Goal: Task Accomplishment & Management: Use online tool/utility

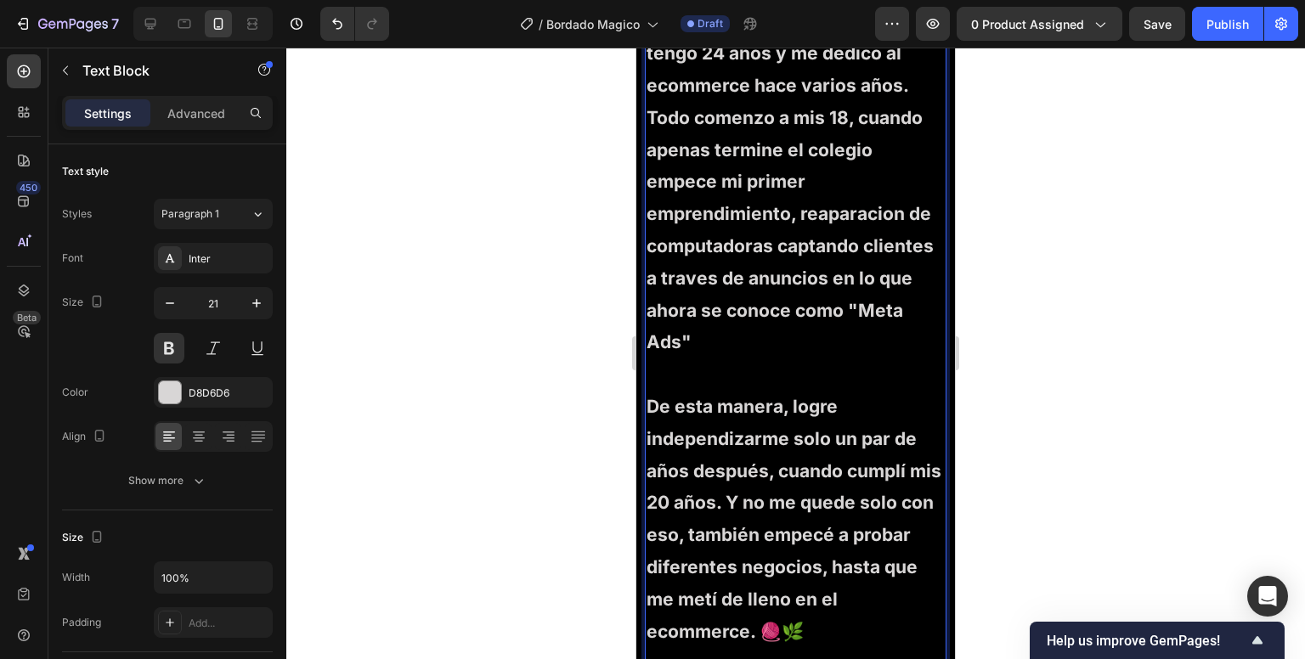
scroll to position [4305, 0]
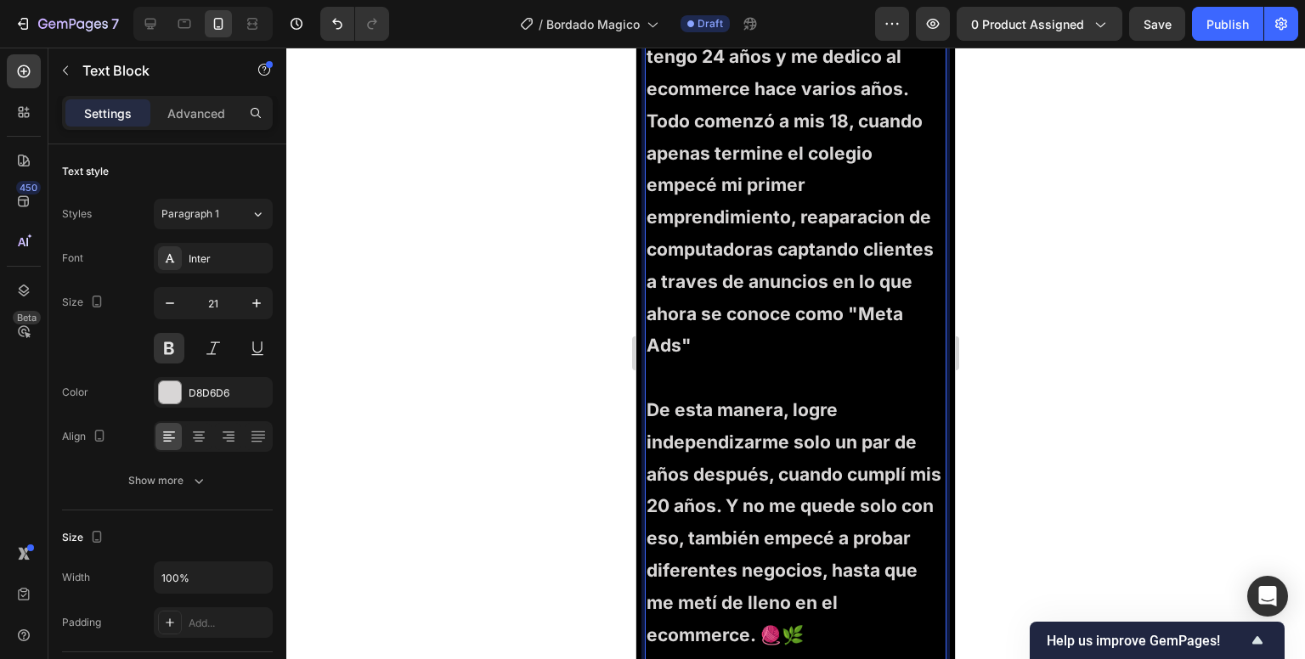
click at [840, 280] on p "Mi nombre es Tomas, tengo 24 años y me dedico al ecommerce hace varios años. To…" at bounding box center [796, 201] width 298 height 386
click at [772, 307] on p "Mi nombre es Tomas, tengo 24 años y me dedico al ecommerce hace varios años. To…" at bounding box center [796, 201] width 298 height 386
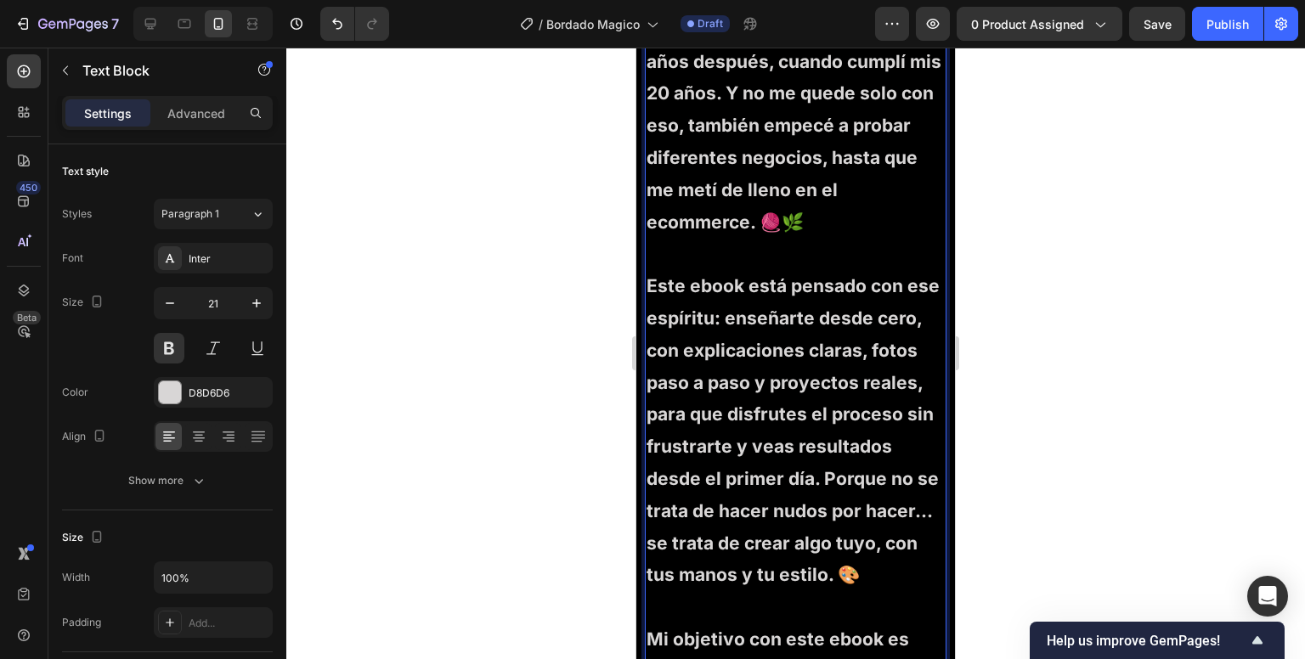
scroll to position [4718, 0]
click at [753, 270] on p "De esta manera, logre independizarme solo un par de años después, cuando cumplí…" at bounding box center [796, 125] width 298 height 289
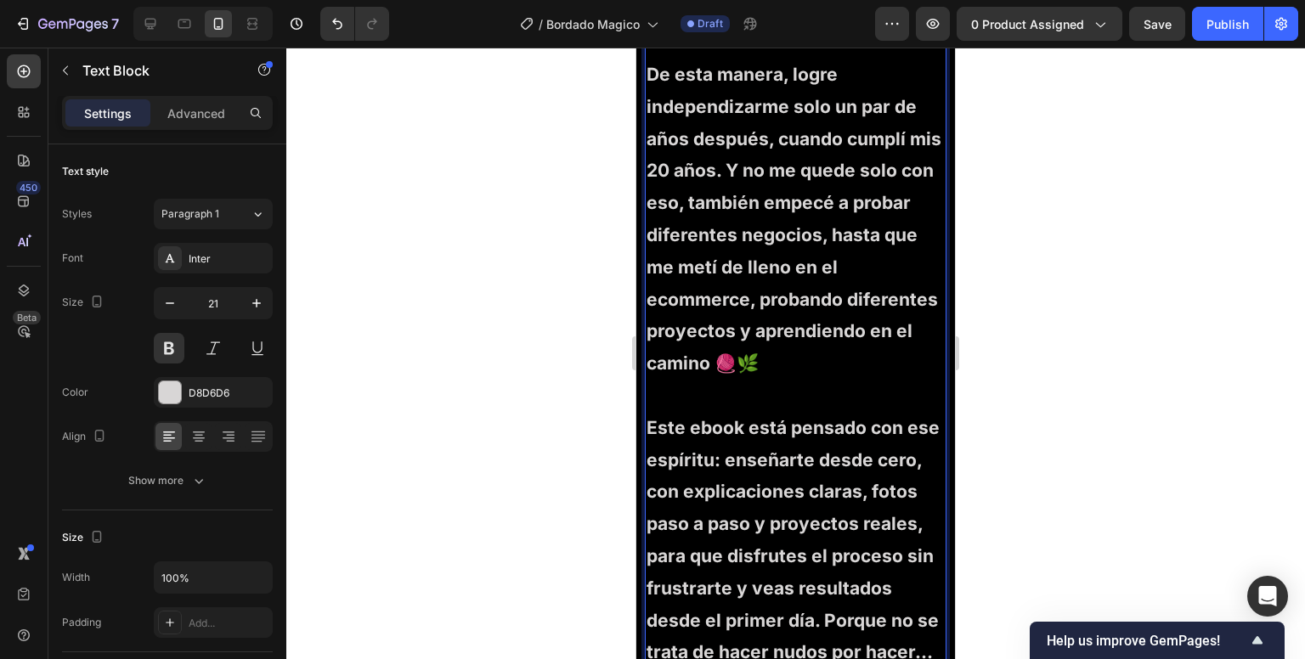
scroll to position [4638, 0]
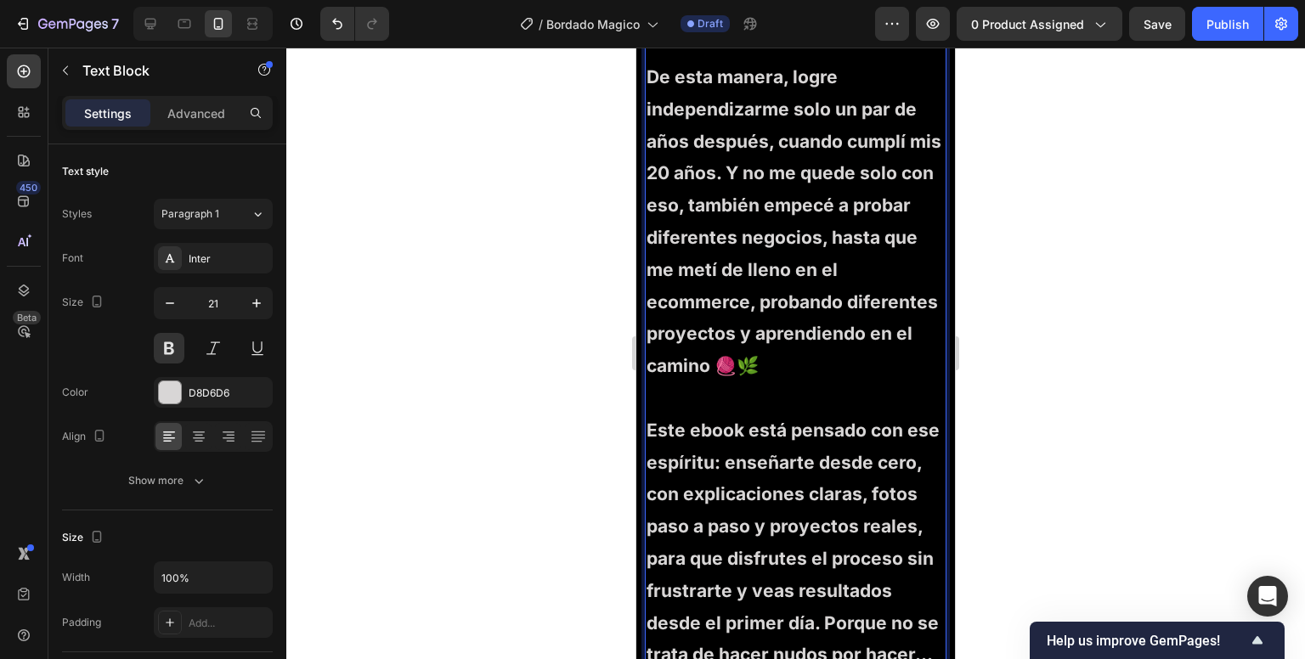
click at [659, 358] on p "De esta manera, logre independizarme solo un par de años después, cuando cumplí…" at bounding box center [796, 237] width 298 height 353
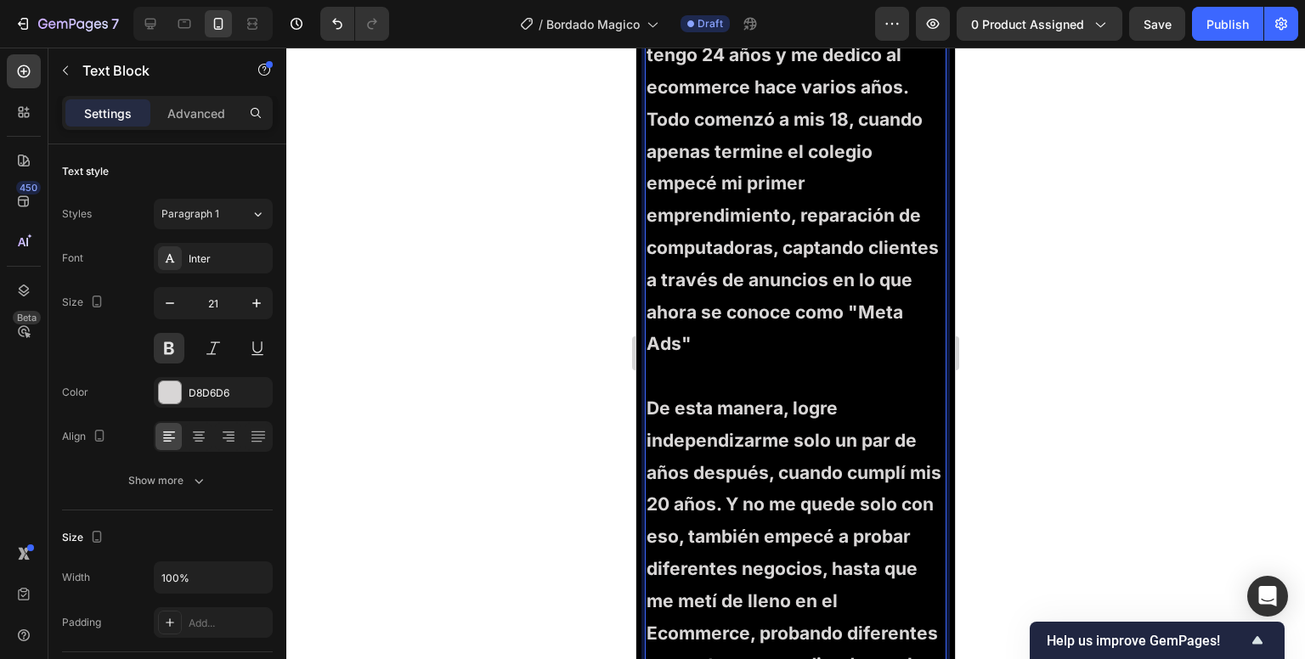
scroll to position [4303, 0]
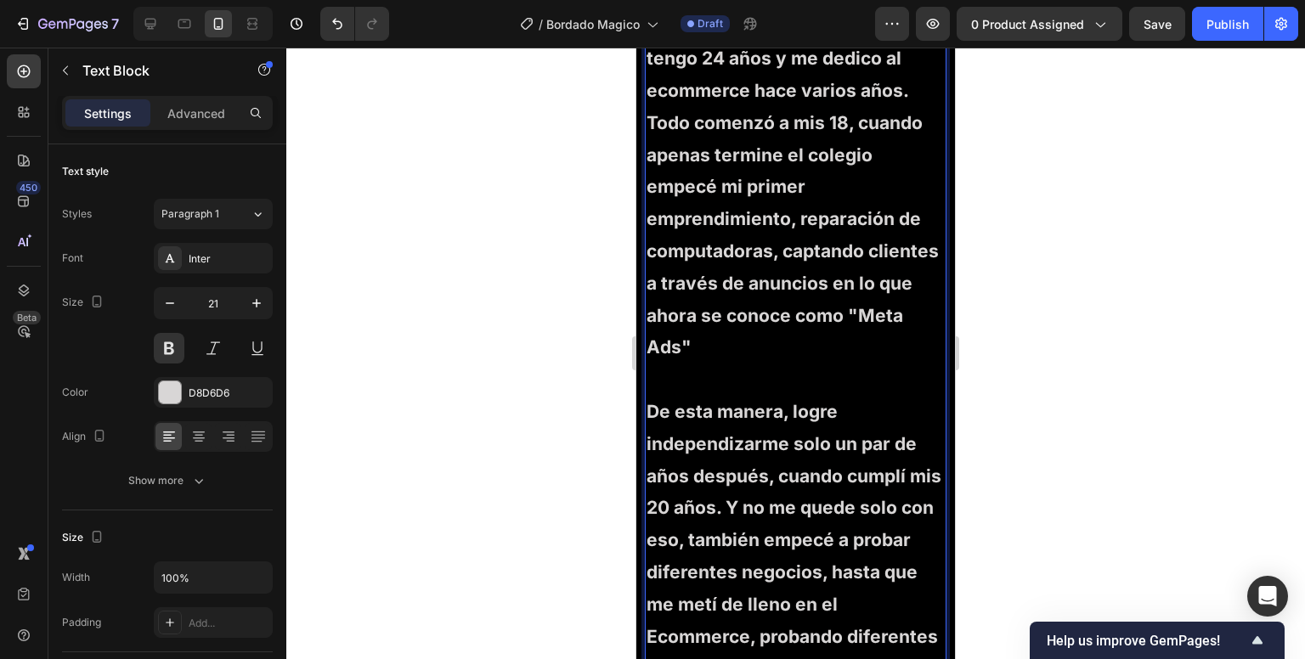
click at [836, 150] on p "Mi nombre es Tomas, tengo 24 años y me dedico al ecommerce hace varios años. To…" at bounding box center [796, 203] width 298 height 386
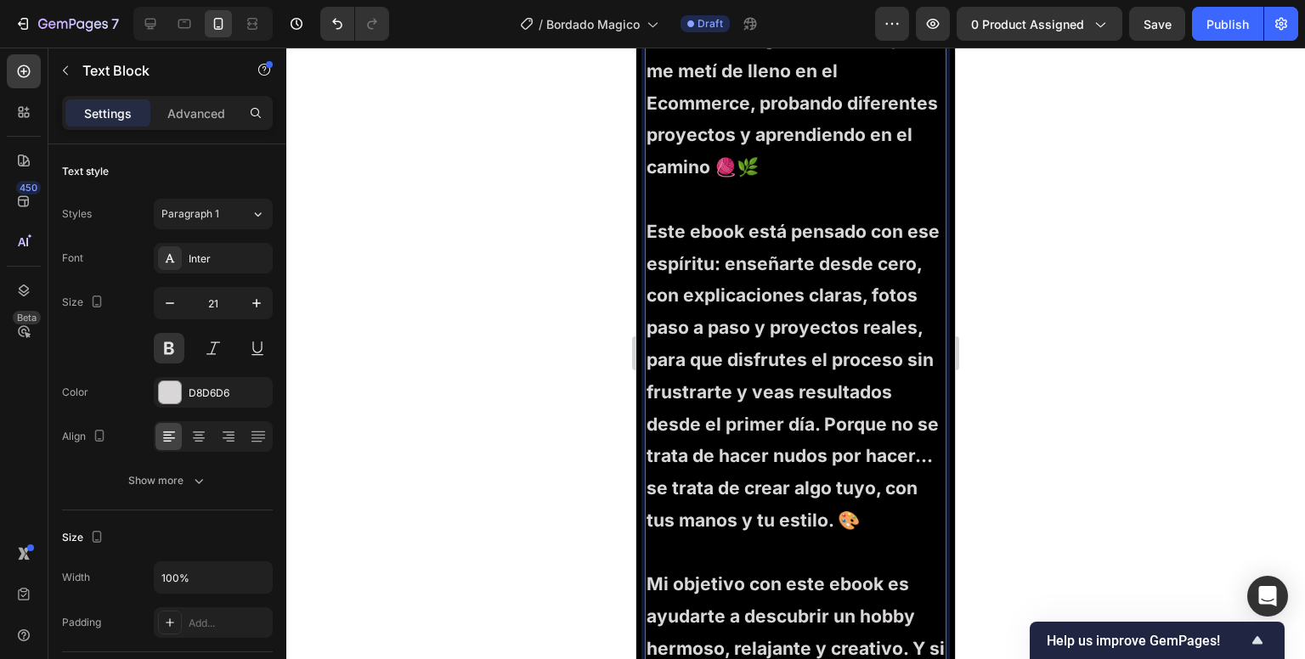
scroll to position [4838, 0]
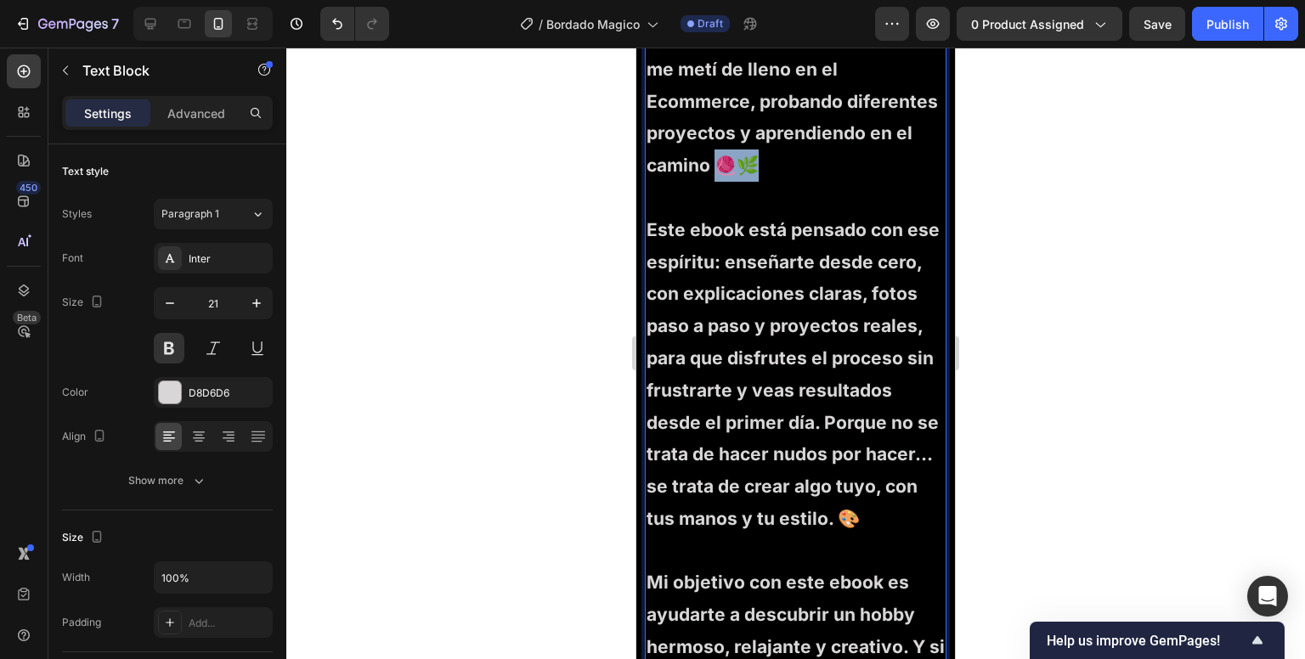
drag, startPoint x: 876, startPoint y: 223, endPoint x: 916, endPoint y: 222, distance: 39.9
click at [916, 214] on p "De esta manera, logre independizarme solo un par de años después, cuando cumplí…" at bounding box center [796, 37] width 298 height 353
click at [755, 214] on p "De esta manera, logre independizarme solo un par de años después, cuando cumplí…" at bounding box center [796, 37] width 298 height 353
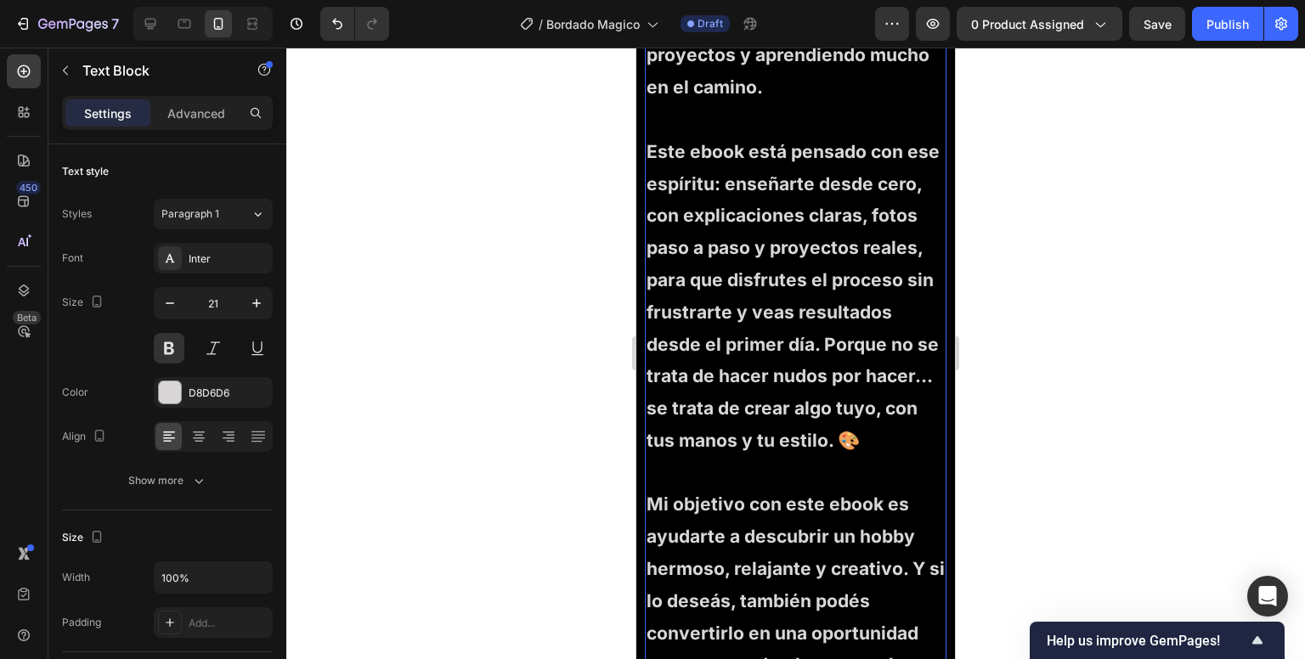
scroll to position [4918, 0]
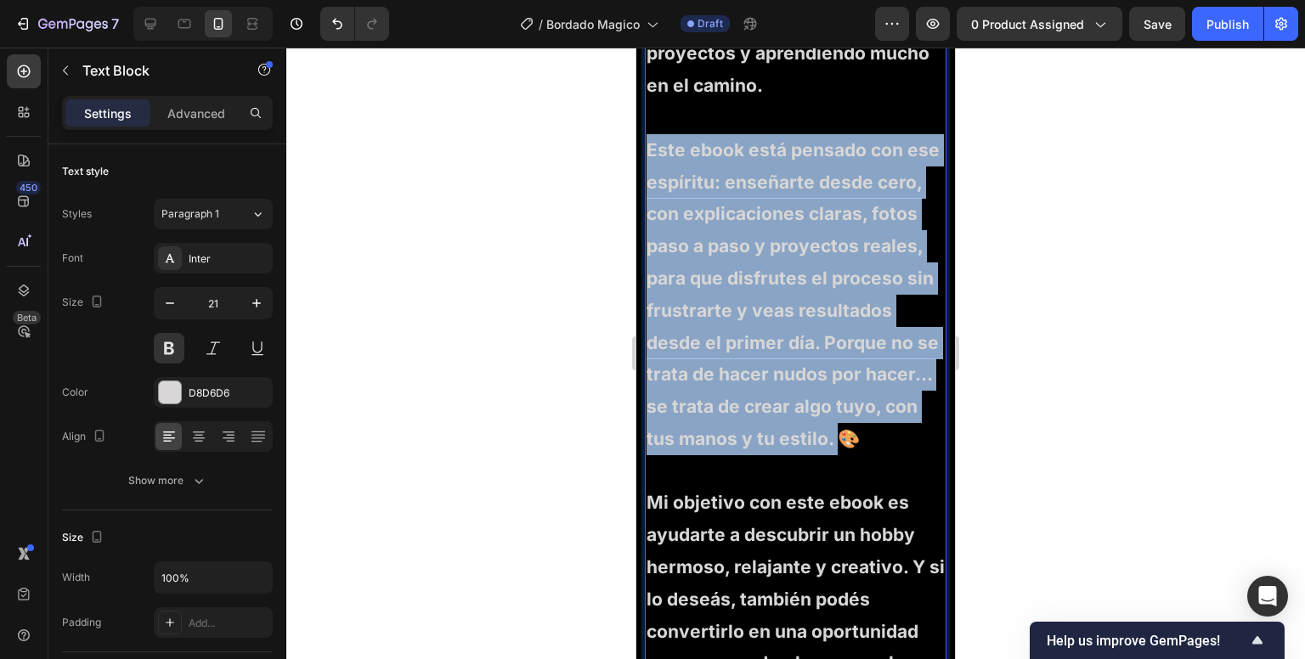
drag, startPoint x: 724, startPoint y: 565, endPoint x: 647, endPoint y: 247, distance: 327.1
click at [647, 247] on p "Este ebook está pensado con ese espíritu: enseñarte desde cero, con explicacion…" at bounding box center [796, 310] width 298 height 353
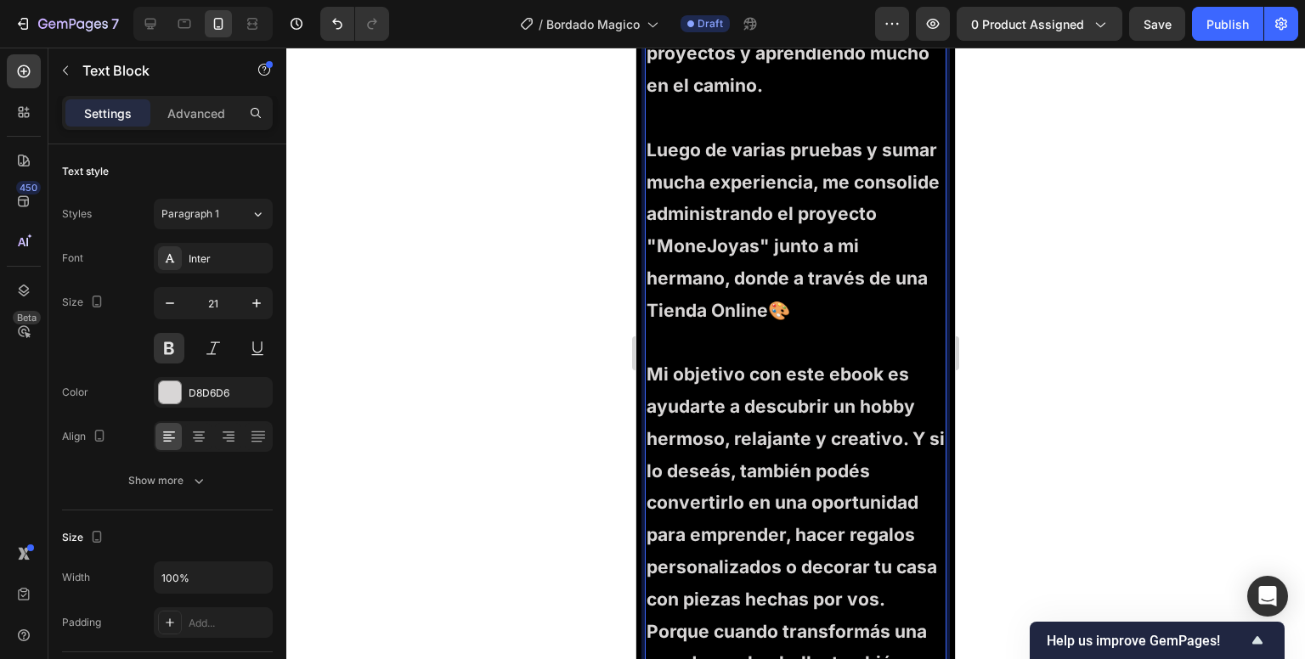
click at [812, 359] on p "Luego de varias pruebas y sumar mucha experiencia, me consolide administrando e…" at bounding box center [796, 246] width 298 height 225
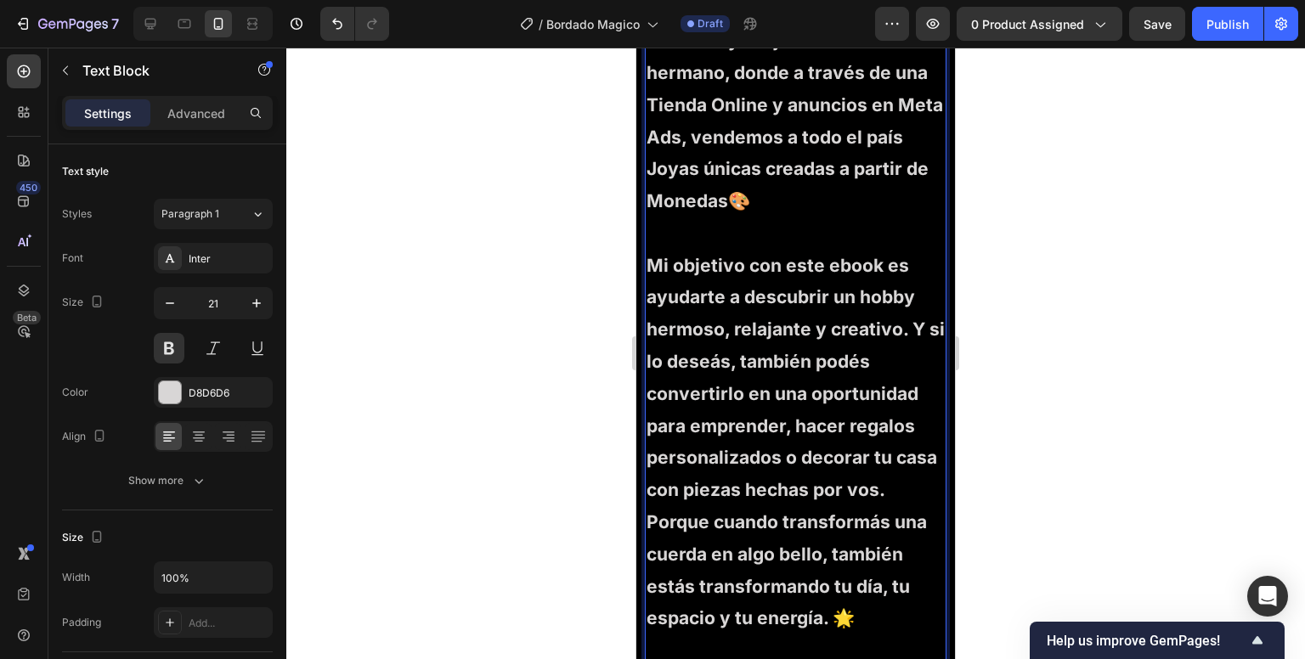
scroll to position [5110, 0]
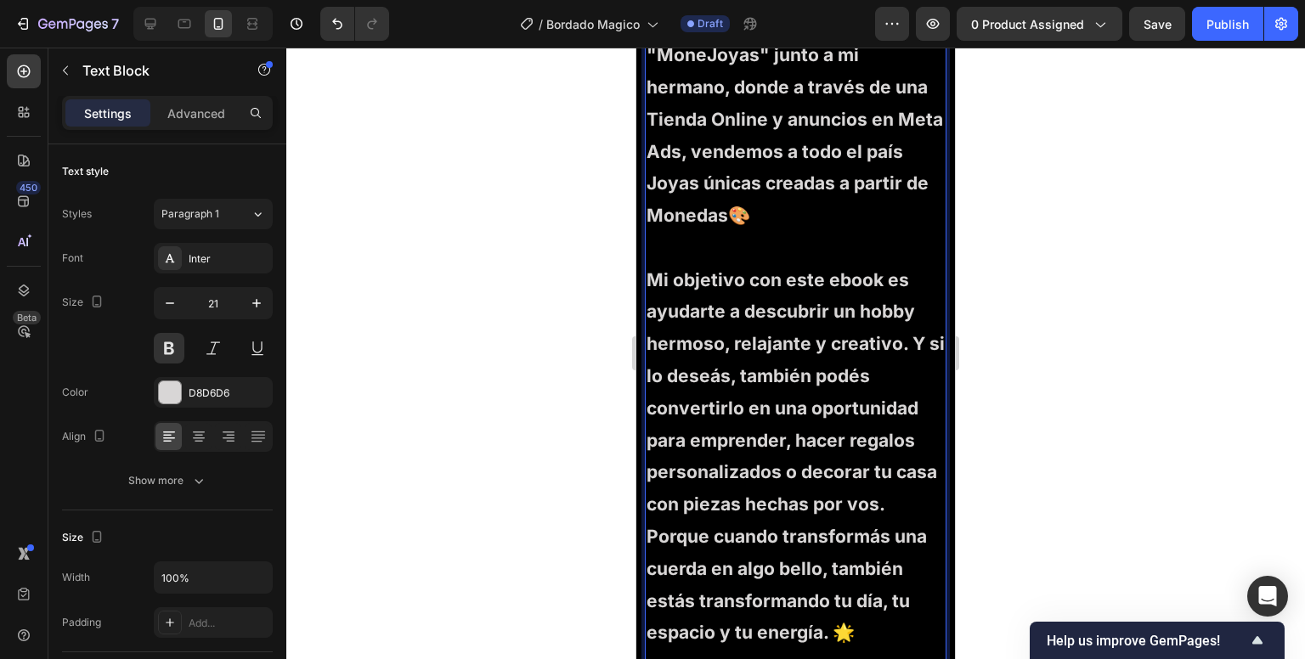
click at [806, 264] on p "Luego de varias pruebas y sumar mucha experiencia, me consolide administrando e…" at bounding box center [796, 103] width 298 height 321
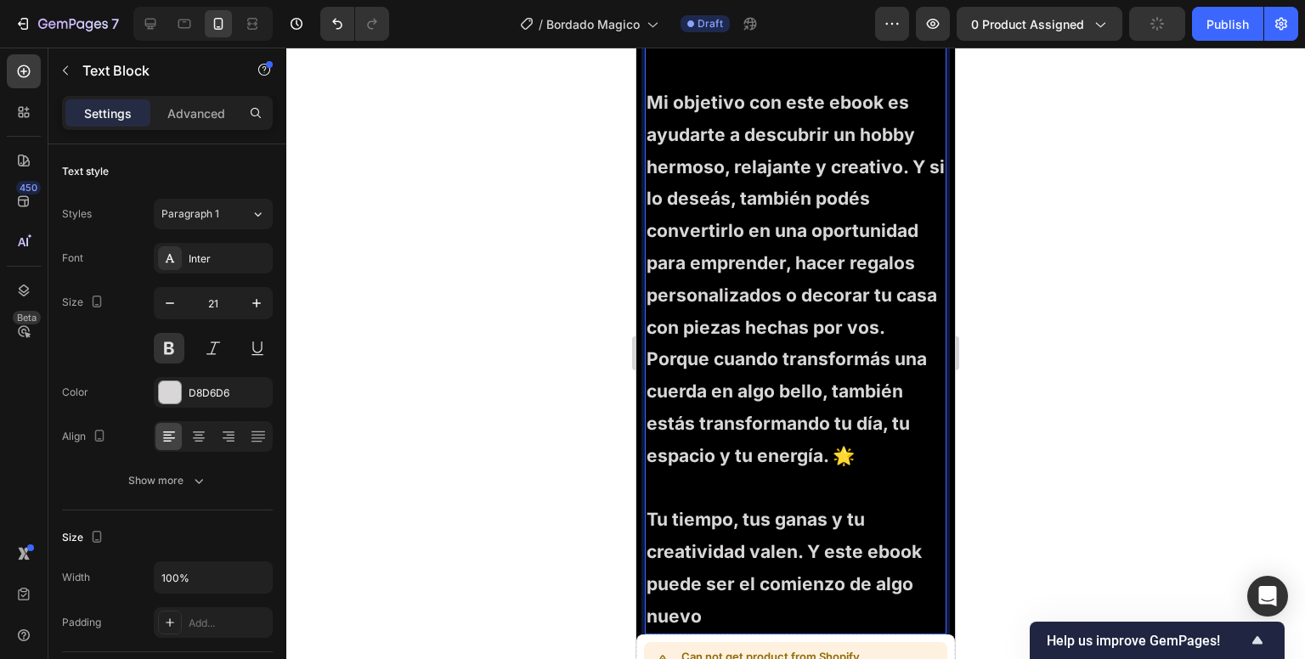
scroll to position [5646, 0]
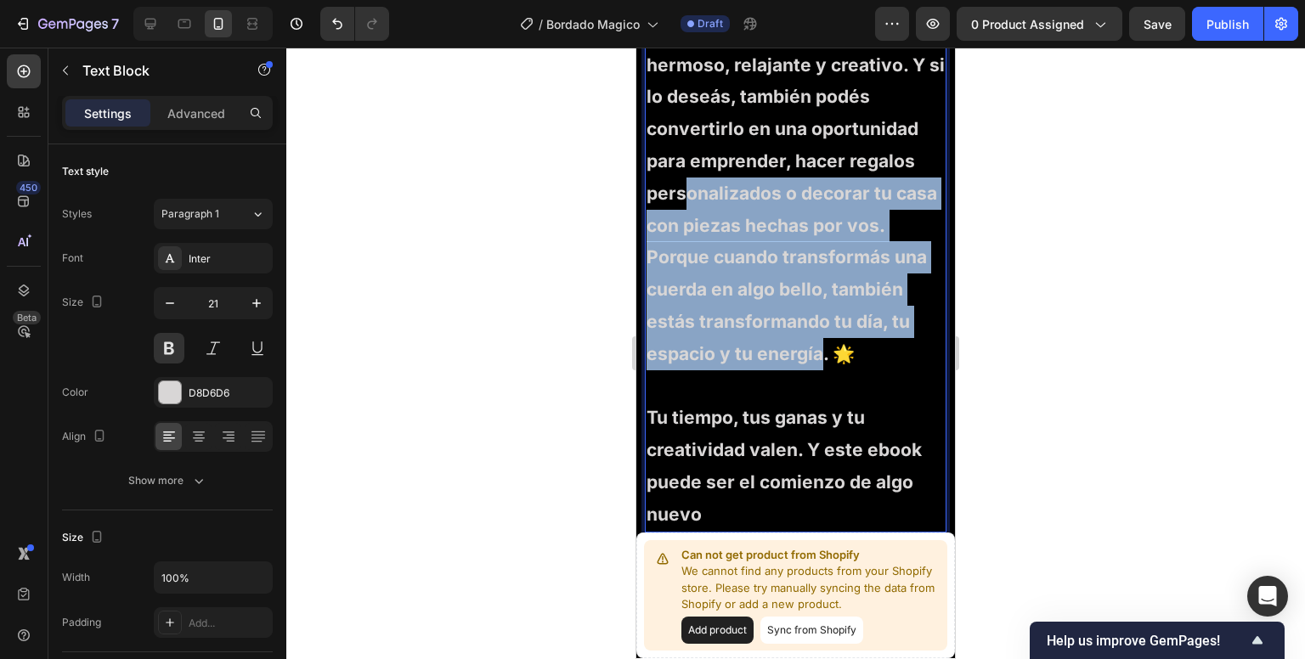
drag, startPoint x: 820, startPoint y: 415, endPoint x: 685, endPoint y: 233, distance: 226.5
click at [685, 233] on p "Mi objetivo con este ebook es ayudarte a descubrir un hobby hermoso, relajante …" at bounding box center [796, 193] width 298 height 417
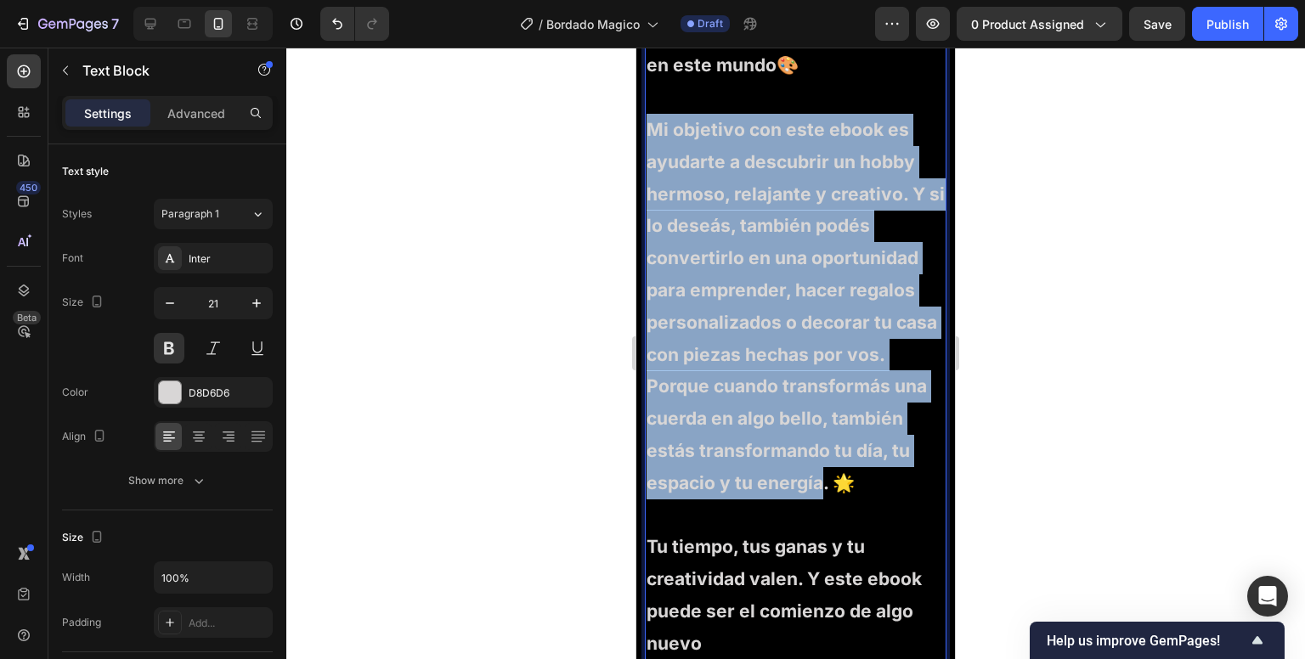
click at [648, 184] on p "Mi objetivo con este ebook es ayudarte a descubrir un hobby hermoso, relajante …" at bounding box center [796, 322] width 298 height 417
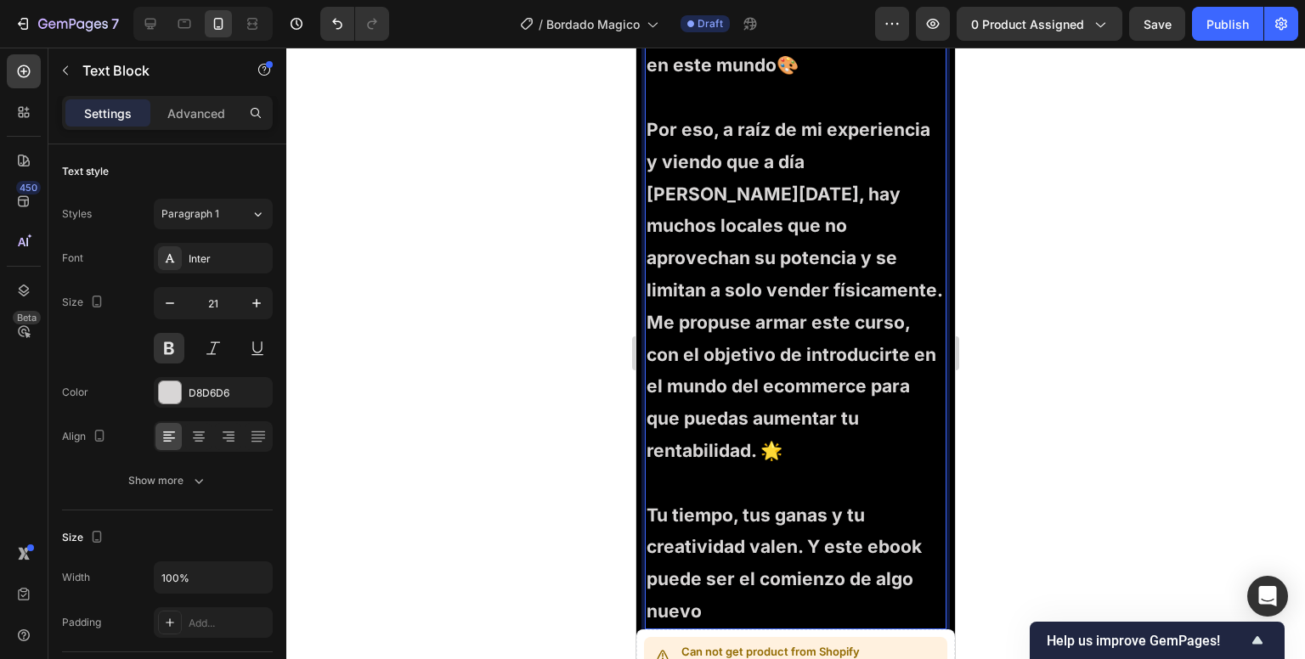
click at [657, 446] on p "Por eso, a raíz de mi experiencia y viendo que a día de hoy, hay muchos locales…" at bounding box center [796, 307] width 298 height 386
click at [860, 481] on p "Por eso, a raíz de mi experiencia y viendo que a día de hoy, hay muchos locales…" at bounding box center [796, 307] width 298 height 386
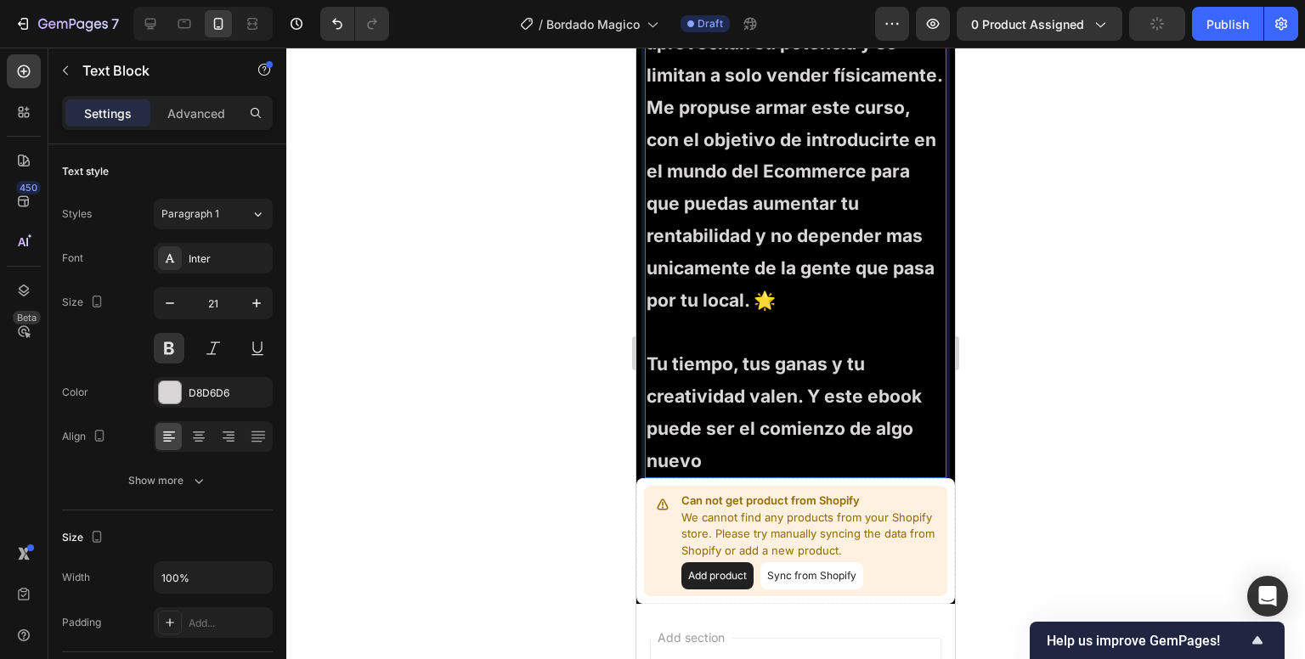
scroll to position [5751, 0]
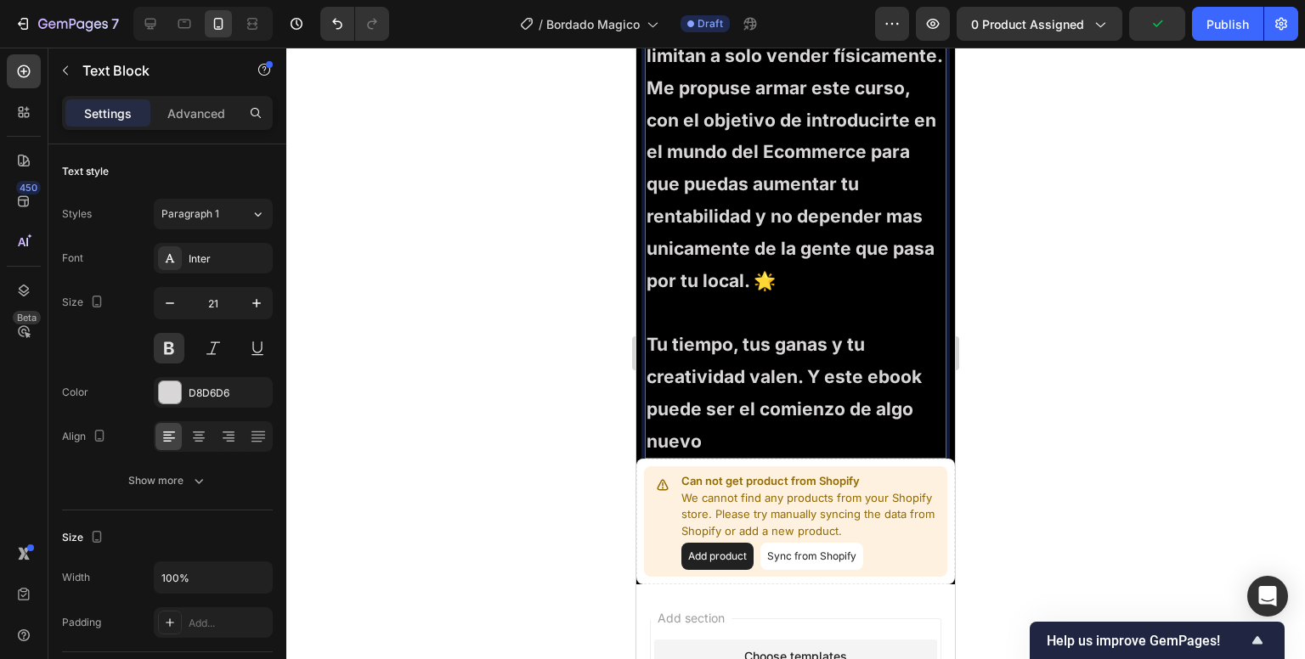
click at [701, 457] on p "Tu tiempo, tus ganas y tu creatividad valen. Y este ebook puede ser el comienzo…" at bounding box center [796, 393] width 298 height 128
drag, startPoint x: 652, startPoint y: 363, endPoint x: 723, endPoint y: 458, distance: 119.0
click at [723, 457] on p "Tu tiempo, tus ganas y tu creatividad valen. Y este ebook puede ser el comienzo…" at bounding box center [796, 393] width 298 height 128
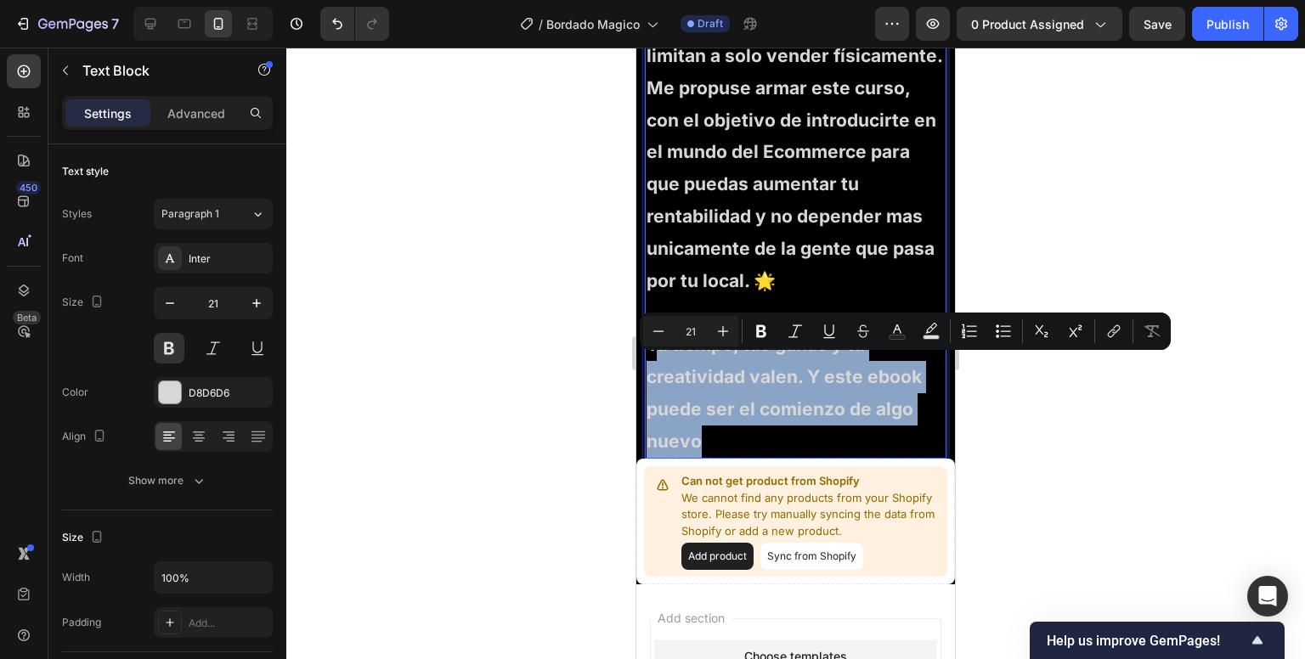
drag, startPoint x: 723, startPoint y: 458, endPoint x: 653, endPoint y: 375, distance: 108.6
click at [653, 375] on p "Tu tiempo, tus ganas y tu creatividad valen. Y este ebook puede ser el comienzo…" at bounding box center [796, 393] width 298 height 128
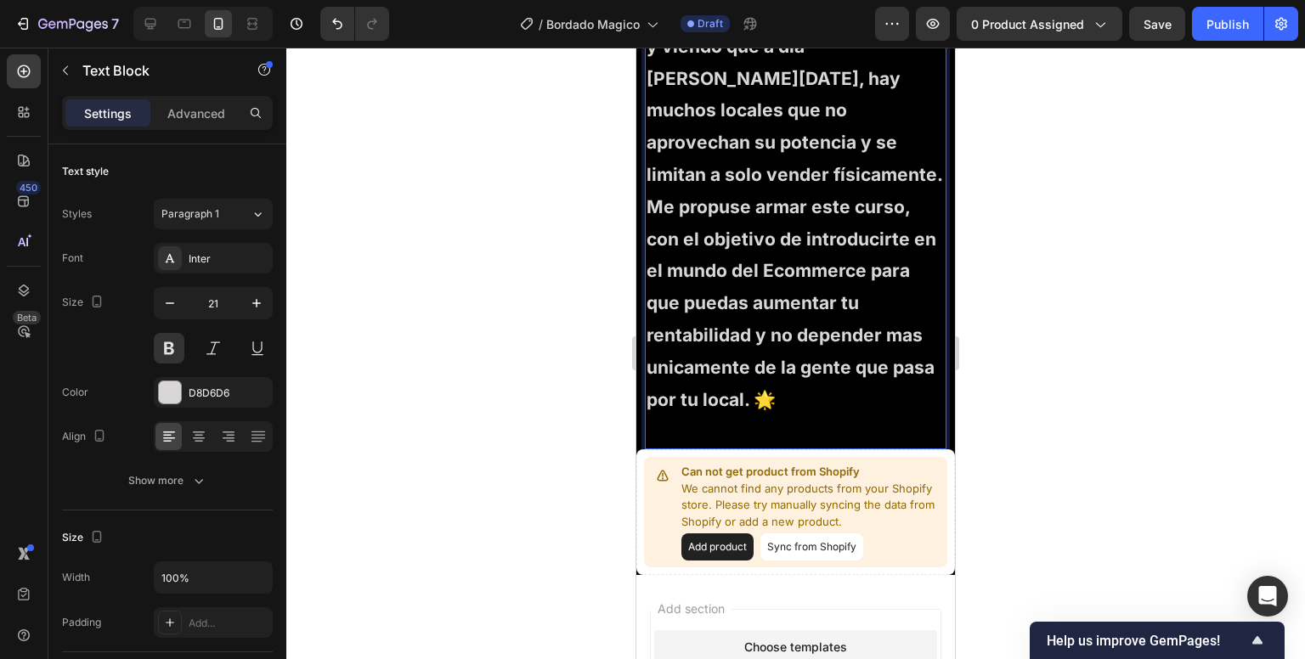
scroll to position [5621, 0]
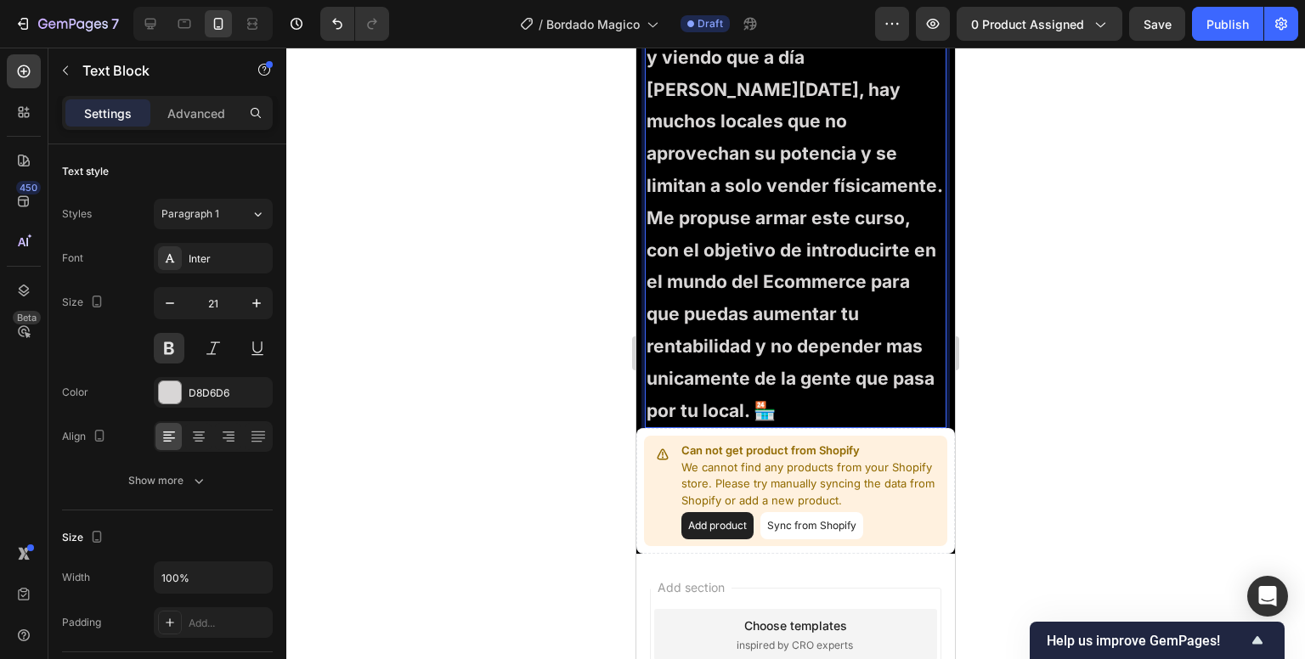
click at [806, 288] on p "Por eso, a raíz de mi experiencia y viendo que a día de hoy, hay muchos locales…" at bounding box center [796, 217] width 298 height 417
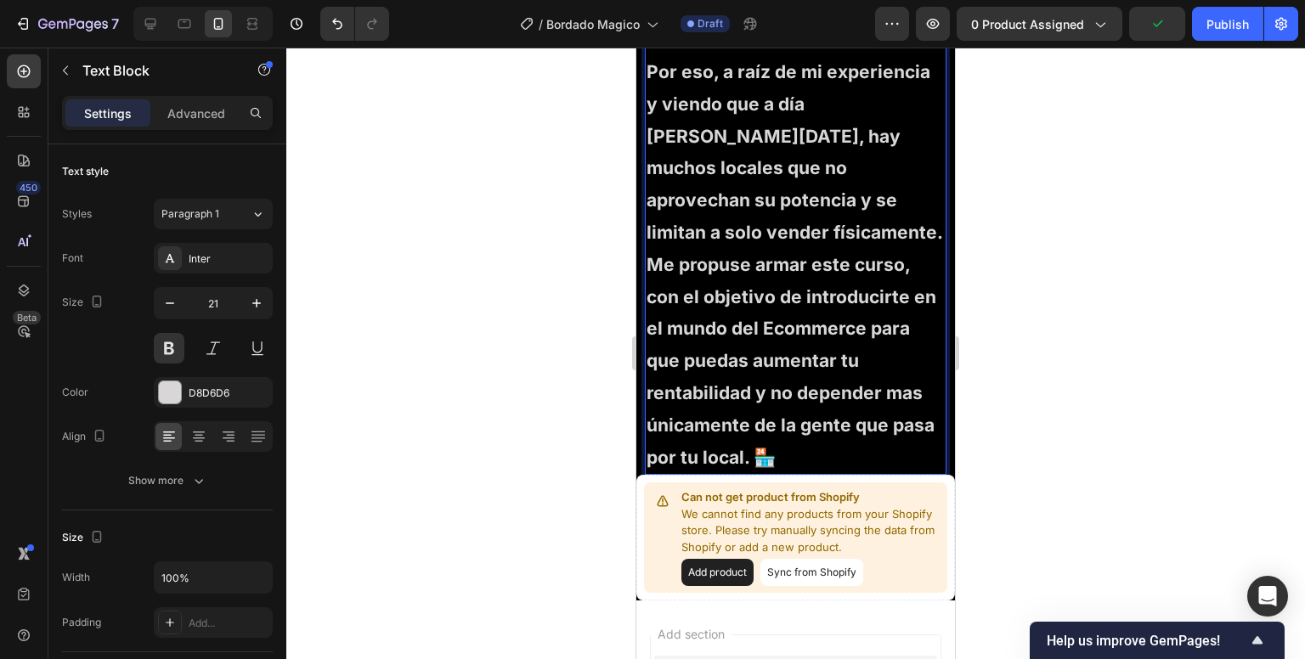
scroll to position [5432, 0]
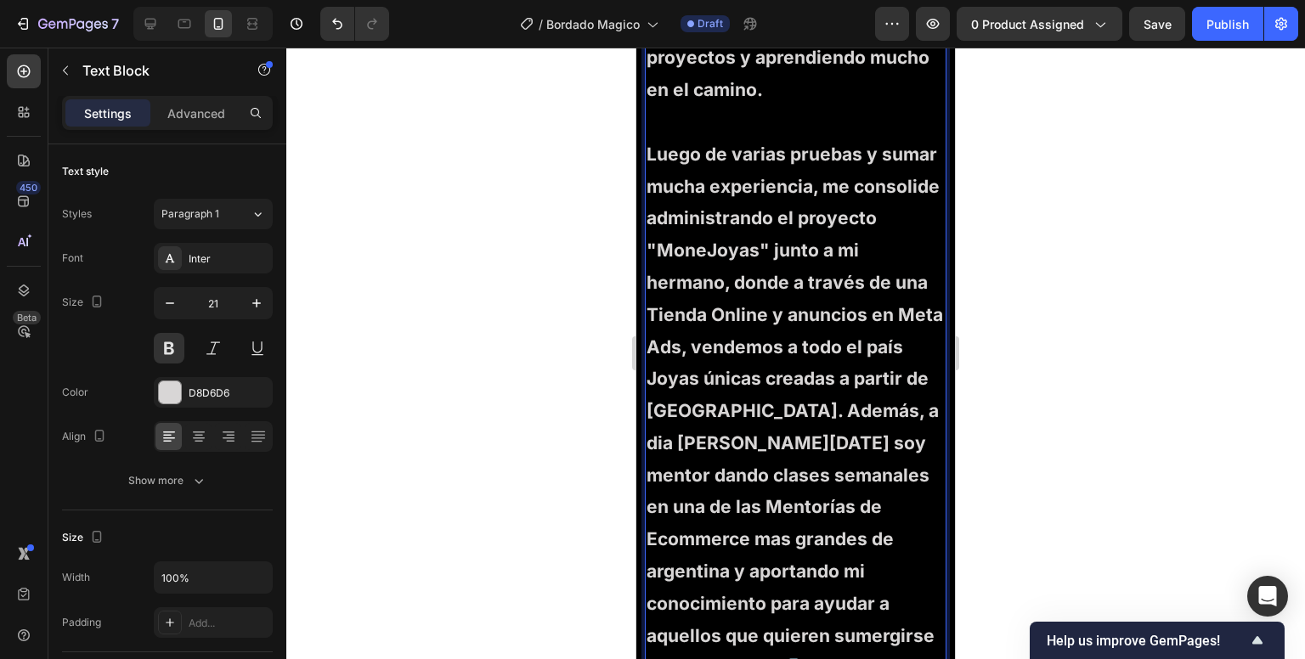
scroll to position [4912, 0]
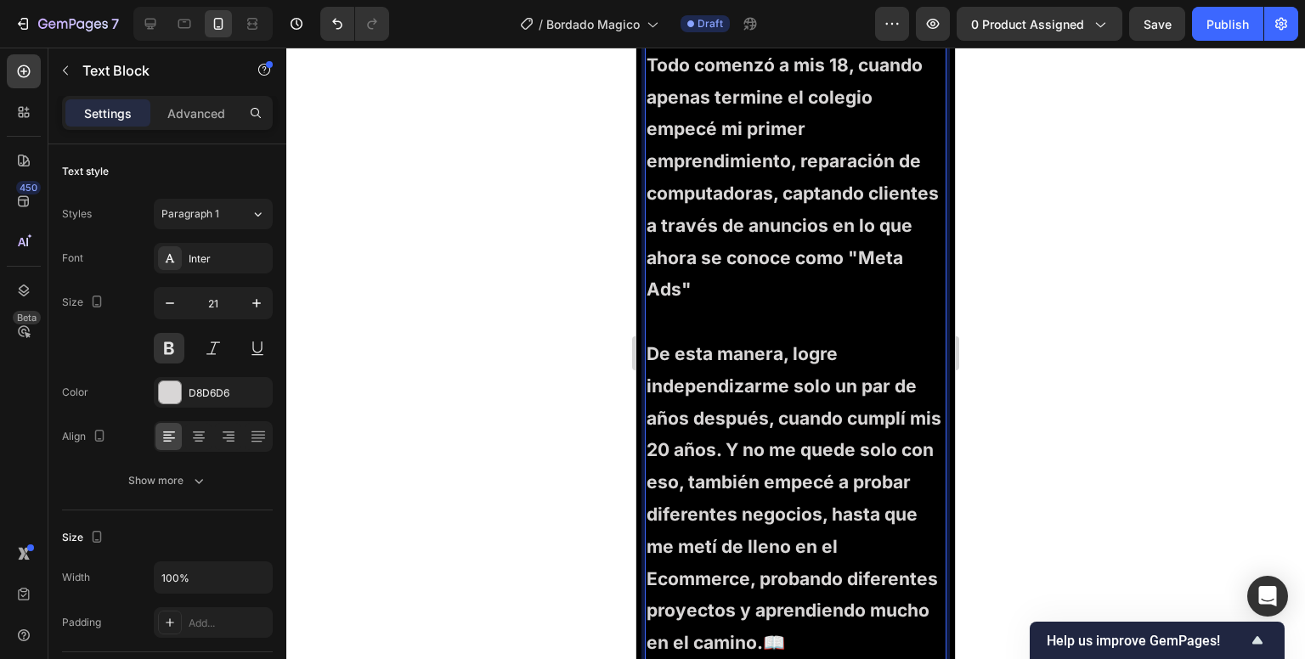
scroll to position [4398, 0]
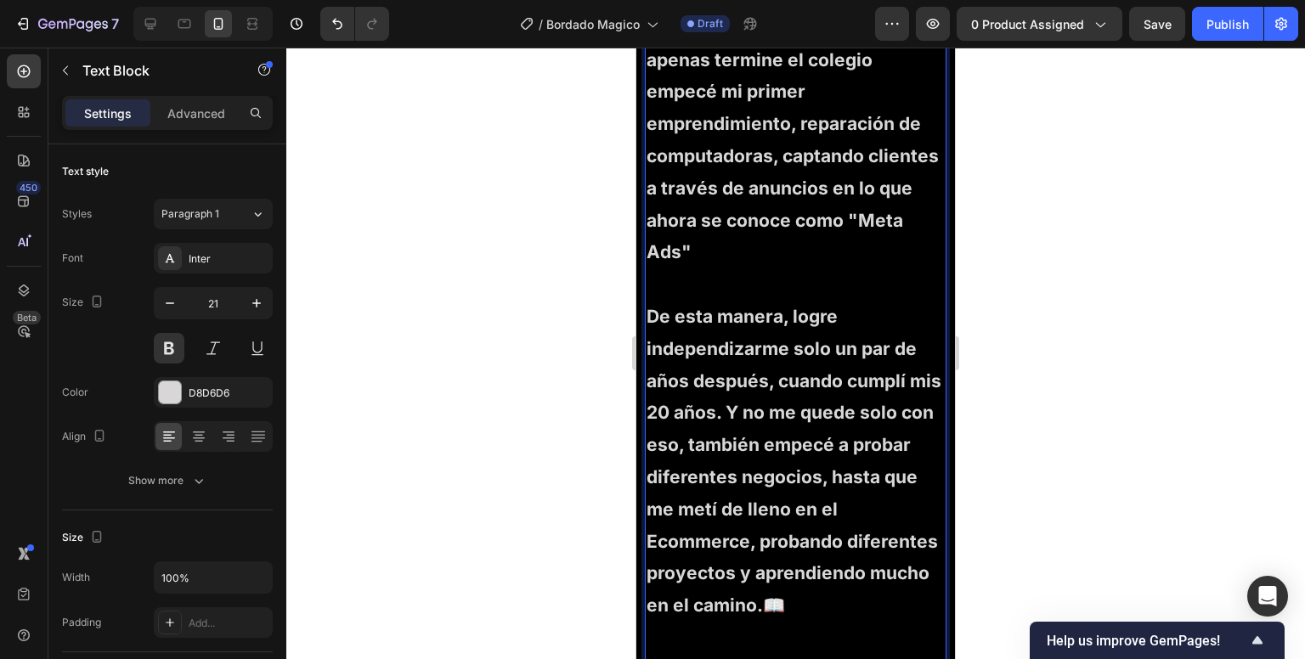
click at [778, 297] on p "Mi nombre es Tomas, tengo 24 años y me dedico al Ecommerce hace varios años. To…" at bounding box center [796, 108] width 298 height 386
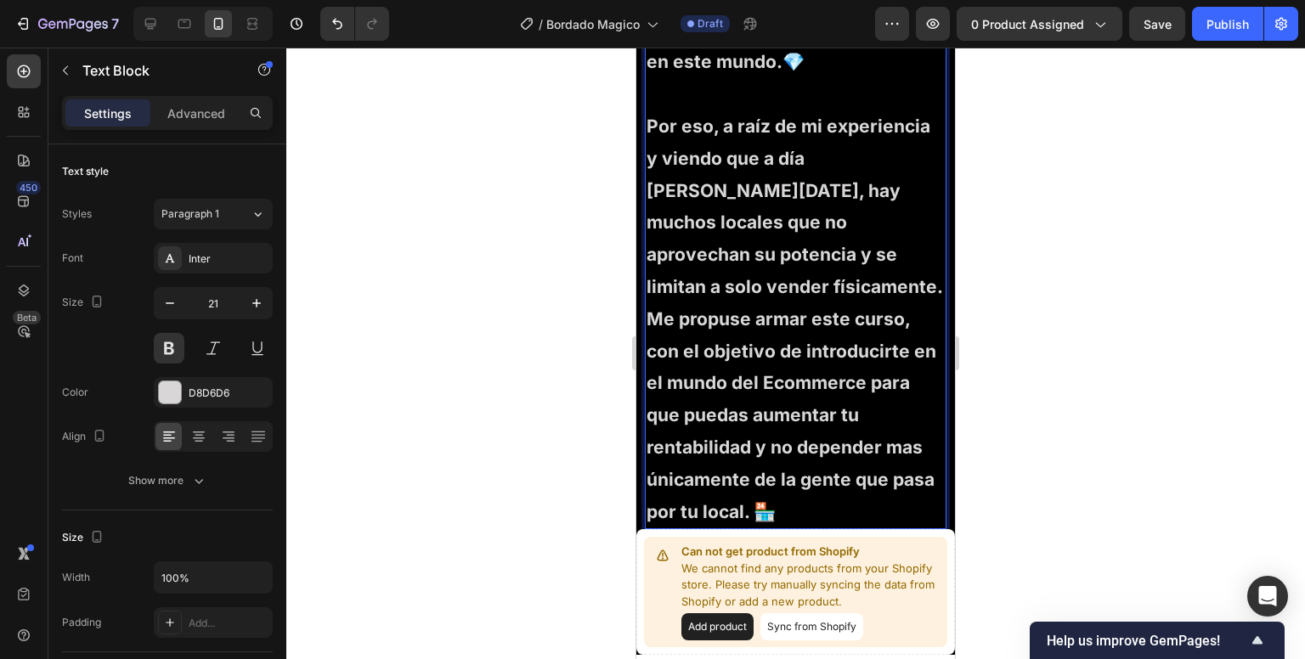
scroll to position [5519, 0]
click at [843, 429] on p "Por eso, a raíz de mi experiencia y viendo que a día de hoy, hay muchos locales…" at bounding box center [796, 319] width 298 height 417
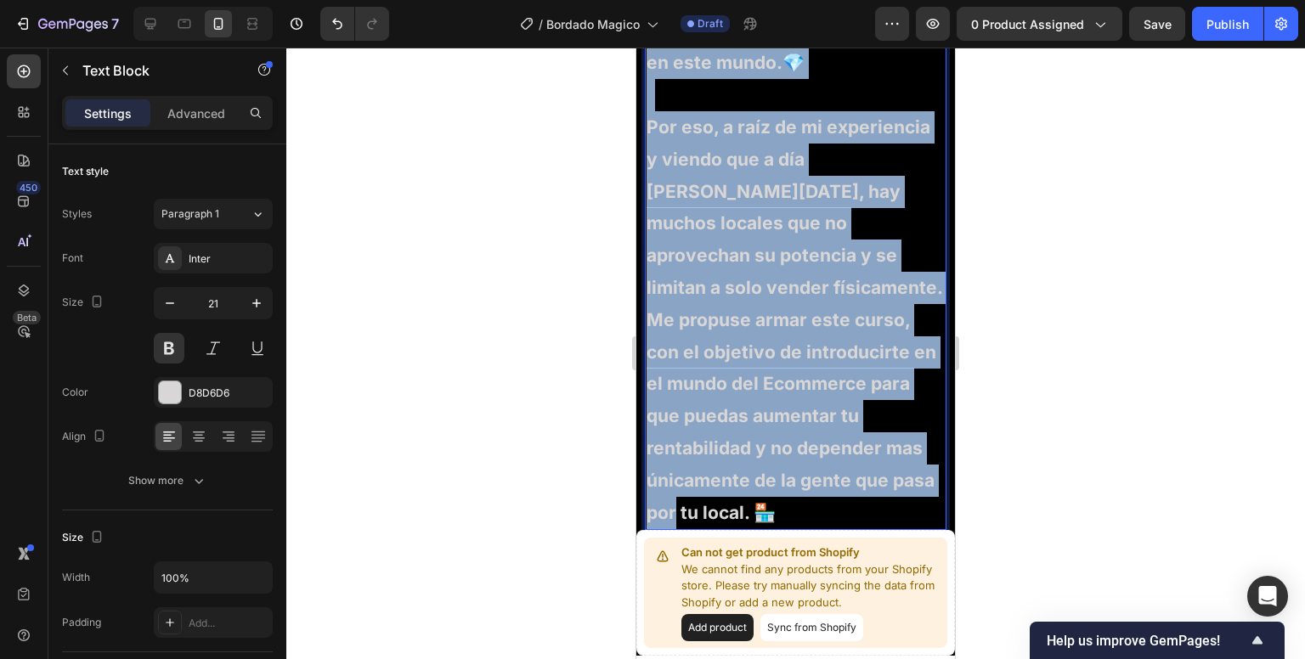
copy div "Mi nombre es Tomas, tengo 24 años y me dedico al Ecommerce hace varios años. To…"
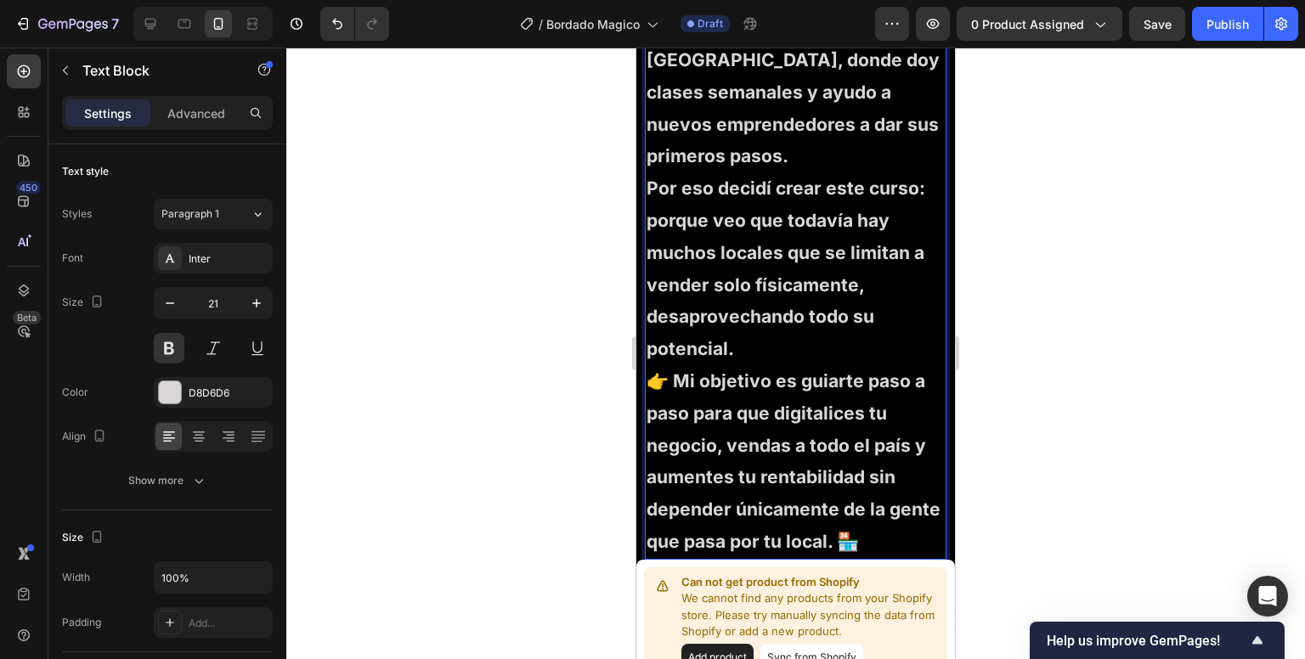
scroll to position [5264, 0]
click at [736, 404] on p "Por eso decidí crear este curso: porque veo que todavía hay muchos locales que …" at bounding box center [796, 366] width 298 height 386
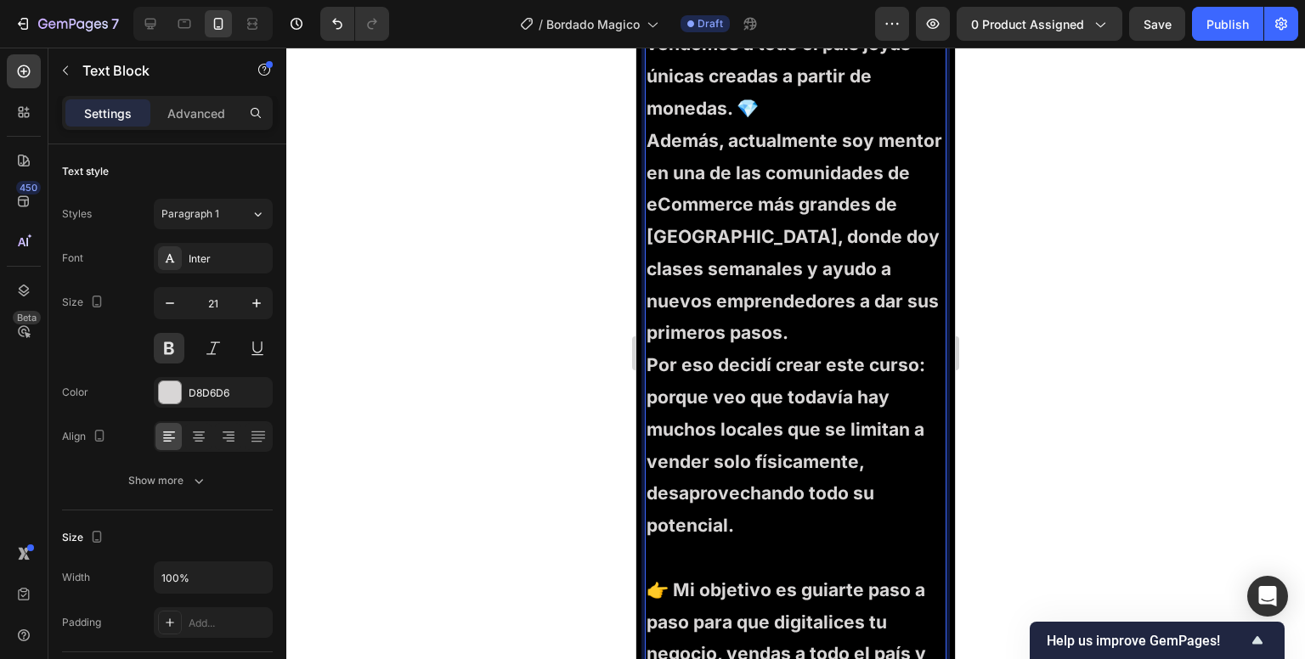
scroll to position [5081, 0]
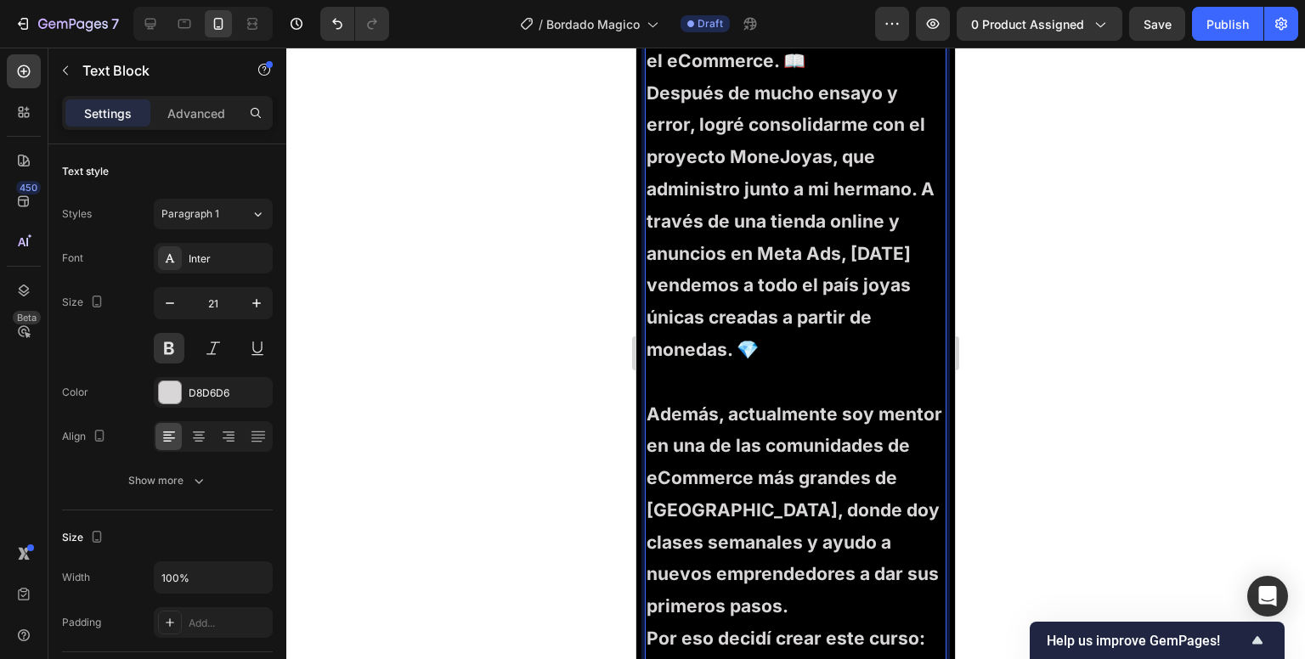
scroll to position [4784, 0]
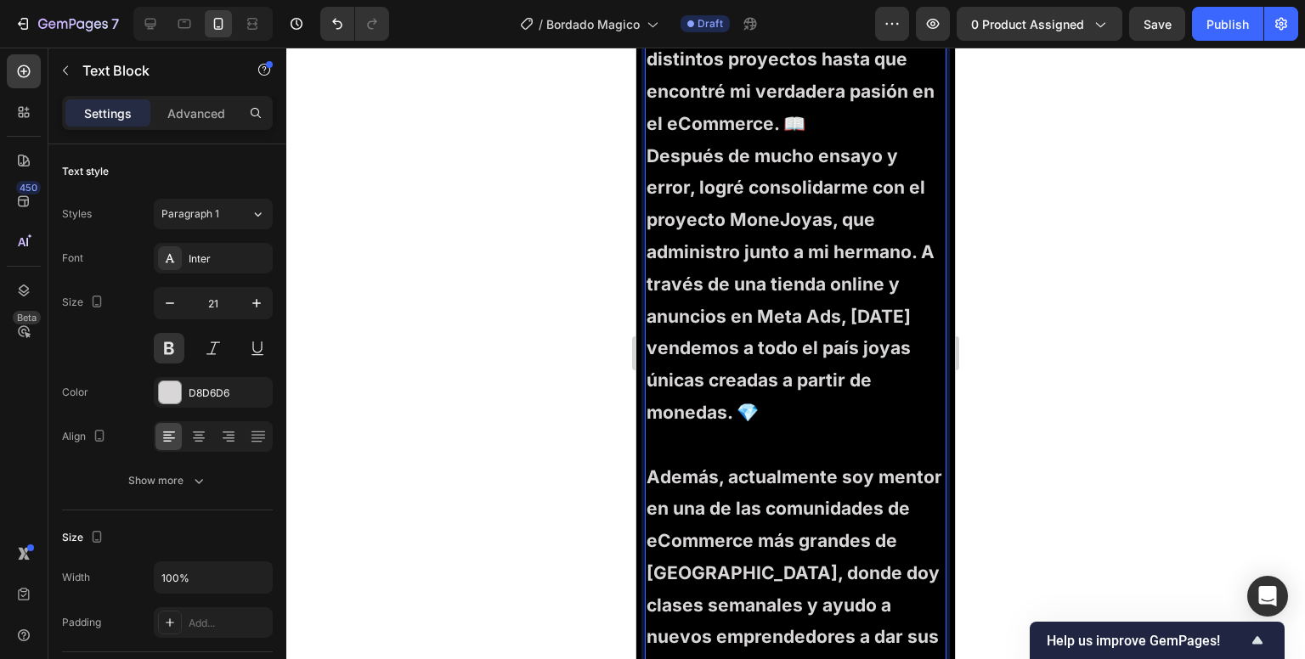
click at [826, 140] on p "Gracias a eso, a los 20 años ya me había independizado. Y lejos de quedarme ahí…" at bounding box center [796, 43] width 298 height 193
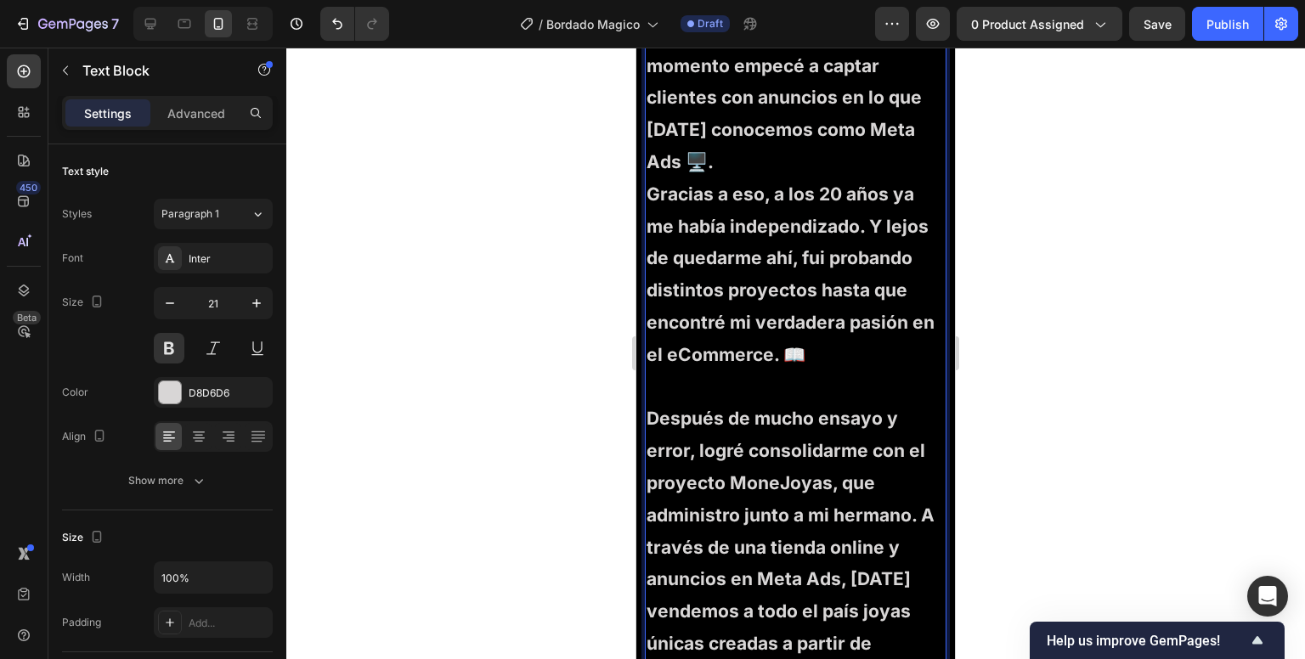
scroll to position [4551, 0]
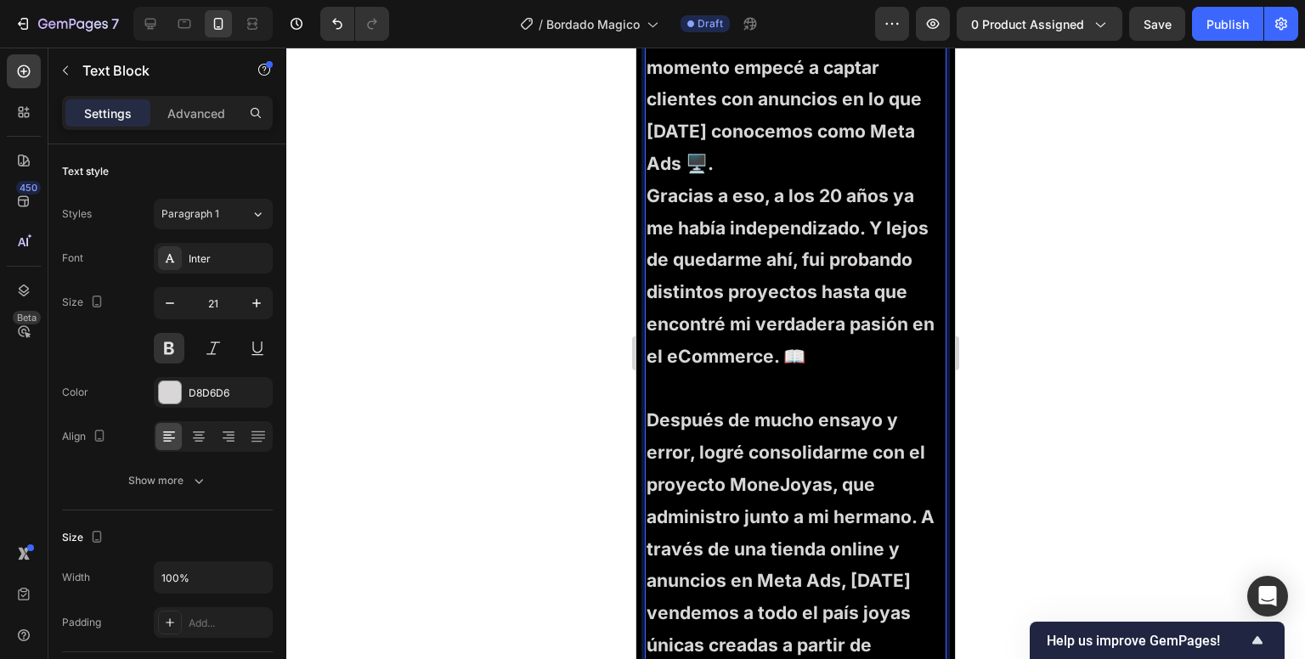
click at [817, 180] on p "Todo empezó a mis 18 años, cuando apenas terminé el colegio y lancé mi primer e…" at bounding box center [796, 35] width 298 height 289
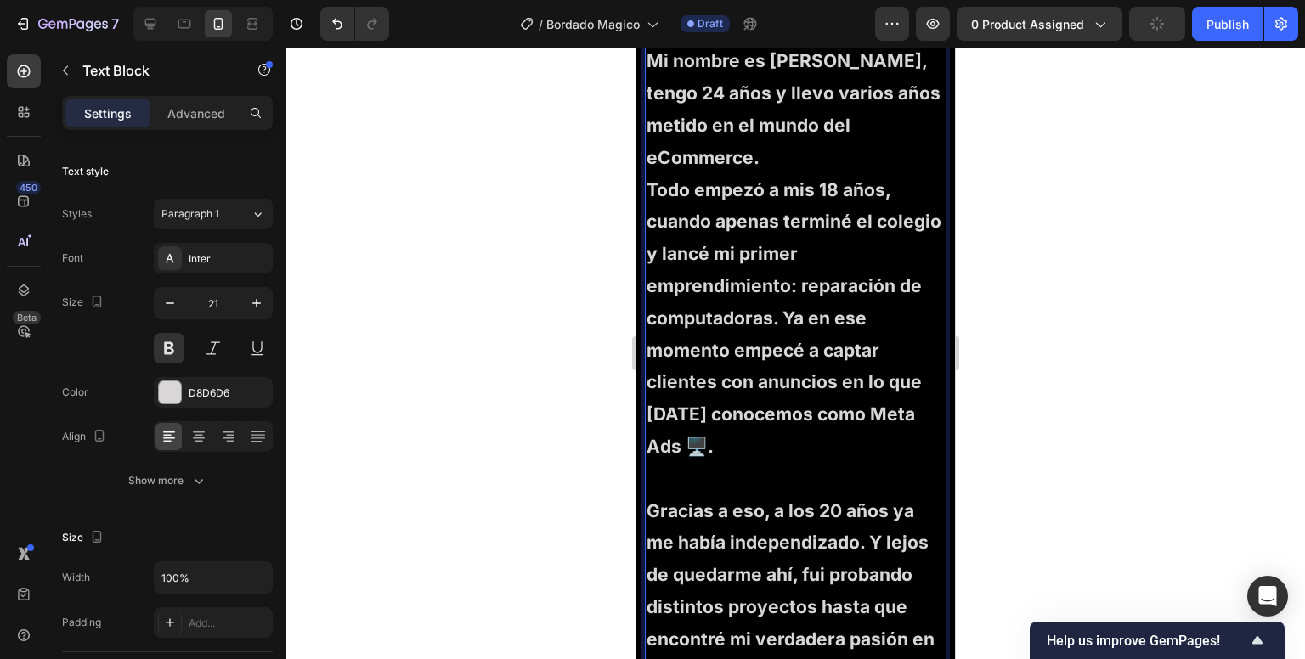
scroll to position [4266, 0]
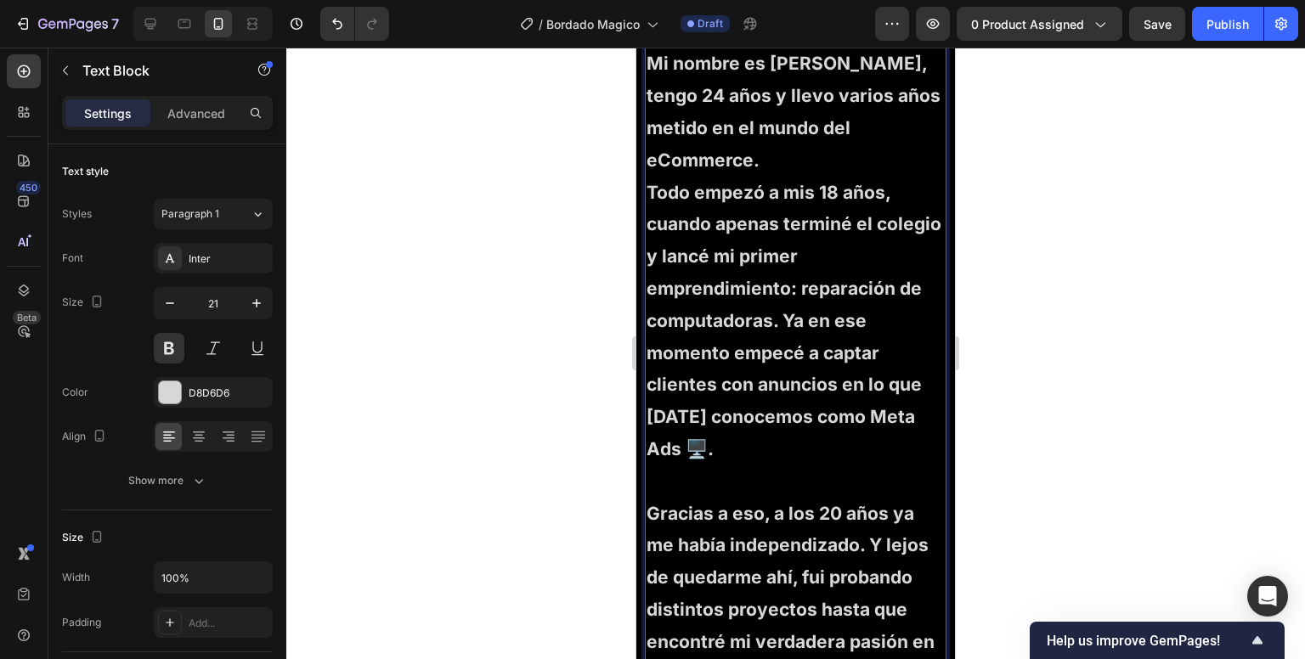
click at [908, 176] on p "Mi nombre es [PERSON_NAME], tengo 24 años y llevo varios años metido en el mund…" at bounding box center [796, 112] width 298 height 128
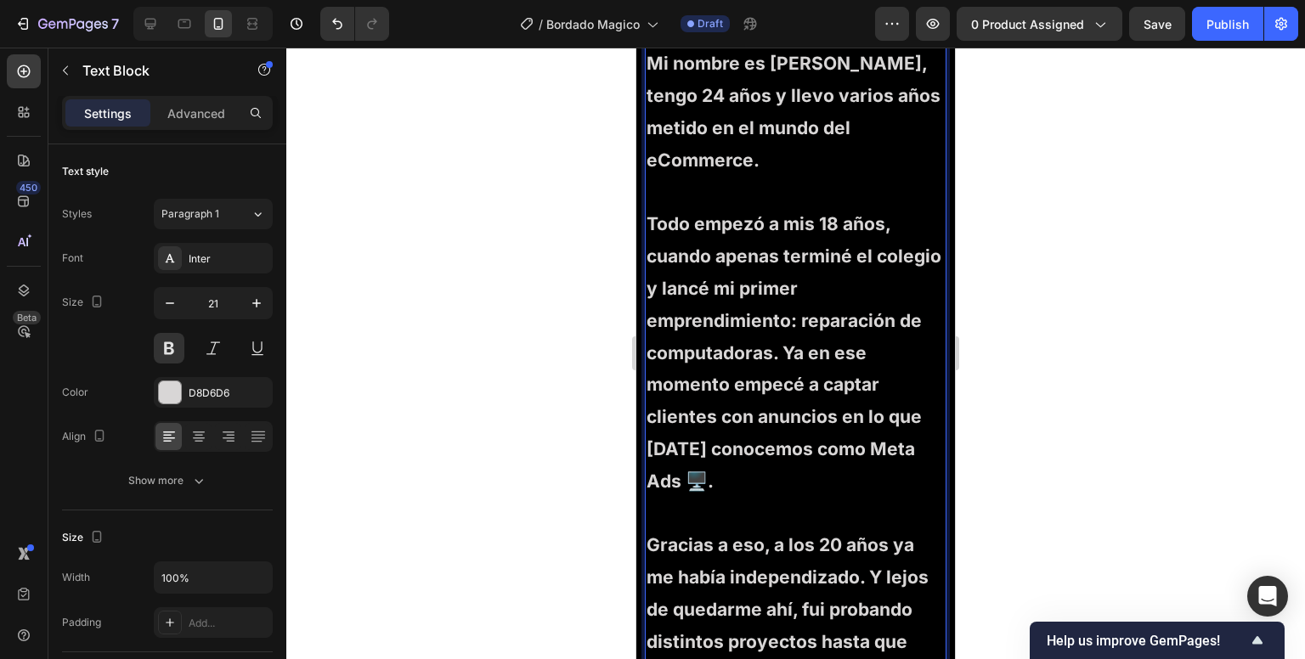
scroll to position [4283, 0]
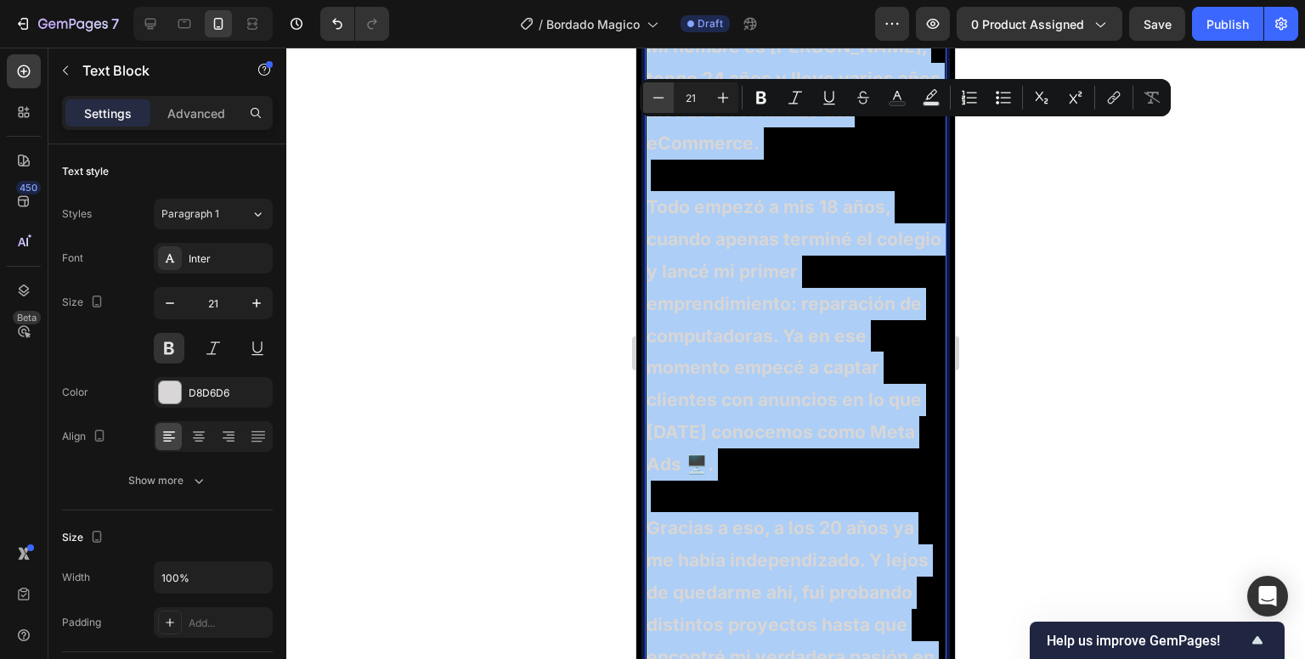
click at [650, 86] on button "Minus" at bounding box center [658, 97] width 31 height 31
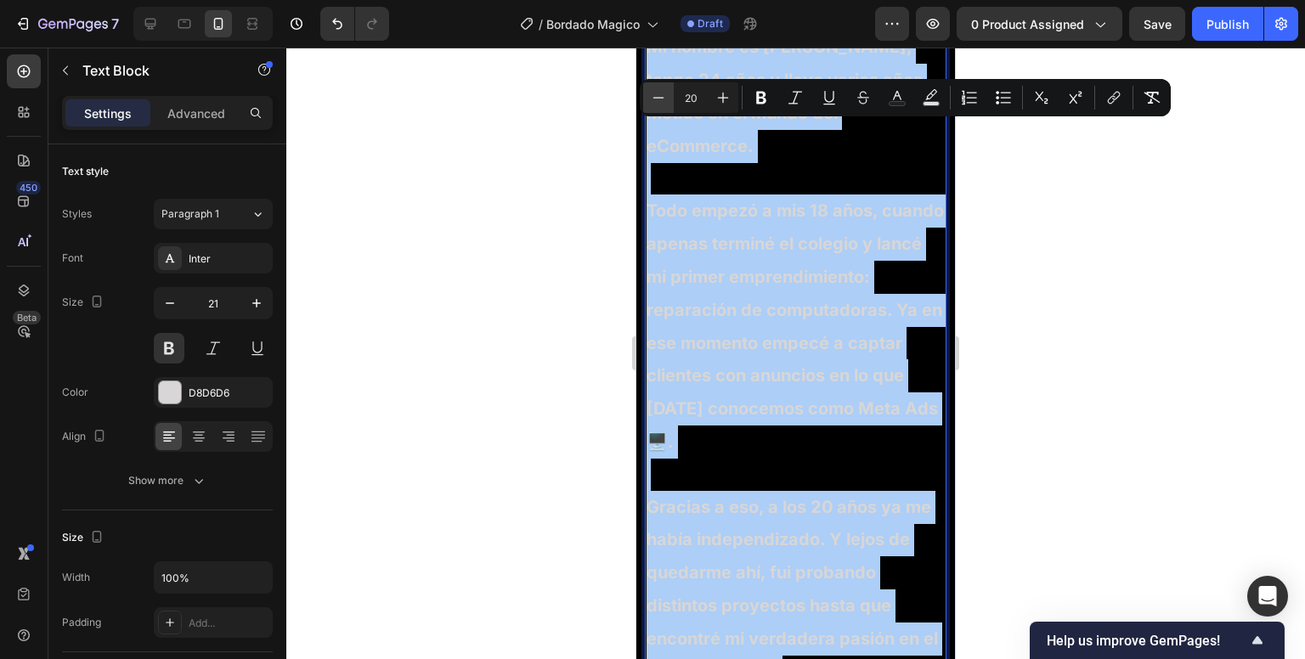
click at [650, 86] on button "Minus" at bounding box center [658, 97] width 31 height 31
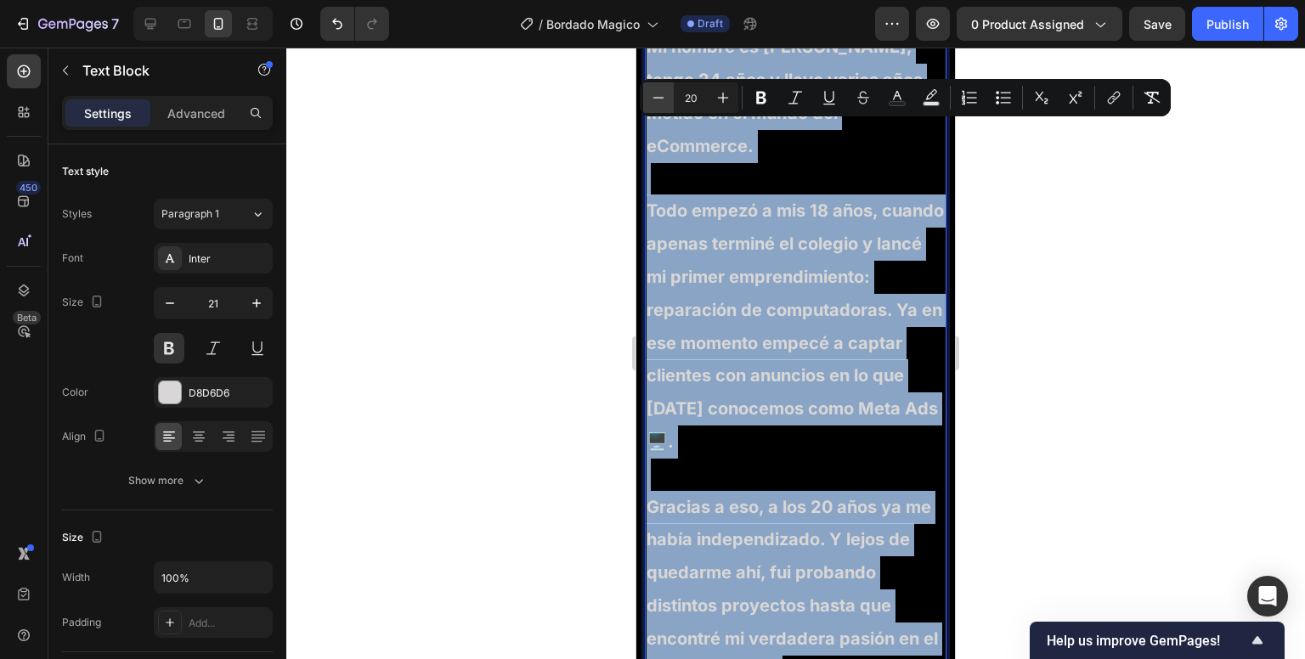
type input "19"
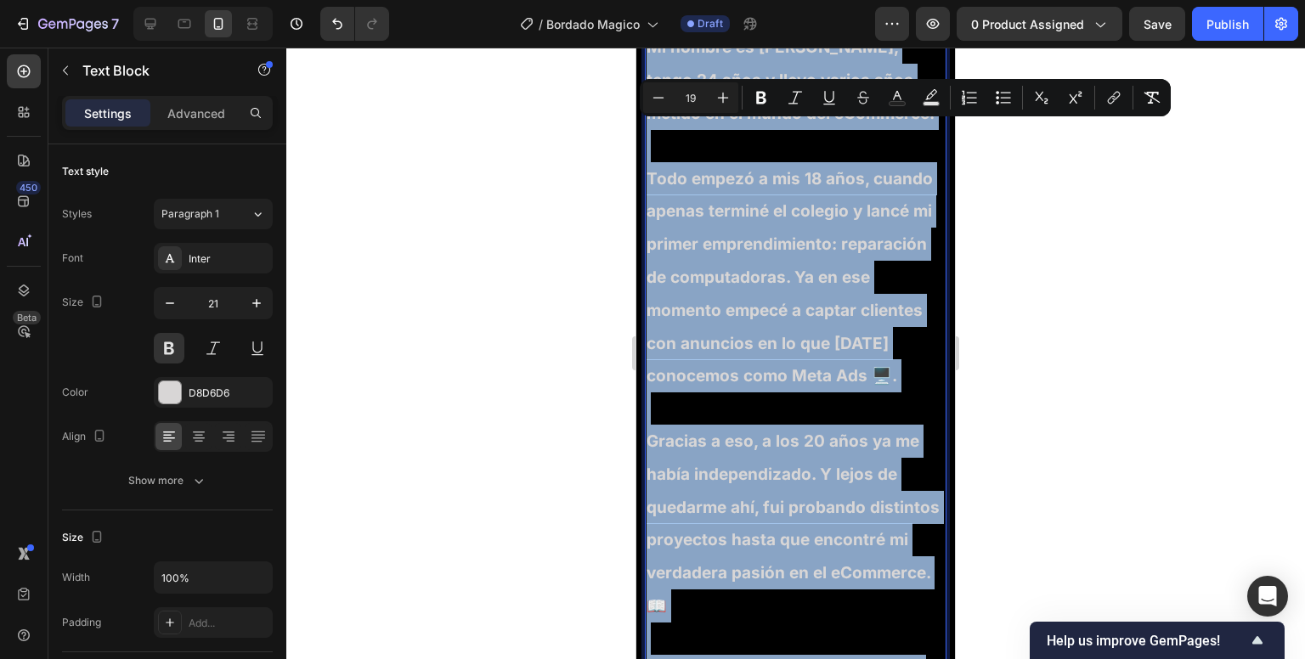
click at [698, 162] on p "Rich Text Editor. Editing area: main" at bounding box center [796, 146] width 298 height 32
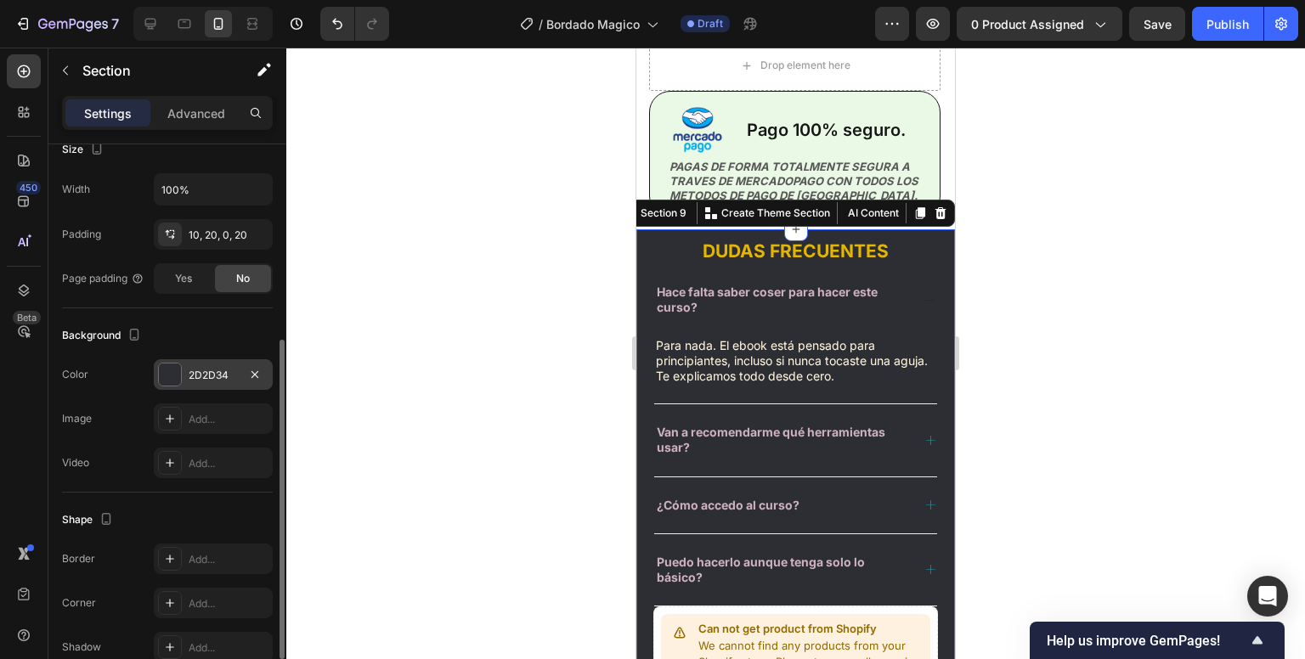
scroll to position [345, 0]
click at [201, 369] on div "2D2D34" at bounding box center [213, 374] width 49 height 15
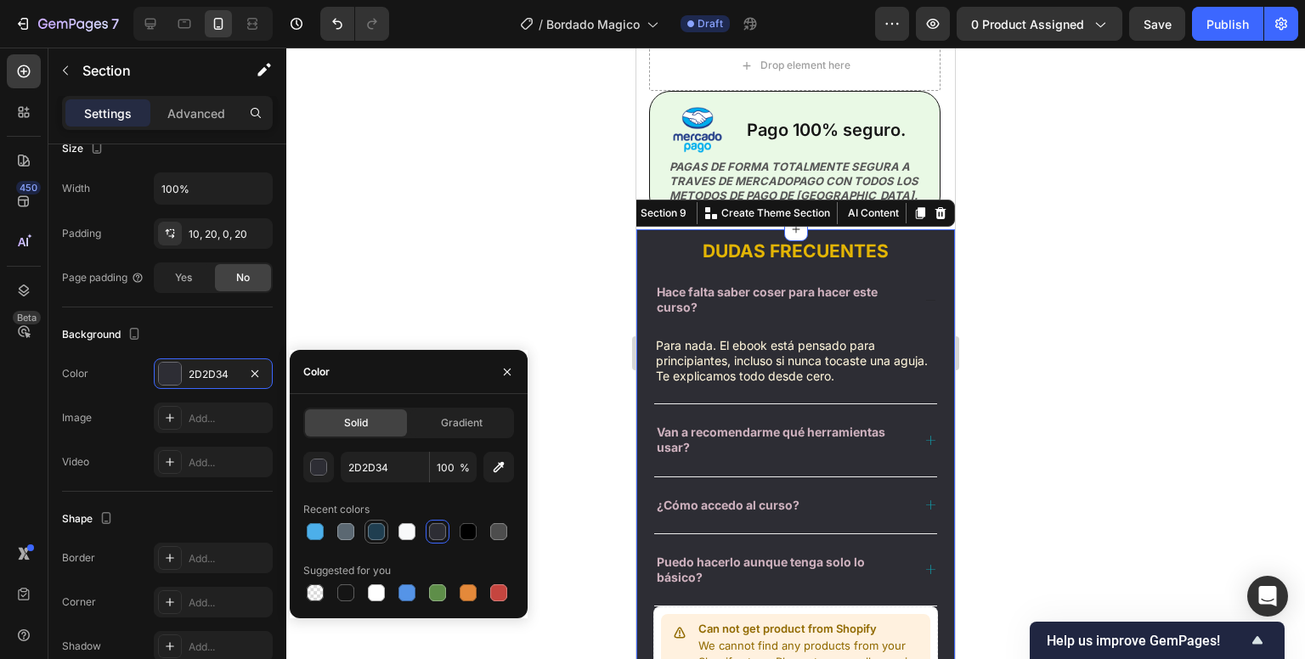
click at [368, 536] on div at bounding box center [376, 531] width 17 height 17
type input "1F3E50"
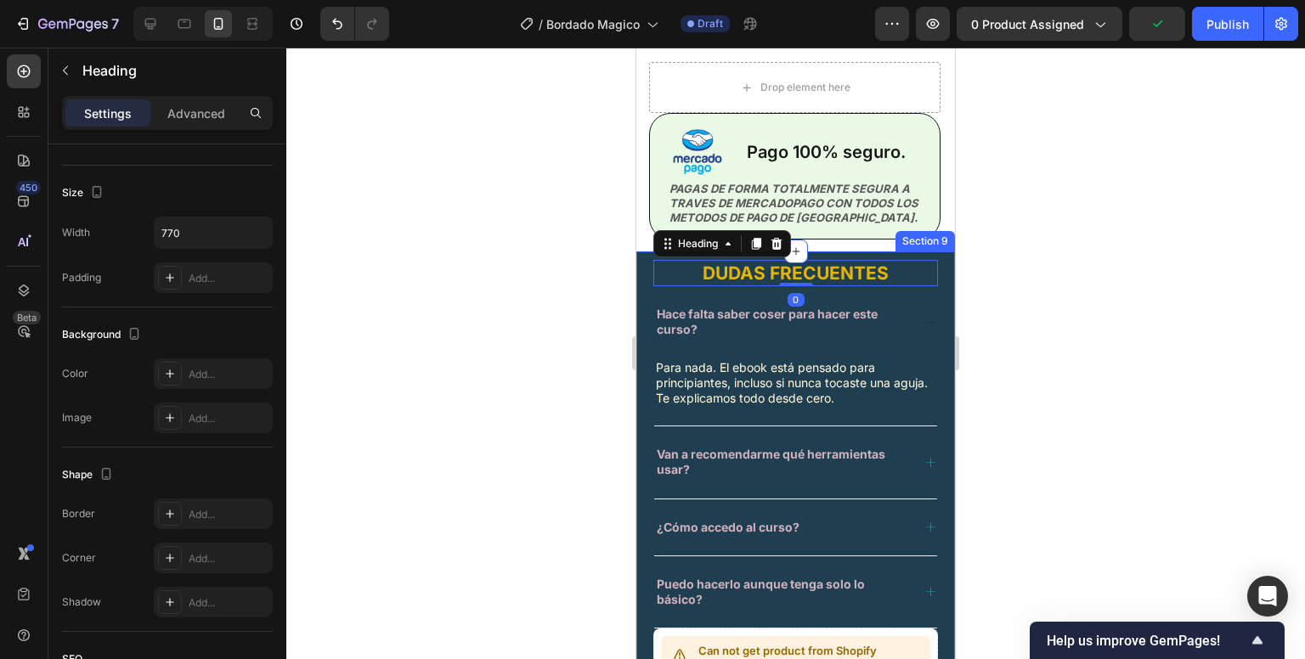
scroll to position [0, 0]
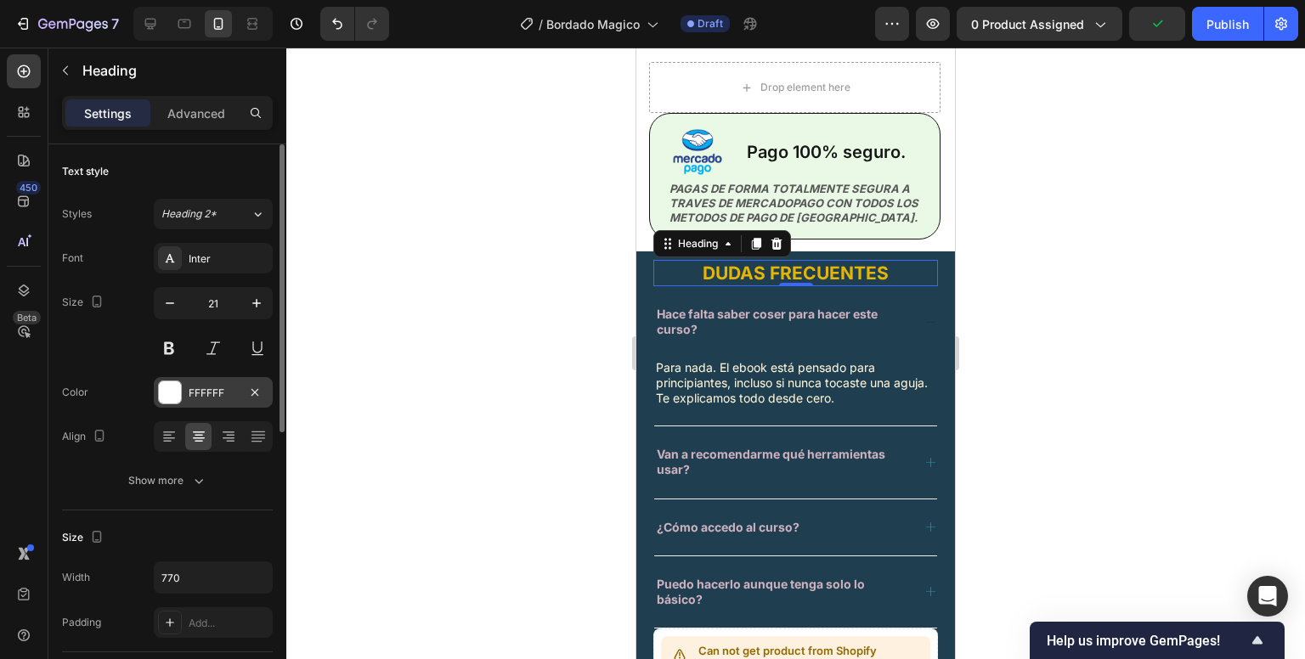
click at [173, 393] on div at bounding box center [170, 393] width 22 height 22
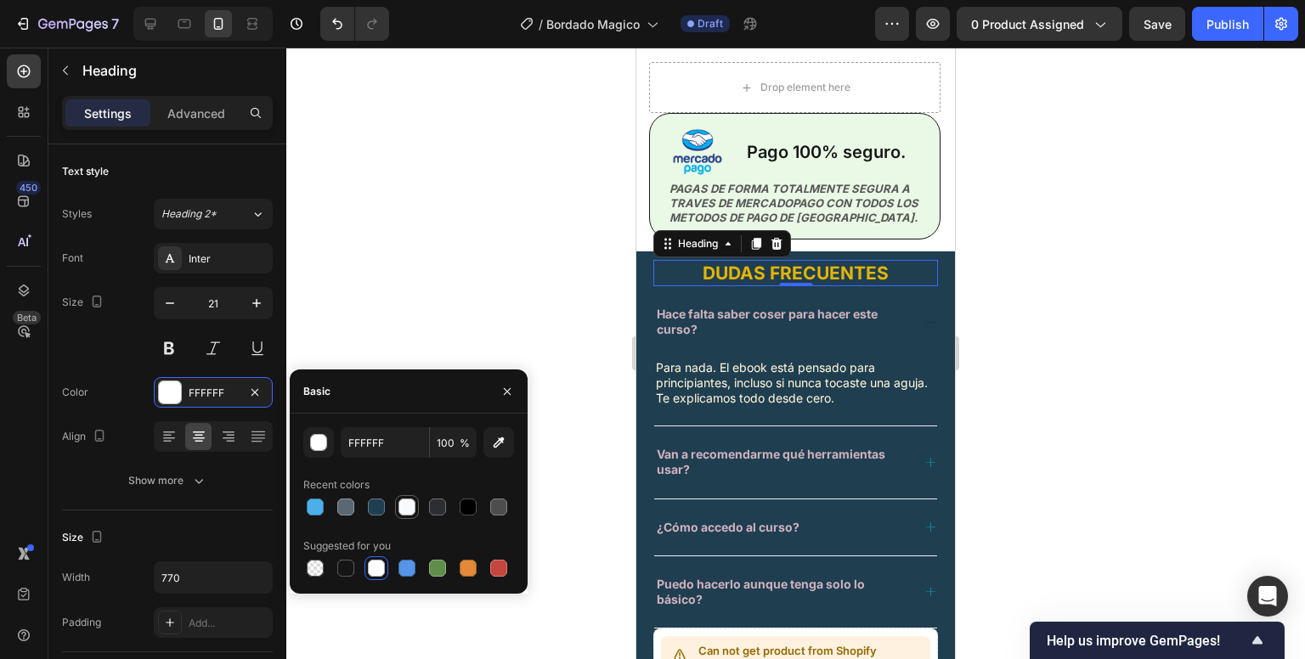
click at [409, 511] on div at bounding box center [407, 507] width 17 height 17
type input "F8F9FA"
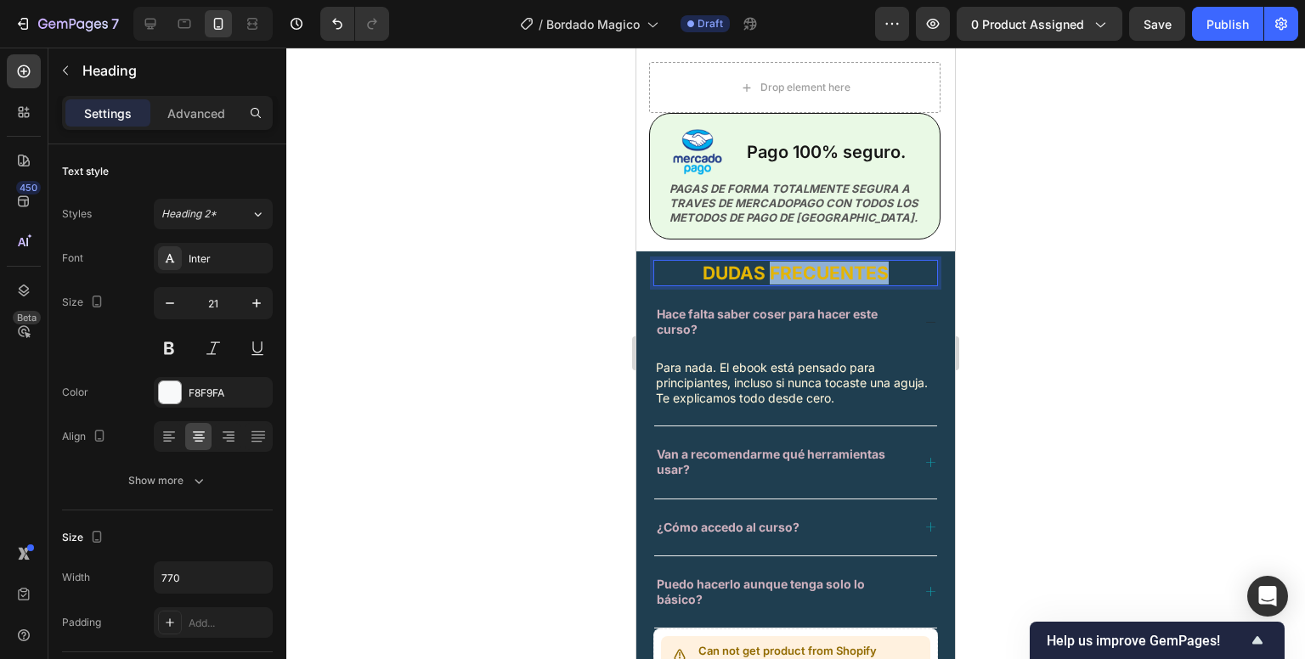
click at [826, 273] on strong "DUDAS FRECUENTES" at bounding box center [796, 273] width 186 height 21
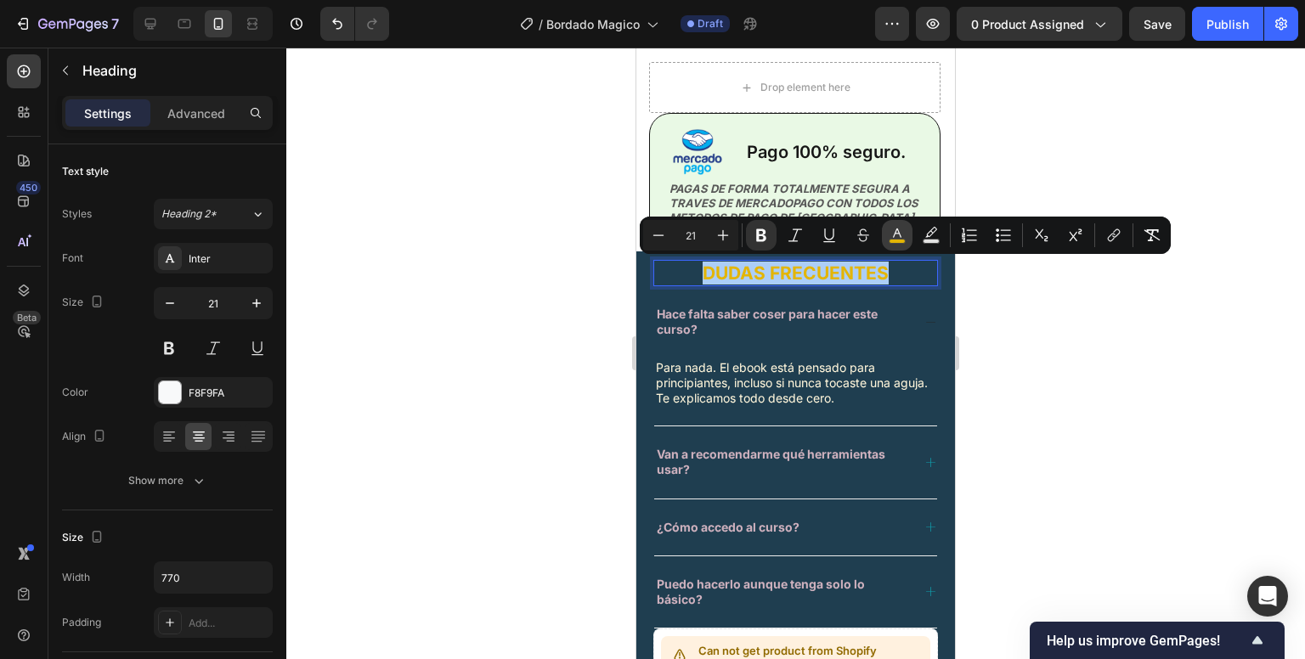
click at [884, 235] on button "color" at bounding box center [897, 235] width 31 height 31
click at [769, 273] on strong "DUDAS FRECUENTES" at bounding box center [796, 273] width 186 height 21
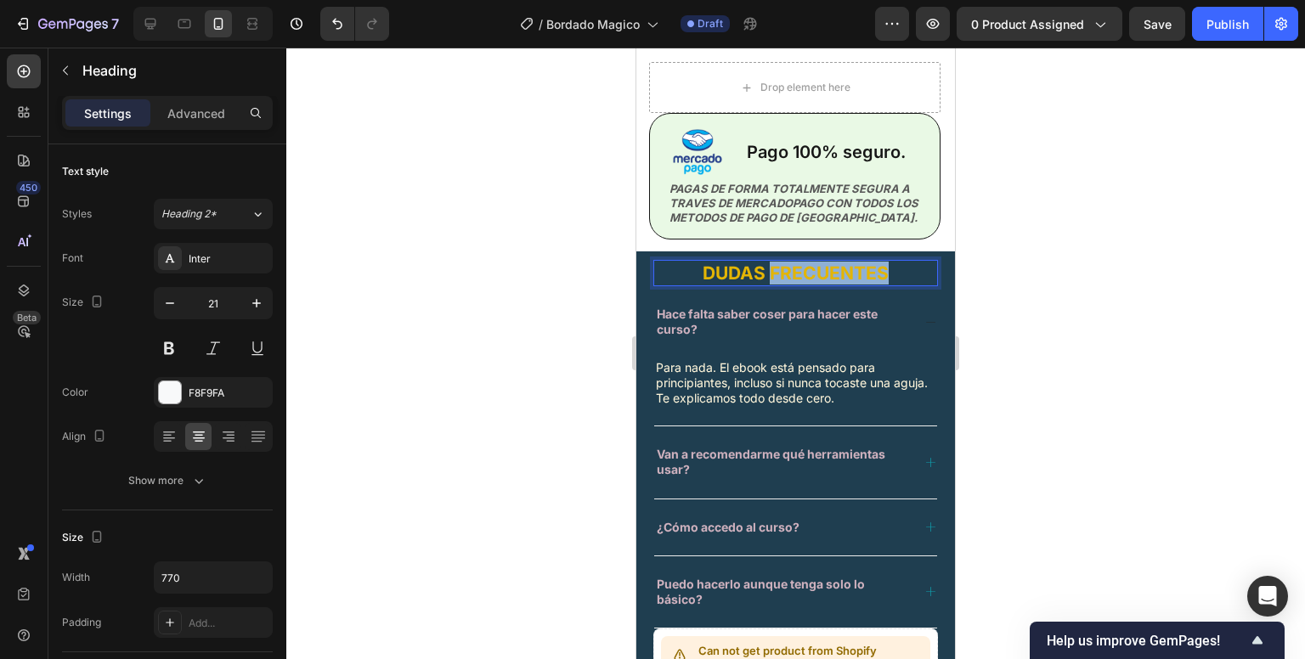
click at [769, 273] on strong "DUDAS FRECUENTES" at bounding box center [796, 273] width 186 height 21
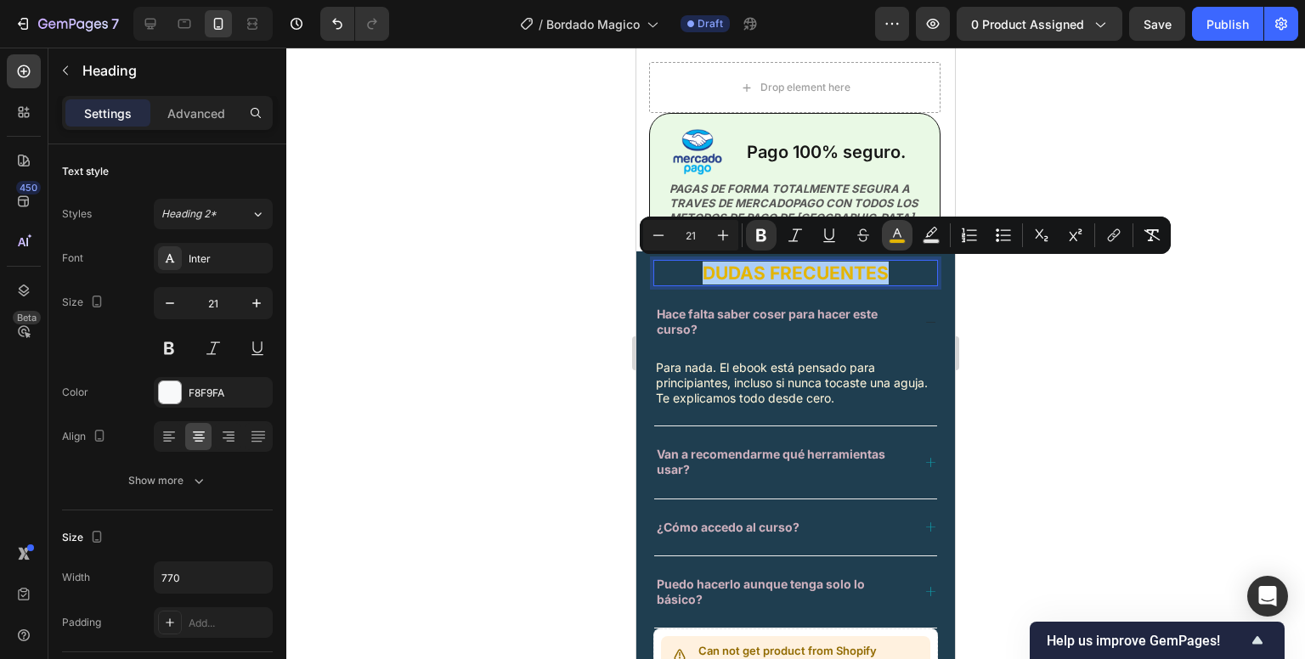
click at [897, 230] on icon "Editor contextual toolbar" at bounding box center [897, 233] width 8 height 9
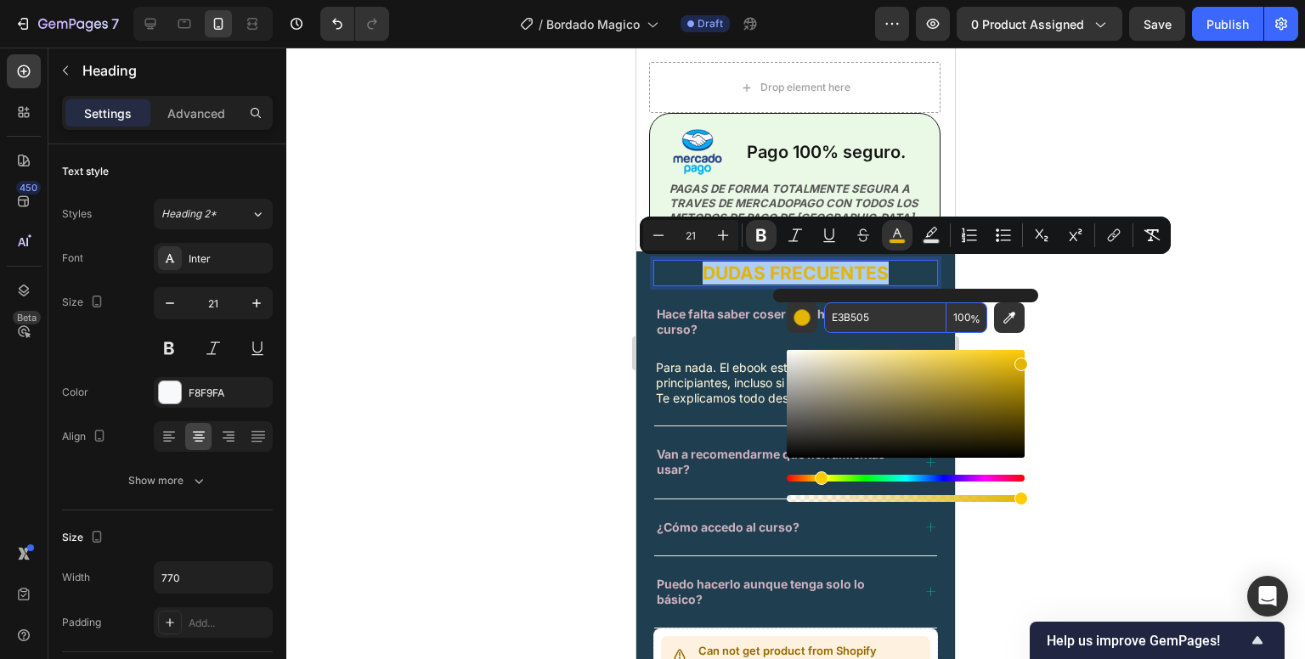
click at [847, 314] on input "E3B505" at bounding box center [885, 318] width 122 height 31
paste input "F8F9FA"
type input "F8F9FA"
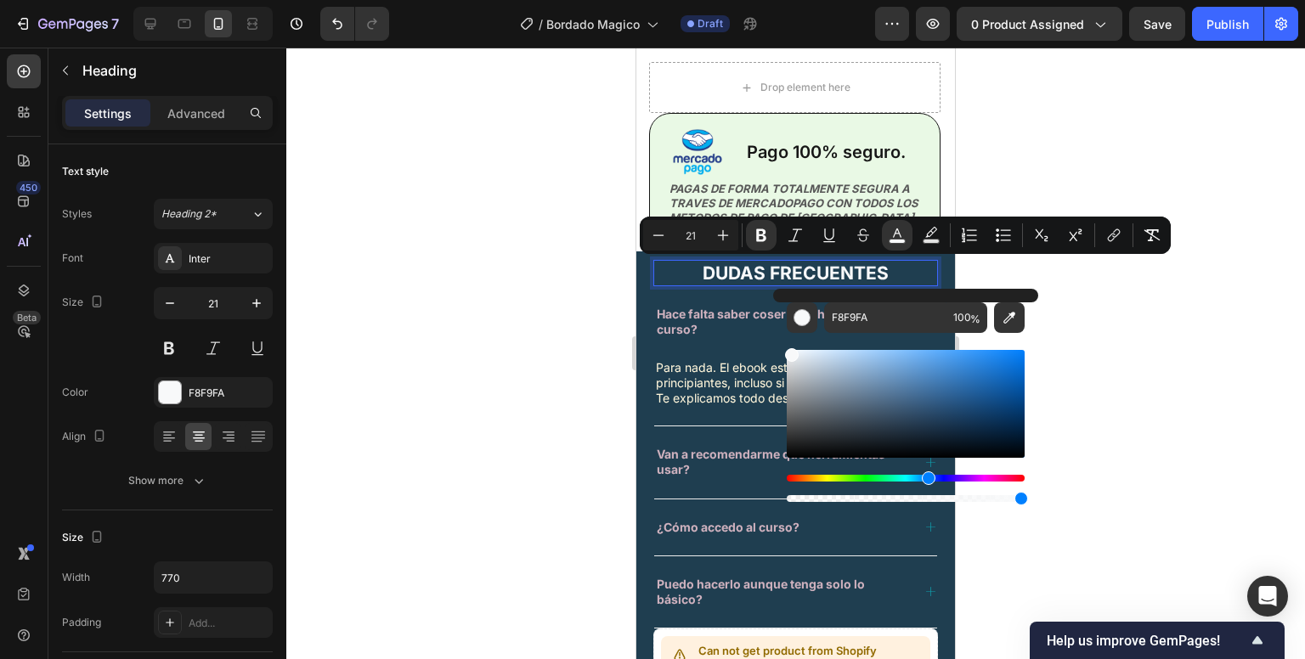
click at [1122, 328] on div at bounding box center [795, 354] width 1019 height 612
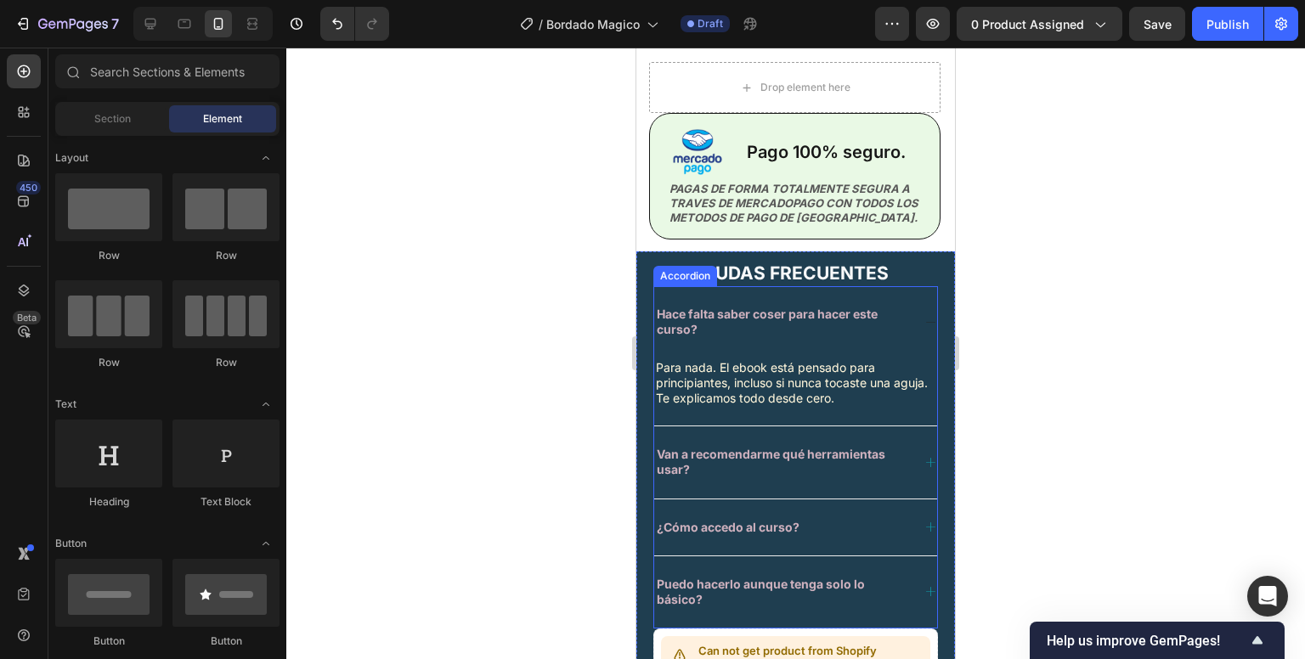
scroll to position [3585, 0]
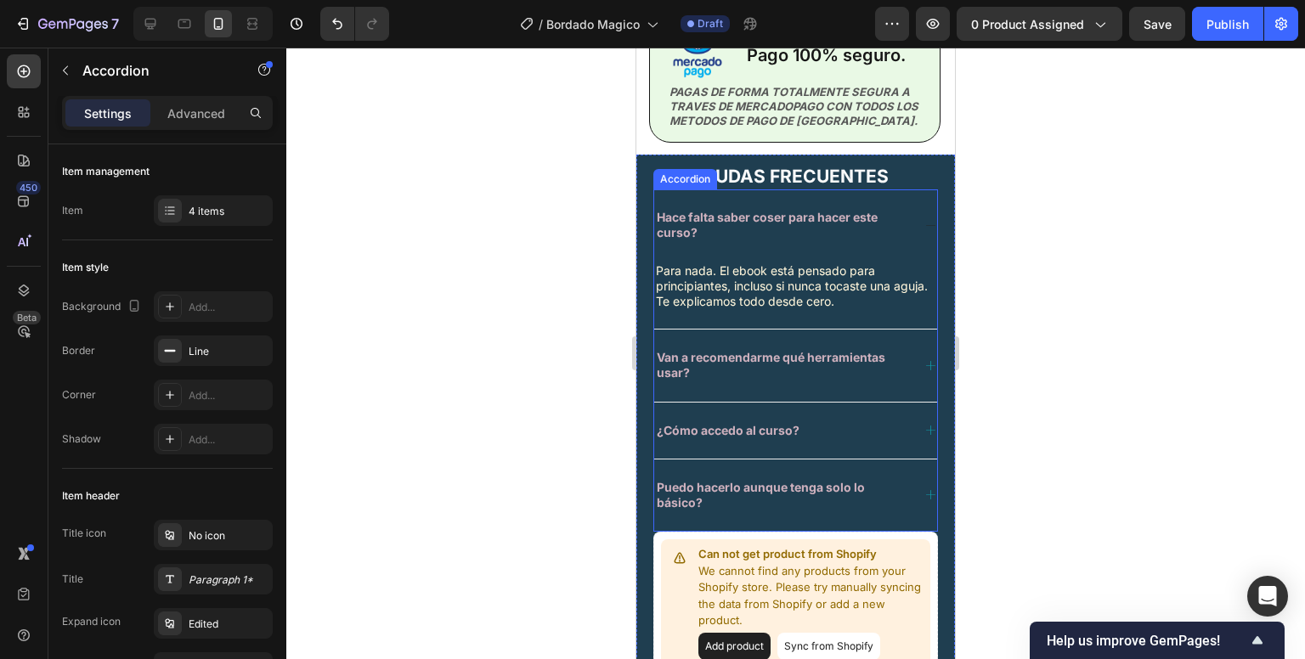
click at [768, 221] on strong "Hace falta saber coser para hacer este curso?" at bounding box center [767, 225] width 221 height 30
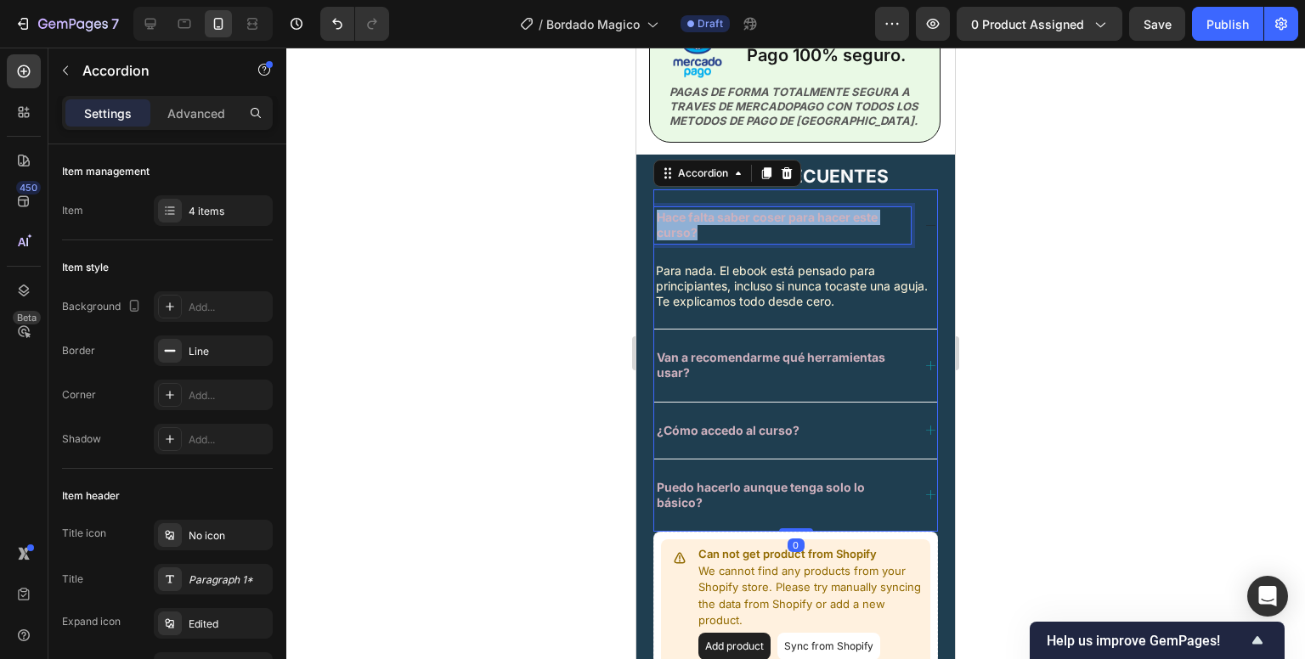
click at [768, 221] on strong "Hace falta saber coser para hacer este curso?" at bounding box center [767, 225] width 221 height 30
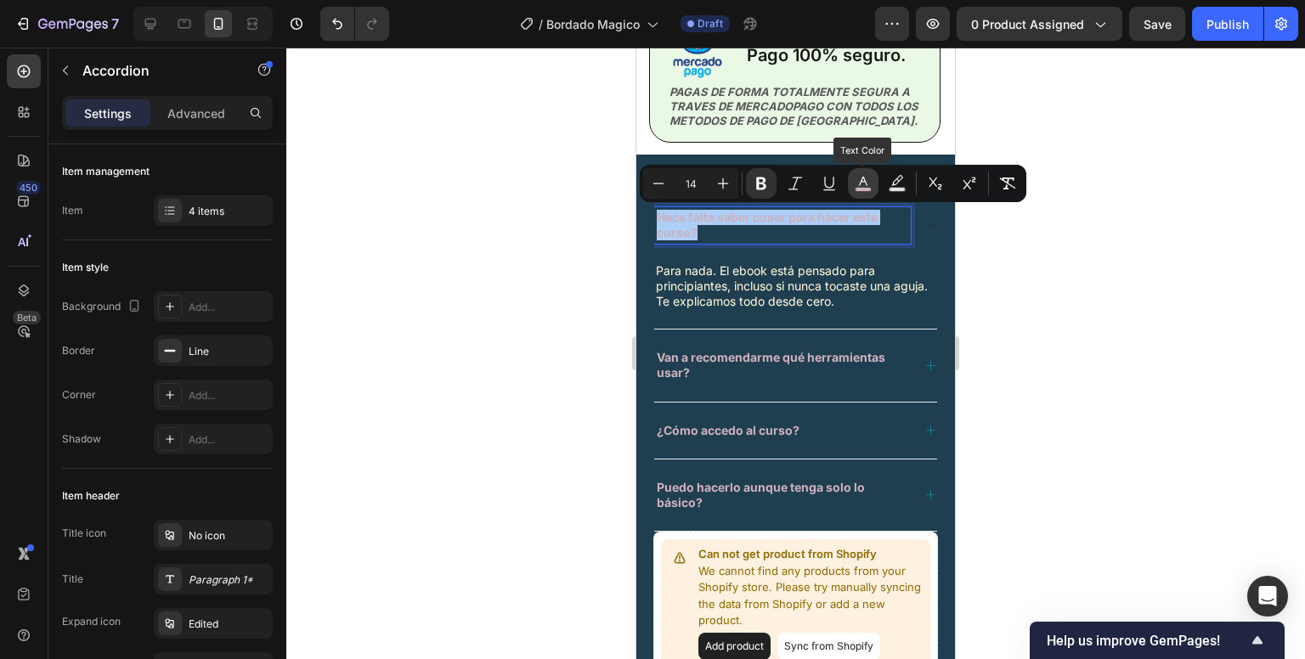
click at [861, 184] on icon "Editor contextual toolbar" at bounding box center [863, 183] width 17 height 17
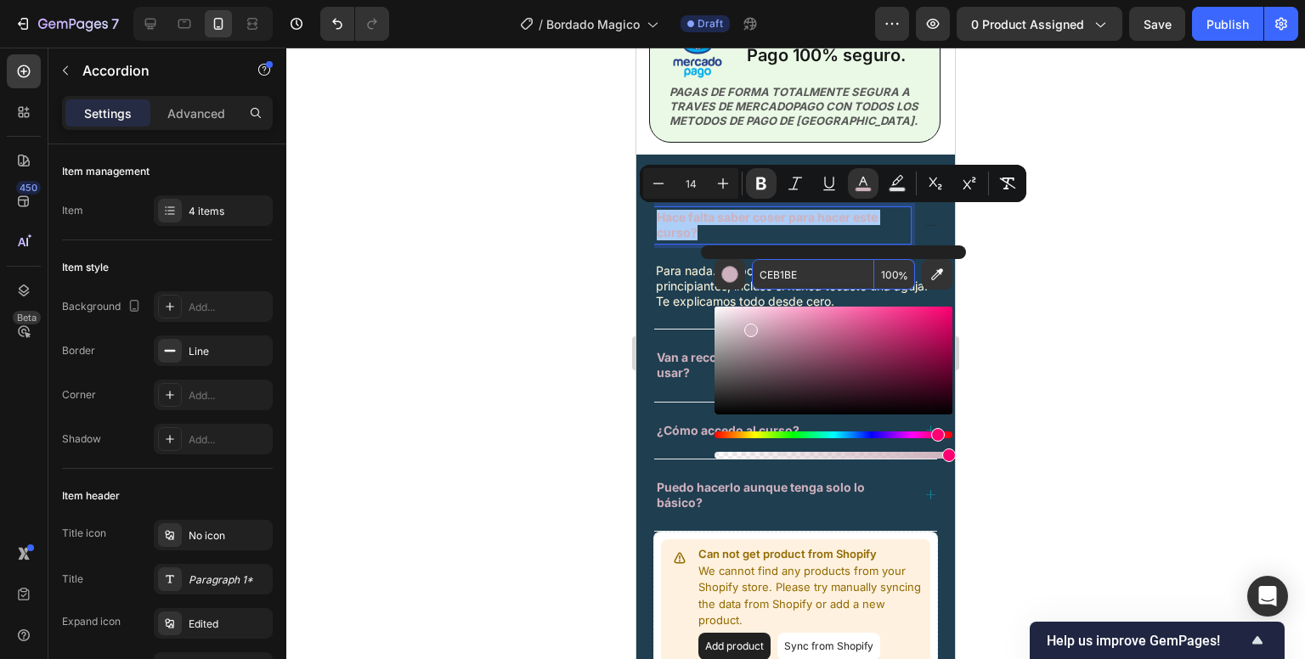
click at [785, 279] on input "CEB1BE" at bounding box center [813, 274] width 122 height 31
paste input "F8F9FA"
type input "F8F9FA"
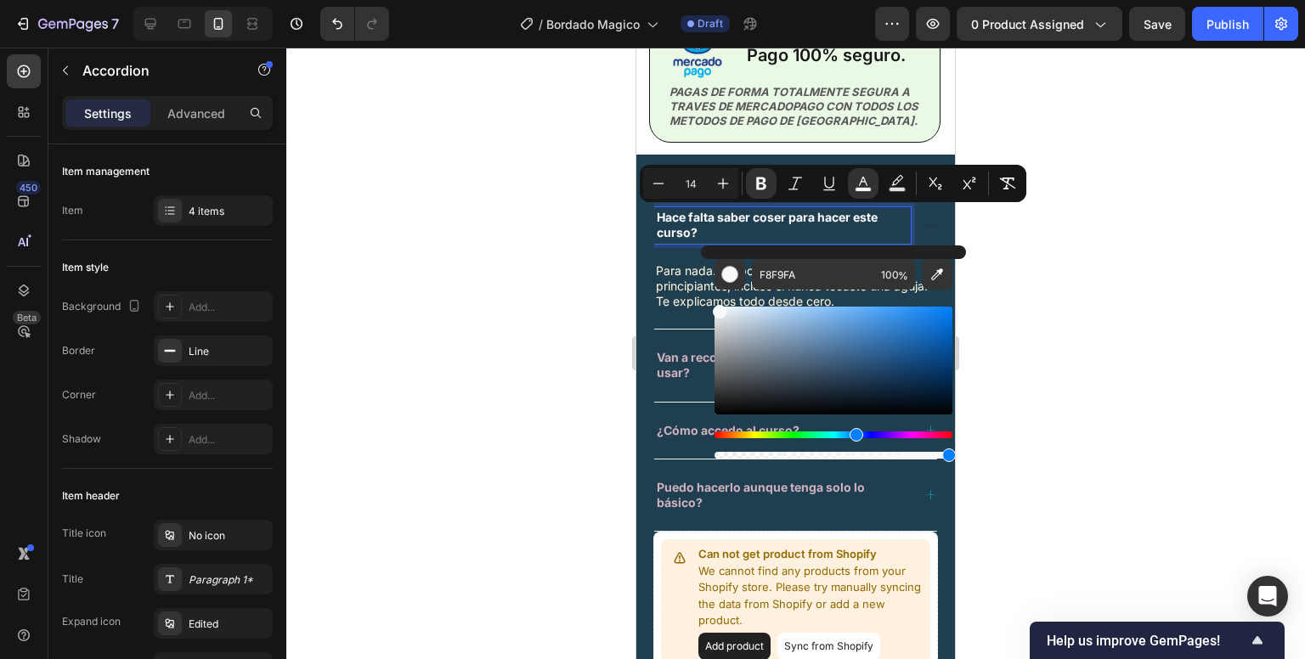
click at [1021, 286] on div at bounding box center [795, 354] width 1019 height 612
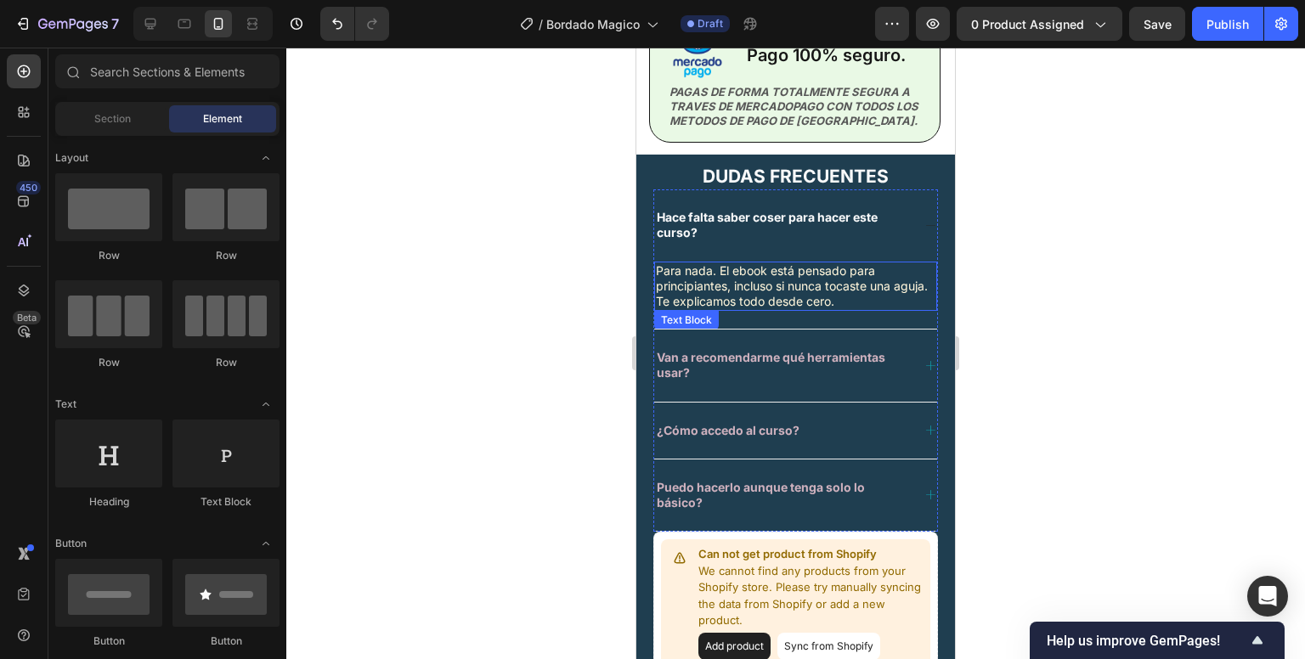
click at [717, 283] on p "Para nada. El ebook está pensado para principiantes, incluso si nunca tocaste u…" at bounding box center [796, 286] width 280 height 47
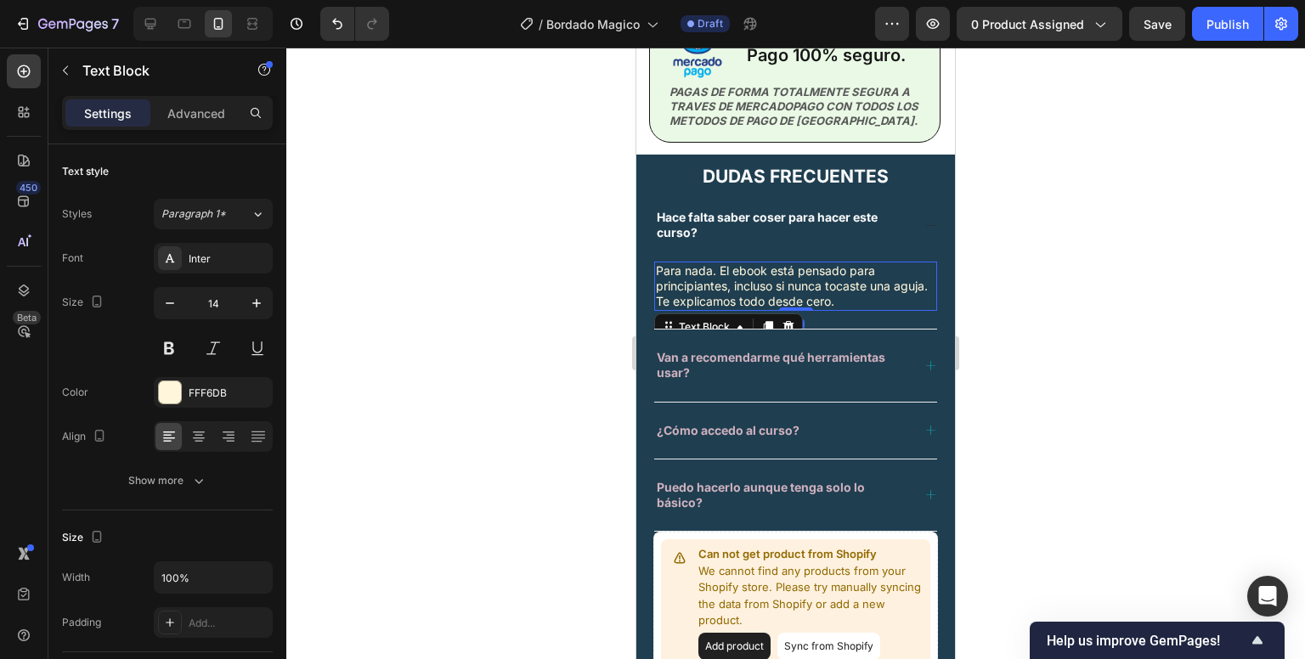
click at [717, 283] on p "Para nada. El ebook está pensado para principiantes, incluso si nunca tocaste u…" at bounding box center [796, 286] width 280 height 47
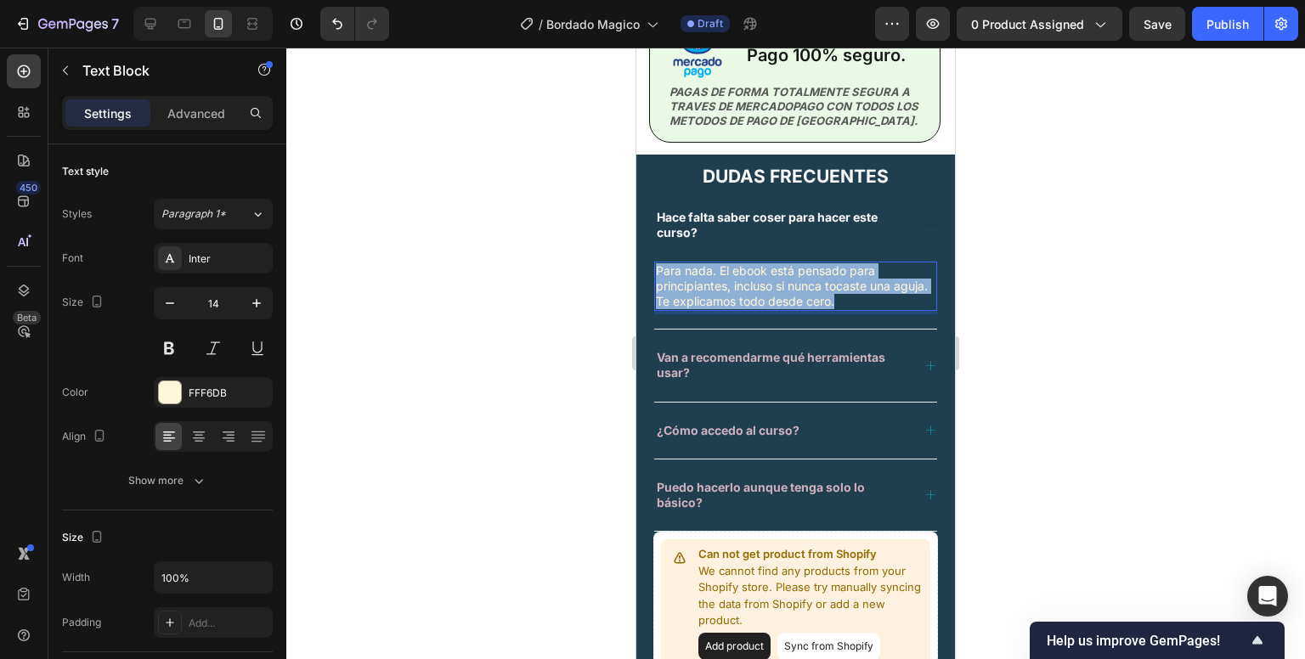
click at [717, 283] on p "Para nada. El ebook está pensado para principiantes, incluso si nunca tocaste u…" at bounding box center [796, 286] width 280 height 47
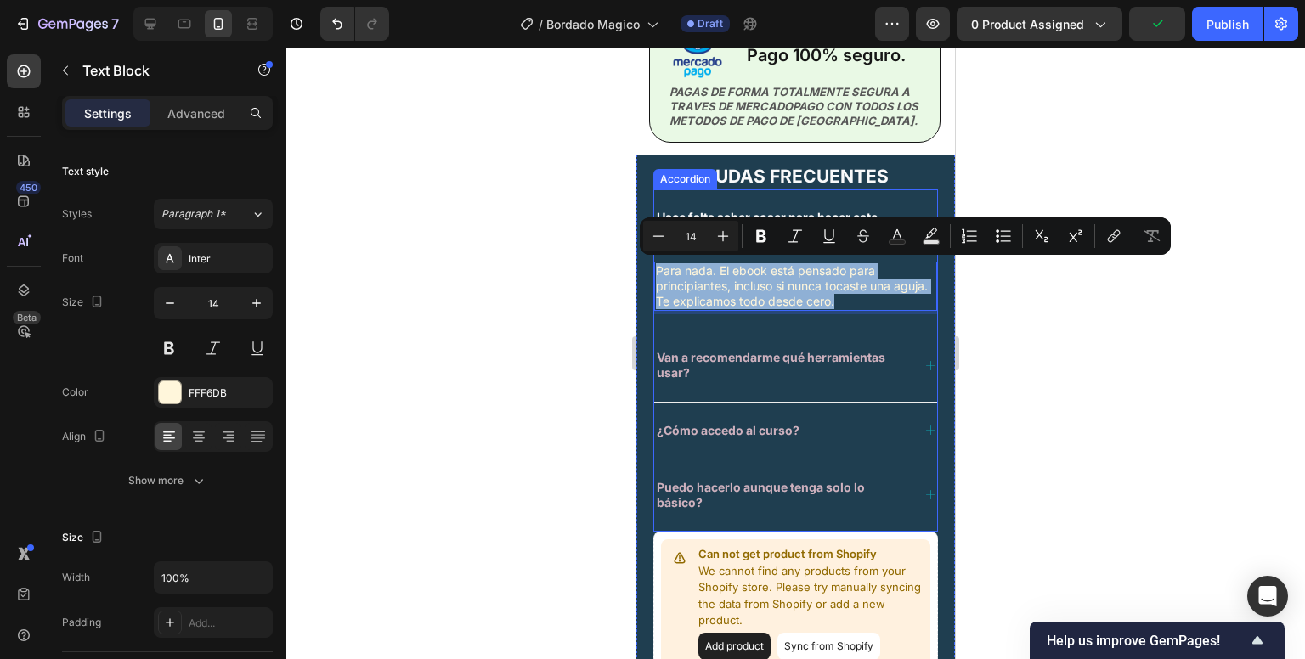
click at [761, 353] on strong "Van a recomendarme qué herramientas usar?" at bounding box center [771, 365] width 229 height 30
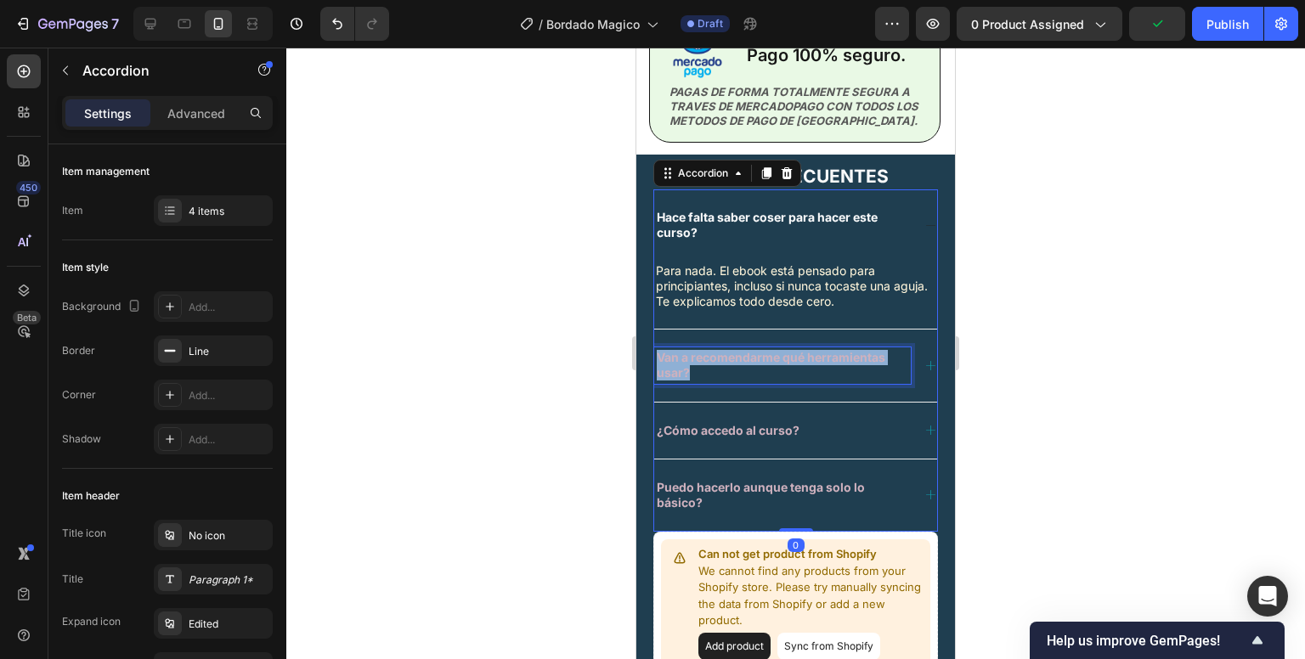
click at [761, 353] on strong "Van a recomendarme qué herramientas usar?" at bounding box center [771, 365] width 229 height 30
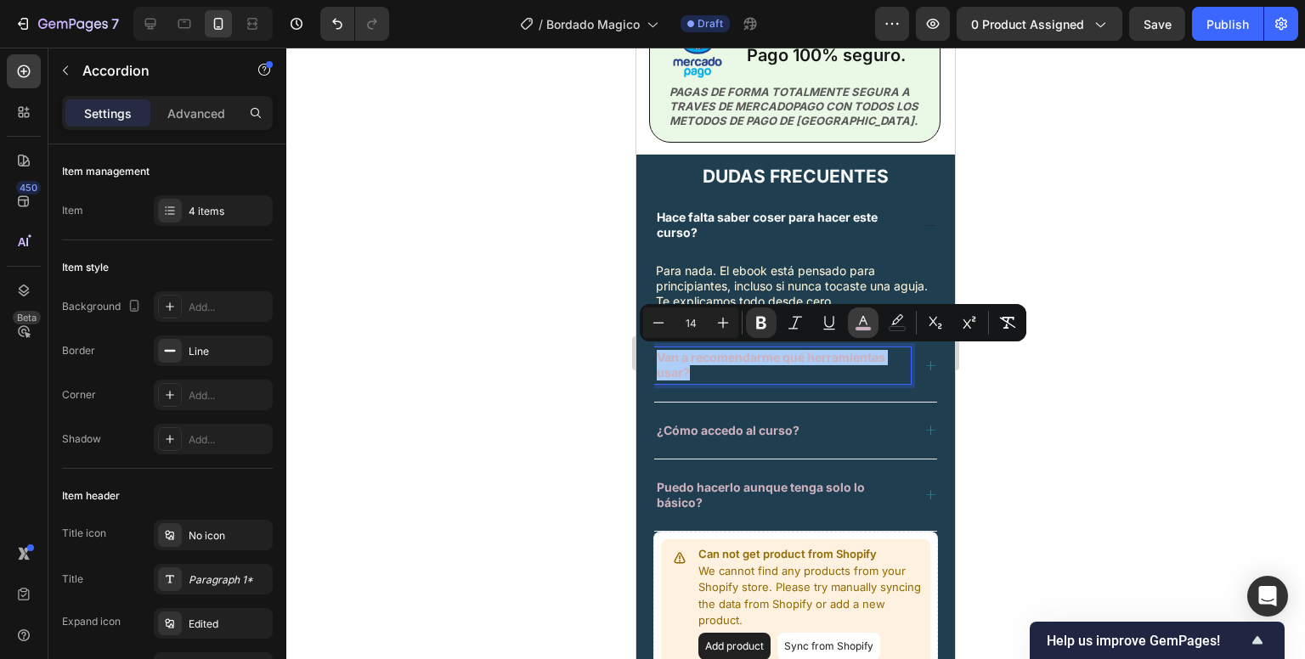
click at [854, 323] on button "color" at bounding box center [863, 323] width 31 height 31
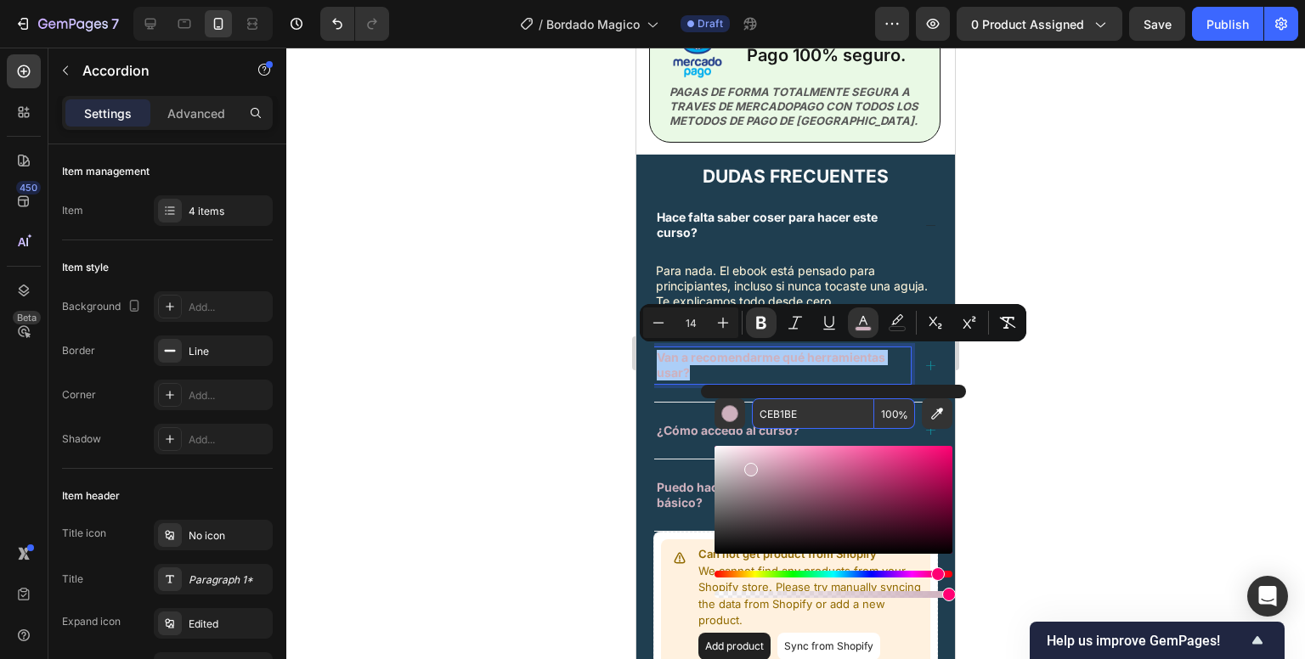
click at [766, 411] on input "CEB1BE" at bounding box center [813, 414] width 122 height 31
paste input "F8F9FA"
type input "F8F9FA"
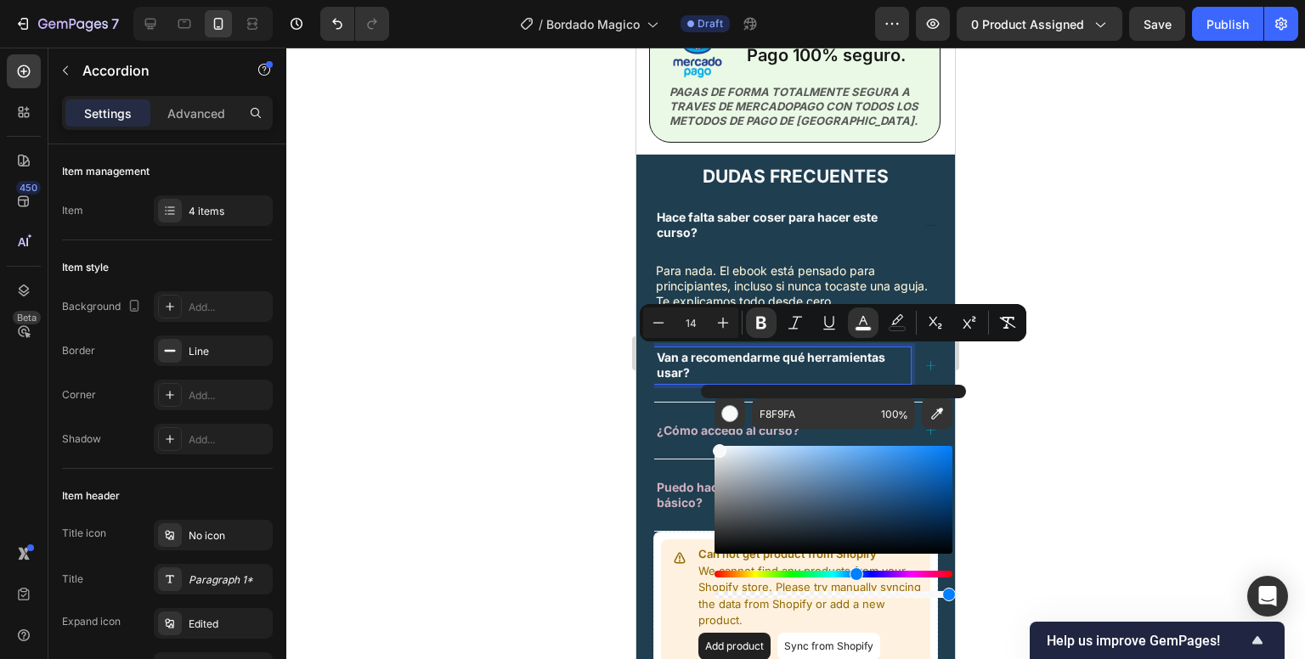
click at [1030, 403] on div at bounding box center [795, 354] width 1019 height 612
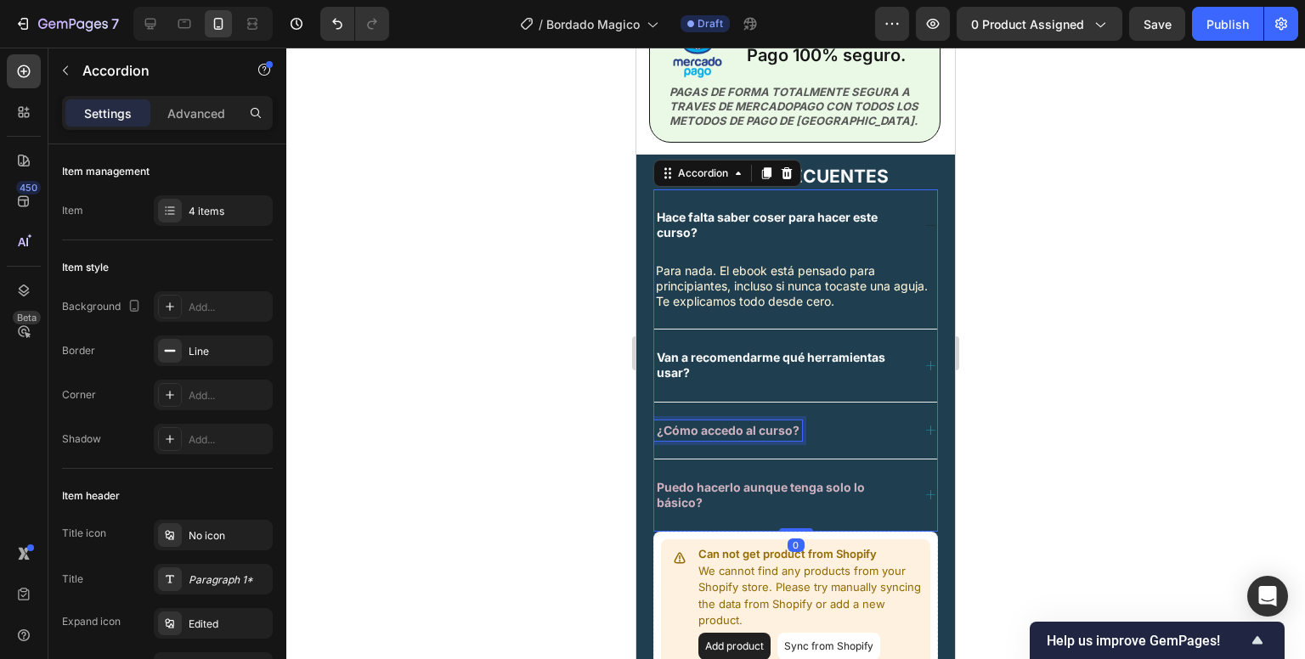
click at [763, 425] on strong "¿Cómo accedo al curso?" at bounding box center [728, 430] width 143 height 14
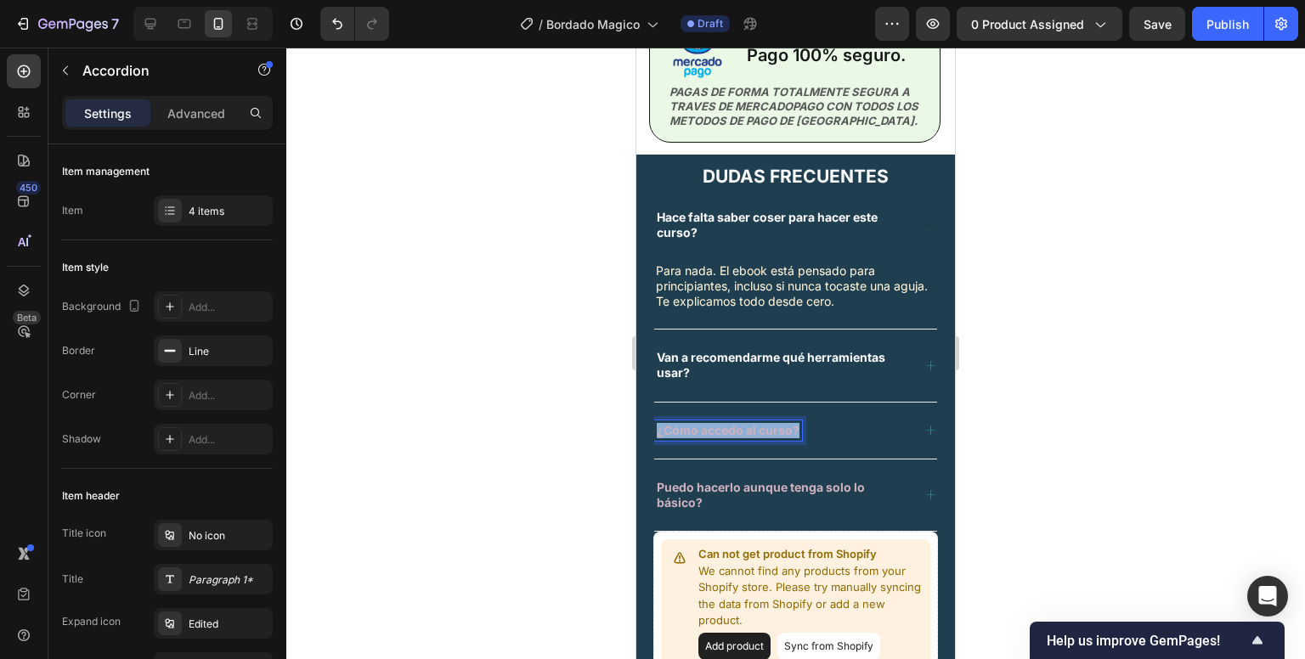
click at [763, 425] on strong "¿Cómo accedo al curso?" at bounding box center [728, 430] width 143 height 14
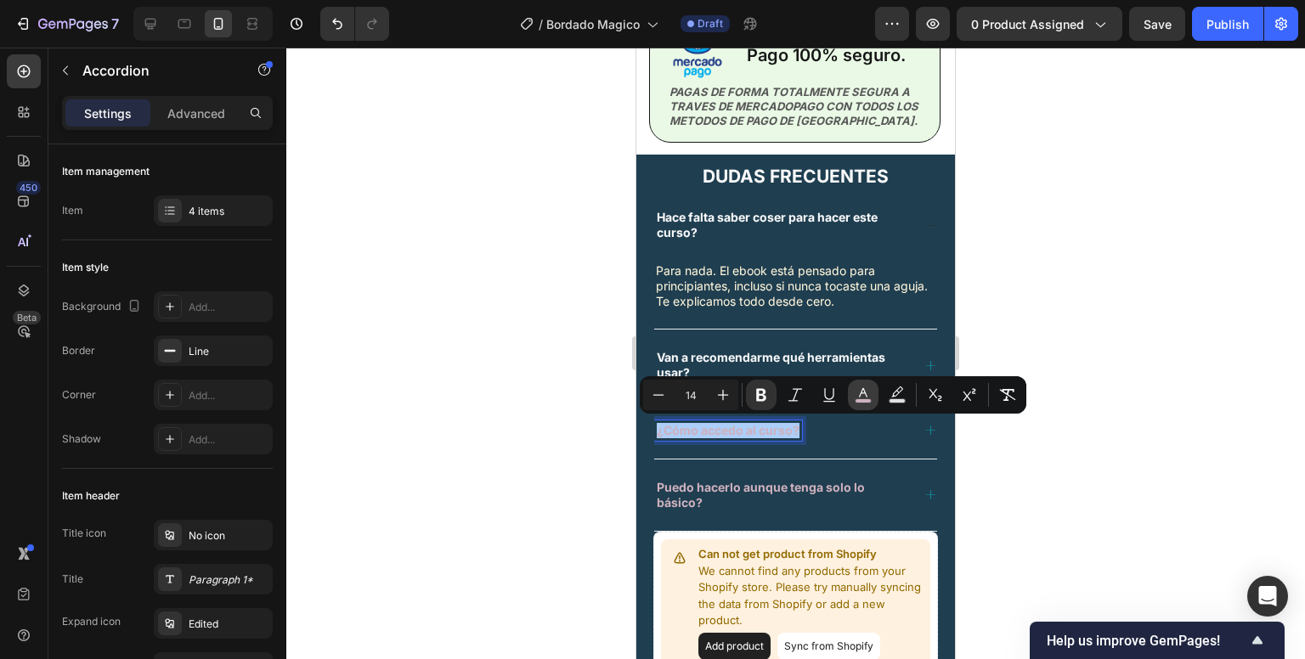
click at [860, 401] on rect "Editor contextual toolbar" at bounding box center [864, 401] width 16 height 4
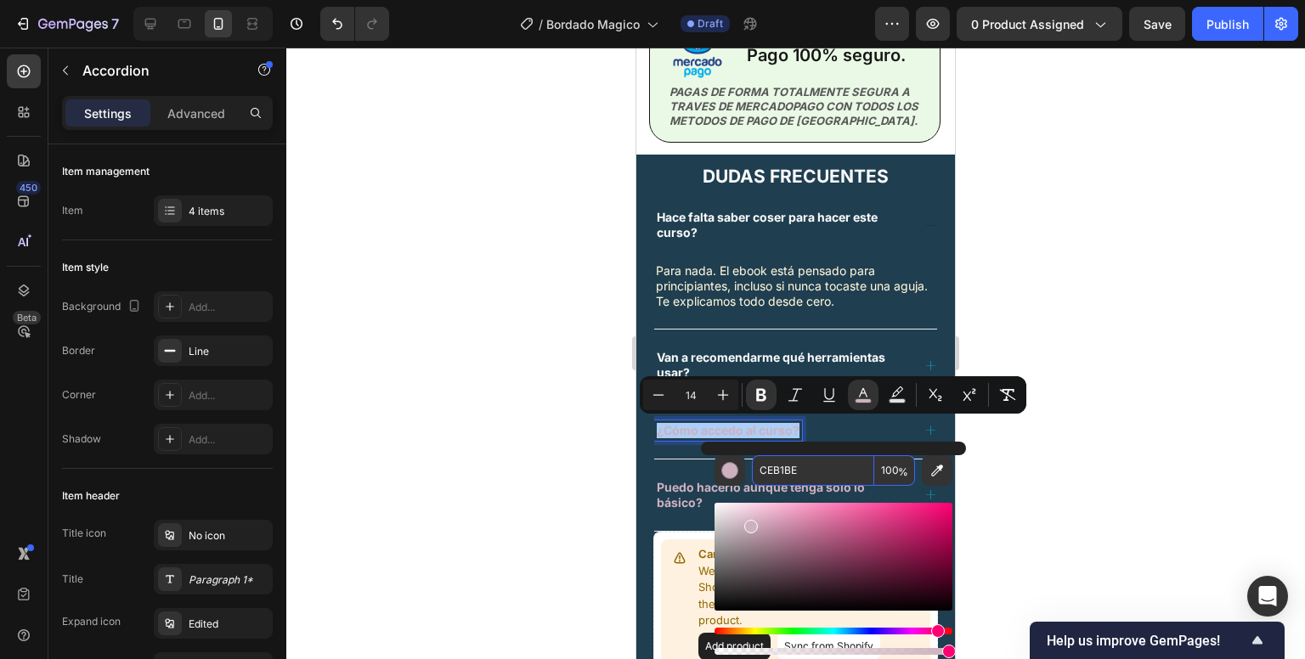
click at [802, 470] on input "CEB1BE" at bounding box center [813, 470] width 122 height 31
paste input "F8F9FA"
type input "F8F9FA"
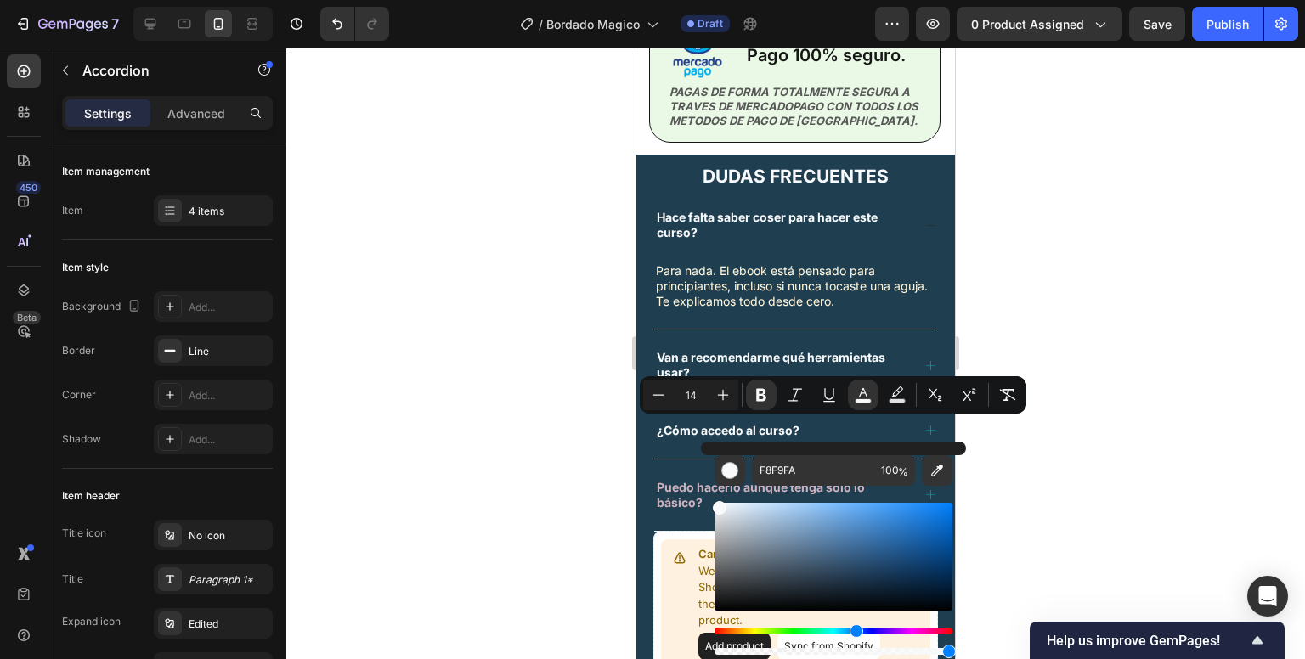
click at [1064, 443] on div at bounding box center [795, 354] width 1019 height 612
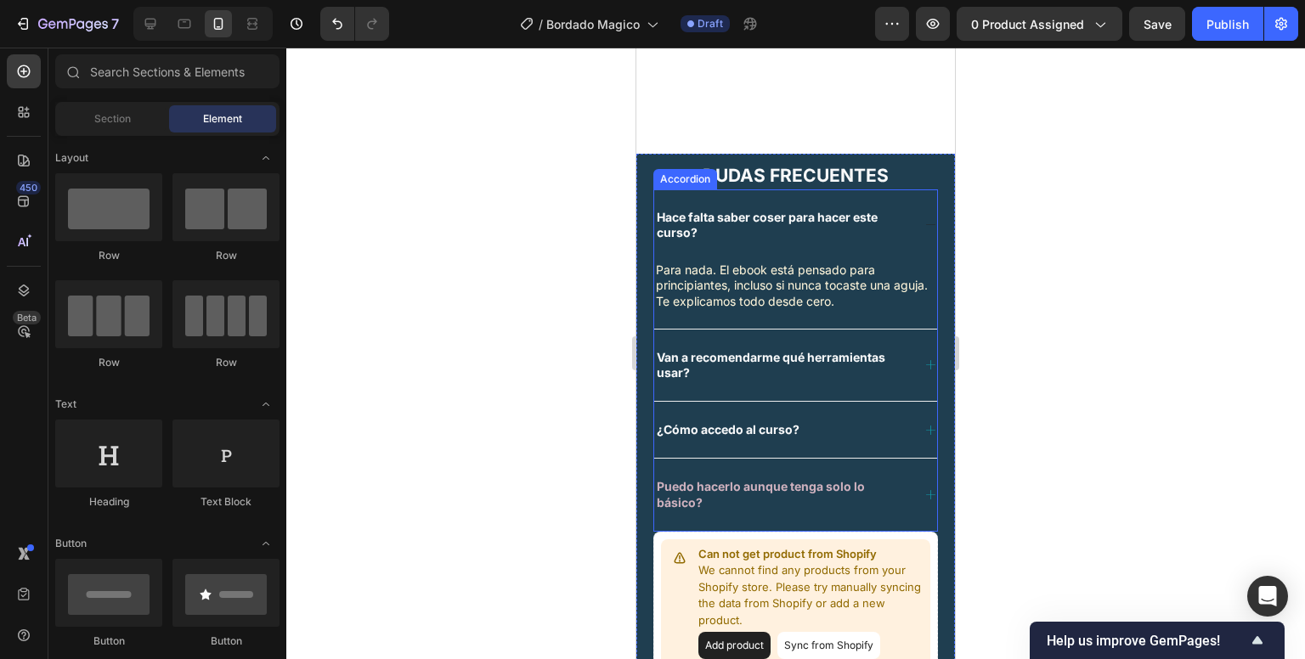
scroll to position [3698, 0]
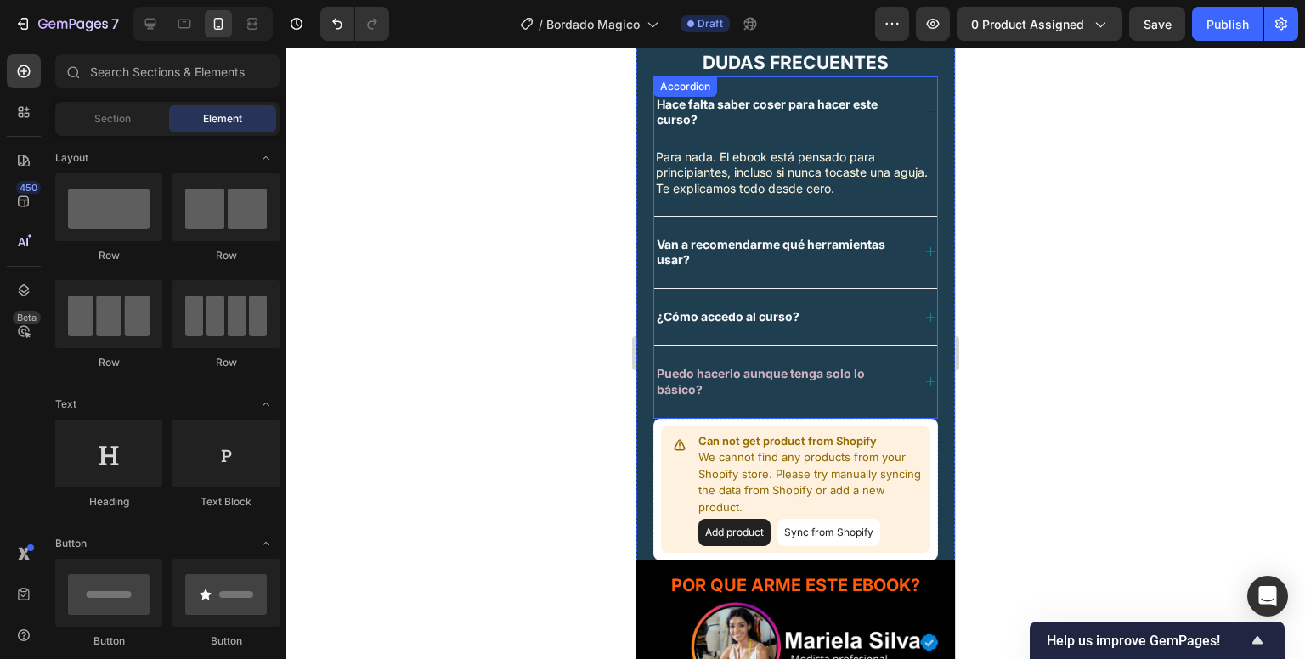
click at [761, 376] on strong "Puedo hacerlo aunque tenga solo lo básico?" at bounding box center [761, 381] width 208 height 30
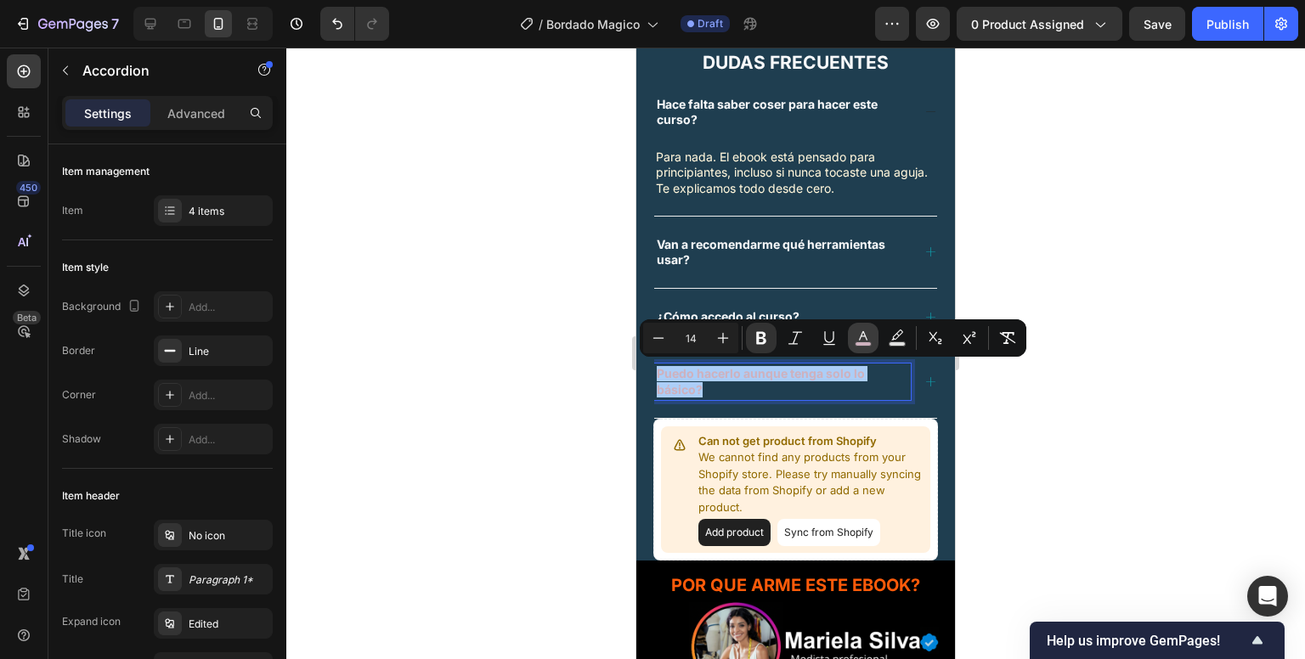
click at [857, 332] on icon "Editor contextual toolbar" at bounding box center [863, 338] width 17 height 17
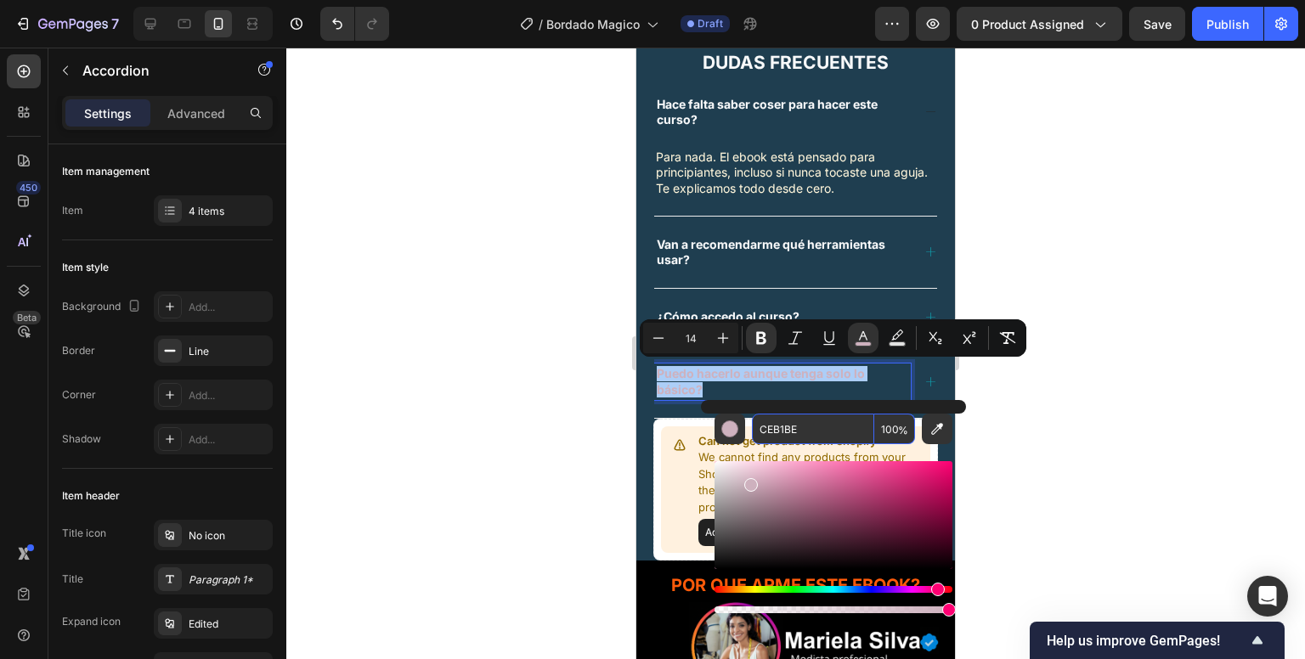
click at [800, 430] on input "CEB1BE" at bounding box center [813, 429] width 122 height 31
paste input "F8F9FA"
type input "F8F9FA"
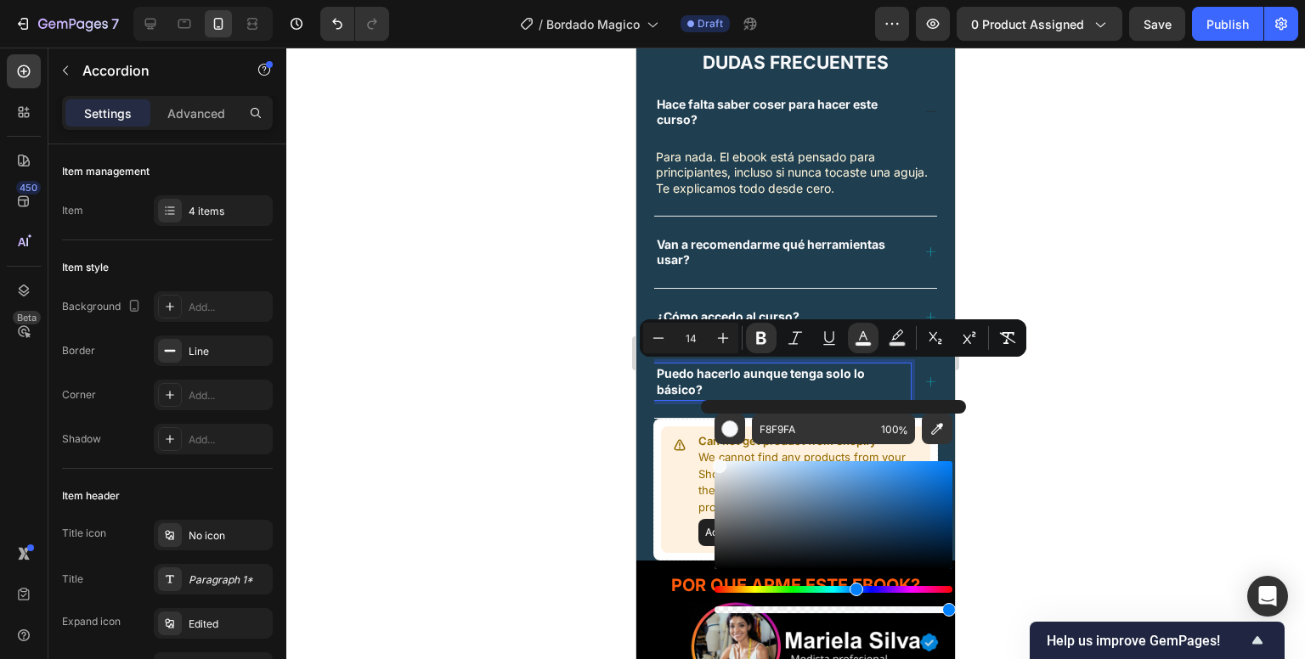
click at [1057, 433] on div at bounding box center [795, 354] width 1019 height 612
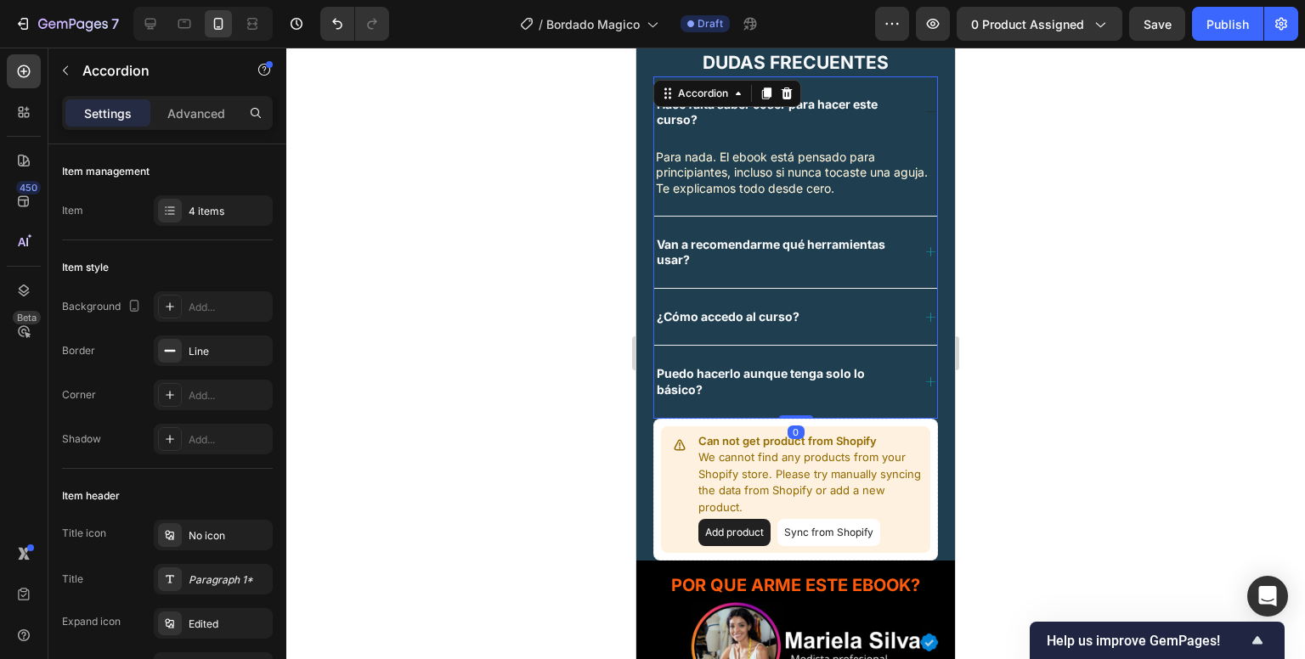
click at [925, 378] on icon at bounding box center [931, 382] width 13 height 13
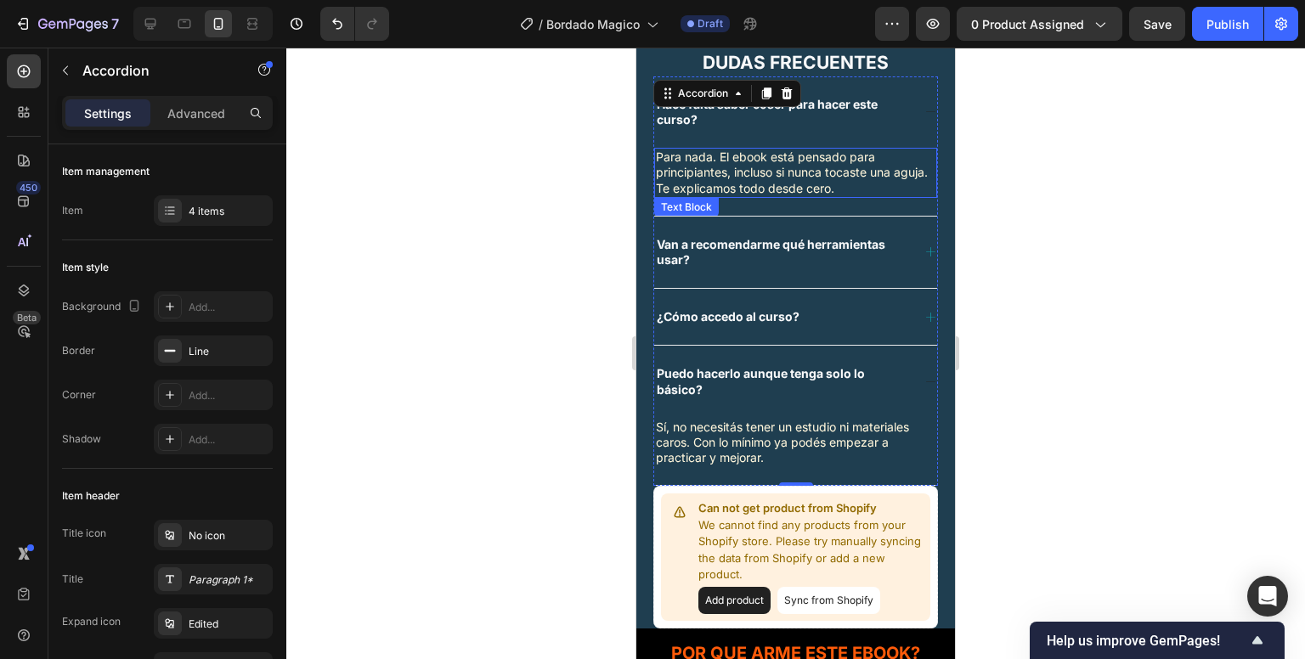
click at [789, 174] on p "Para nada. El ebook está pensado para principiantes, incluso si nunca tocaste u…" at bounding box center [796, 173] width 280 height 47
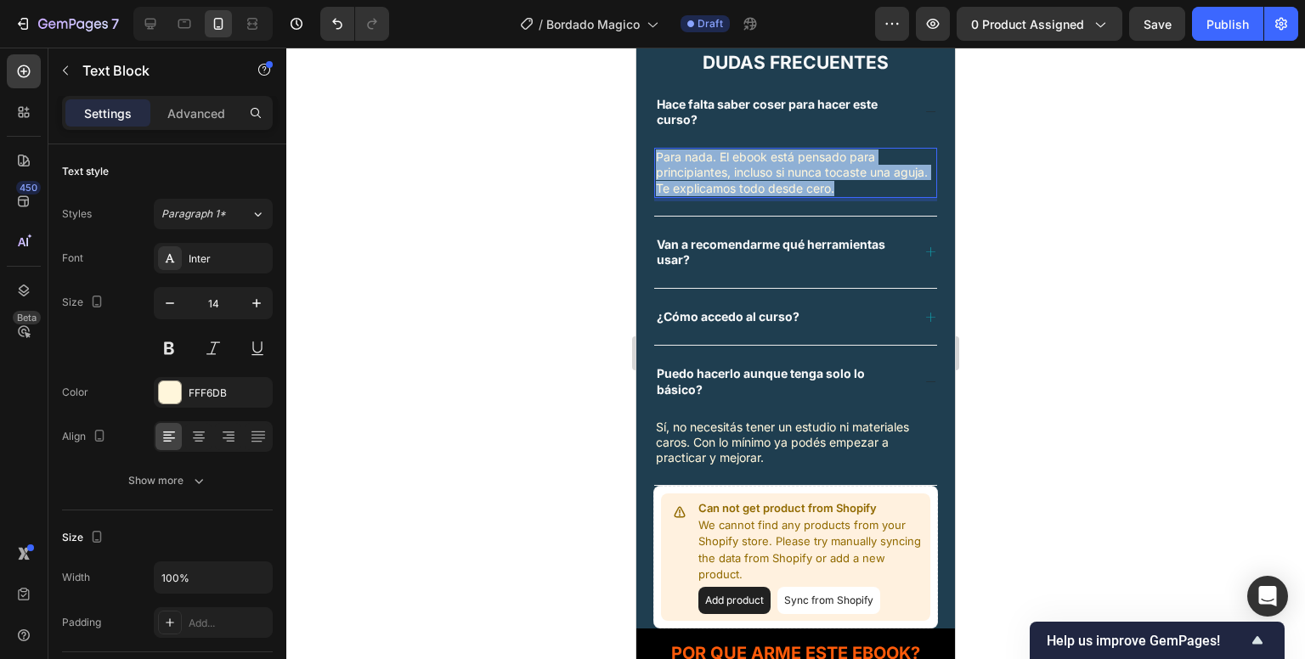
click at [789, 174] on p "Para nada. El ebook está pensado para principiantes, incluso si nunca tocaste u…" at bounding box center [796, 173] width 280 height 47
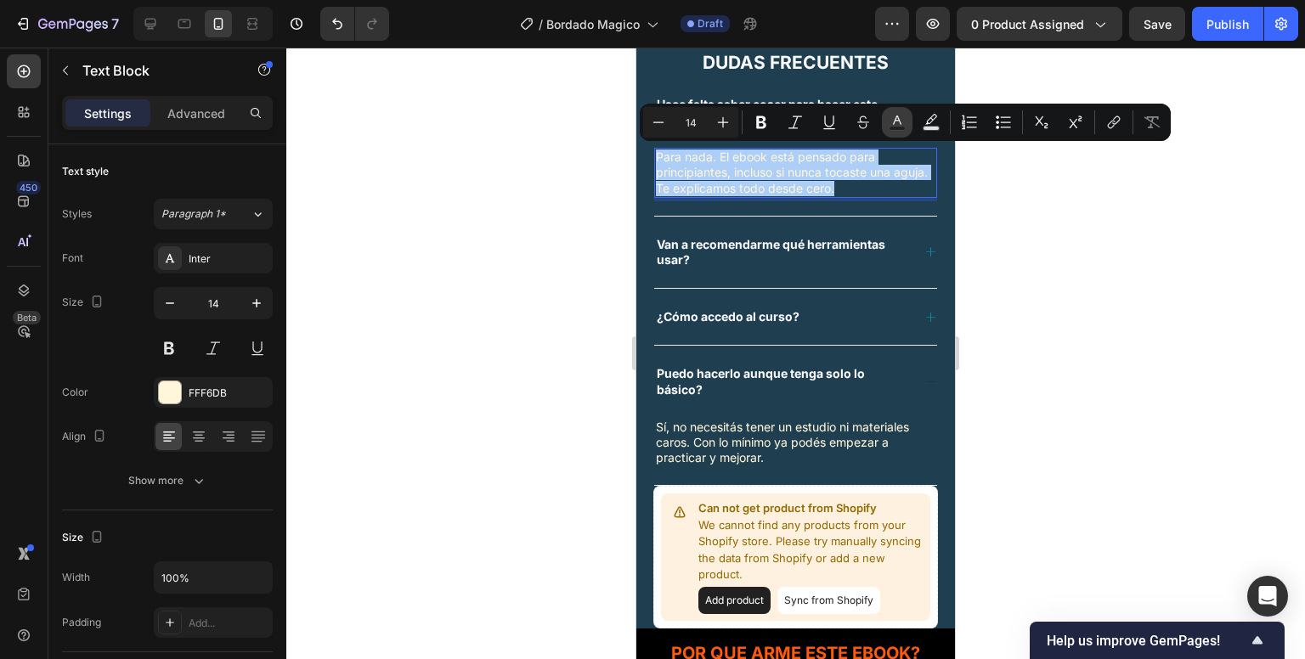
click at [897, 119] on icon "Editor contextual toolbar" at bounding box center [897, 122] width 17 height 17
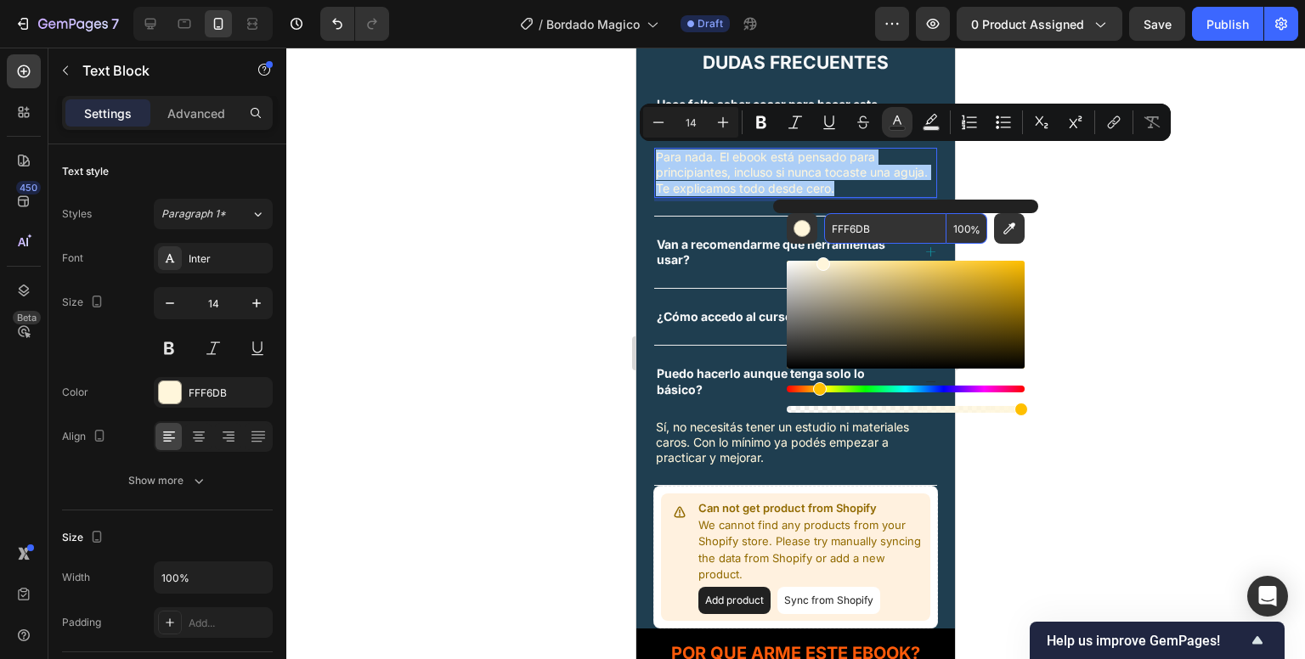
click at [857, 218] on input "FFF6DB" at bounding box center [885, 228] width 122 height 31
paste input "5B6872"
type input "5B6872"
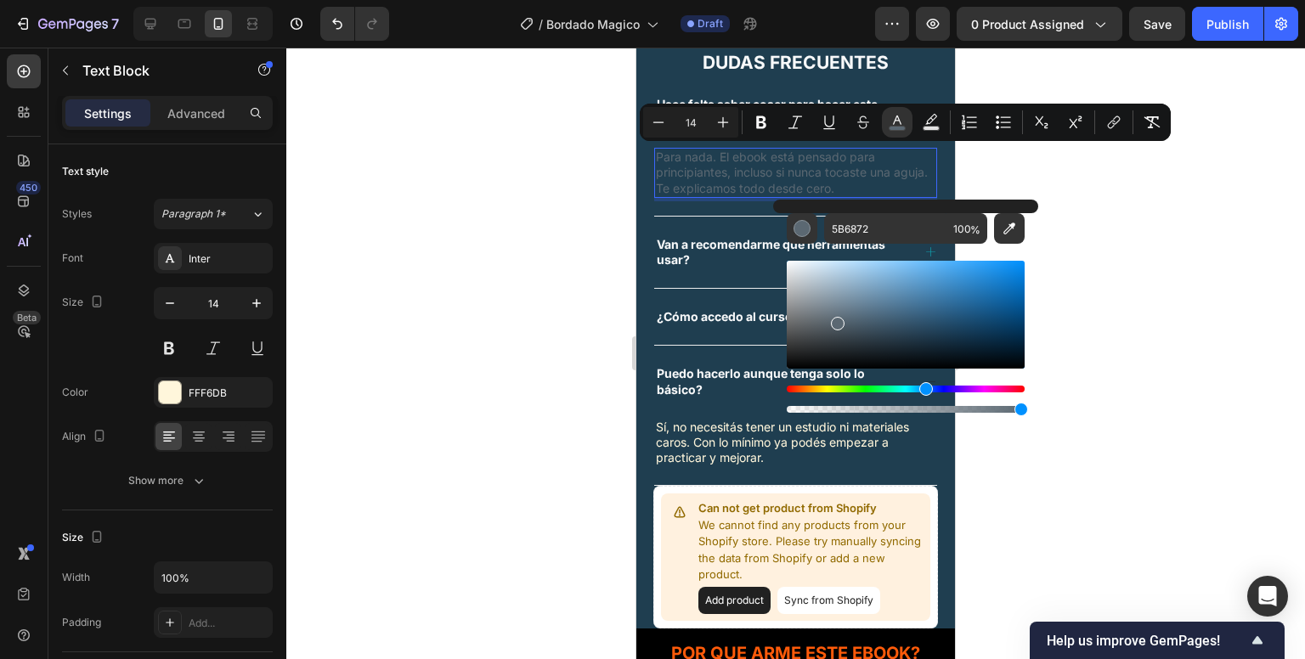
click at [615, 258] on div at bounding box center [795, 354] width 1019 height 612
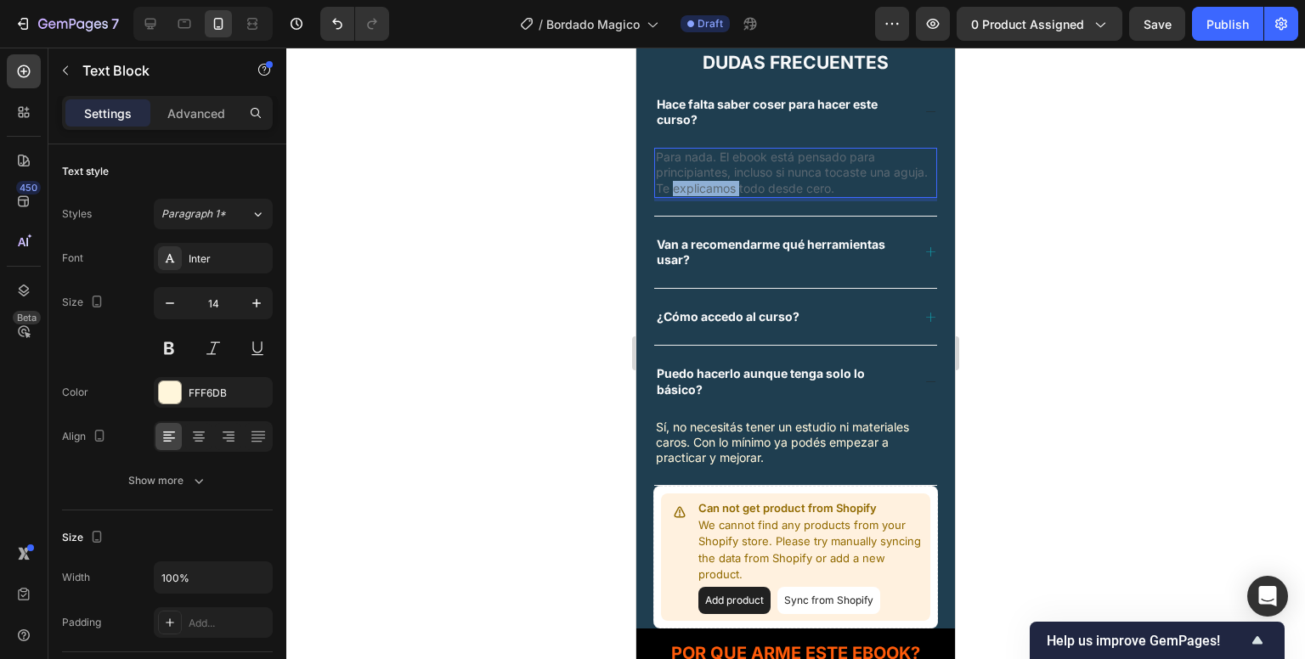
click at [768, 186] on span "Para nada. El ebook está pensado para principiantes, incluso si nunca tocaste u…" at bounding box center [792, 172] width 272 height 45
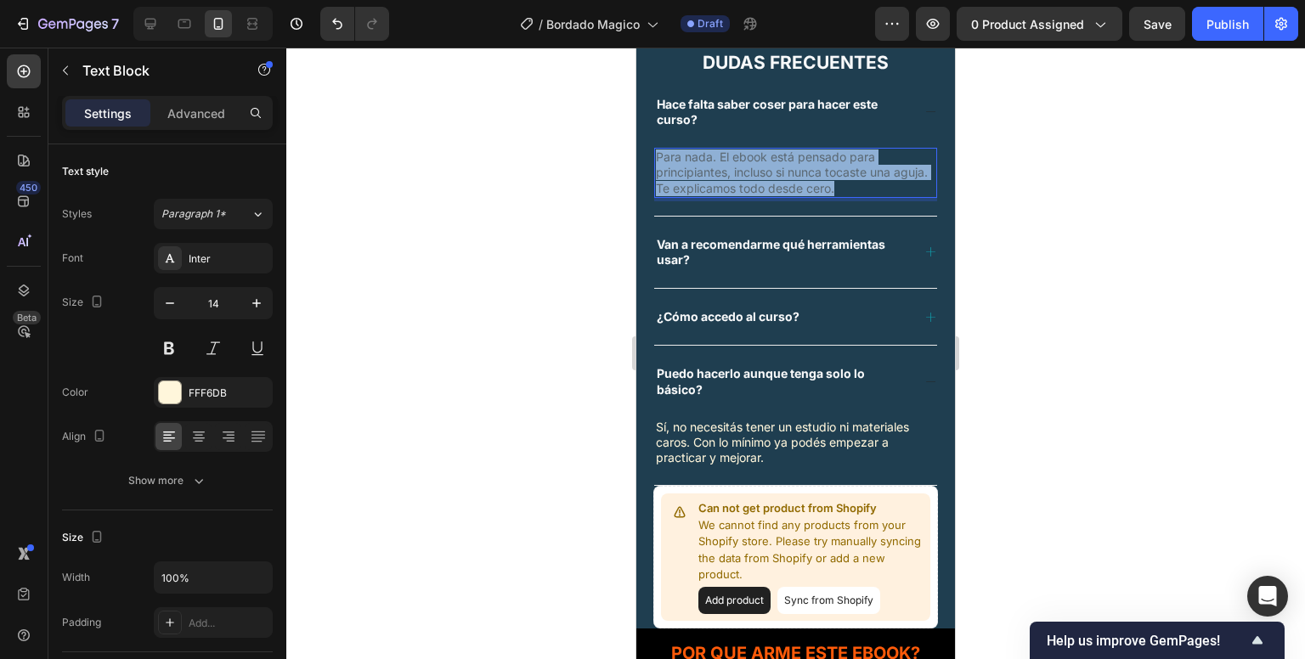
click at [768, 186] on span "Para nada. El ebook está pensado para principiantes, incluso si nunca tocaste u…" at bounding box center [792, 172] width 272 height 45
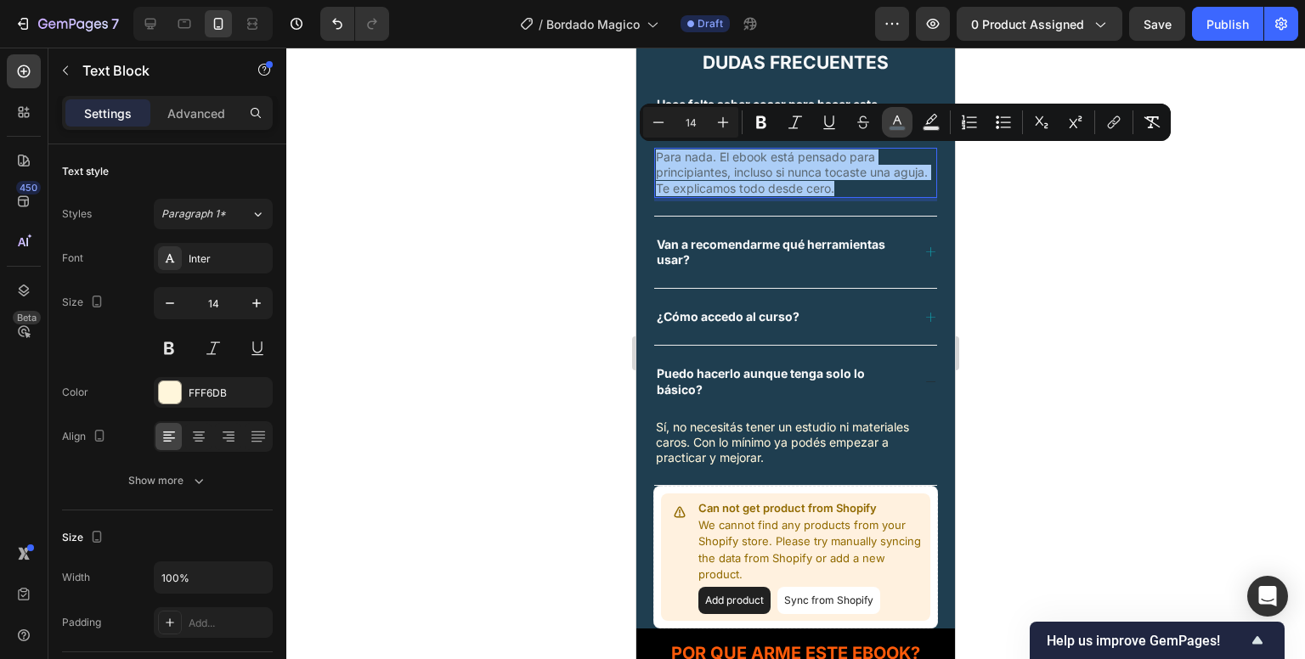
click at [896, 117] on icon "Editor contextual toolbar" at bounding box center [897, 122] width 17 height 17
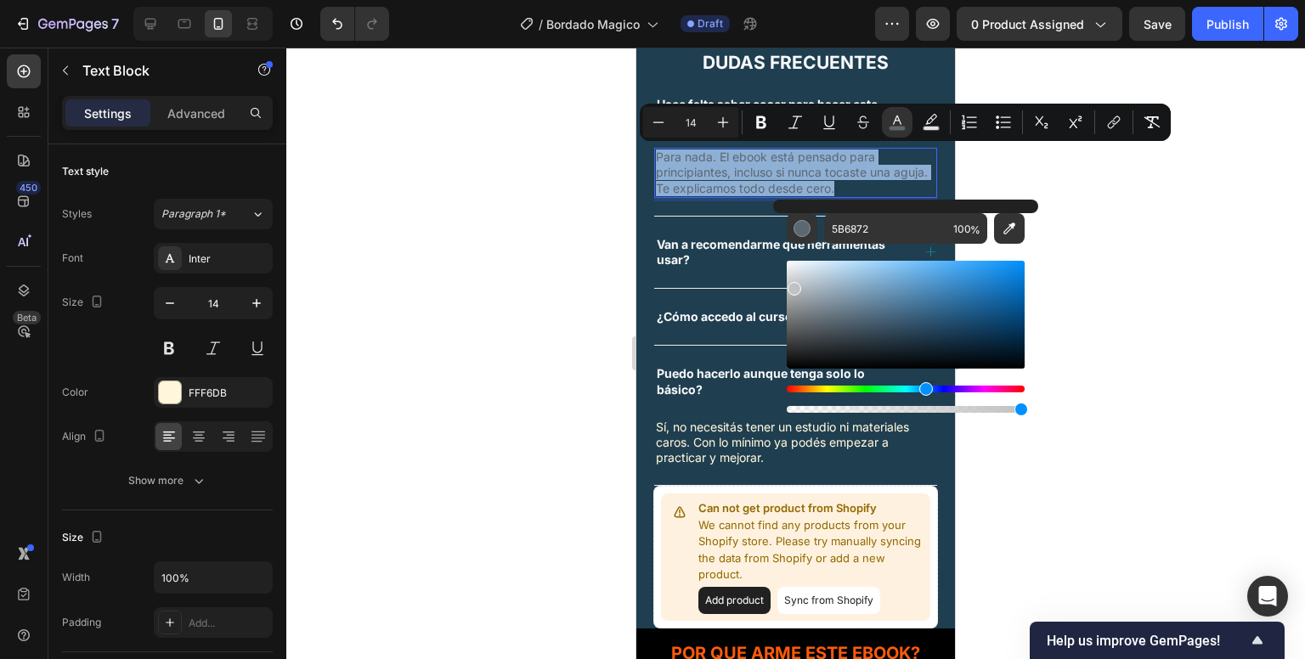
drag, startPoint x: 840, startPoint y: 324, endPoint x: 793, endPoint y: 286, distance: 60.4
click at [793, 286] on div "Editor contextual toolbar" at bounding box center [795, 289] width 14 height 14
type input "C0C2C4"
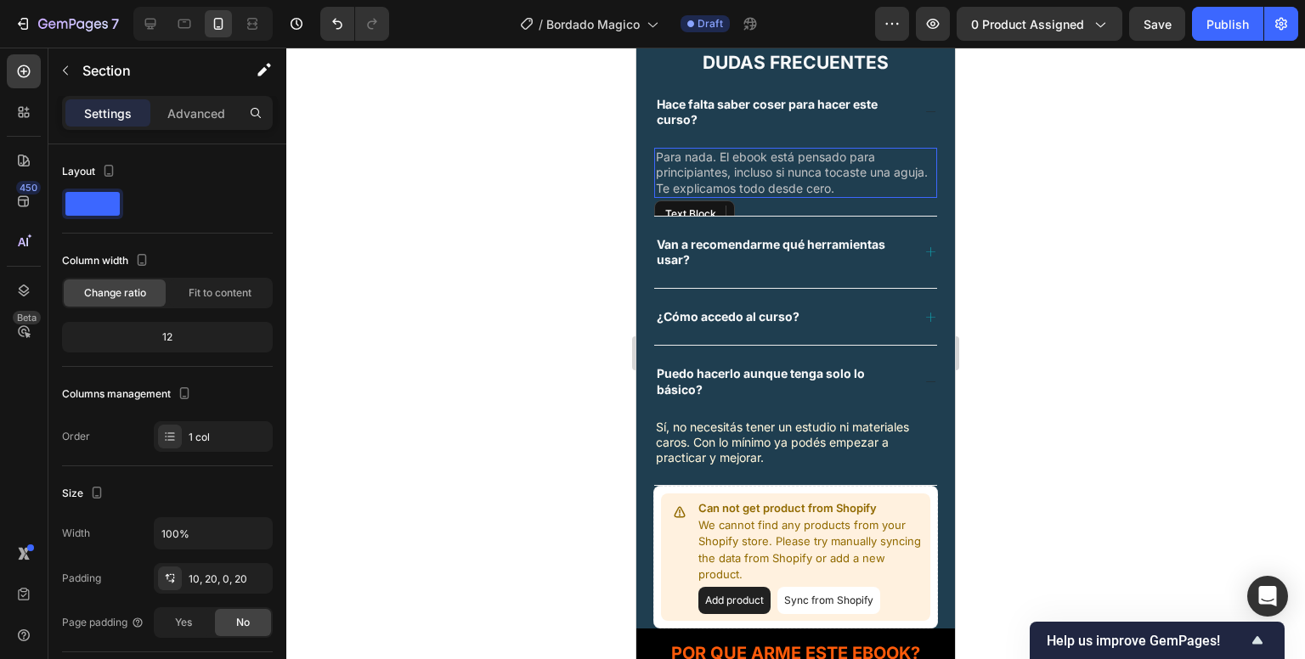
click at [772, 182] on span "Para nada. El ebook está pensado para principiantes, incluso si nunca tocaste u…" at bounding box center [792, 172] width 272 height 45
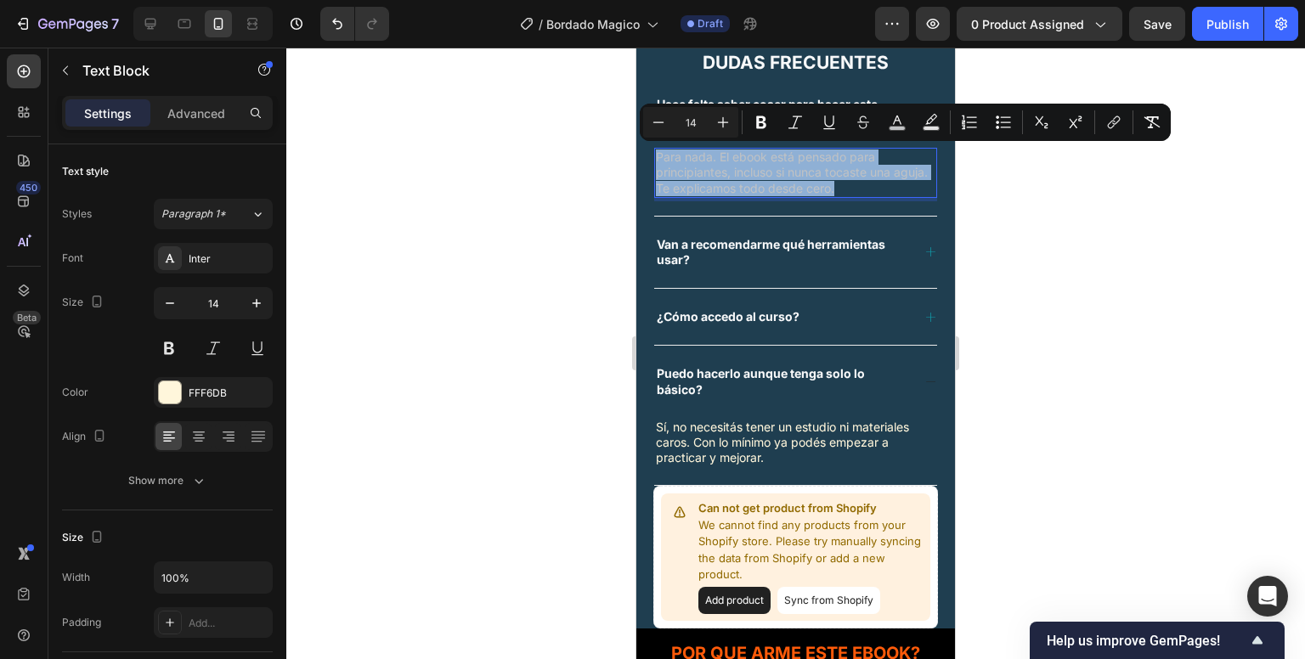
click at [819, 168] on span "Para nada. El ebook está pensado para principiantes, incluso si nunca tocaste u…" at bounding box center [792, 172] width 272 height 45
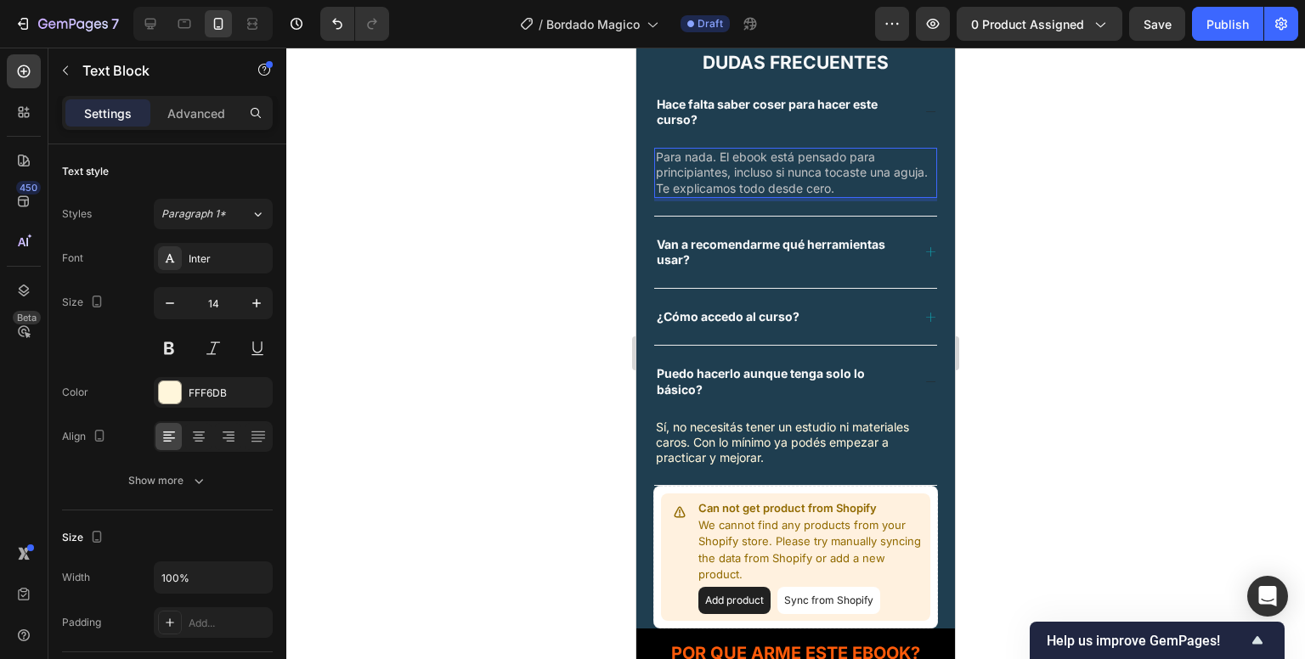
click at [819, 168] on span "Para nada. El ebook está pensado para principiantes, incluso si nunca tocaste u…" at bounding box center [792, 172] width 272 height 45
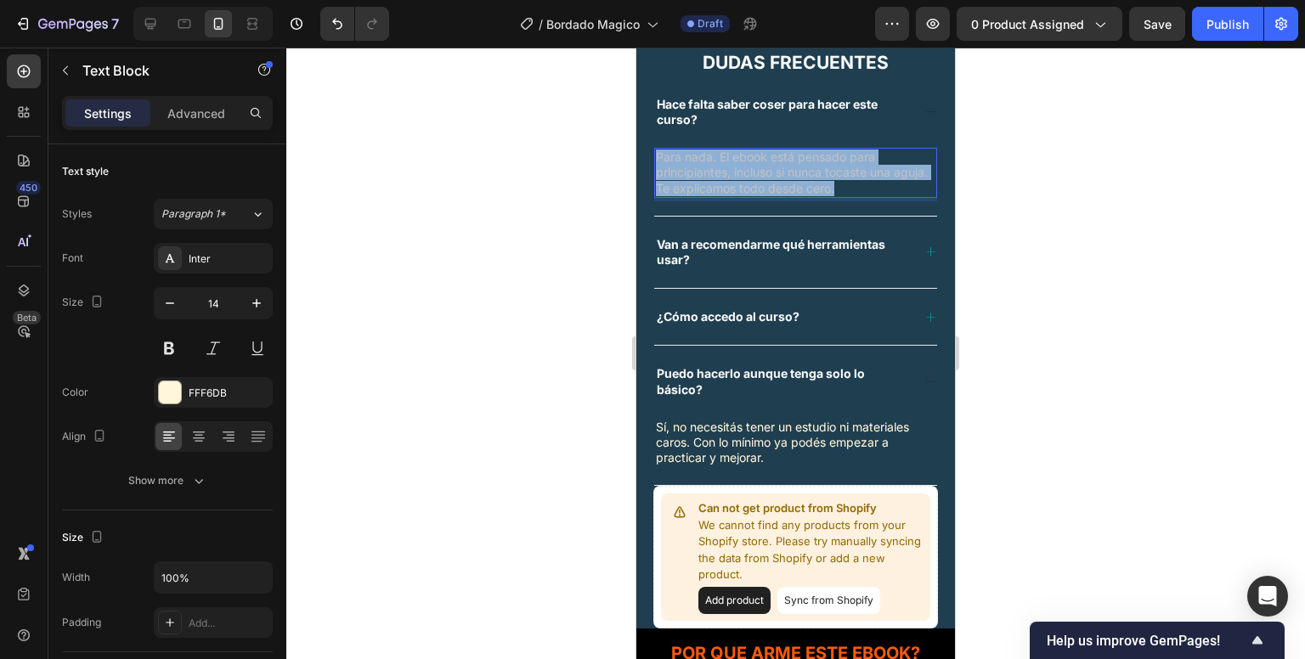
click at [819, 168] on span "Para nada. El ebook está pensado para principiantes, incluso si nunca tocaste u…" at bounding box center [792, 172] width 272 height 45
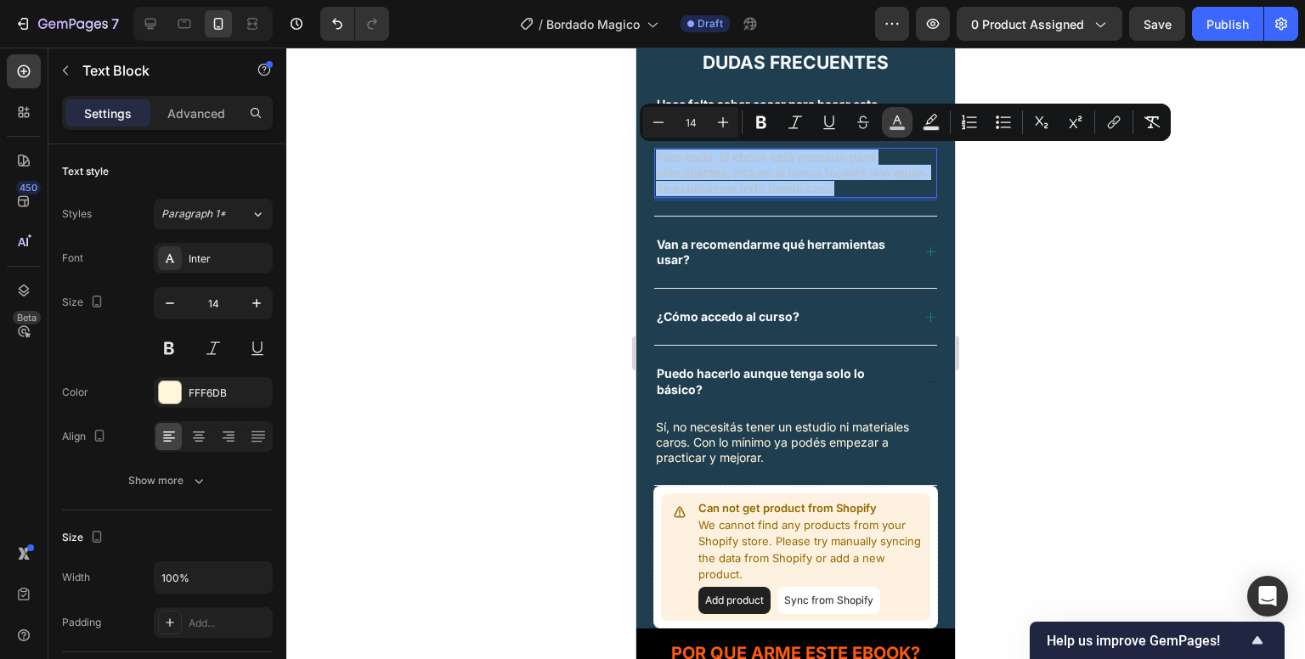
click at [891, 123] on icon "Editor contextual toolbar" at bounding box center [897, 122] width 17 height 17
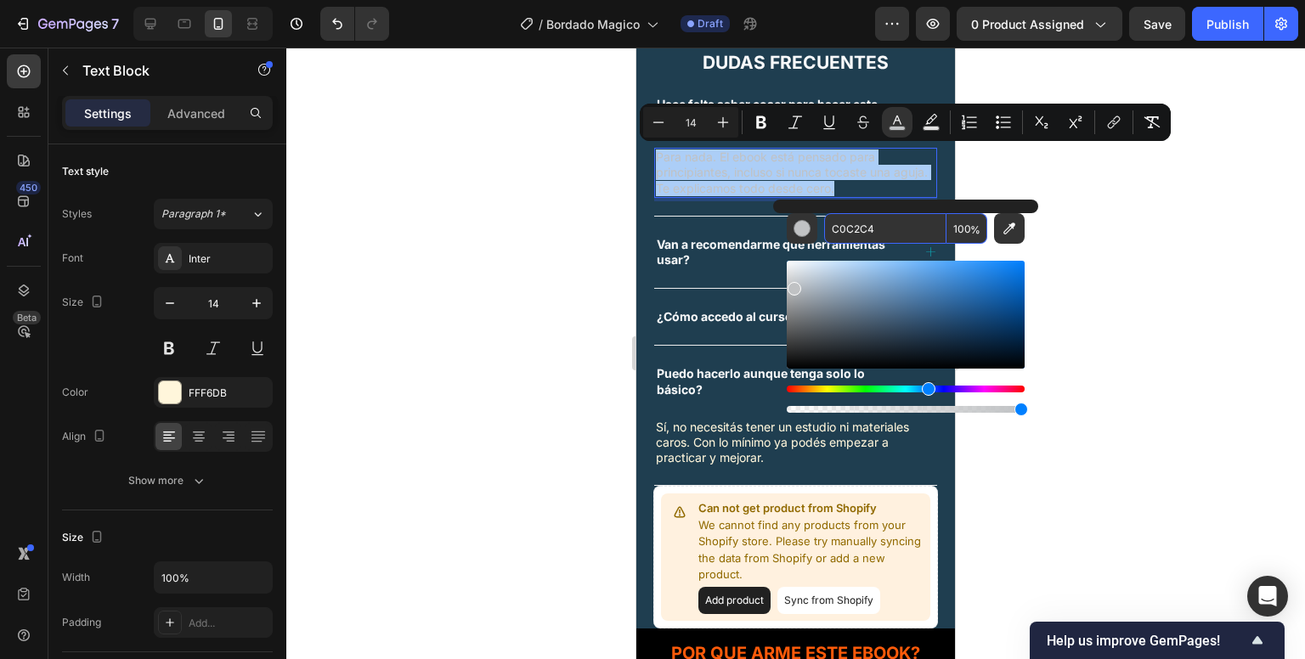
click at [850, 225] on input "C0C2C4" at bounding box center [885, 228] width 122 height 31
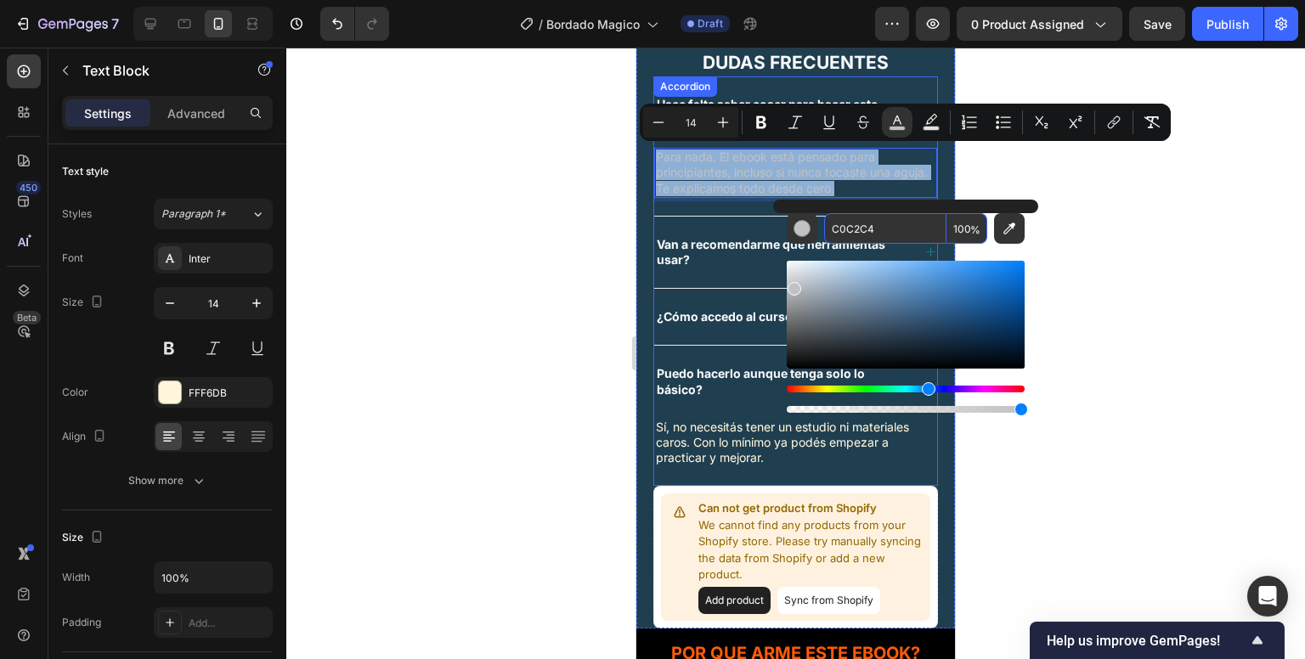
click at [732, 239] on strong "Van a recomendarme qué herramientas usar?" at bounding box center [771, 252] width 229 height 30
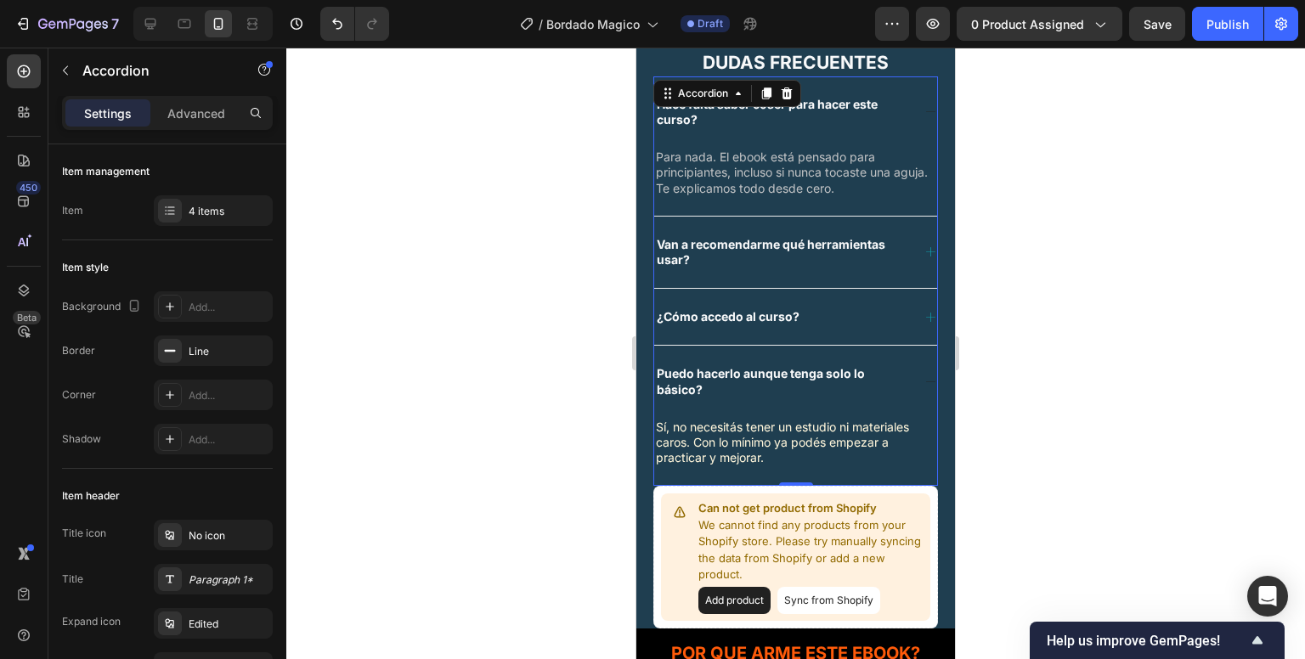
click at [925, 250] on icon at bounding box center [931, 252] width 13 height 13
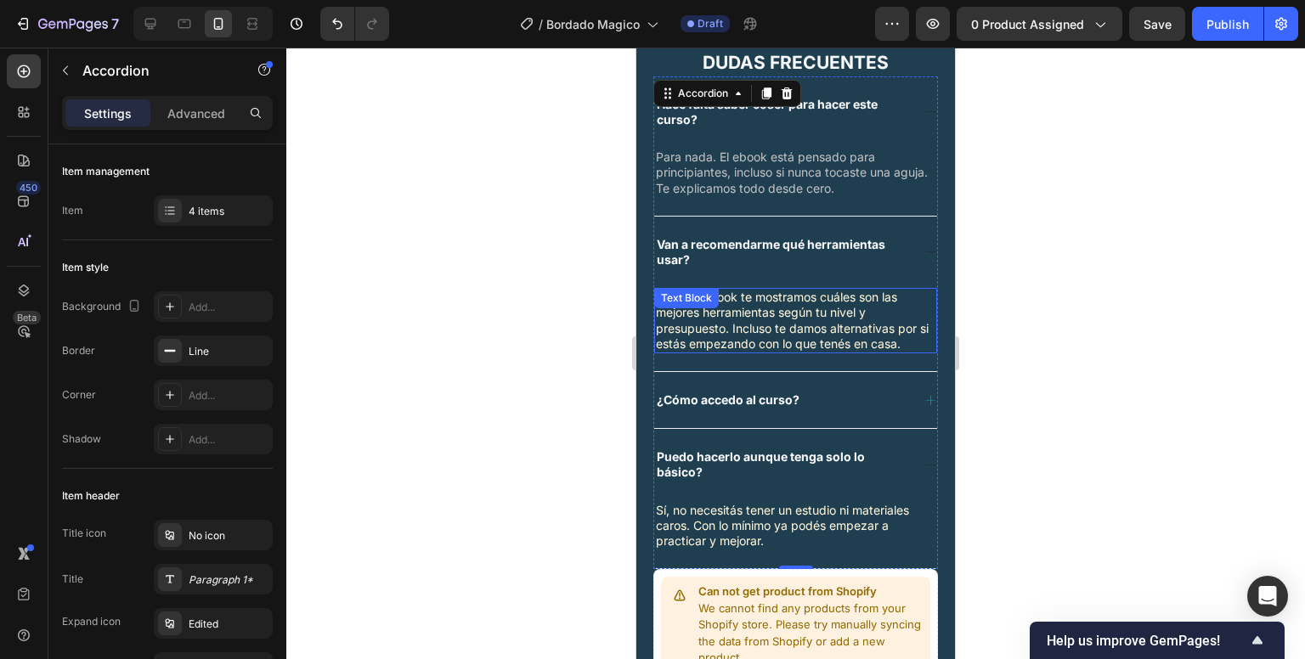
click at [823, 310] on p "Sí. En el ebook te mostramos cuáles son las mejores herramientas según tu nivel…" at bounding box center [796, 321] width 280 height 62
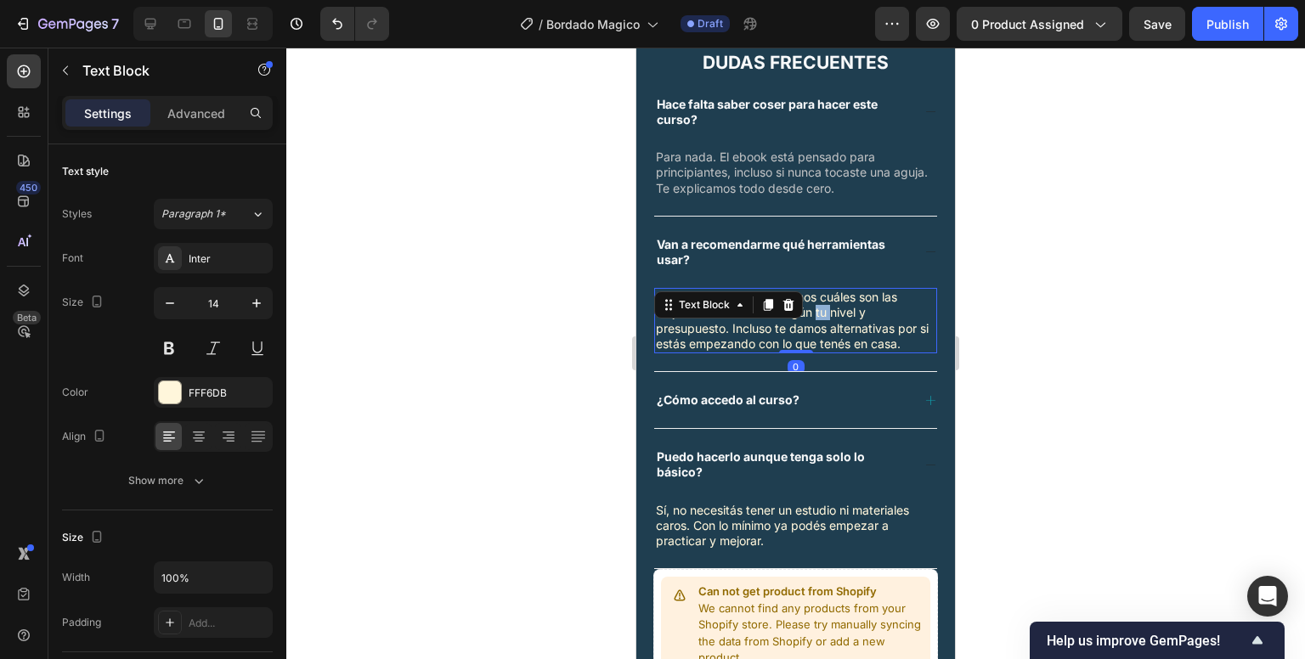
click at [823, 310] on p "Sí. En el ebook te mostramos cuáles son las mejores herramientas según tu nivel…" at bounding box center [796, 321] width 280 height 62
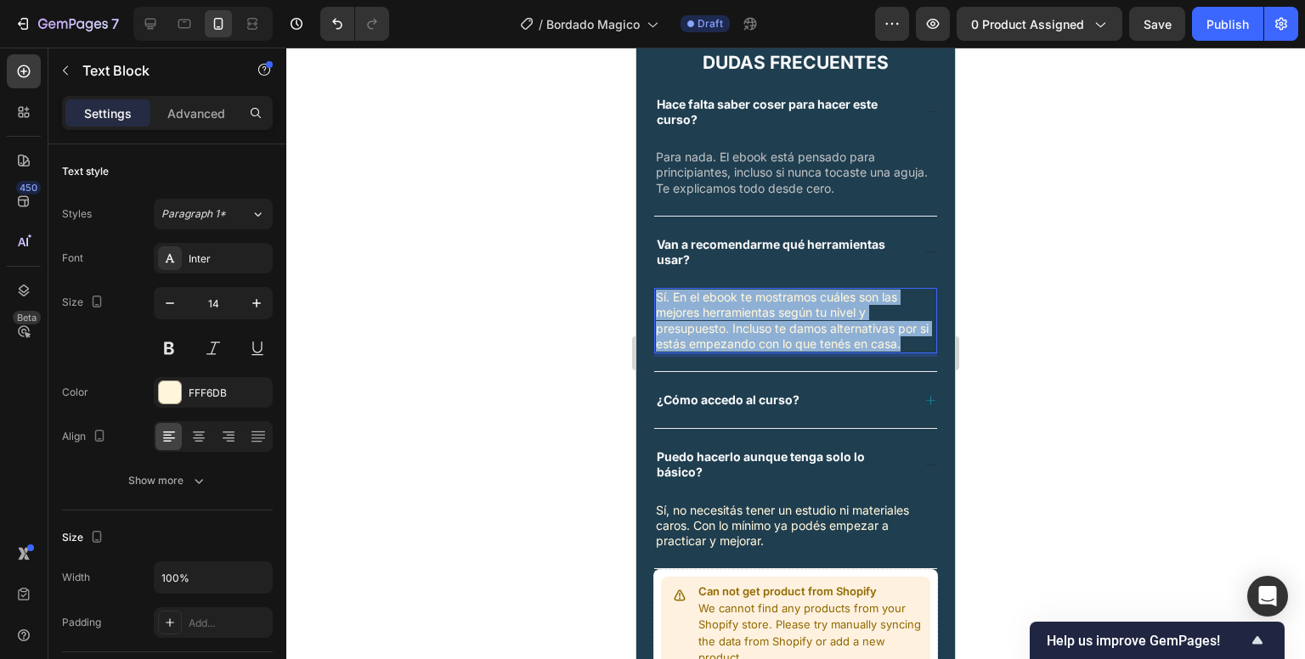
click at [823, 310] on p "Sí. En el ebook te mostramos cuáles son las mejores herramientas según tu nivel…" at bounding box center [796, 321] width 280 height 62
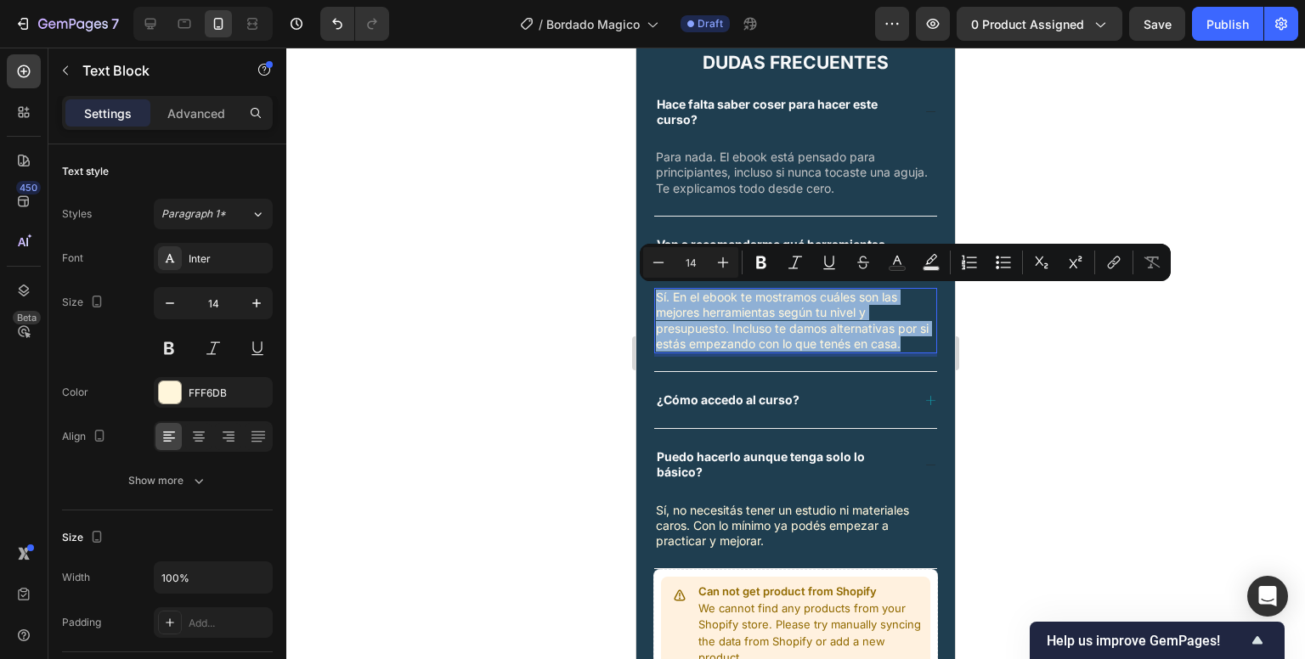
click at [823, 310] on p "Sí. En el ebook te mostramos cuáles son las mejores herramientas según tu nivel…" at bounding box center [796, 321] width 280 height 62
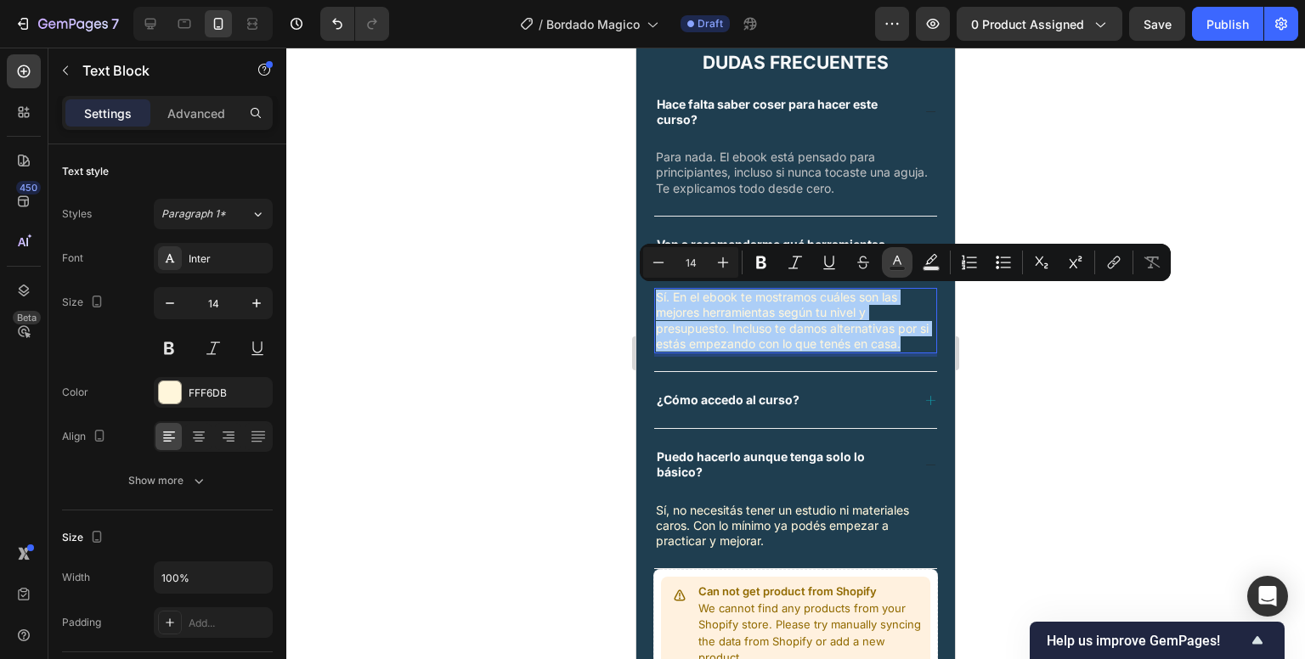
click at [896, 273] on button "Text Color" at bounding box center [897, 262] width 31 height 31
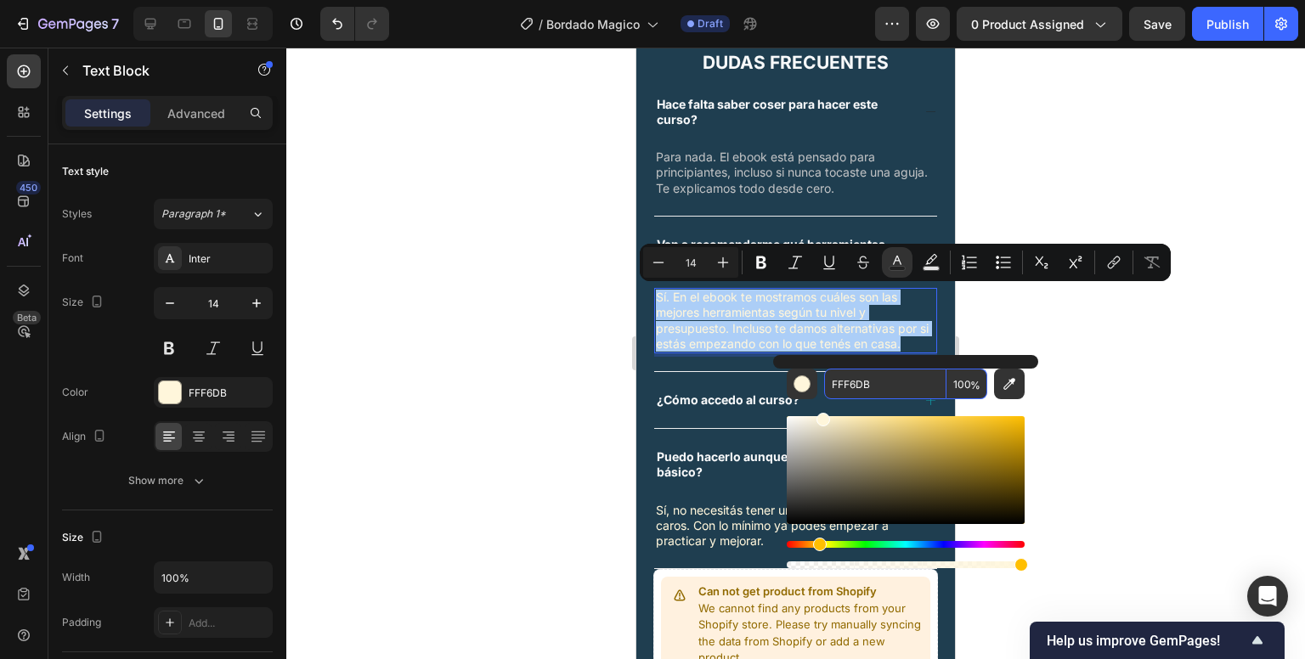
click at [849, 379] on input "FFF6DB" at bounding box center [885, 384] width 122 height 31
paste input "C0C2C4"
type input "C0C2C4"
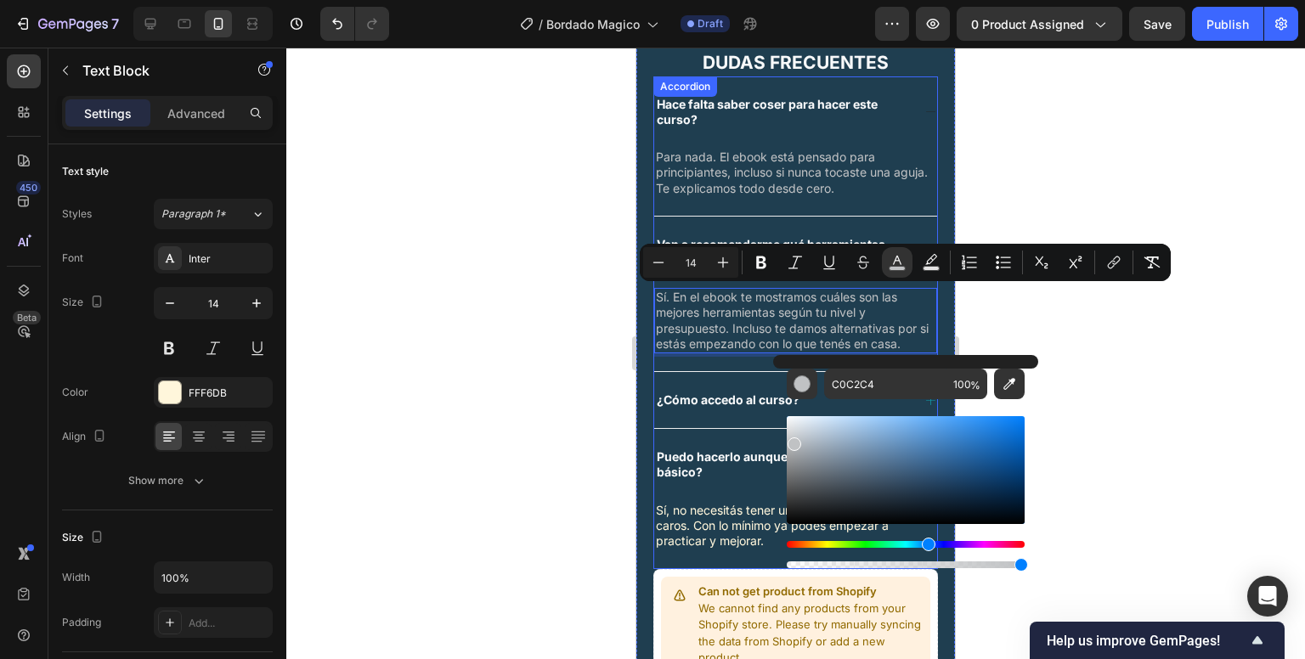
click at [707, 369] on div "Sí. En el ebook te mostramos cuáles son las mejores herramientas según tu nivel…" at bounding box center [795, 329] width 283 height 83
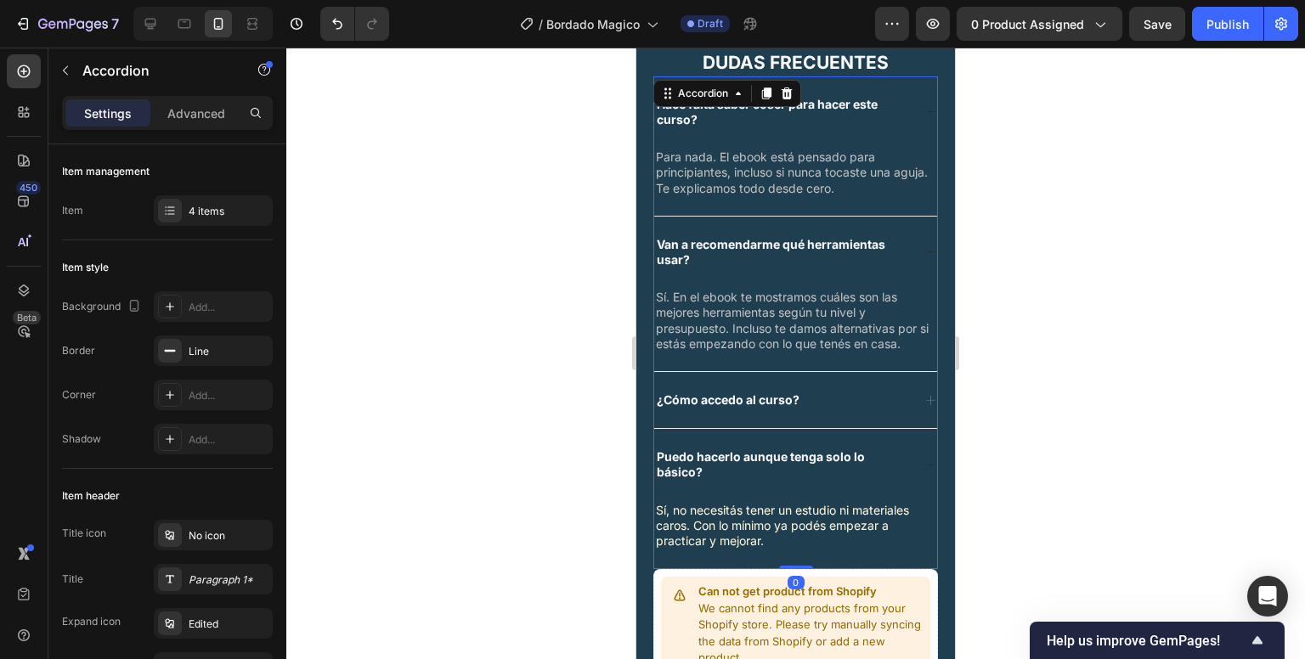
click at [911, 396] on div "¿Cómo accedo al curso?" at bounding box center [795, 400] width 283 height 56
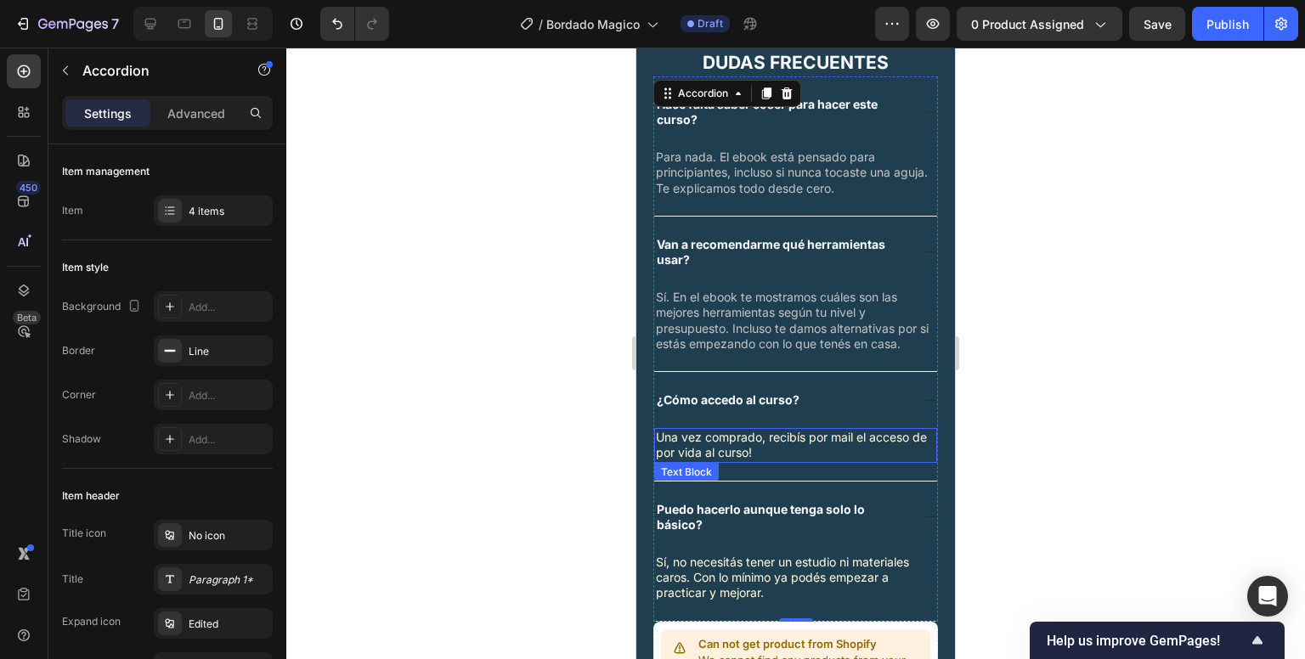
click at [851, 446] on p "Una vez comprado, recibís por mail el acceso de por vida al curso!" at bounding box center [796, 445] width 280 height 31
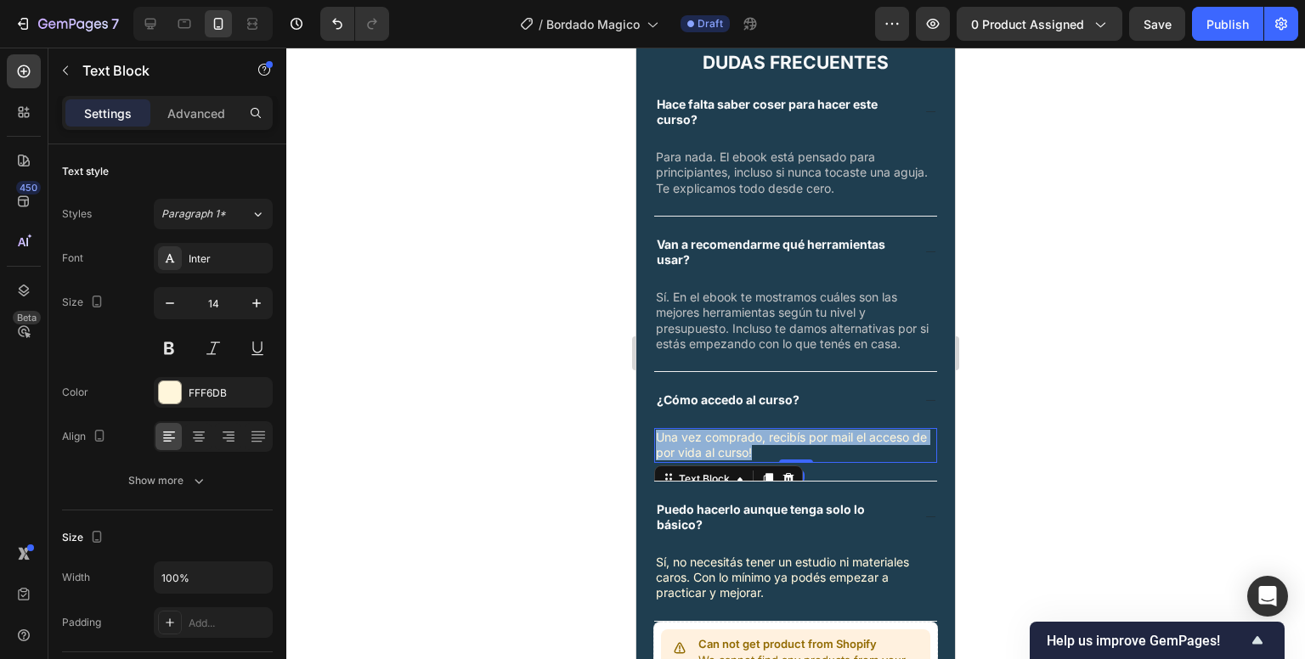
click at [851, 446] on p "Una vez comprado, recibís por mail el acceso de por vida al curso!" at bounding box center [796, 445] width 280 height 31
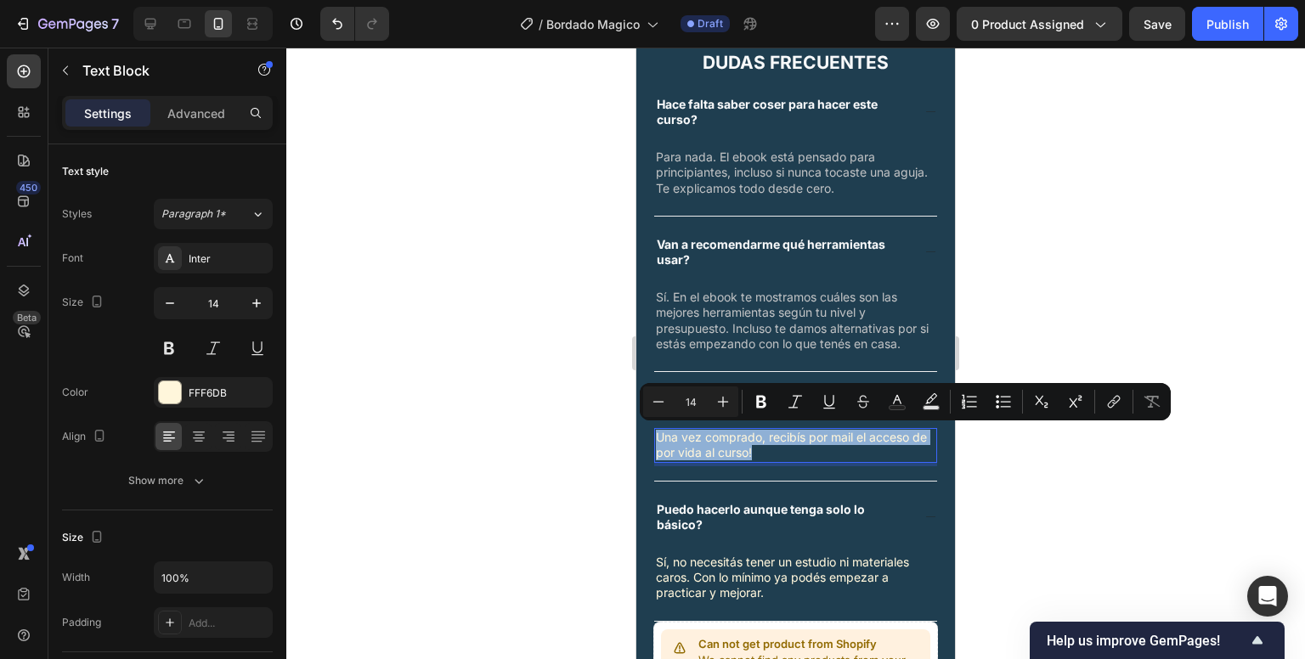
click at [851, 446] on p "Una vez comprado, recibís por mail el acceso de por vida al curso!" at bounding box center [796, 445] width 280 height 31
click at [897, 395] on icon "Editor contextual toolbar" at bounding box center [897, 399] width 8 height 9
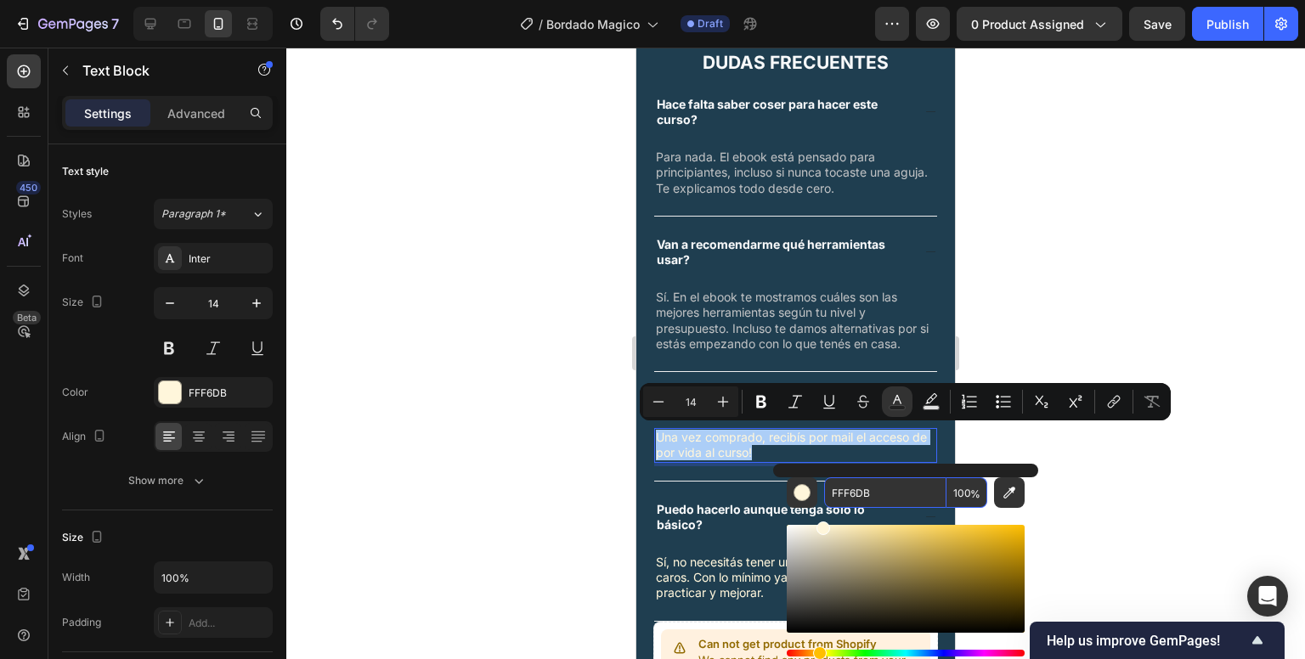
click at [844, 500] on input "FFF6DB" at bounding box center [885, 493] width 122 height 31
paste input "C0C2C4"
type input "C0C2C4"
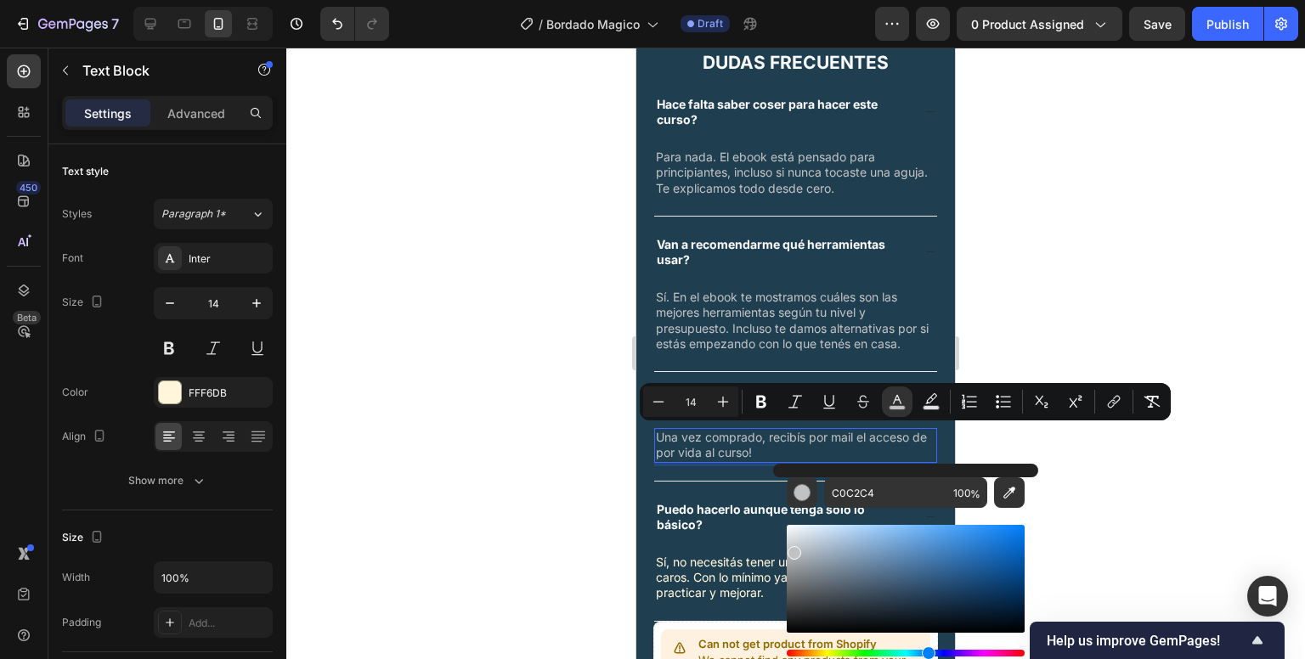
click at [768, 446] on span "Una vez comprado, recibís por mail el acceso de por vida al curso!" at bounding box center [791, 445] width 271 height 30
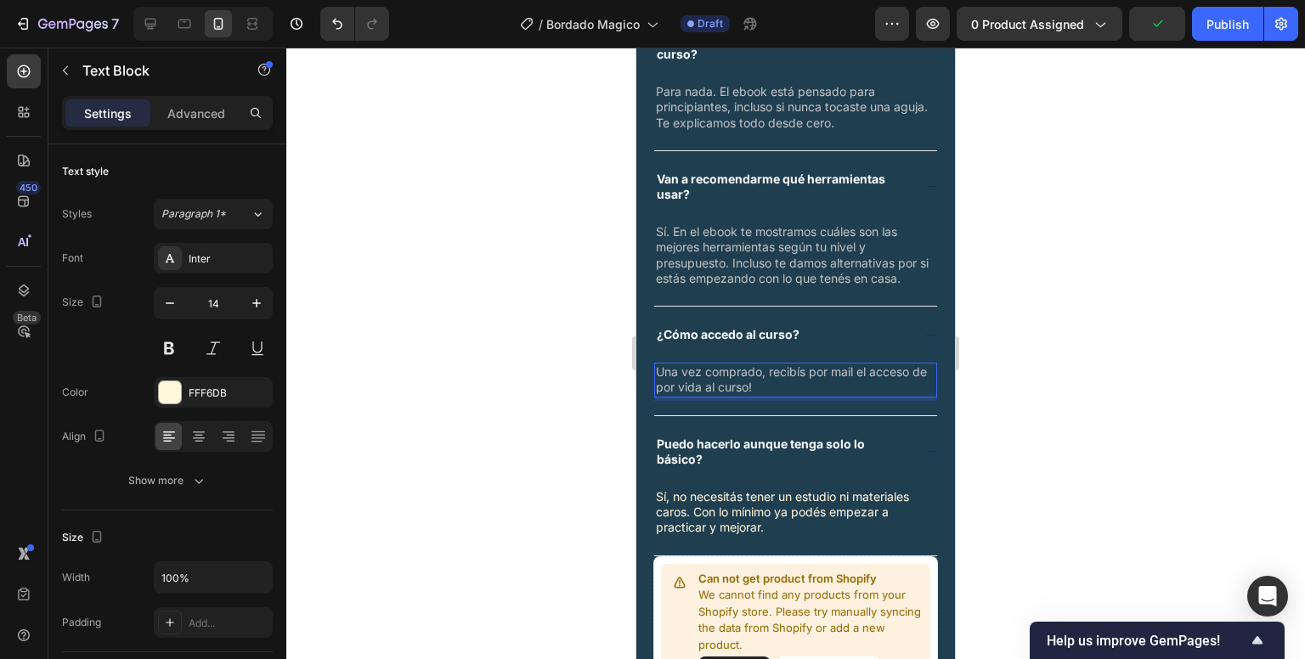
scroll to position [3763, 0]
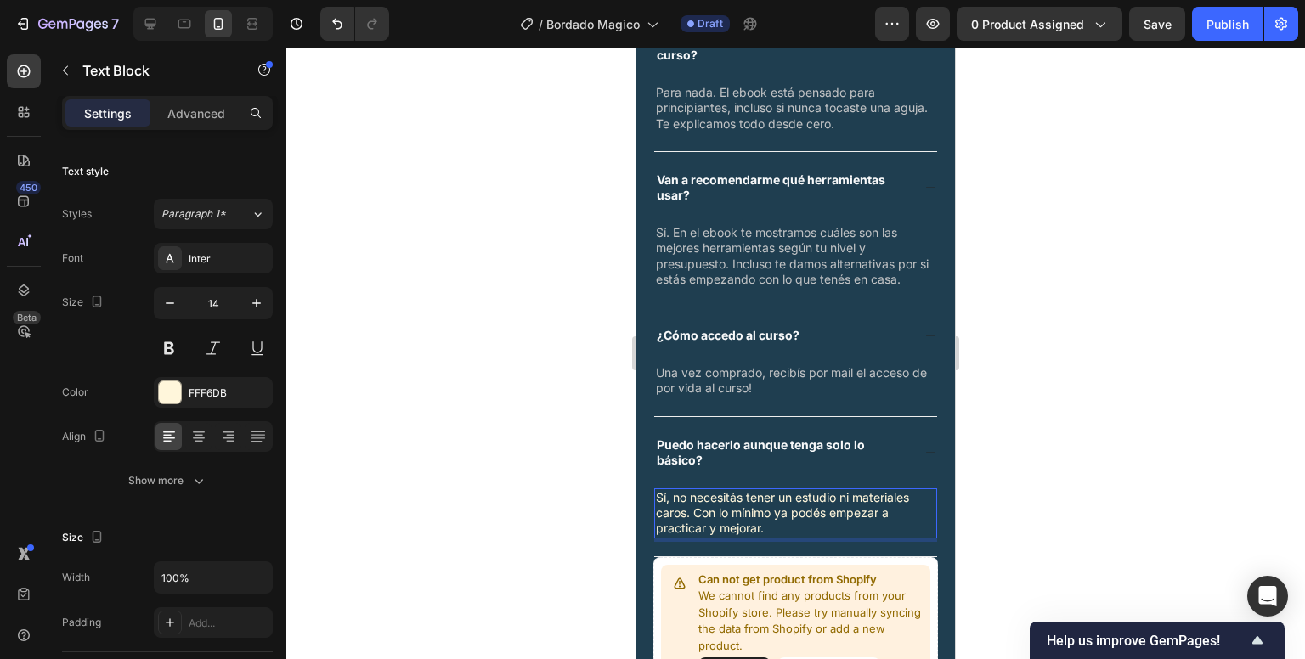
click at [871, 509] on p "Sí, no necesitás tener un estudio ni materiales caros. Con lo mínimo ya podés e…" at bounding box center [796, 513] width 280 height 47
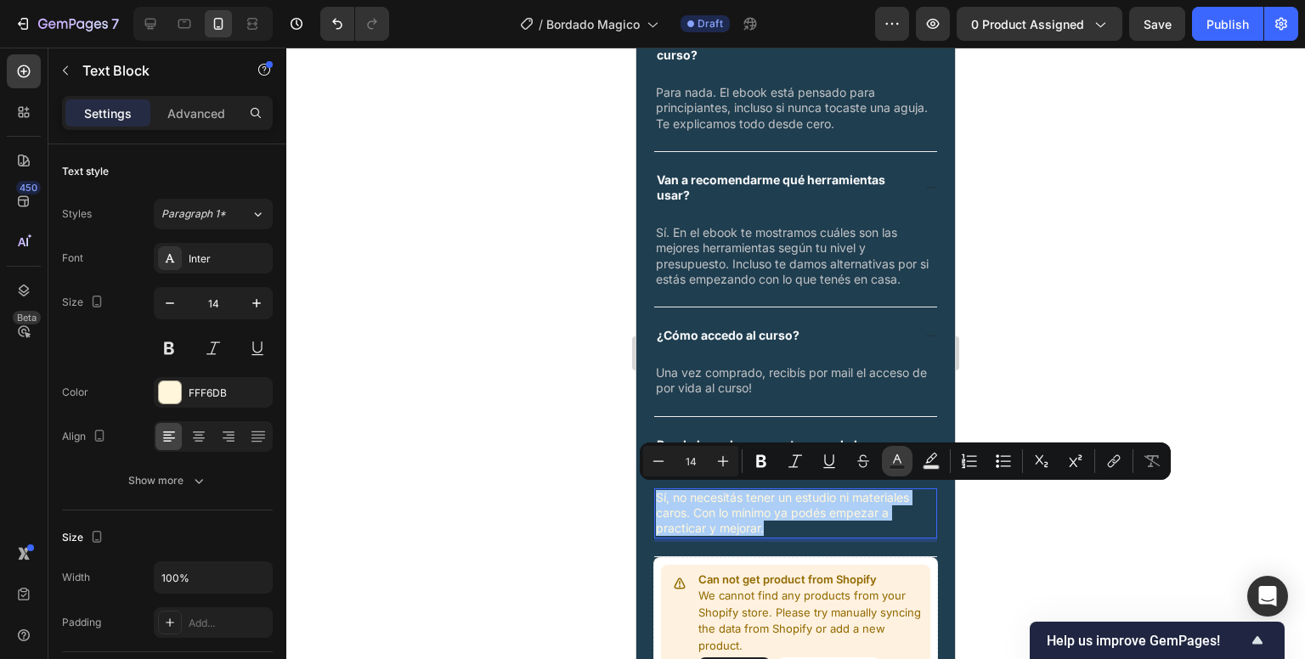
click at [903, 466] on rect "Editor contextual toolbar" at bounding box center [898, 468] width 16 height 4
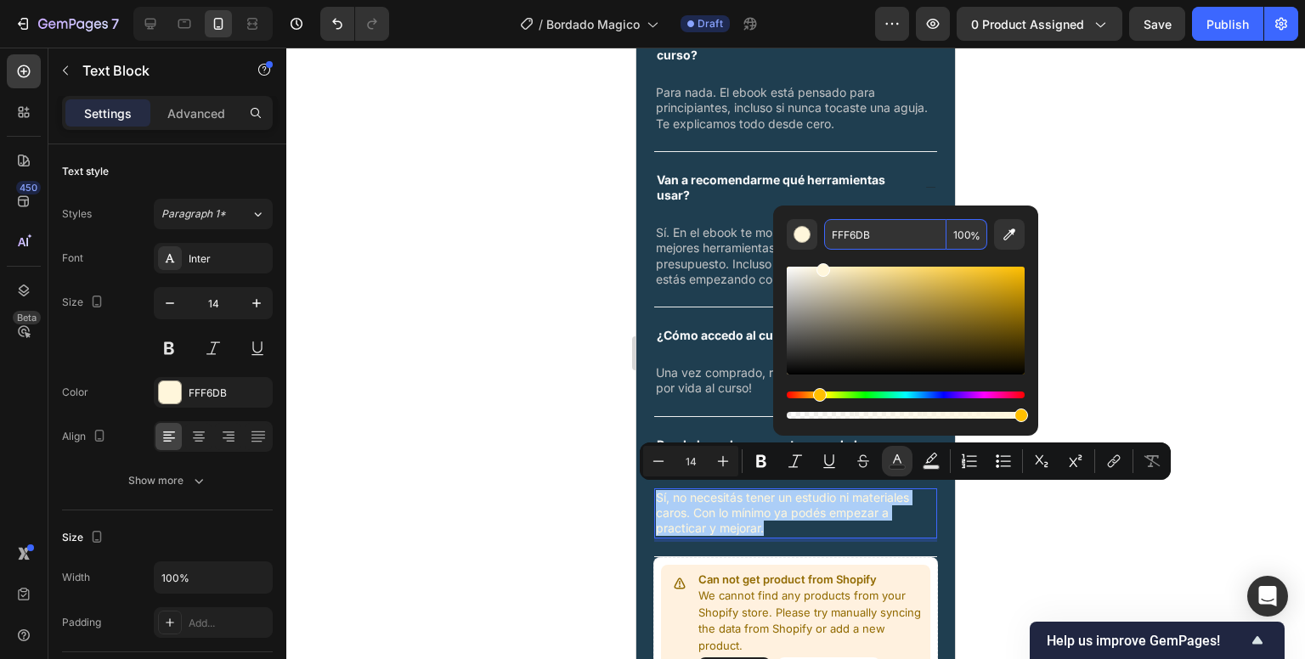
click at [850, 242] on input "FFF6DB" at bounding box center [885, 234] width 122 height 31
paste input "C0C2C4"
type input "C0C2C4"
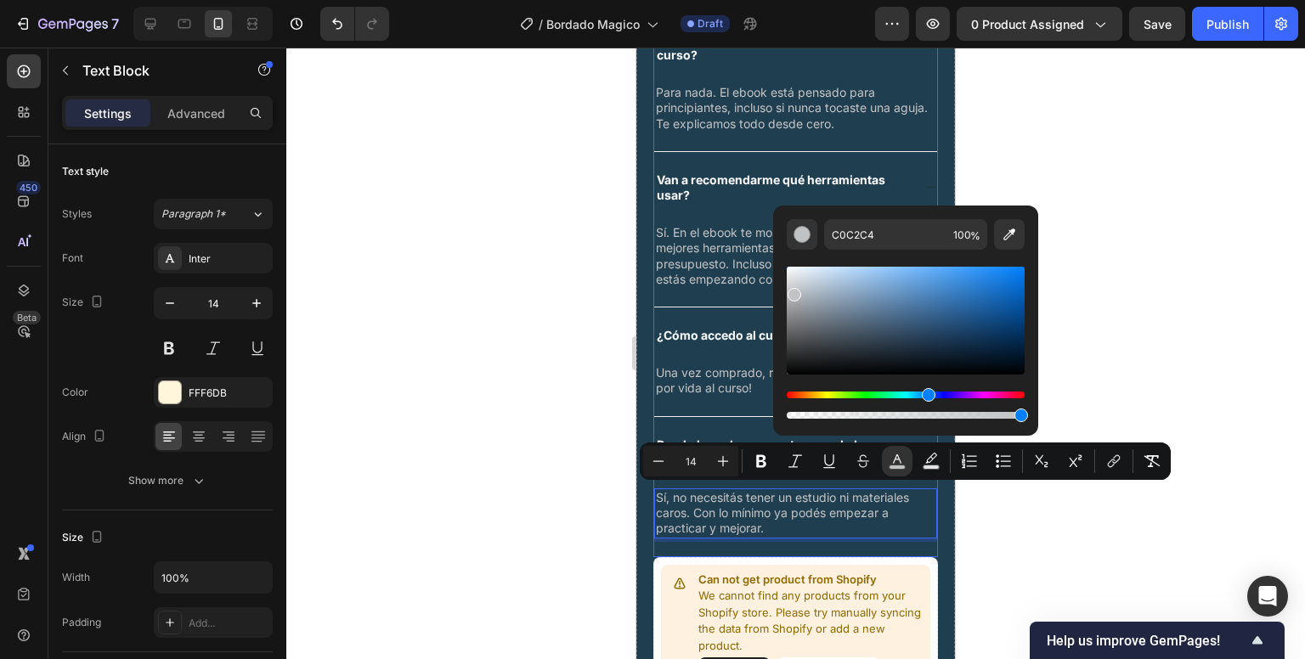
click at [877, 172] on strong "Van a recomendarme qué herramientas usar?" at bounding box center [771, 187] width 229 height 30
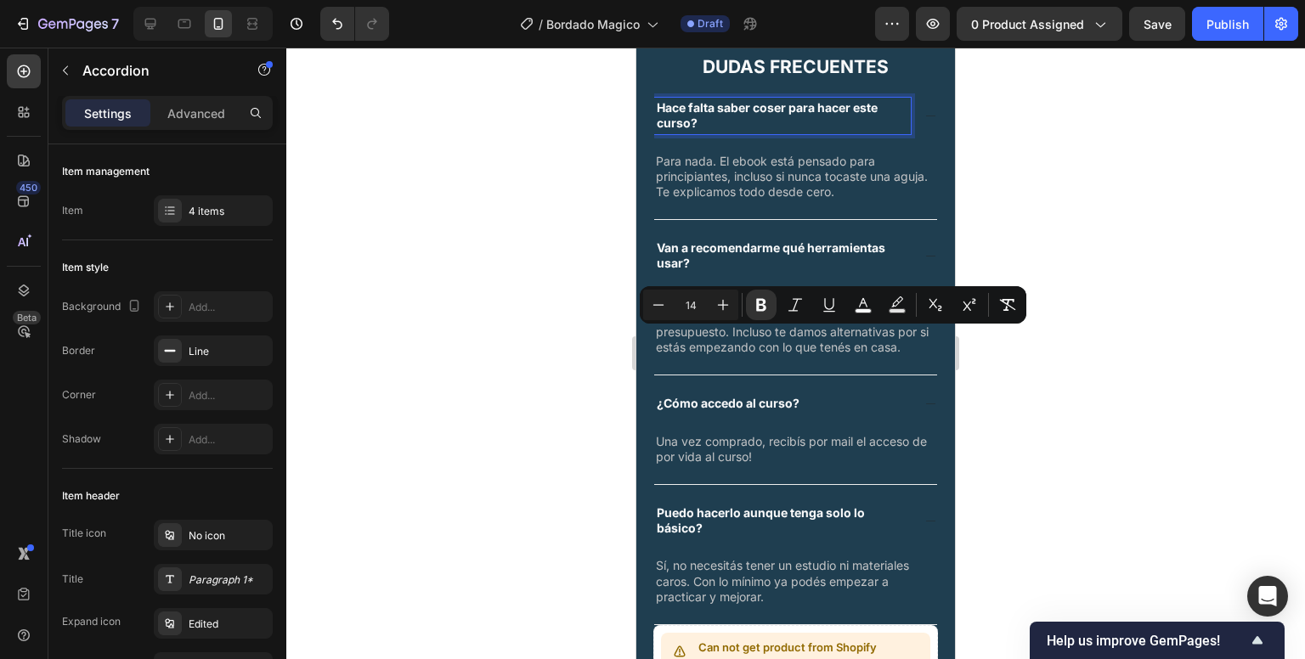
scroll to position [3464, 0]
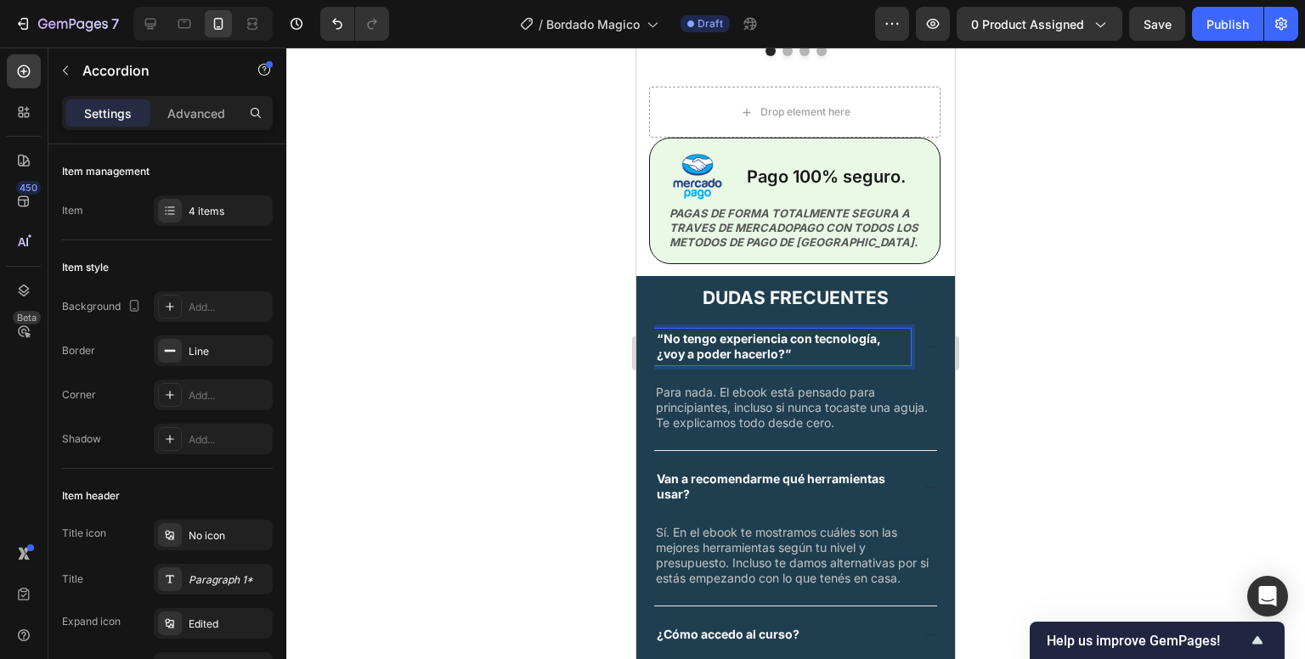
click at [664, 341] on strong "“No tengo experiencia con tecnología, ¿voy a poder hacerlo?”" at bounding box center [769, 346] width 224 height 30
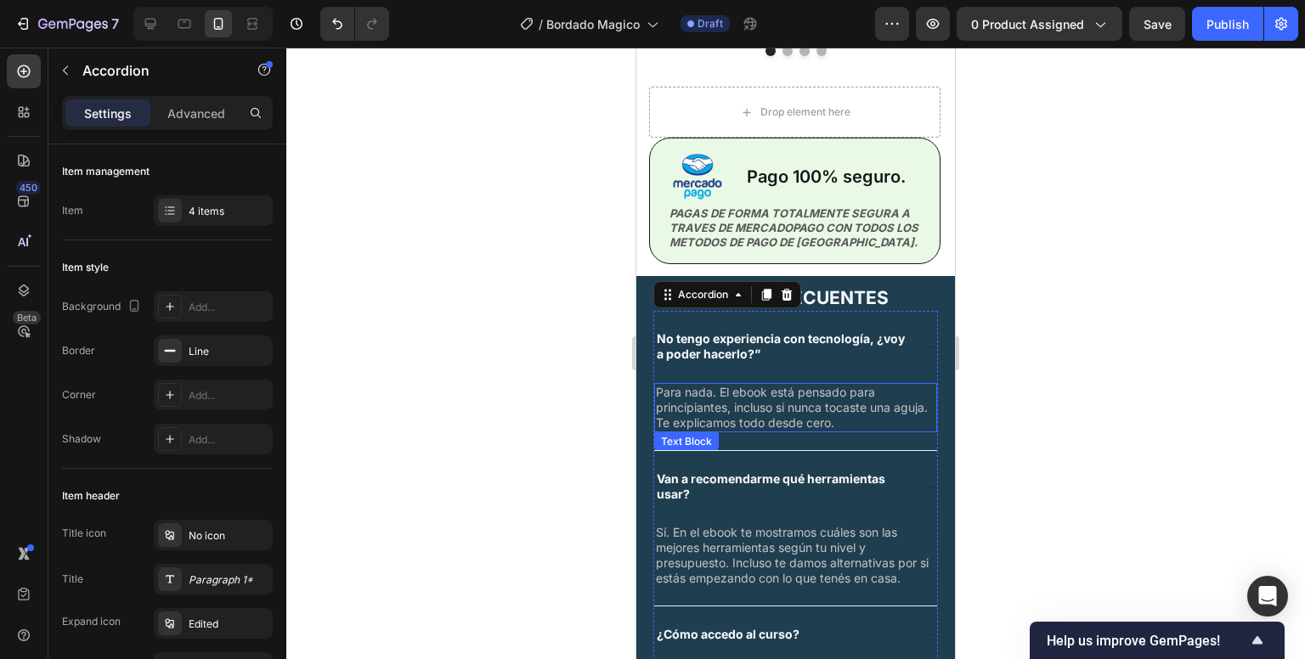
click at [788, 408] on span "Para nada. El ebook está pensado para principiantes, incluso si nunca tocaste u…" at bounding box center [792, 407] width 272 height 45
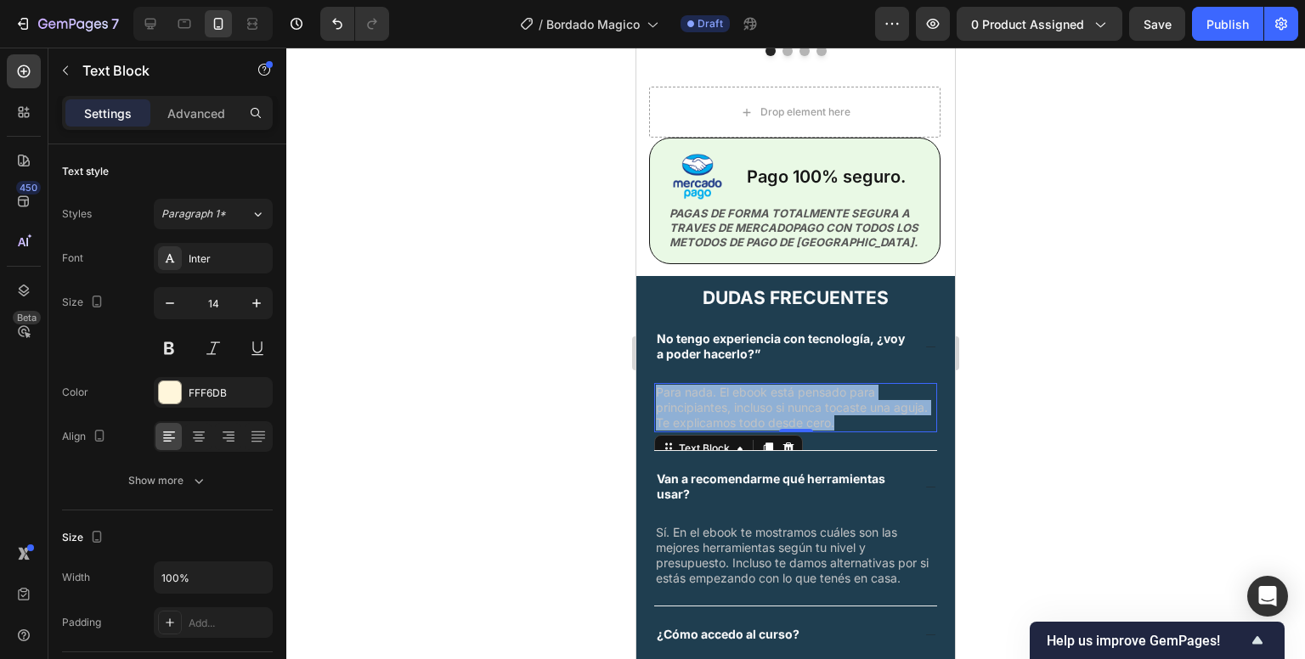
click at [788, 408] on span "Para nada. El ebook está pensado para principiantes, incluso si nunca tocaste u…" at bounding box center [792, 407] width 272 height 45
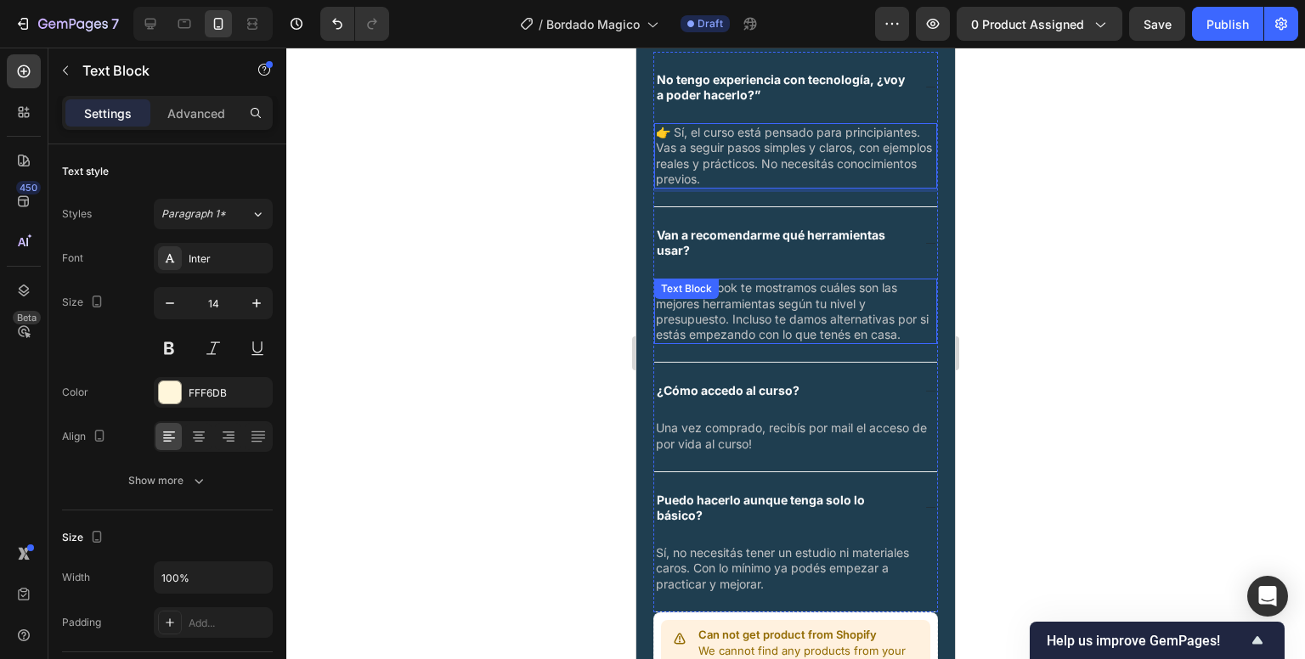
scroll to position [3728, 0]
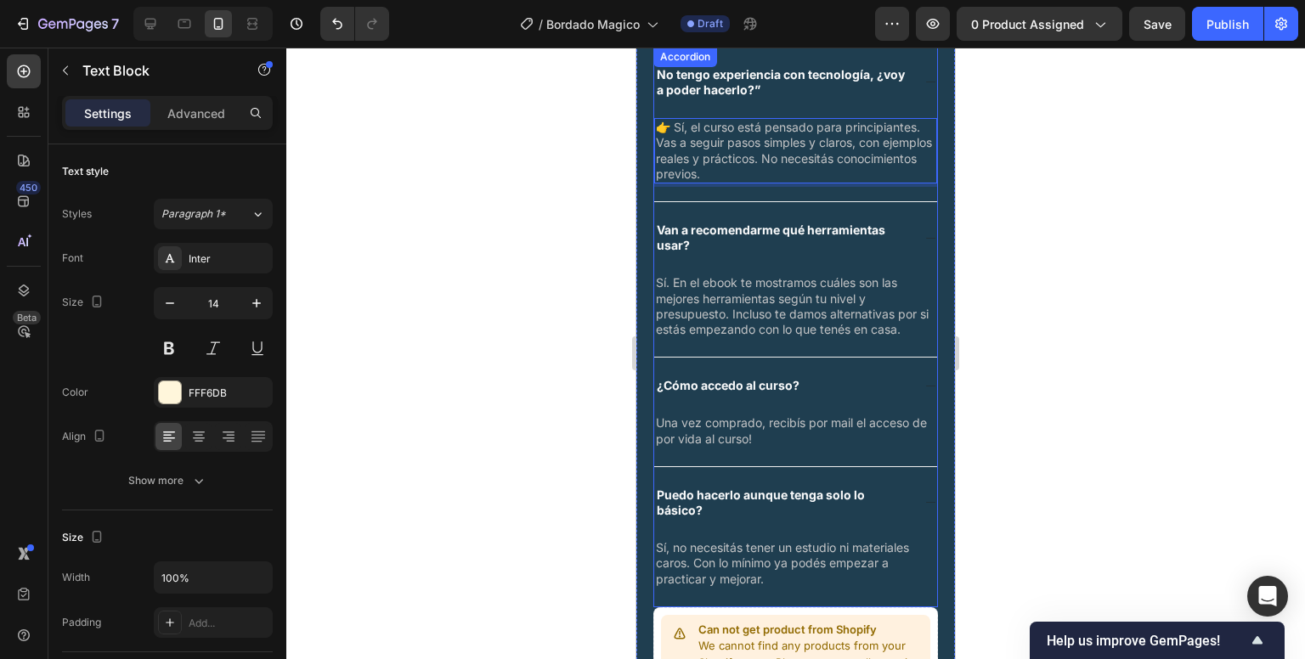
click at [710, 238] on p "Van a recomendarme qué herramientas usar?" at bounding box center [783, 238] width 252 height 31
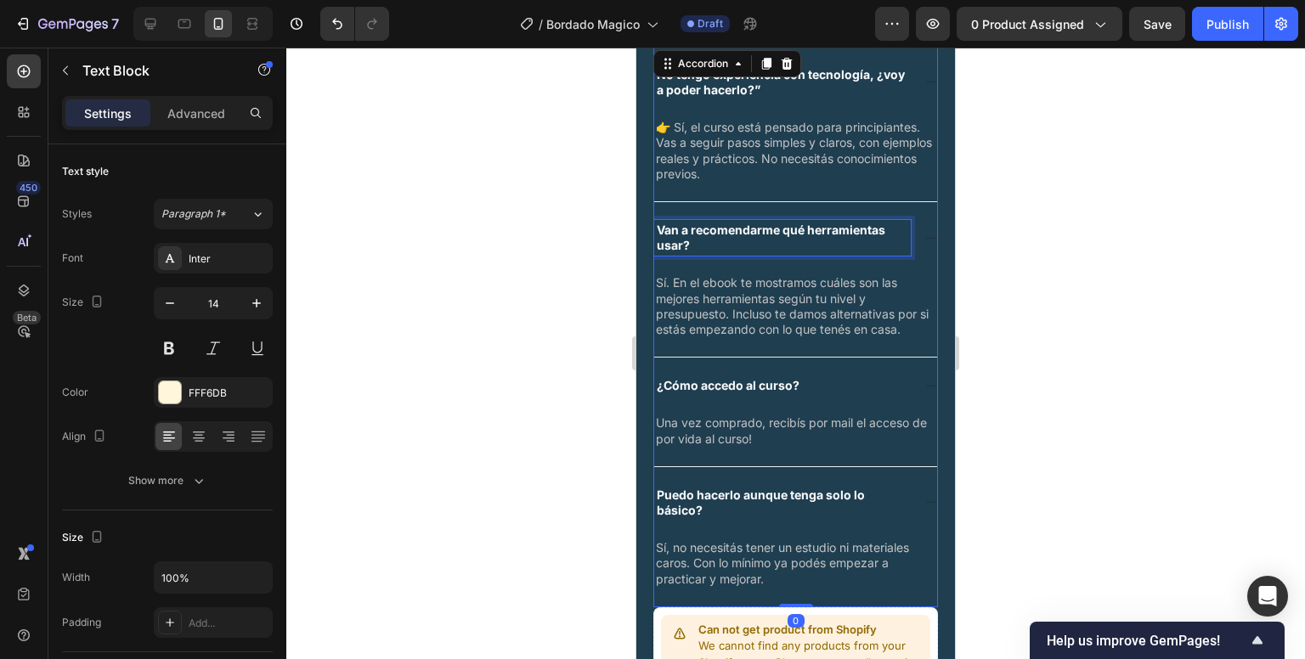
click at [710, 238] on p "Van a recomendarme qué herramientas usar?" at bounding box center [783, 238] width 252 height 31
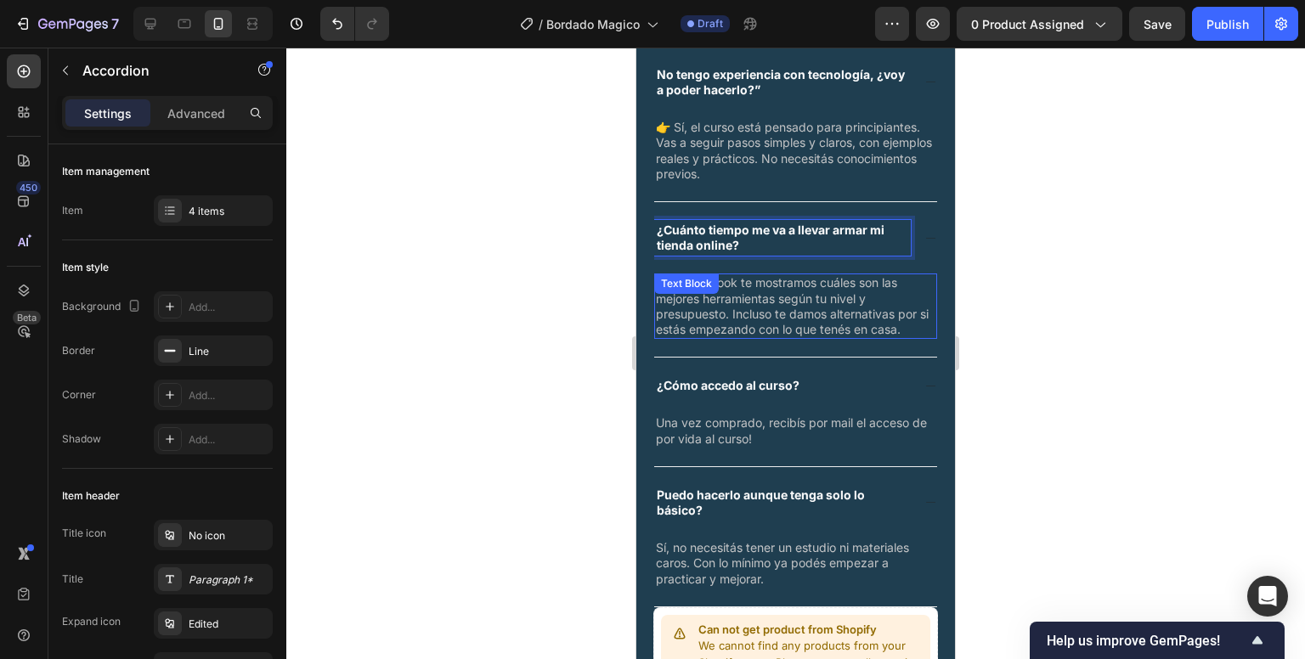
click at [750, 309] on span "Sí. En el ebook te mostramos cuáles son las mejores herramientas según tu nivel…" at bounding box center [792, 305] width 273 height 61
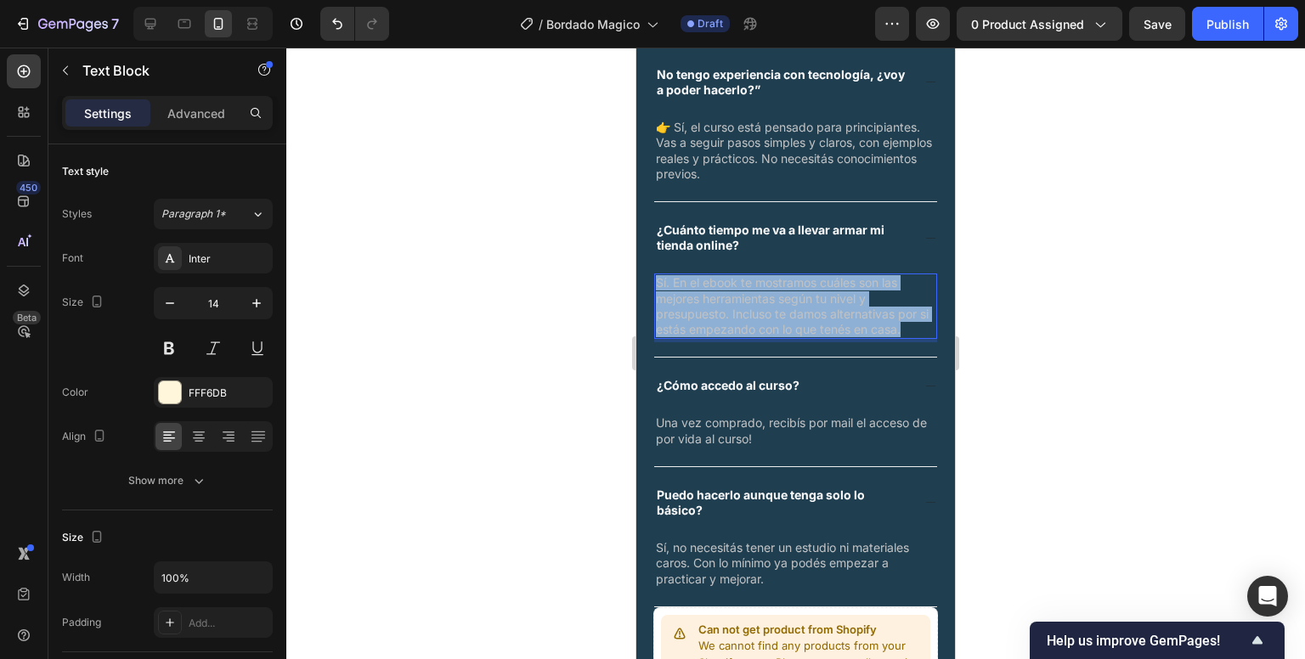
click at [750, 309] on span "Sí. En el ebook te mostramos cuáles son las mejores herramientas según tu nivel…" at bounding box center [792, 305] width 273 height 61
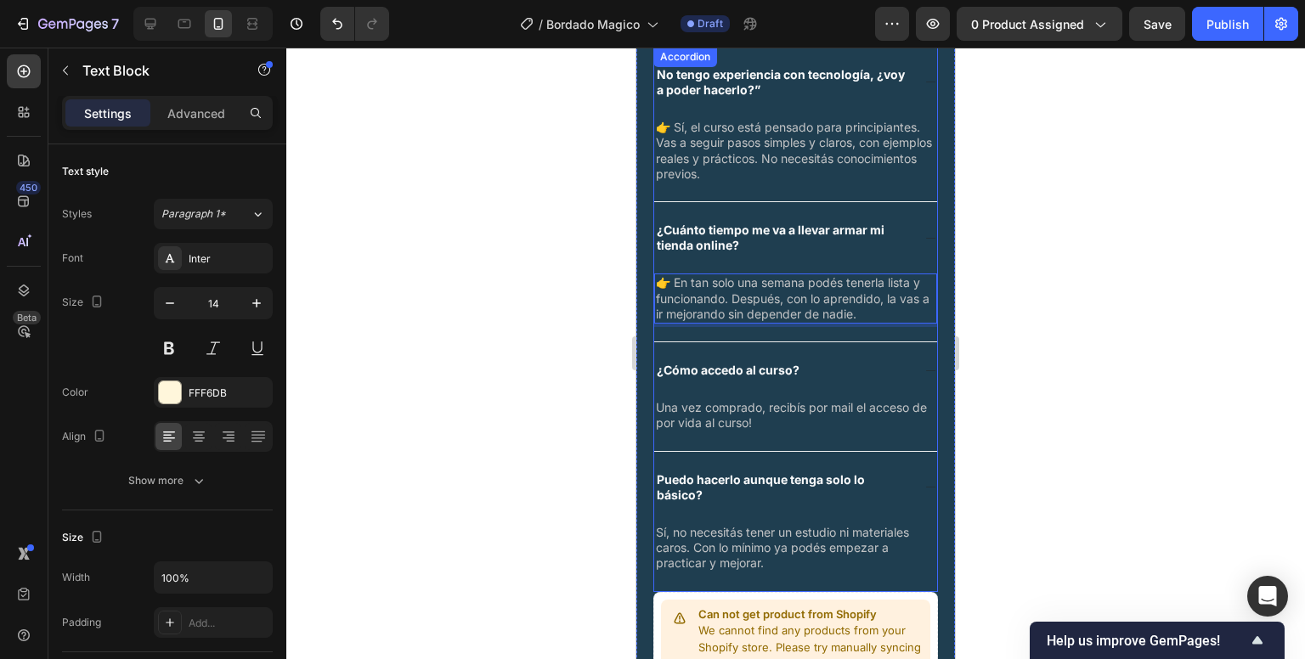
click at [758, 372] on strong "¿Cómo accedo al curso?" at bounding box center [728, 370] width 143 height 14
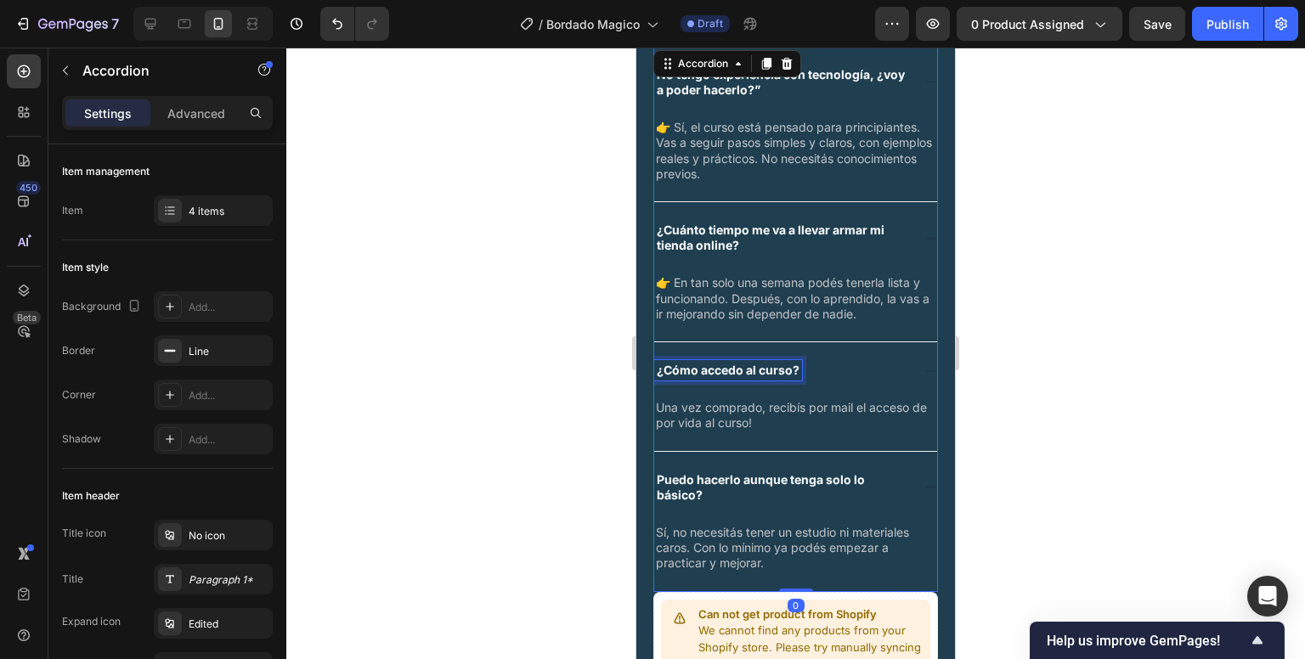
click at [758, 372] on strong "¿Cómo accedo al curso?" at bounding box center [728, 370] width 143 height 14
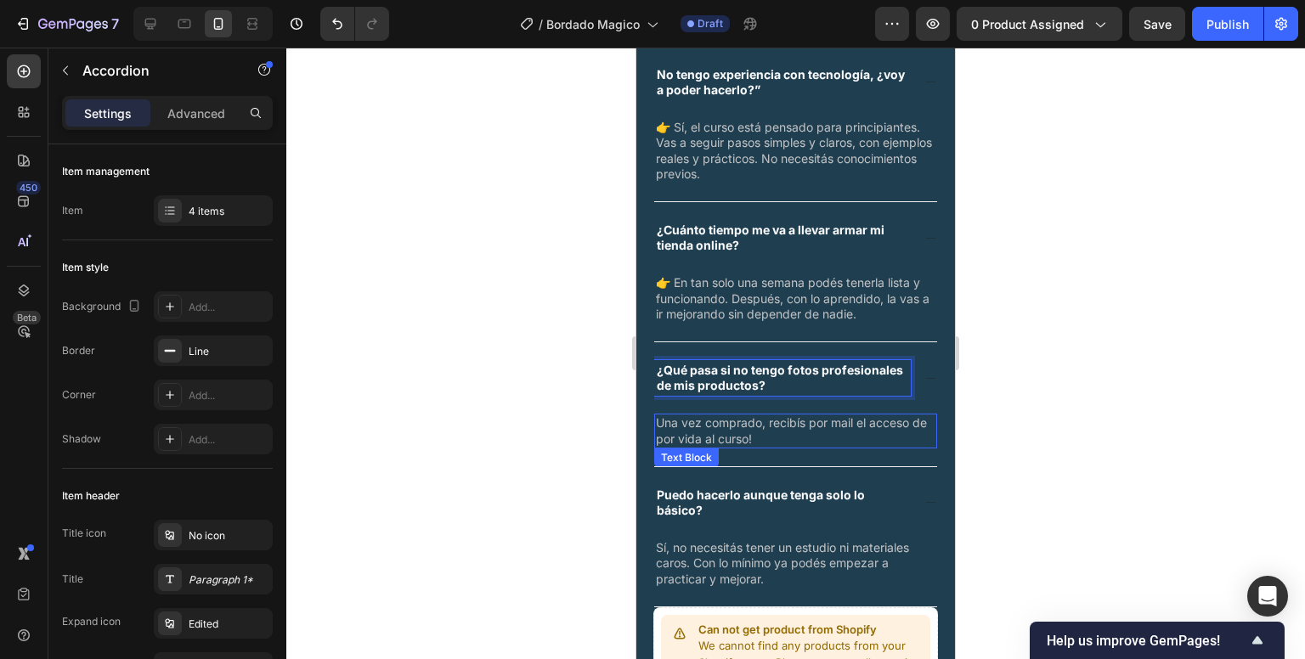
click at [772, 421] on span "Una vez comprado, recibís por mail el acceso de por vida al curso!" at bounding box center [791, 431] width 271 height 30
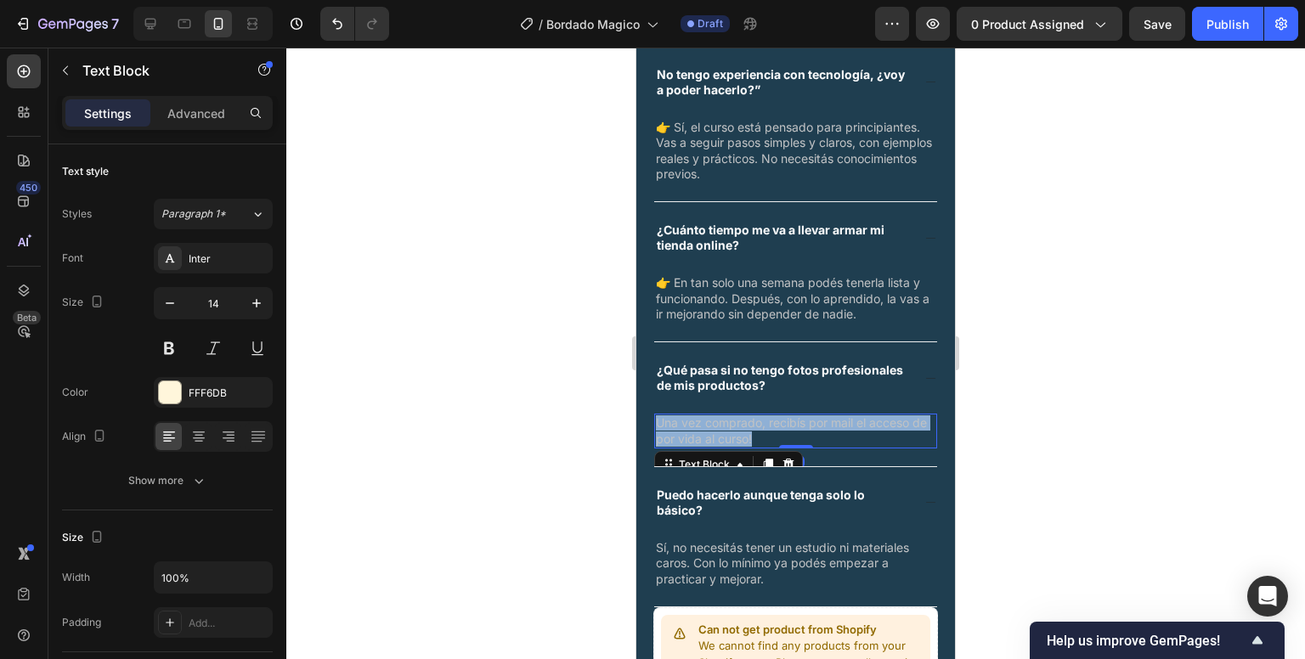
click at [772, 421] on span "Una vez comprado, recibís por mail el acceso de por vida al curso!" at bounding box center [791, 431] width 271 height 30
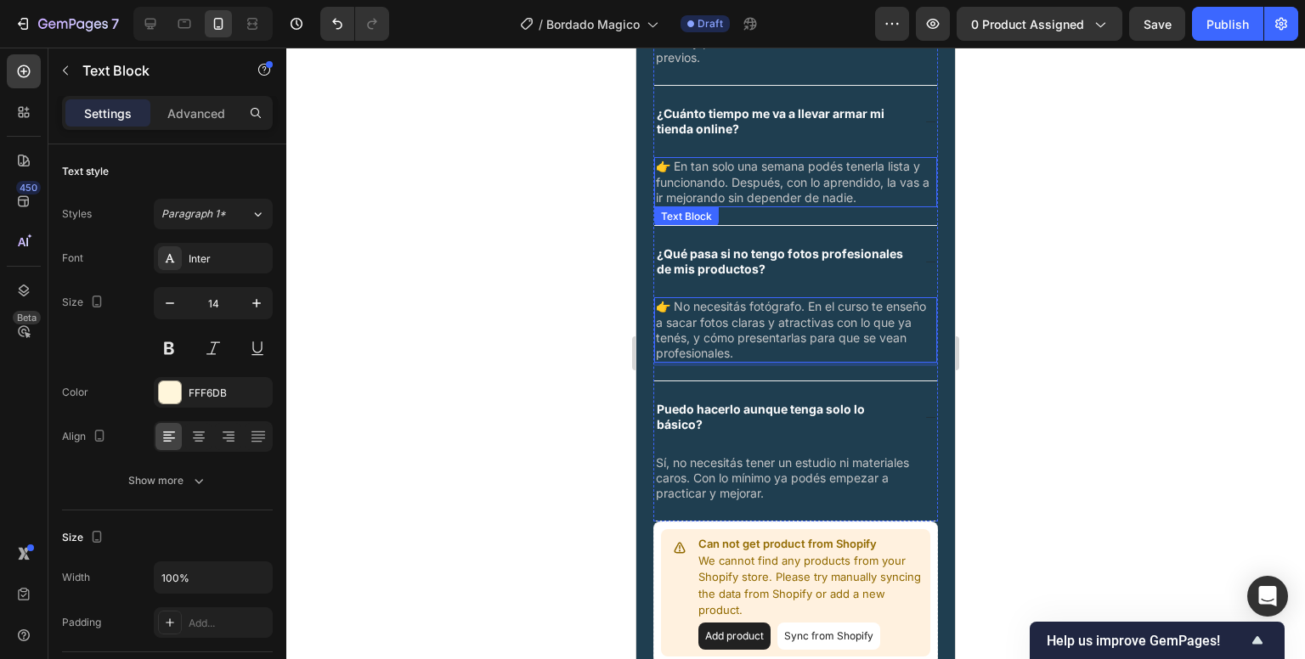
scroll to position [3845, 0]
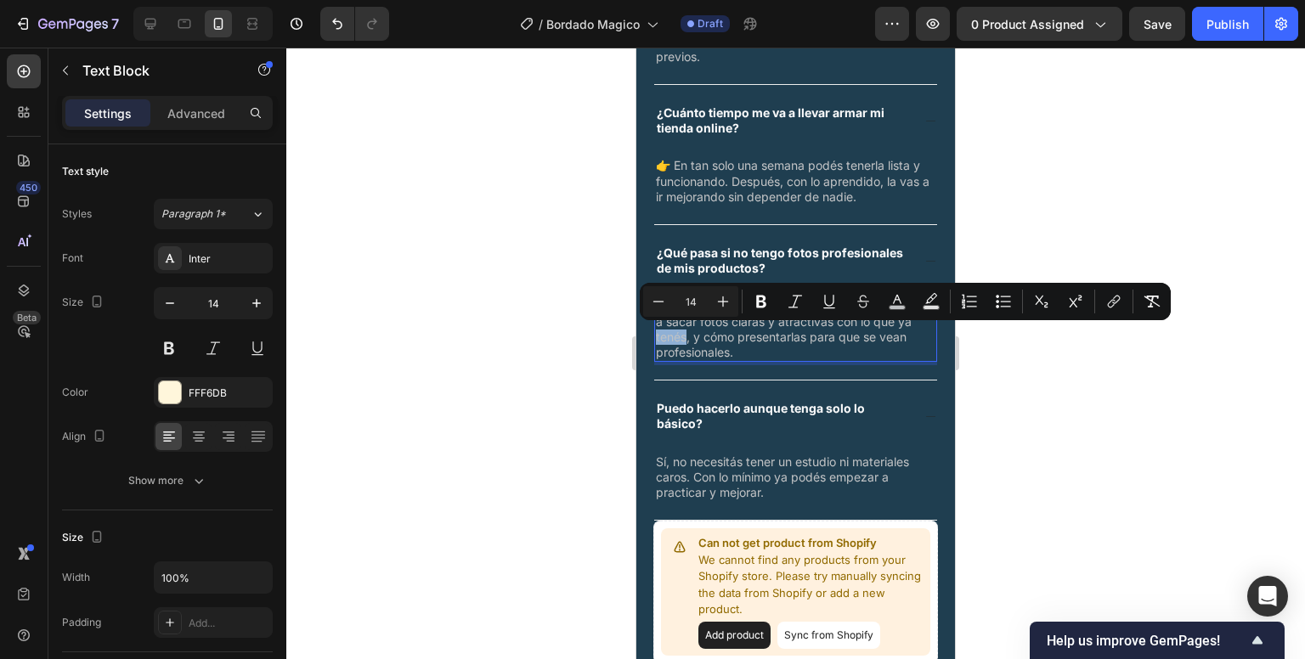
drag, startPoint x: 714, startPoint y: 337, endPoint x: 792, endPoint y: 389, distance: 94.3
click at [792, 389] on div "Puedo hacerlo aunque tenga solo lo básico?" at bounding box center [795, 416] width 283 height 71
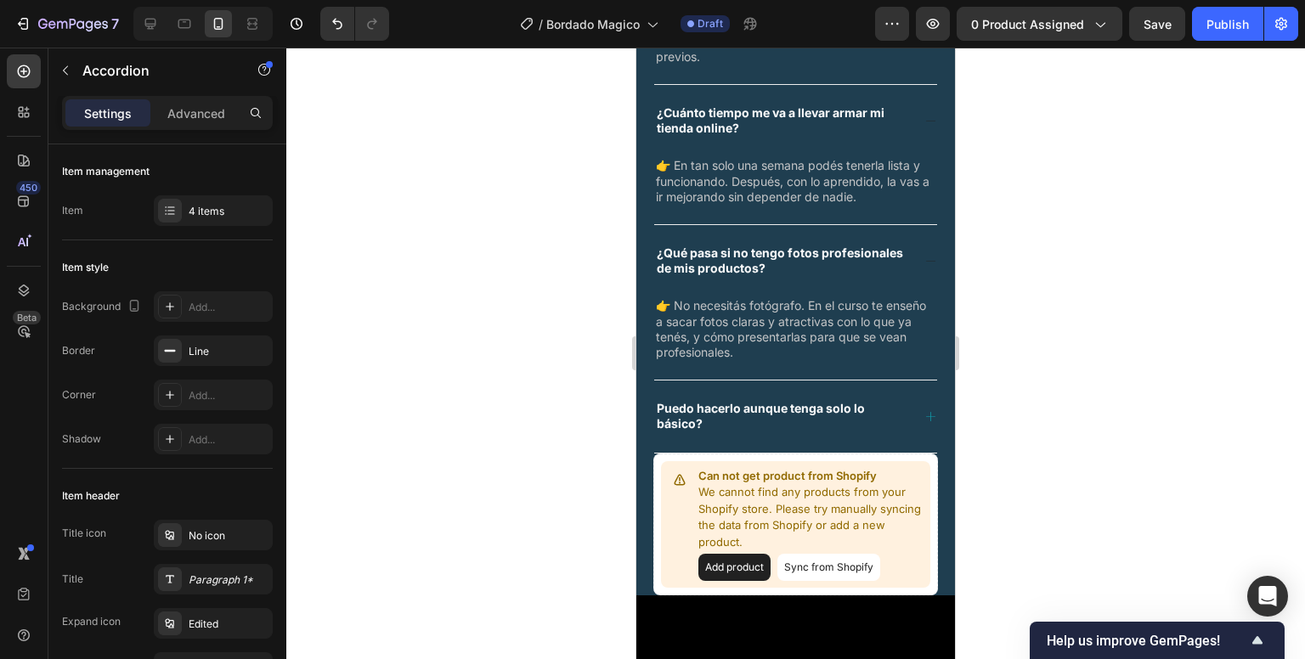
click at [925, 410] on icon at bounding box center [931, 416] width 13 height 13
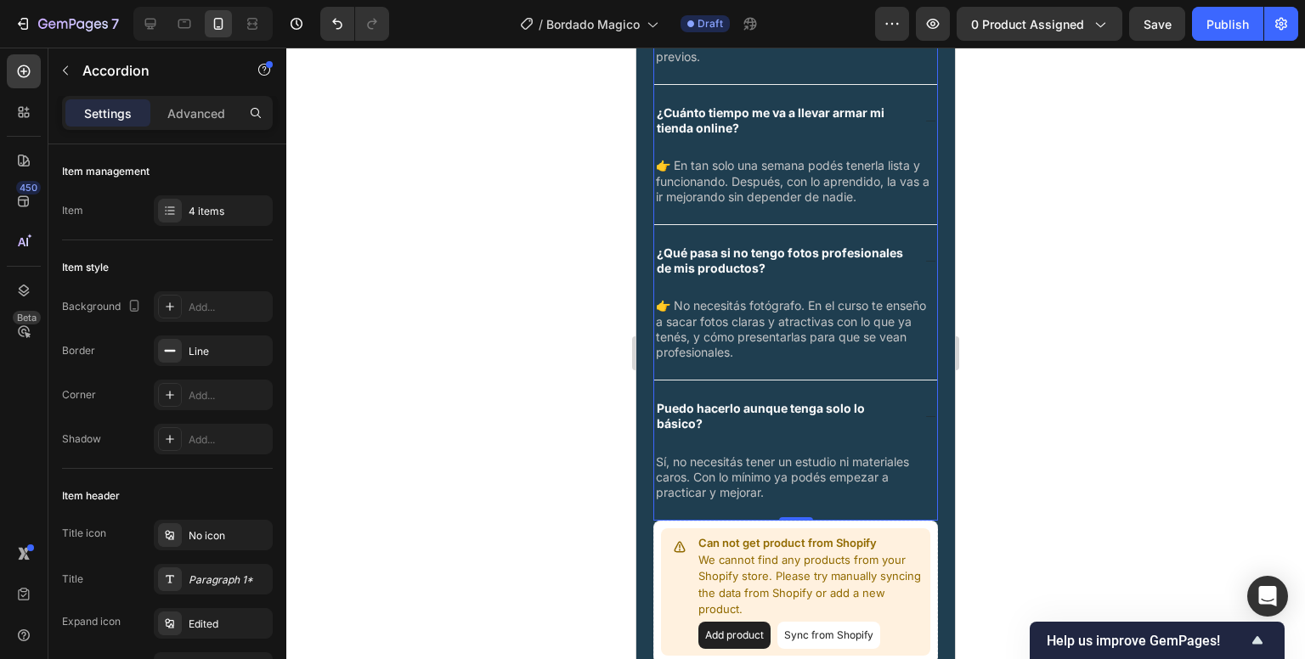
click at [801, 416] on p "Puedo hacerlo aunque tenga solo lo básico?" at bounding box center [783, 416] width 252 height 31
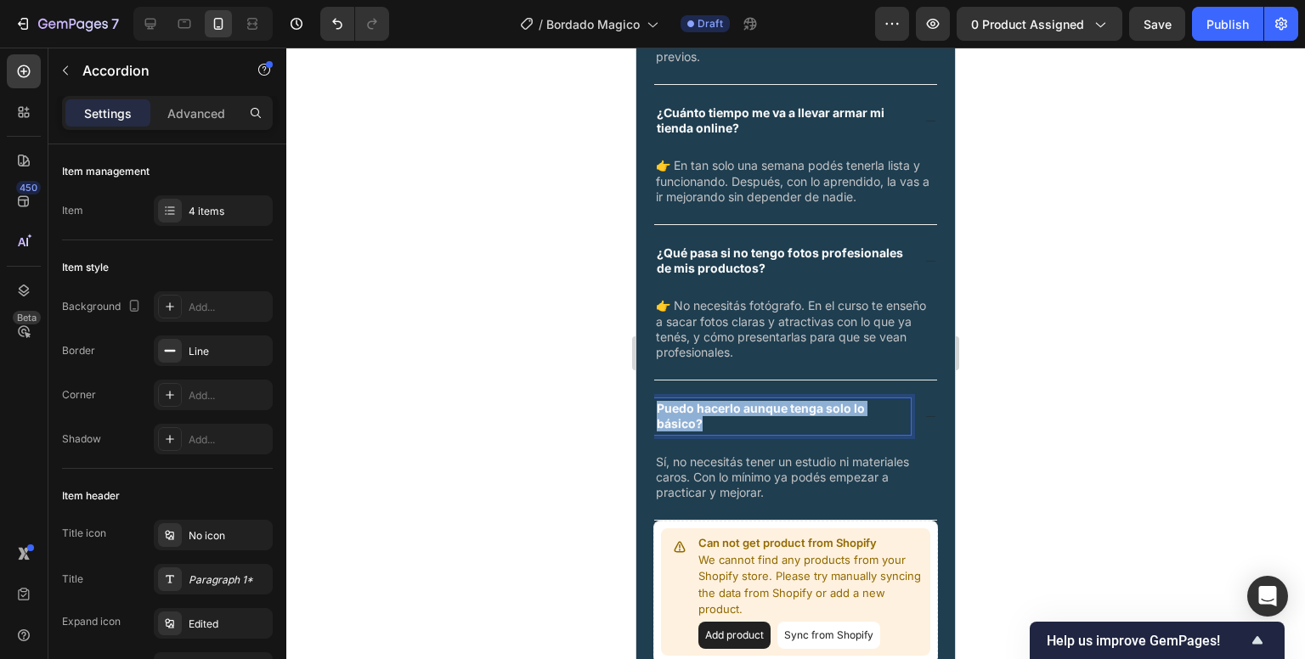
click at [801, 416] on p "Puedo hacerlo aunque tenga solo lo básico?" at bounding box center [783, 416] width 252 height 31
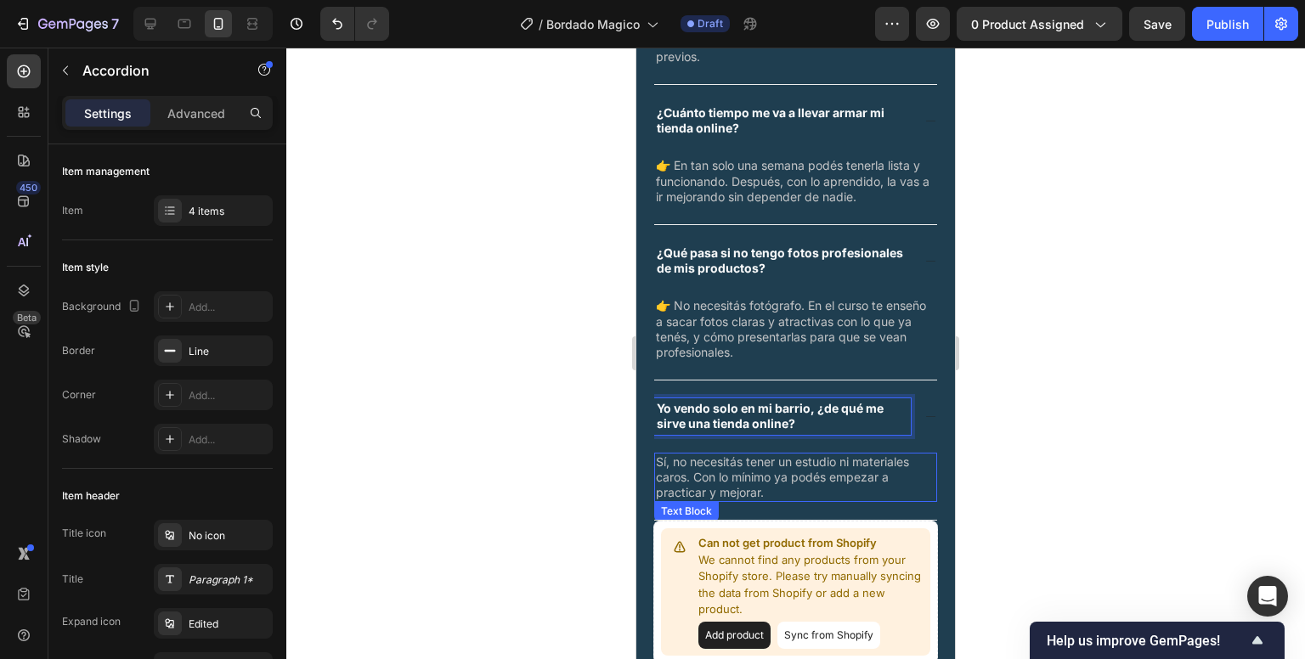
click at [712, 462] on span "Sí, no necesitás tener un estudio ni materiales caros. Con lo mínimo ya podés e…" at bounding box center [782, 477] width 253 height 45
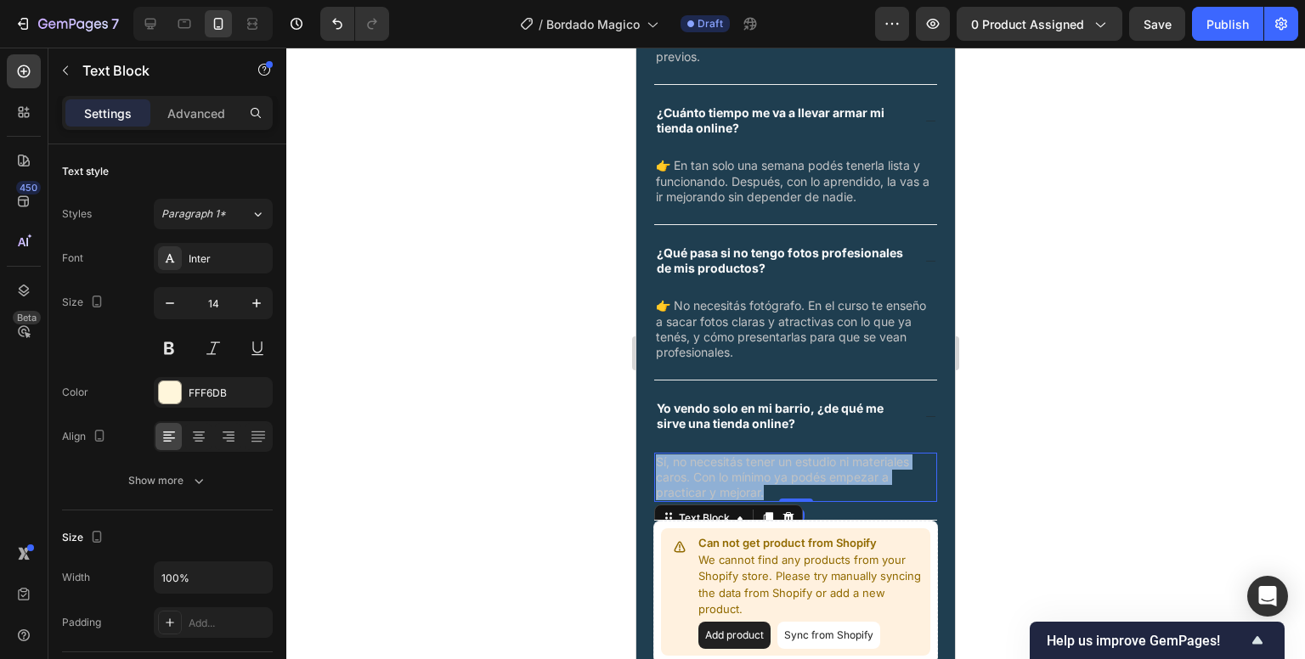
click at [712, 462] on span "Sí, no necesitás tener un estudio ni materiales caros. Con lo mínimo ya podés e…" at bounding box center [782, 477] width 253 height 45
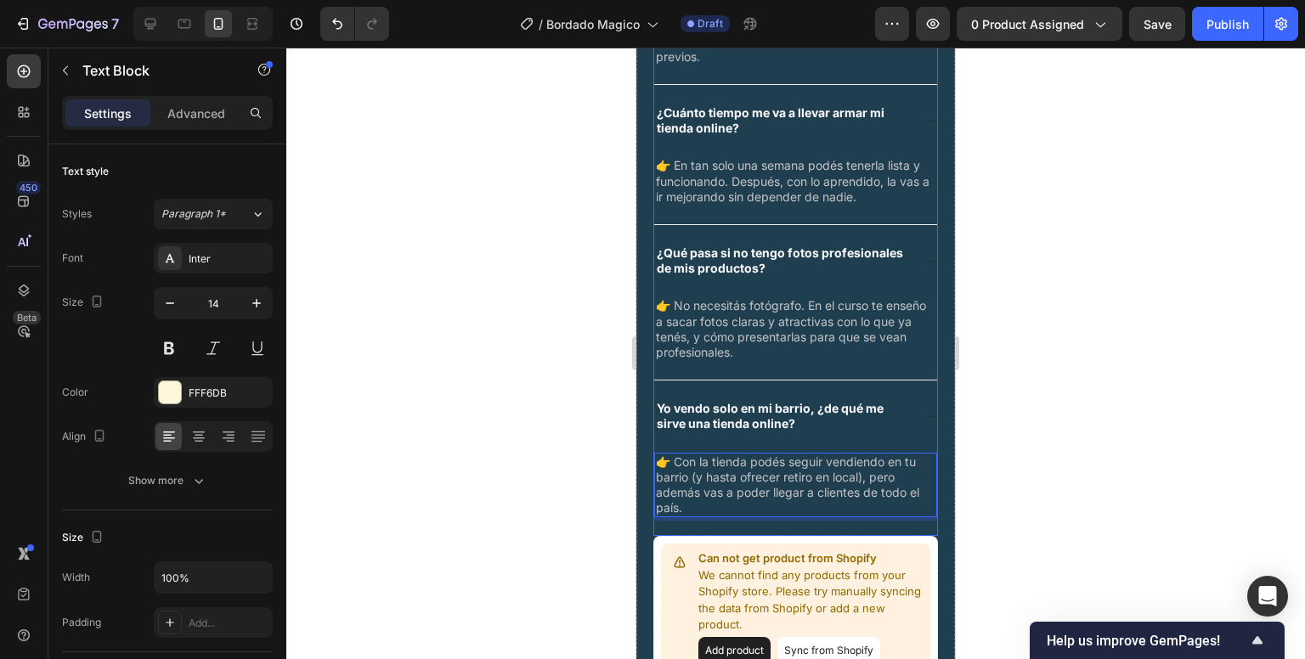
click at [902, 411] on div "Yo vendo solo en mi barrio, ¿de qué me sirve una tienda online?" at bounding box center [795, 416] width 283 height 71
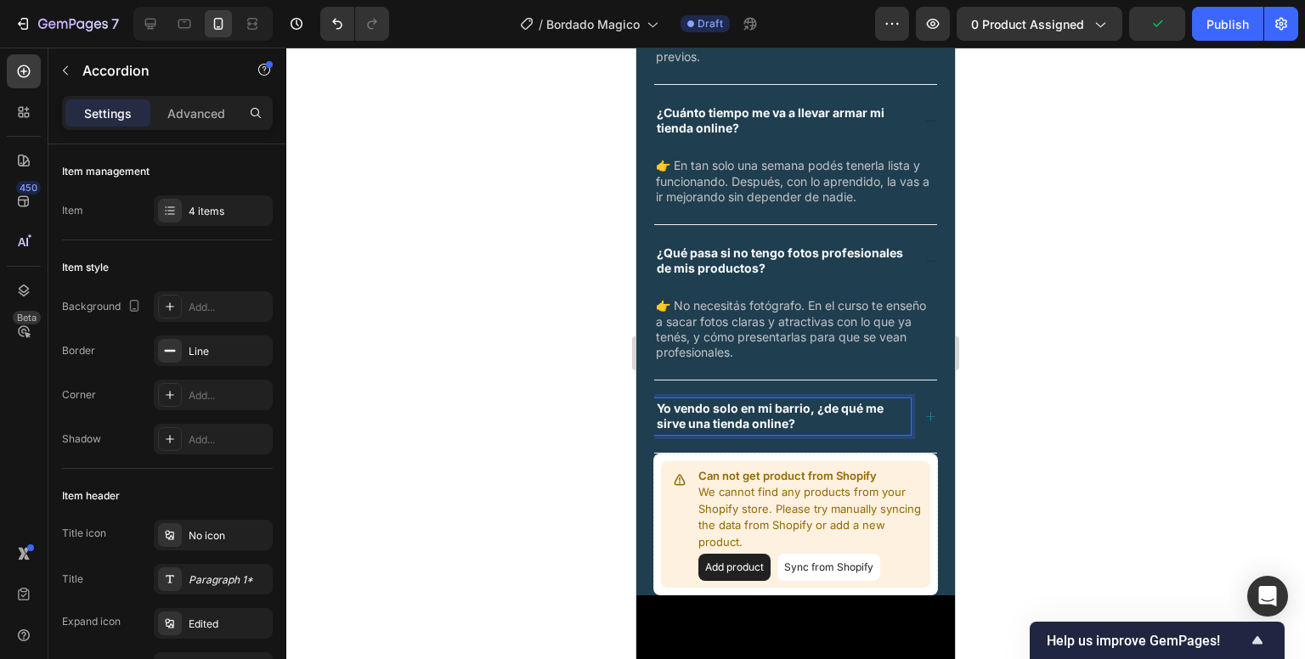
click at [1056, 439] on div at bounding box center [795, 354] width 1019 height 612
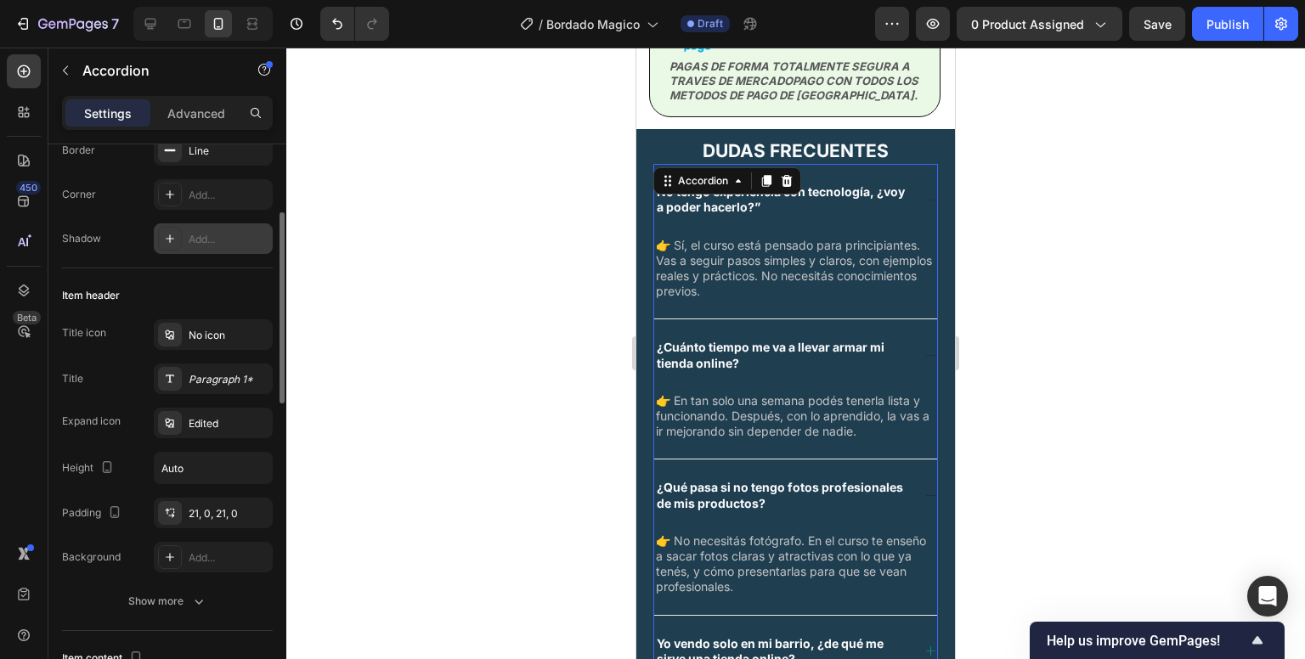
scroll to position [0, 0]
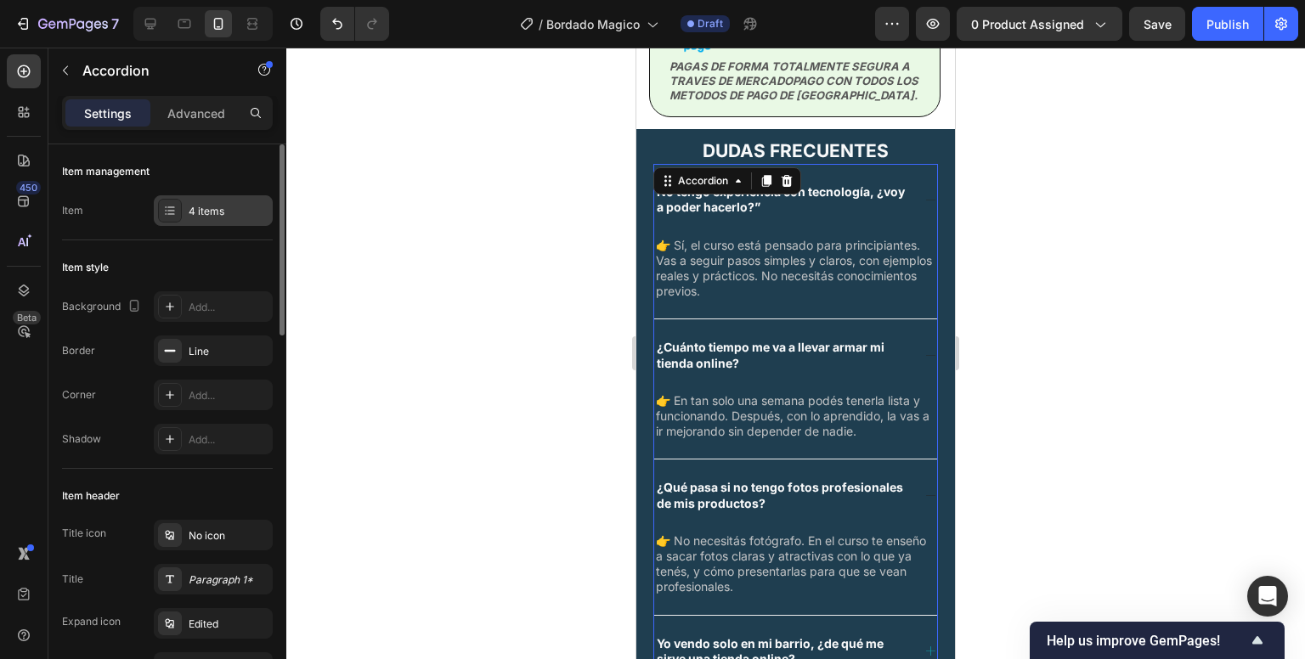
click at [208, 209] on div "4 items" at bounding box center [229, 211] width 80 height 15
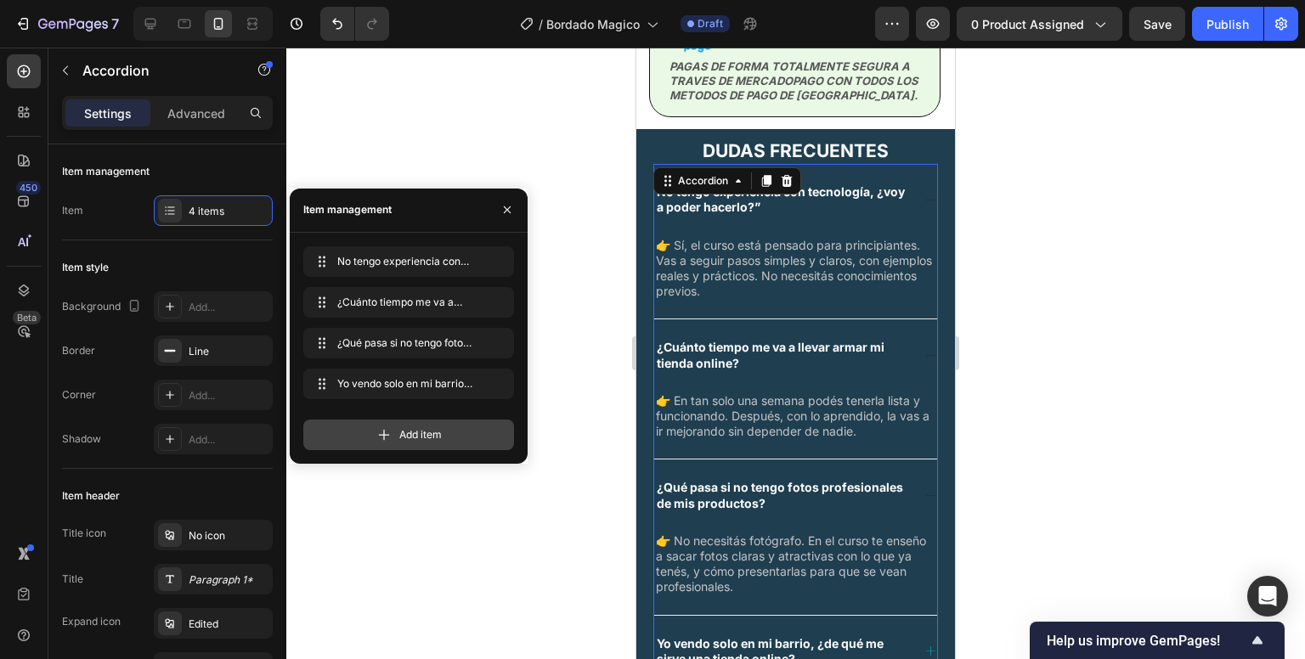
drag, startPoint x: 400, startPoint y: 437, endPoint x: 88, endPoint y: 430, distance: 311.9
click at [400, 437] on span "Add item" at bounding box center [420, 434] width 42 height 15
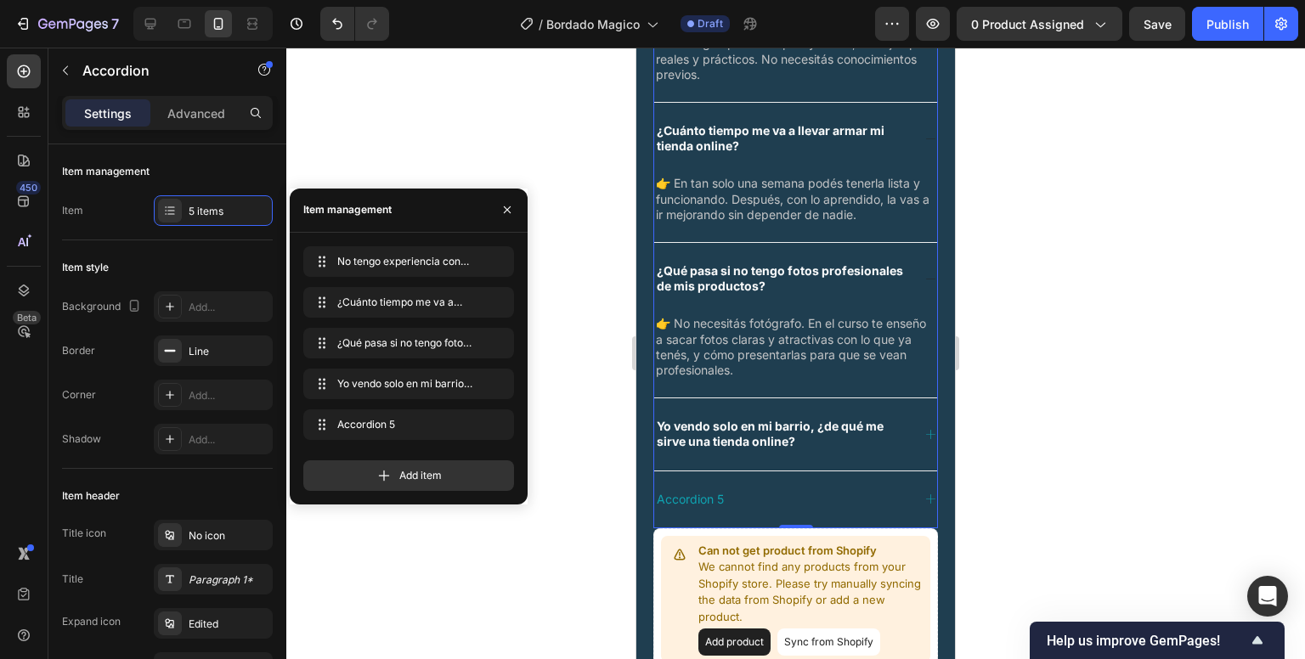
scroll to position [3838, 0]
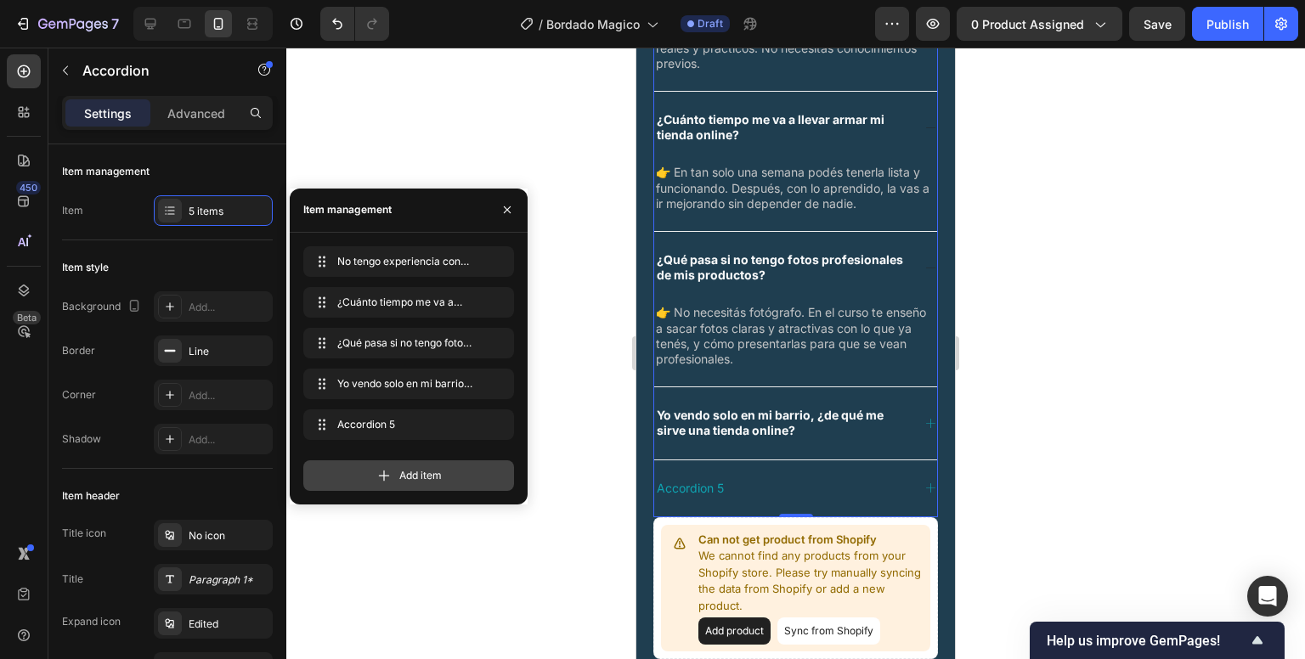
click at [425, 485] on div "Add item" at bounding box center [408, 476] width 211 height 31
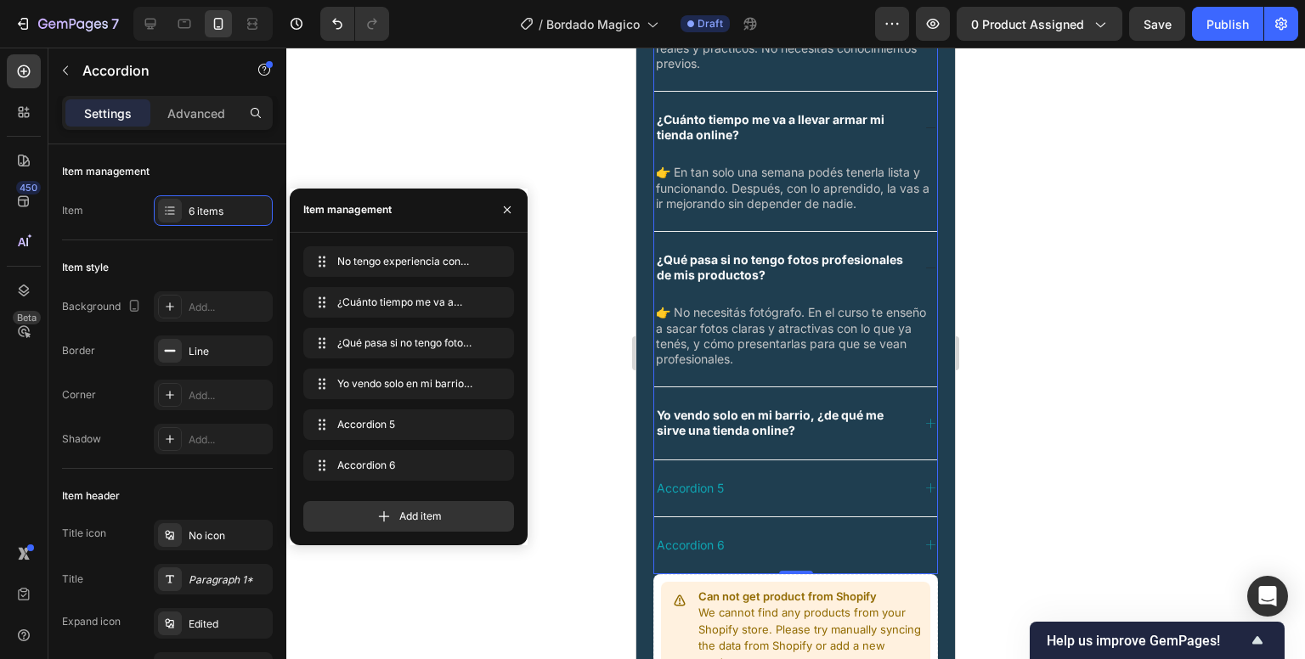
click at [714, 484] on div "Accordion 5" at bounding box center [690, 488] width 72 height 20
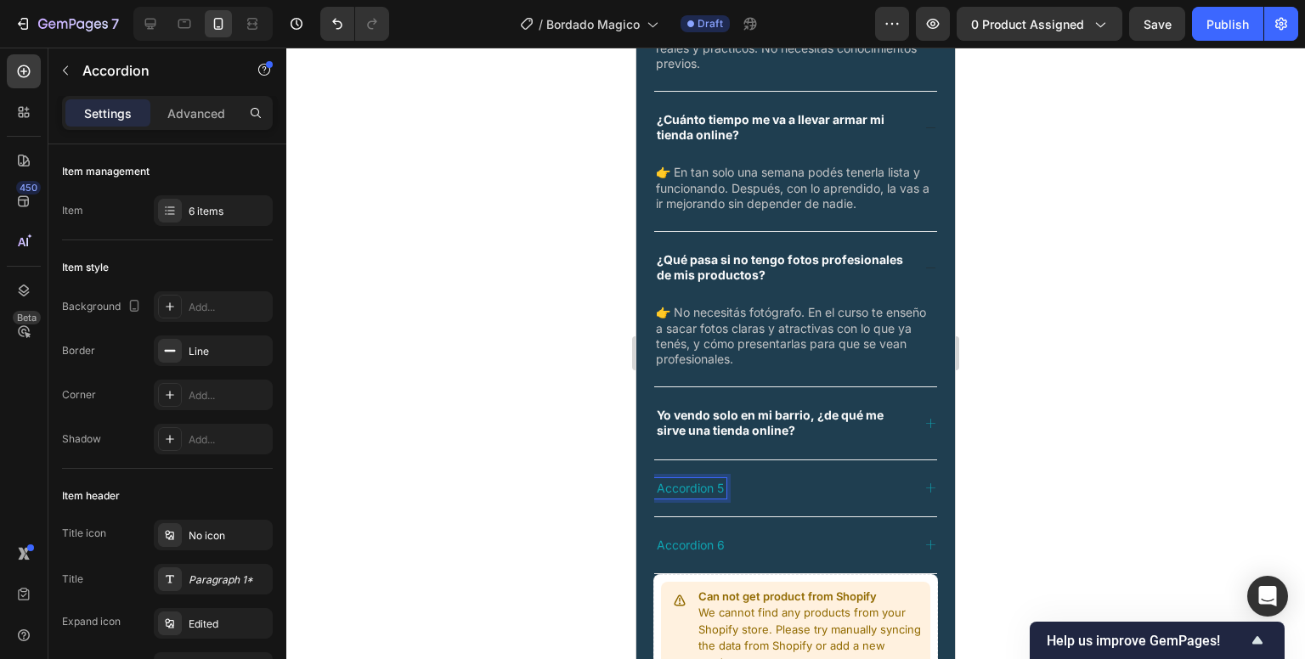
click at [714, 484] on p "Accordion 5" at bounding box center [690, 488] width 67 height 15
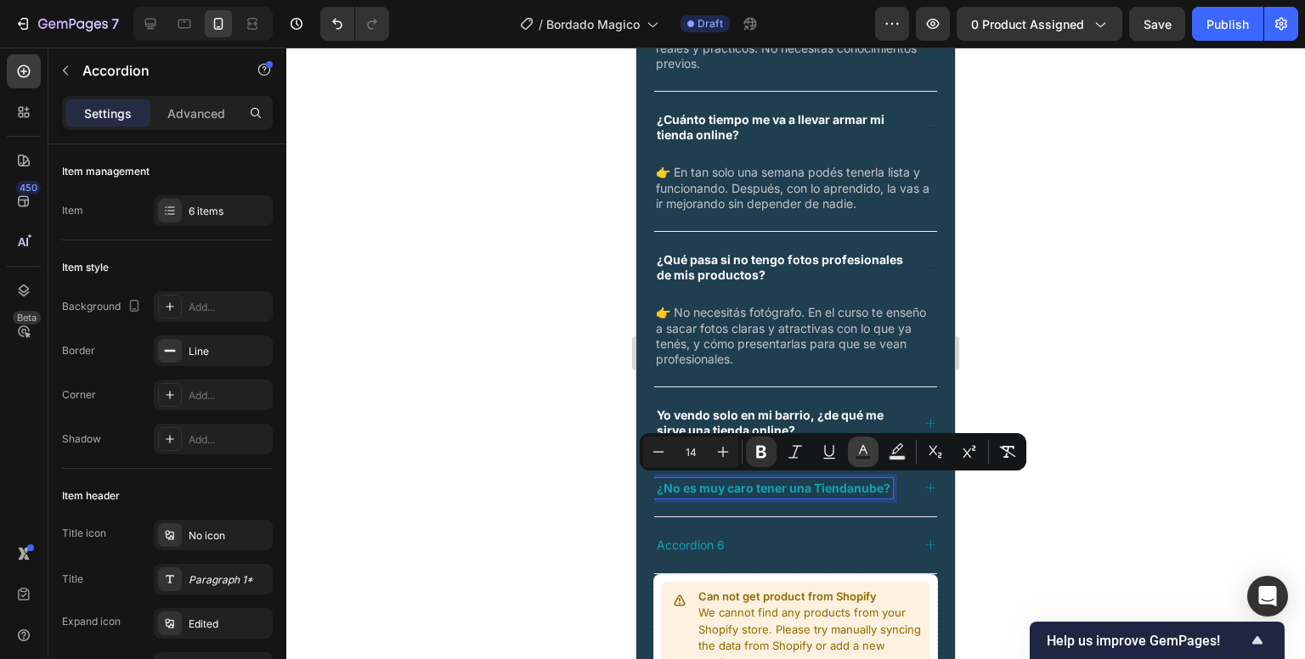
click at [856, 459] on rect "Editor contextual toolbar" at bounding box center [864, 458] width 16 height 4
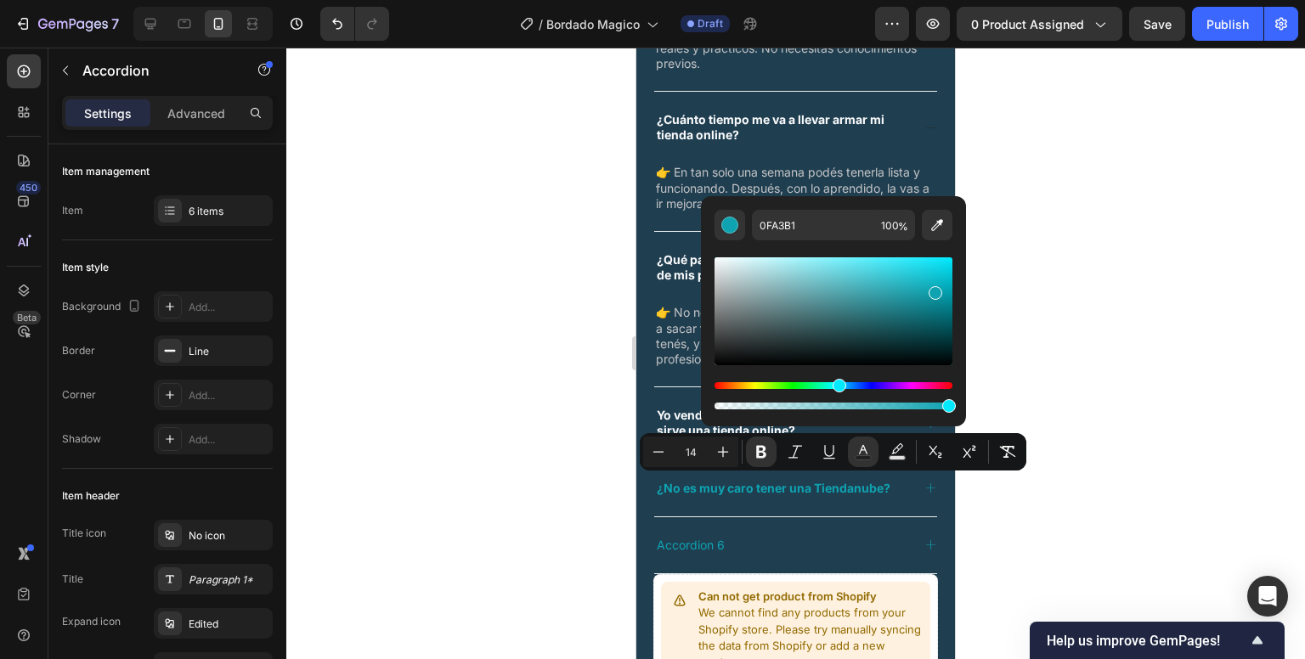
click at [925, 484] on icon at bounding box center [931, 488] width 13 height 13
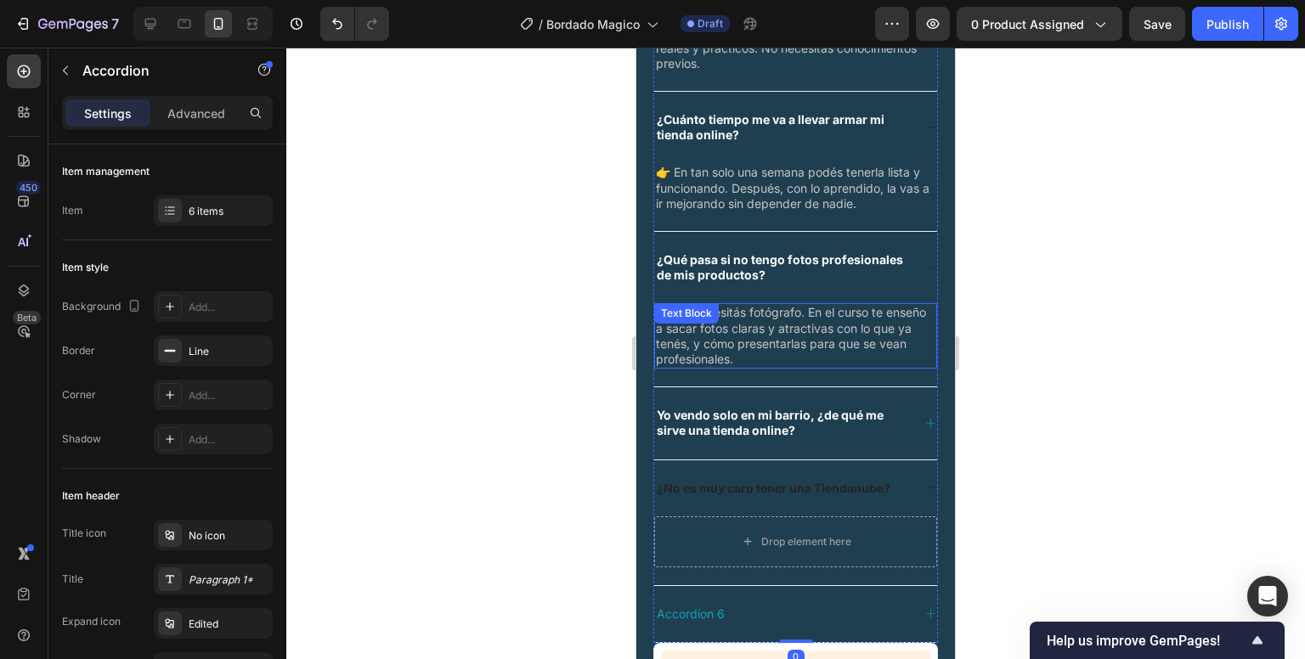
click at [741, 330] on div "👉 No necesitás fotógrafo. En el curso te enseño a sacar fotos claras y atractiv…" at bounding box center [795, 335] width 283 height 65
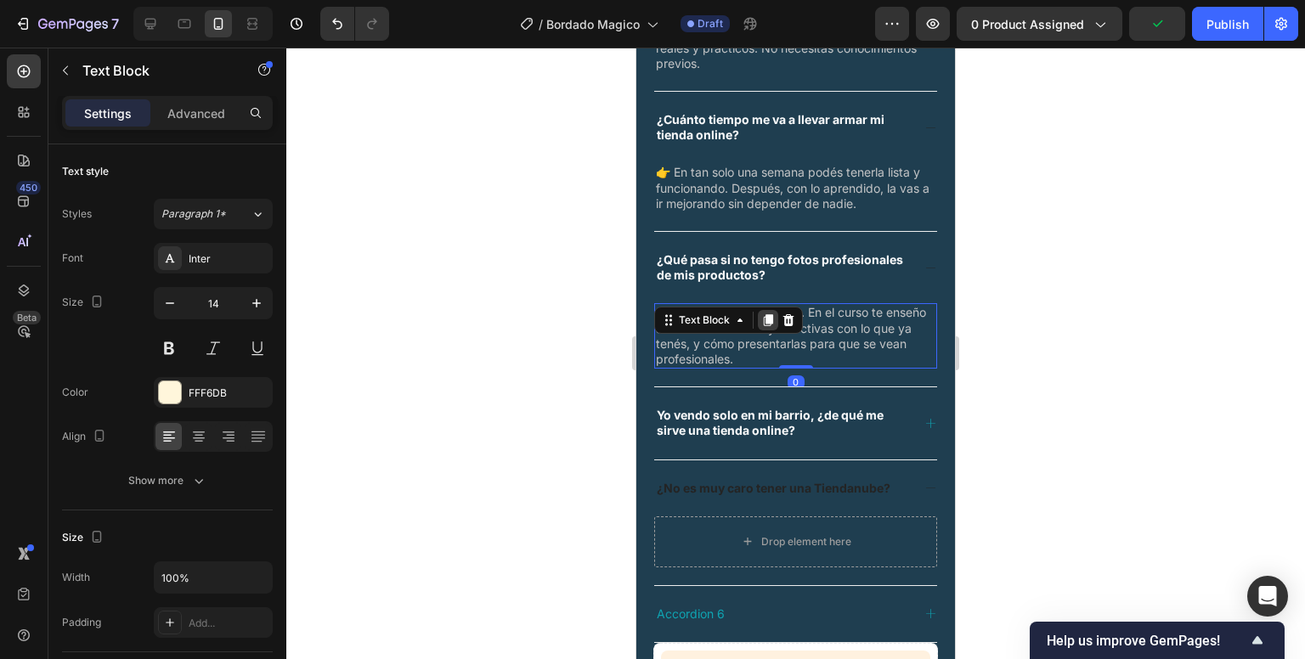
click at [765, 324] on icon at bounding box center [768, 321] width 9 height 12
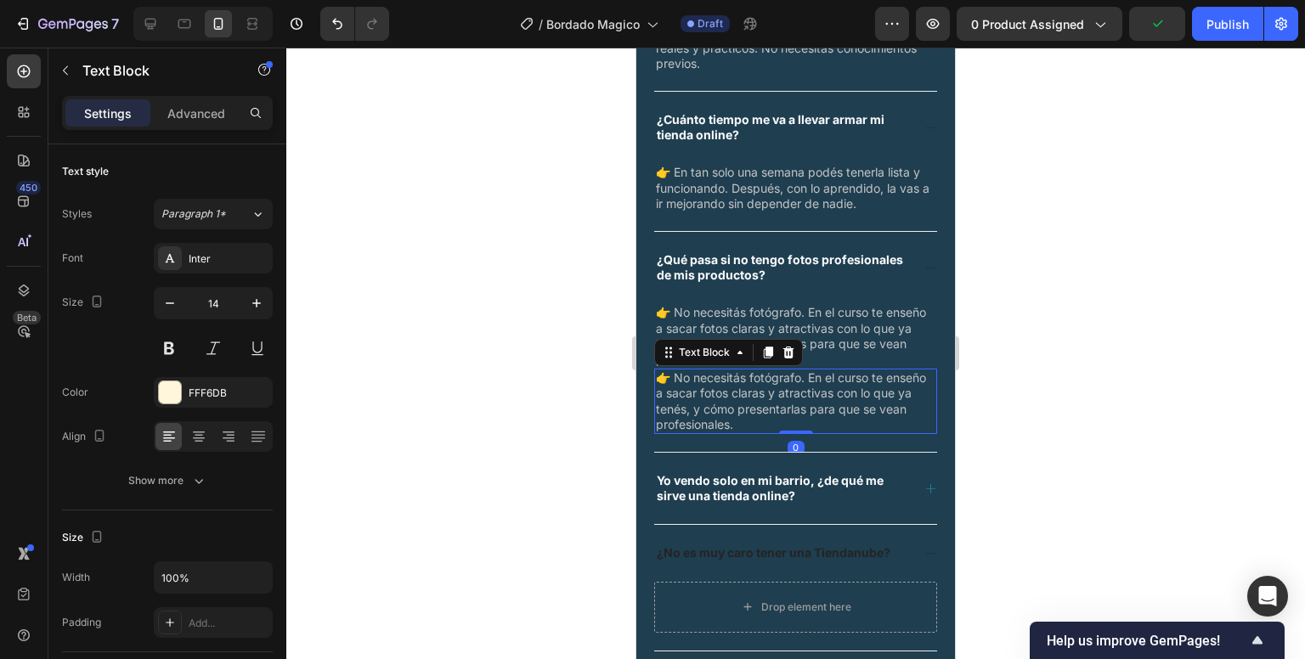
scroll to position [3904, 0]
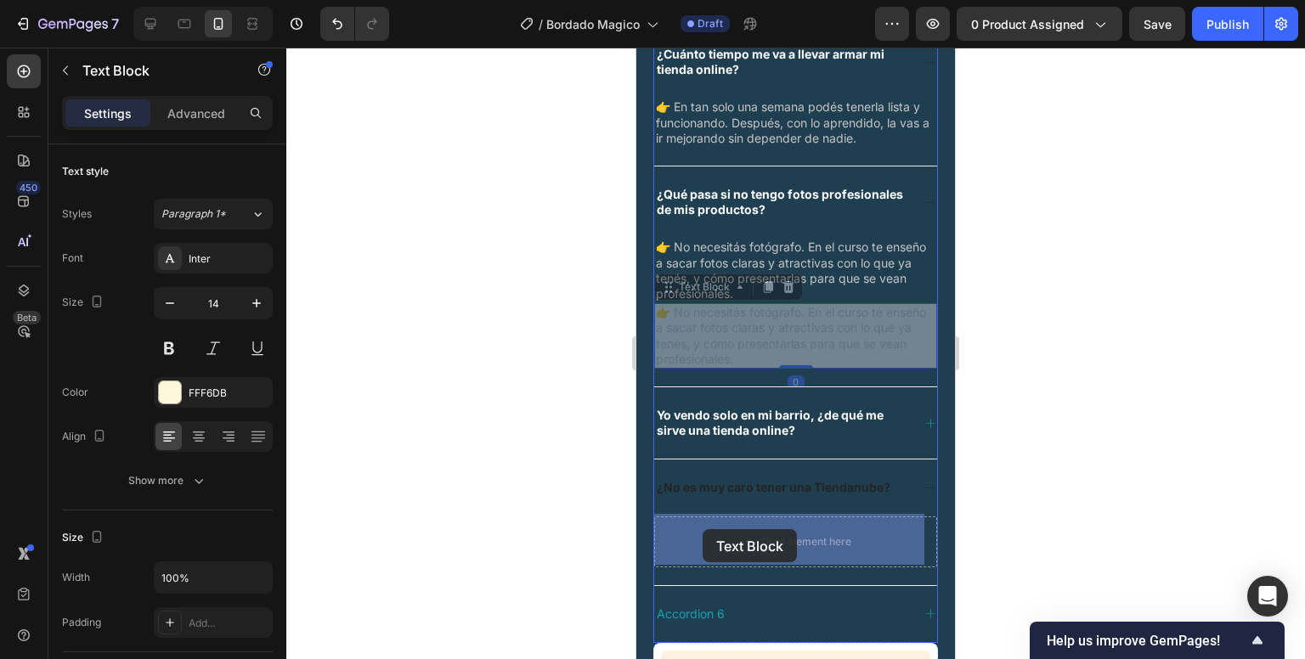
drag, startPoint x: 697, startPoint y: 280, endPoint x: 703, endPoint y: 529, distance: 249.9
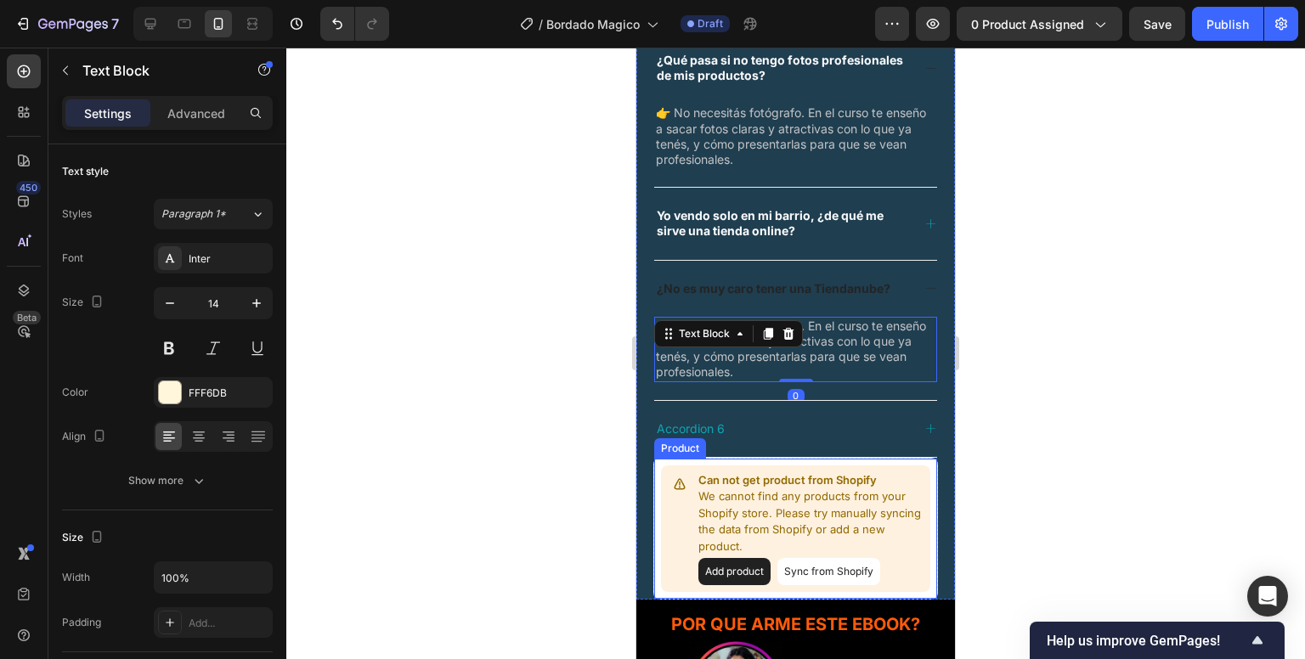
scroll to position [4036, 0]
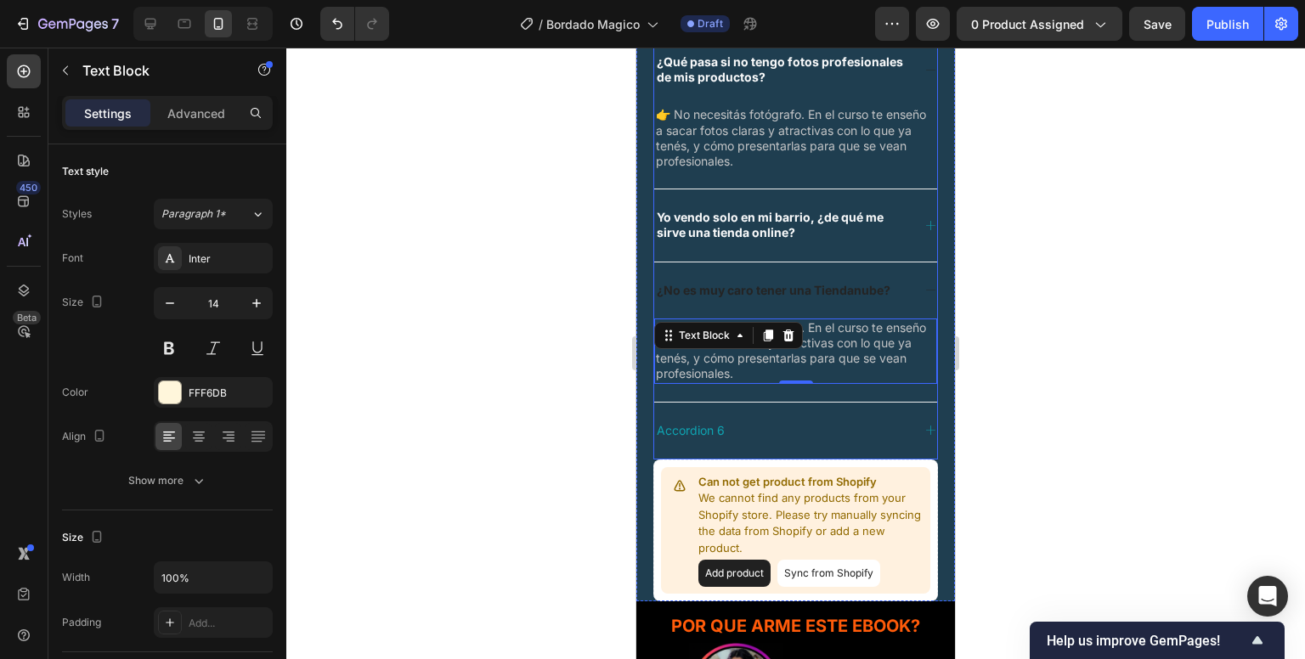
click at [925, 433] on icon at bounding box center [931, 430] width 13 height 13
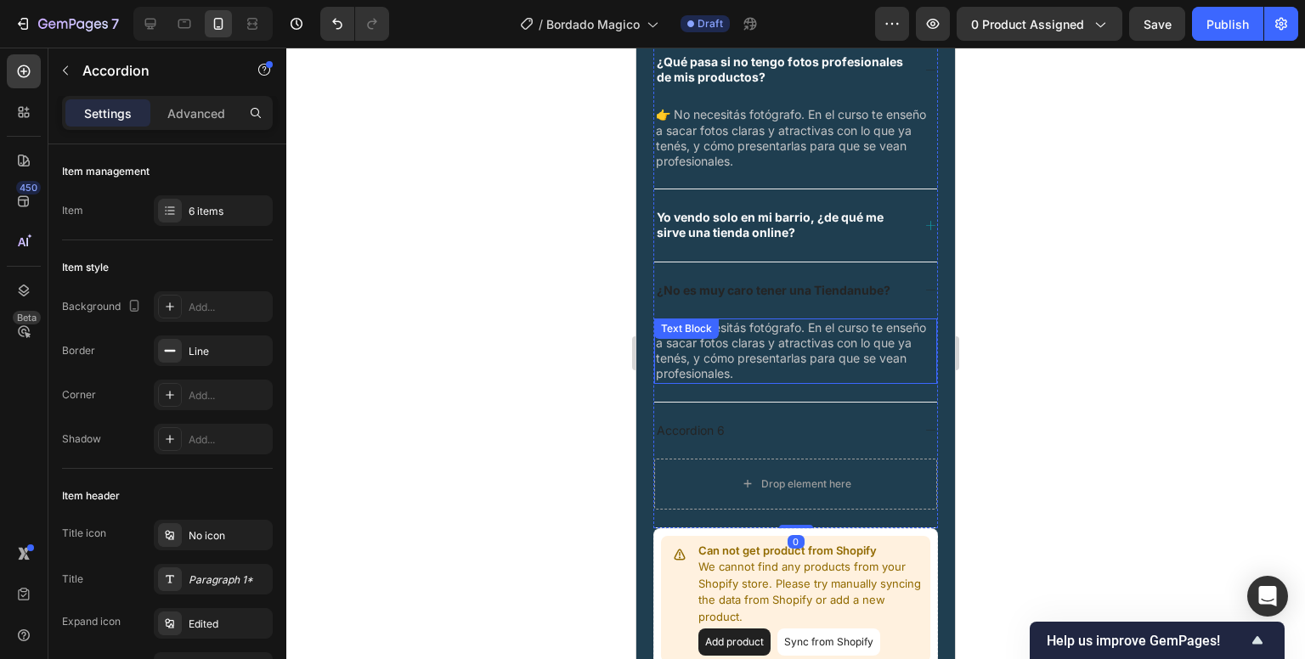
click at [789, 329] on div "👉 No necesitás fotógrafo. En el curso te enseño a sacar fotos claras y atractiv…" at bounding box center [795, 351] width 283 height 65
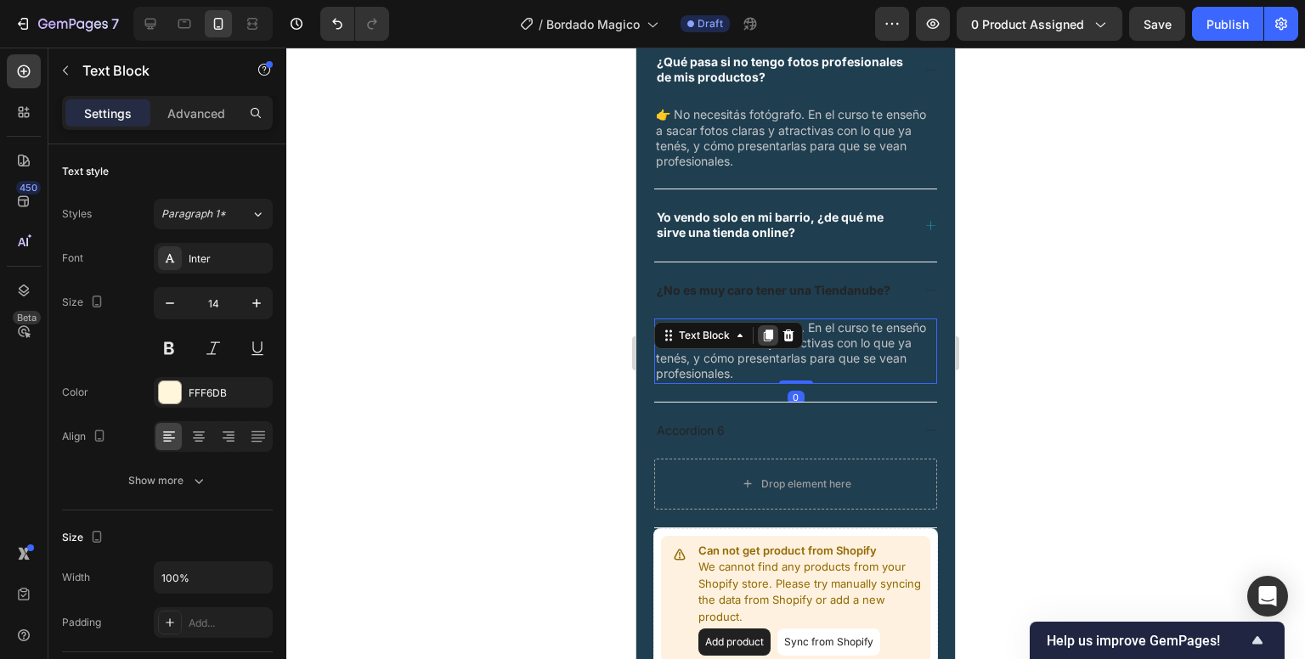
click at [762, 330] on icon at bounding box center [768, 336] width 14 height 14
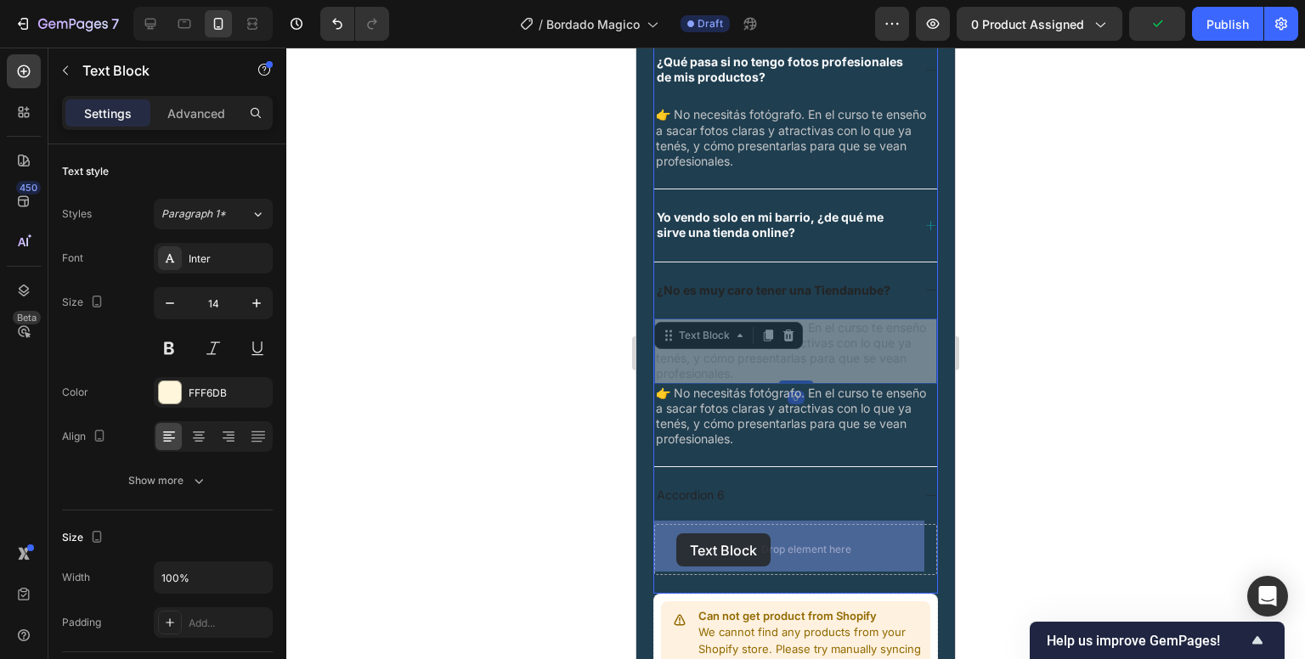
drag, startPoint x: 683, startPoint y: 330, endPoint x: 676, endPoint y: 534, distance: 204.1
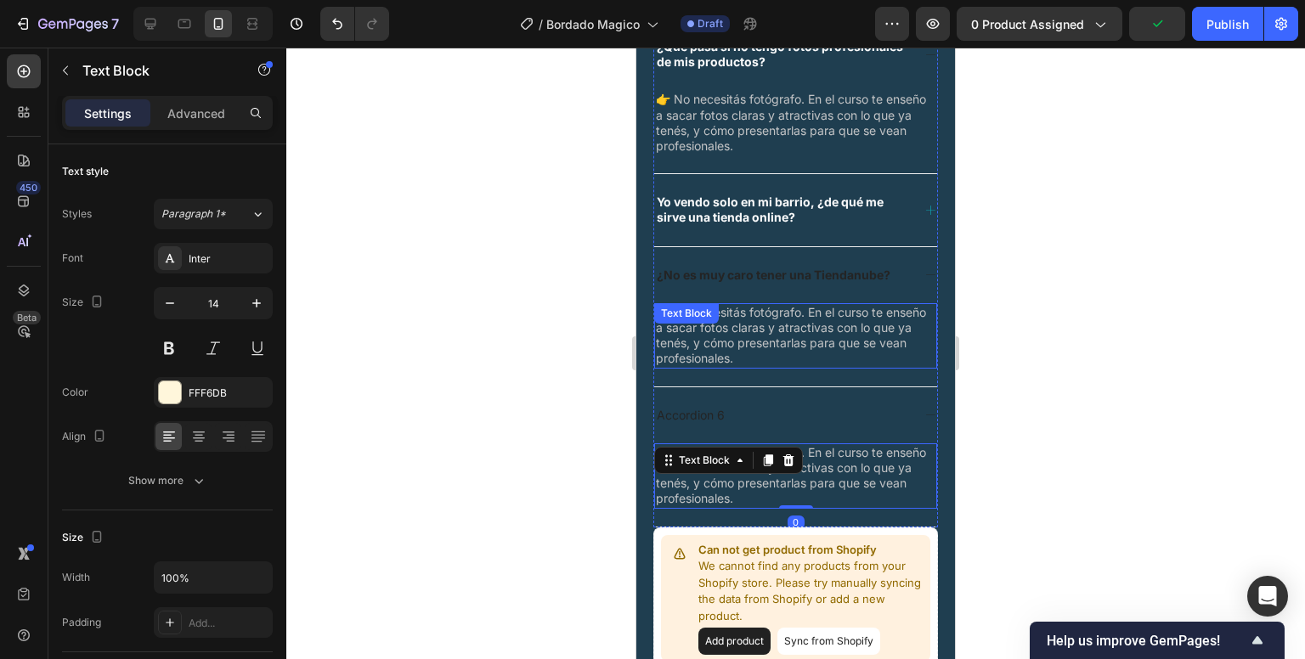
scroll to position [4072, 0]
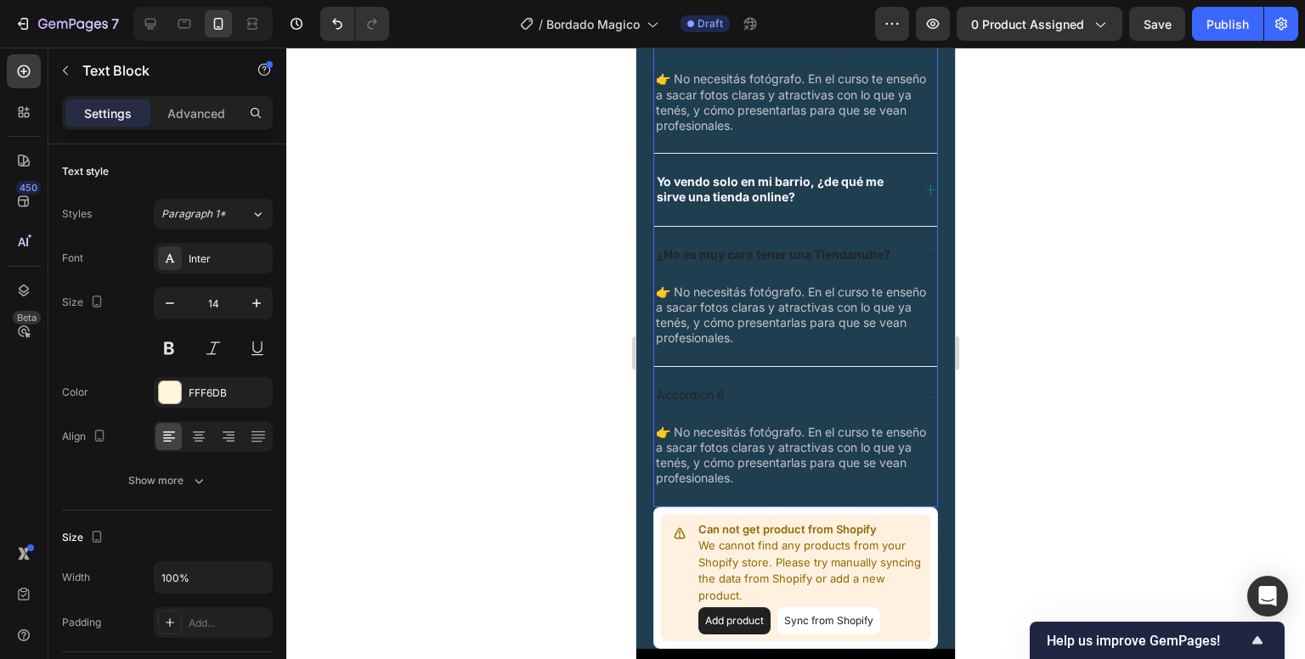
click at [710, 393] on p "Accordion 6" at bounding box center [691, 394] width 68 height 15
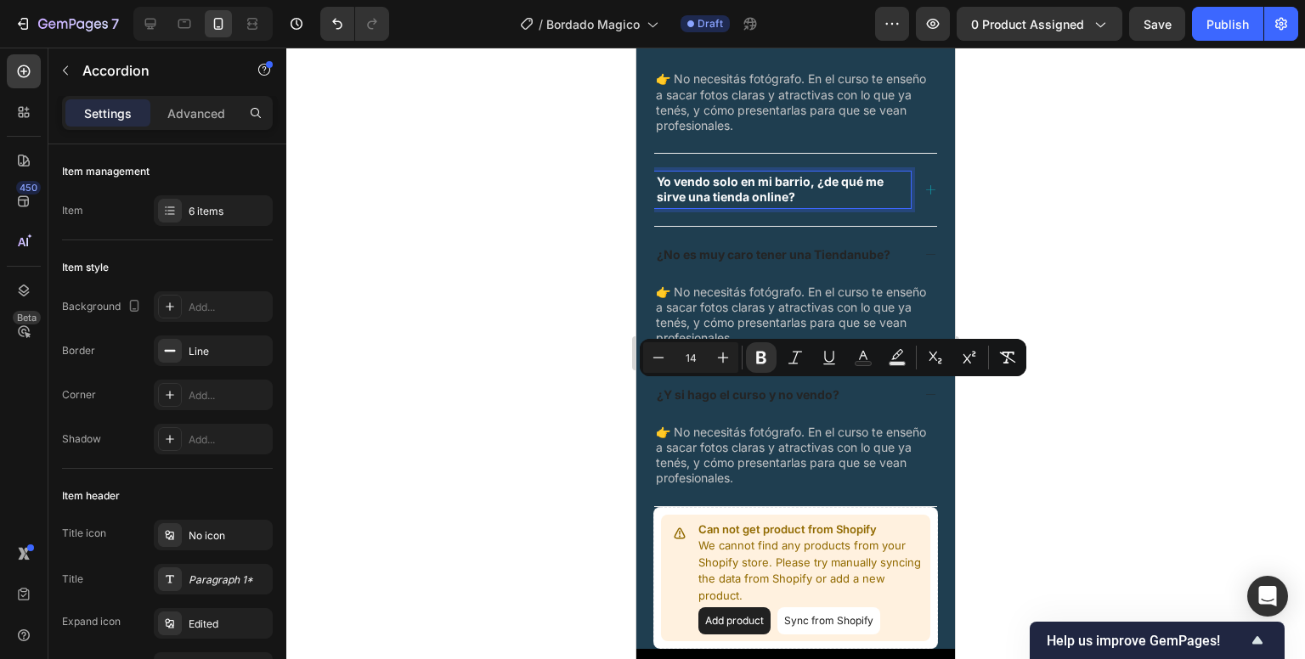
click at [726, 198] on strong "Yo vendo solo en mi barrio, ¿de qué me sirve una tienda online?" at bounding box center [770, 189] width 227 height 30
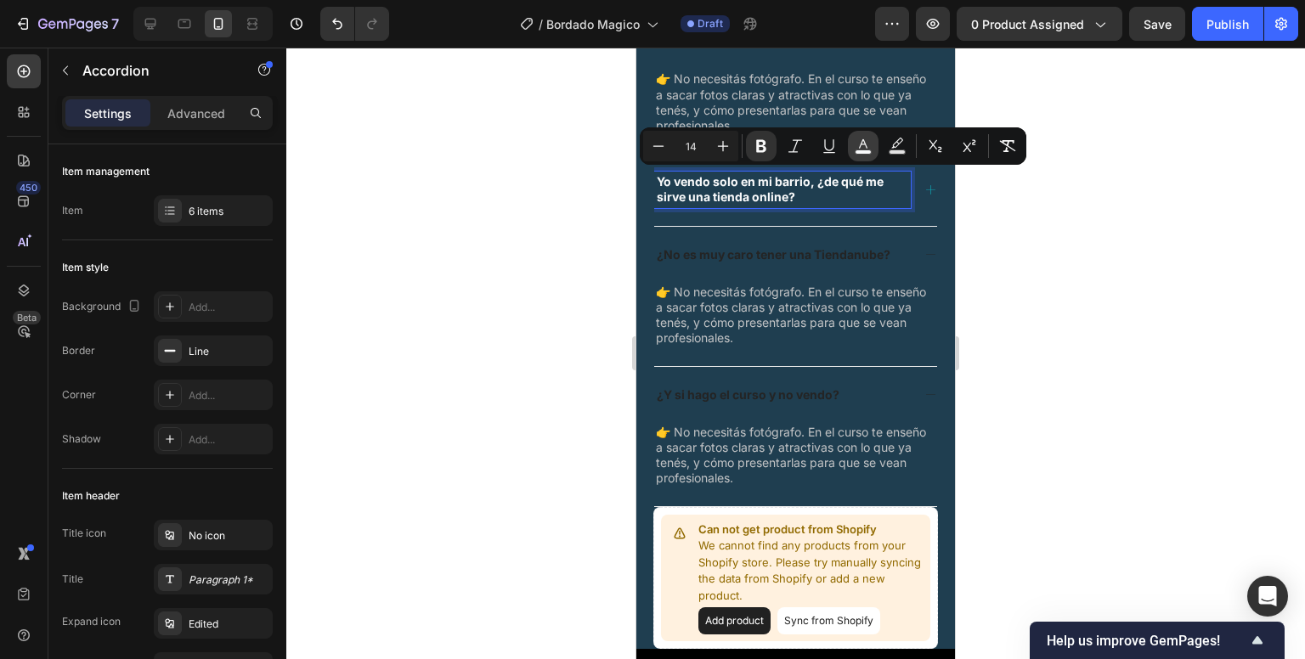
click at [862, 146] on icon "Editor contextual toolbar" at bounding box center [863, 146] width 17 height 17
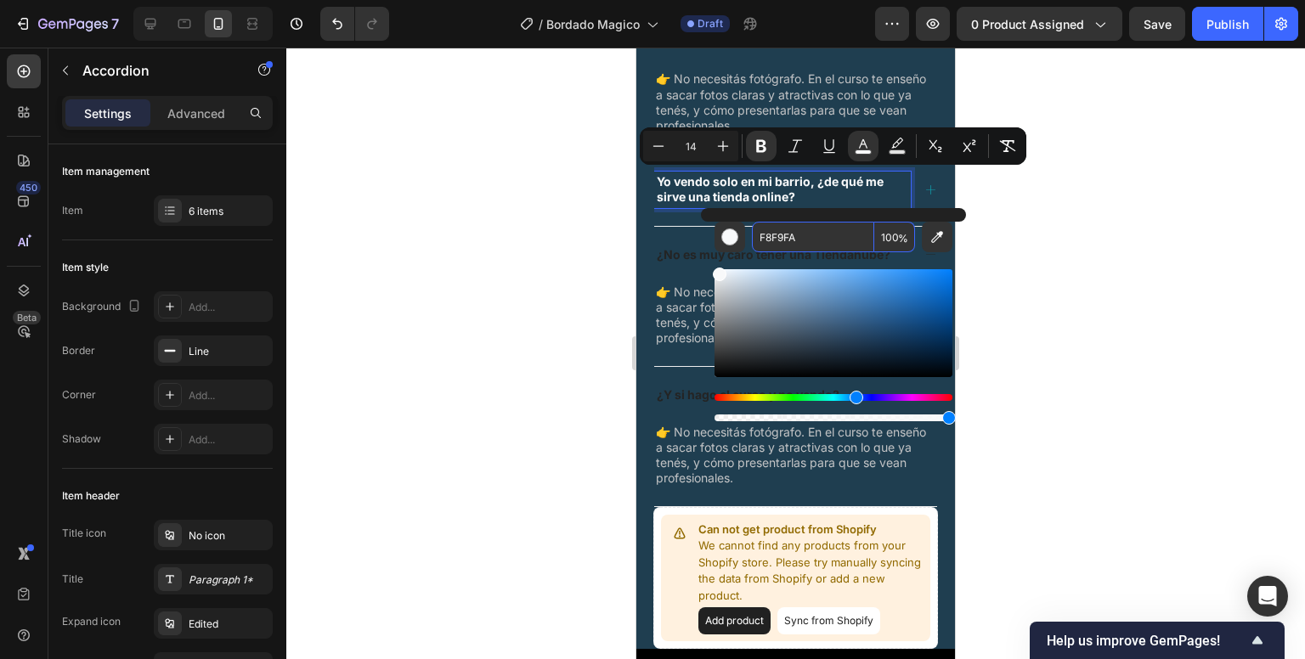
click at [781, 233] on input "F8F9FA" at bounding box center [813, 237] width 122 height 31
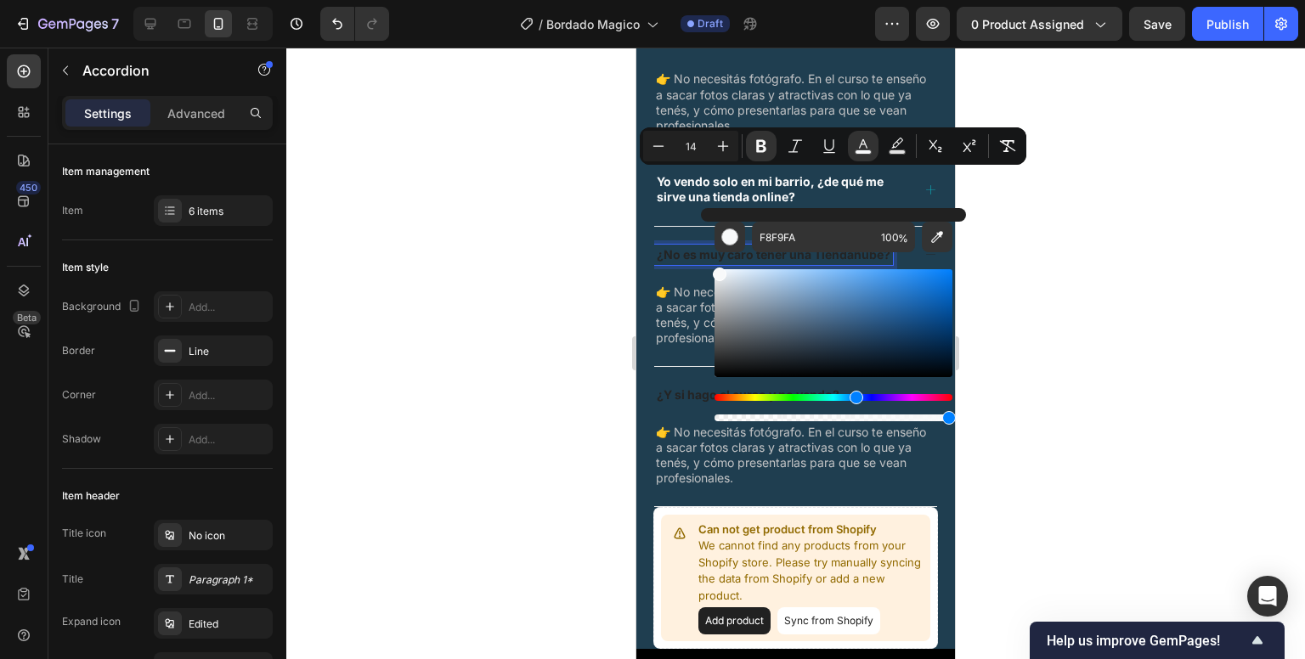
click at [690, 252] on strong "¿No es muy caro tener una Tiendanube?" at bounding box center [774, 254] width 234 height 14
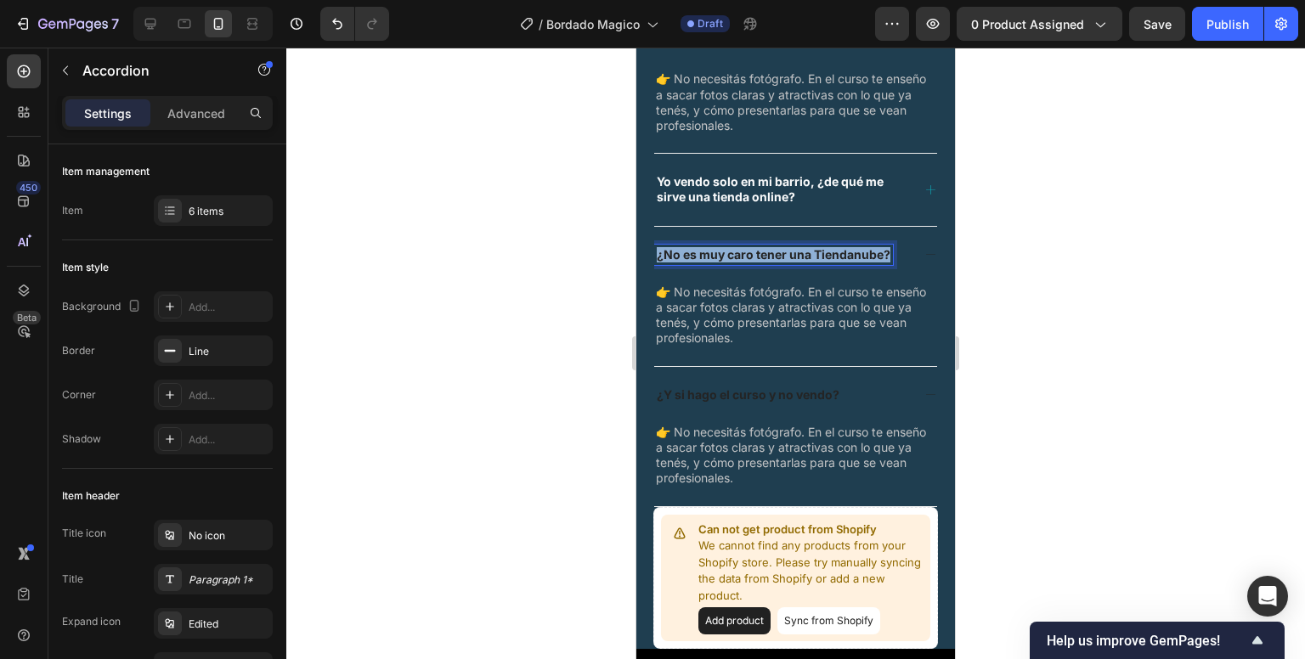
click at [690, 252] on strong "¿No es muy caro tener una Tiendanube?" at bounding box center [774, 254] width 234 height 14
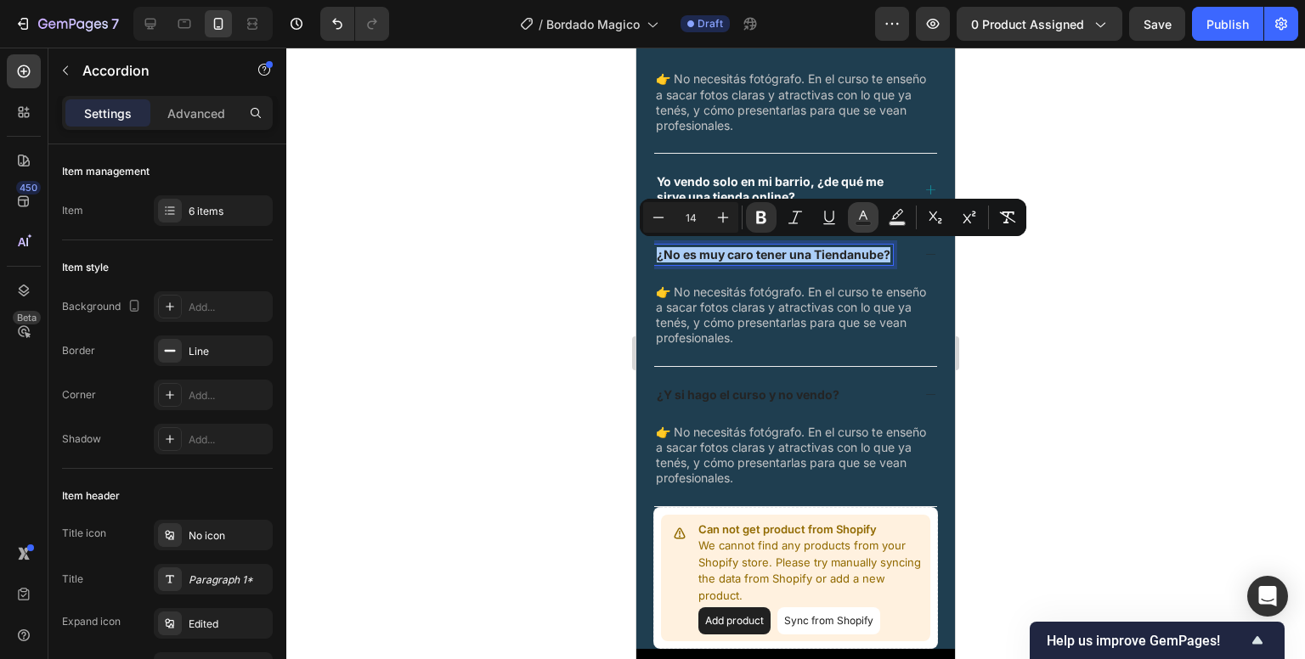
click at [857, 217] on icon "Editor contextual toolbar" at bounding box center [863, 217] width 17 height 17
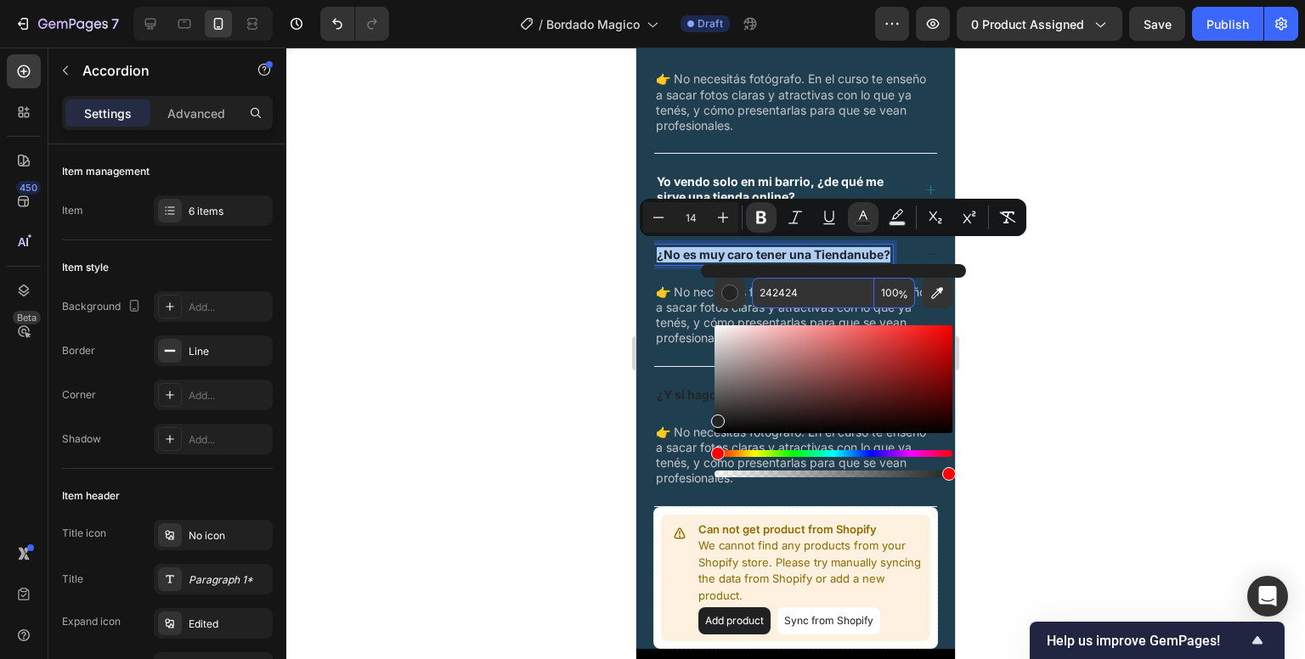
click at [766, 287] on input "242424" at bounding box center [813, 293] width 122 height 31
paste input "F8F9FA"
type input "F8F9FA"
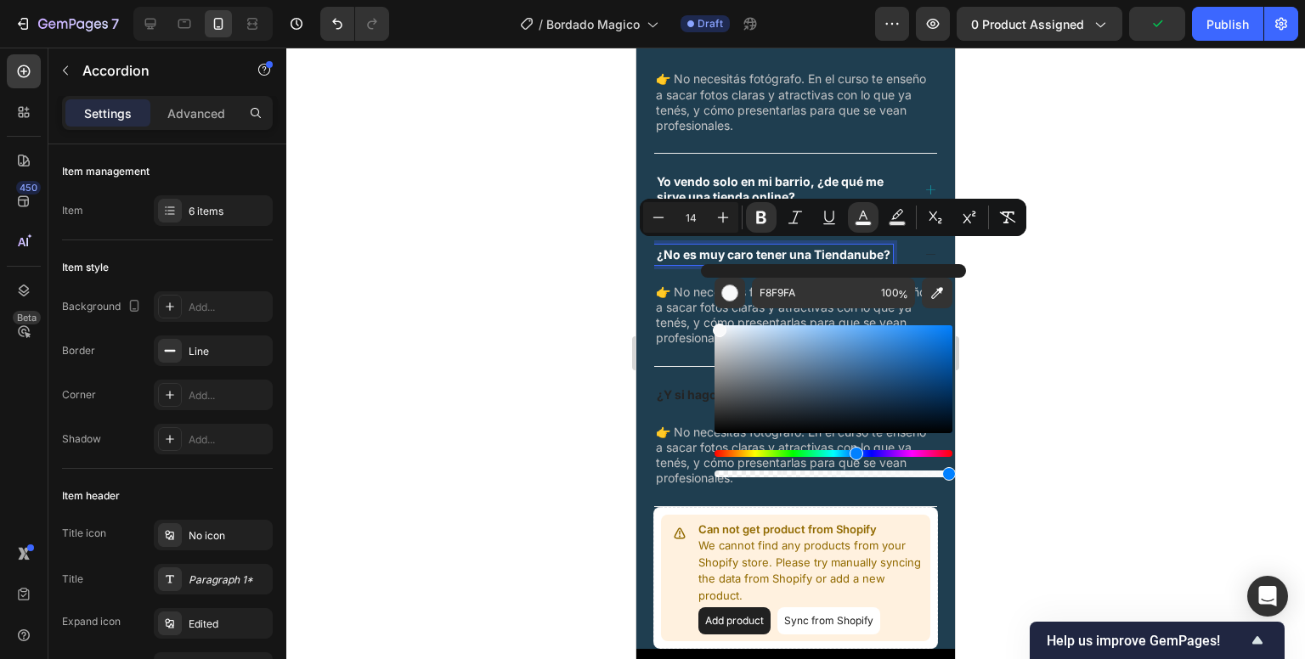
click at [680, 389] on strong "¿Y si hago el curso y no vendo?" at bounding box center [748, 394] width 183 height 14
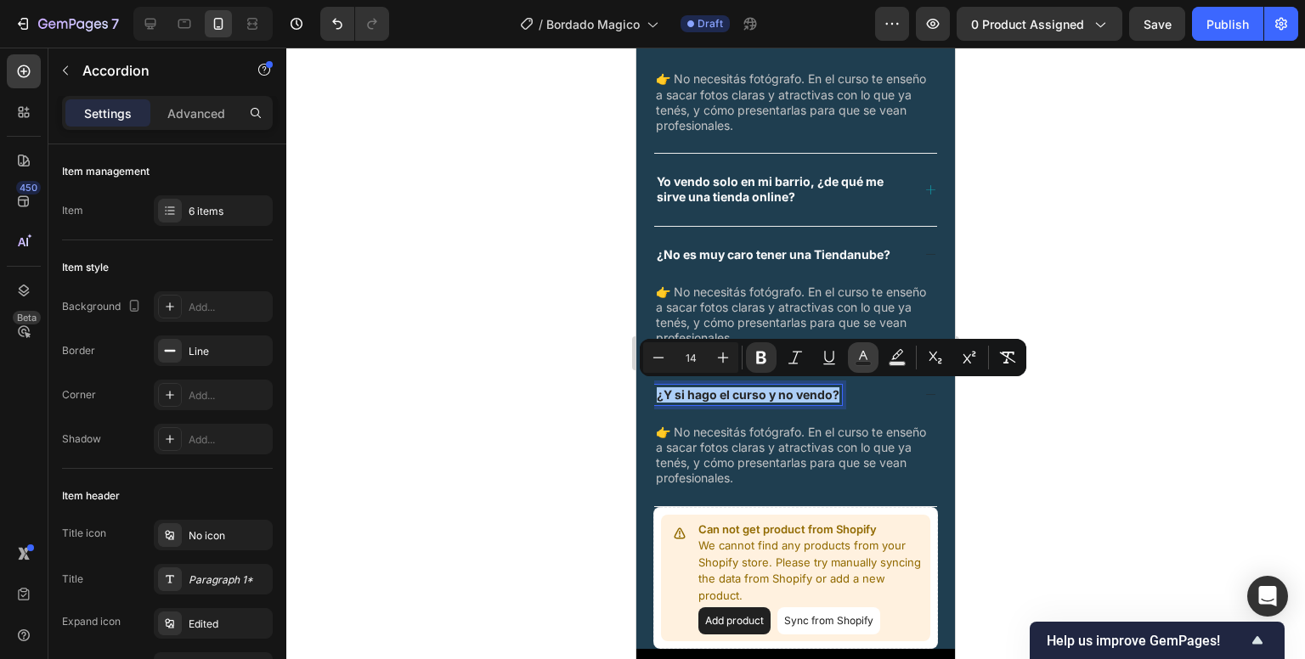
click at [859, 354] on icon "Editor contextual toolbar" at bounding box center [863, 357] width 17 height 17
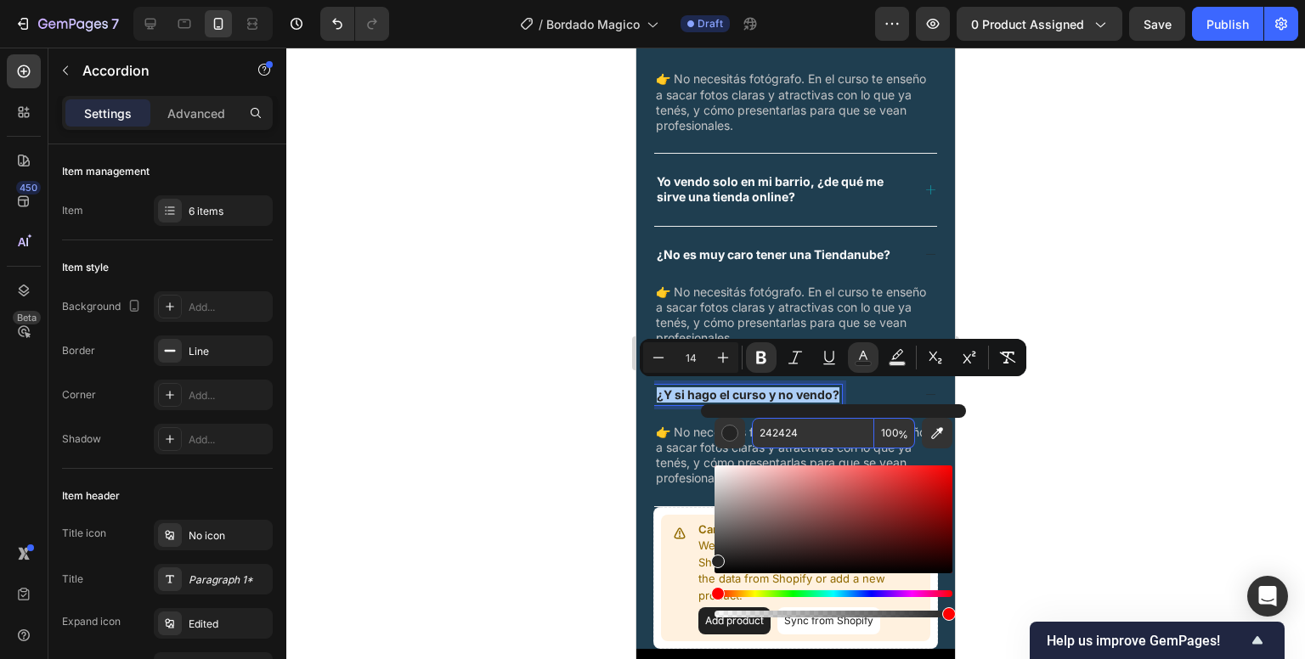
click at [773, 430] on input "242424" at bounding box center [813, 433] width 122 height 31
paste input "F8F9FA"
type input "F8F9FA"
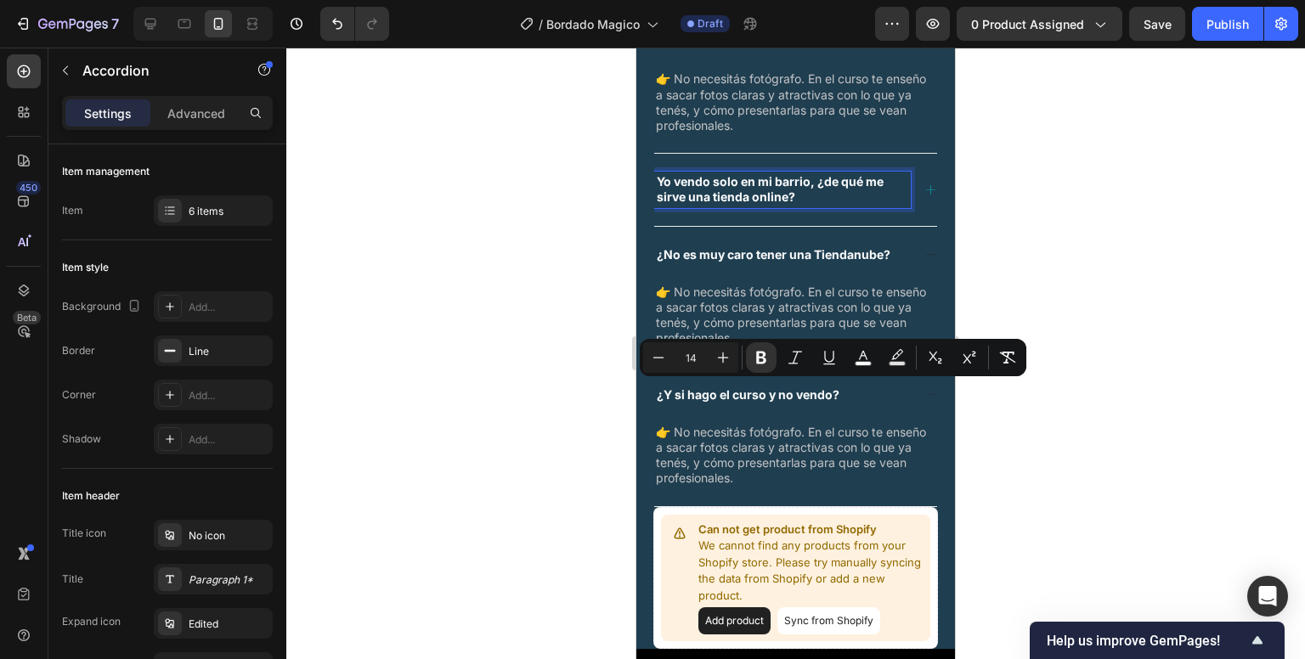
click at [710, 189] on strong "Yo vendo solo en mi barrio, ¿de qué me sirve una tienda online?" at bounding box center [770, 189] width 227 height 30
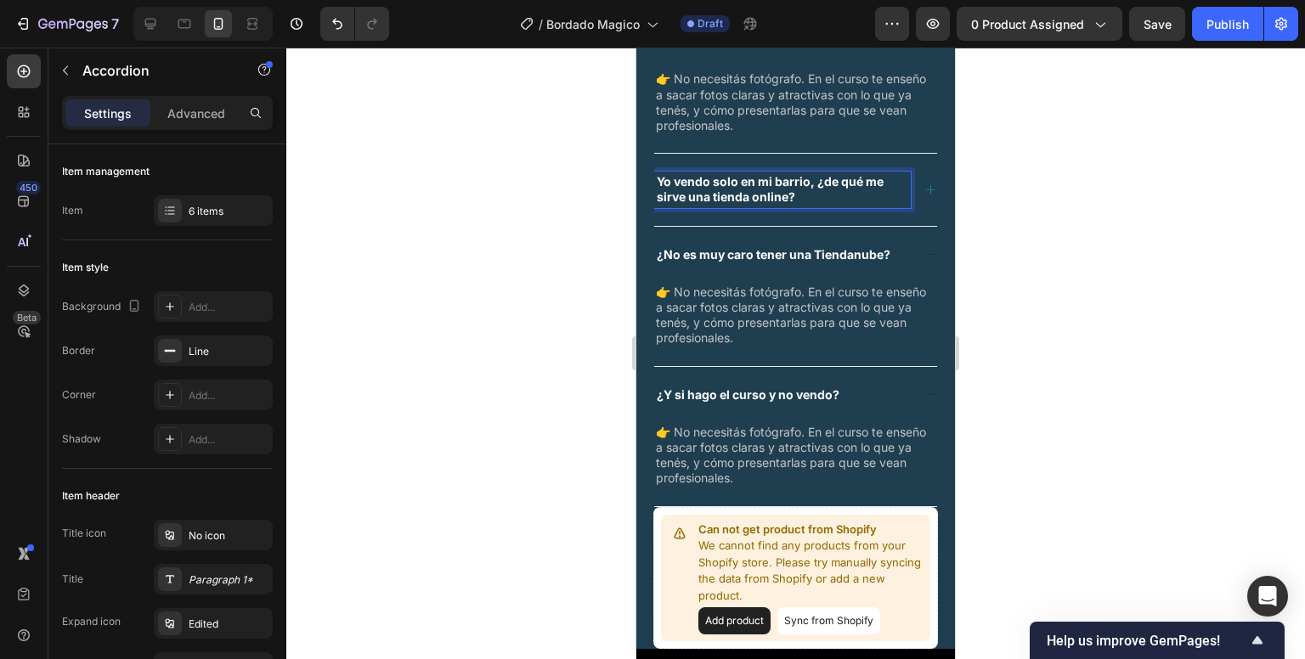
click at [710, 189] on strong "Yo vendo solo en mi barrio, ¿de qué me sirve una tienda online?" at bounding box center [770, 189] width 227 height 30
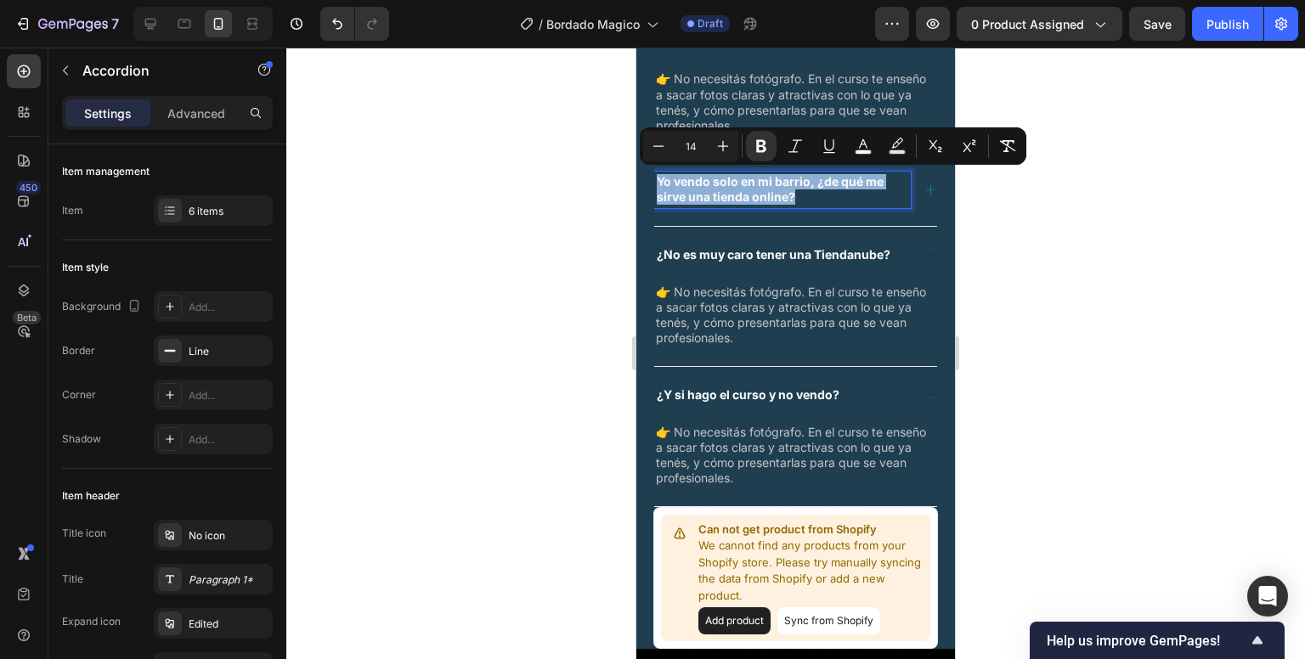
click at [710, 189] on strong "Yo vendo solo en mi barrio, ¿de qué me sirve una tienda online?" at bounding box center [770, 189] width 227 height 30
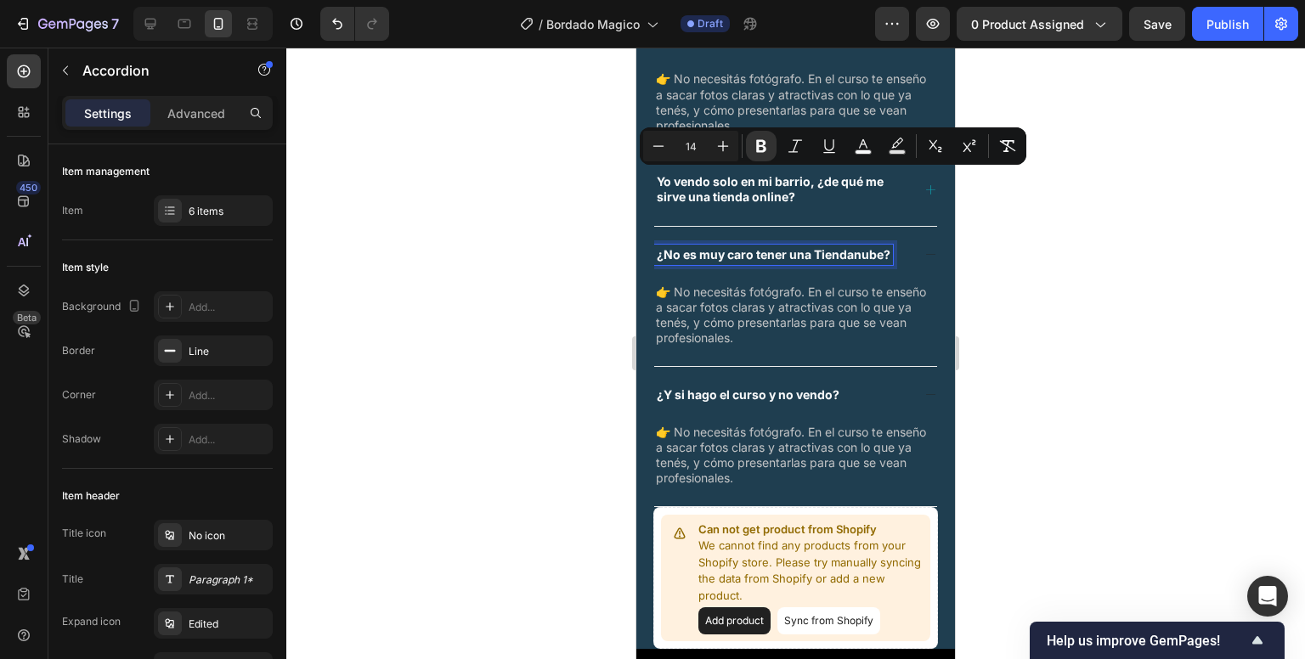
click at [735, 247] on strong "¿No es muy caro tener una Tiendanube?" at bounding box center [774, 254] width 234 height 14
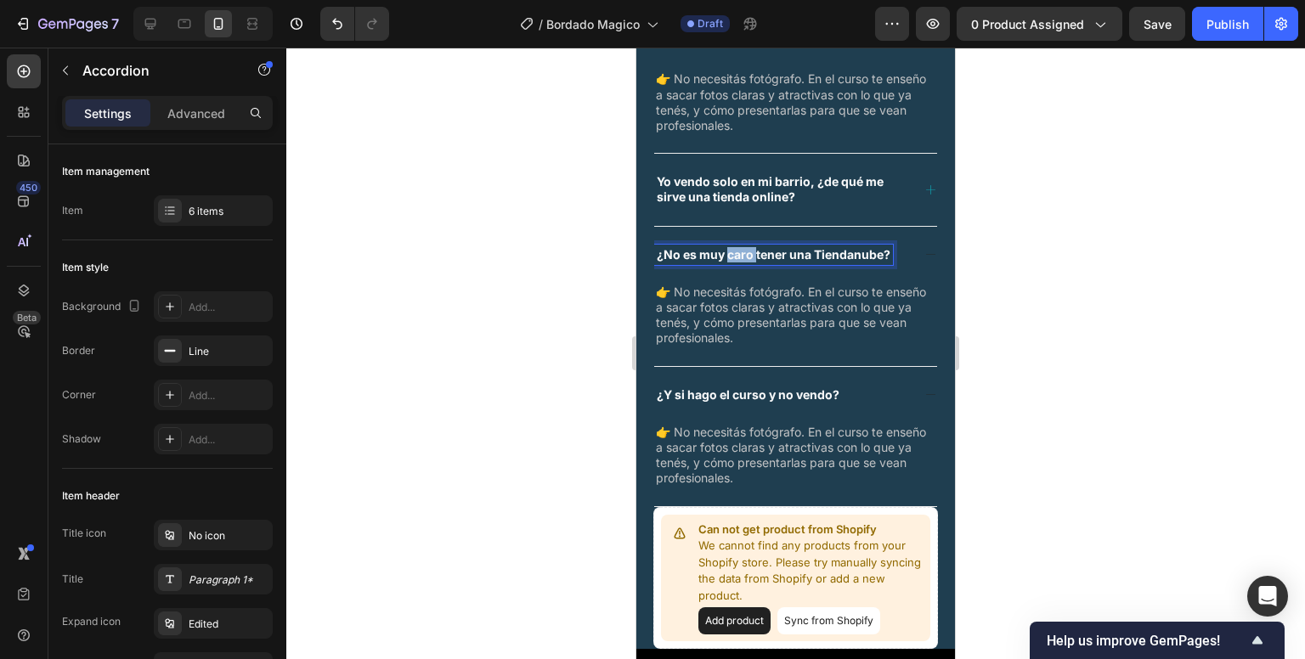
click at [735, 247] on strong "¿No es muy caro tener una Tiendanube?" at bounding box center [774, 254] width 234 height 14
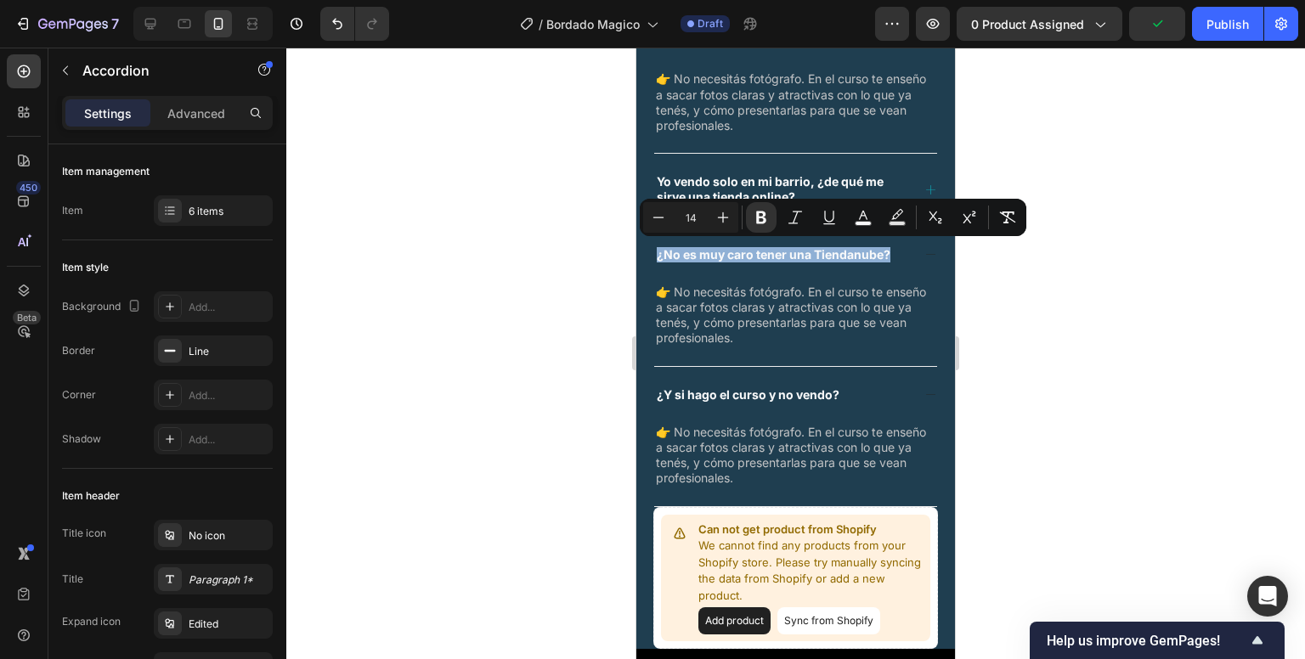
click at [925, 185] on icon at bounding box center [931, 190] width 13 height 13
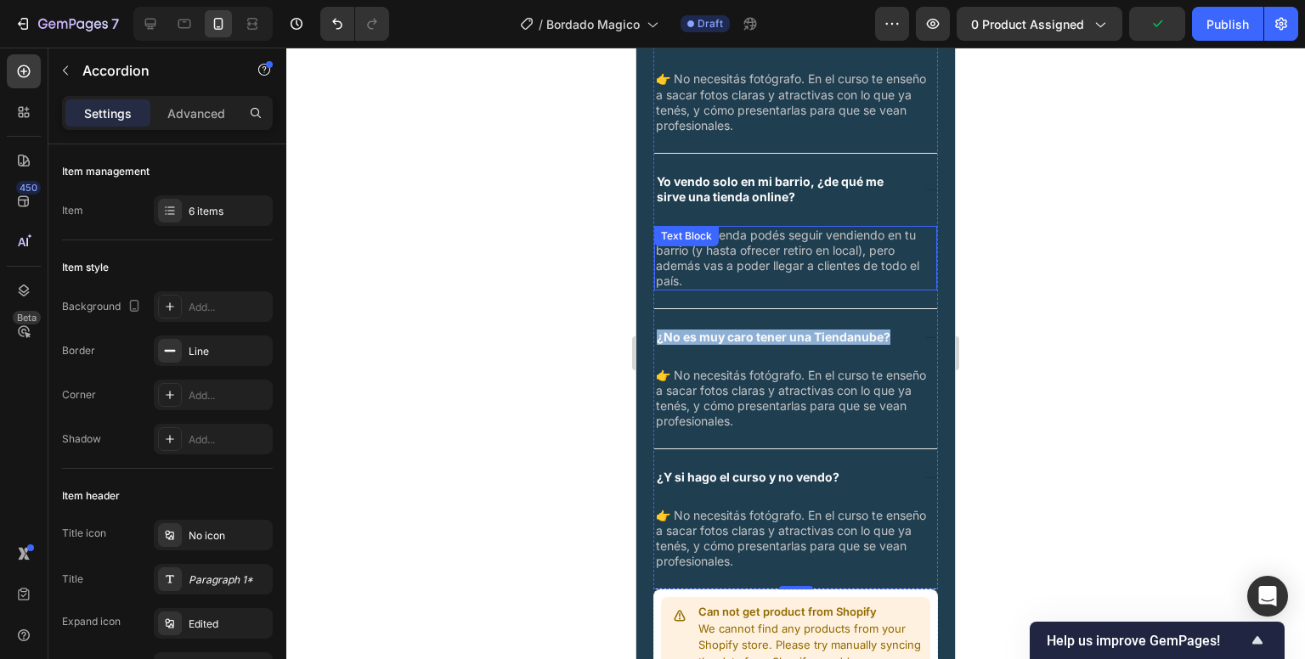
click at [816, 255] on span "👉 Con la tienda podés seguir vendiendo en tu barrio (y hasta ofrecer retiro en …" at bounding box center [787, 258] width 263 height 61
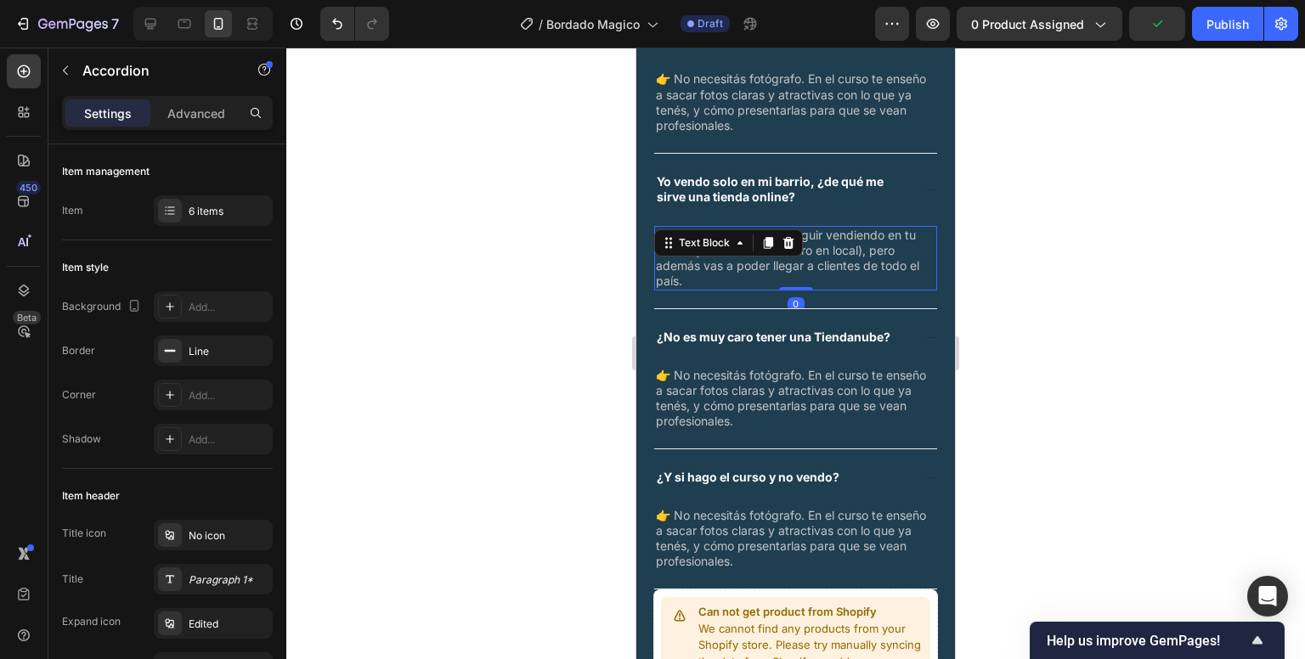
click at [816, 255] on span "👉 Con la tienda podés seguir vendiendo en tu barrio (y hasta ofrecer retiro en …" at bounding box center [787, 258] width 263 height 61
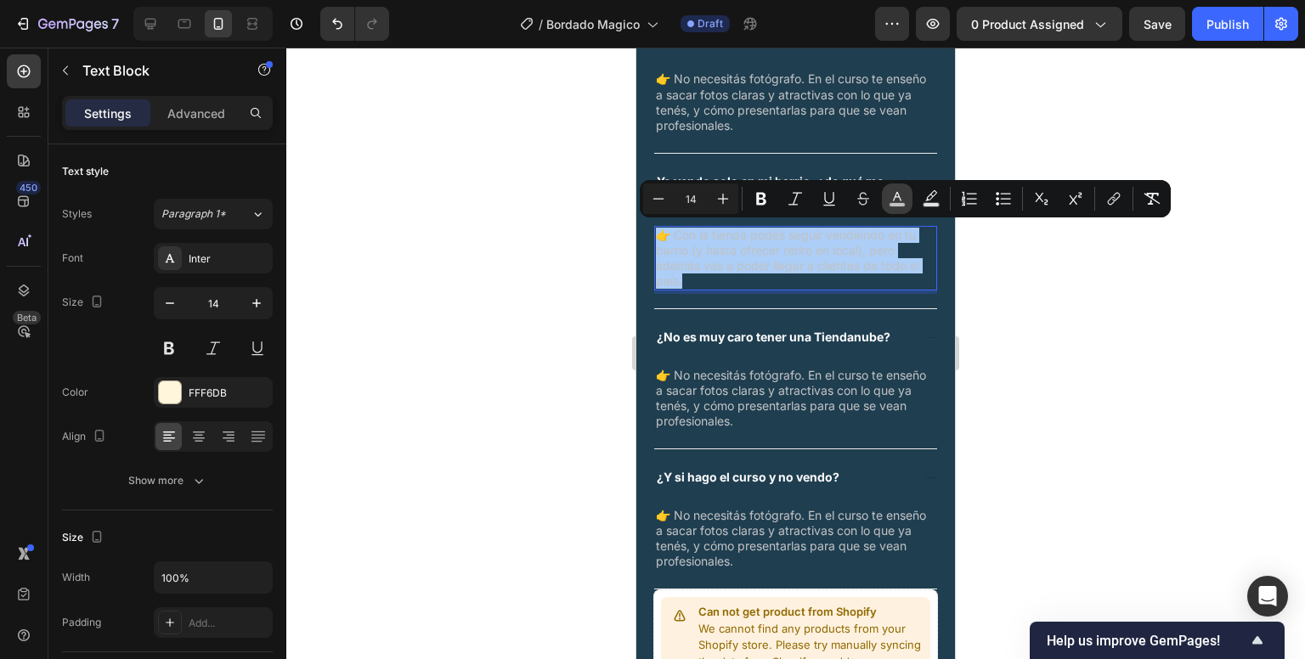
click at [908, 211] on button "color" at bounding box center [897, 199] width 31 height 31
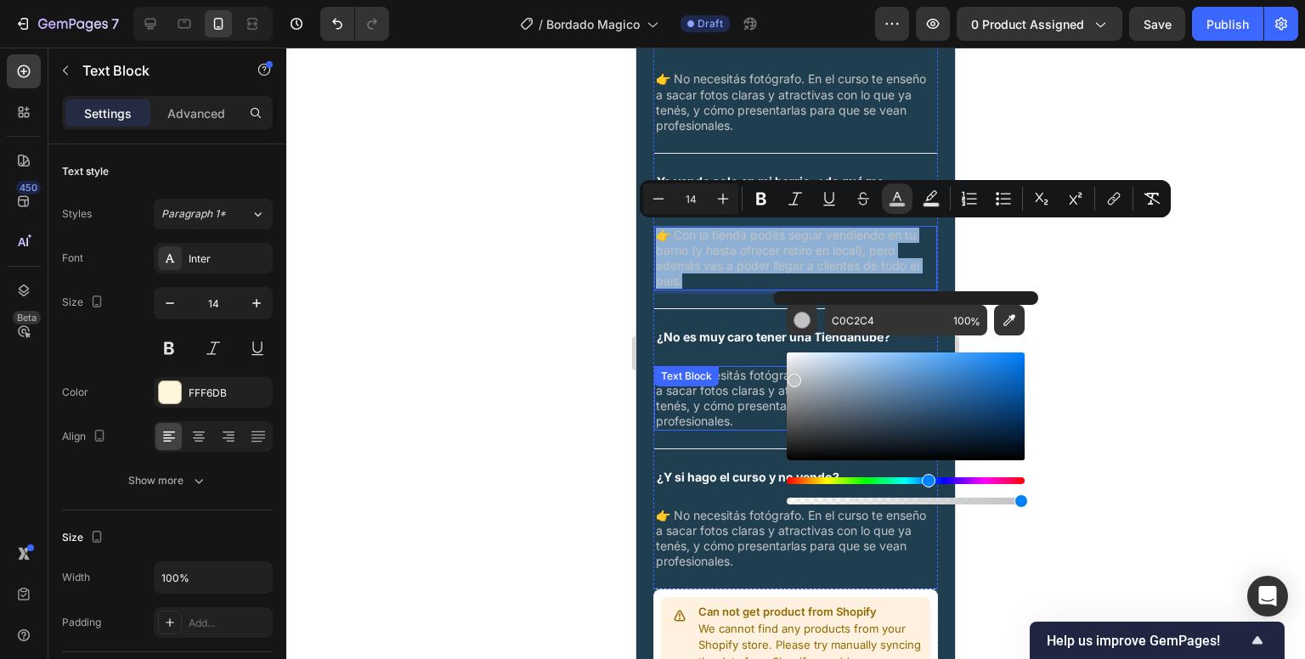
click at [705, 375] on div "Text Block" at bounding box center [687, 376] width 58 height 15
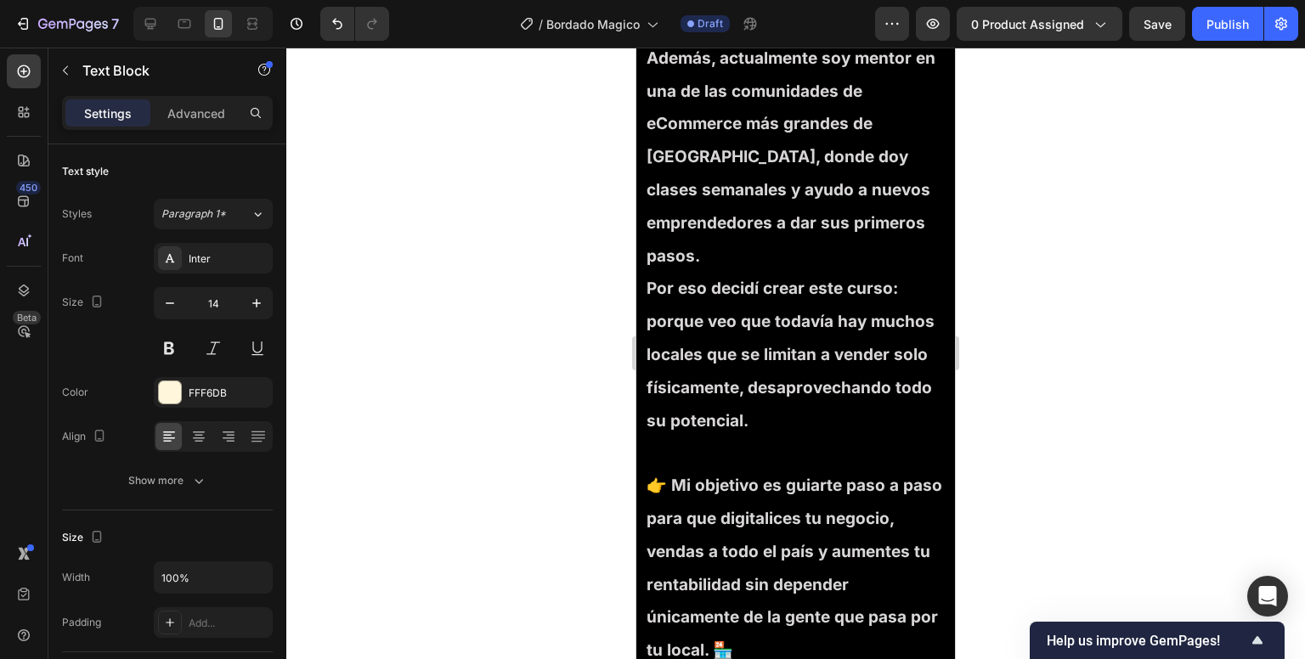
scroll to position [5826, 0]
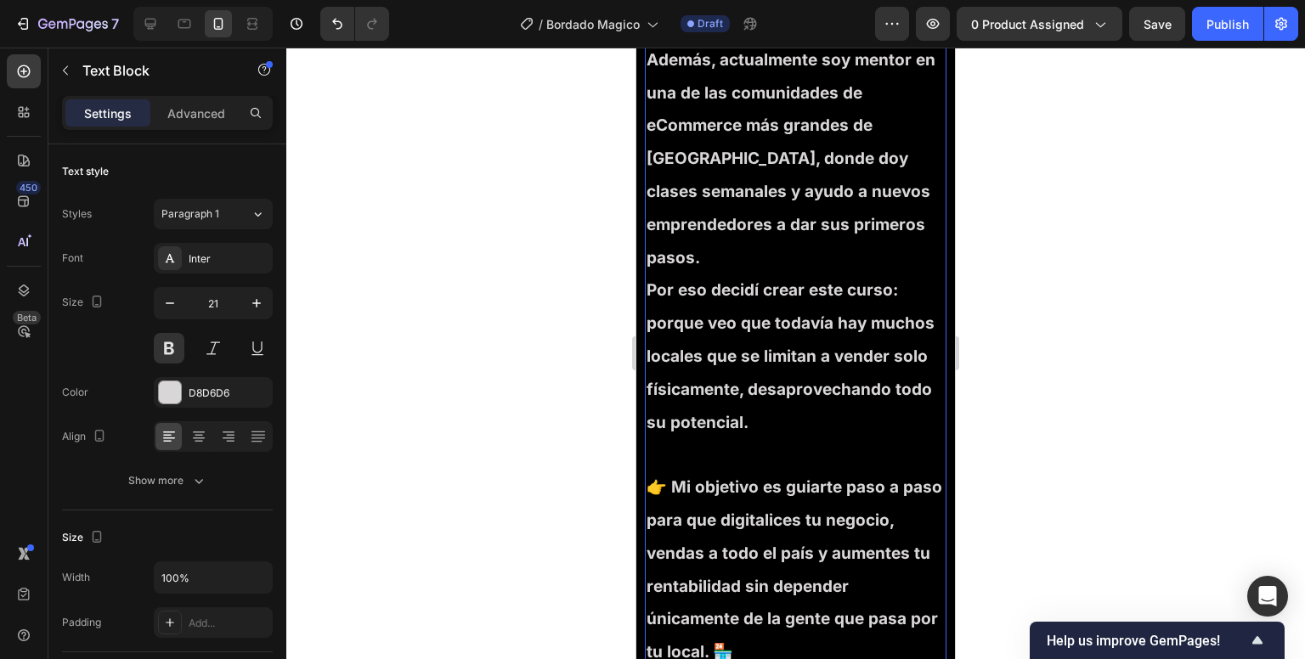
click at [748, 255] on p "Además, actualmente soy mentor en una de las comunidades de eCommerce más grand…" at bounding box center [796, 158] width 298 height 231
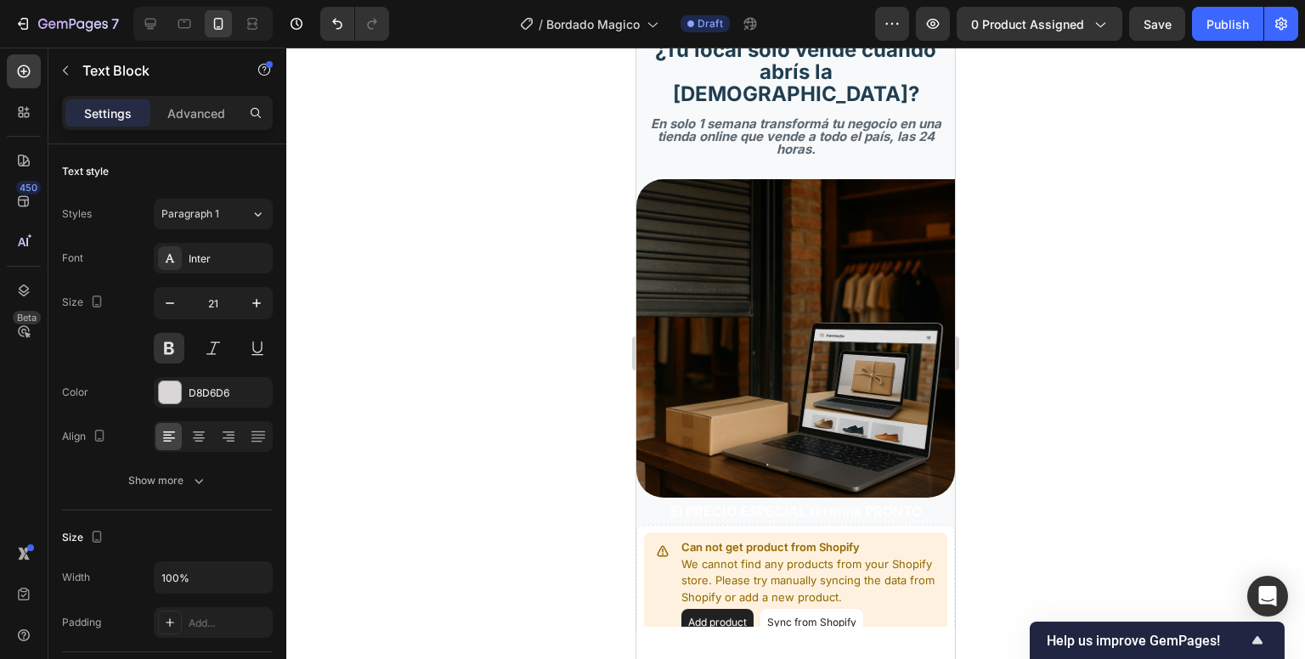
scroll to position [0, 0]
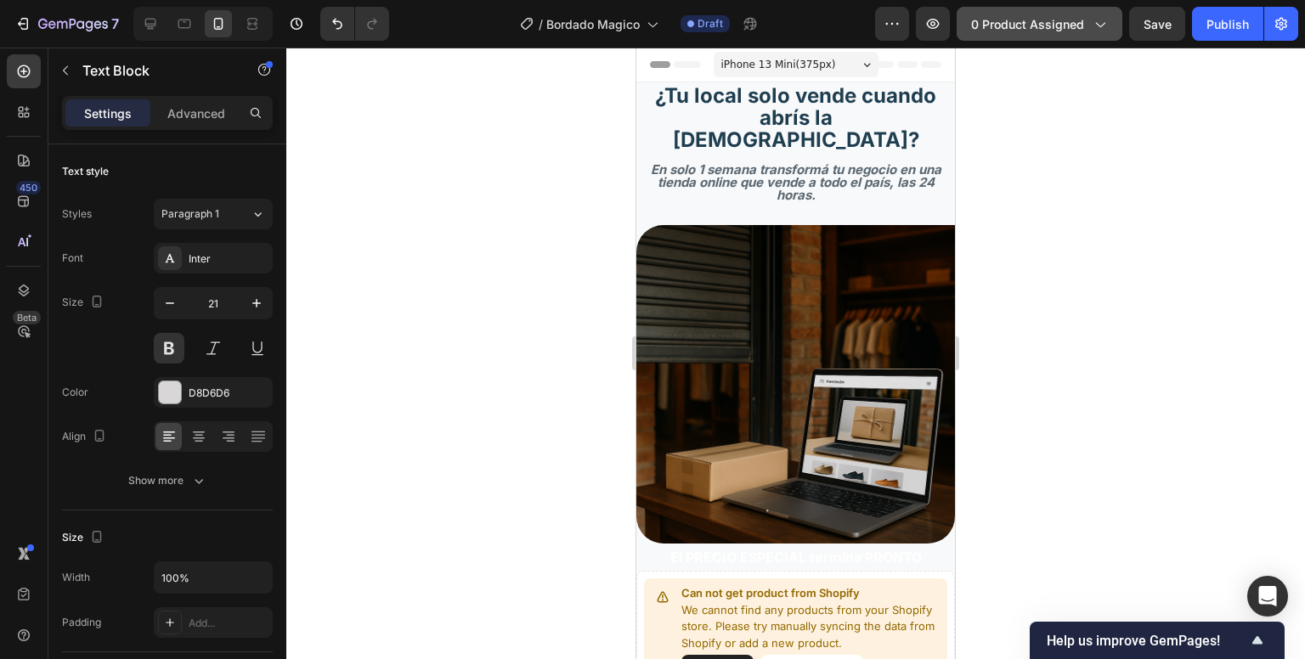
click at [1002, 17] on span "0 product assigned" at bounding box center [1027, 24] width 113 height 18
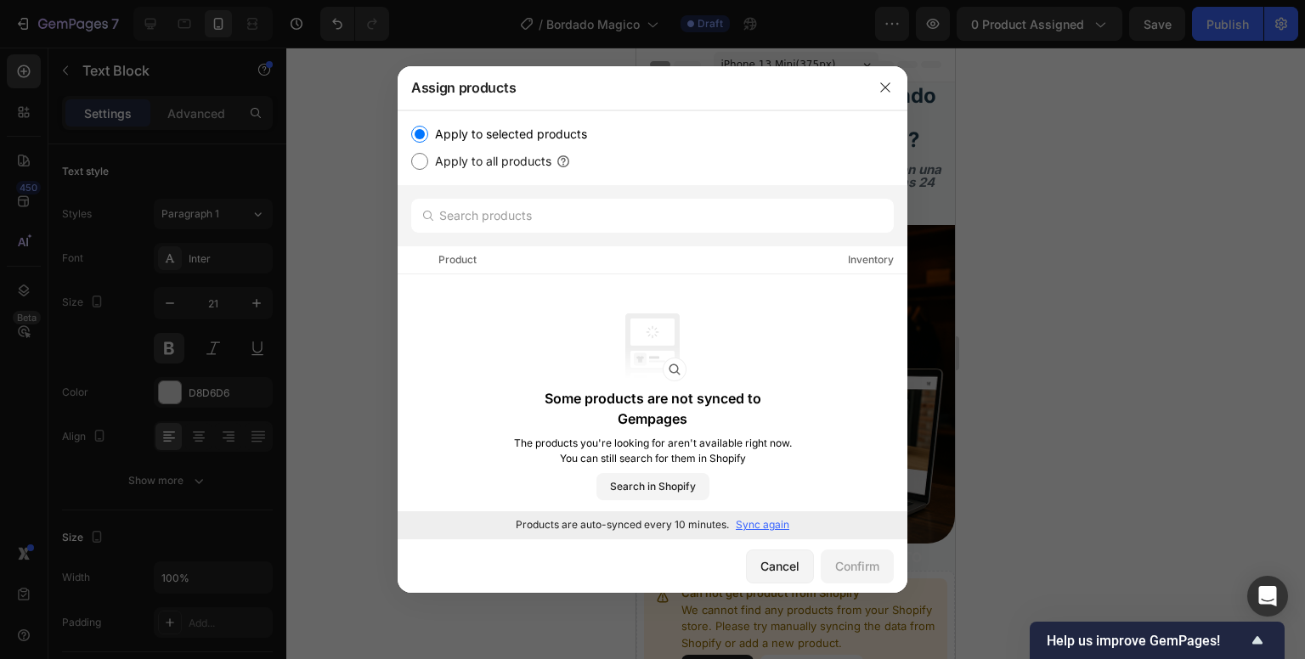
click at [761, 524] on p "Sync again" at bounding box center [763, 524] width 54 height 15
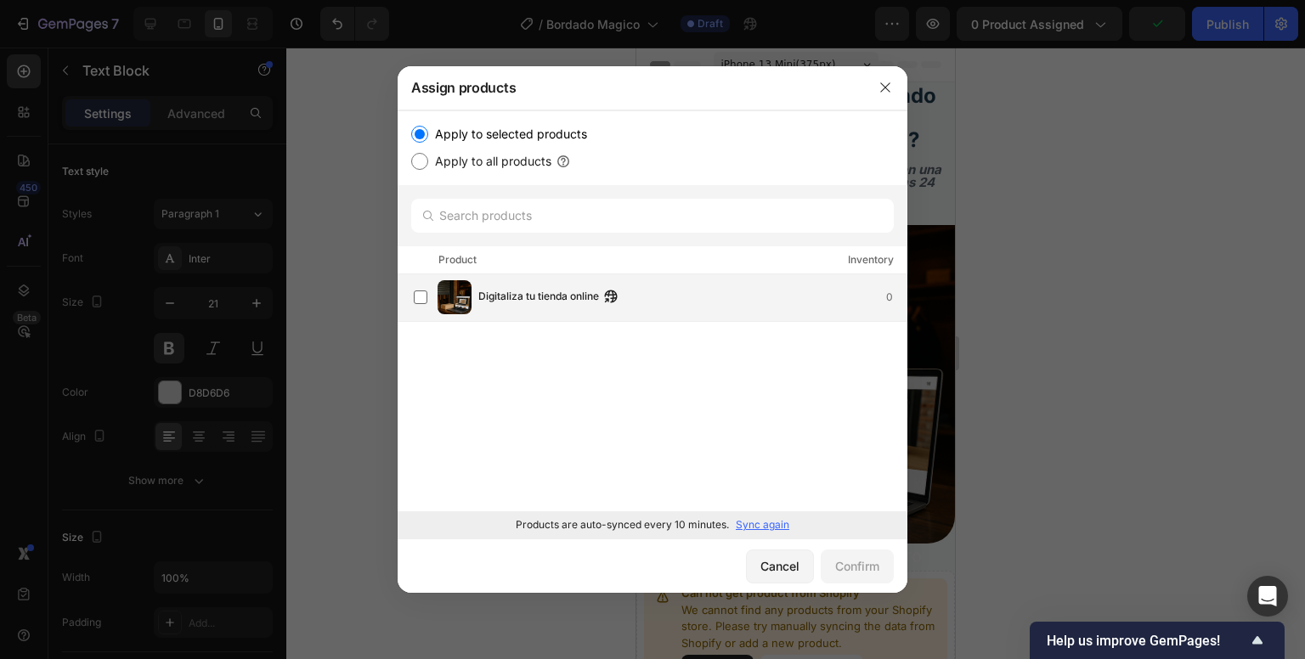
click at [501, 286] on div "Digitaliza tu tienda online 0" at bounding box center [660, 297] width 493 height 34
click at [865, 573] on div "Confirm" at bounding box center [857, 566] width 44 height 18
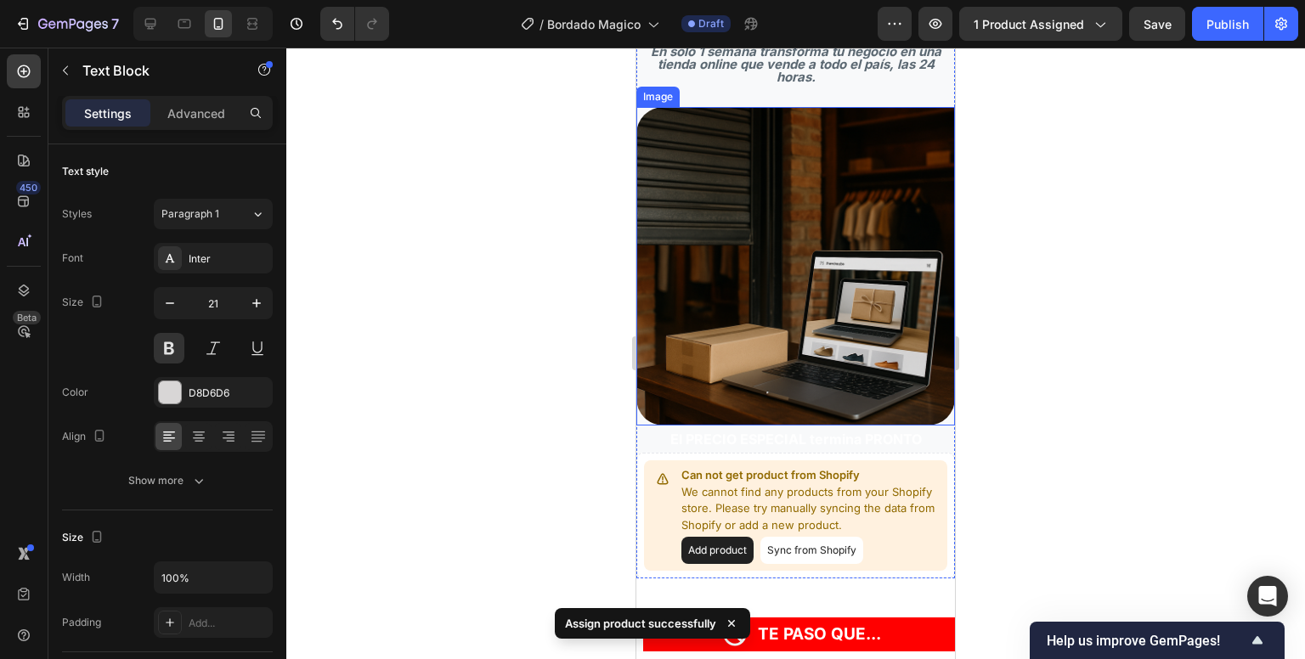
scroll to position [109, 0]
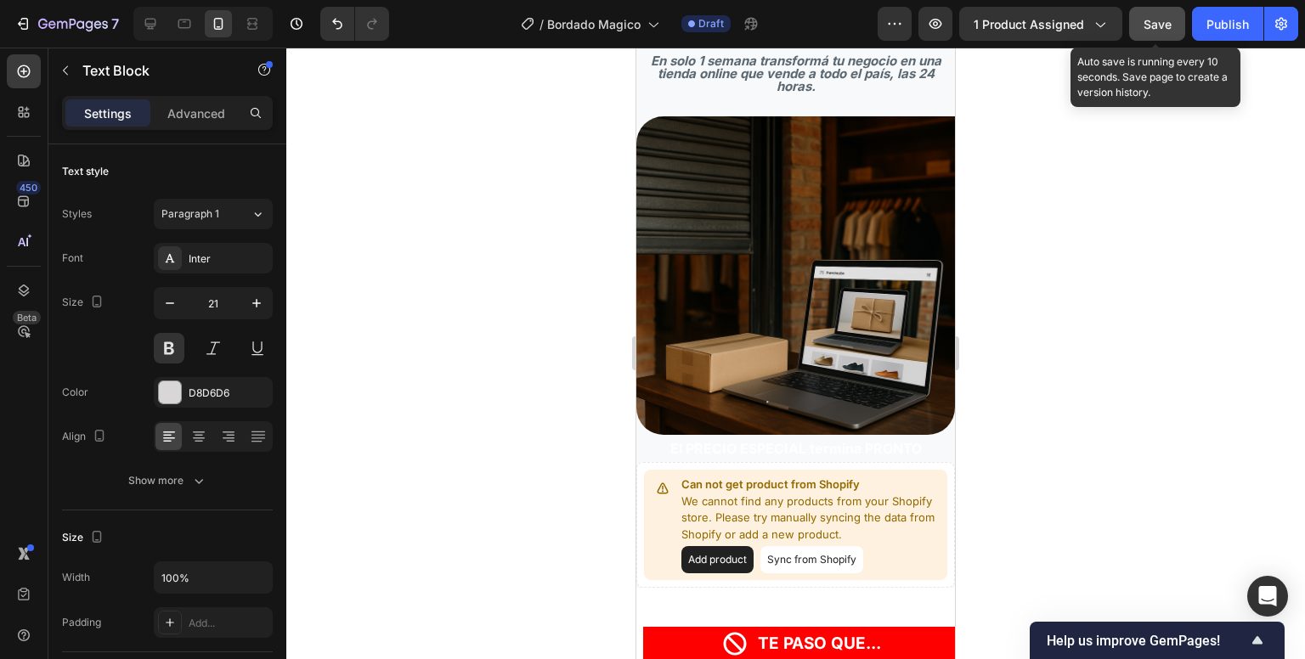
drag, startPoint x: 1173, startPoint y: 45, endPoint x: 1173, endPoint y: 23, distance: 22.1
click at [1173, 23] on div "7 / Bordado Magico Draft Preview 1 product assigned Save Auto save is running e…" at bounding box center [652, 24] width 1305 height 48
click at [1173, 23] on button "Save" at bounding box center [1157, 24] width 56 height 34
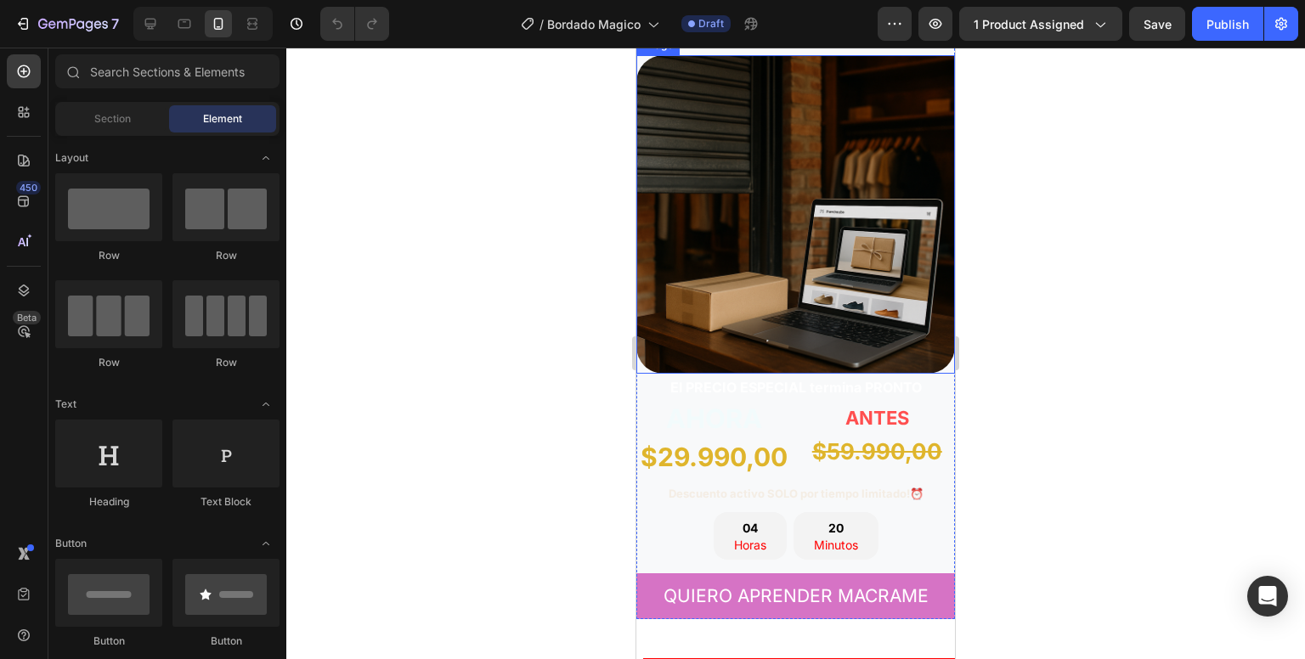
scroll to position [172, 0]
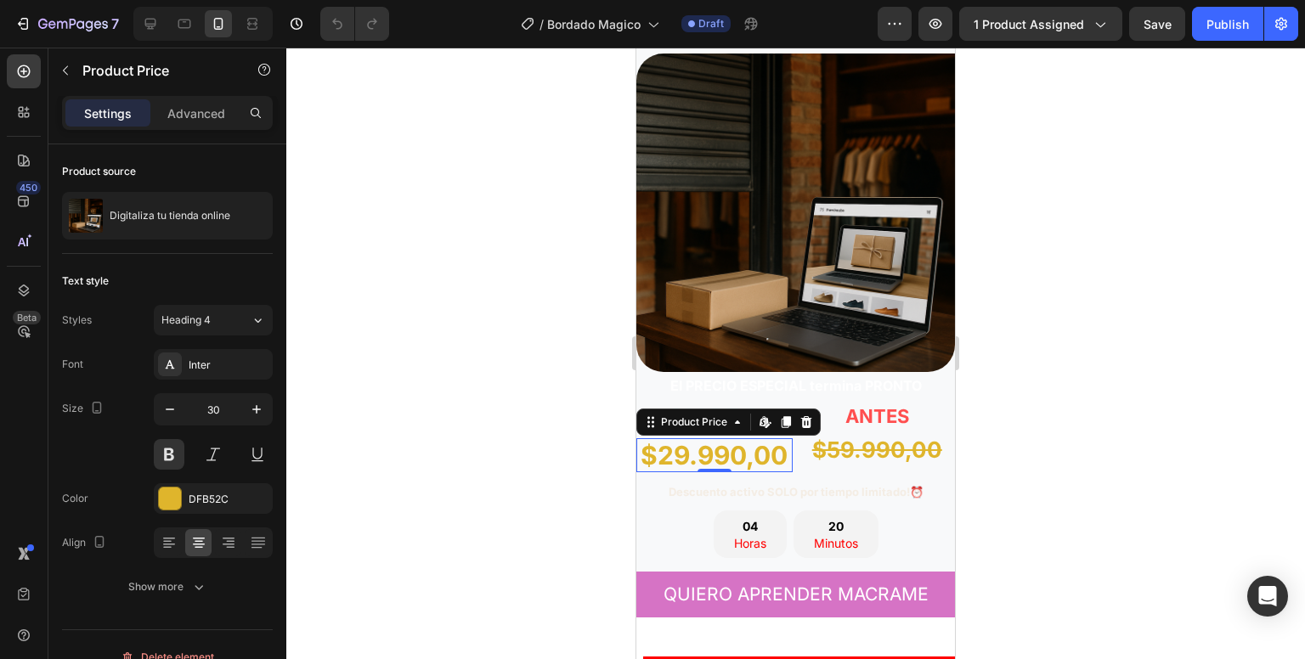
click at [689, 446] on div "$29.990,00" at bounding box center [714, 455] width 156 height 34
click at [719, 438] on div "$29.990,00" at bounding box center [714, 455] width 156 height 34
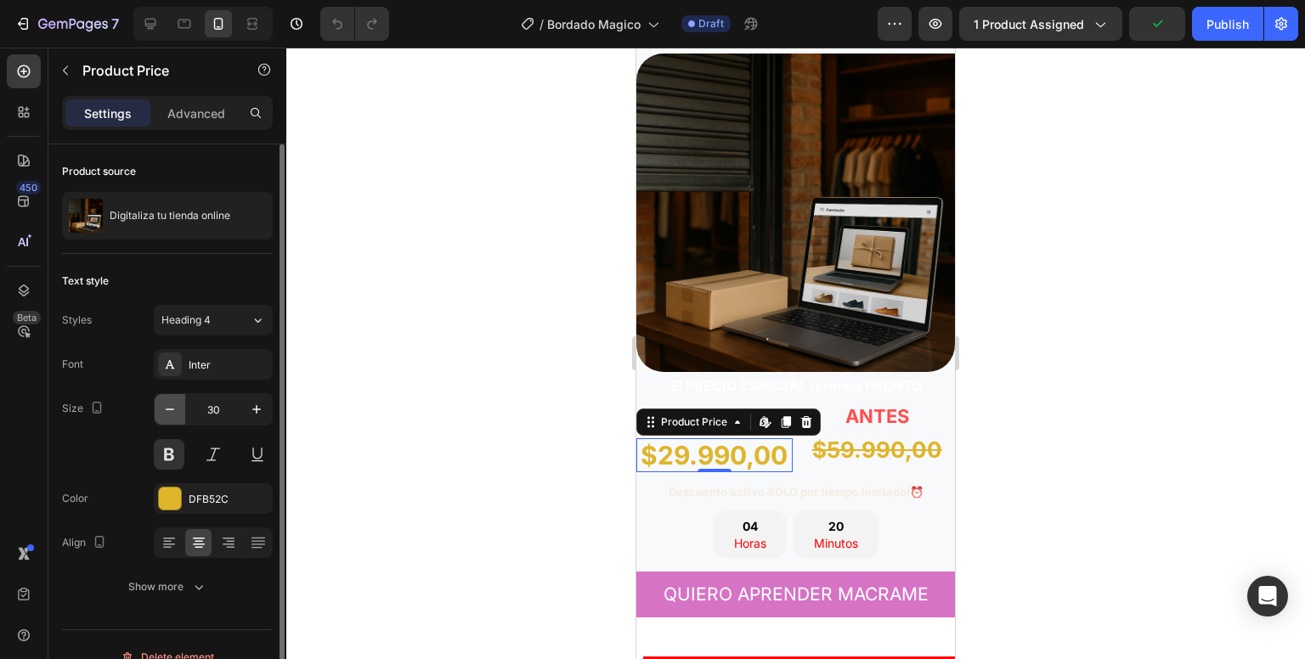
click at [170, 410] on icon "button" at bounding box center [169, 409] width 17 height 17
type input "29"
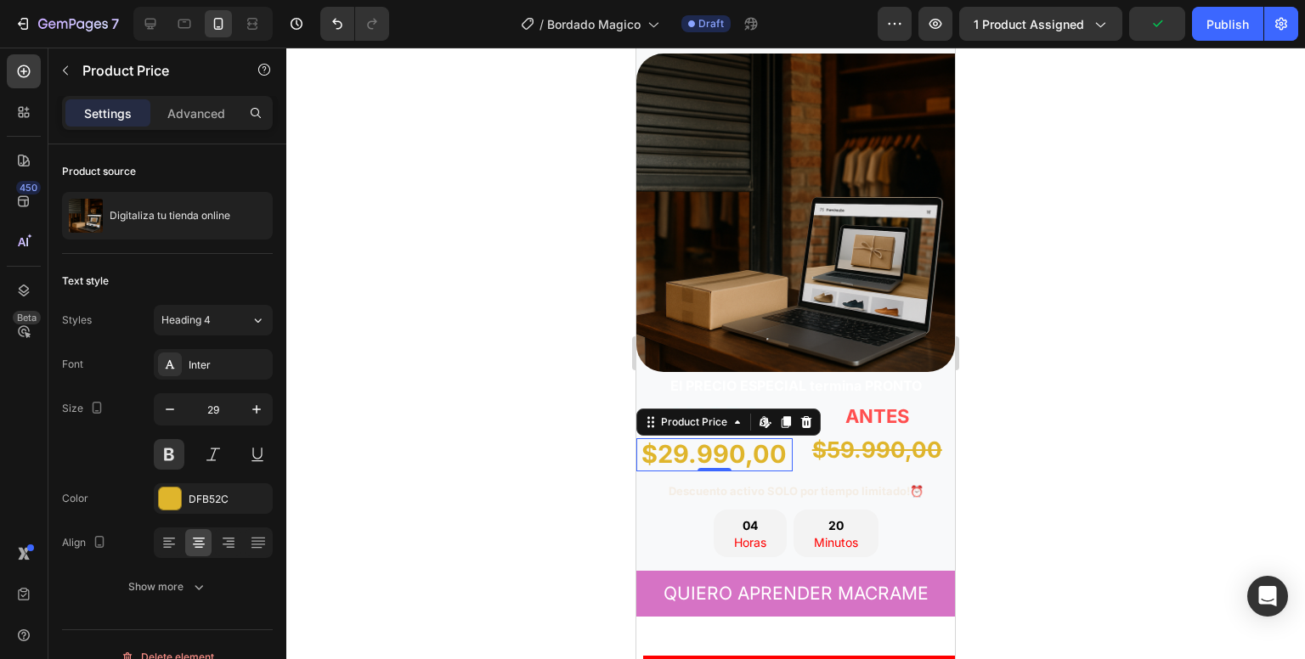
click at [532, 450] on div at bounding box center [795, 354] width 1019 height 612
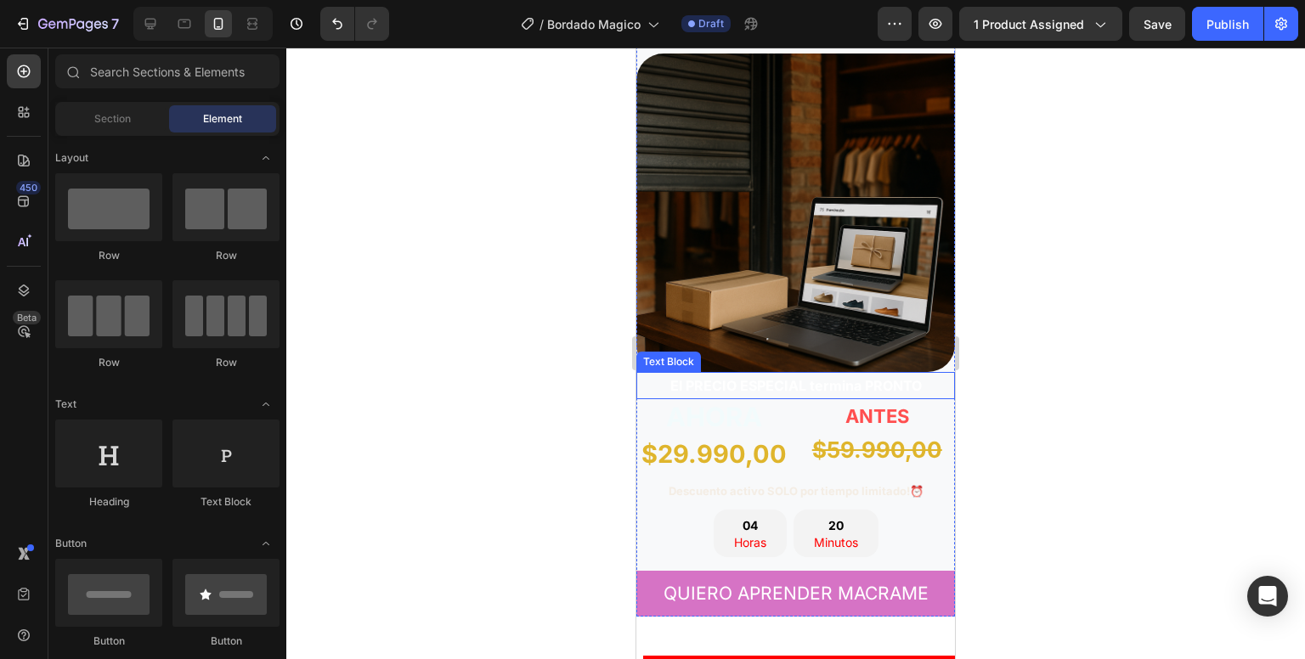
click at [737, 377] on strong "El PRECIO ESPECIAL termina PRONTO" at bounding box center [796, 385] width 252 height 17
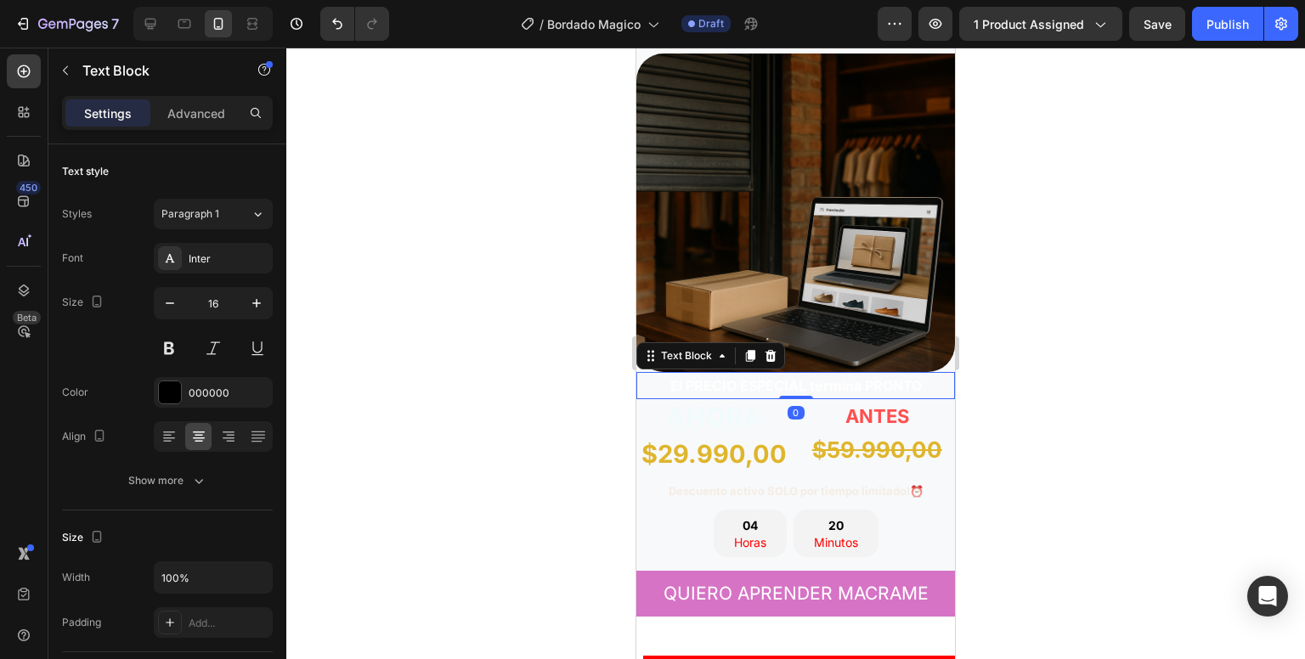
click at [737, 377] on strong "El PRECIO ESPECIAL termina PRONTO" at bounding box center [796, 385] width 252 height 17
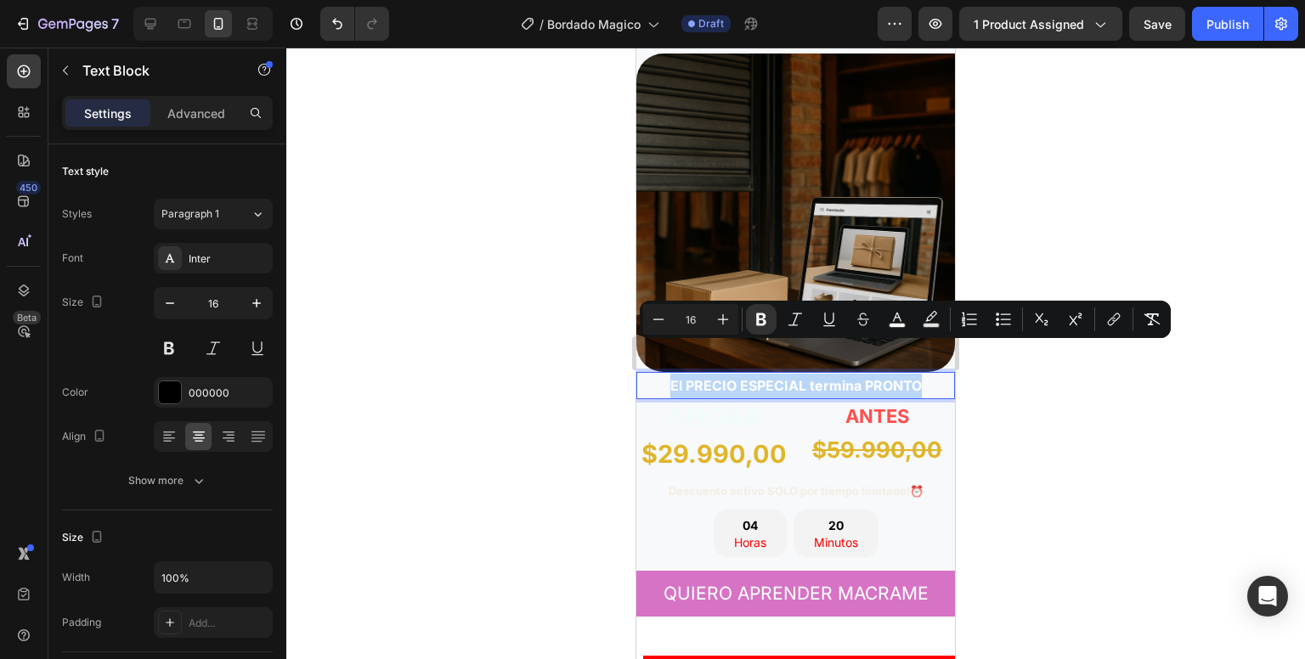
click at [737, 377] on strong "El PRECIO ESPECIAL termina PRONTO" at bounding box center [796, 385] width 252 height 17
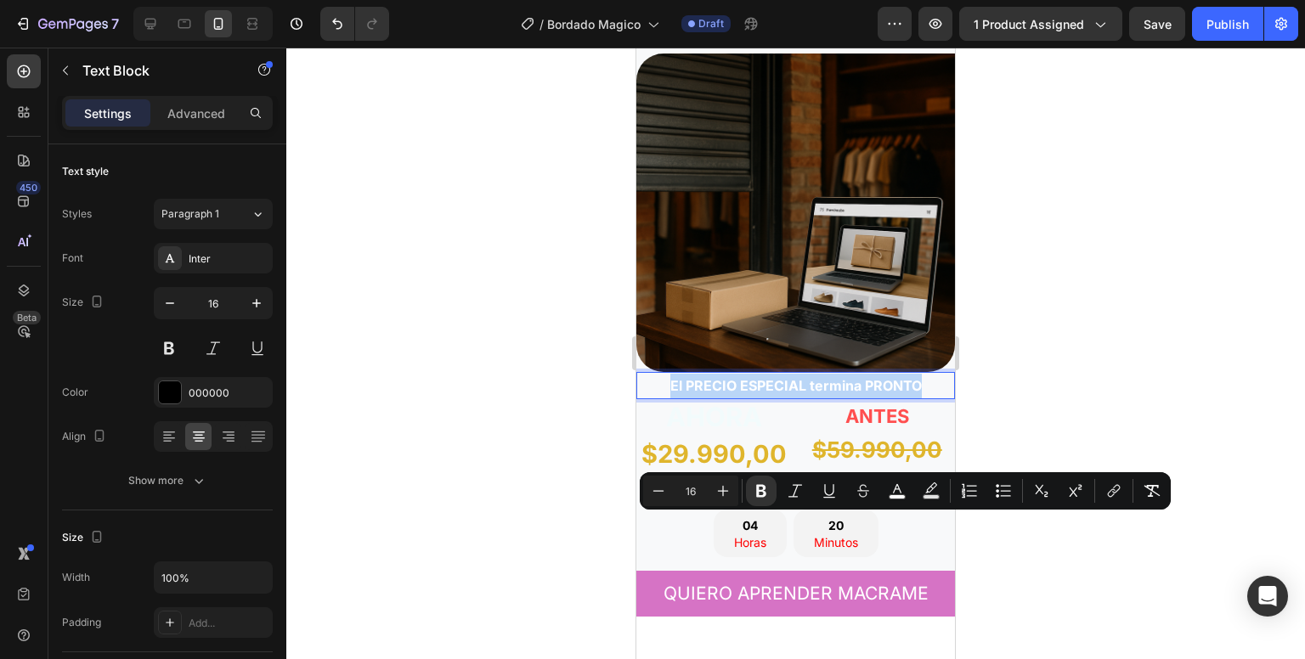
scroll to position [0, 0]
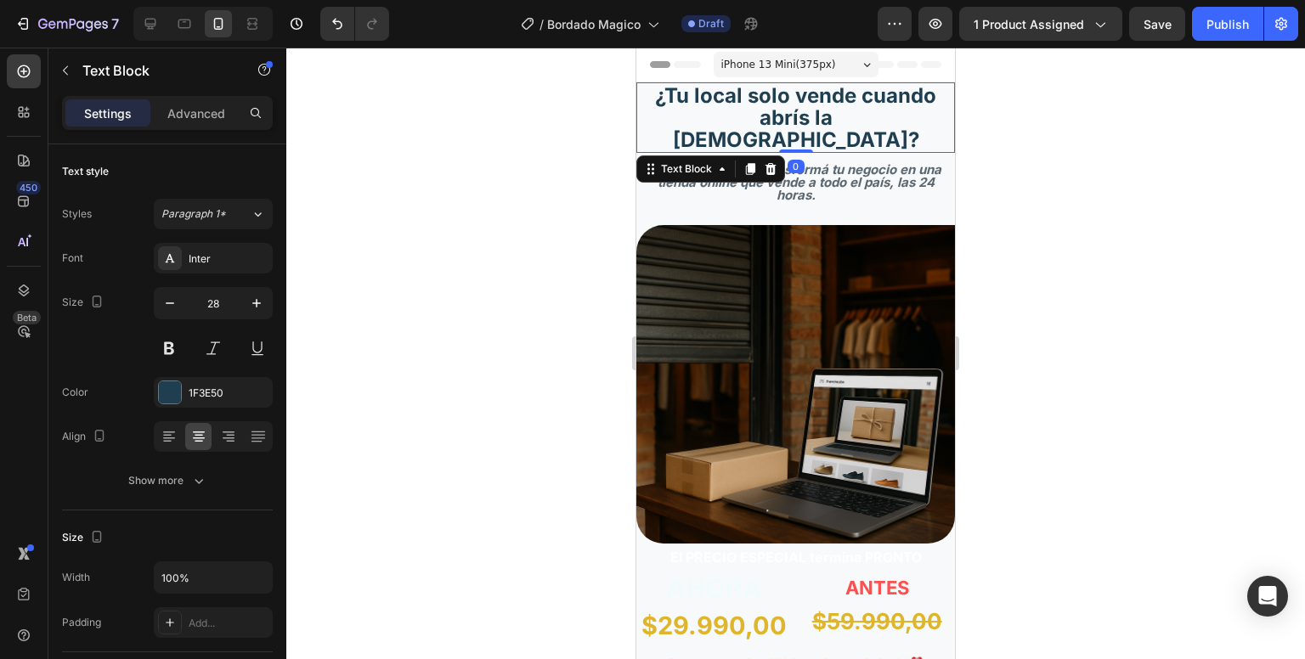
click at [782, 116] on strong "¿Tu local solo vende cuando abrís la [DEMOGRAPHIC_DATA]?" at bounding box center [795, 117] width 281 height 69
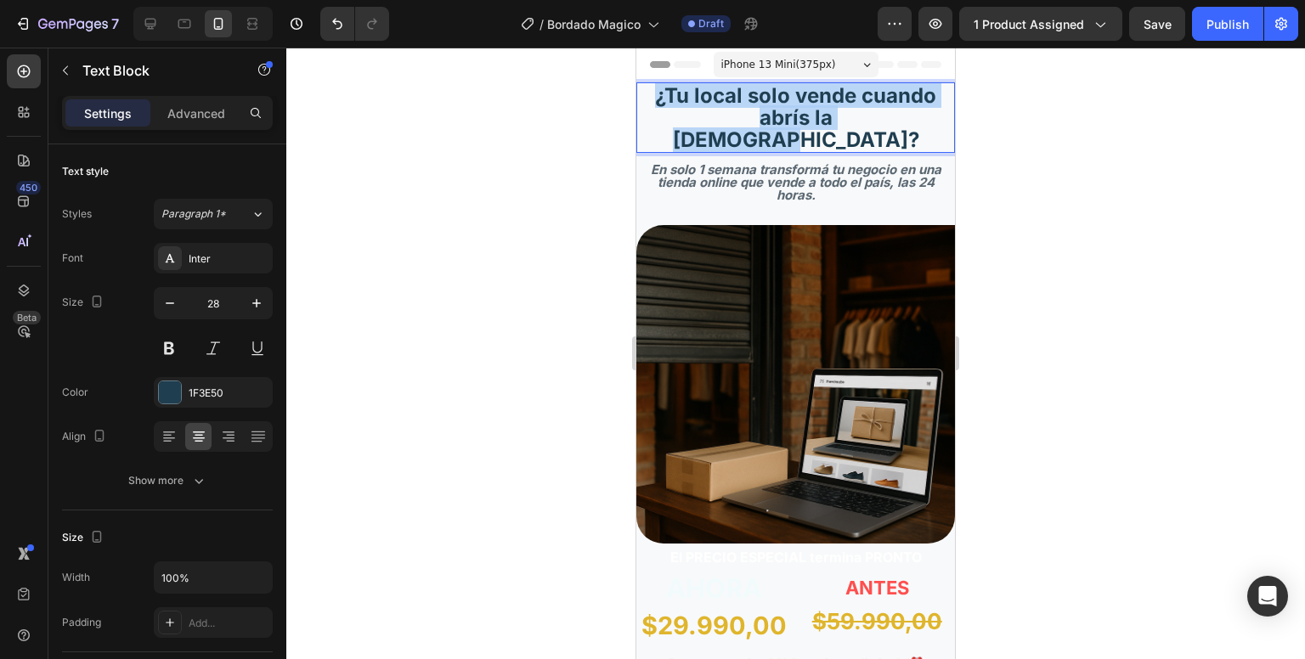
click at [782, 116] on strong "¿Tu local solo vende cuando abrís la [DEMOGRAPHIC_DATA]?" at bounding box center [795, 117] width 281 height 69
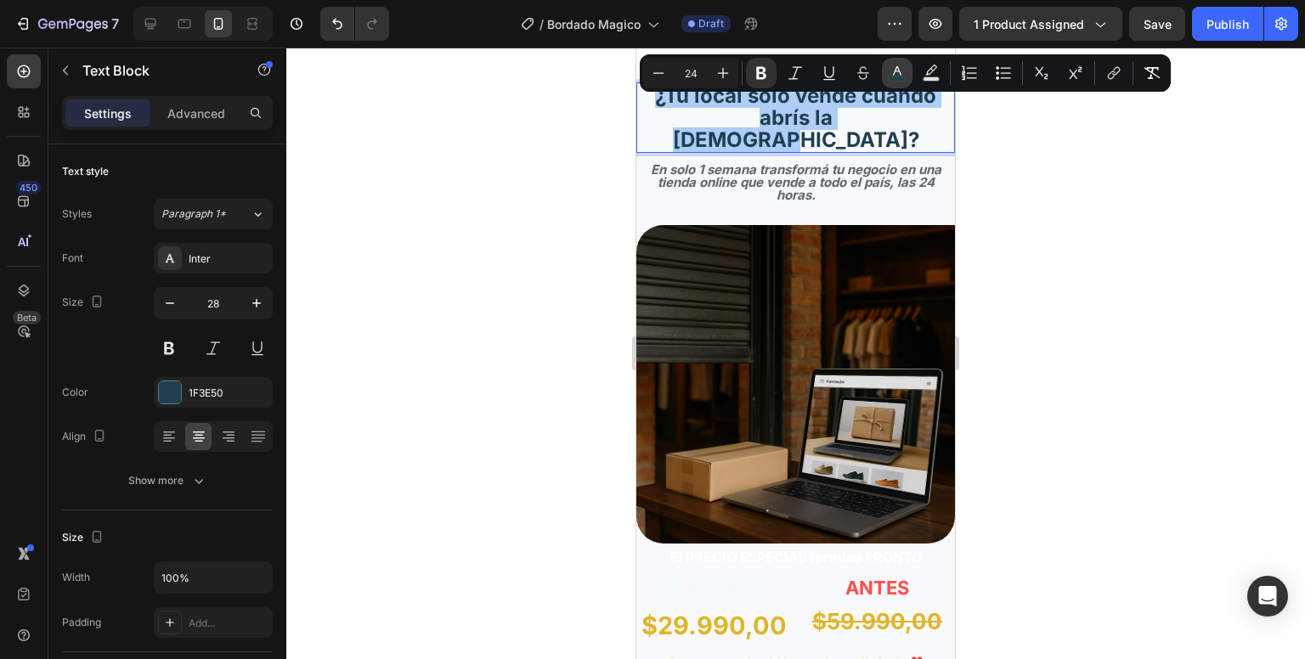
click at [897, 74] on icon "Editor contextual toolbar" at bounding box center [897, 73] width 17 height 17
type input "1F3E50"
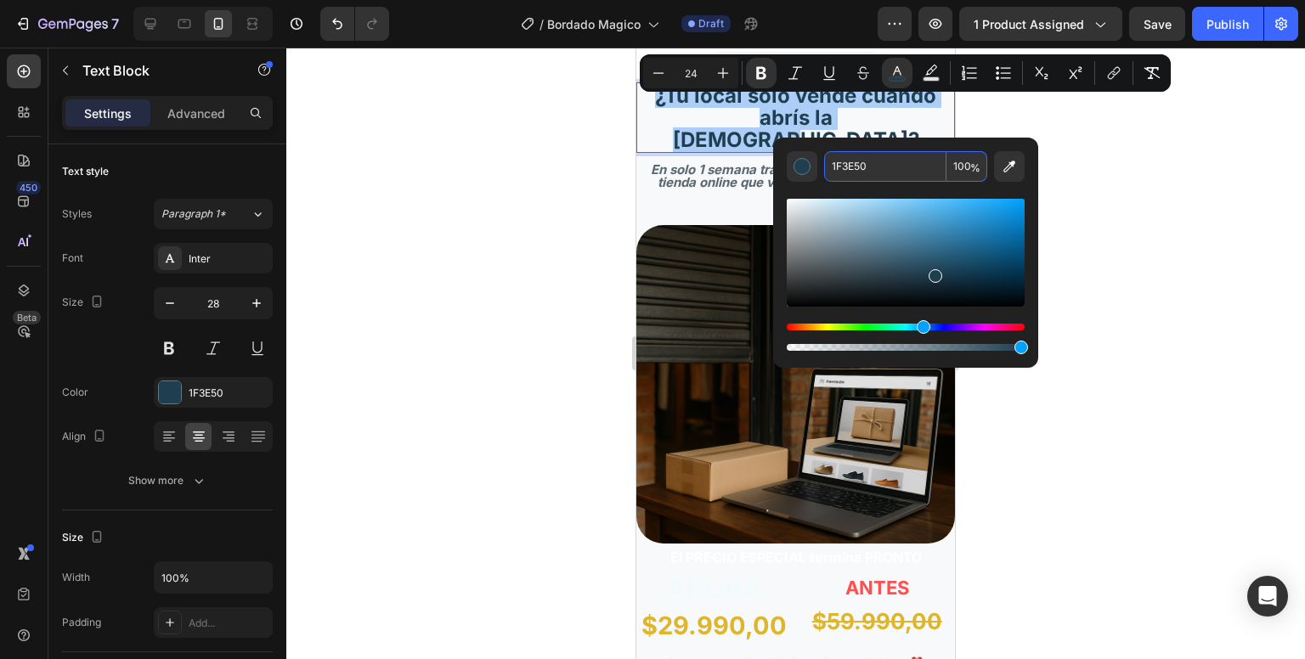
click at [843, 163] on input "1F3E50" at bounding box center [885, 166] width 122 height 31
click at [743, 549] on strong "El PRECIO ESPECIAL termina PRONTO" at bounding box center [796, 557] width 252 height 17
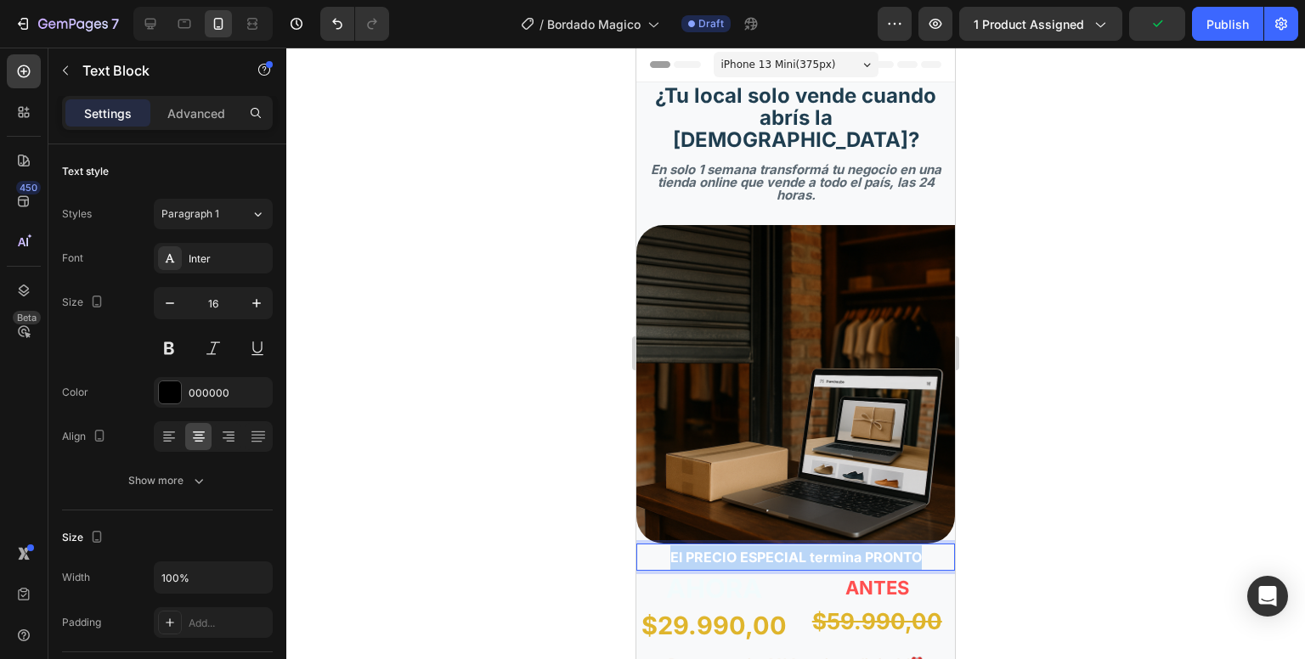
click at [743, 549] on strong "El PRECIO ESPECIAL termina PRONTO" at bounding box center [796, 557] width 252 height 17
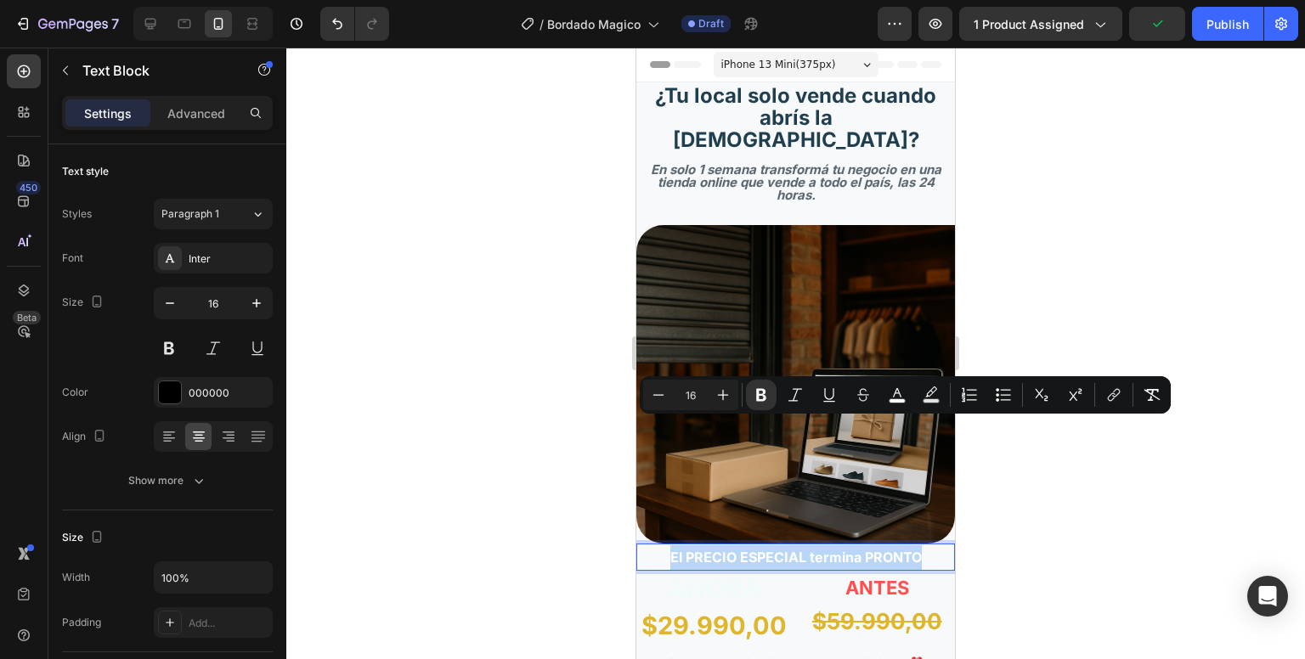
scroll to position [144, 0]
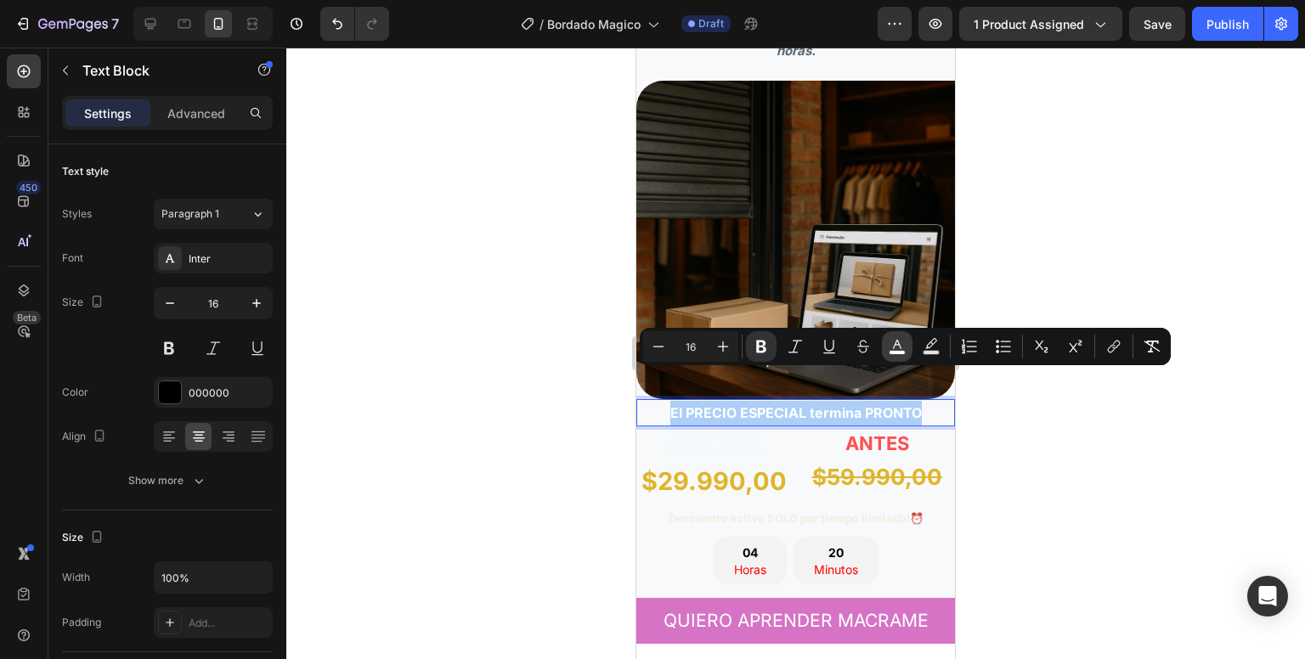
click at [895, 338] on icon "Editor contextual toolbar" at bounding box center [897, 346] width 17 height 17
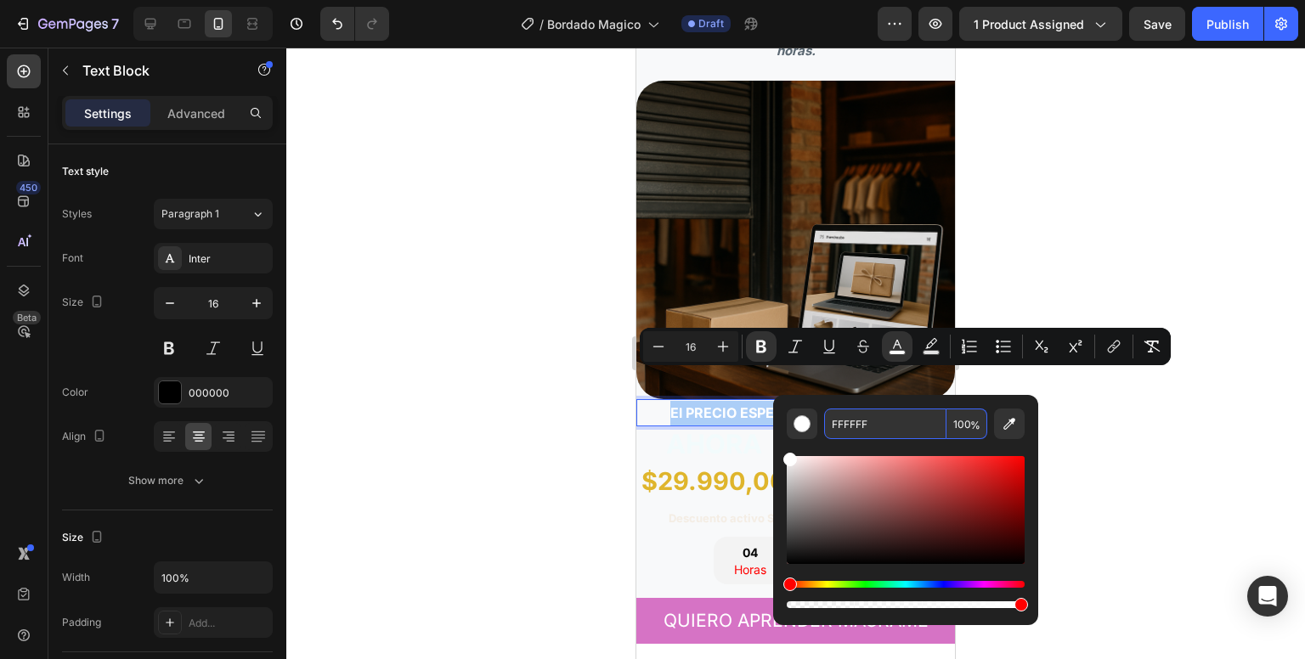
click at [856, 425] on input "FFFFFF" at bounding box center [885, 424] width 122 height 31
paste input "1F3E50"
type input "1F3E50"
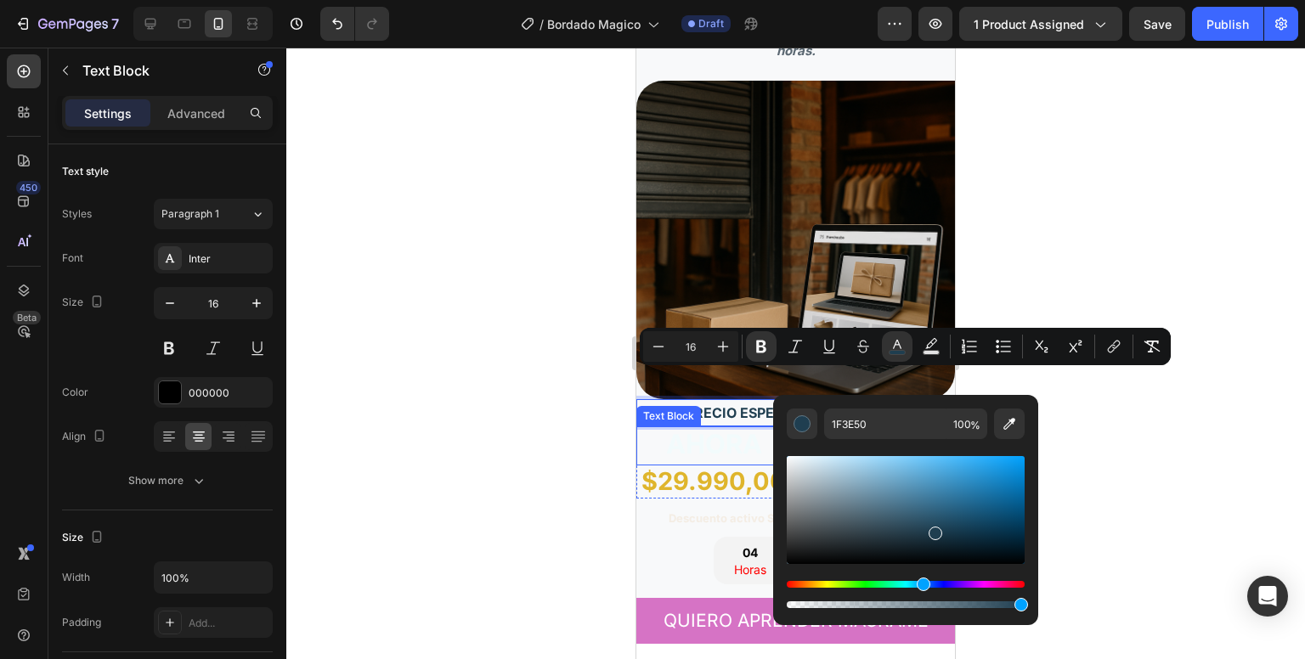
click at [583, 392] on div at bounding box center [795, 354] width 1019 height 612
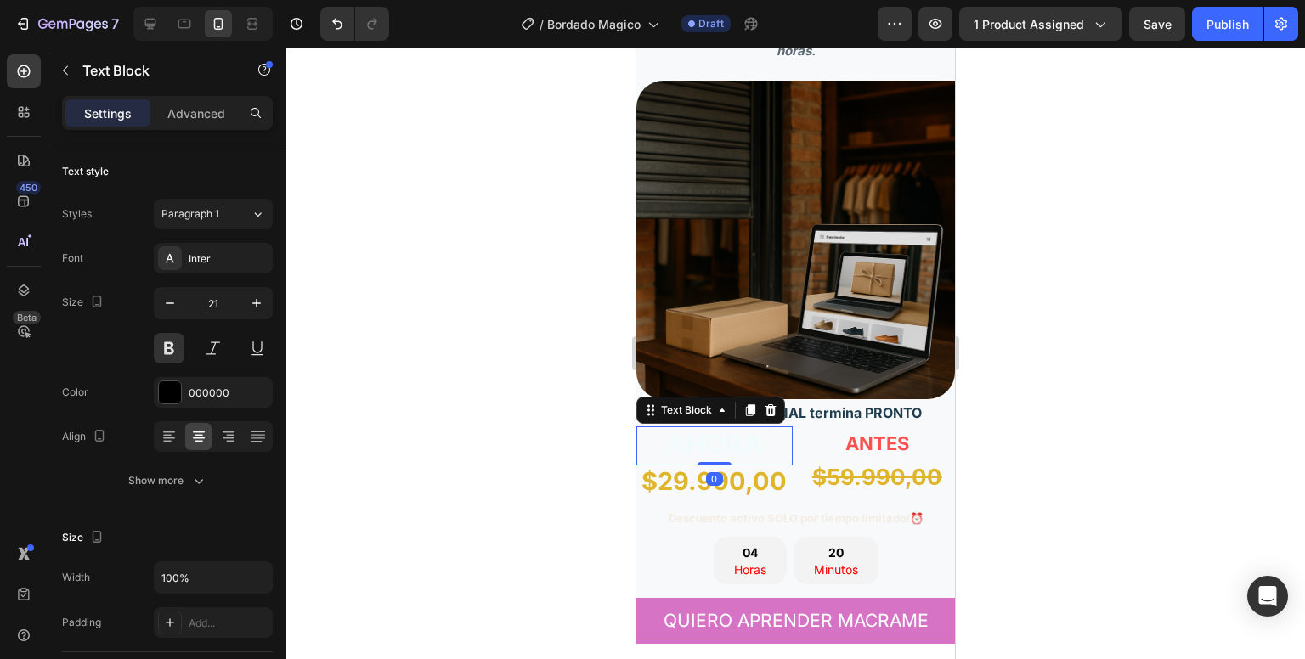
click at [758, 428] on span "AHORA" at bounding box center [714, 443] width 96 height 31
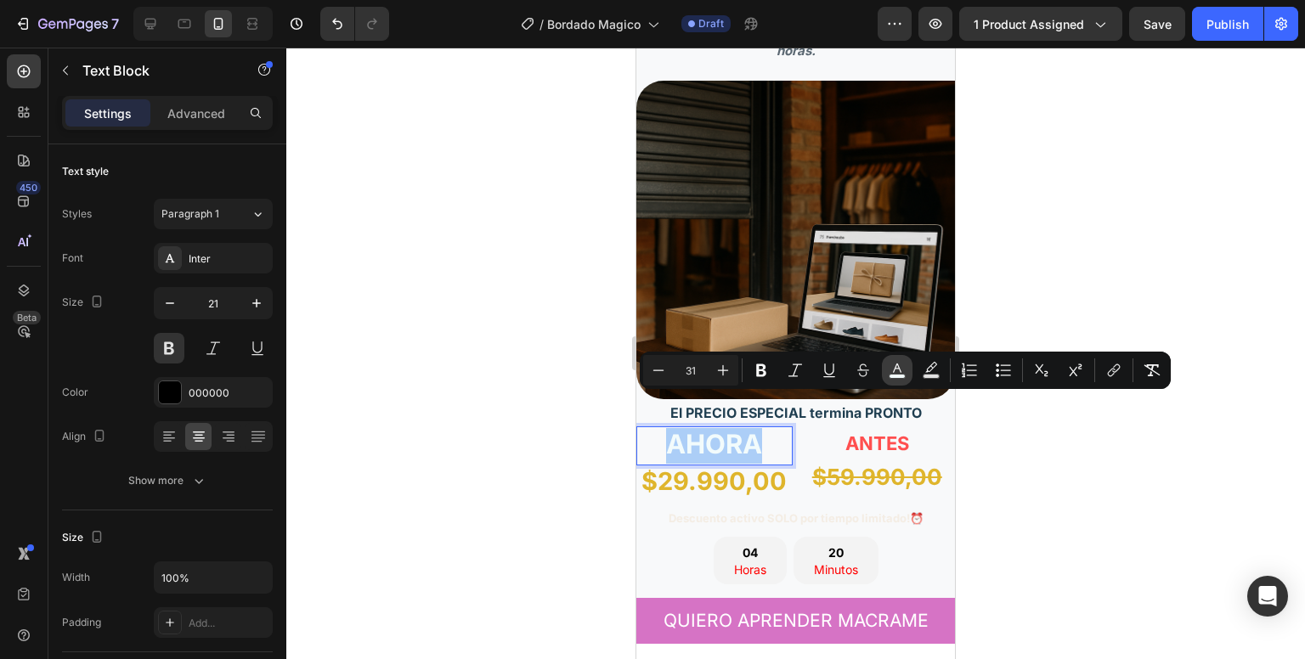
click at [896, 371] on icon "Editor contextual toolbar" at bounding box center [897, 370] width 17 height 17
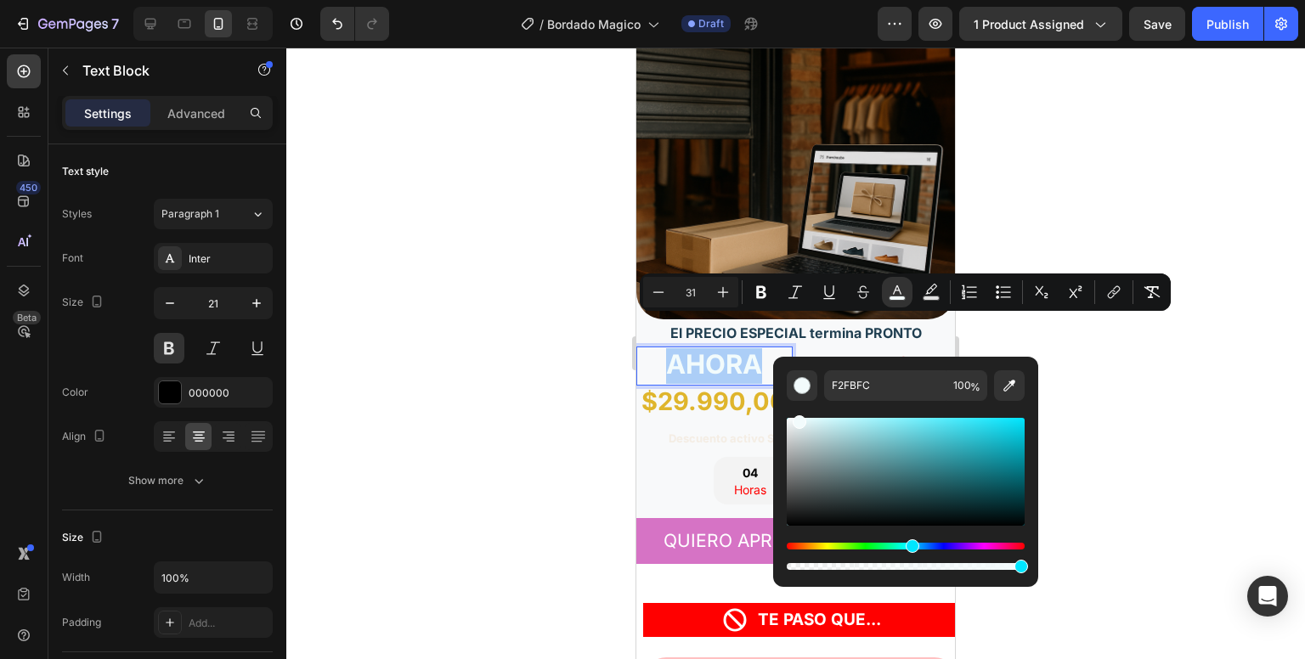
scroll to position [226, 0]
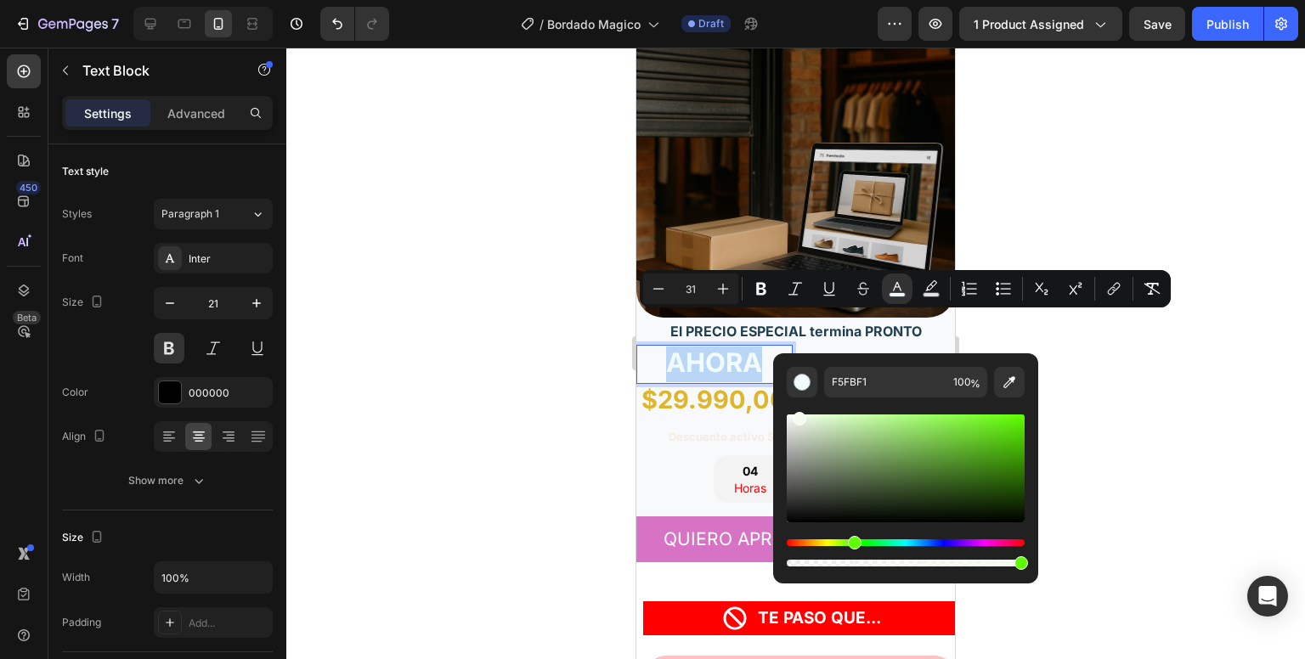
drag, startPoint x: 908, startPoint y: 543, endPoint x: 851, endPoint y: 547, distance: 57.1
click at [851, 547] on div "Hue" at bounding box center [855, 543] width 14 height 14
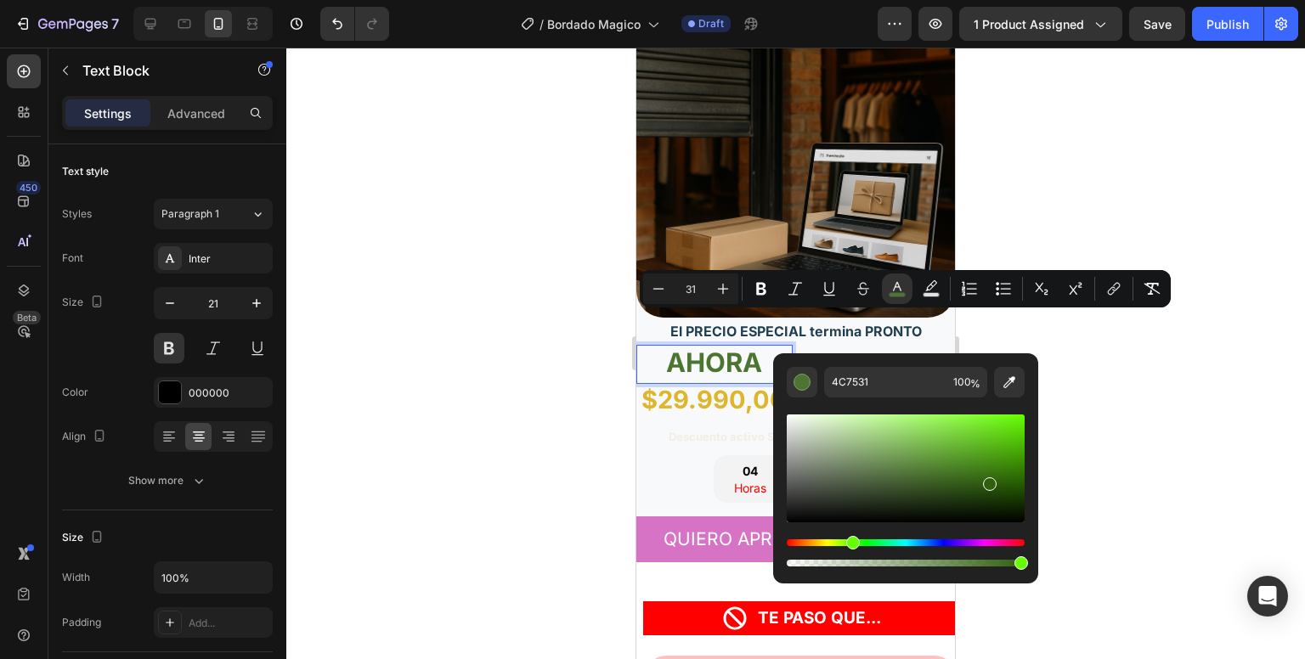
type input "30600F"
drag, startPoint x: 925, startPoint y: 472, endPoint x: 988, endPoint y: 481, distance: 64.3
click at [988, 481] on div "Editor contextual toolbar" at bounding box center [906, 469] width 238 height 108
click at [553, 339] on div at bounding box center [795, 354] width 1019 height 612
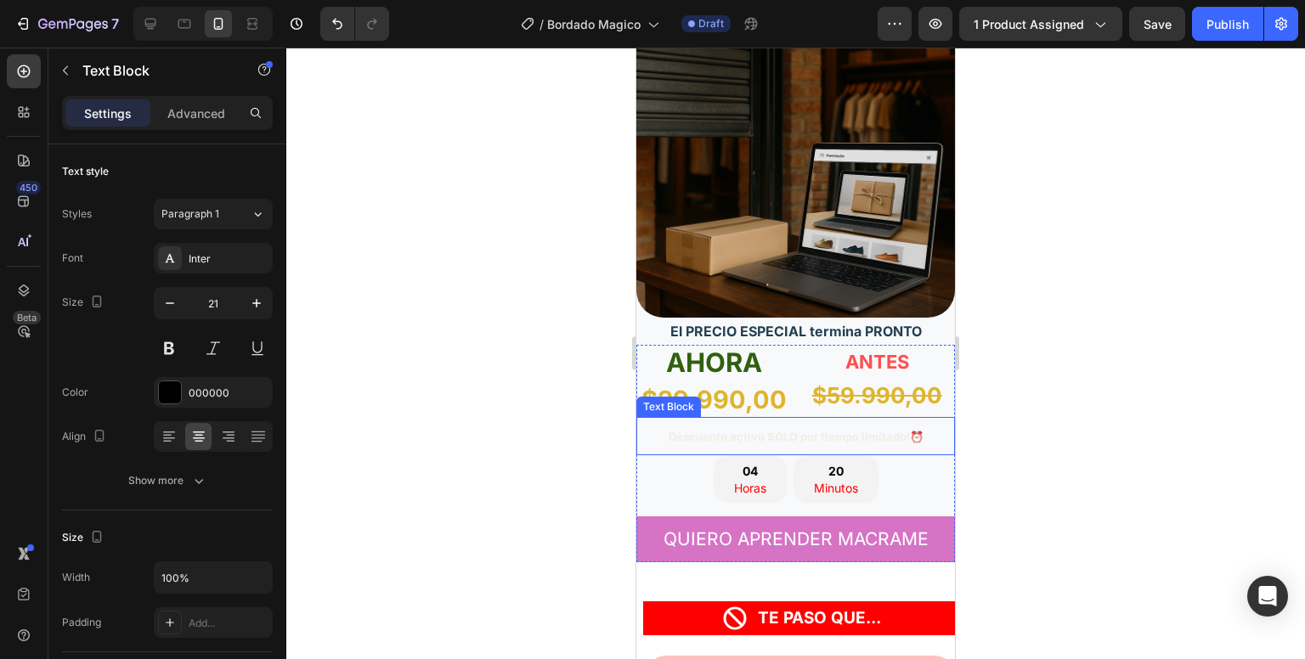
click at [749, 430] on strong "Descuento activo SOLO por tiempo limitado!⏰" at bounding box center [796, 437] width 255 height 14
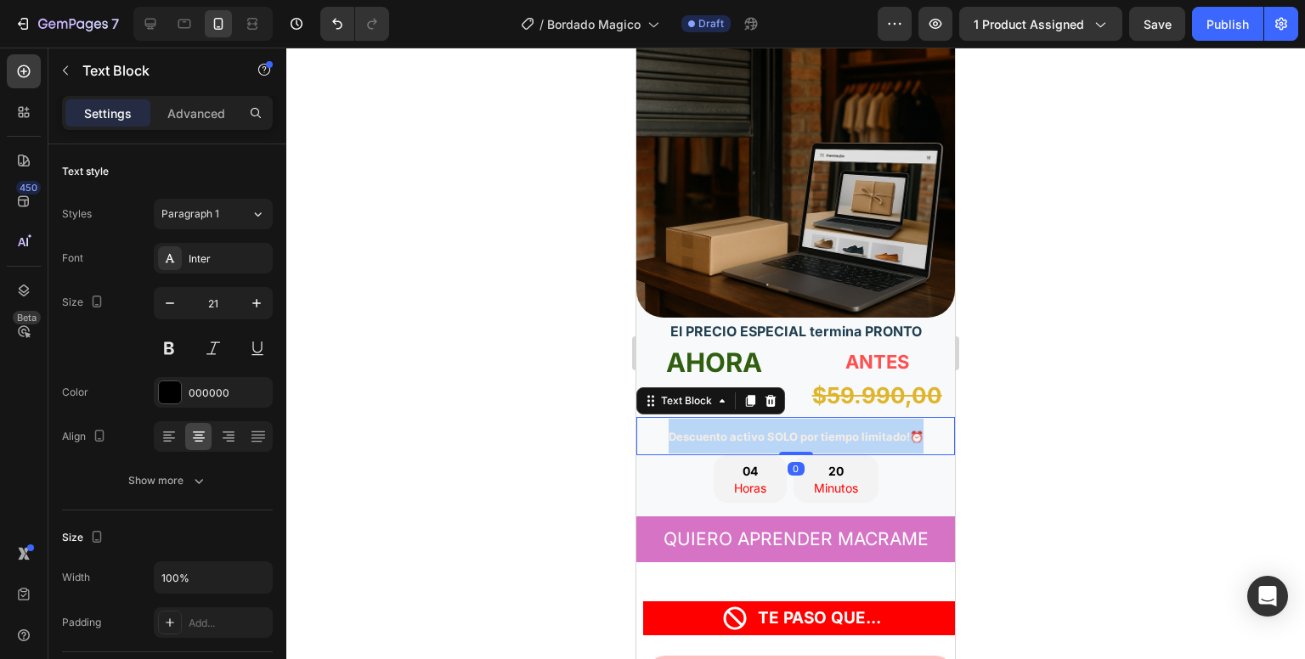
click at [749, 430] on strong "Descuento activo SOLO por tiempo limitado!⏰" at bounding box center [796, 437] width 255 height 14
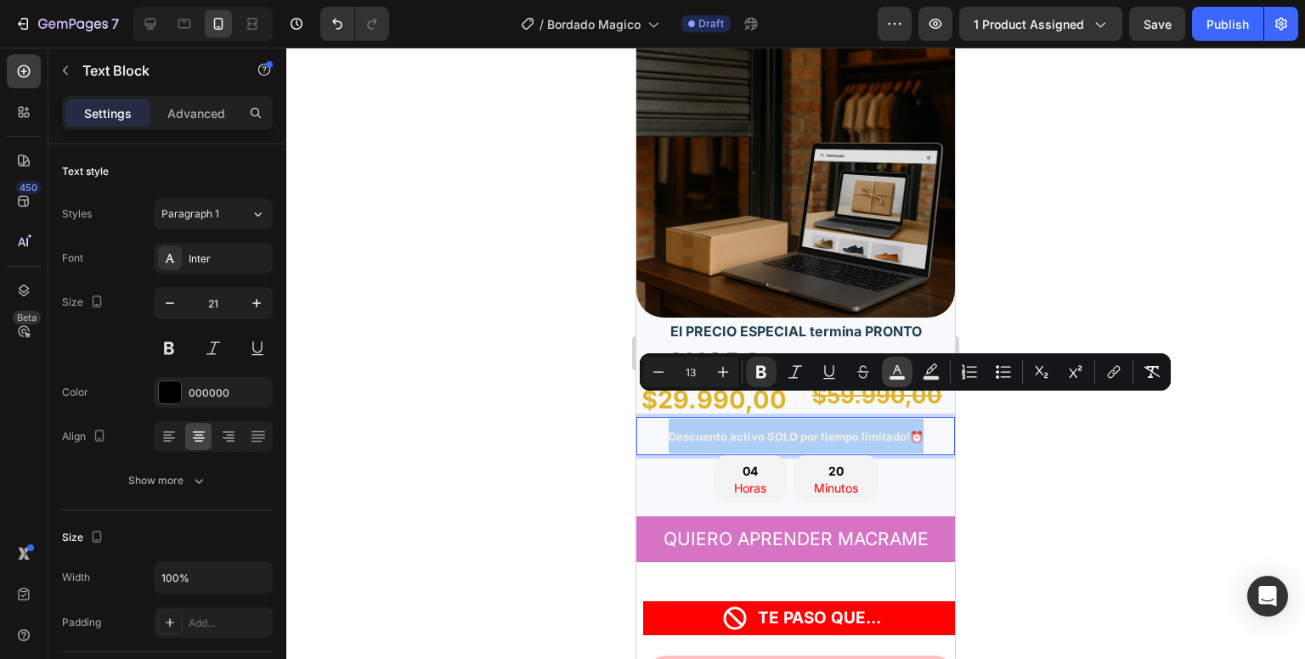
click at [900, 370] on icon "Editor contextual toolbar" at bounding box center [897, 369] width 8 height 9
click at [871, 430] on strong "Descuento activo SOLO por tiempo limitado!⏰" at bounding box center [796, 437] width 255 height 14
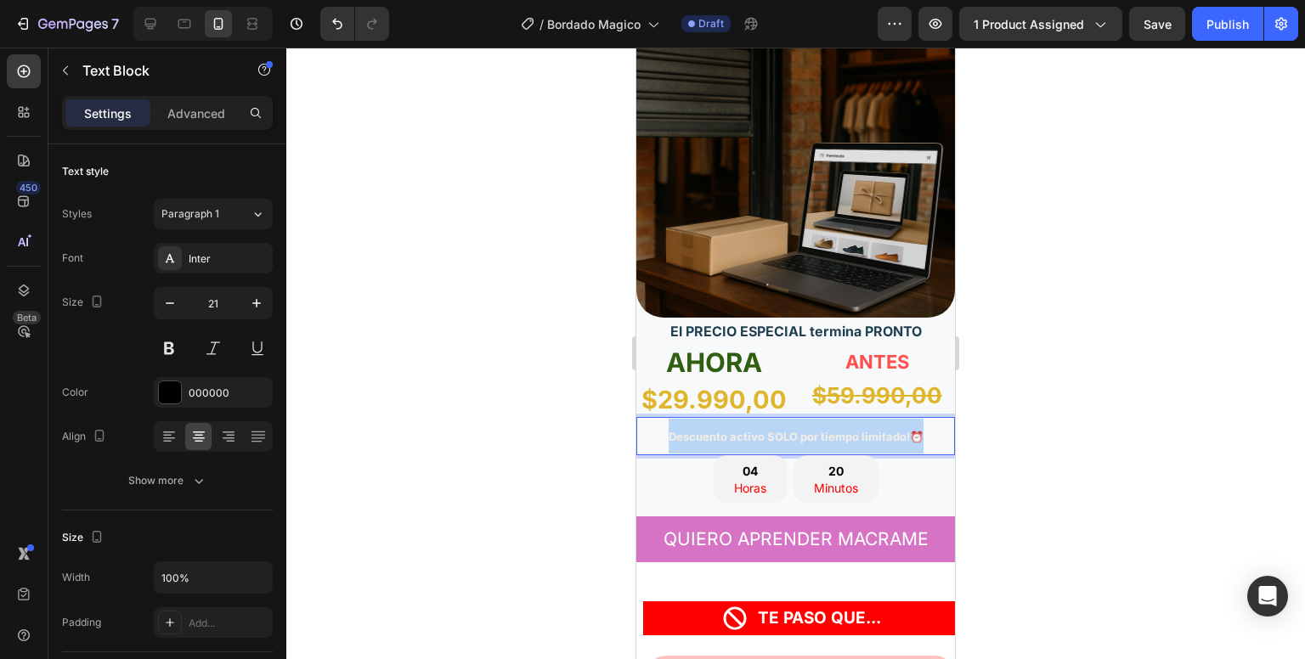
click at [871, 430] on strong "Descuento activo SOLO por tiempo limitado!⏰" at bounding box center [796, 437] width 255 height 14
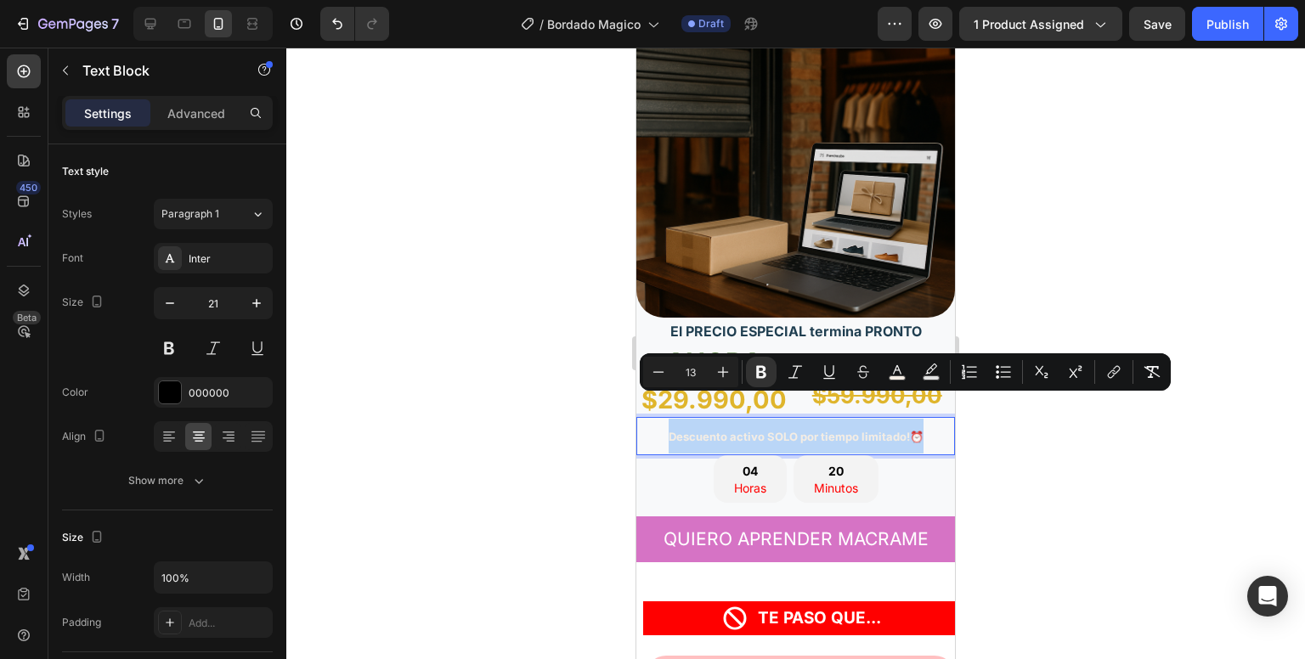
click at [871, 430] on strong "Descuento activo SOLO por tiempo limitado!⏰" at bounding box center [796, 437] width 255 height 14
click at [894, 376] on rect "Editor contextual toolbar" at bounding box center [898, 378] width 16 height 4
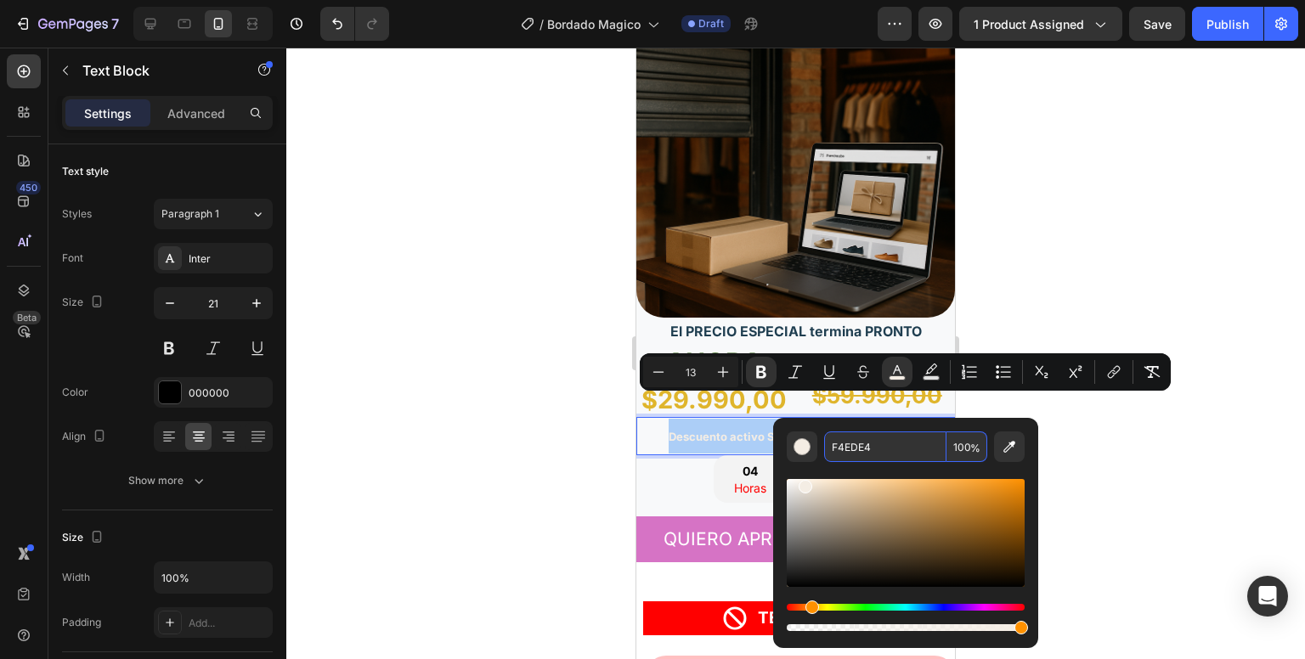
click at [868, 440] on input "F4EDE4" at bounding box center [885, 447] width 122 height 31
paste input "1F3E50"
type input "1F3E50"
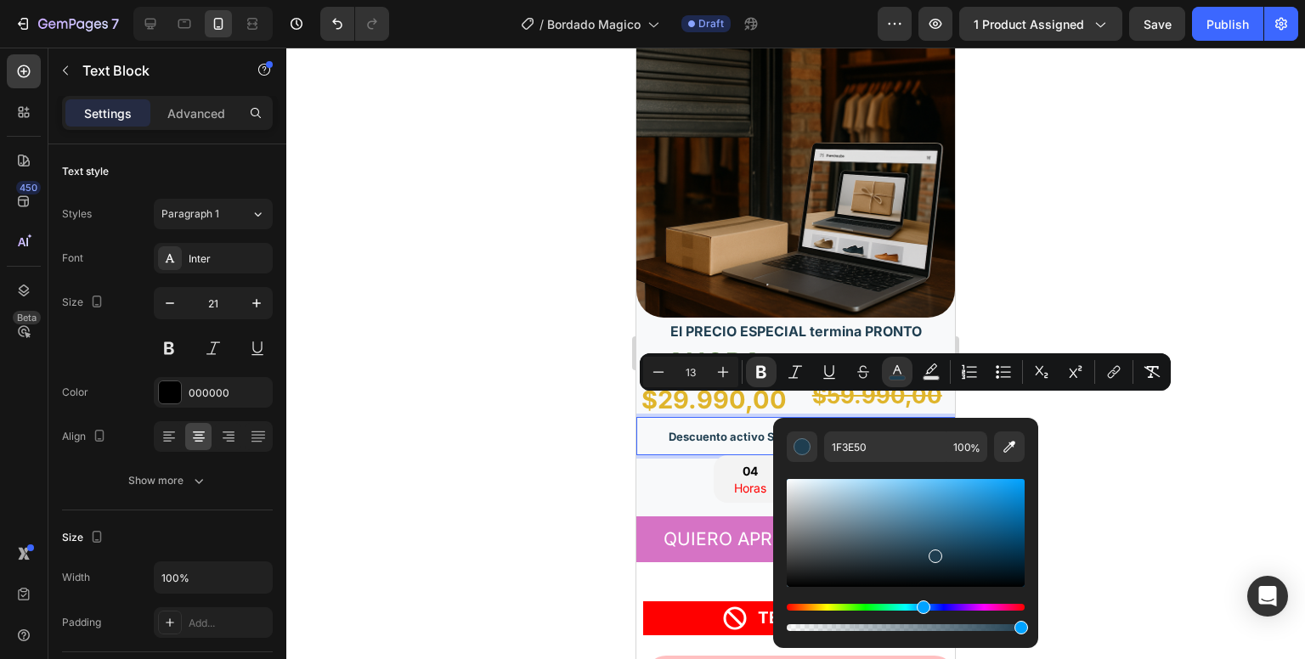
click at [609, 460] on div at bounding box center [795, 354] width 1019 height 612
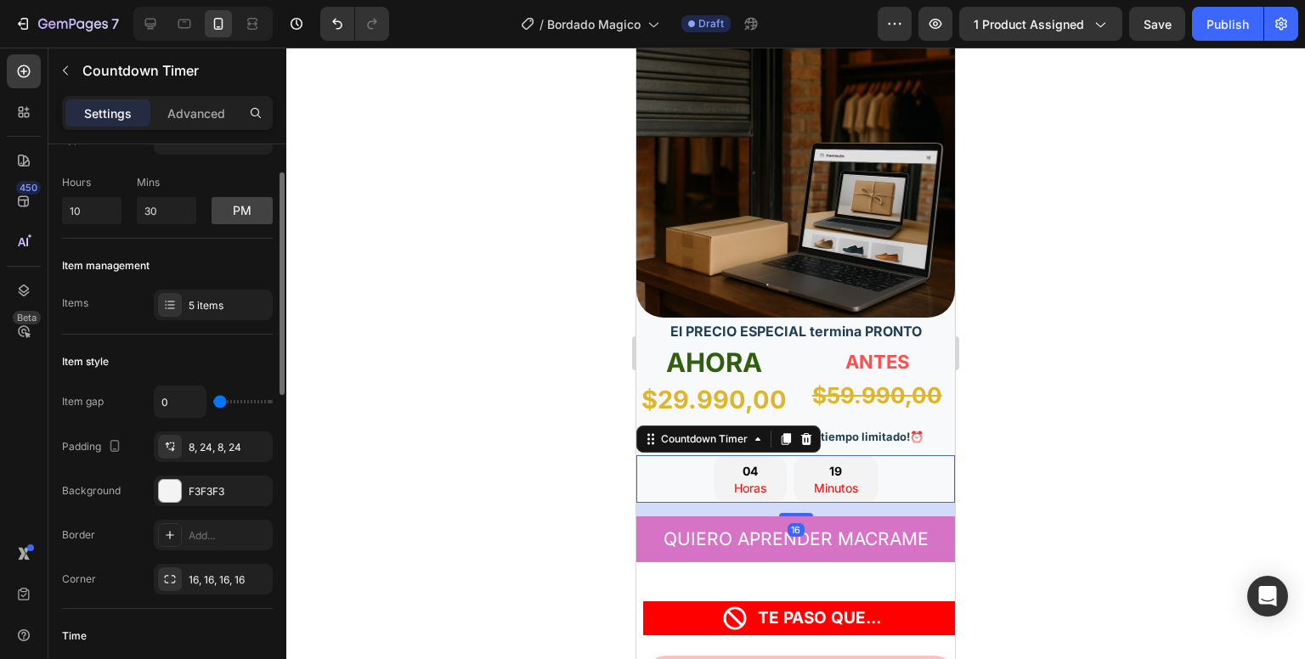
scroll to position [71, 0]
click at [170, 480] on div at bounding box center [170, 491] width 22 height 22
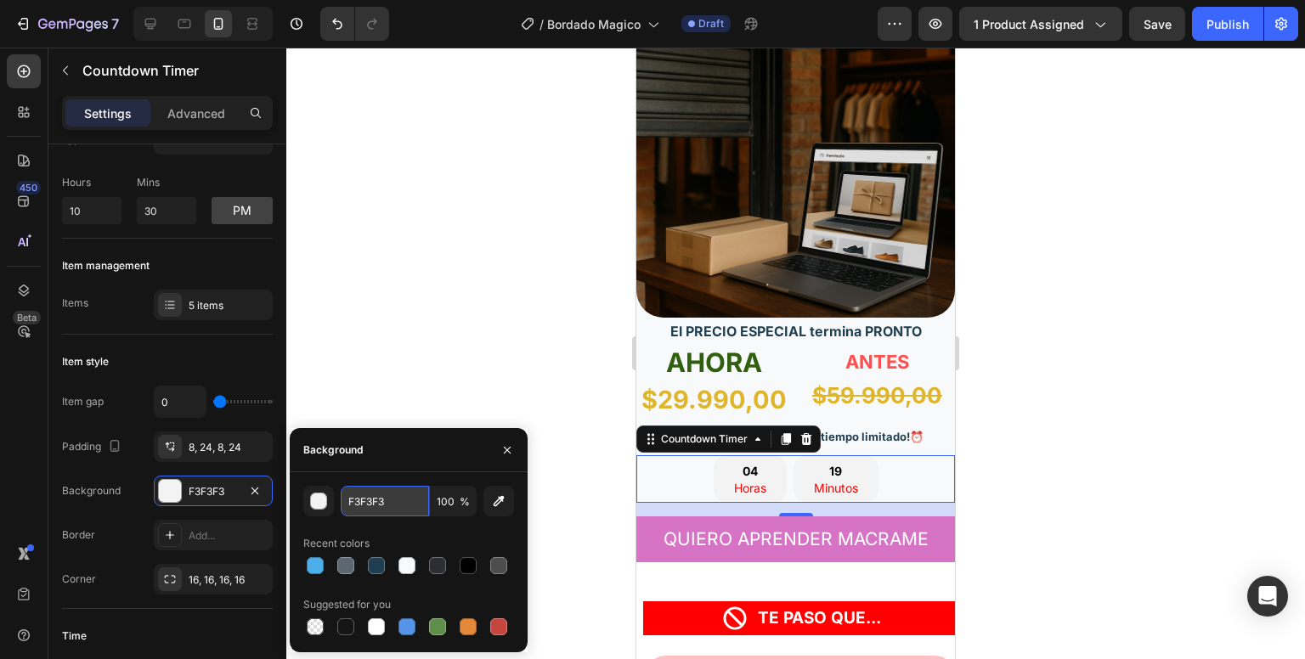
click at [370, 494] on input "F3F3F3" at bounding box center [385, 501] width 88 height 31
paste input "1F3E50"
type input "1F3E50"
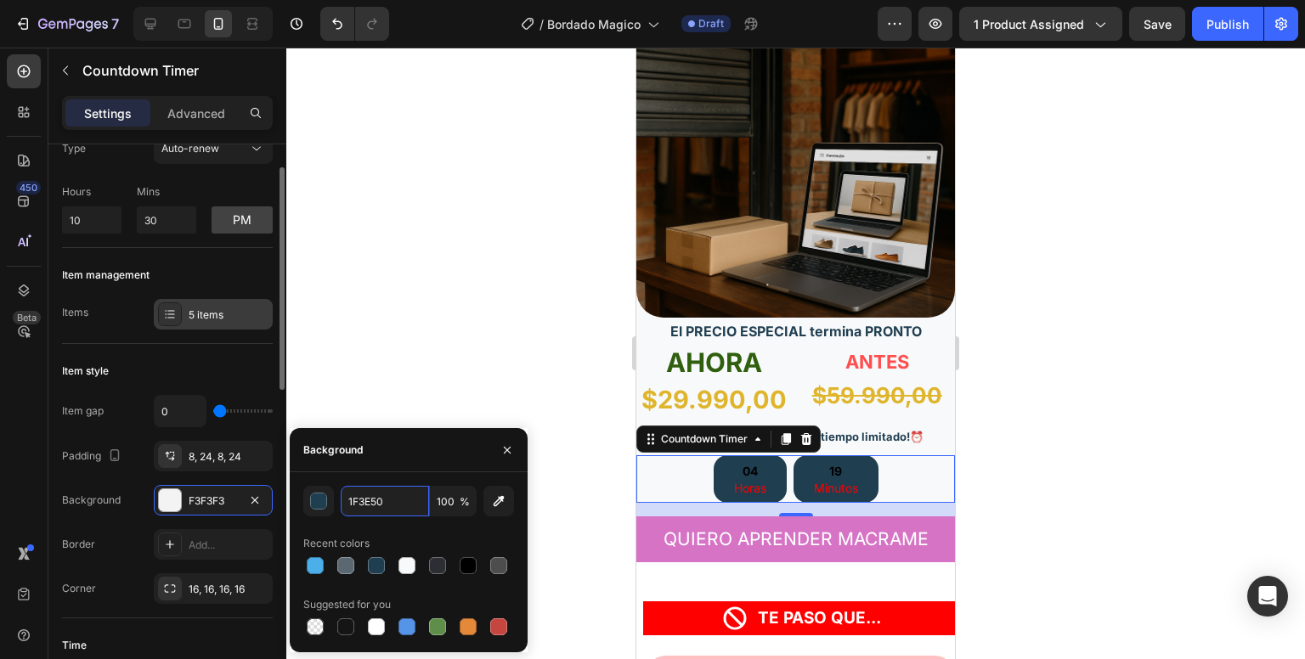
scroll to position [61, 0]
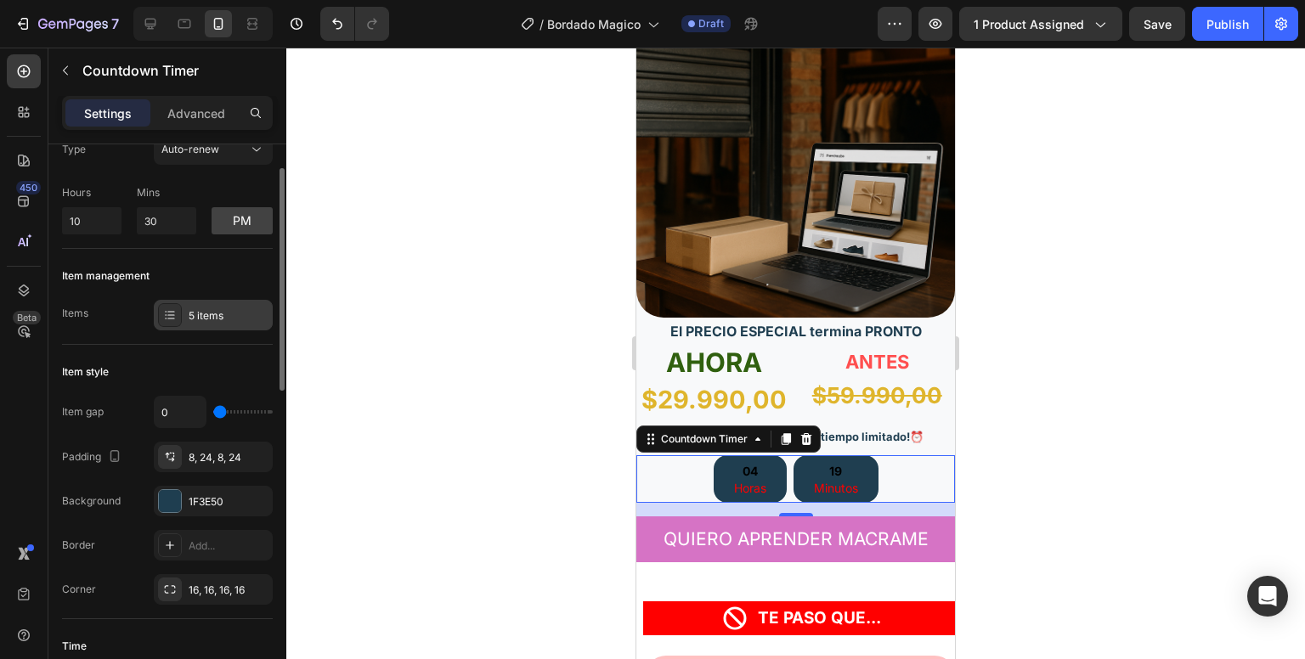
click at [218, 302] on div "5 items" at bounding box center [213, 315] width 119 height 31
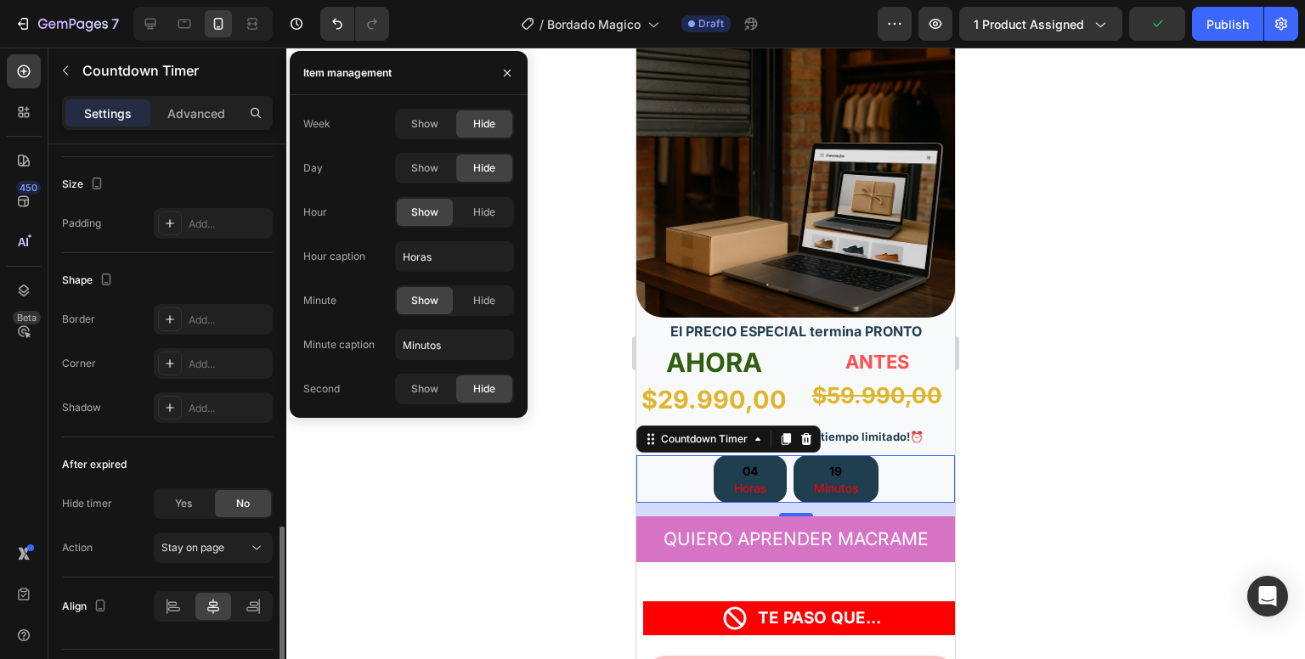
scroll to position [858, 0]
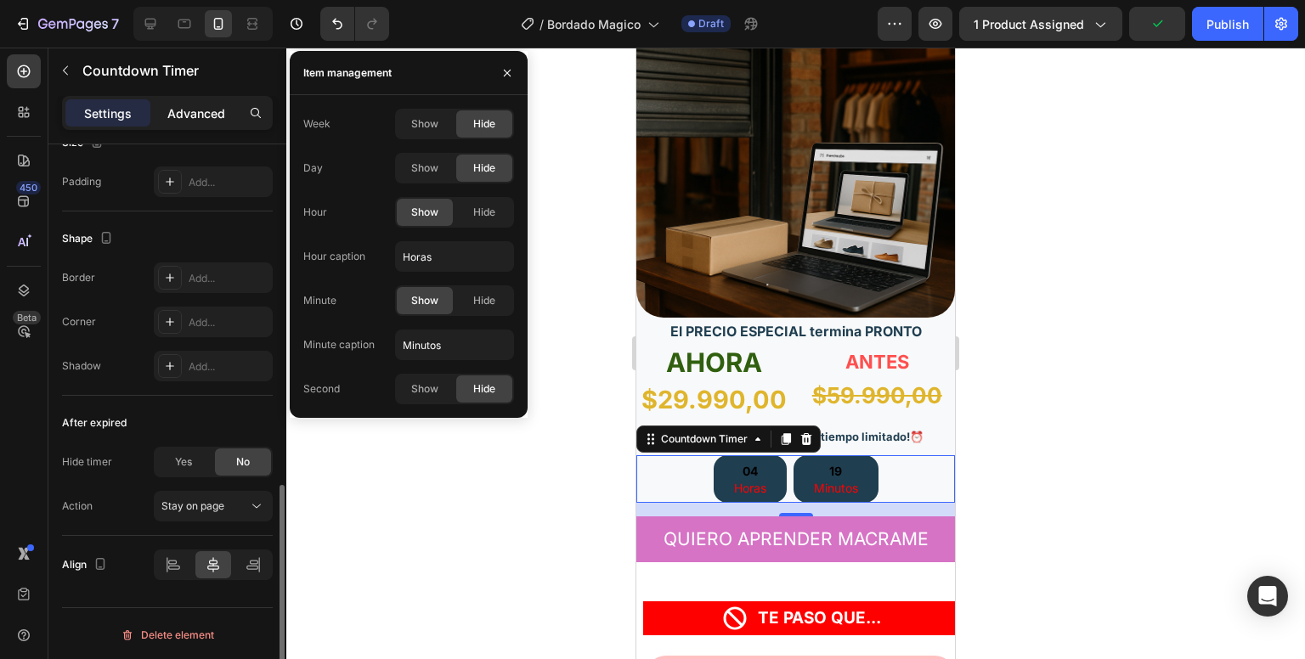
click at [188, 118] on p "Advanced" at bounding box center [196, 114] width 58 height 18
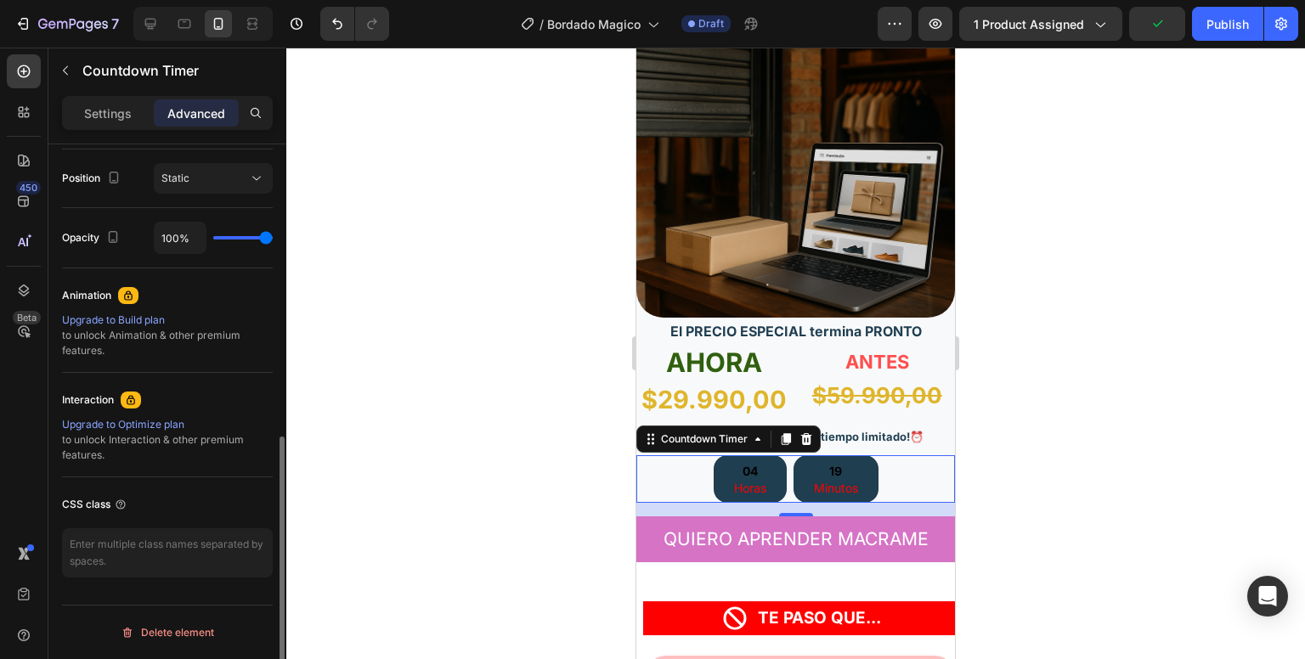
scroll to position [614, 0]
click at [84, 113] on p "Settings" at bounding box center [108, 114] width 48 height 18
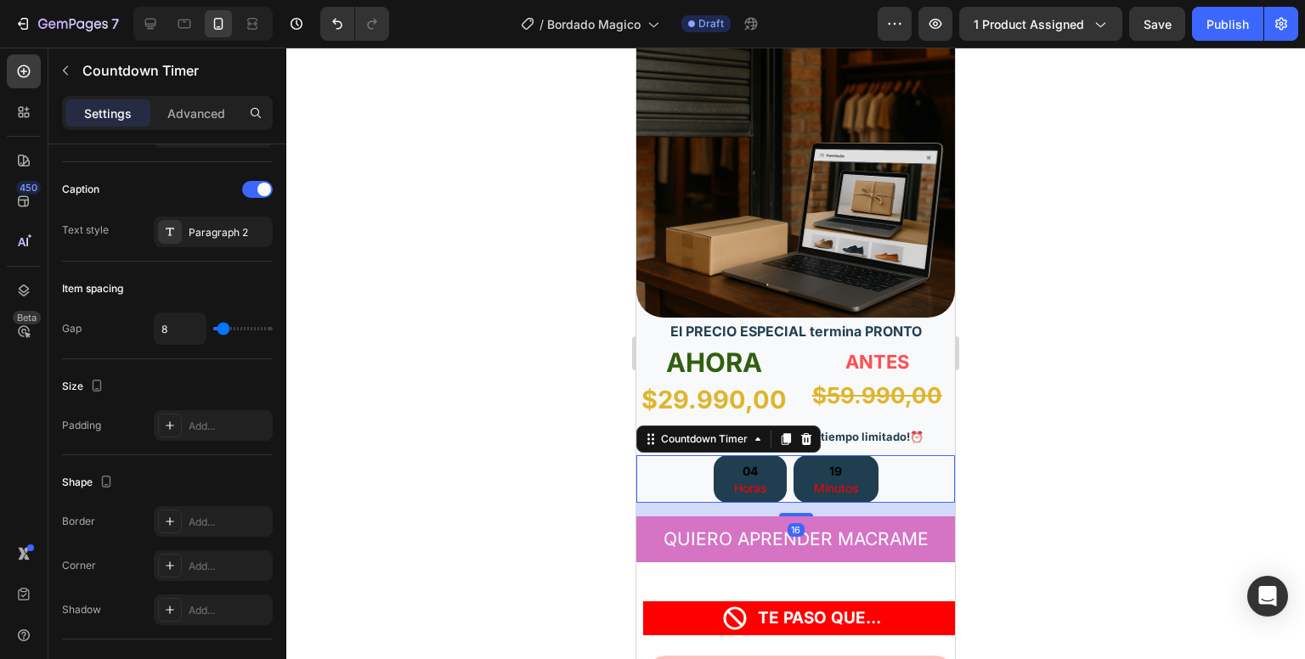
click at [734, 462] on div "04" at bounding box center [750, 471] width 32 height 18
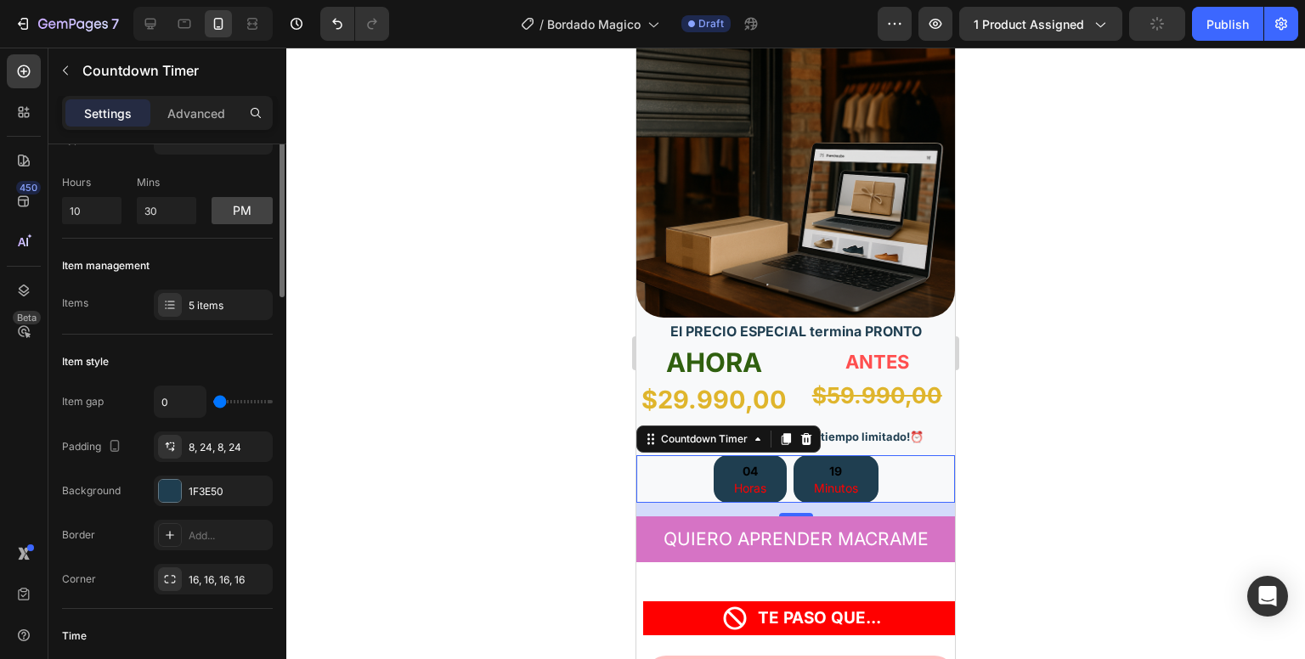
scroll to position [0, 0]
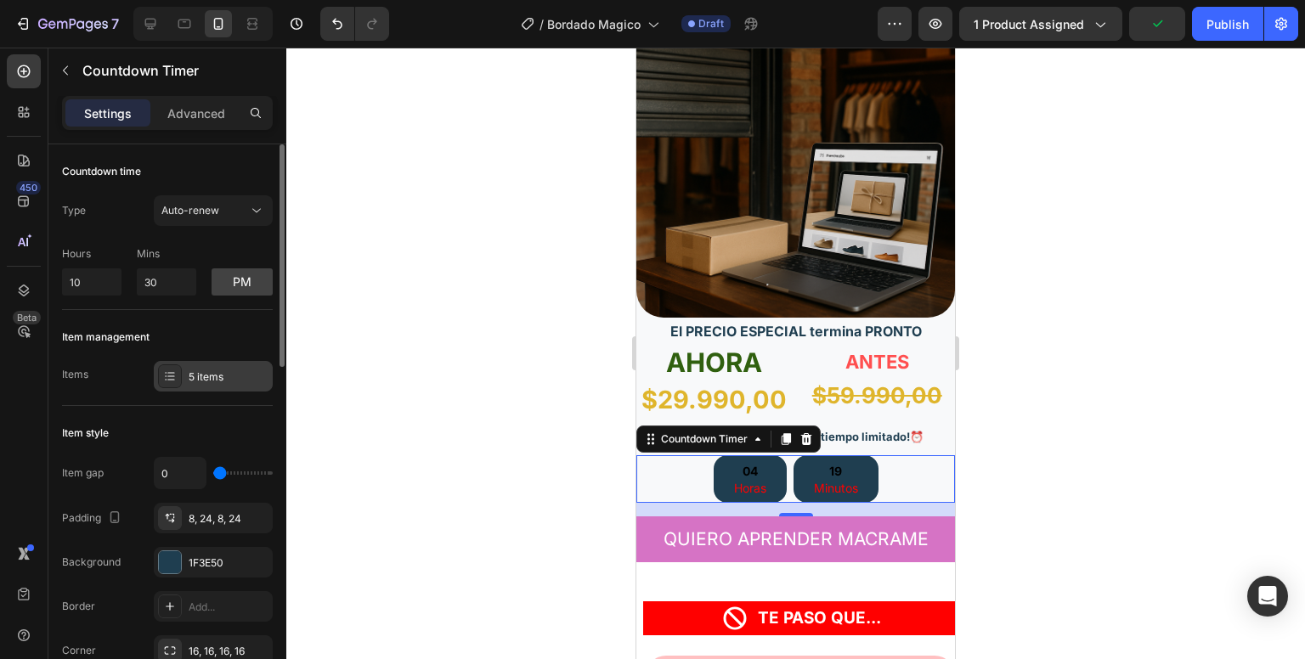
click at [212, 377] on div "5 items" at bounding box center [229, 377] width 80 height 15
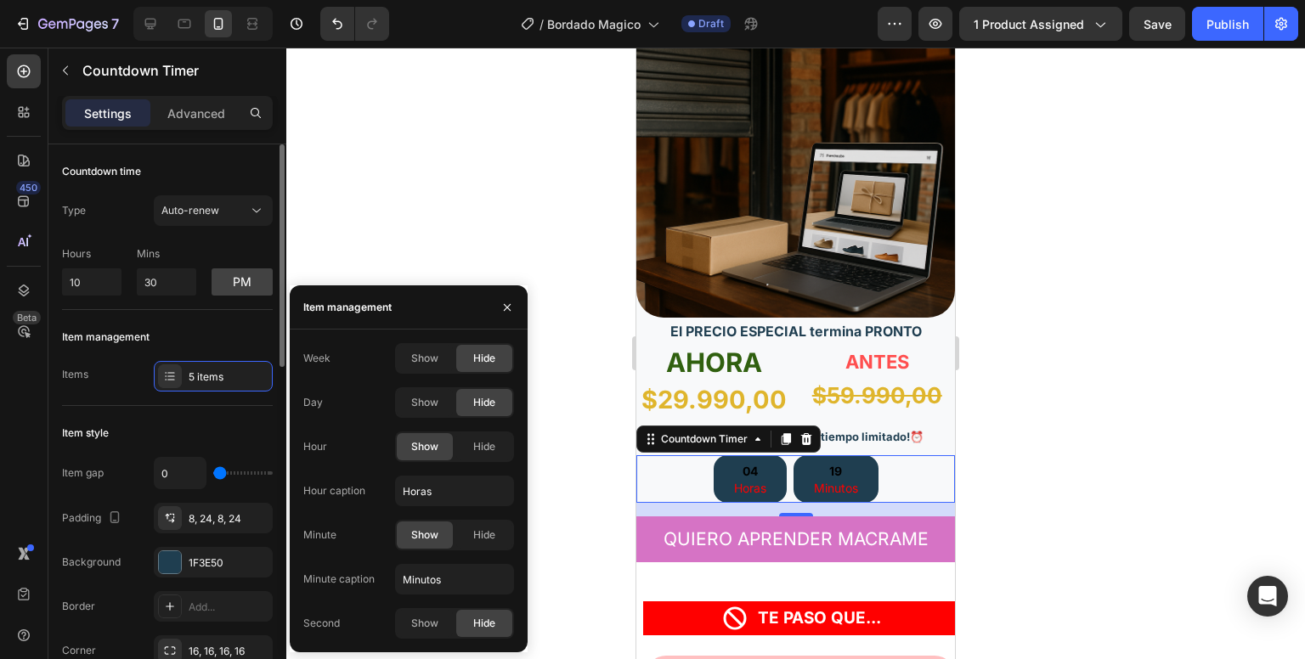
click at [90, 357] on div "Item management Items 5 items" at bounding box center [167, 358] width 211 height 96
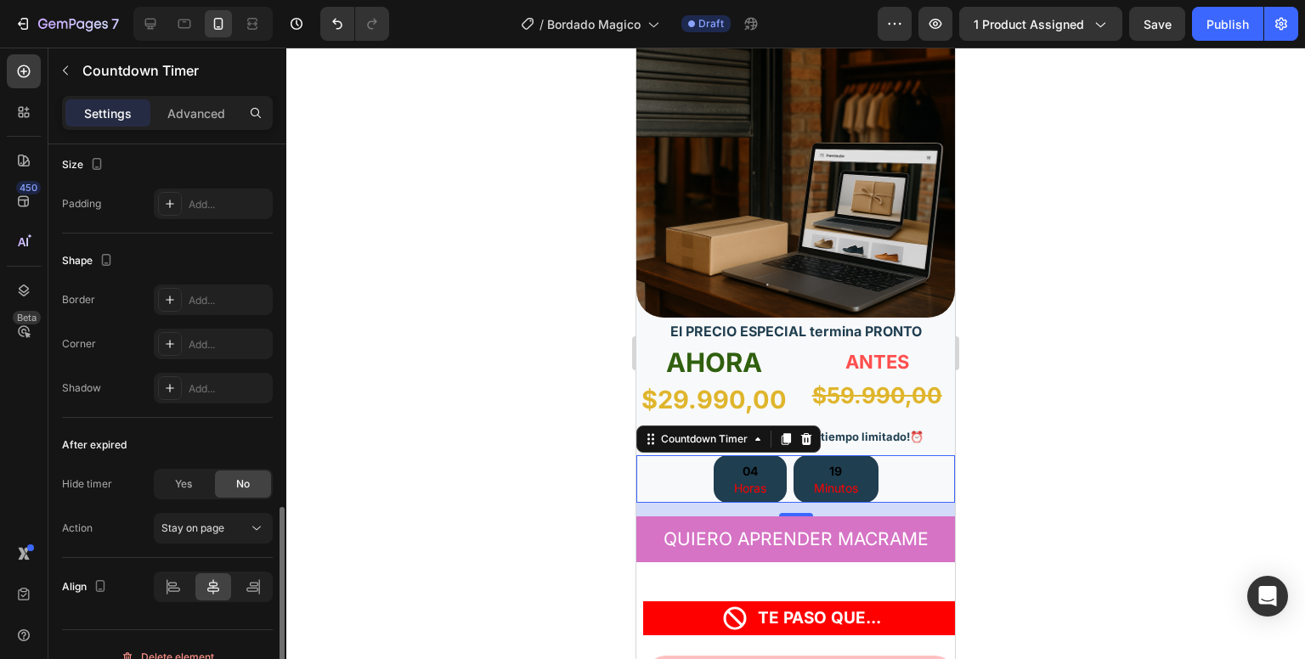
scroll to position [858, 0]
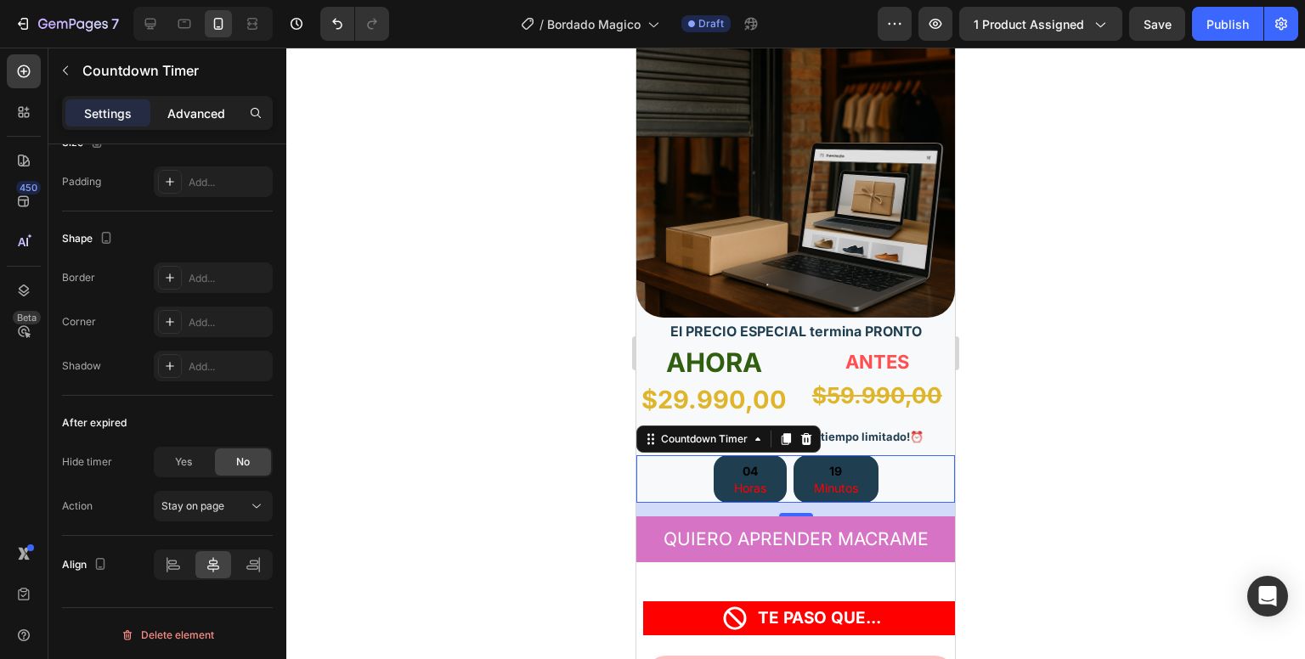
click at [205, 107] on p "Advanced" at bounding box center [196, 114] width 58 height 18
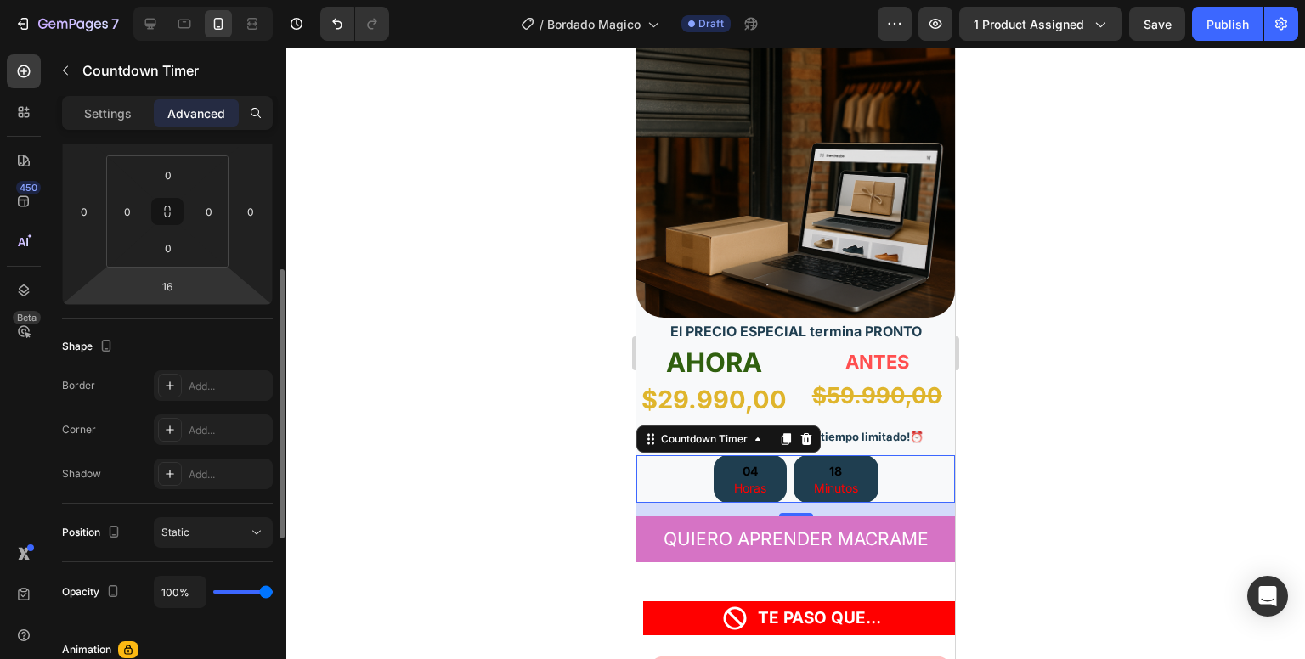
scroll to position [360, 0]
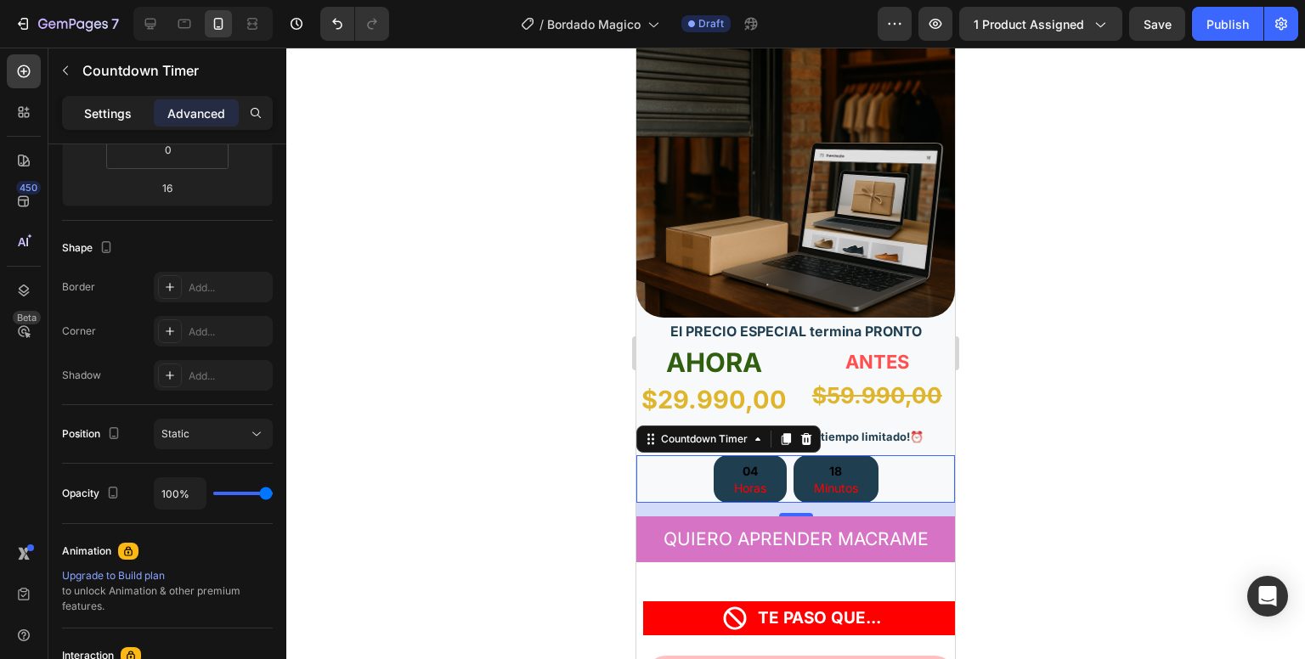
click at [102, 113] on p "Settings" at bounding box center [108, 114] width 48 height 18
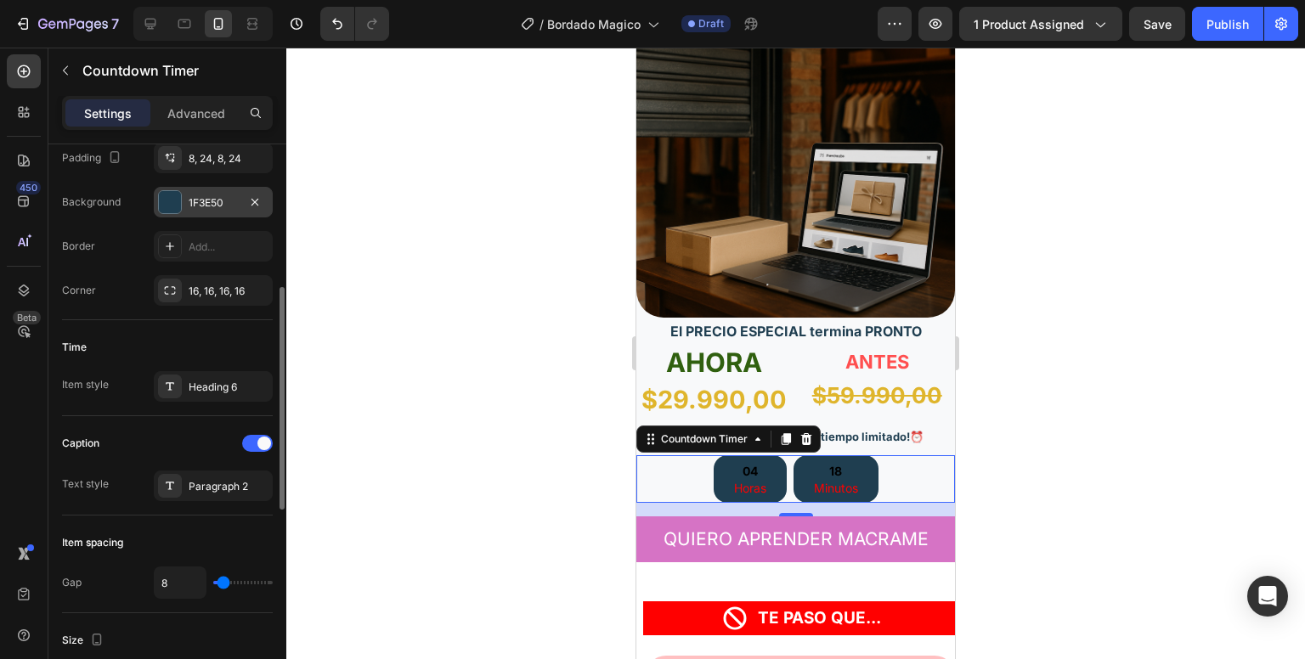
click at [171, 215] on div "1F3E50" at bounding box center [213, 202] width 119 height 31
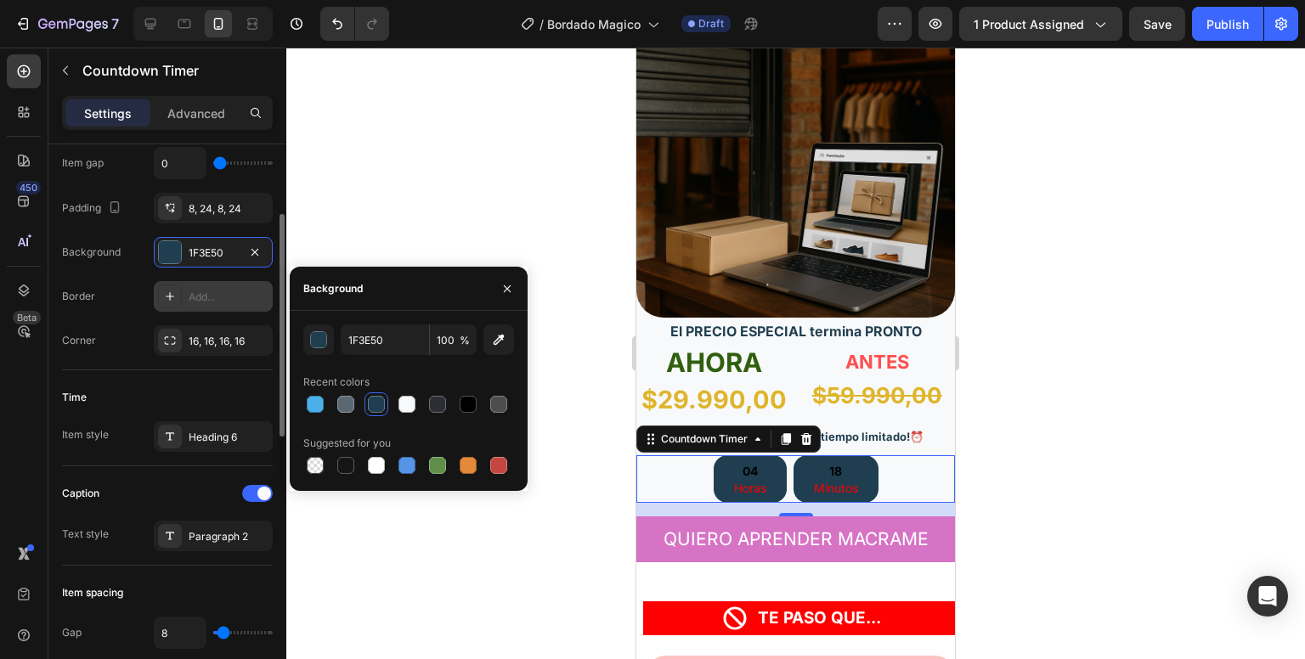
scroll to position [224, 0]
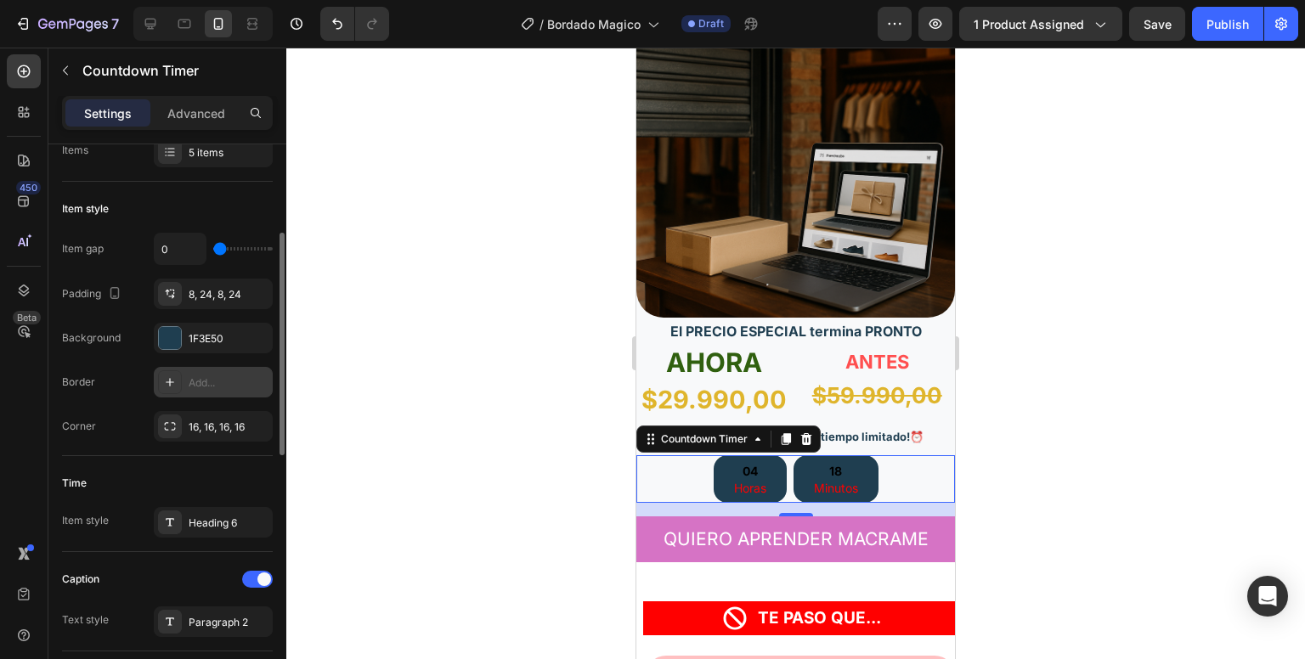
click at [204, 296] on div "8, 24, 8, 24" at bounding box center [229, 294] width 80 height 15
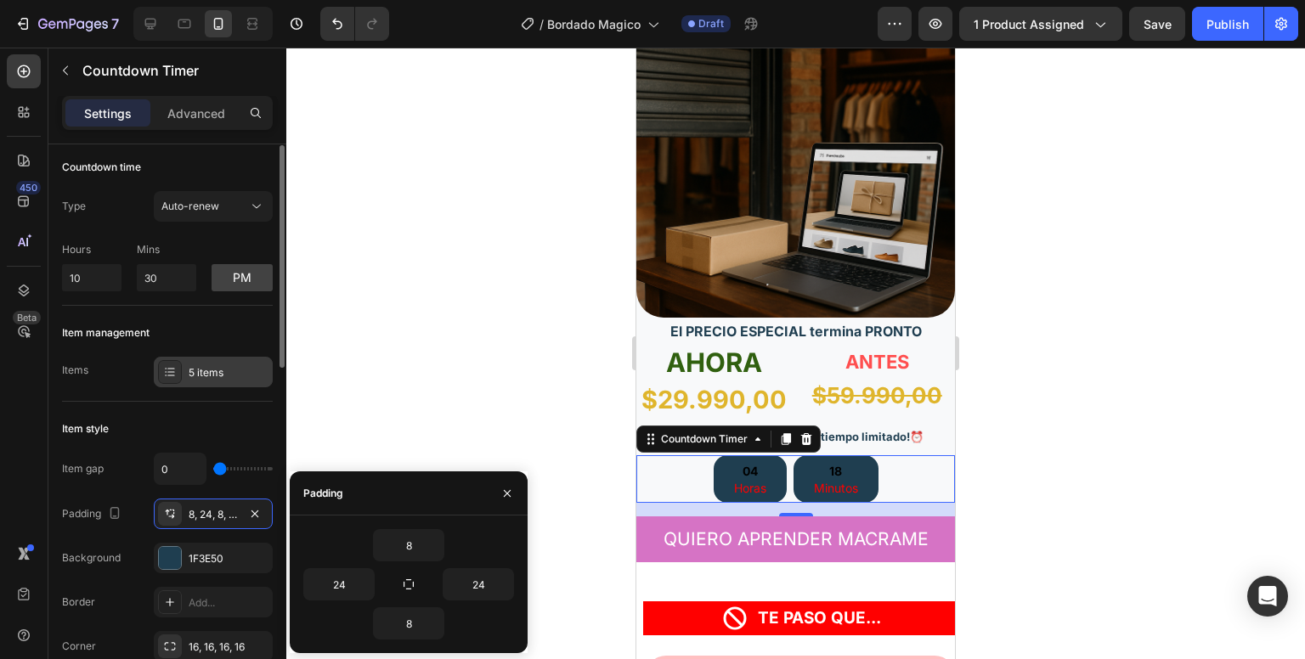
scroll to position [3, 0]
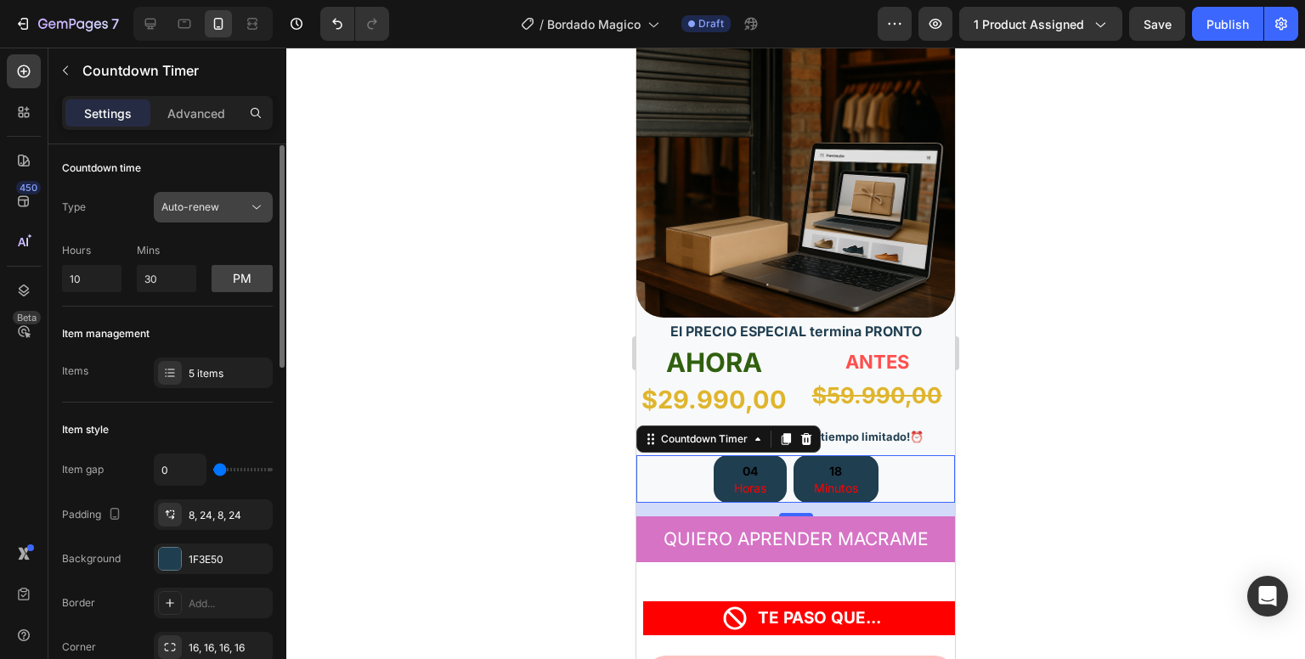
click at [188, 208] on span "Auto-renew" at bounding box center [190, 207] width 58 height 13
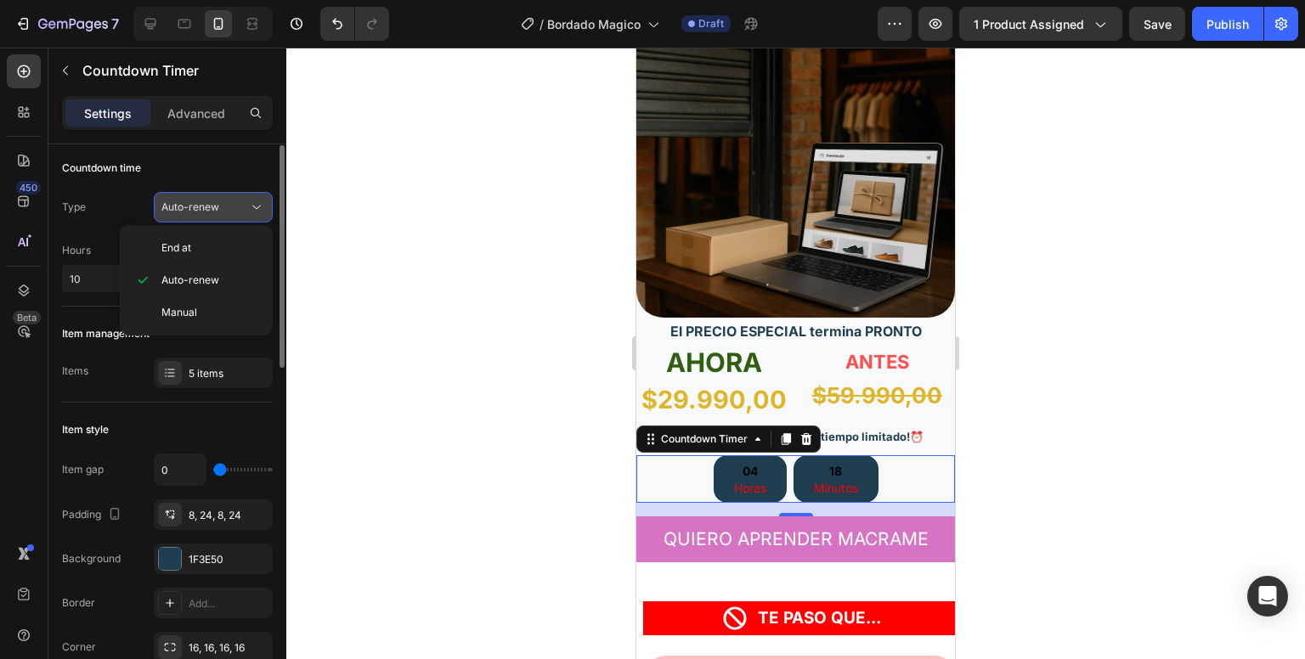
click at [188, 208] on span "Auto-renew" at bounding box center [190, 207] width 58 height 13
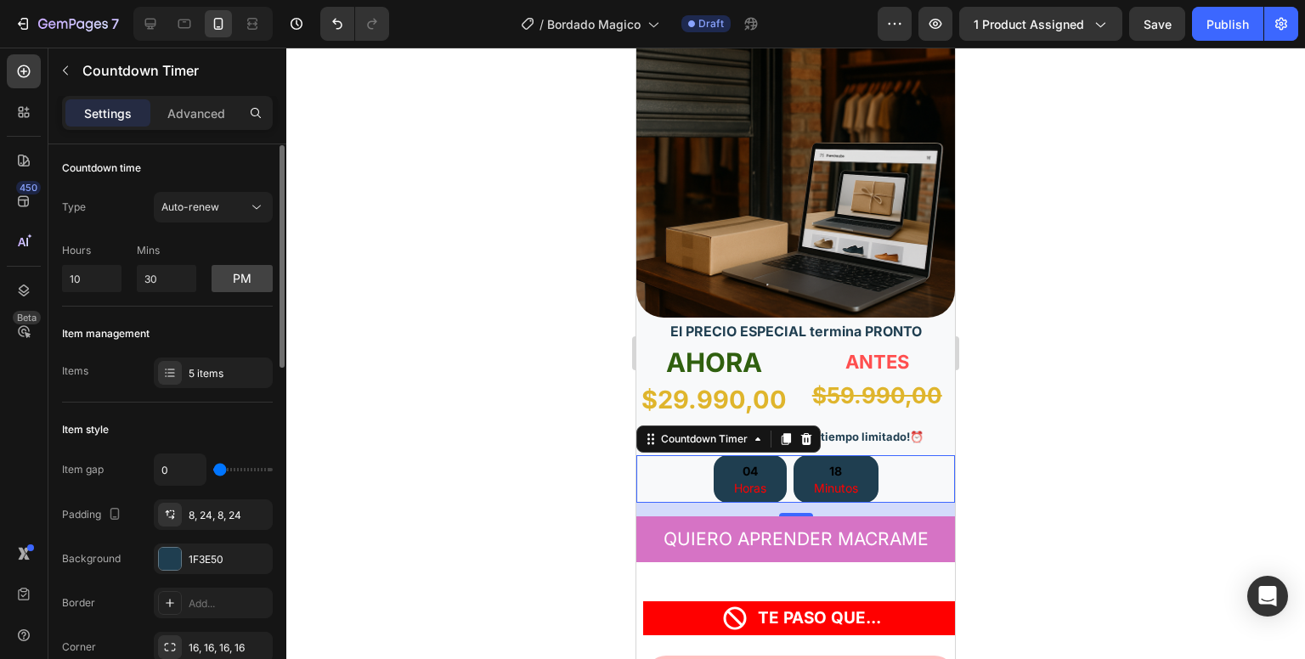
click at [126, 330] on div "Item management" at bounding box center [106, 333] width 88 height 15
click at [226, 292] on button "pm" at bounding box center [242, 282] width 61 height 27
click at [236, 270] on button "am" at bounding box center [242, 282] width 61 height 27
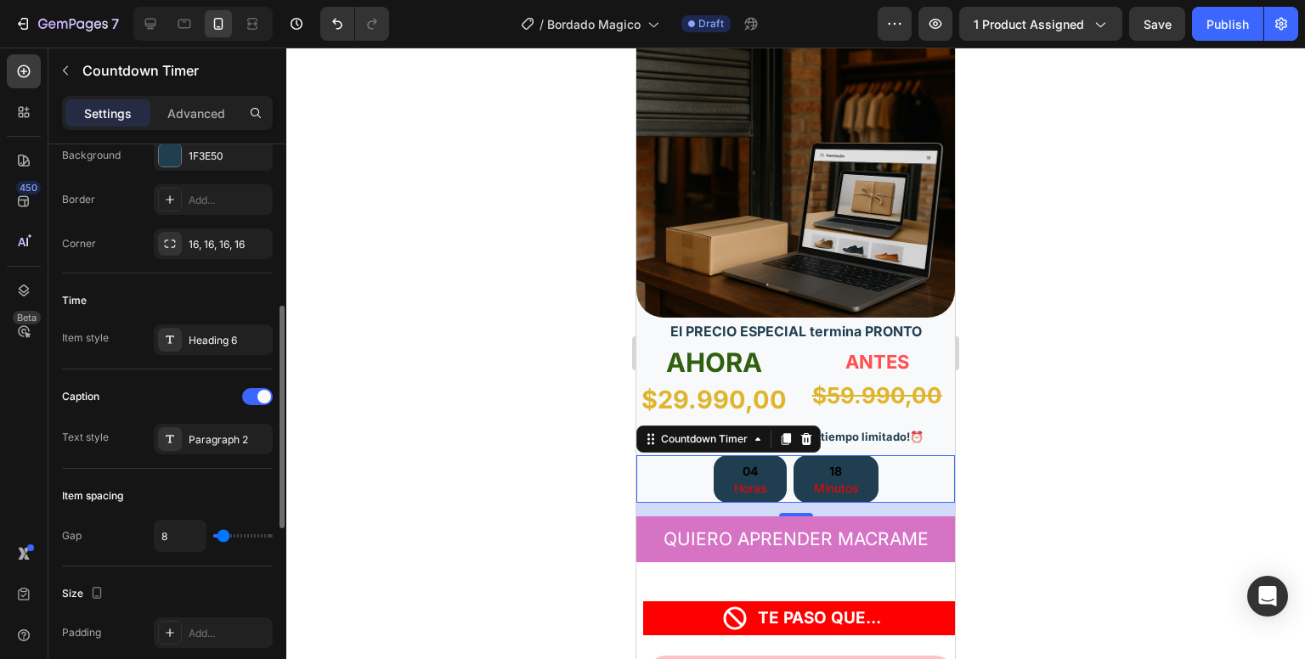
scroll to position [408, 0]
click at [230, 330] on div "Heading 6" at bounding box center [213, 339] width 119 height 31
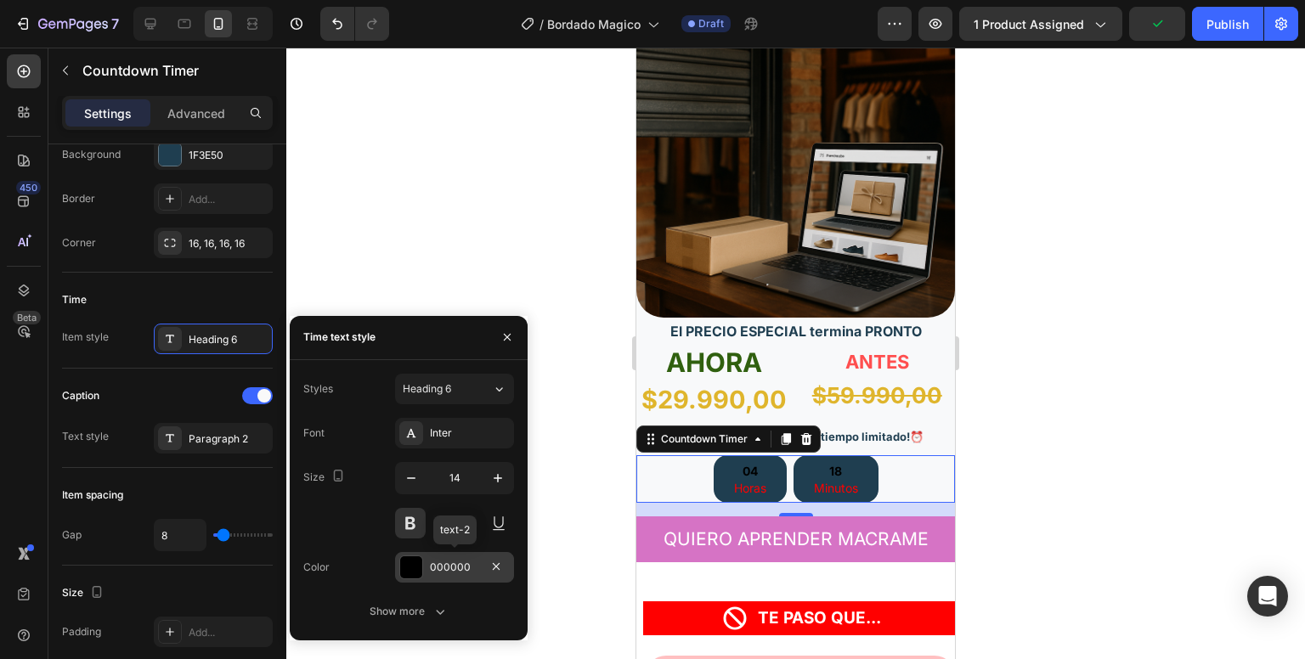
click at [439, 568] on div "000000" at bounding box center [454, 567] width 49 height 15
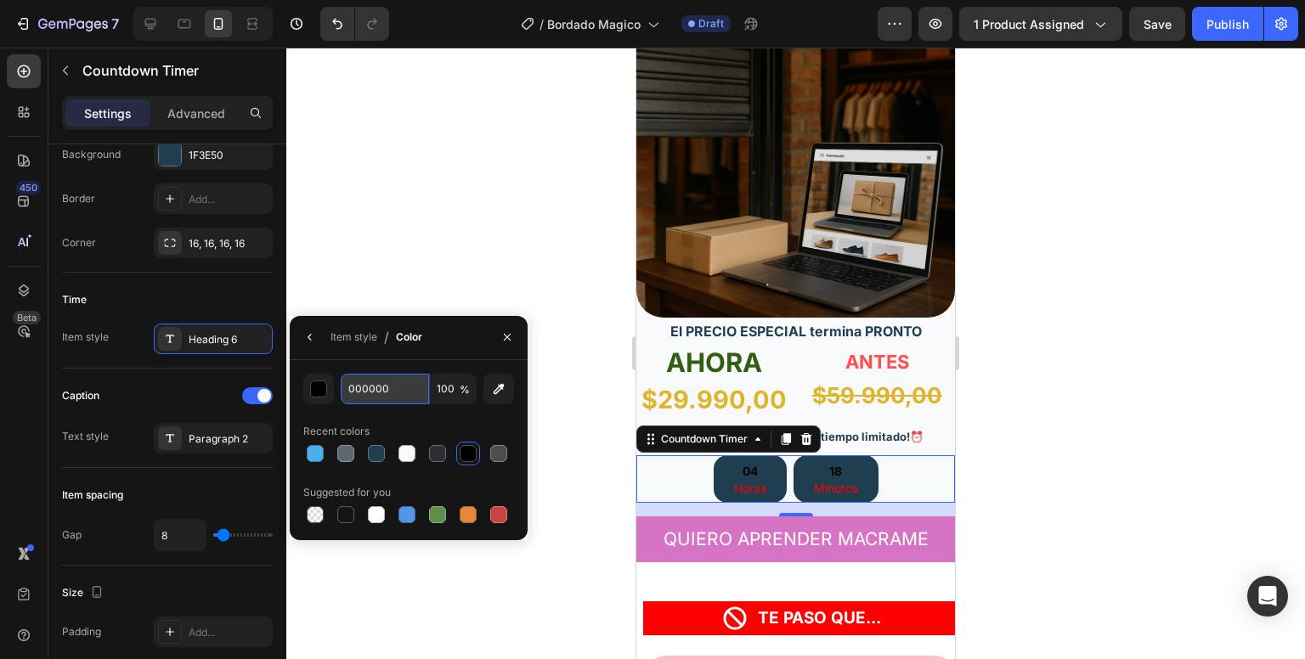
click at [381, 379] on input "000000" at bounding box center [385, 389] width 88 height 31
paste input "F8F9FA"
type input "F8F9FA"
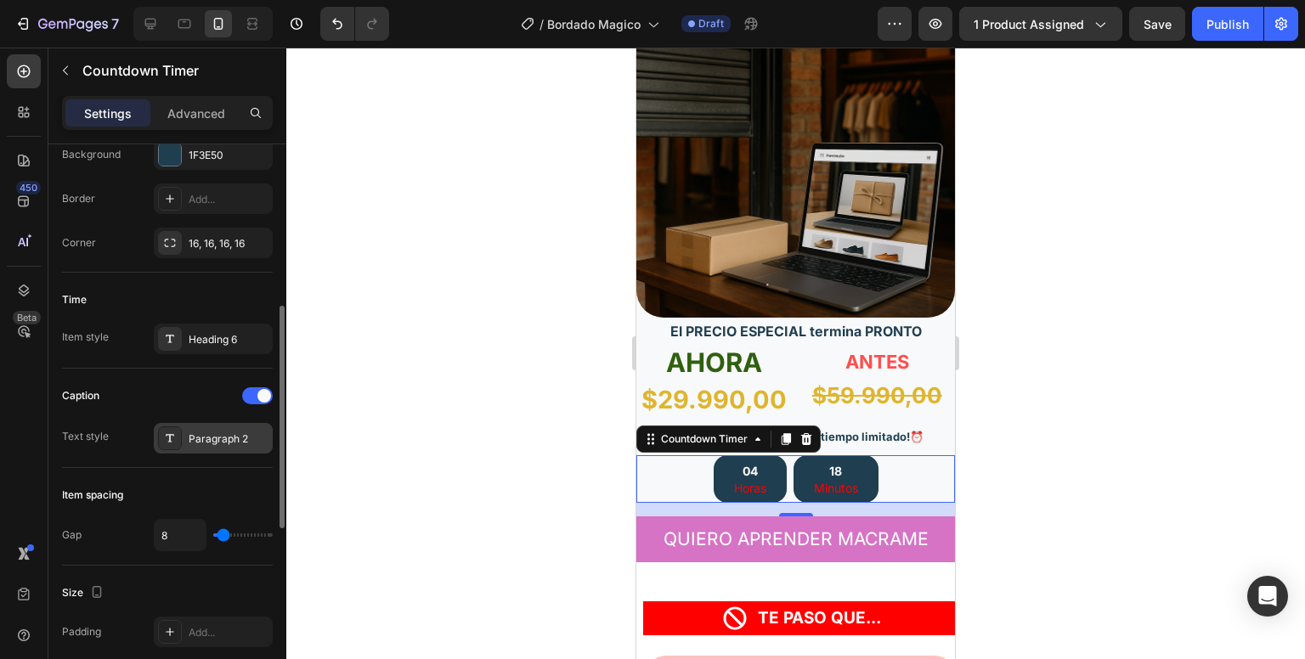
click at [207, 437] on div "Paragraph 2" at bounding box center [229, 439] width 80 height 15
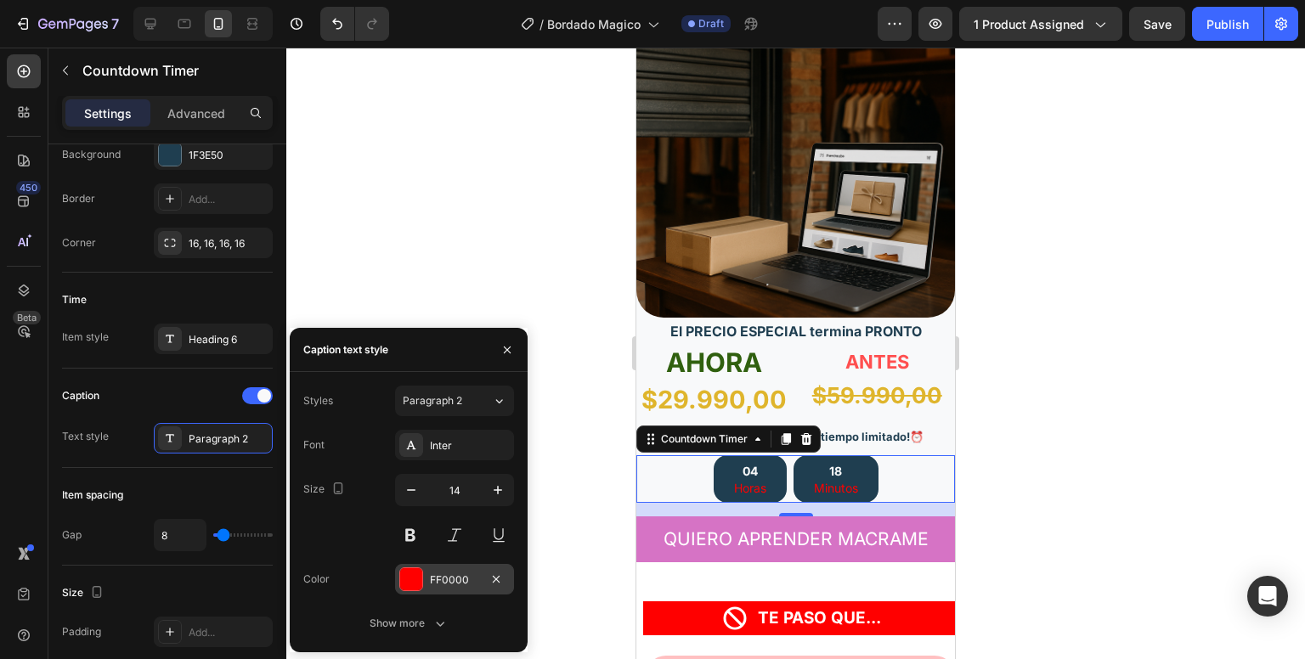
click at [437, 582] on div "FF0000" at bounding box center [454, 580] width 49 height 15
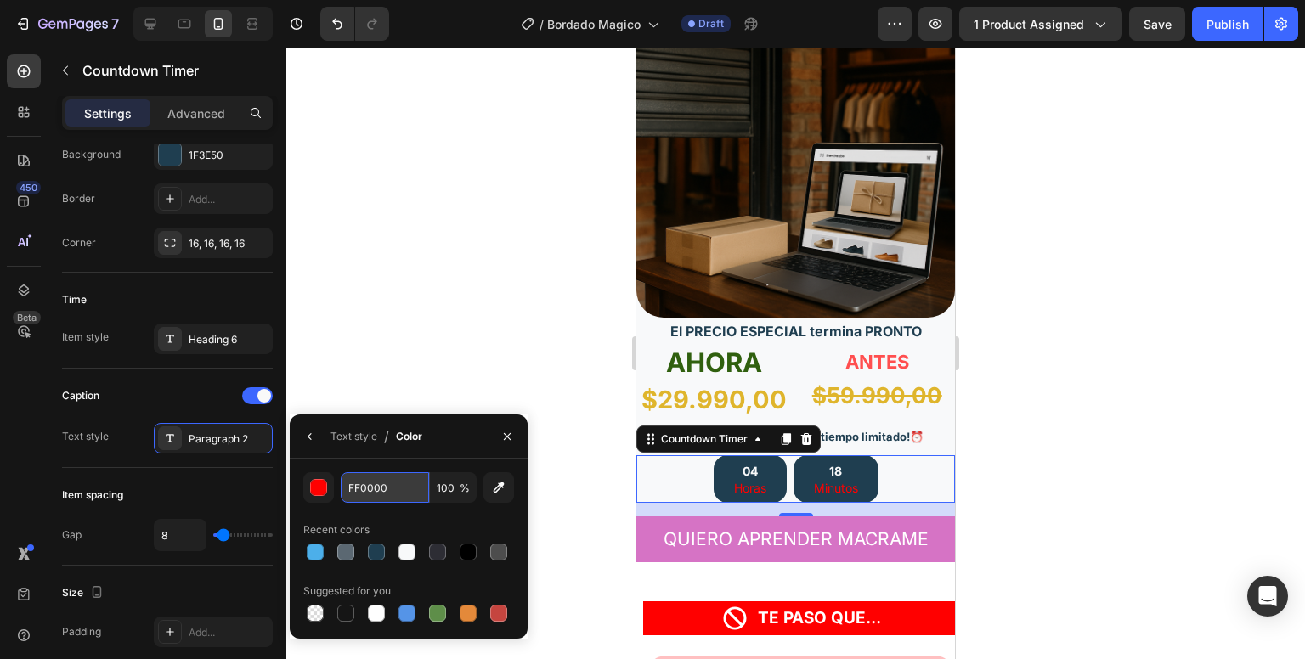
click at [359, 478] on input "FF0000" at bounding box center [385, 487] width 88 height 31
paste input "8F9FA"
type input "F8F9FA"
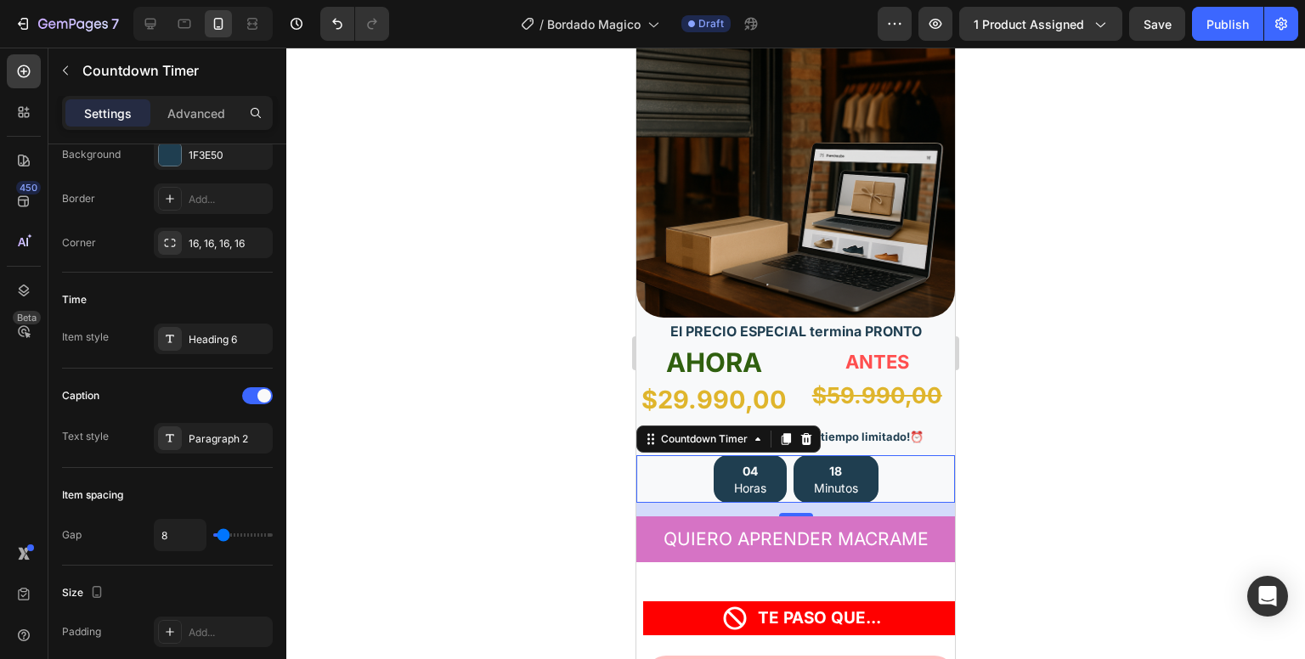
click at [401, 344] on div at bounding box center [795, 354] width 1019 height 612
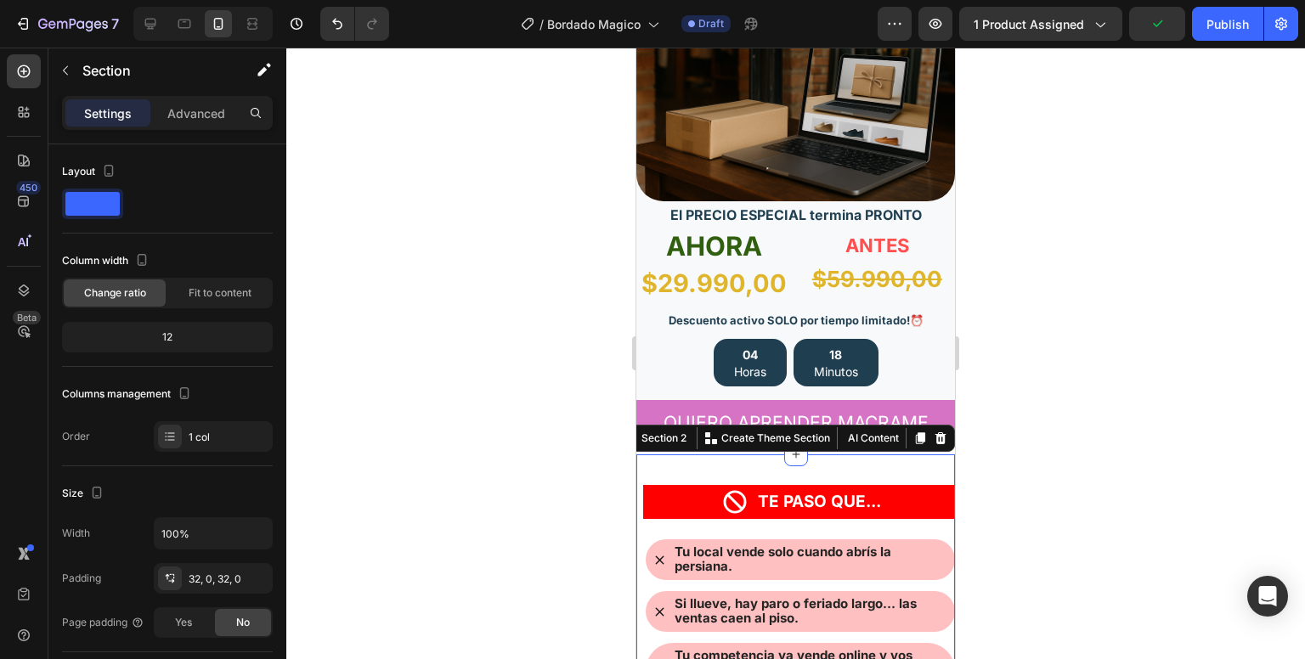
scroll to position [380, 0]
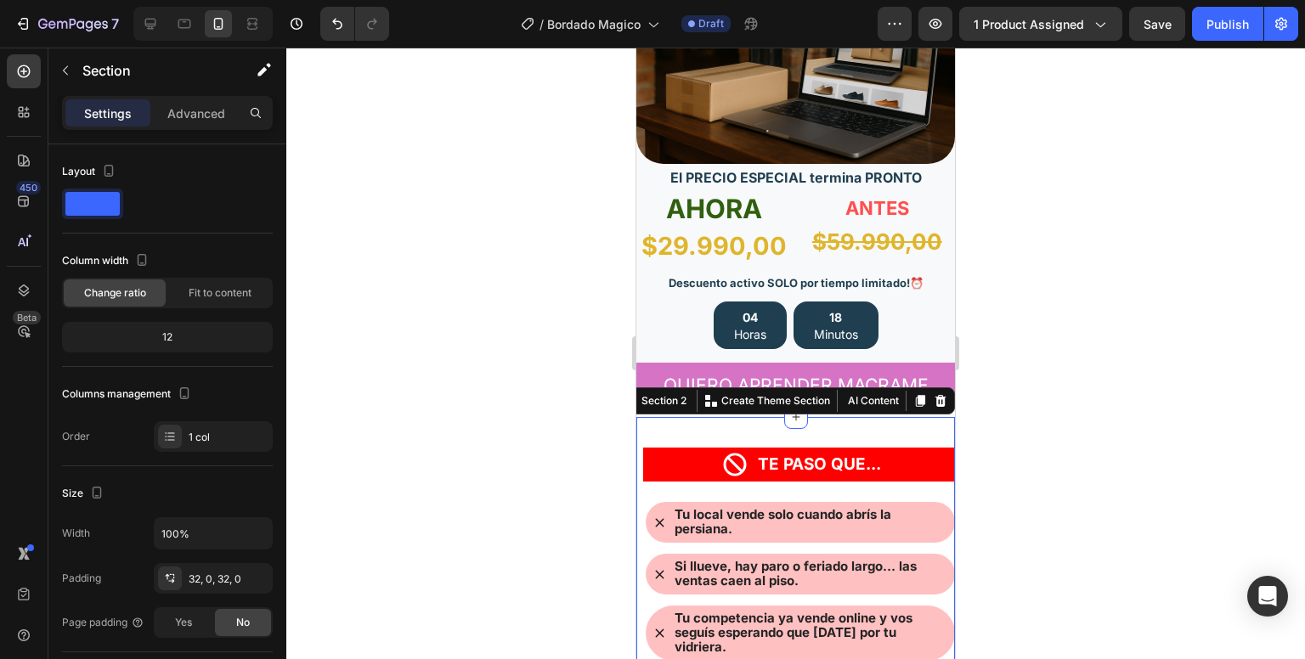
click at [531, 367] on div at bounding box center [795, 354] width 1019 height 612
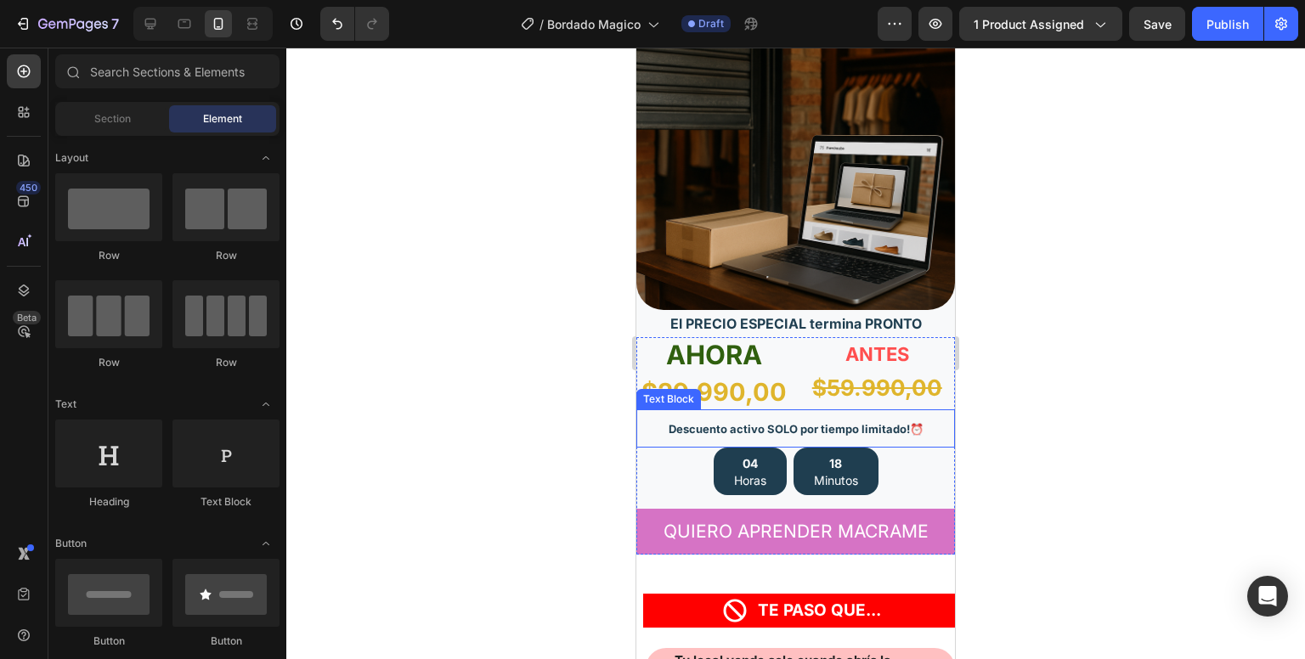
scroll to position [235, 0]
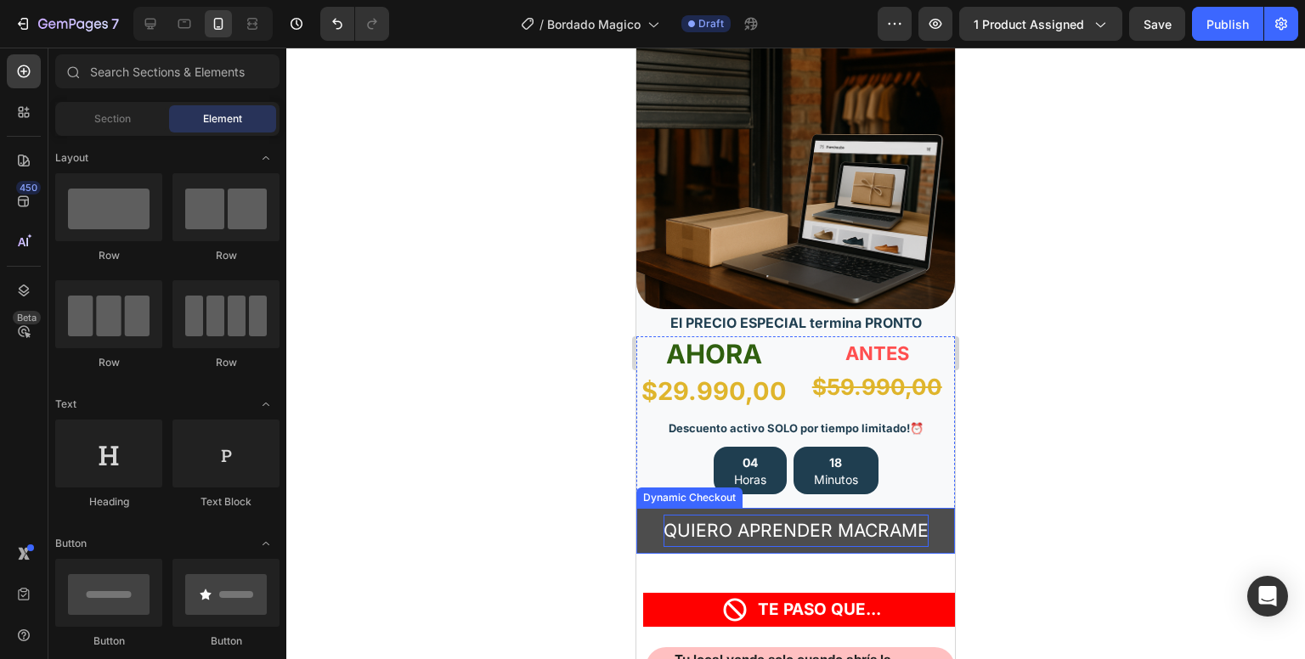
click at [788, 515] on div "QUIERO APRENDER MACRAME" at bounding box center [796, 531] width 265 height 32
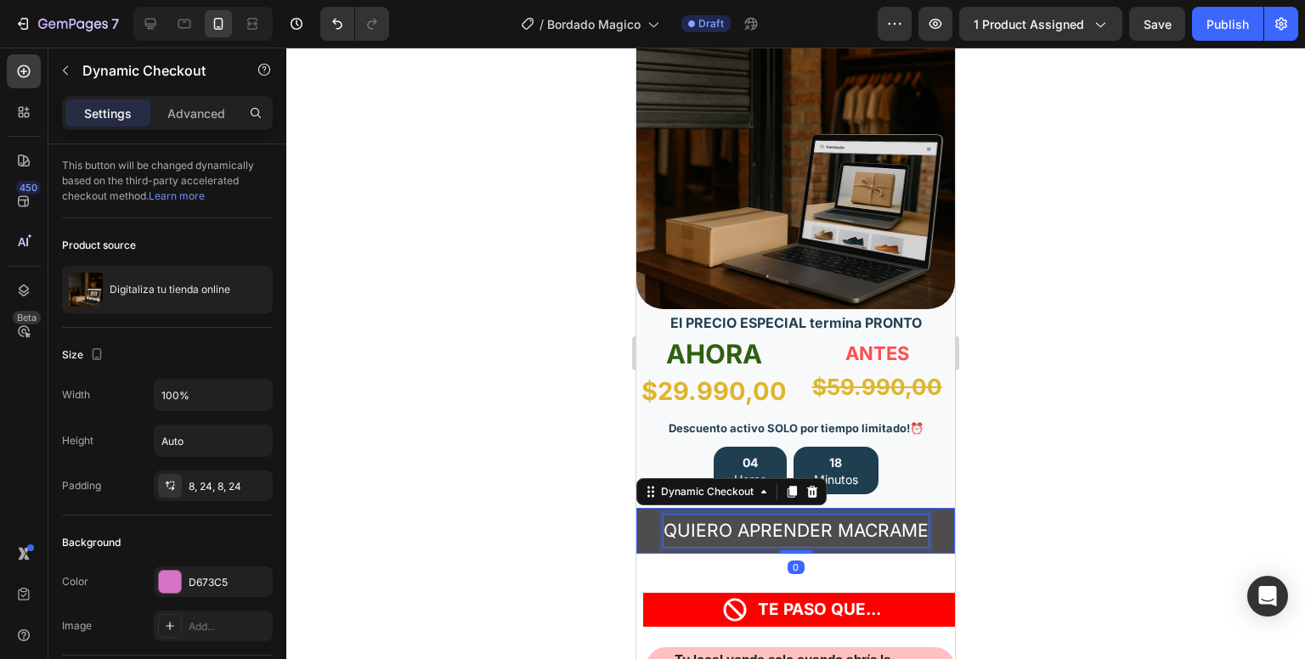
click at [788, 515] on div "QUIERO APRENDER MACRAME" at bounding box center [796, 531] width 265 height 32
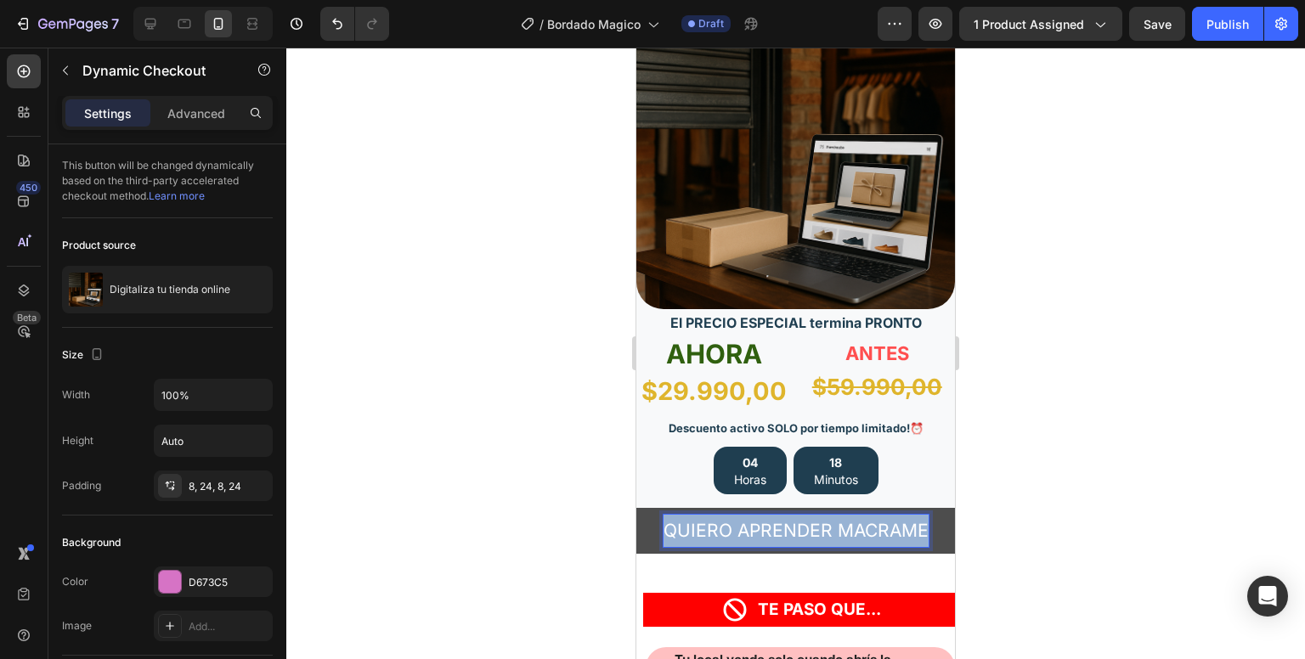
click at [788, 515] on p "QUIERO APRENDER MACRAME" at bounding box center [796, 531] width 265 height 32
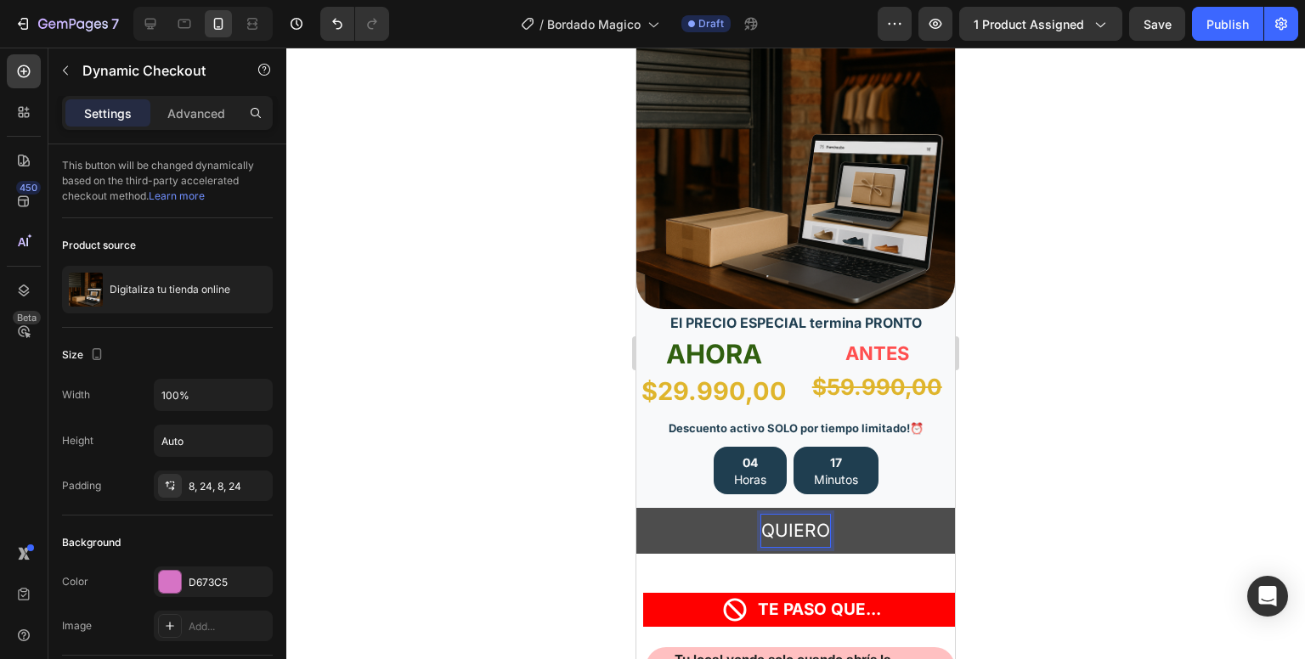
click at [636, 508] on button "QUIERO" at bounding box center [795, 531] width 319 height 46
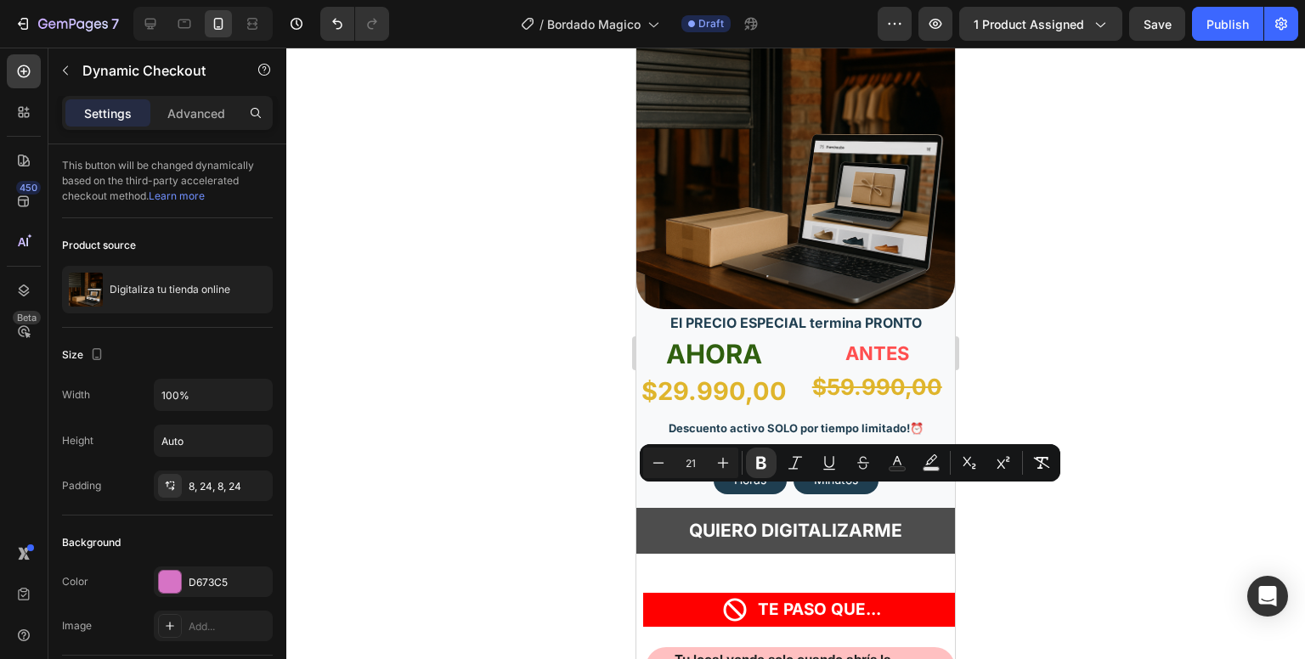
click at [663, 508] on button "QUIERO DIGITALIZARME" at bounding box center [795, 531] width 319 height 46
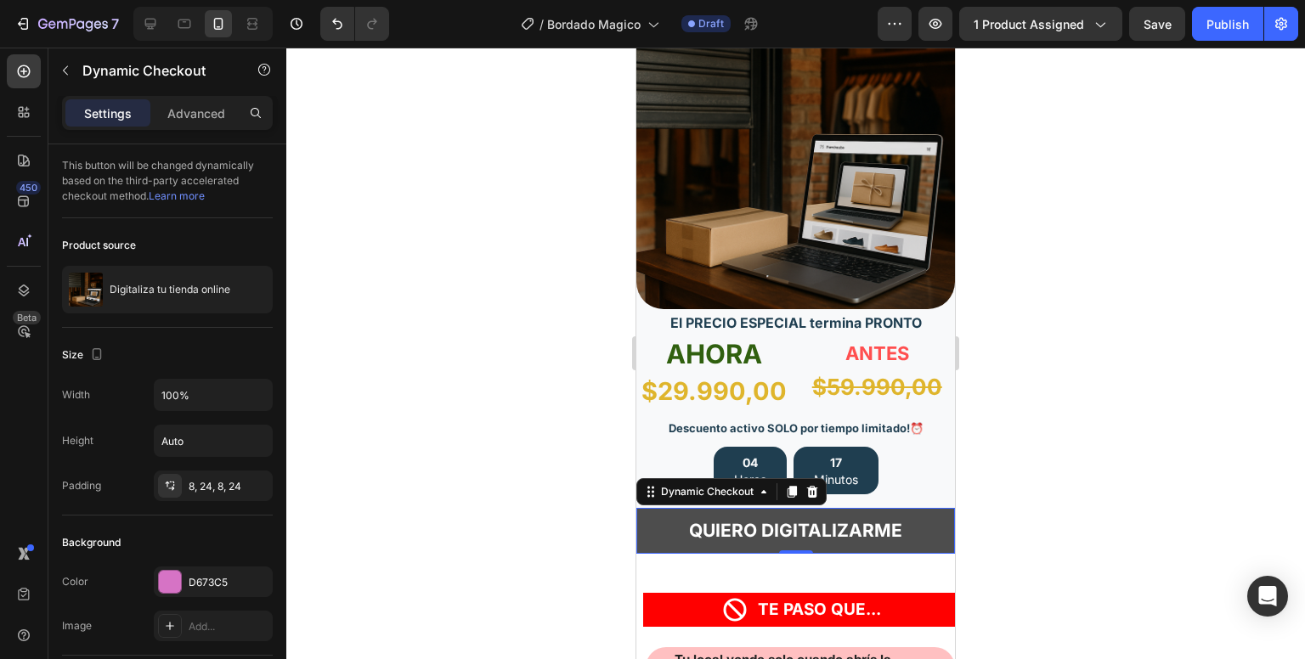
click at [657, 508] on button "QUIERO DIGITALIZARME" at bounding box center [795, 531] width 319 height 46
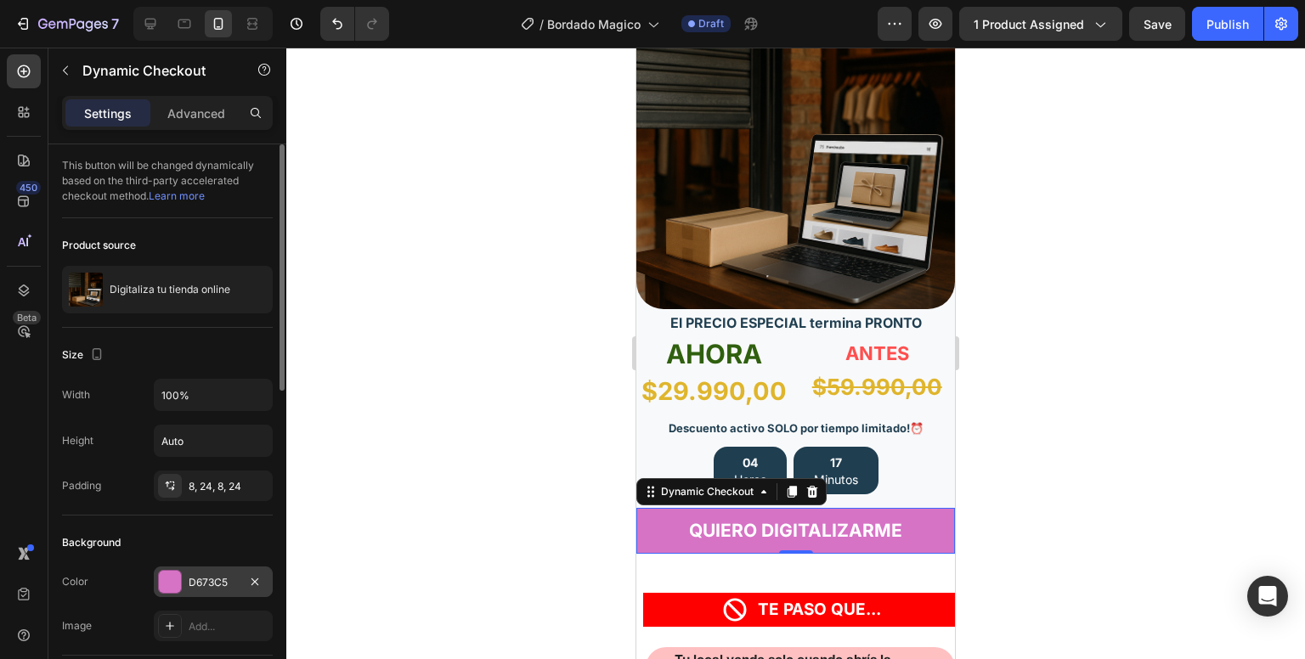
click at [213, 585] on div "D673C5" at bounding box center [213, 582] width 49 height 15
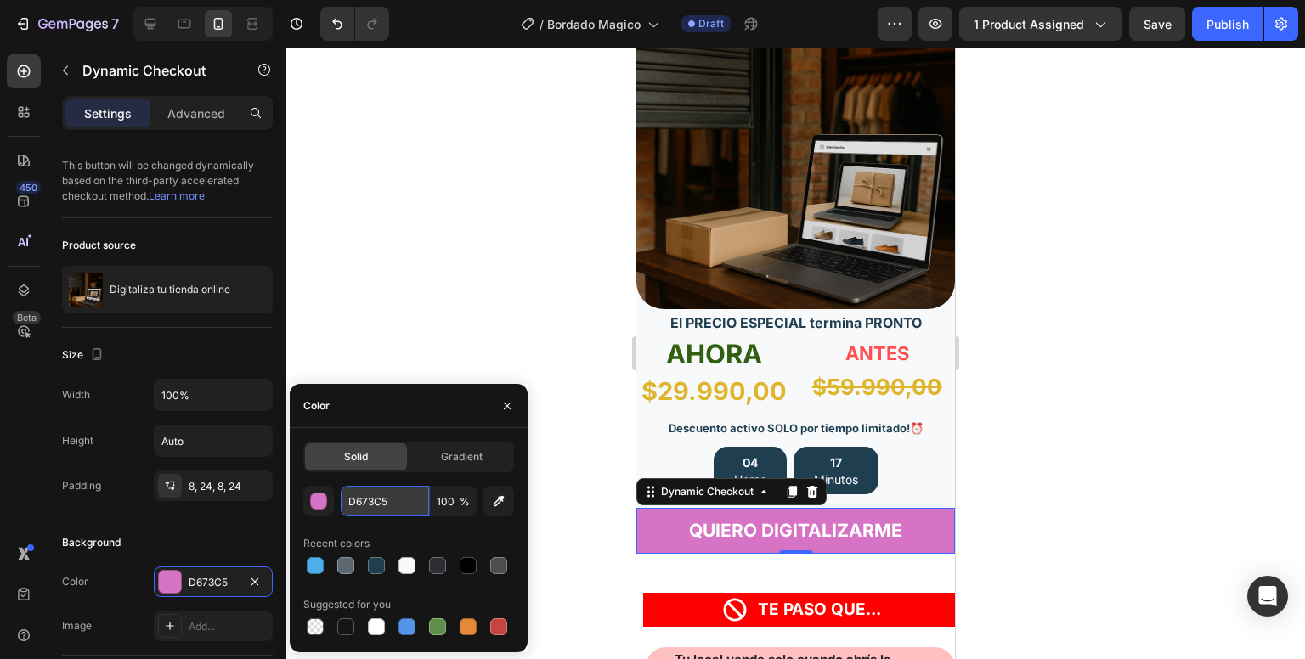
click at [370, 502] on input "D673C5" at bounding box center [385, 501] width 88 height 31
paste input "4CAFEA"
type input "4CAFEA"
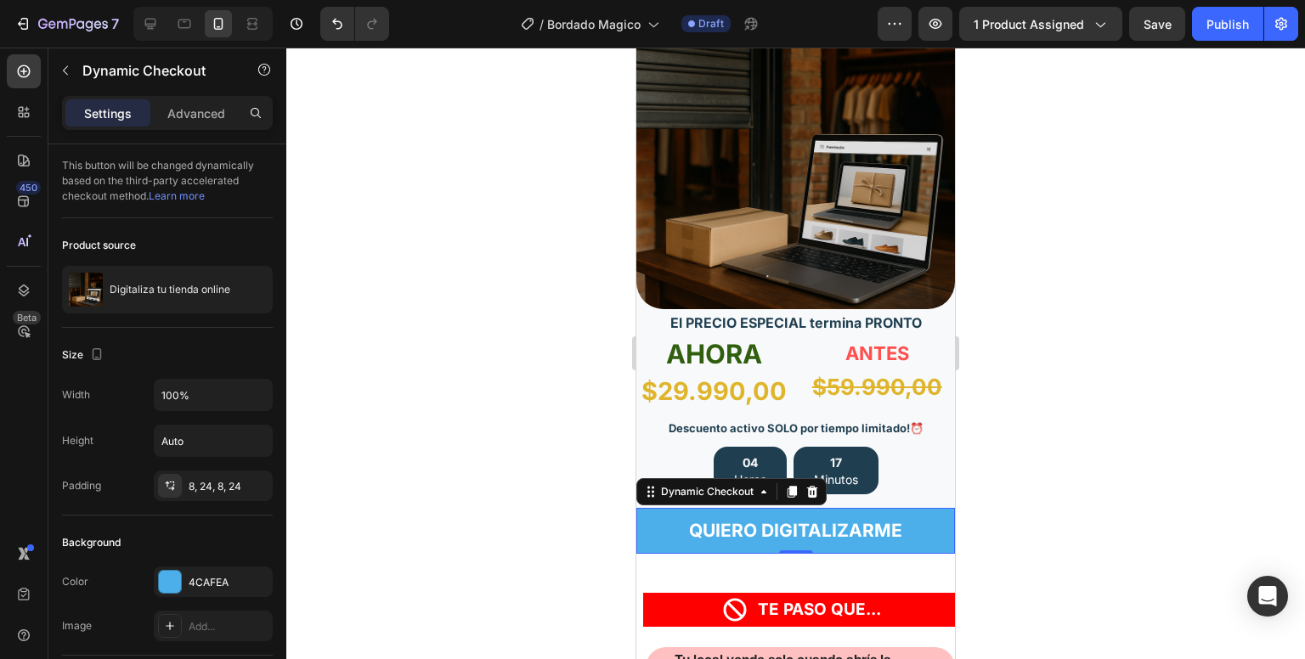
click at [405, 378] on div at bounding box center [795, 354] width 1019 height 612
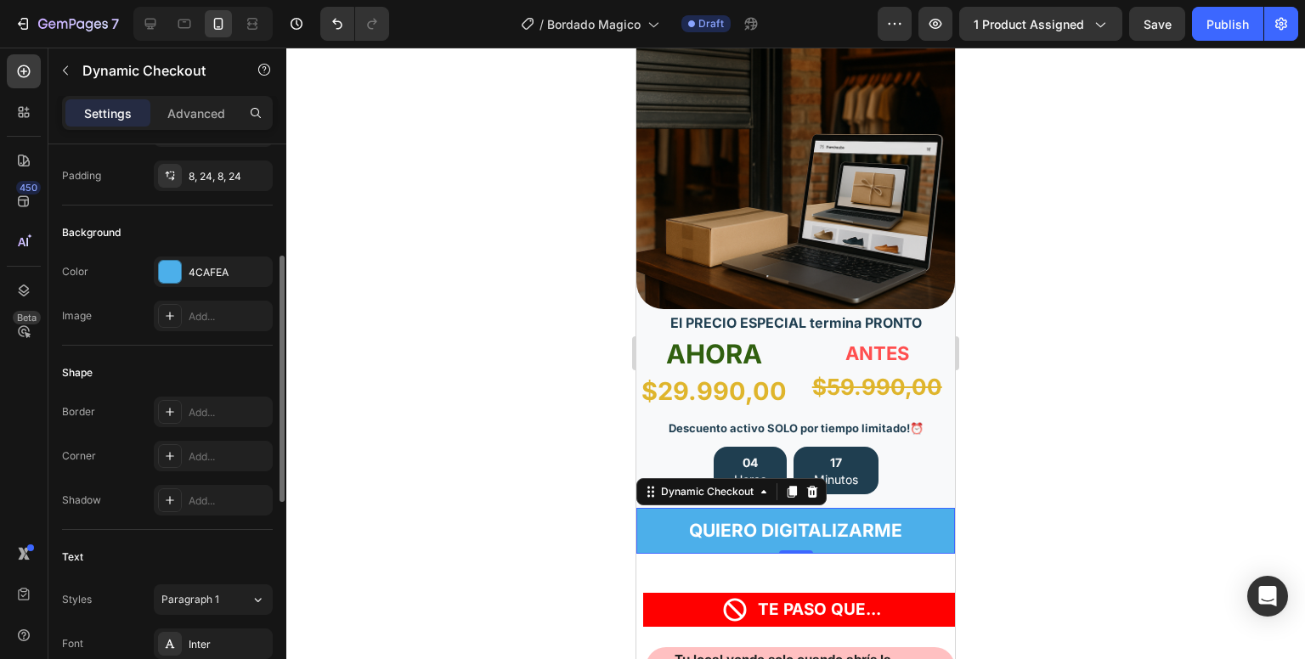
scroll to position [293, 0]
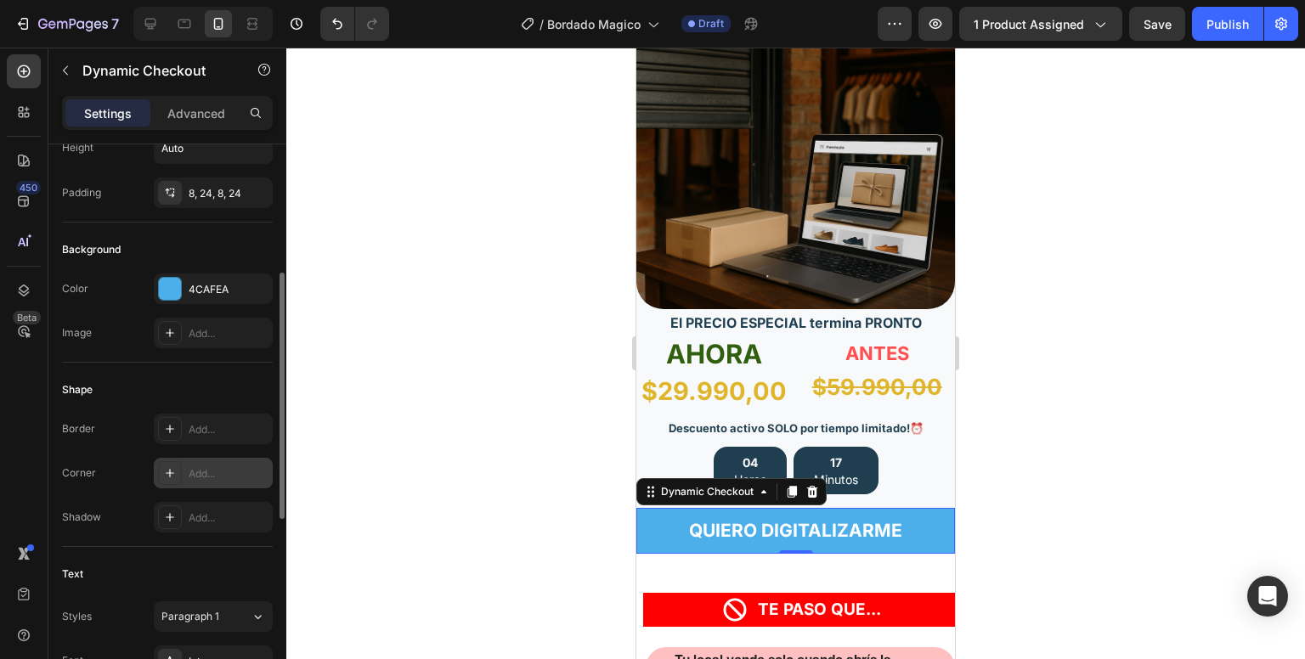
click at [213, 474] on div "Add..." at bounding box center [229, 474] width 80 height 15
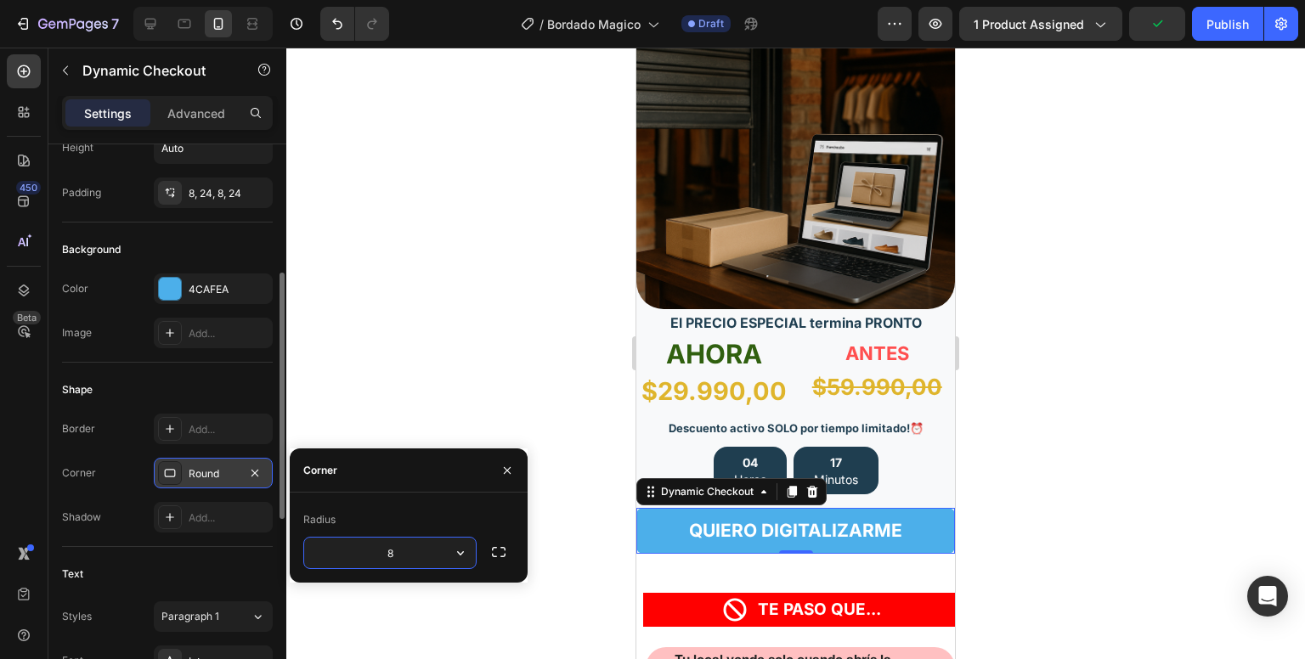
click at [438, 551] on input "8" at bounding box center [390, 553] width 172 height 31
click at [457, 555] on icon "button" at bounding box center [460, 553] width 17 height 17
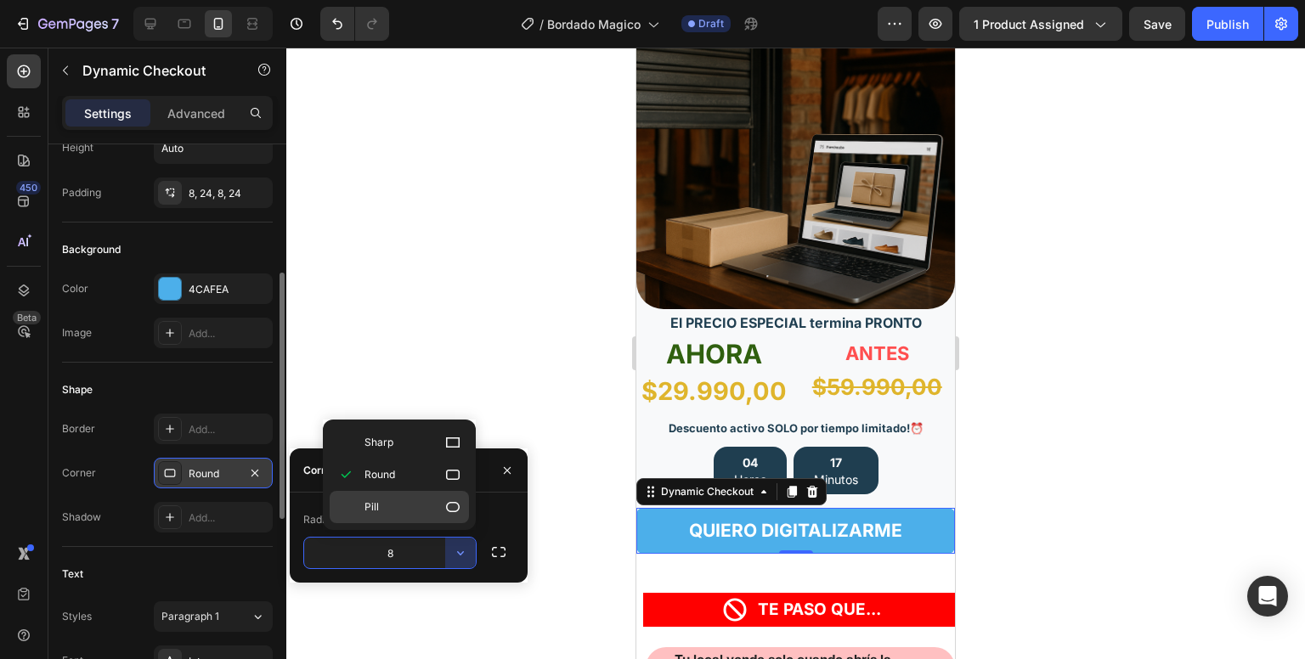
click at [377, 514] on span "Pill" at bounding box center [372, 507] width 14 height 15
type input "9999"
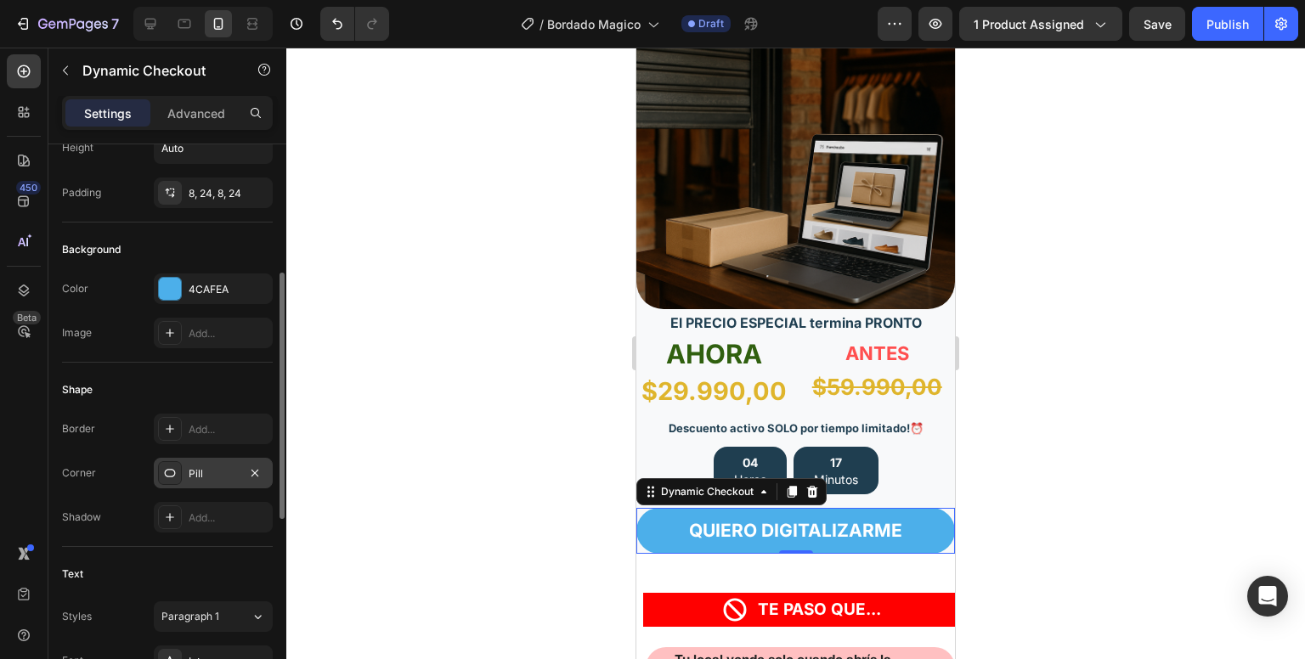
click at [496, 339] on div at bounding box center [795, 354] width 1019 height 612
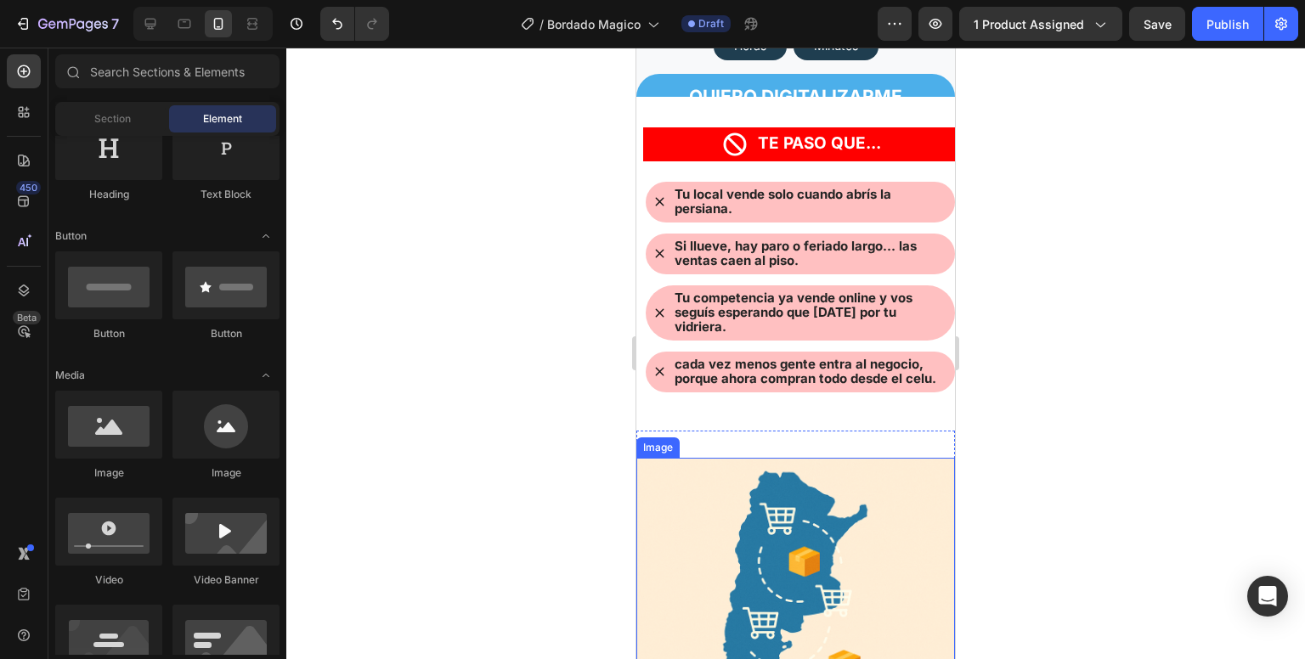
scroll to position [666, 0]
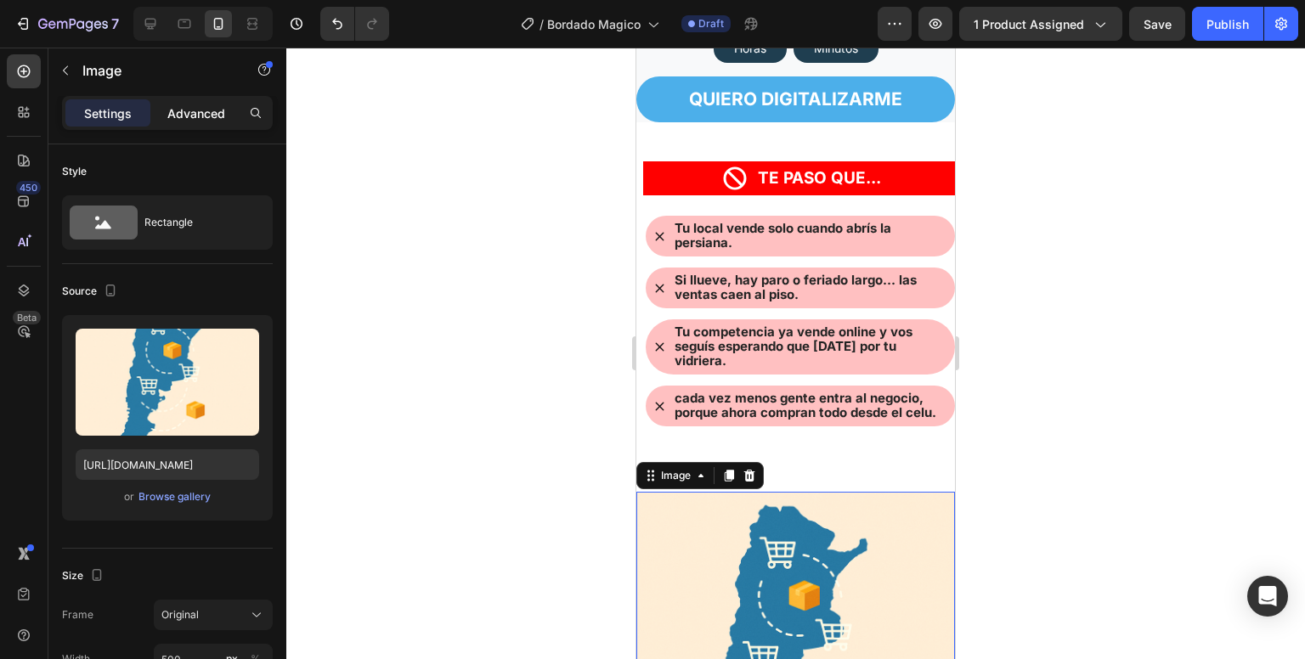
click at [211, 116] on p "Advanced" at bounding box center [196, 114] width 58 height 18
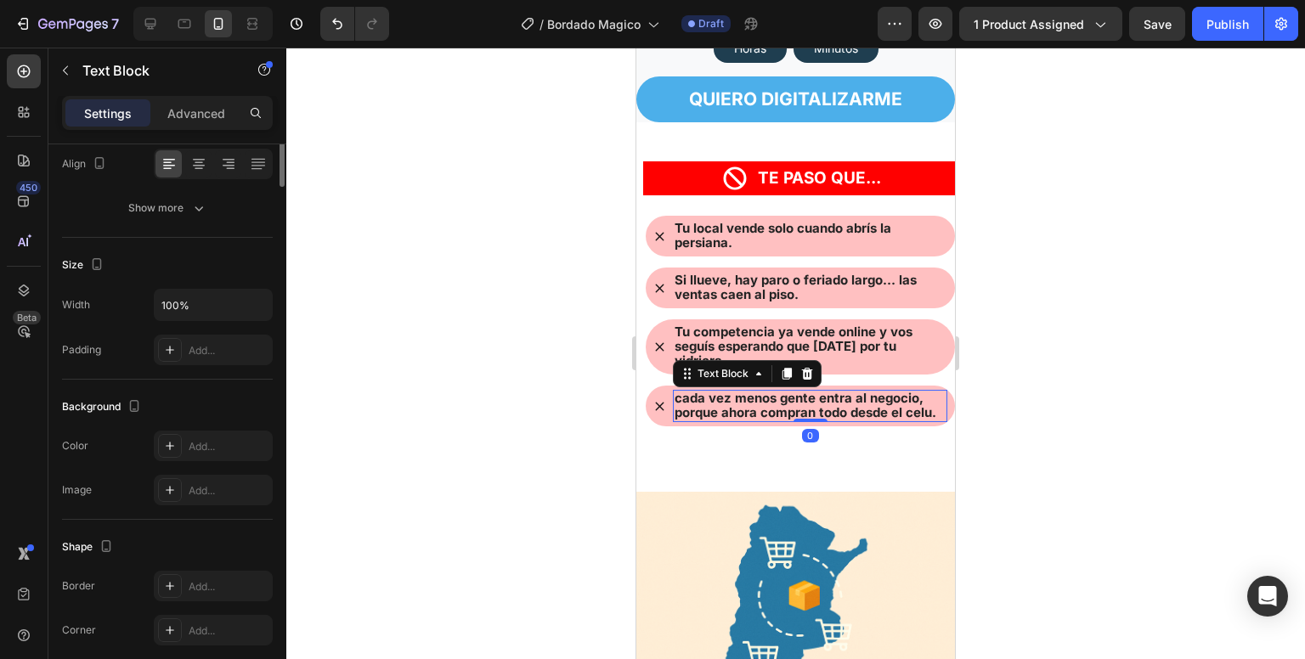
scroll to position [0, 0]
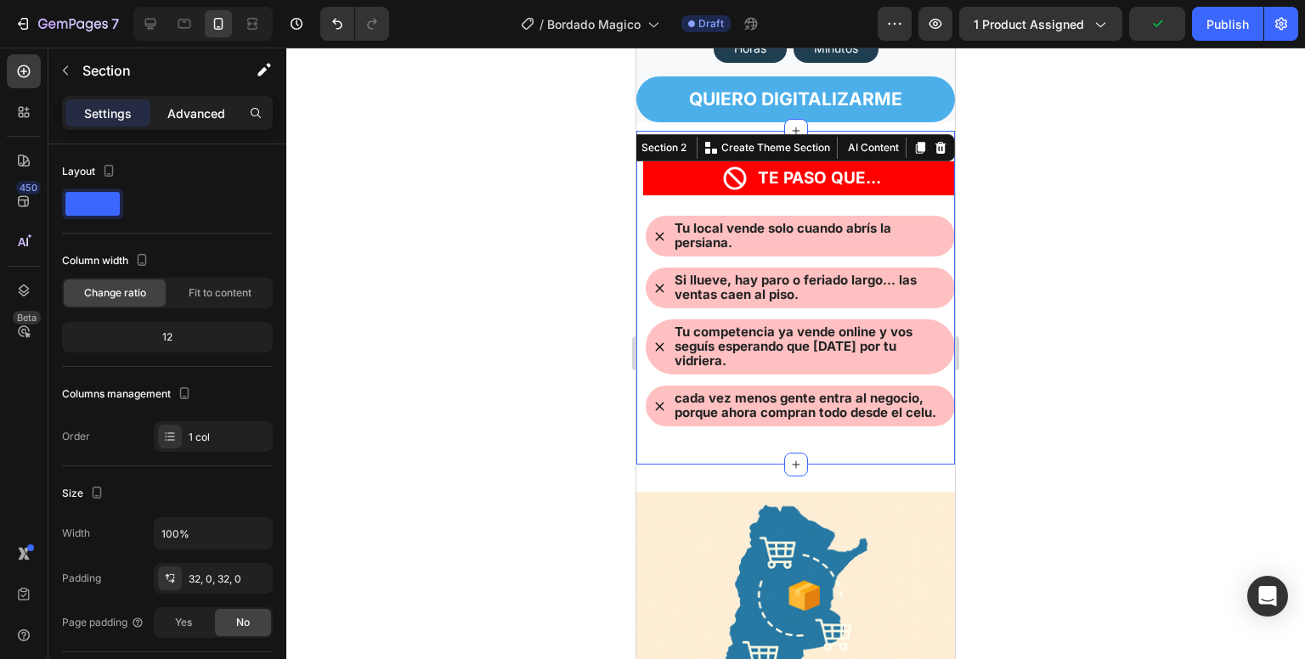
click at [177, 110] on p "Advanced" at bounding box center [196, 114] width 58 height 18
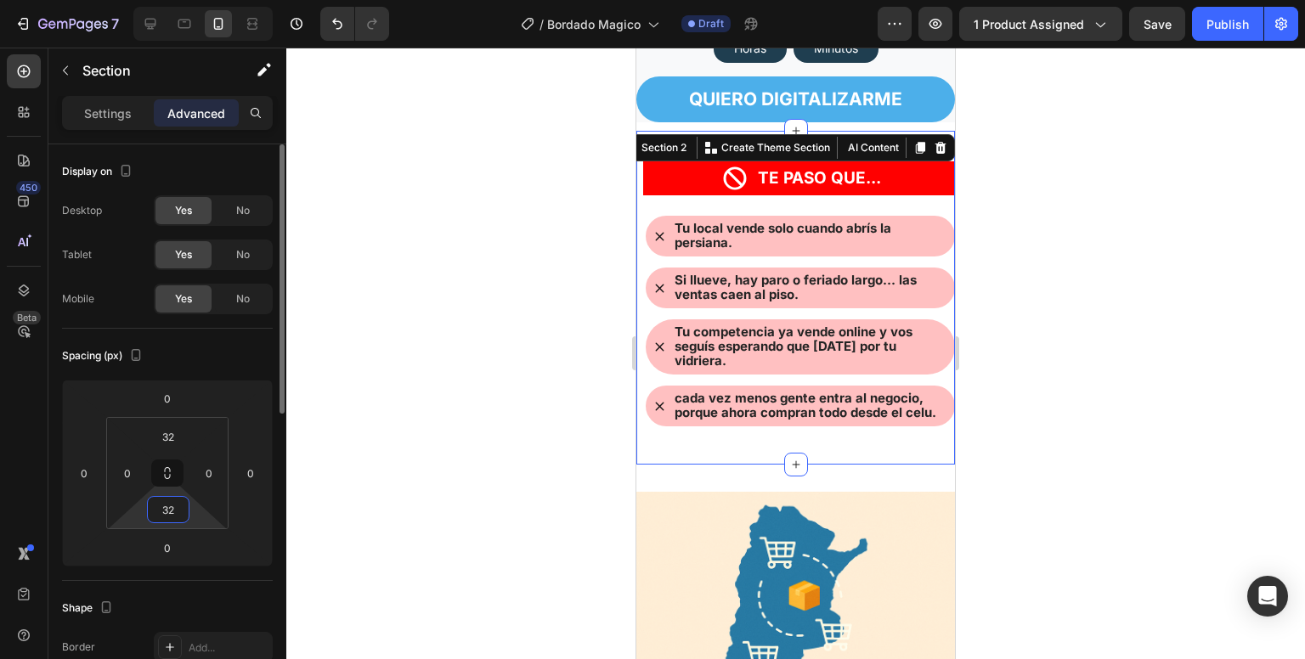
click at [161, 511] on input "32" at bounding box center [168, 509] width 34 height 25
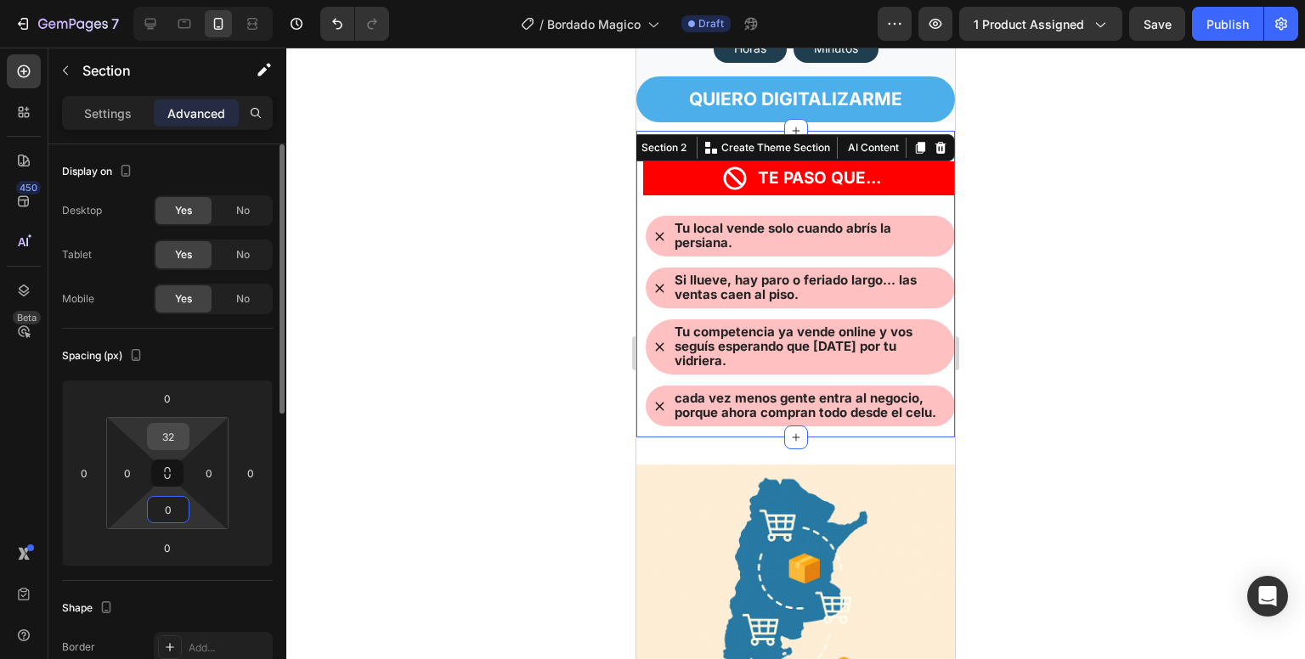
type input "0"
click at [171, 431] on input "32" at bounding box center [168, 436] width 34 height 25
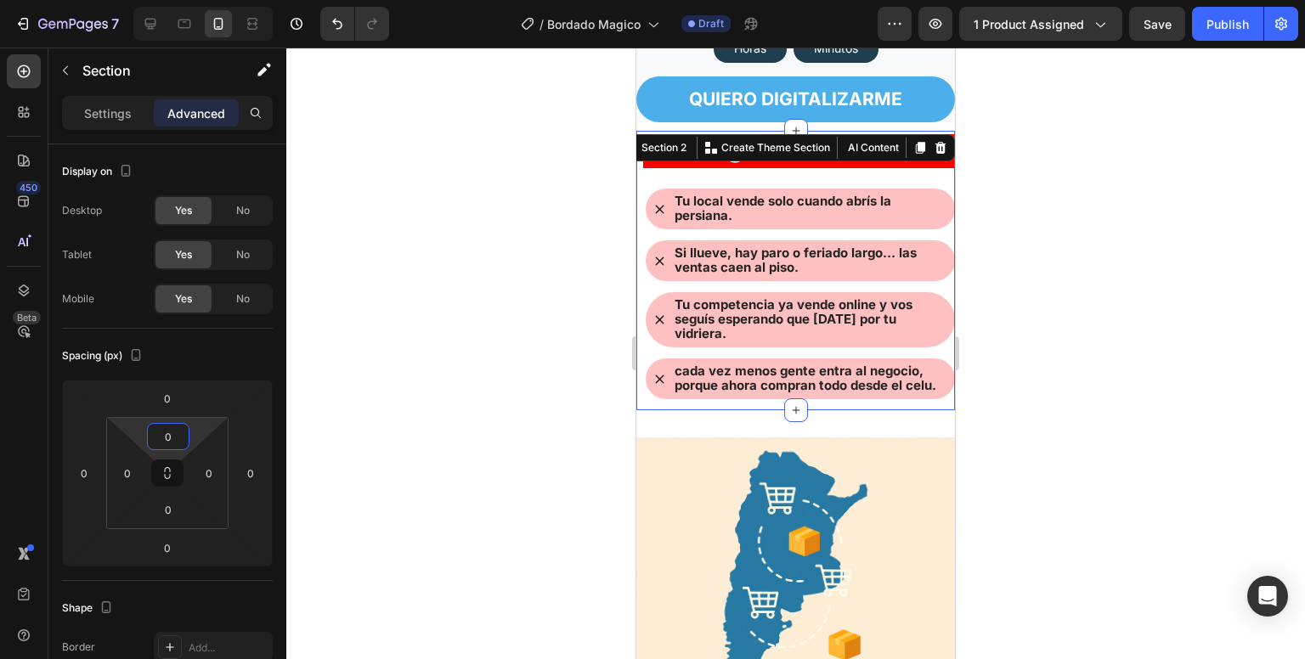
type input "0"
click at [524, 286] on div at bounding box center [795, 354] width 1019 height 612
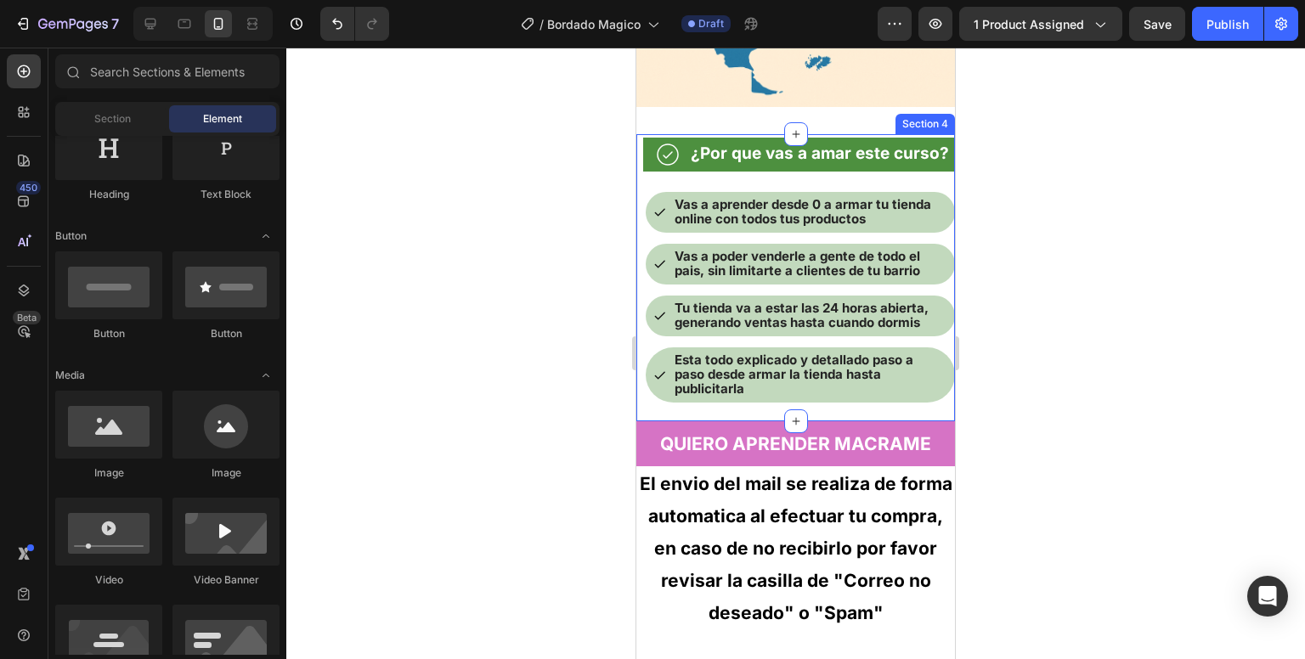
scroll to position [1295, 0]
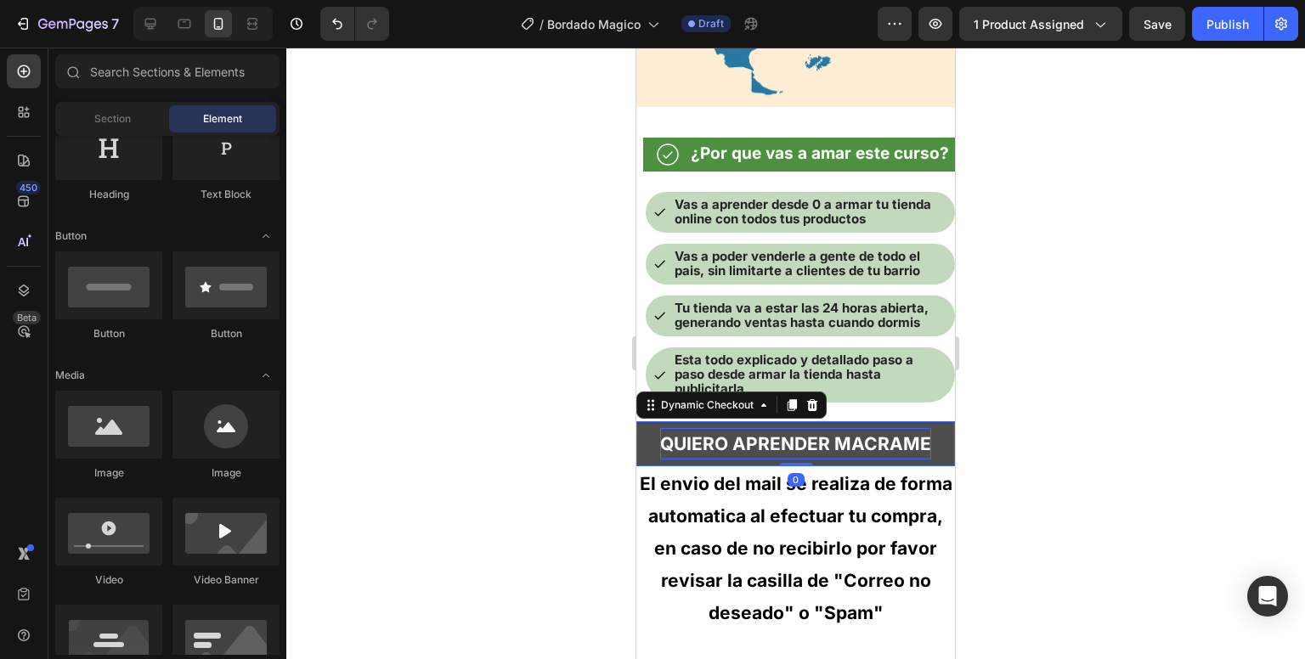
click at [862, 450] on strong "QUIERO APRENDER MACRAME" at bounding box center [795, 444] width 271 height 32
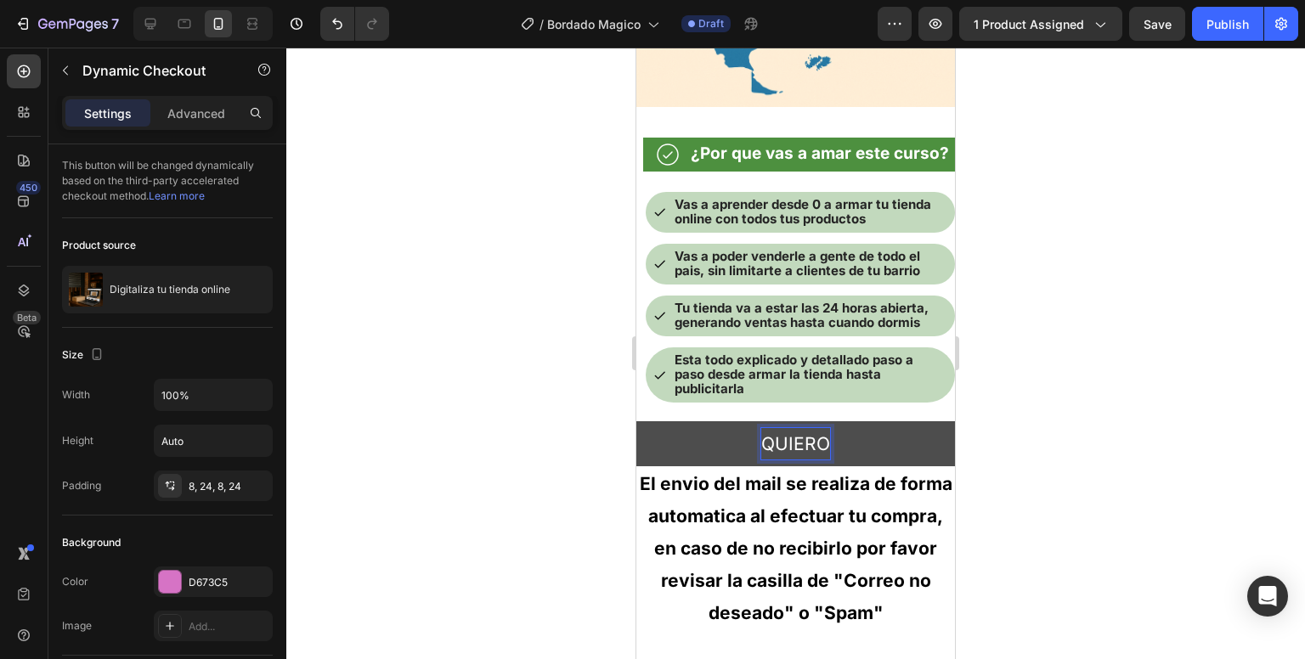
click at [636, 421] on button "QUIERO" at bounding box center [795, 444] width 319 height 46
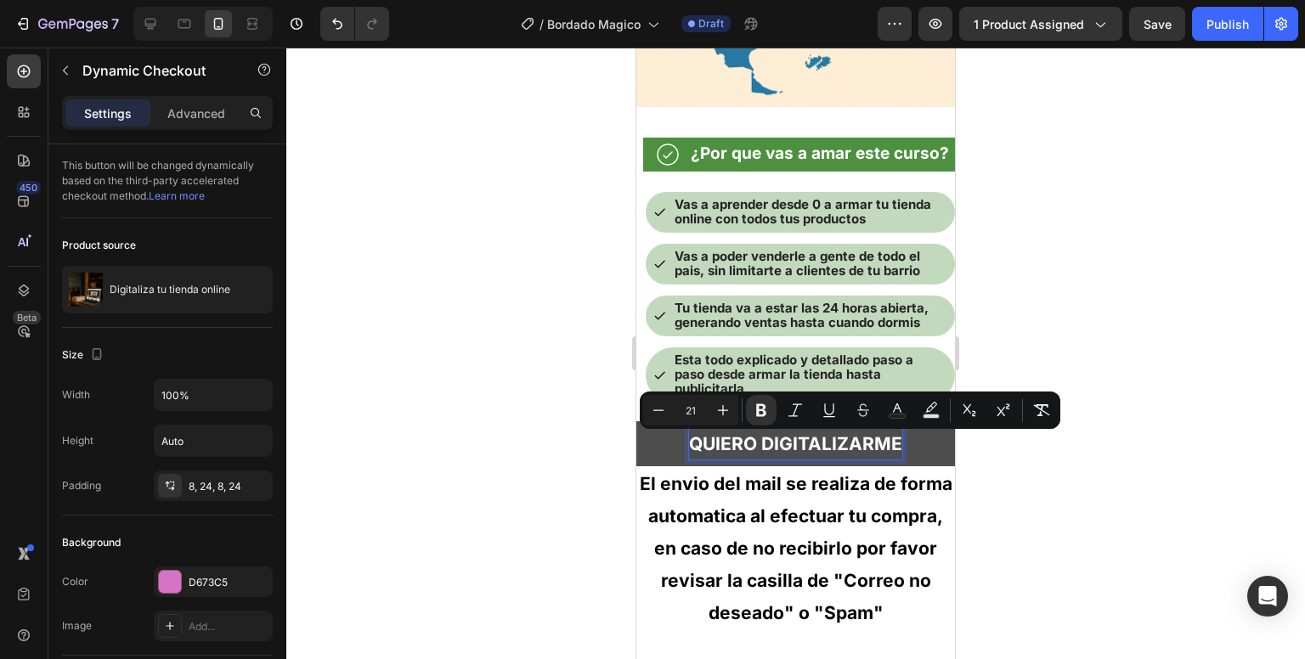
click at [646, 455] on button "QUIERO DIGITALIZARME" at bounding box center [795, 444] width 319 height 46
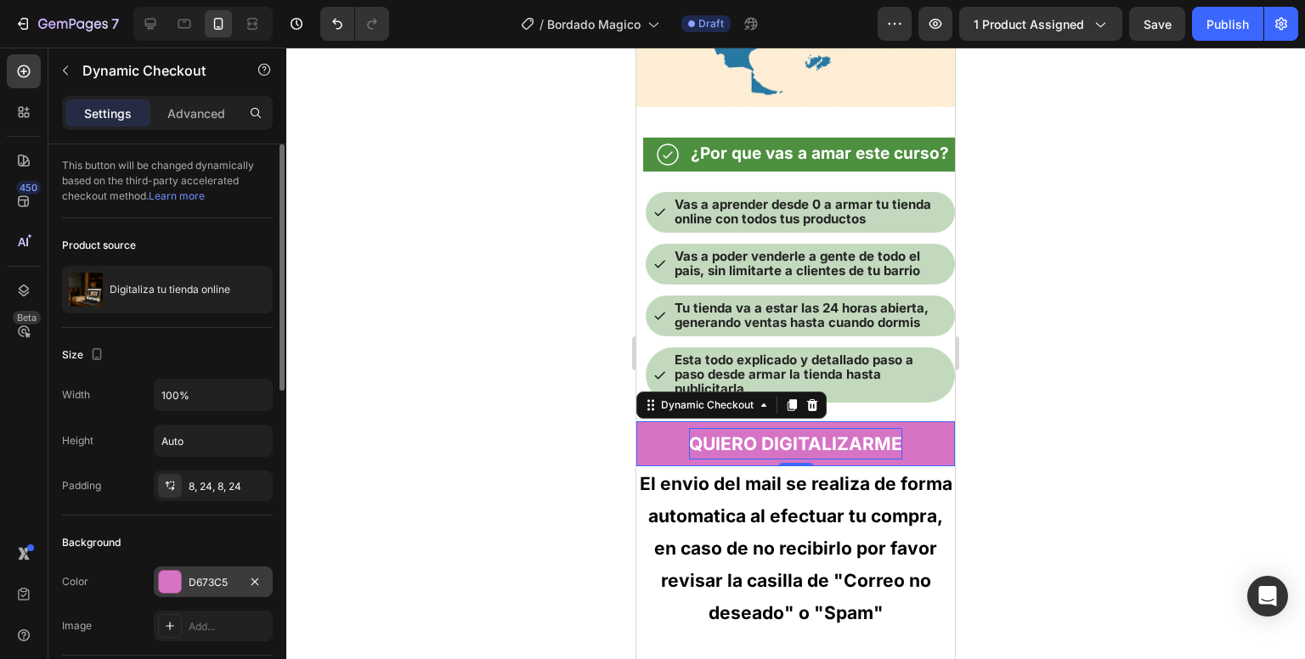
click at [178, 592] on div "D673C5" at bounding box center [213, 582] width 119 height 31
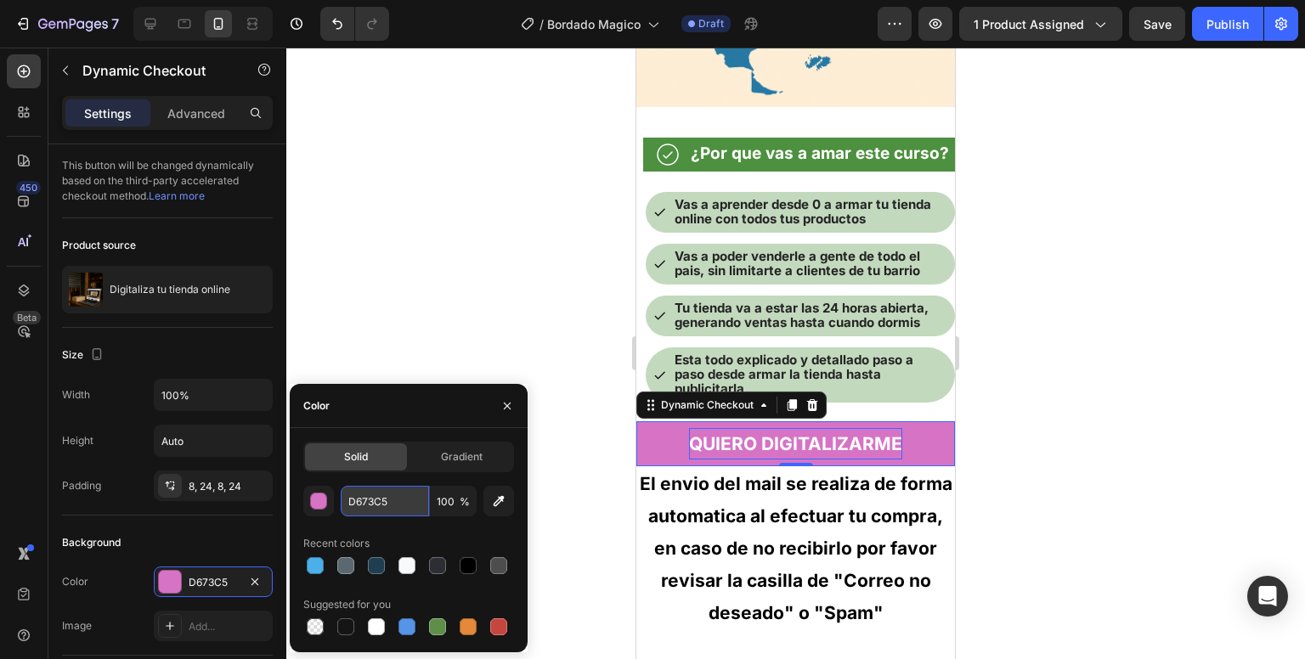
click at [350, 499] on input "D673C5" at bounding box center [385, 501] width 88 height 31
paste input "4CAFEA"
type input "4CAFEA"
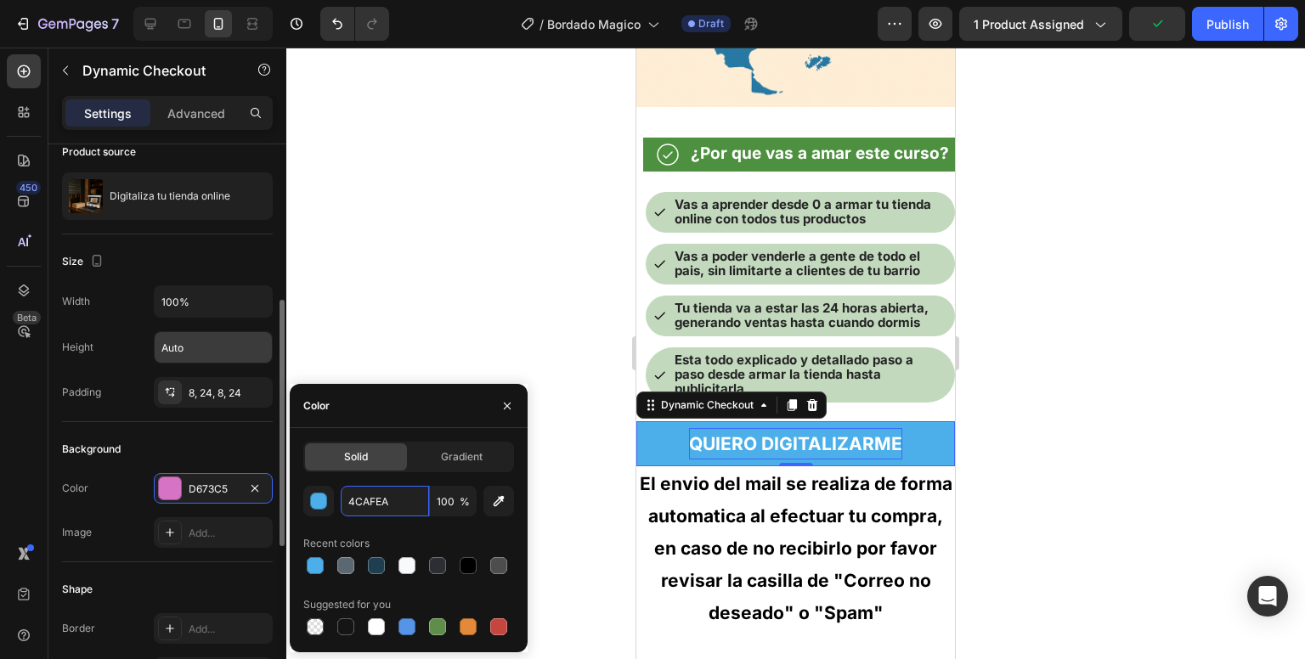
scroll to position [224, 0]
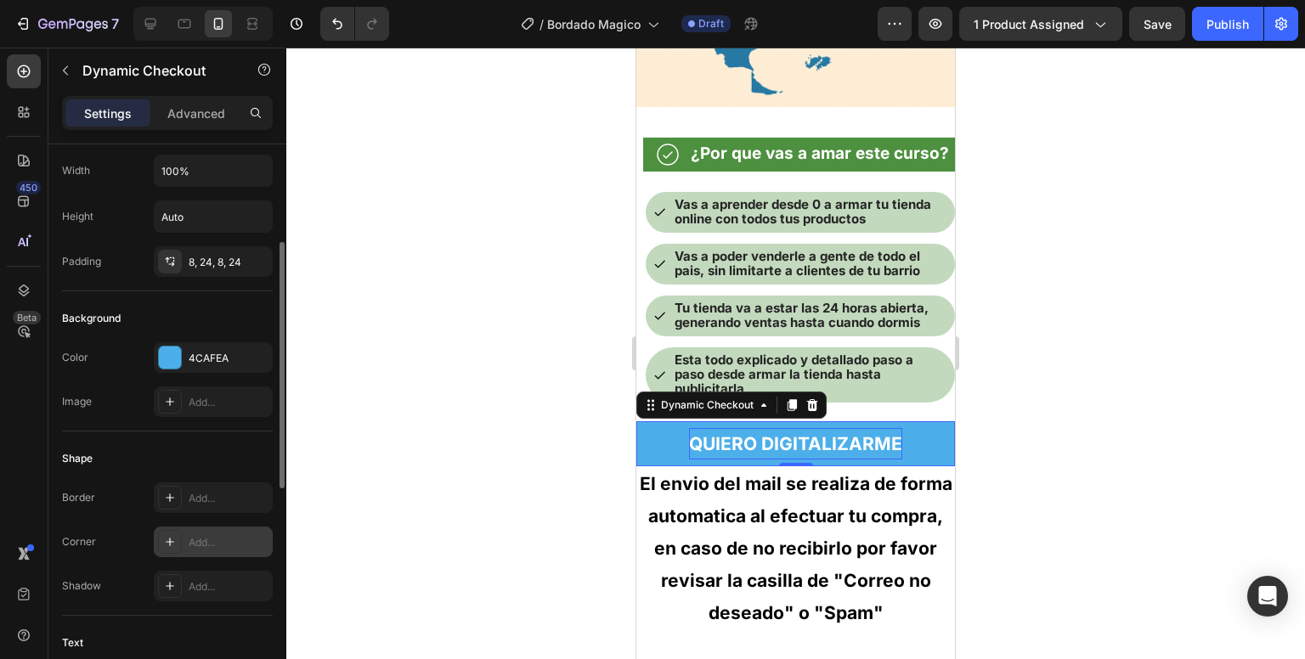
click at [222, 528] on div "Add..." at bounding box center [213, 542] width 119 height 31
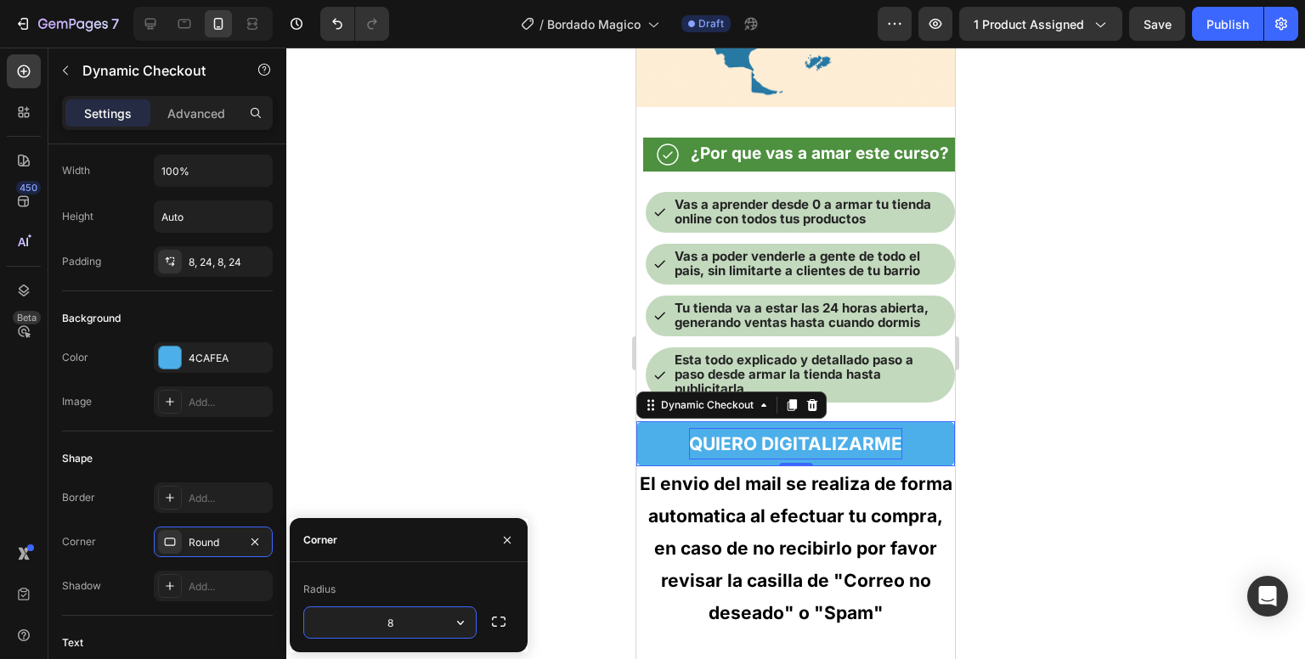
click at [379, 621] on input "8" at bounding box center [390, 623] width 172 height 31
click at [467, 613] on button "button" at bounding box center [460, 623] width 31 height 31
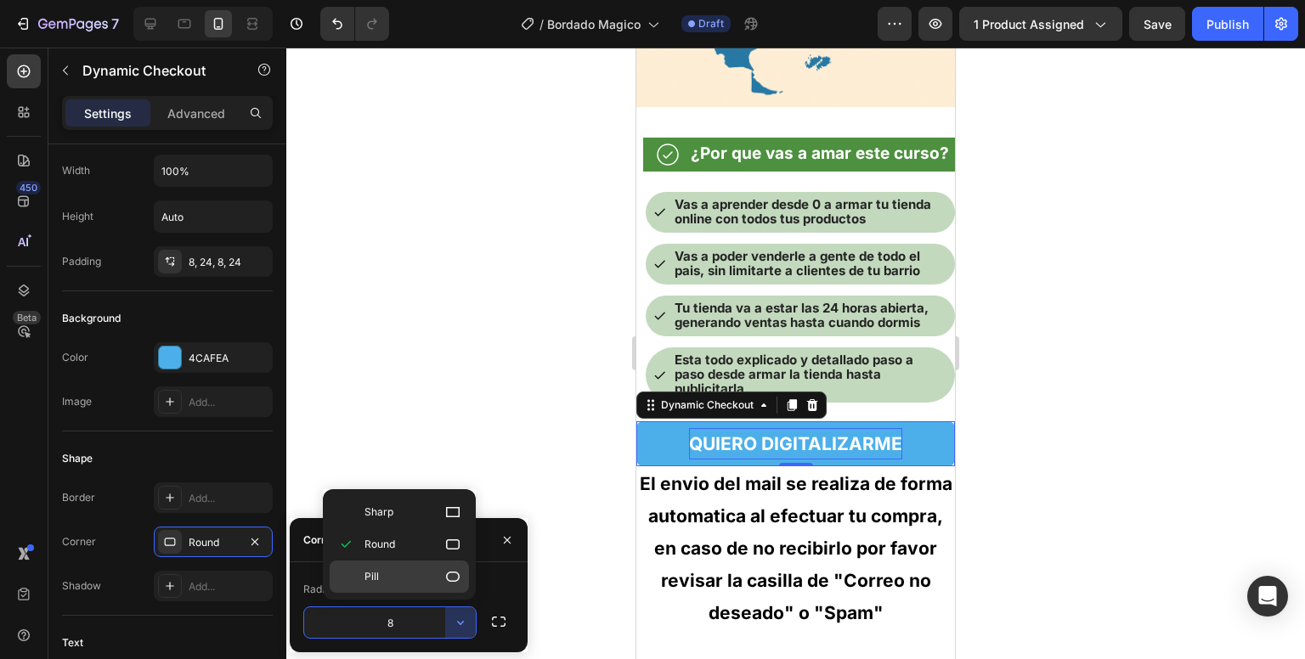
click at [414, 574] on p "Pill" at bounding box center [413, 576] width 97 height 17
type input "9999"
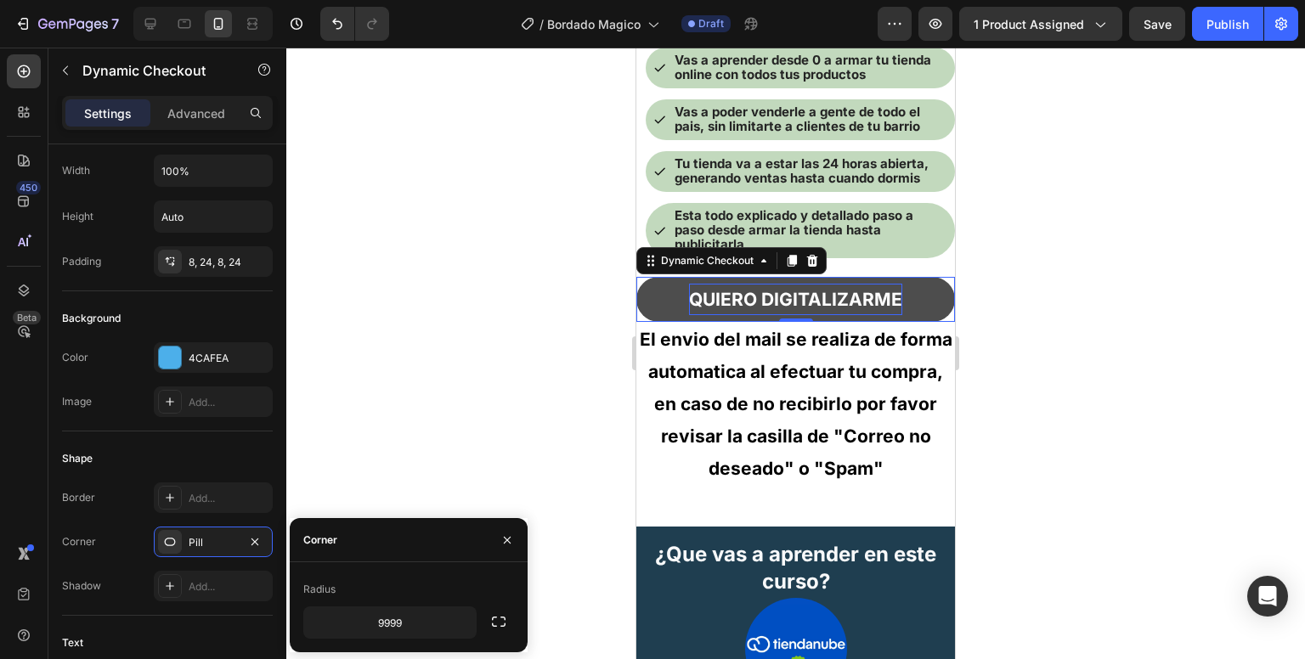
scroll to position [1428, 0]
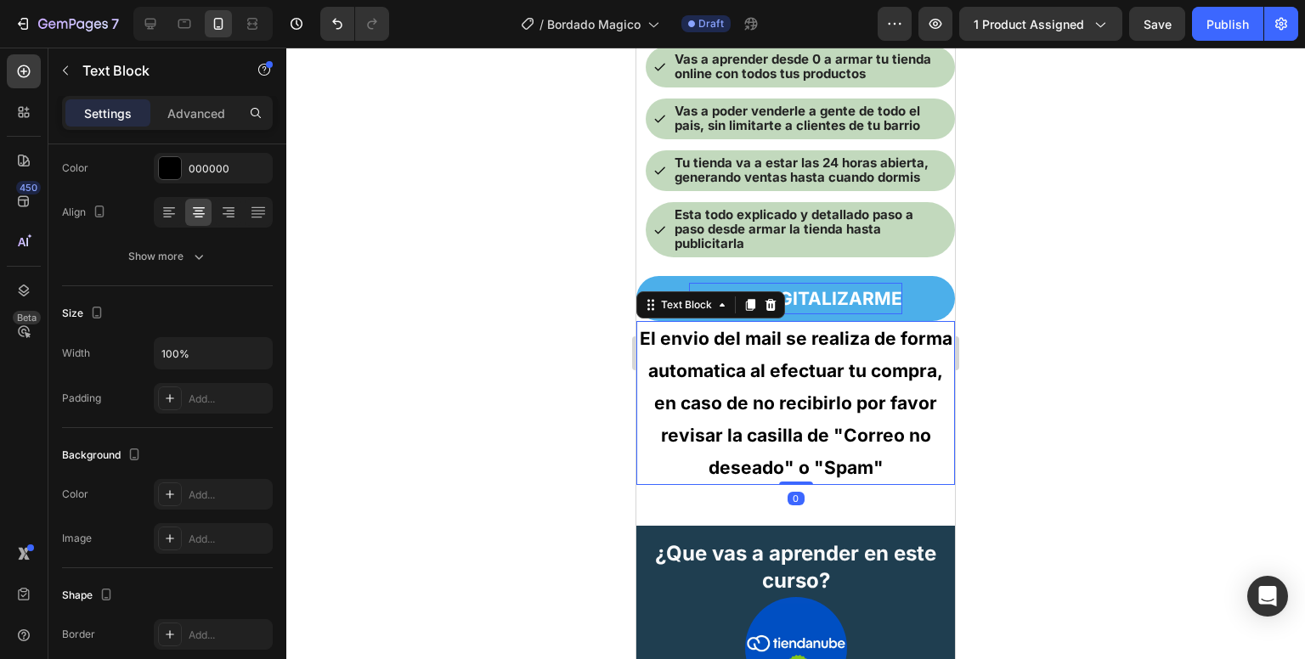
click at [796, 406] on p "El envio del mail se realiza de forma automatica al efectuar tu compra, en caso…" at bounding box center [795, 403] width 315 height 161
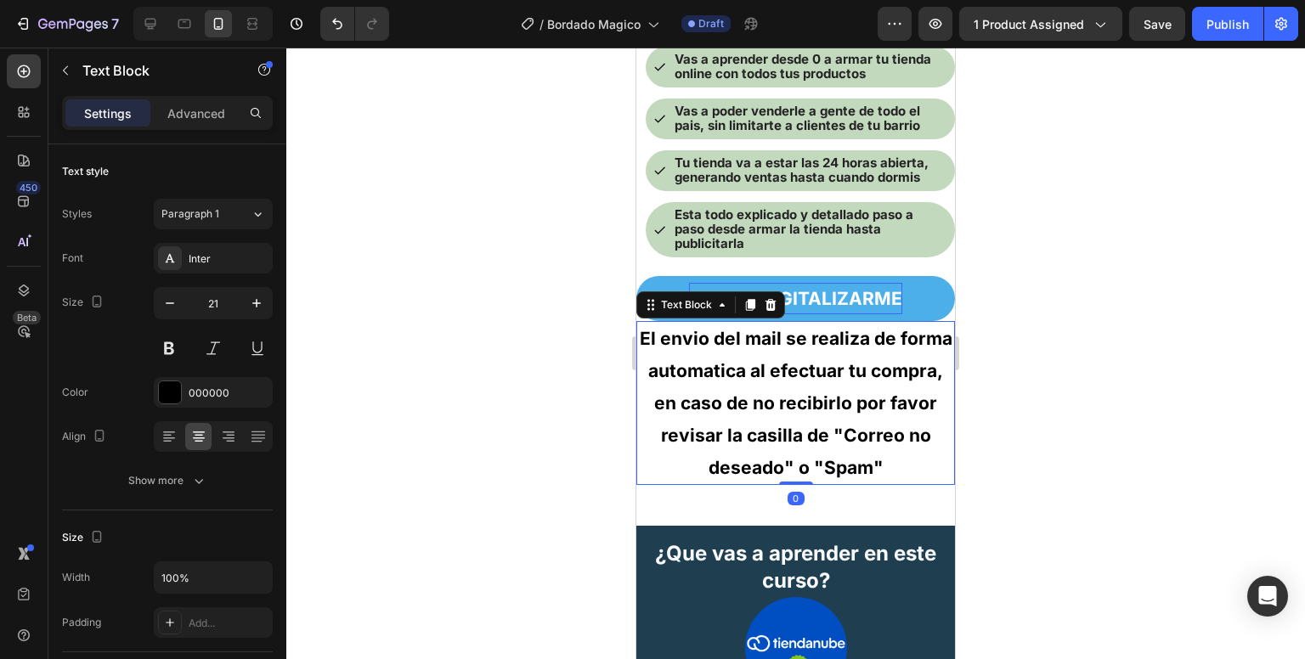
click at [796, 406] on p "El envio del mail se realiza de forma automatica al efectuar tu compra, en caso…" at bounding box center [795, 403] width 315 height 161
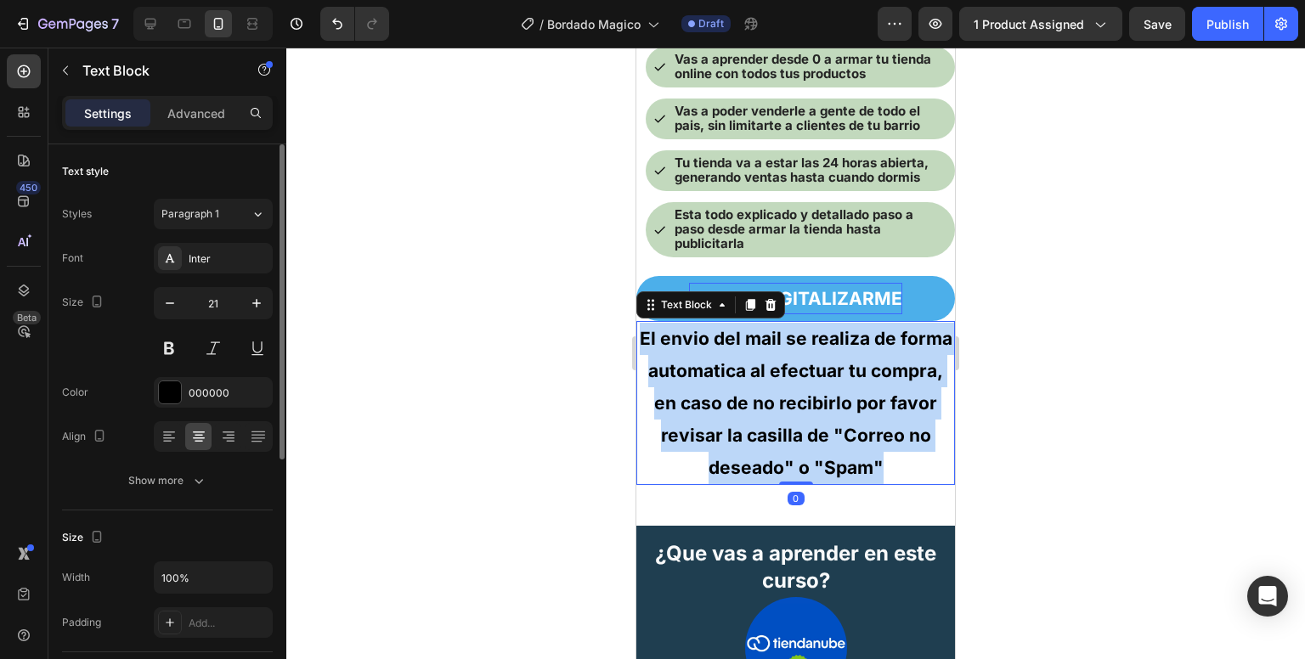
click at [796, 406] on p "El envio del mail se realiza de forma automatica al efectuar tu compra, en caso…" at bounding box center [795, 403] width 315 height 161
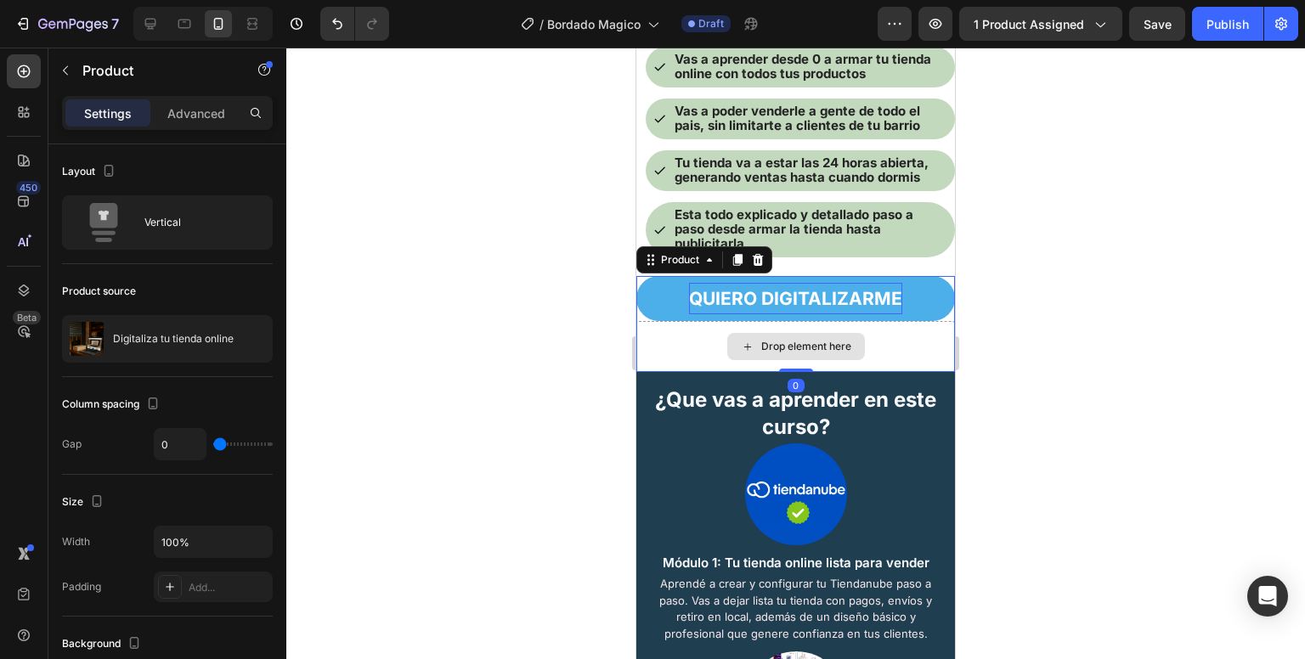
drag, startPoint x: 800, startPoint y: 426, endPoint x: 806, endPoint y: 369, distance: 57.2
click at [806, 369] on div "QUIERO DIGITALIZARME Dynamic Checkout Drop element here Product 0" at bounding box center [795, 324] width 319 height 97
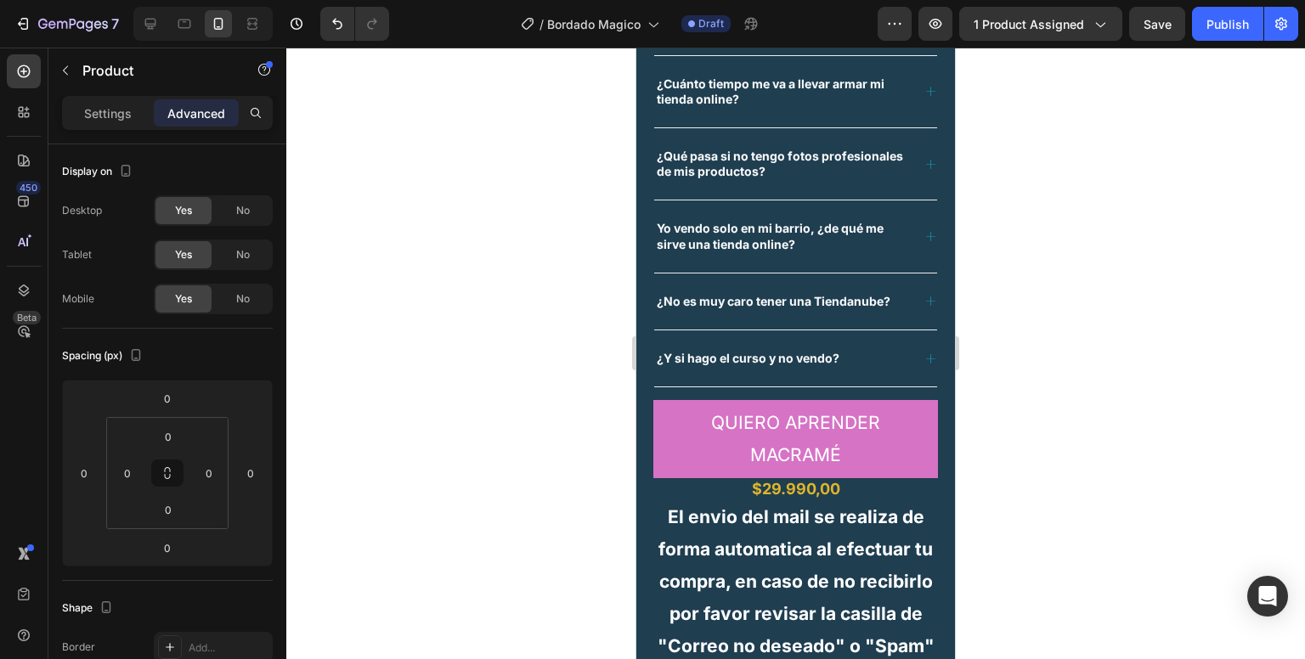
scroll to position [3987, 0]
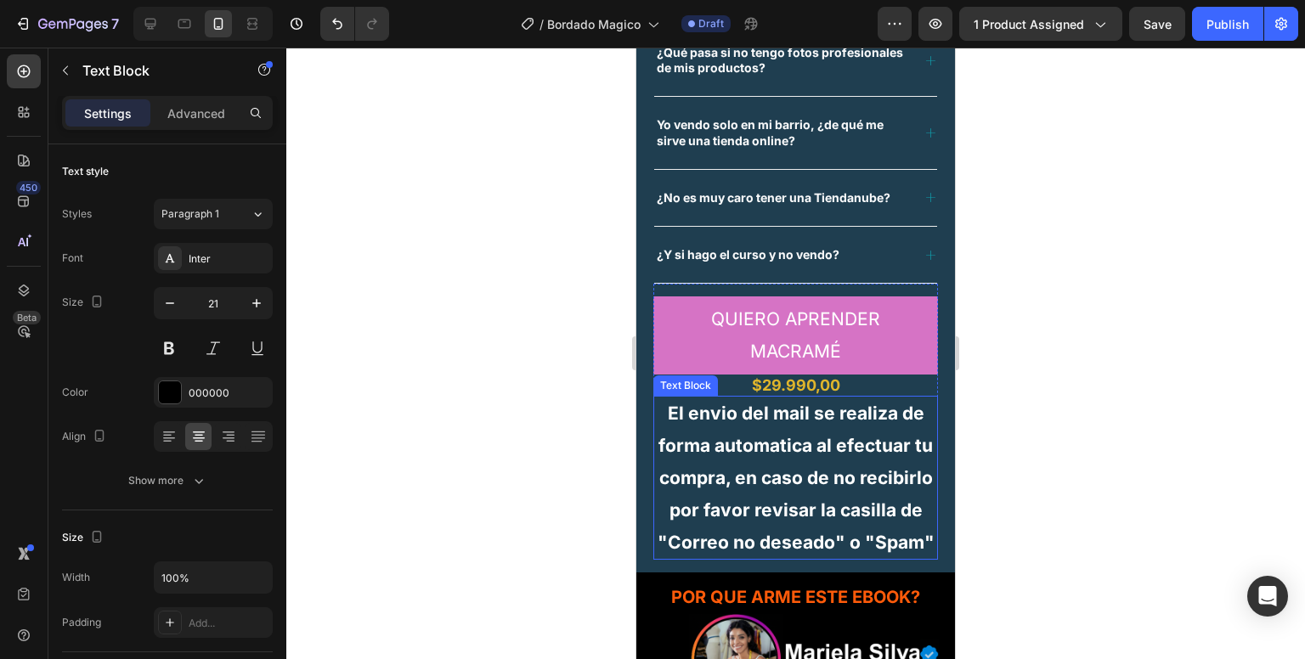
click at [687, 496] on strong "El envio del mail se realiza de forma automatica al efectuar tu compra, en caso…" at bounding box center [796, 478] width 277 height 150
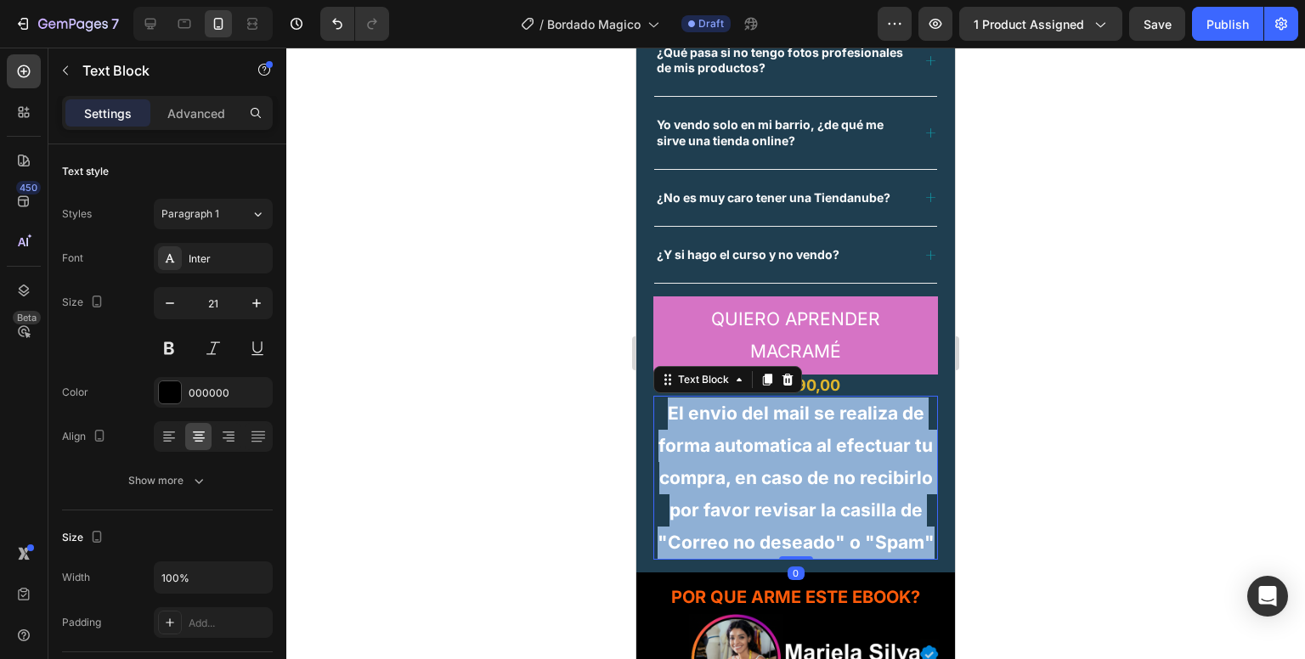
click at [687, 496] on strong "El envio del mail se realiza de forma automatica al efectuar tu compra, en caso…" at bounding box center [796, 478] width 277 height 150
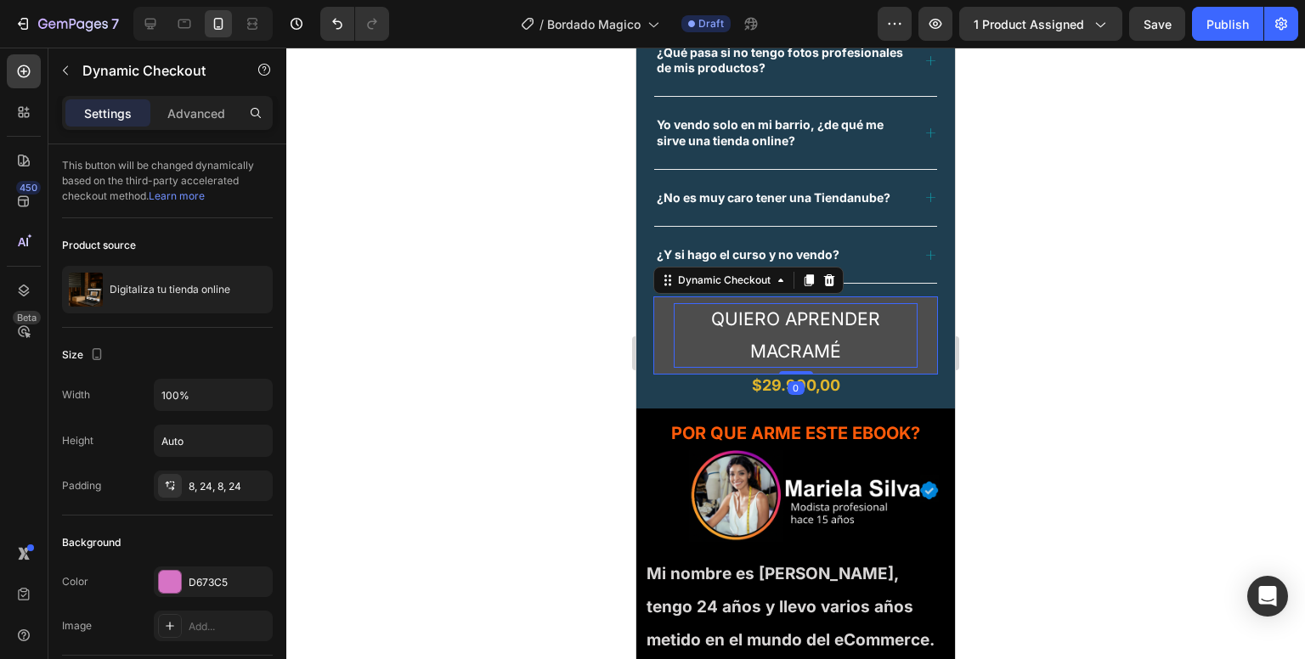
click at [723, 332] on div "QUIERO APRENDER MACRAMÉ" at bounding box center [796, 335] width 244 height 65
click at [723, 332] on p "QUIERO APRENDER MACRAMÉ" at bounding box center [796, 335] width 244 height 65
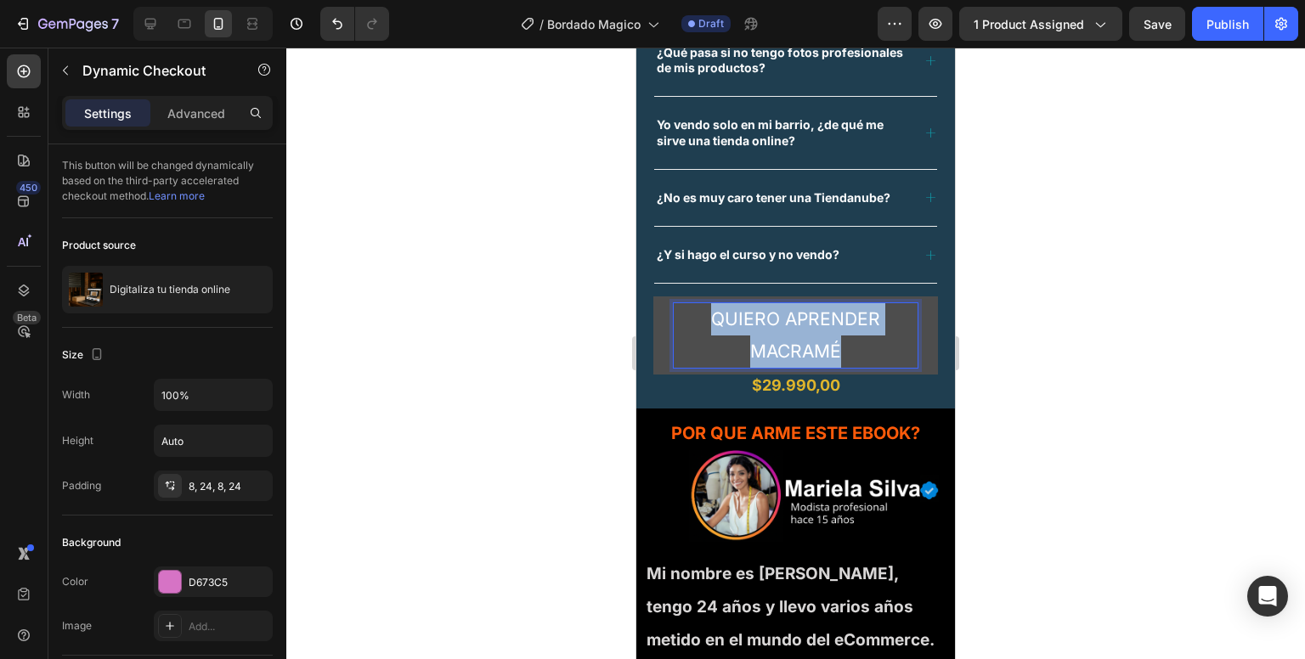
click at [723, 332] on p "QUIERO APRENDER MACRAMÉ" at bounding box center [796, 335] width 244 height 65
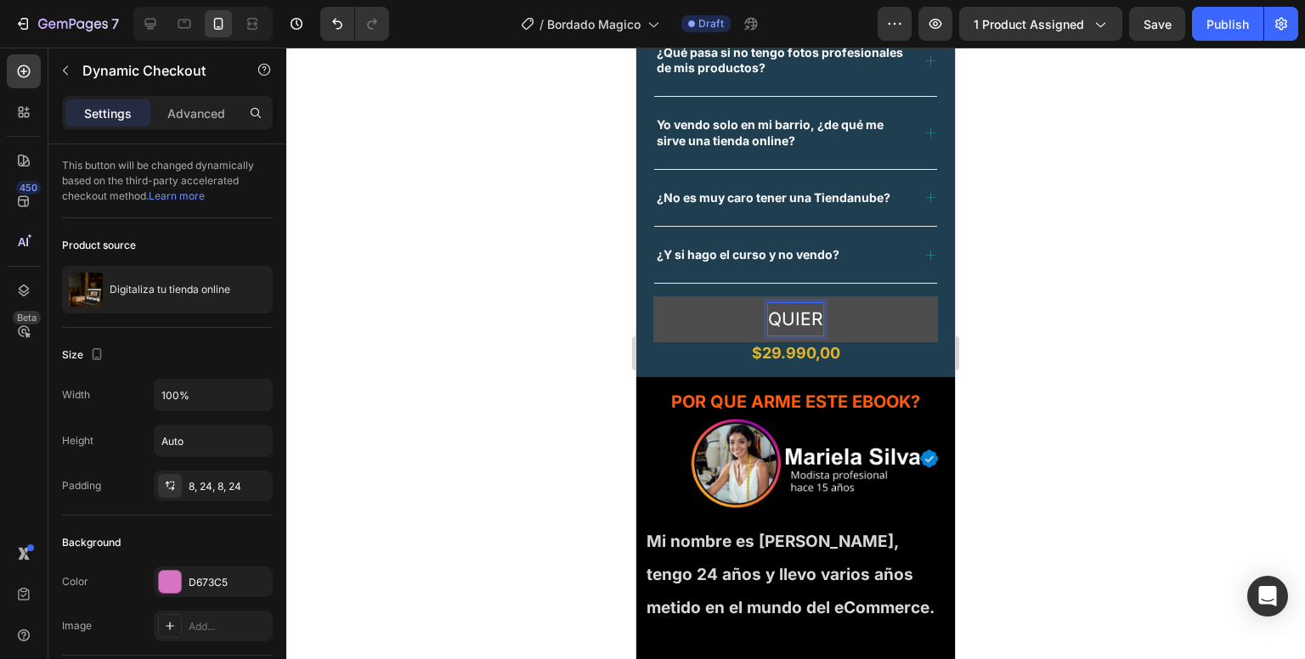
click at [653, 297] on button "QUIER" at bounding box center [795, 320] width 285 height 46
click at [653, 297] on button "QUIERO" at bounding box center [795, 320] width 285 height 46
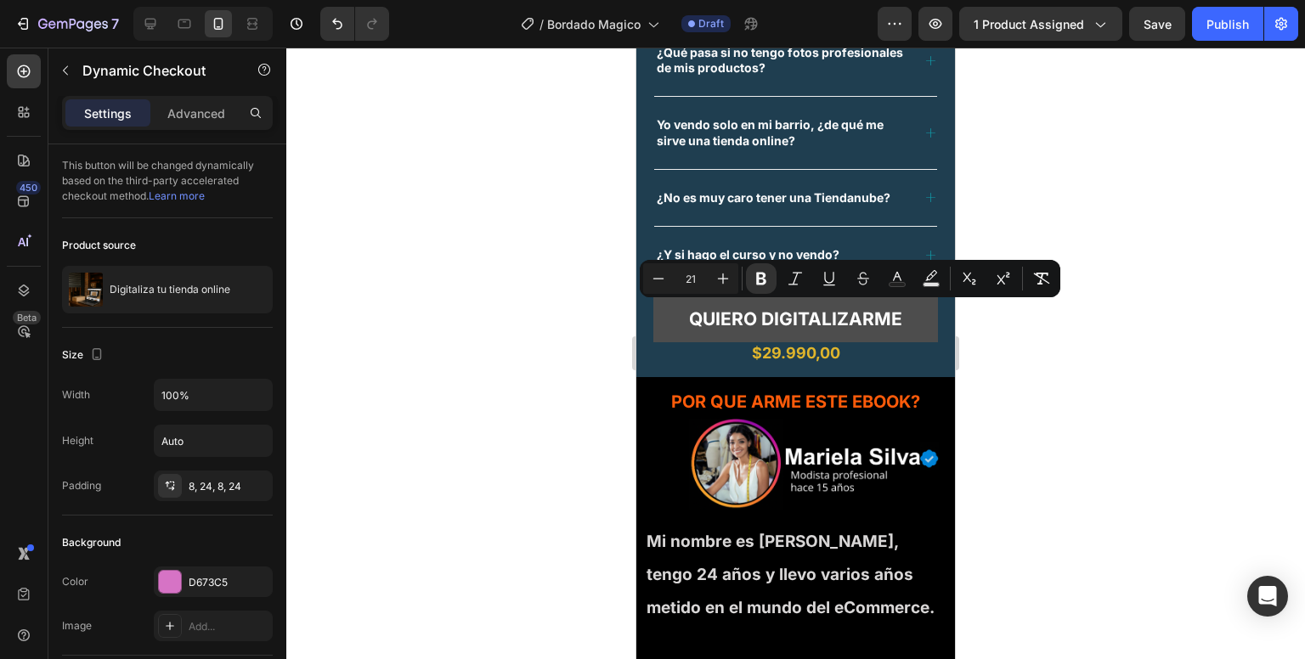
click at [667, 322] on button "QUIERO DIGITALIZARME" at bounding box center [795, 320] width 285 height 46
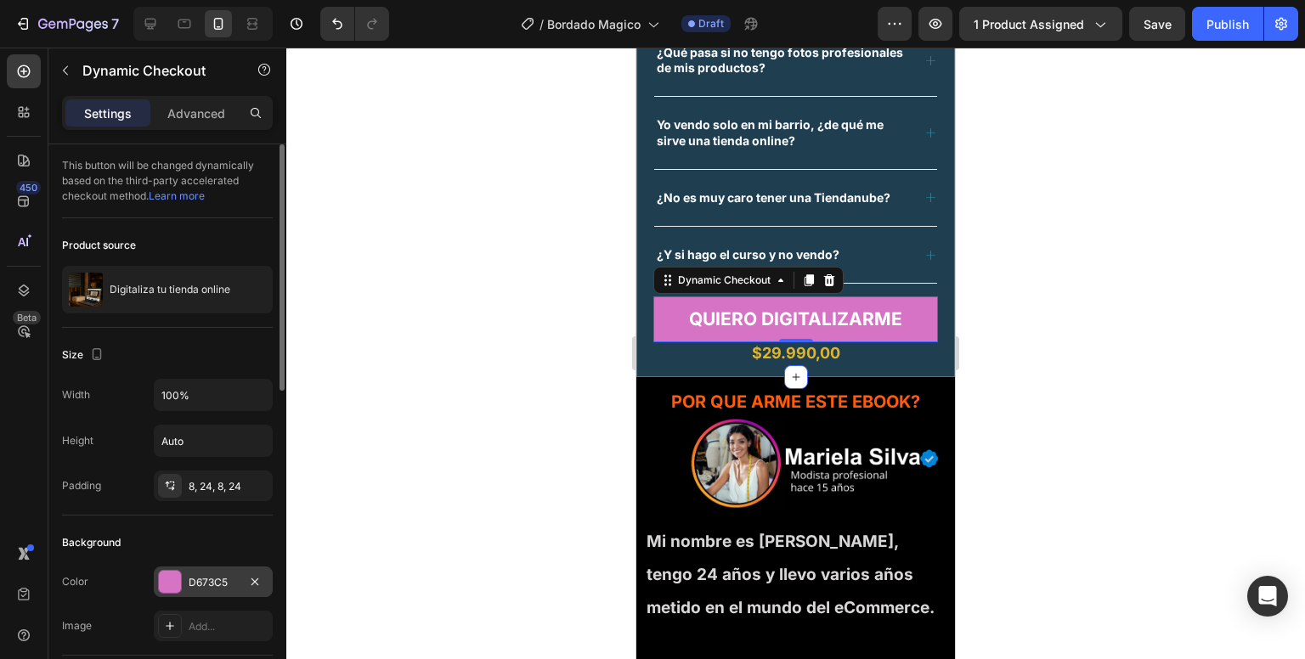
click at [187, 588] on div "D673C5" at bounding box center [213, 582] width 119 height 31
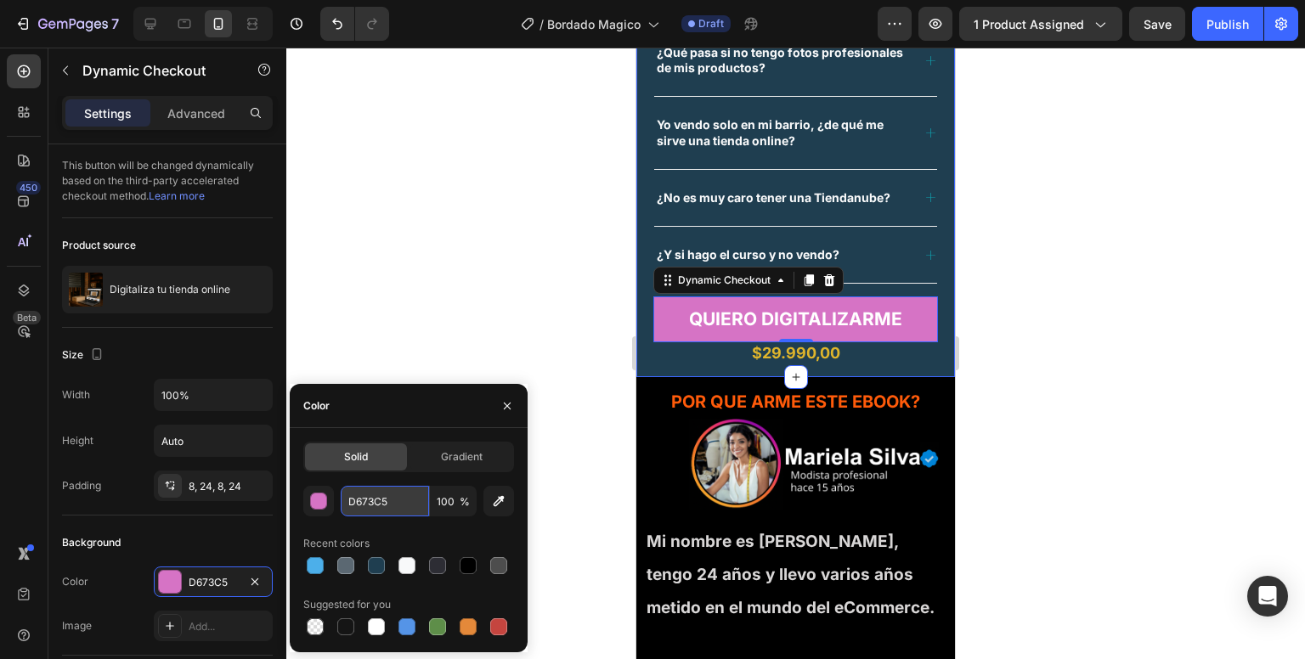
click at [356, 498] on input "D673C5" at bounding box center [385, 501] width 88 height 31
paste input "4CAFEA"
type input "4CAFEA"
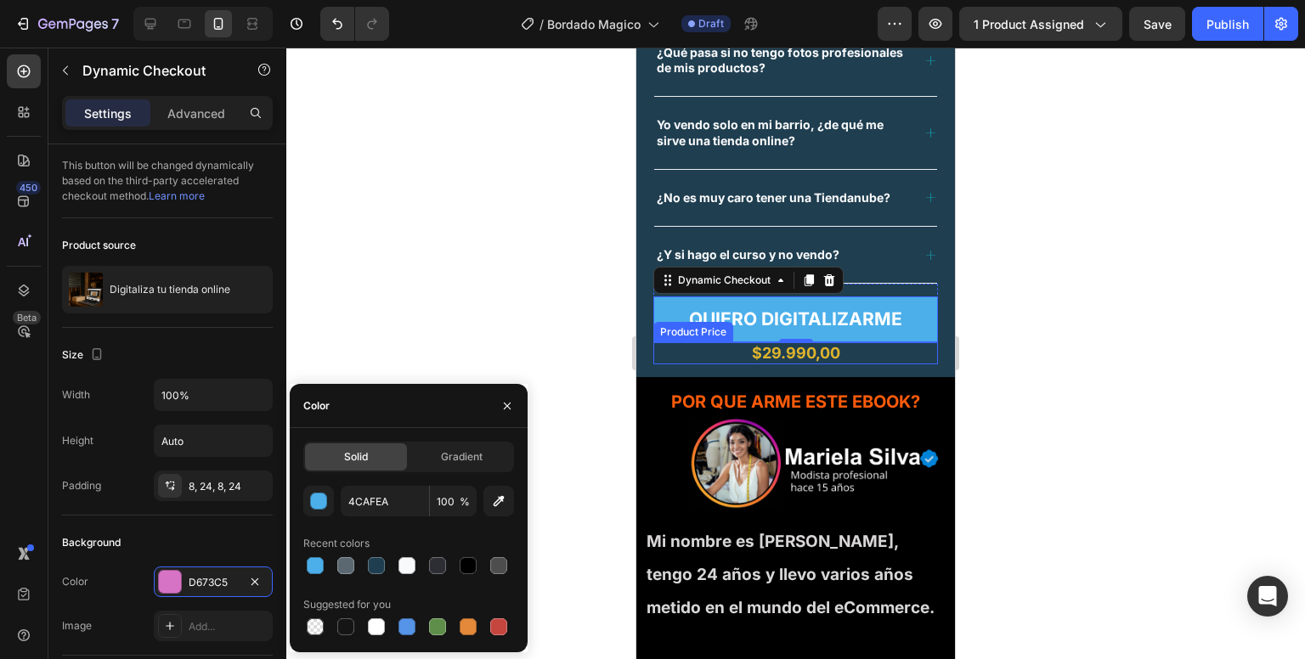
click at [761, 350] on div "$29.990,00" at bounding box center [795, 353] width 285 height 22
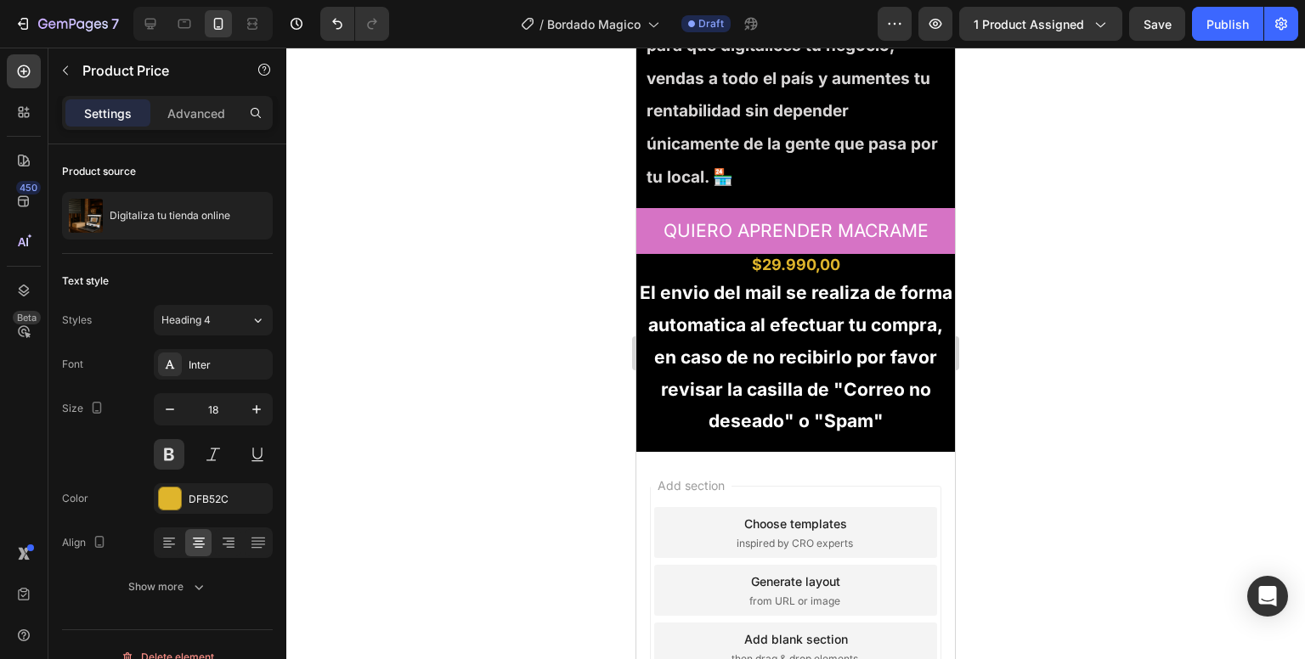
scroll to position [5911, 0]
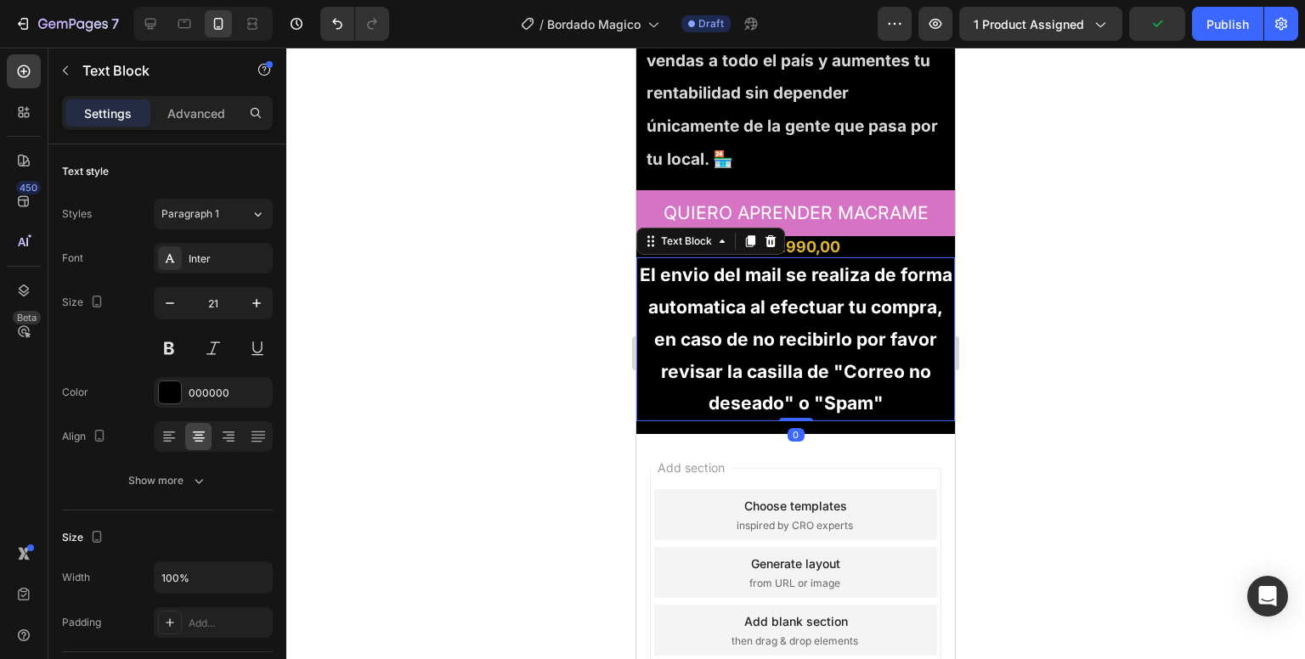
click at [710, 356] on strong "El envio del mail se realiza de forma automatica al efectuar tu compra, en caso…" at bounding box center [796, 339] width 313 height 150
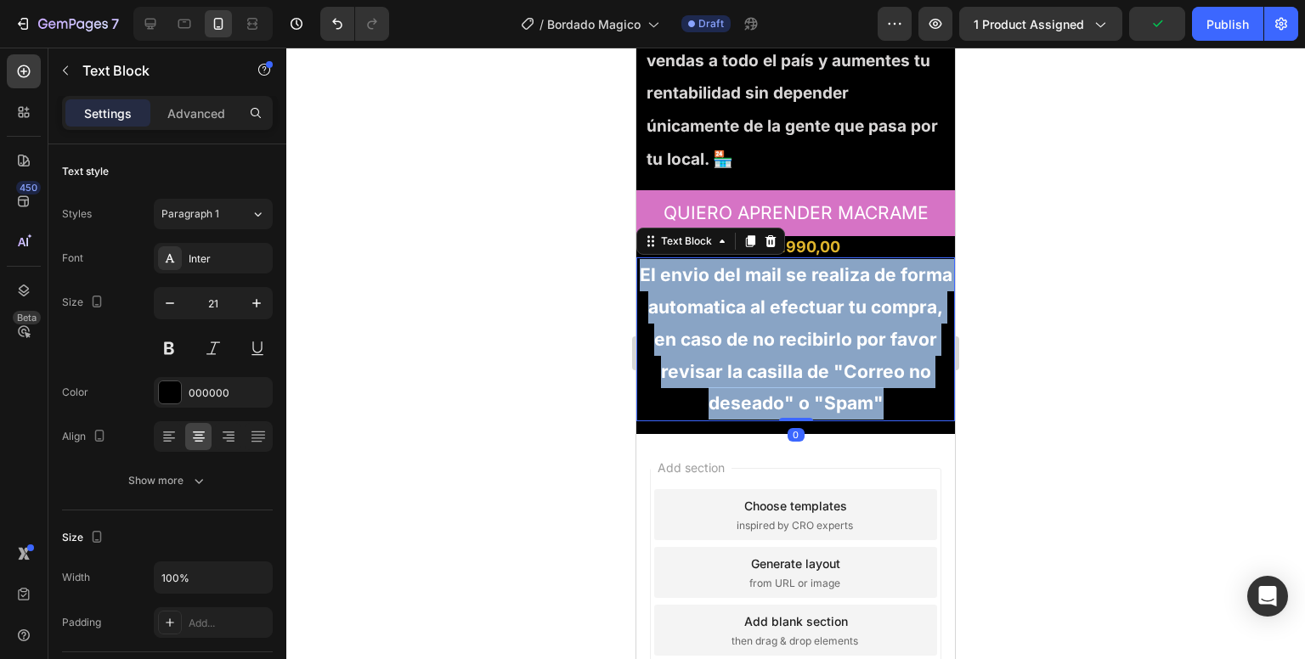
click at [710, 356] on strong "El envio del mail se realiza de forma automatica al efectuar tu compra, en caso…" at bounding box center [796, 339] width 313 height 150
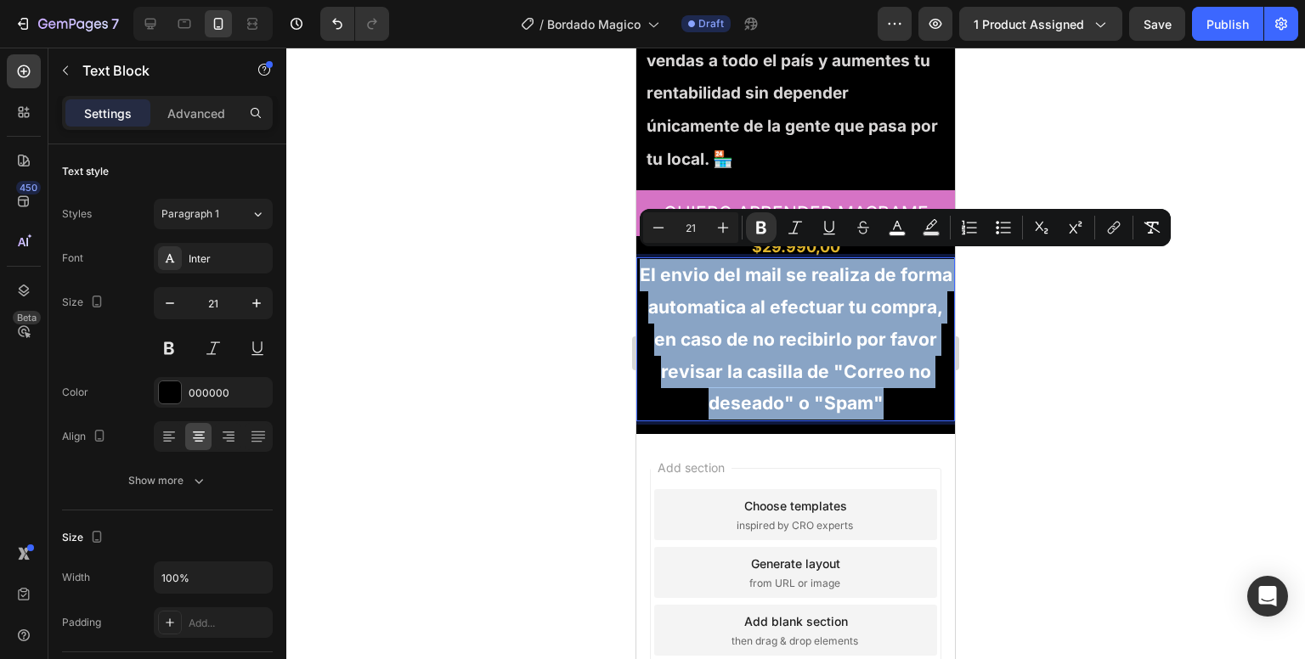
click at [653, 259] on p "El envio del mail se realiza de forma automatica al efectuar tu compra, en caso…" at bounding box center [795, 339] width 315 height 161
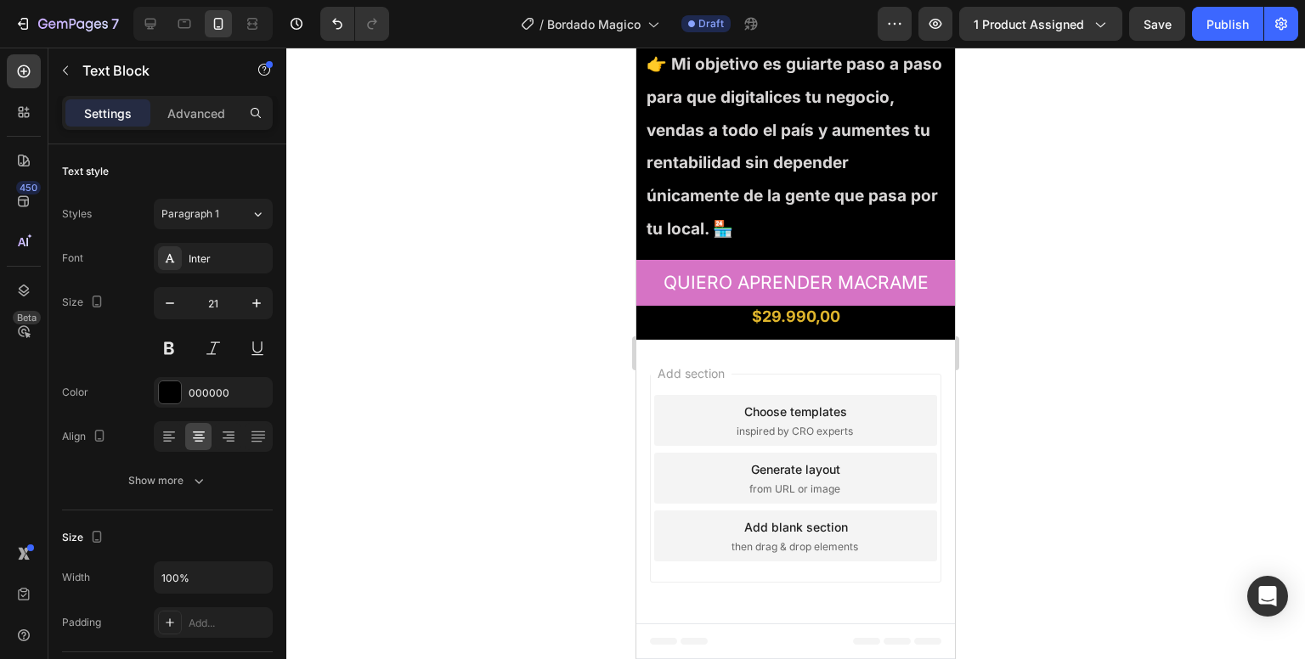
scroll to position [5746, 0]
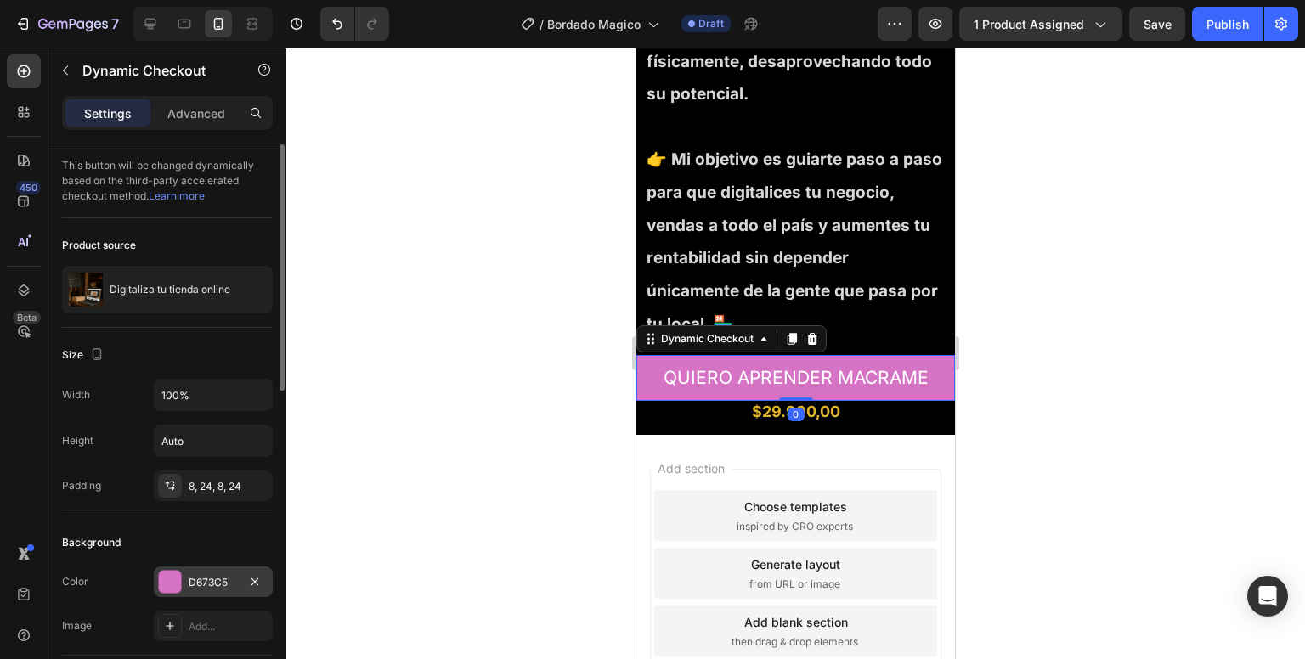
click at [167, 582] on div at bounding box center [170, 582] width 22 height 22
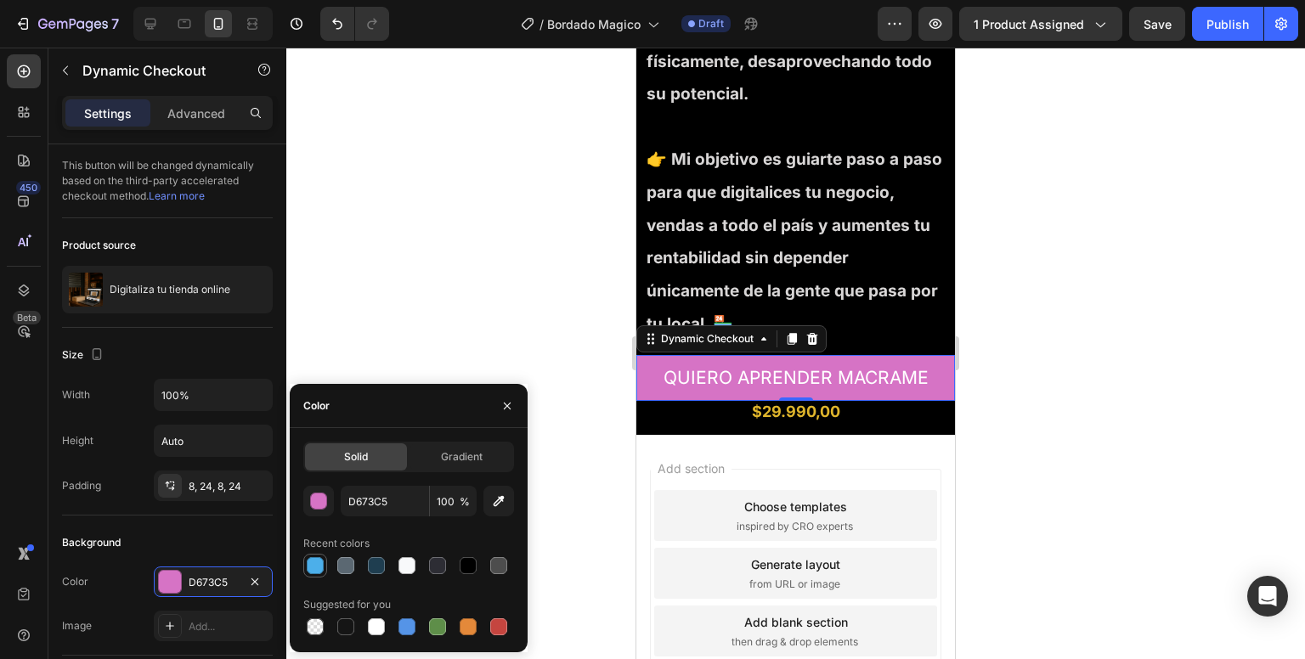
click at [310, 567] on div at bounding box center [315, 565] width 17 height 17
type input "4CAFEA"
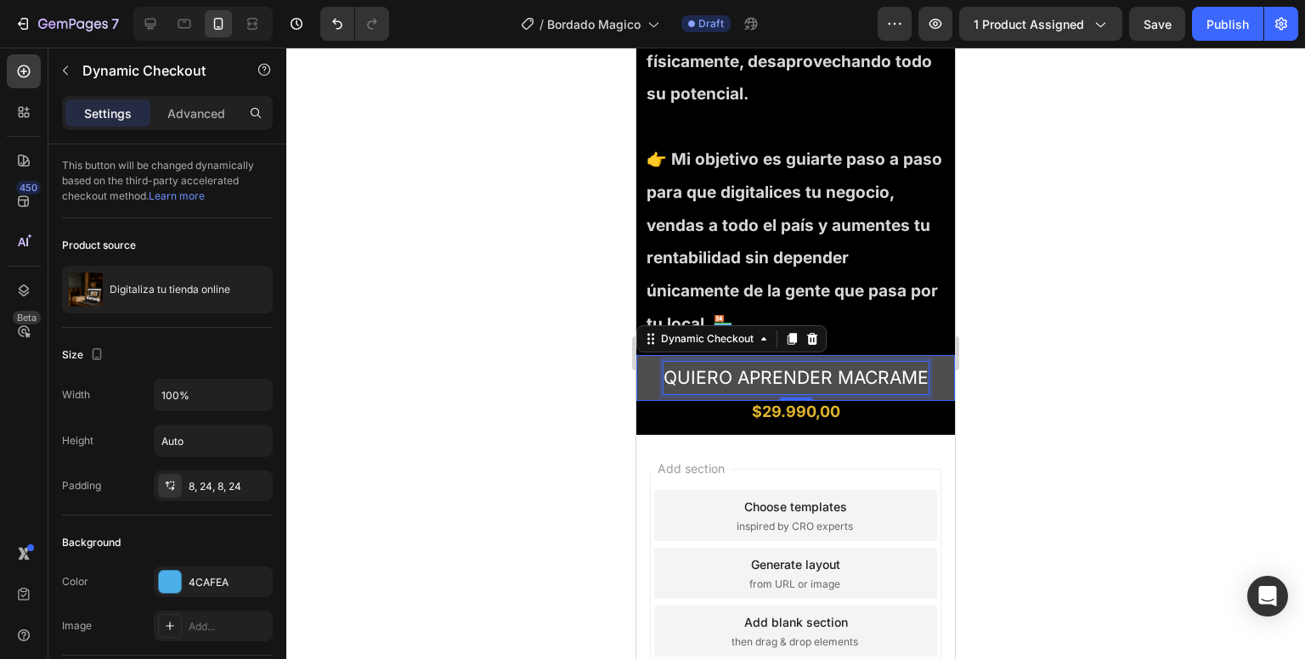
click at [740, 368] on p "QUIERO APRENDER MACRAME" at bounding box center [796, 378] width 265 height 32
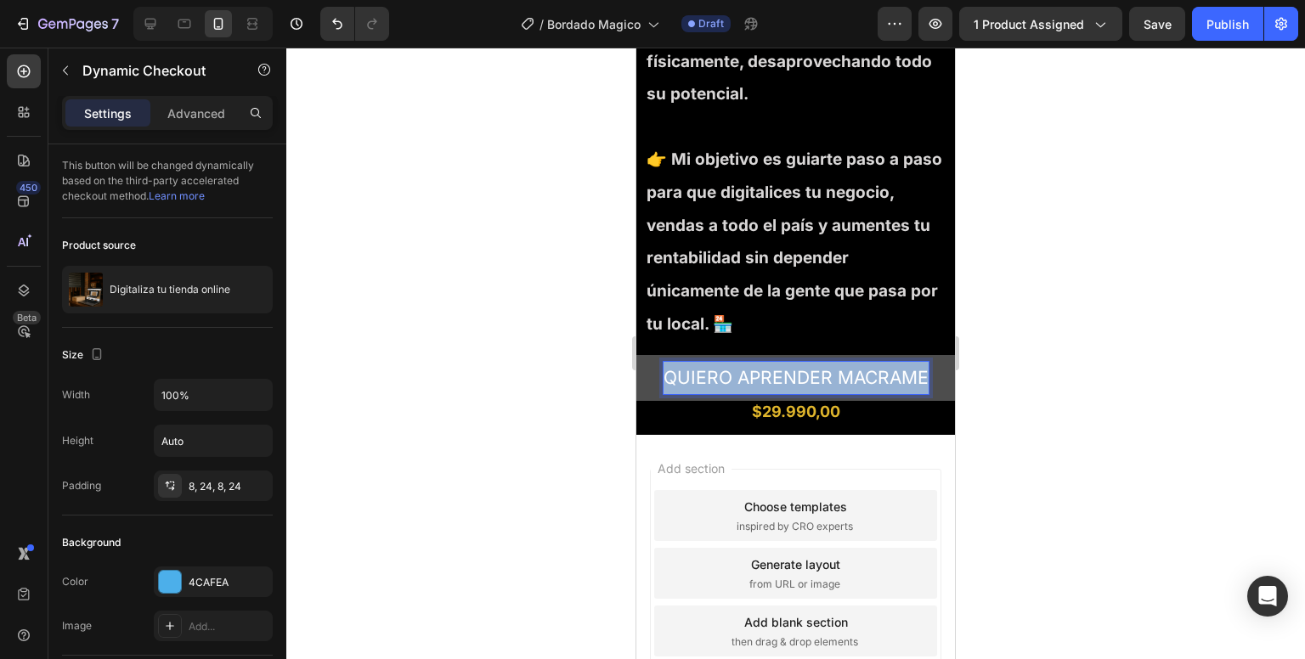
click at [740, 368] on p "QUIERO APRENDER MACRAME" at bounding box center [796, 378] width 265 height 32
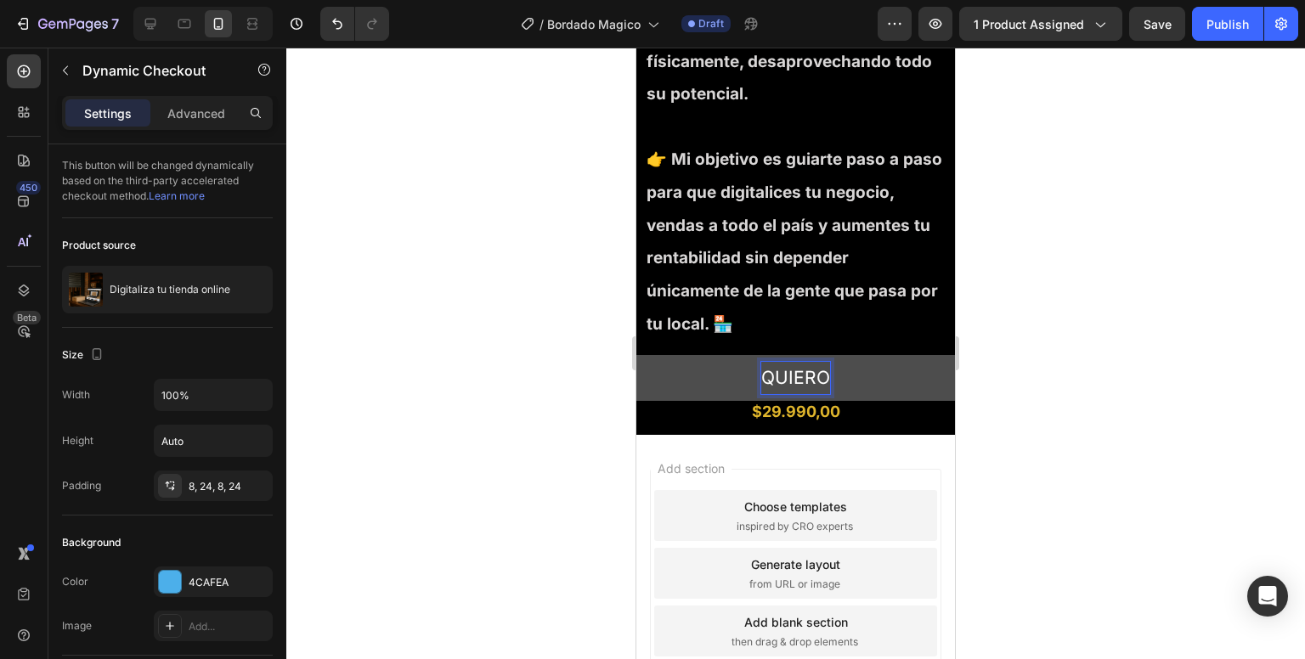
click at [636, 355] on button "QUIERO" at bounding box center [795, 378] width 319 height 46
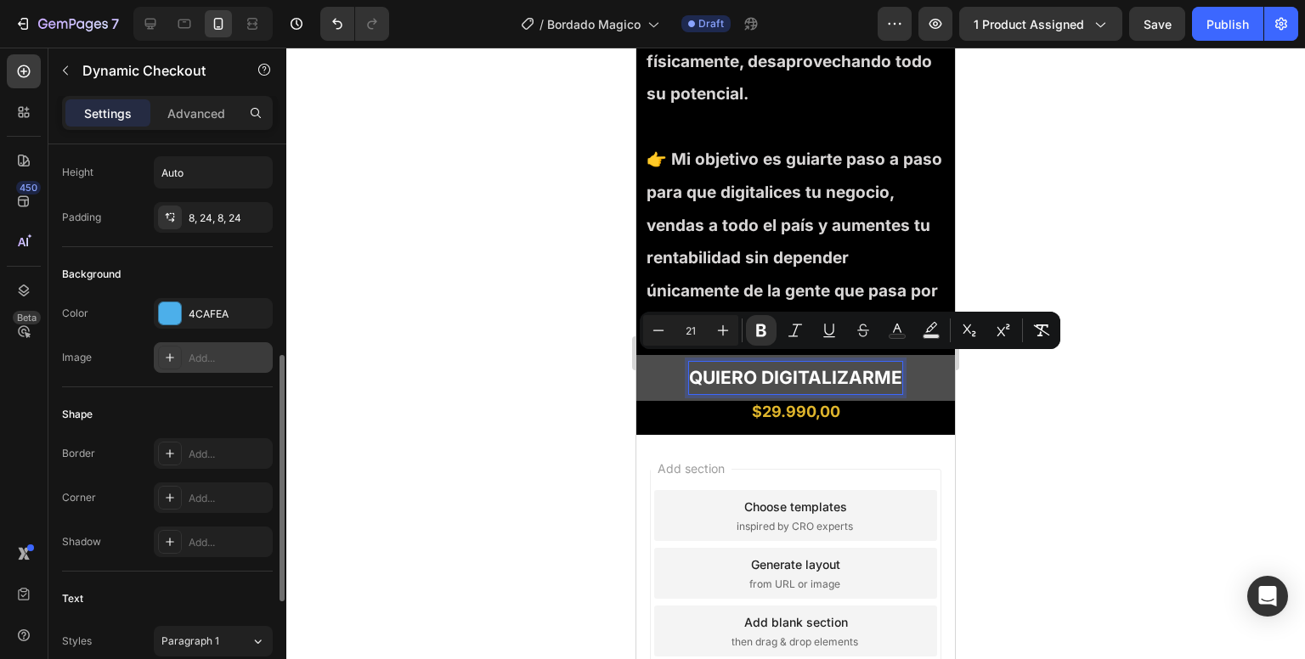
scroll to position [337, 0]
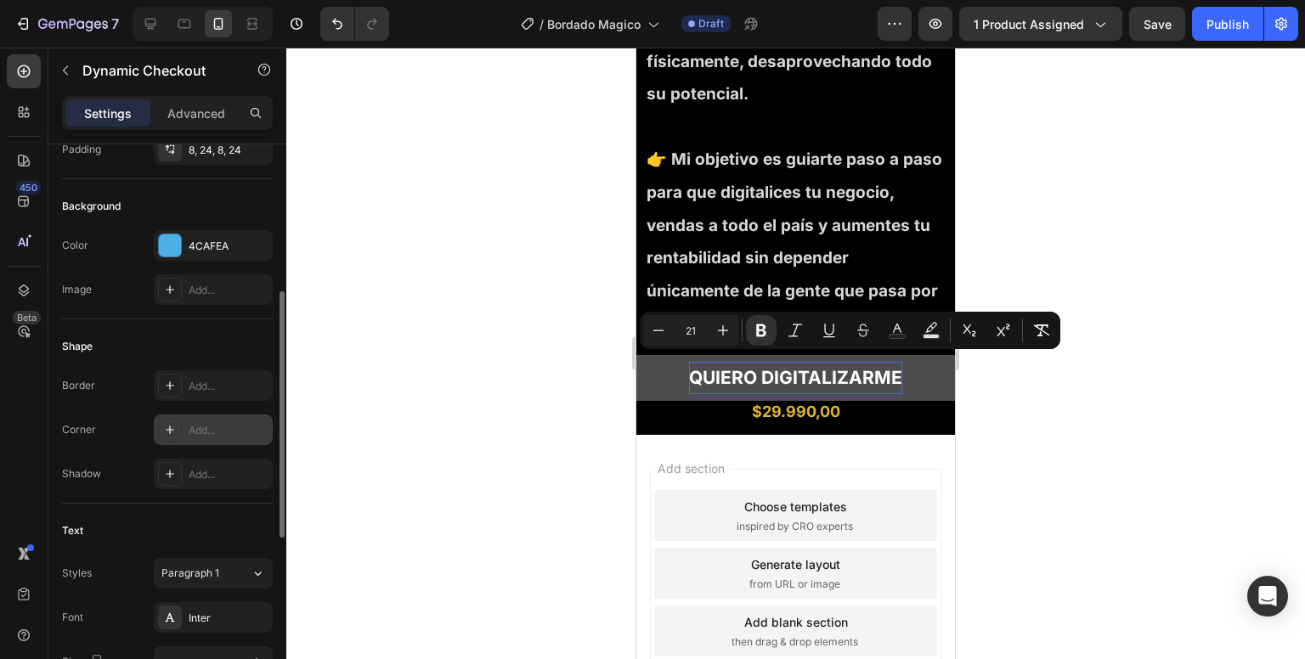
click at [201, 415] on div "Add..." at bounding box center [213, 430] width 119 height 31
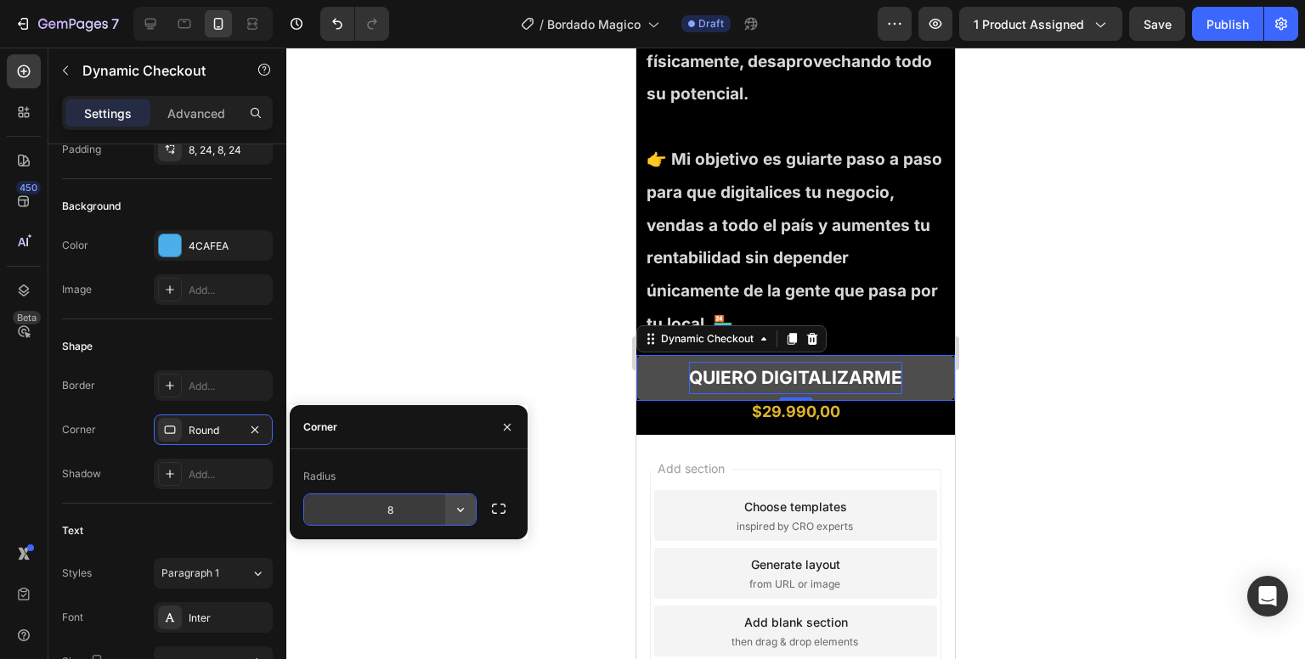
click at [451, 507] on button "button" at bounding box center [460, 510] width 31 height 31
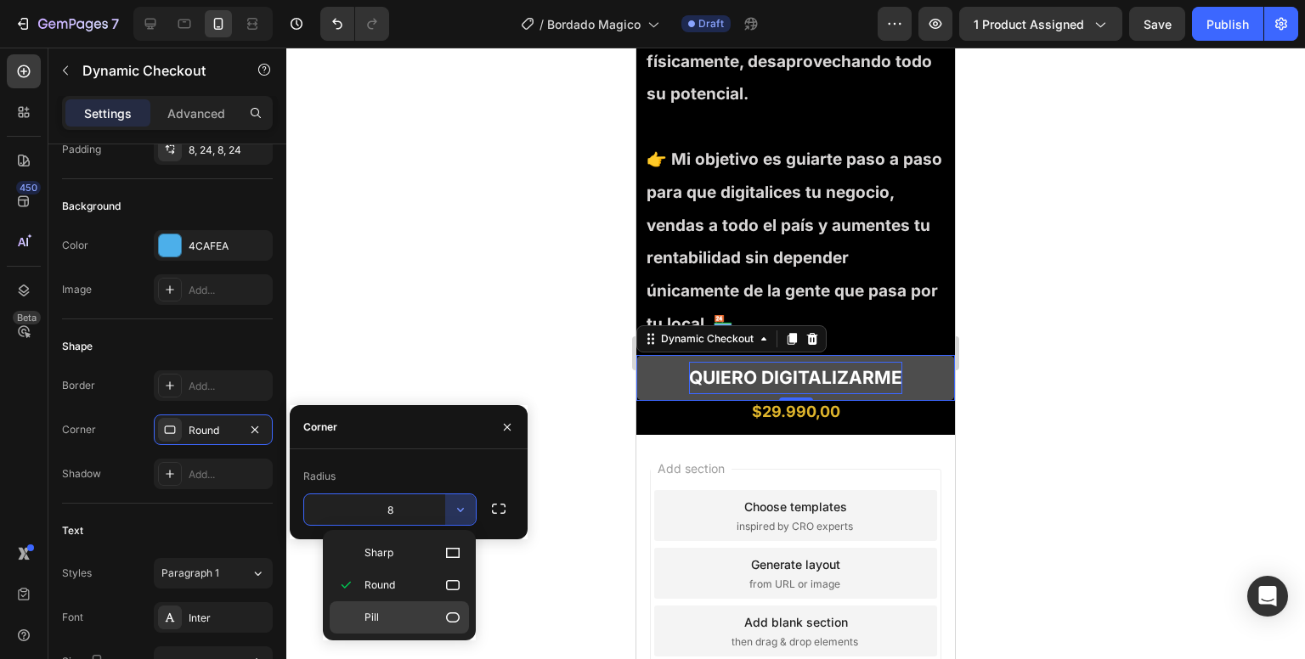
click at [399, 603] on div "Pill" at bounding box center [399, 618] width 139 height 32
type input "9999"
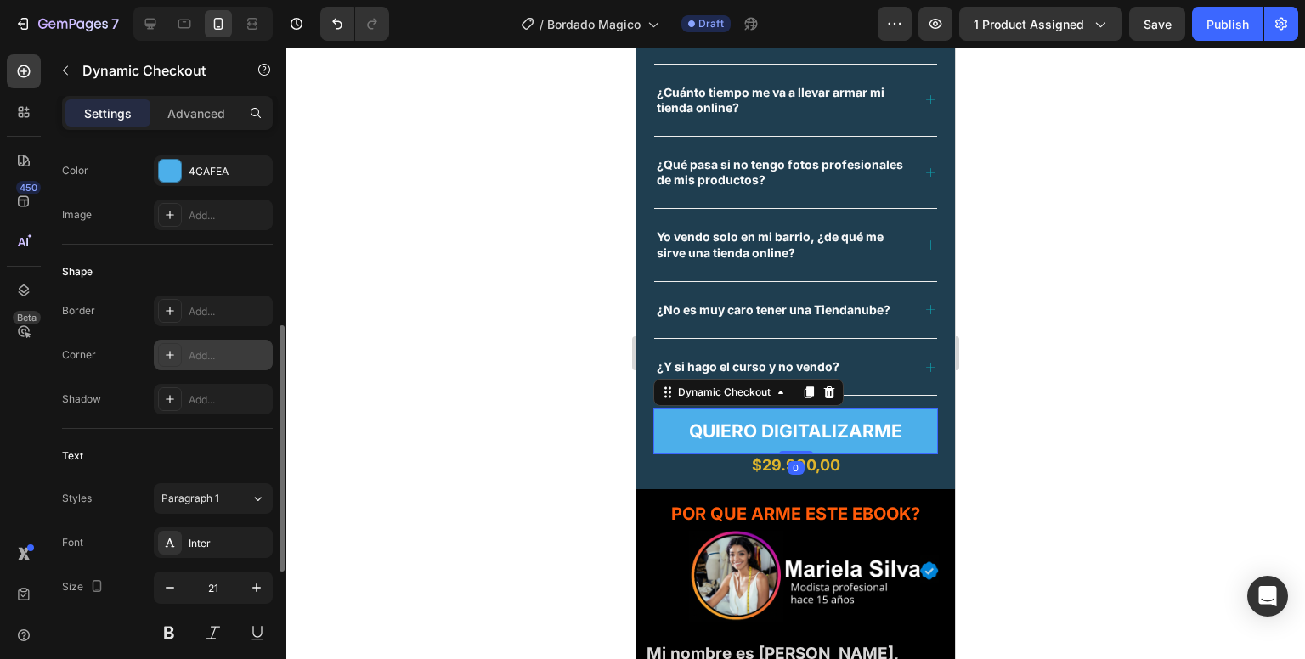
scroll to position [412, 0]
click at [207, 340] on div "Add..." at bounding box center [213, 354] width 119 height 31
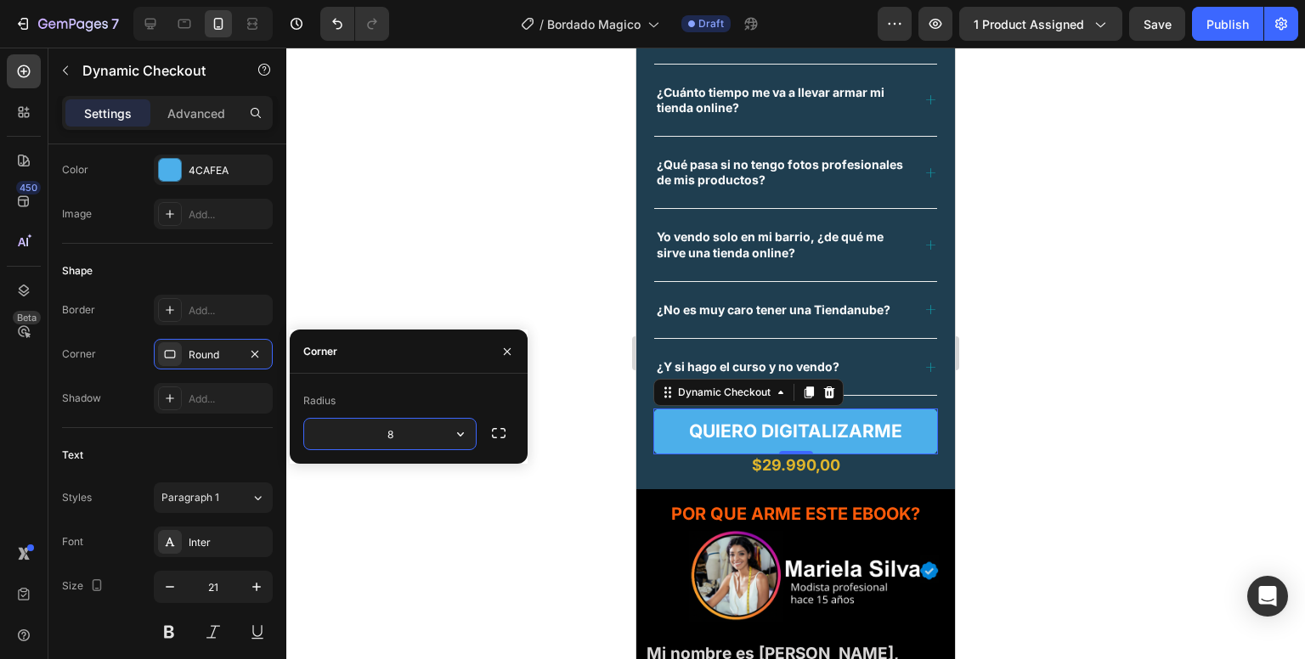
click at [383, 434] on input "8" at bounding box center [390, 434] width 172 height 31
click at [457, 440] on icon "button" at bounding box center [460, 434] width 17 height 17
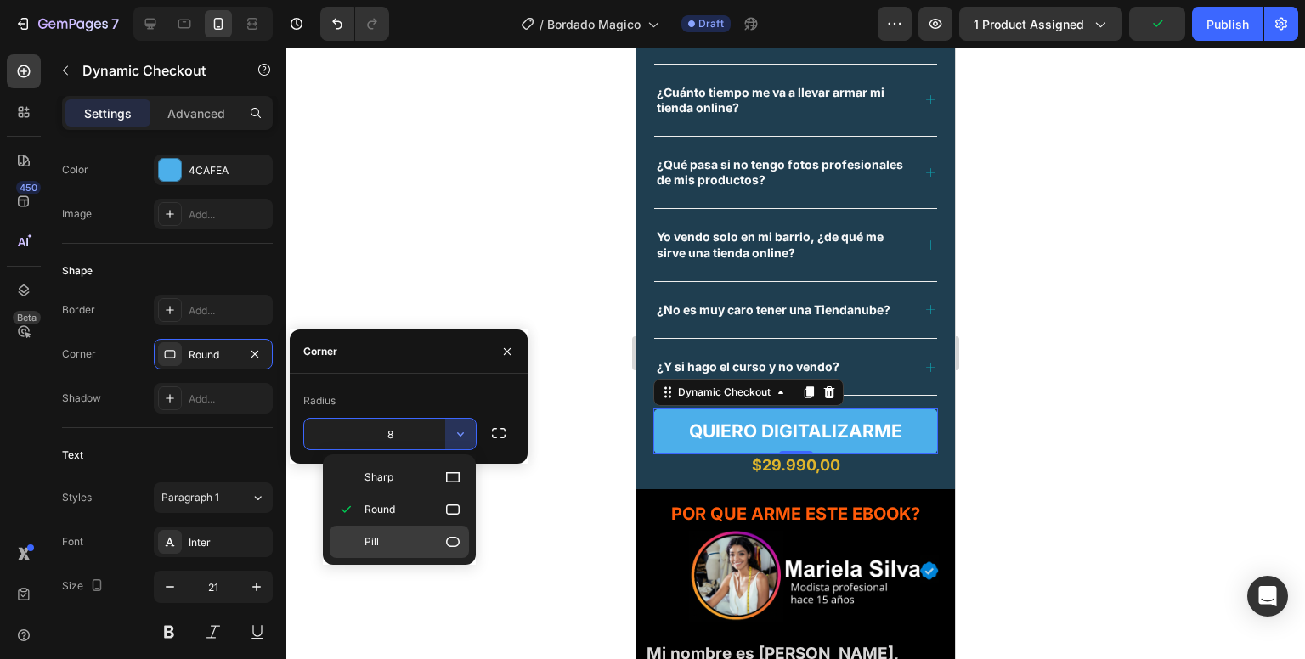
click at [426, 529] on div "Pill" at bounding box center [399, 542] width 139 height 32
type input "9999"
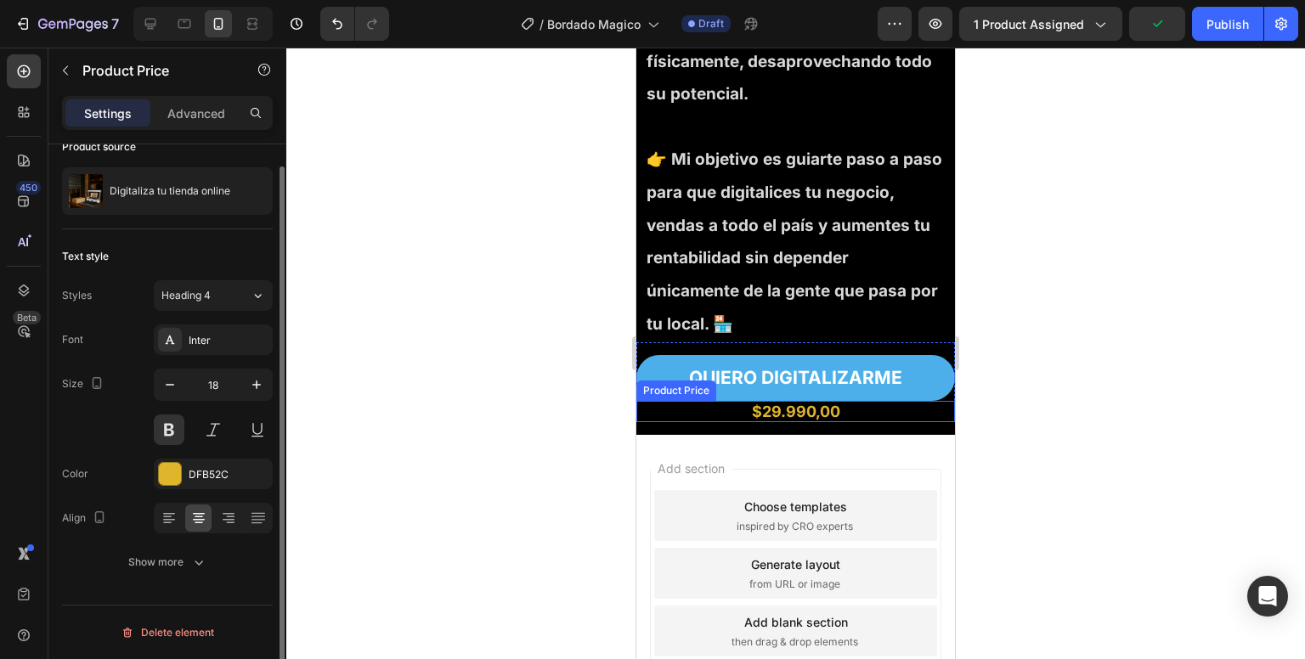
scroll to position [0, 0]
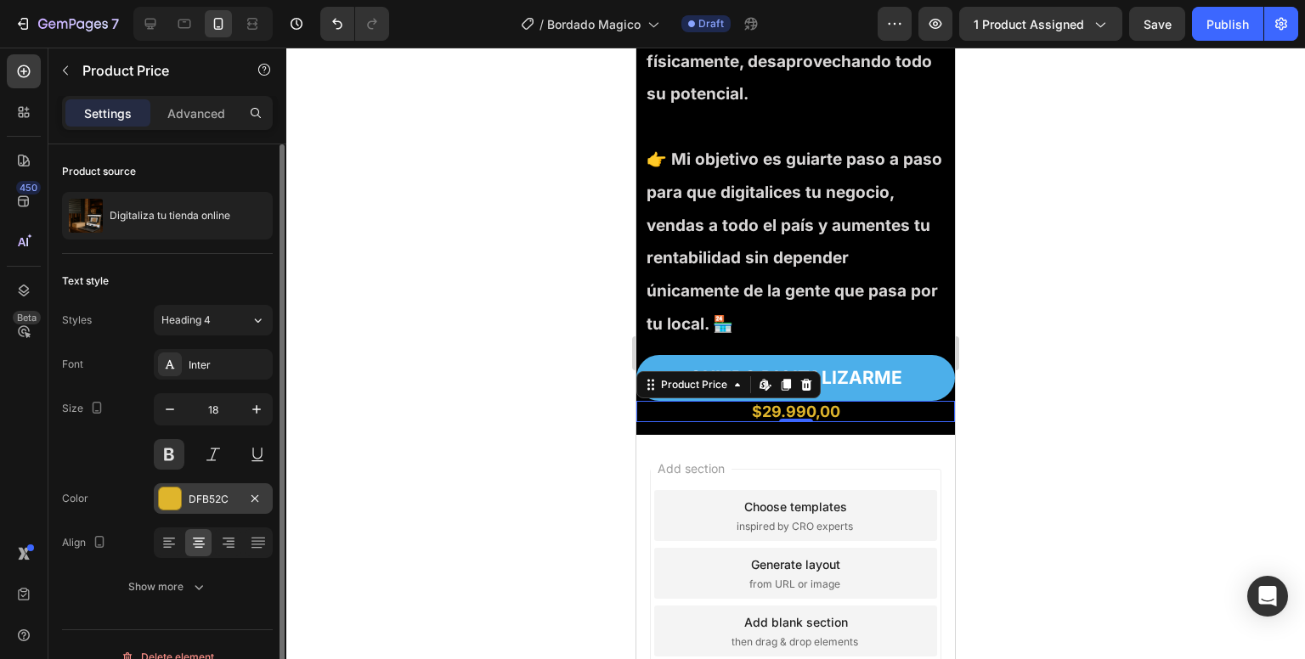
click at [203, 499] on div "DFB52C" at bounding box center [213, 499] width 49 height 15
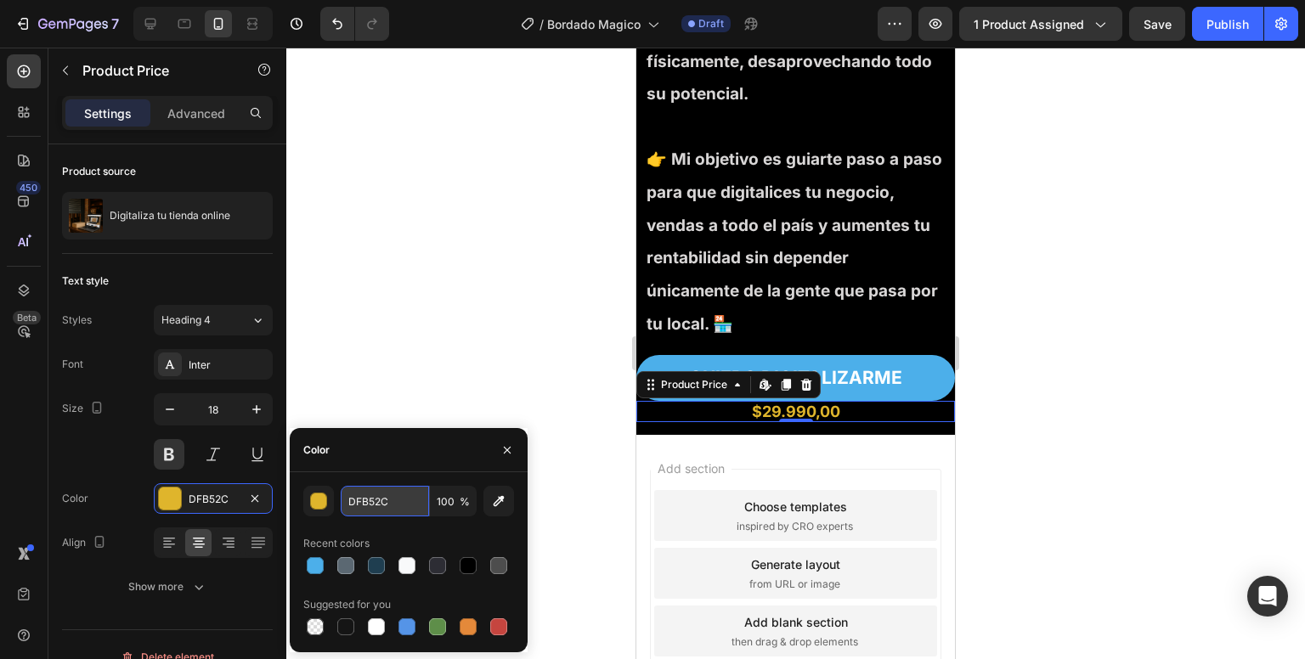
click at [384, 512] on input "DFB52C" at bounding box center [385, 501] width 88 height 31
paste input "4CAF50"
type input "4CAF50"
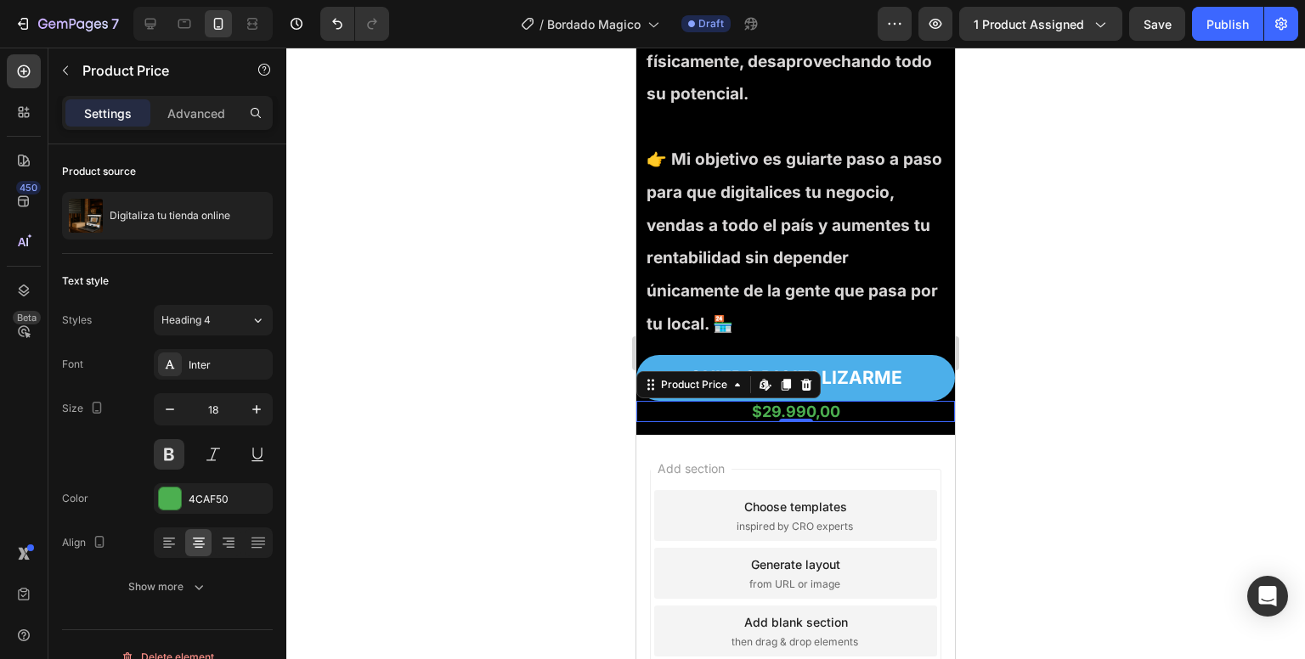
click at [529, 352] on div at bounding box center [795, 354] width 1019 height 612
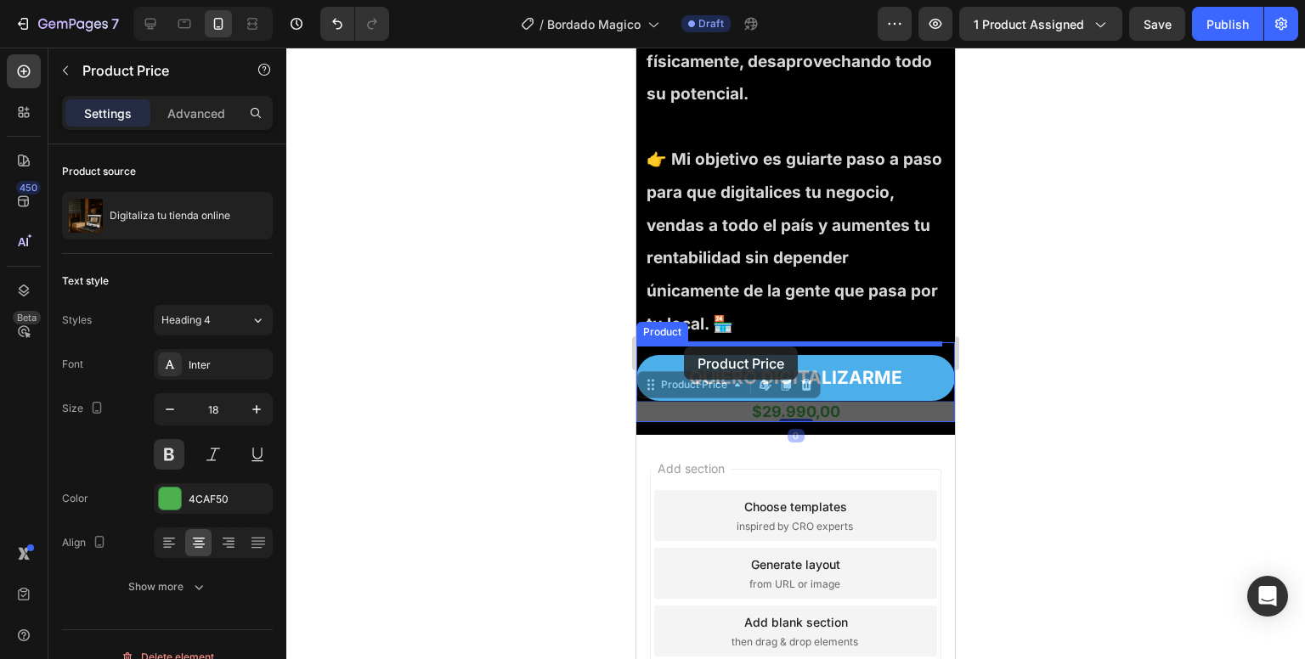
drag, startPoint x: 653, startPoint y: 376, endPoint x: 684, endPoint y: 347, distance: 42.7
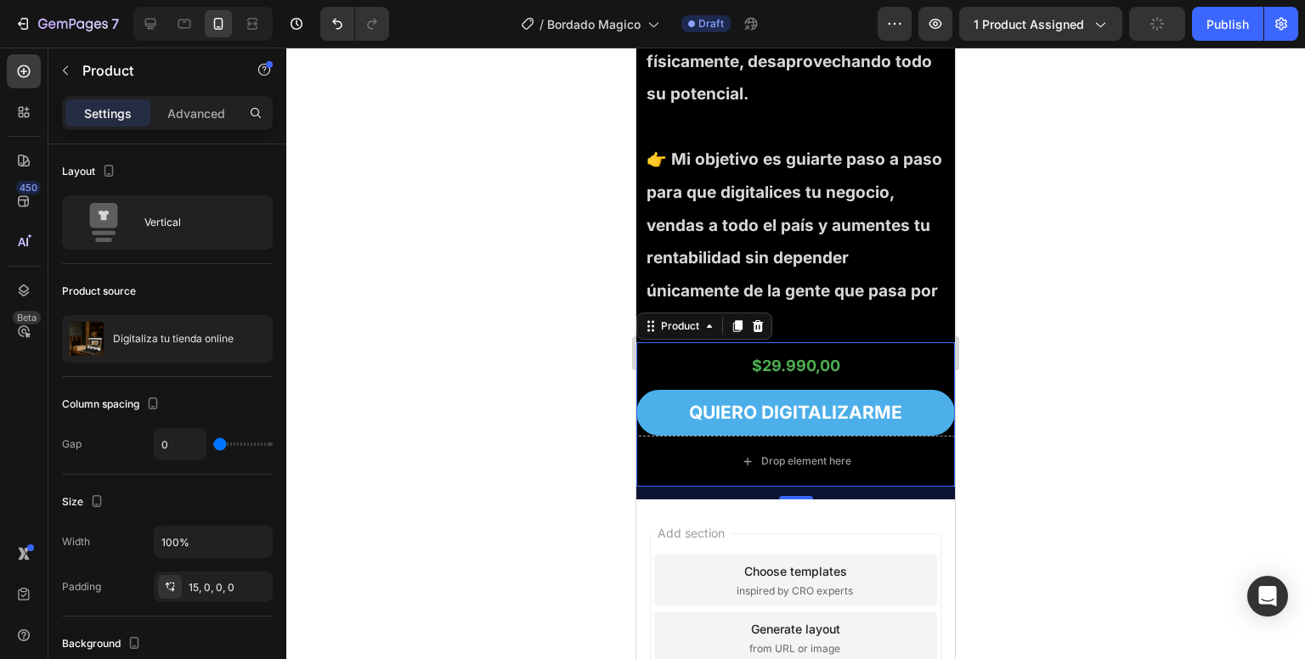
click at [505, 444] on div at bounding box center [795, 354] width 1019 height 612
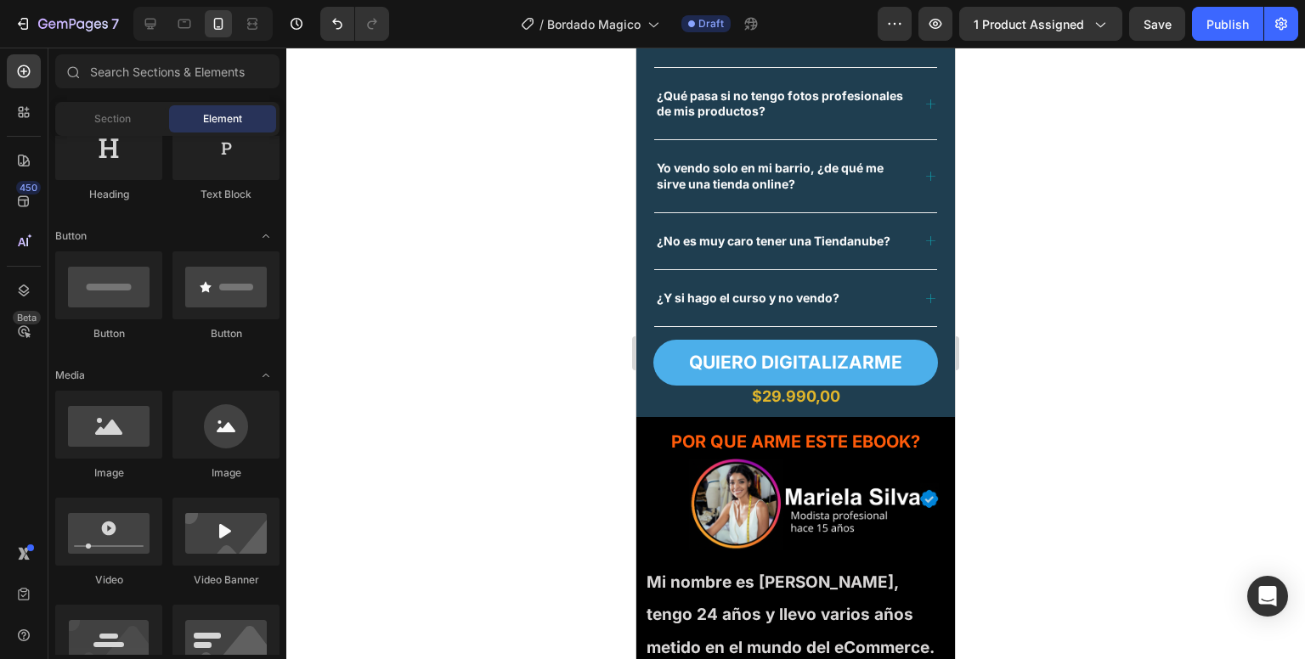
scroll to position [3891, 0]
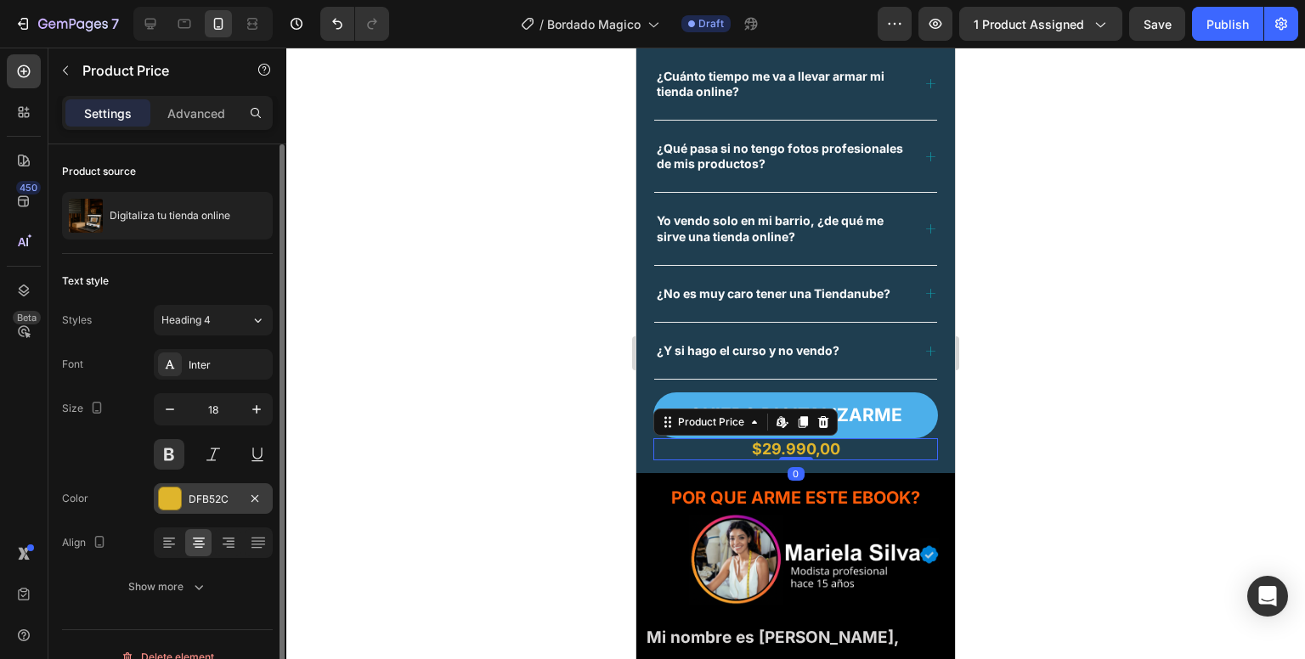
click at [216, 505] on div "DFB52C" at bounding box center [213, 499] width 49 height 15
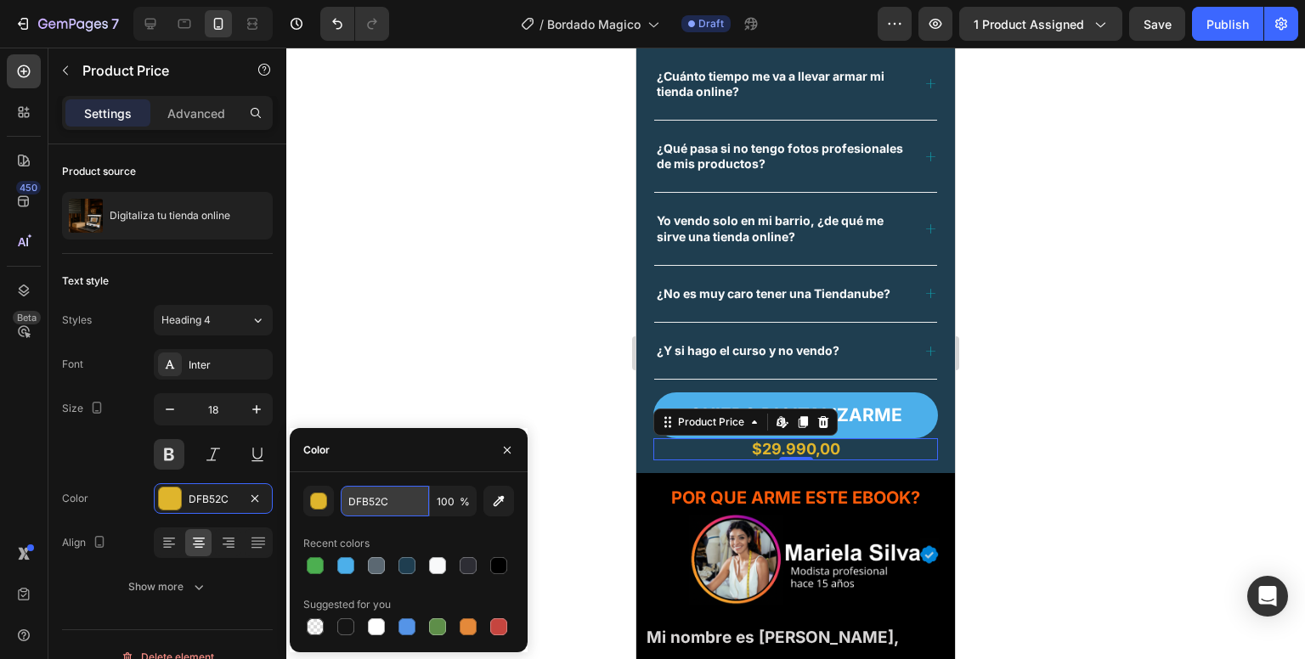
click at [341, 504] on input "DFB52C" at bounding box center [385, 501] width 88 height 31
paste input "4CAF50"
type input "4CAF50"
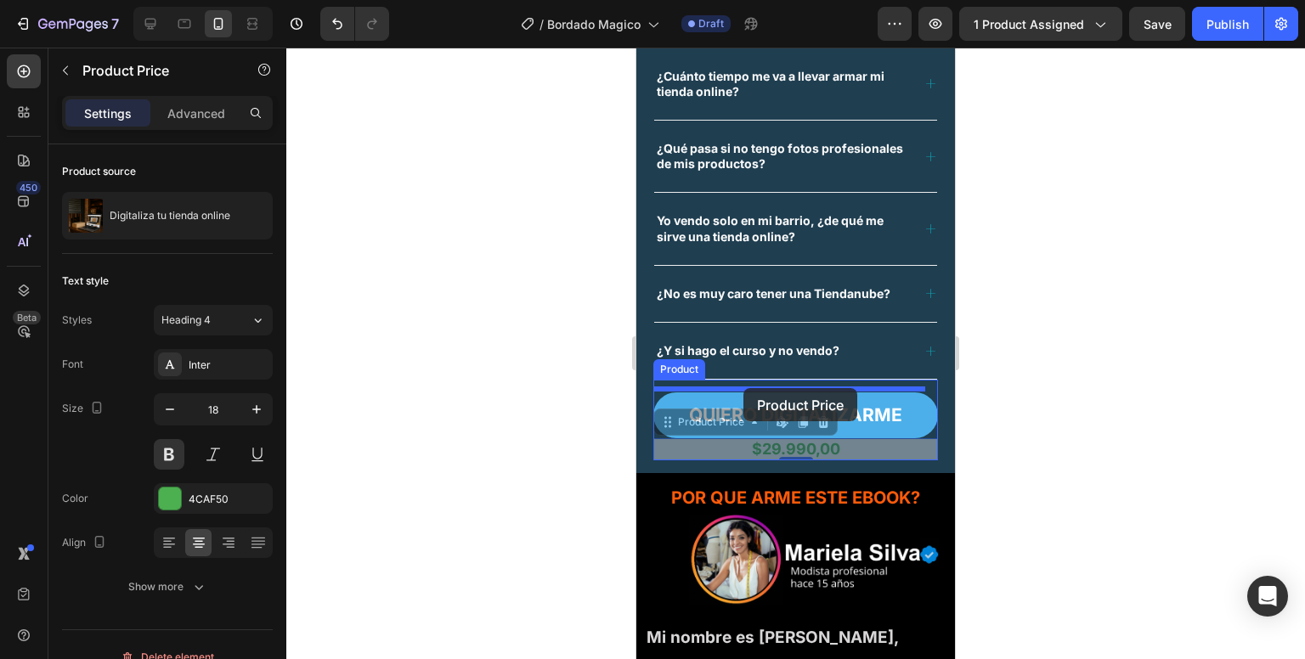
drag, startPoint x: 670, startPoint y: 422, endPoint x: 744, endPoint y: 388, distance: 81.4
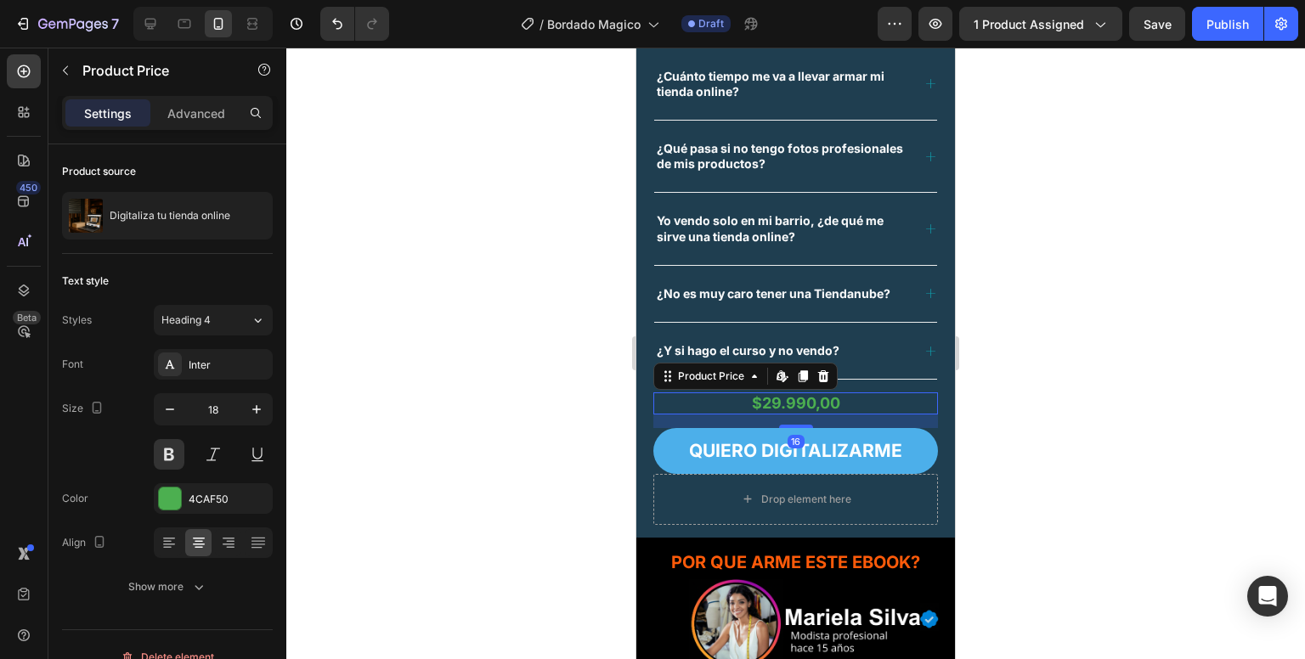
click at [556, 446] on div at bounding box center [795, 354] width 1019 height 612
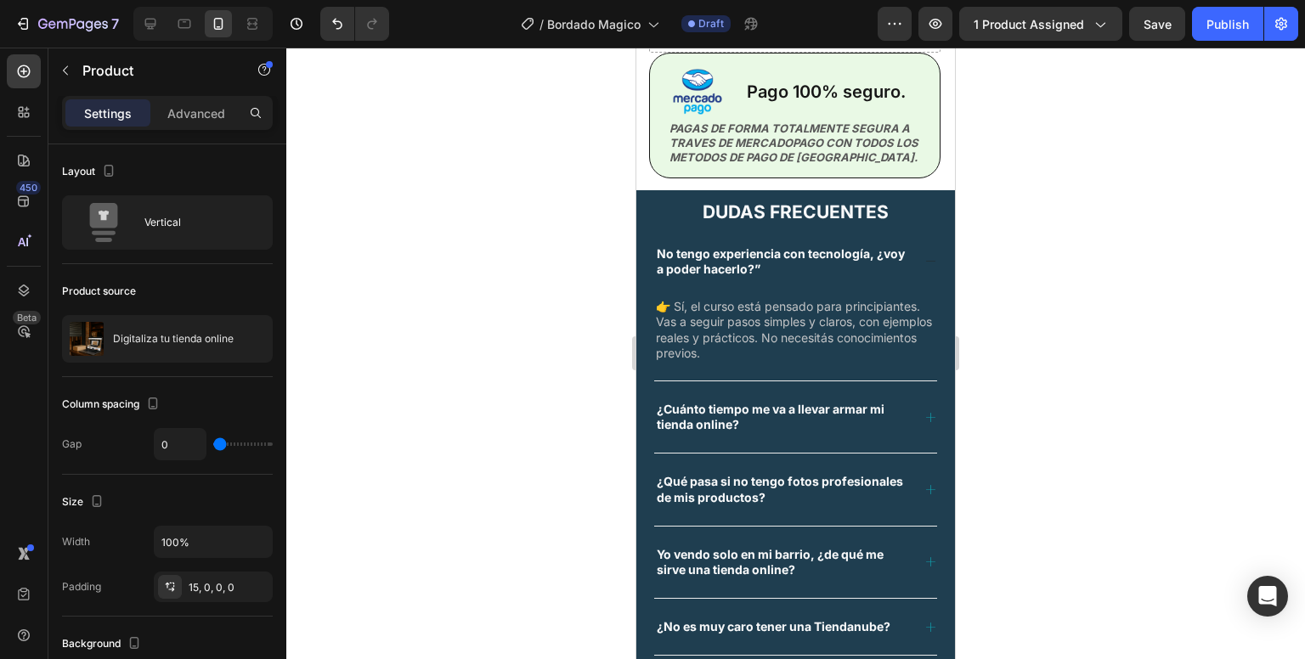
scroll to position [3559, 0]
click at [870, 416] on p "¿Cuánto tiempo me va a llevar armar mi tienda online?" at bounding box center [783, 416] width 252 height 31
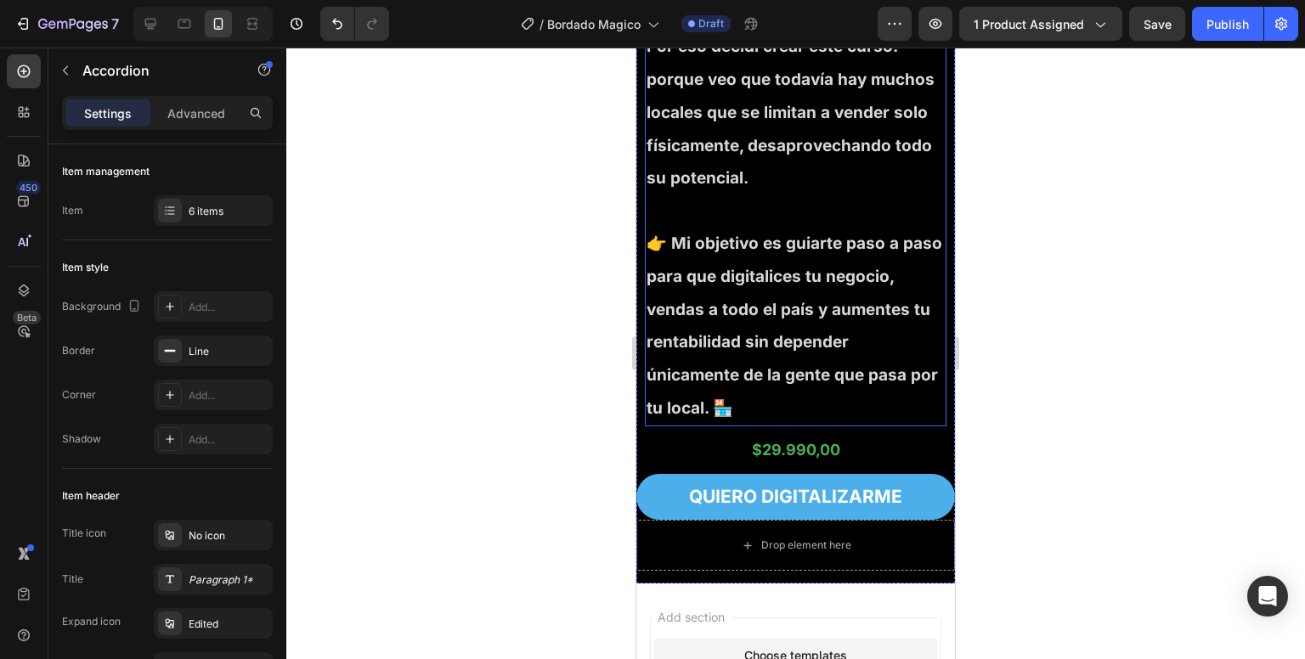
scroll to position [5730, 0]
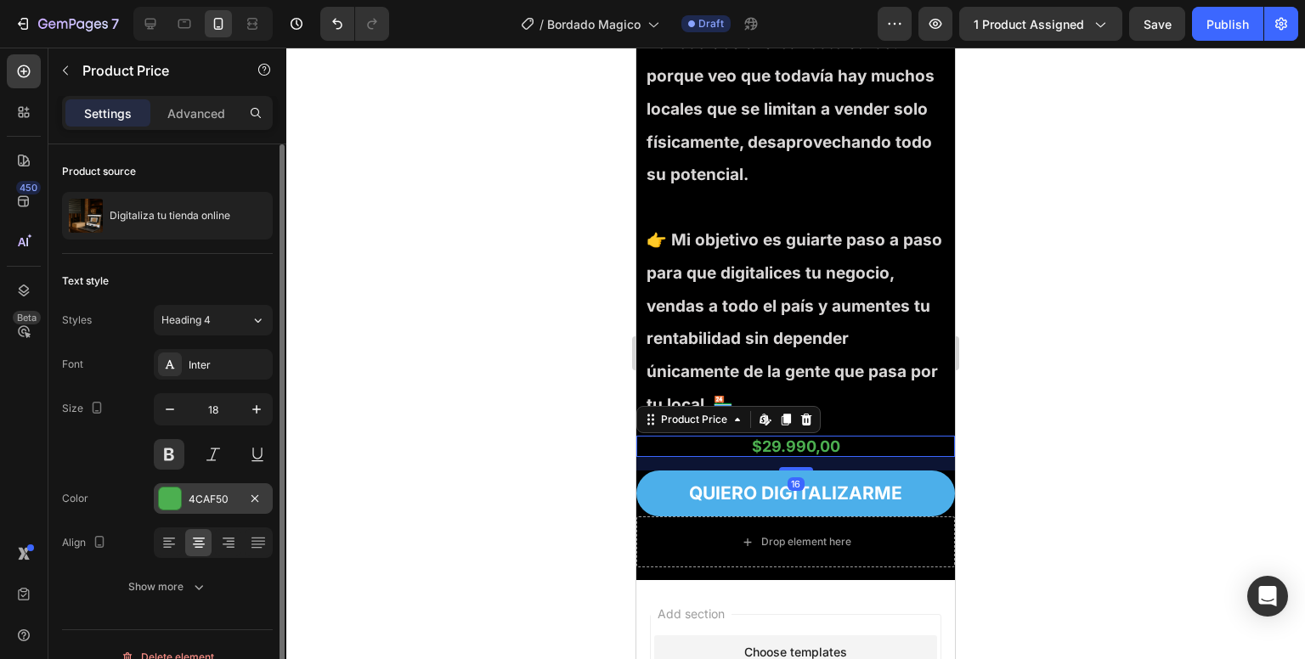
click at [197, 486] on div "4CAF50" at bounding box center [213, 499] width 119 height 31
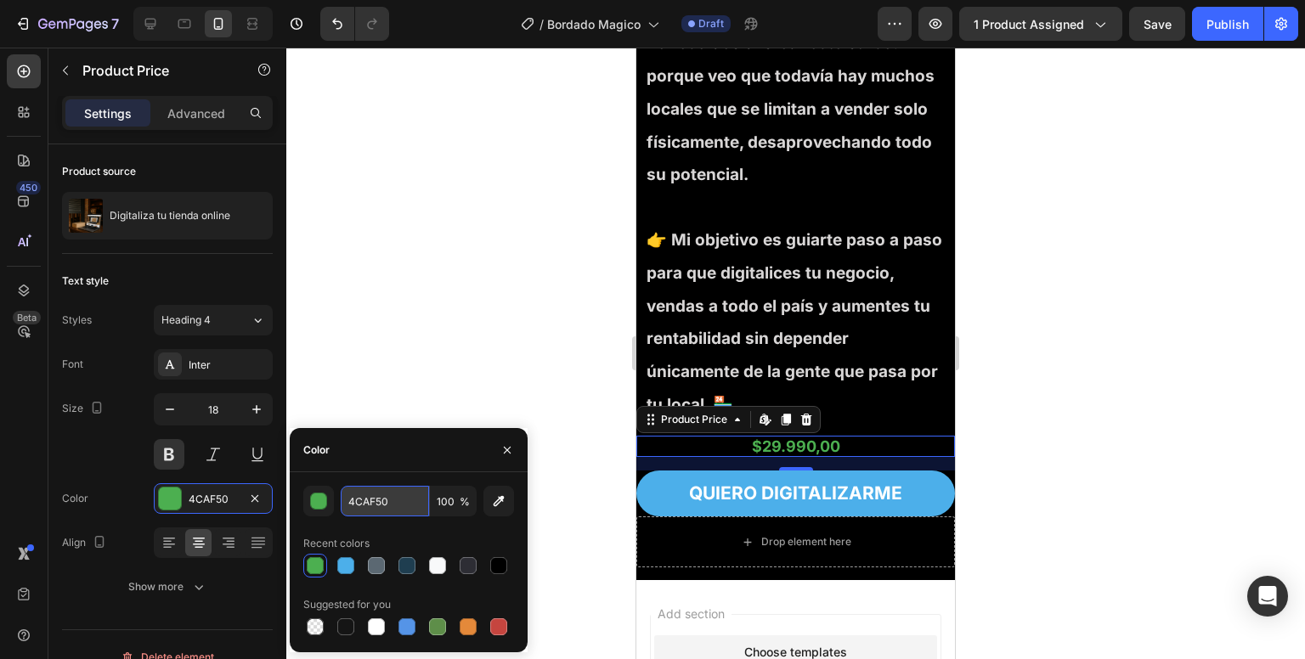
click at [357, 499] on input "4CAF50" at bounding box center [385, 501] width 88 height 31
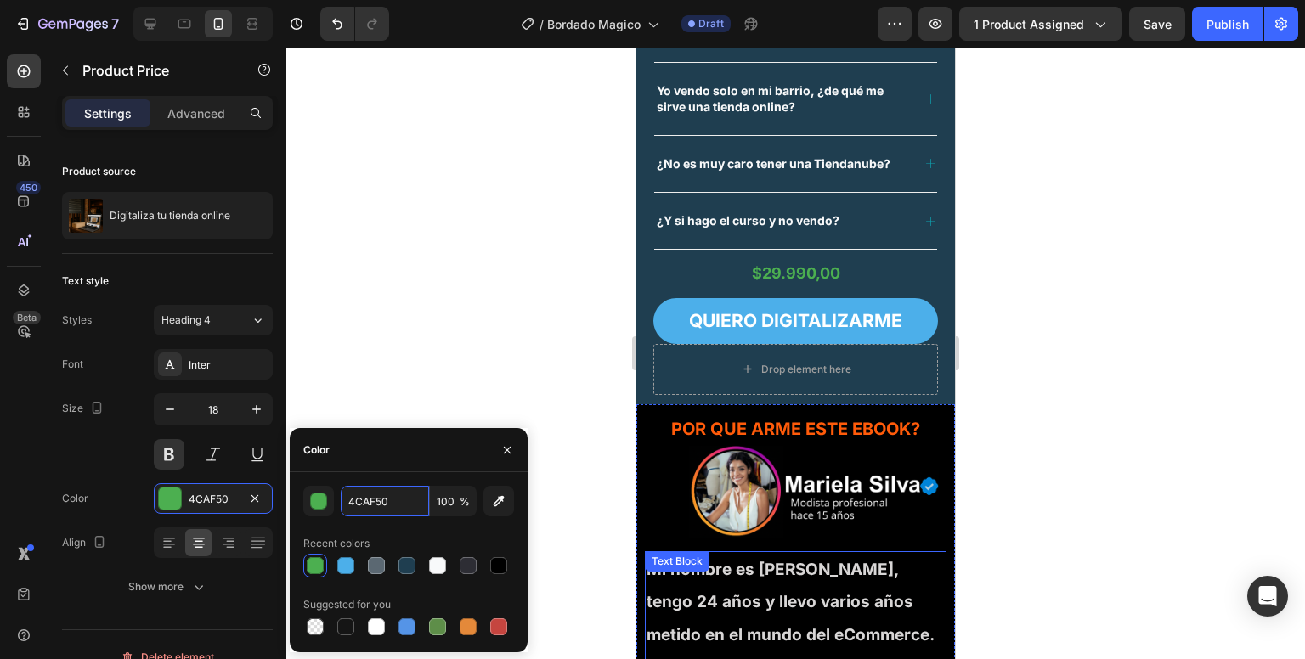
scroll to position [4024, 0]
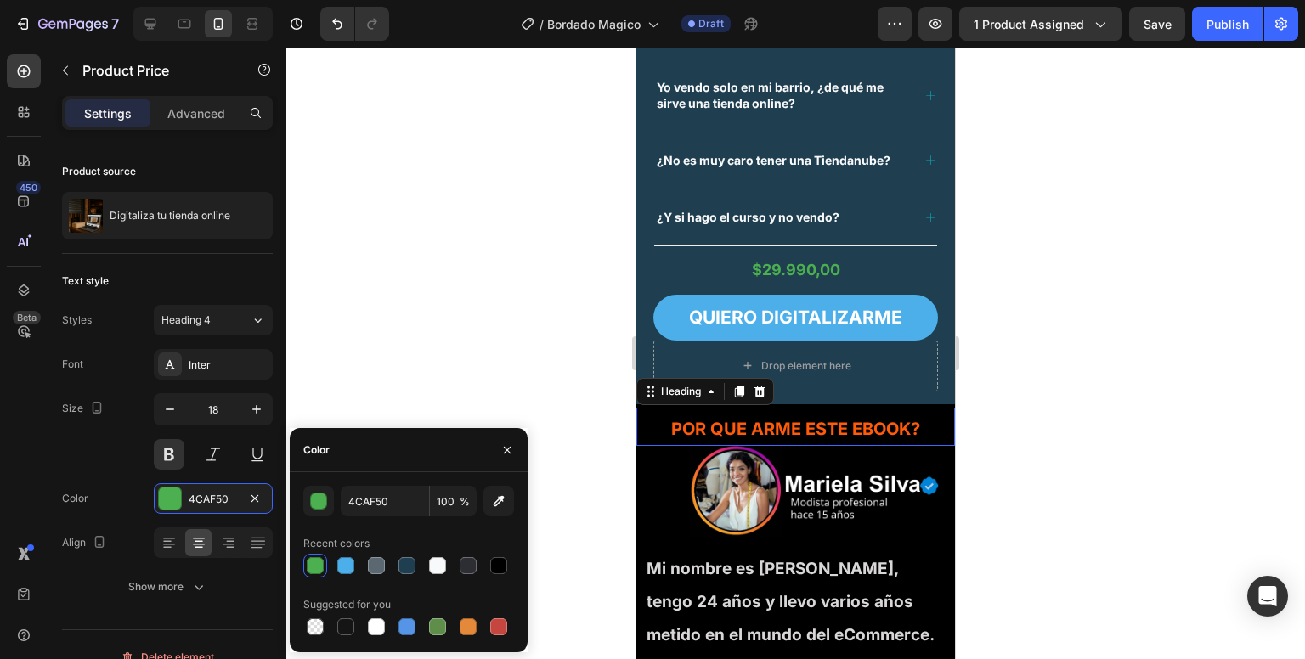
click at [755, 422] on h2 "POR QUE ARME ESTE EBOOK?" at bounding box center [796, 428] width 310 height 25
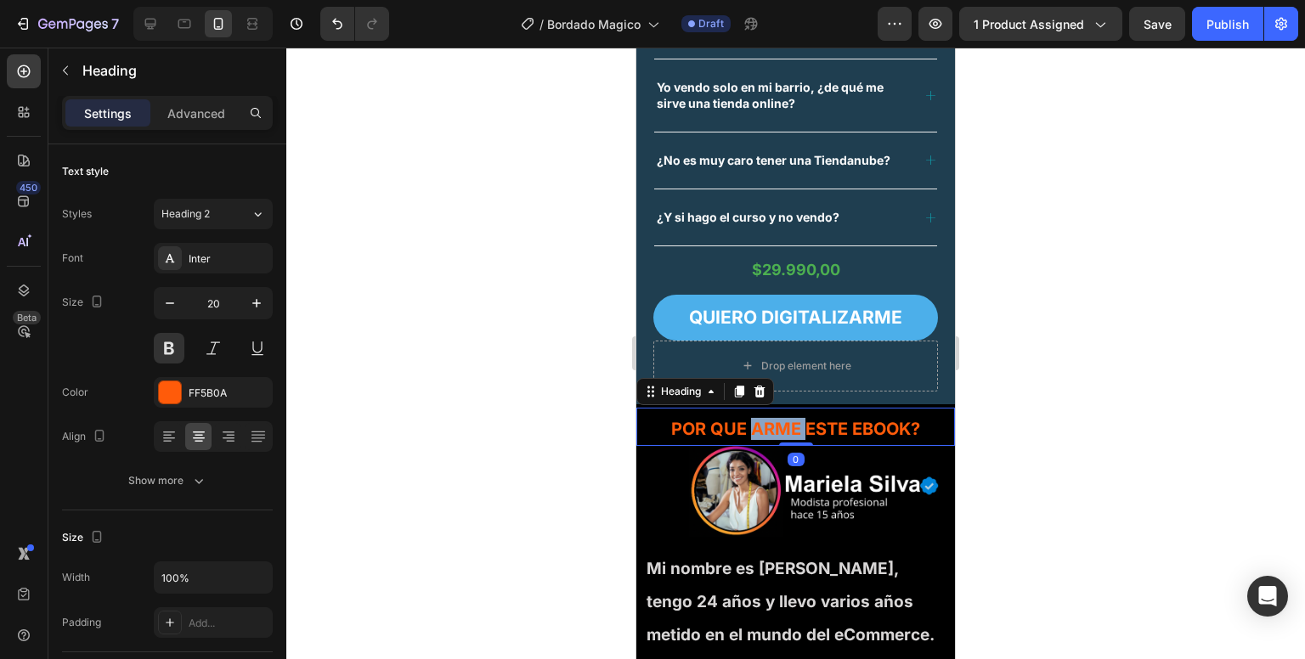
click at [755, 422] on h2 "POR QUE ARME ESTE EBOOK?" at bounding box center [796, 428] width 310 height 25
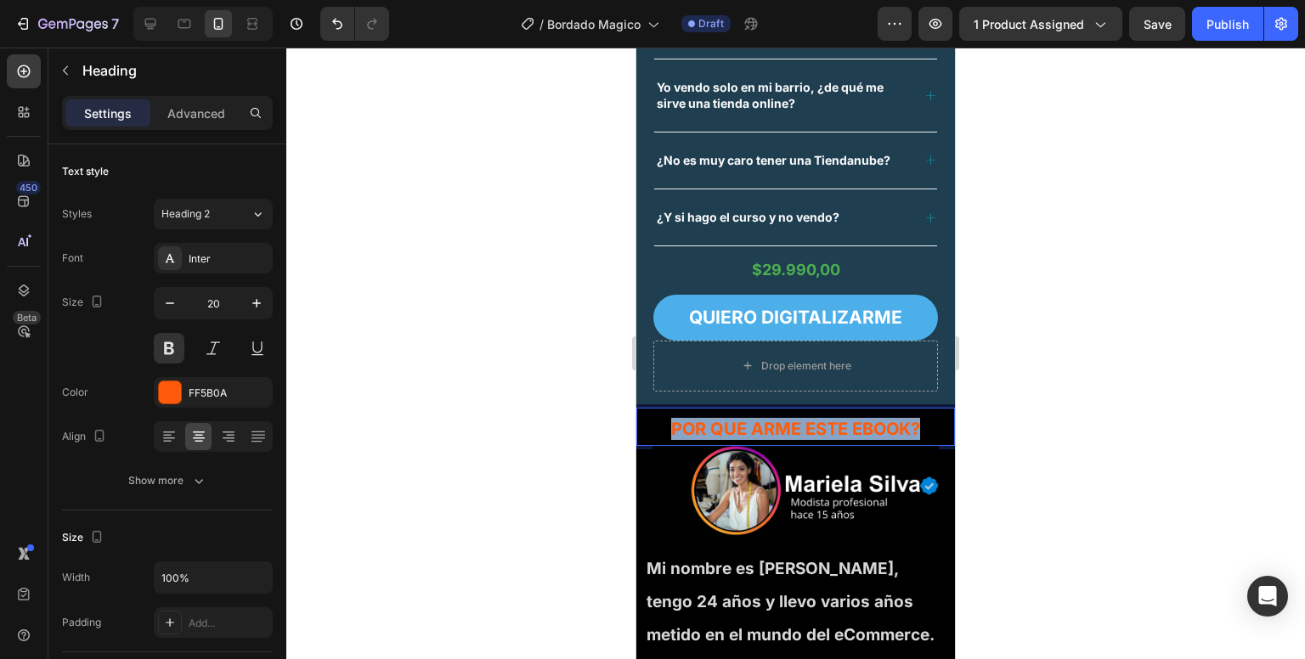
click at [755, 422] on p "POR QUE ARME ESTE EBOOK?" at bounding box center [795, 429] width 307 height 22
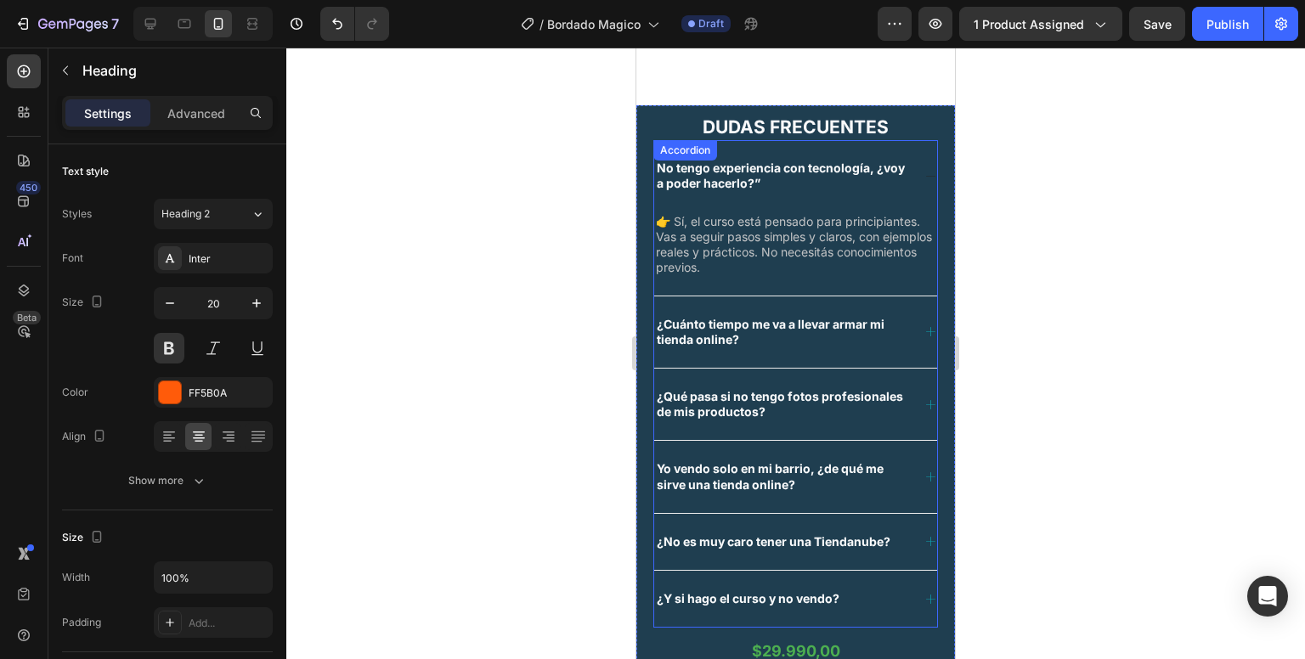
type input "16"
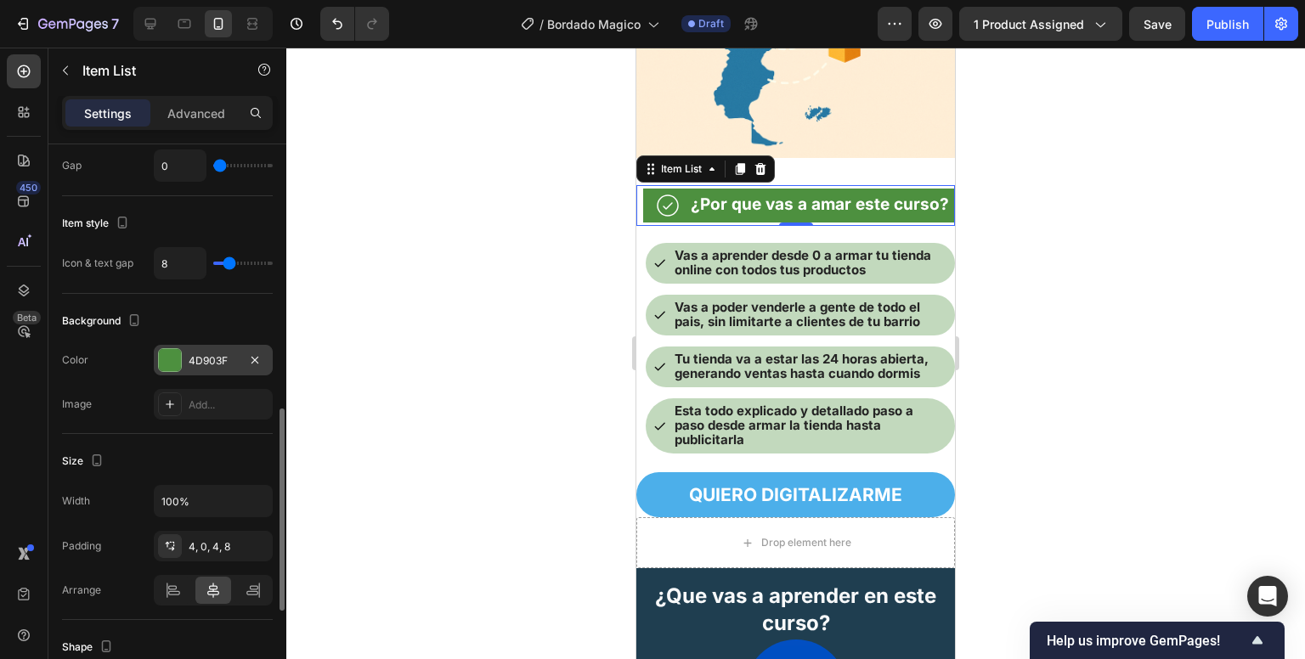
scroll to position [736, 0]
click at [216, 359] on div "4D903F" at bounding box center [213, 360] width 49 height 15
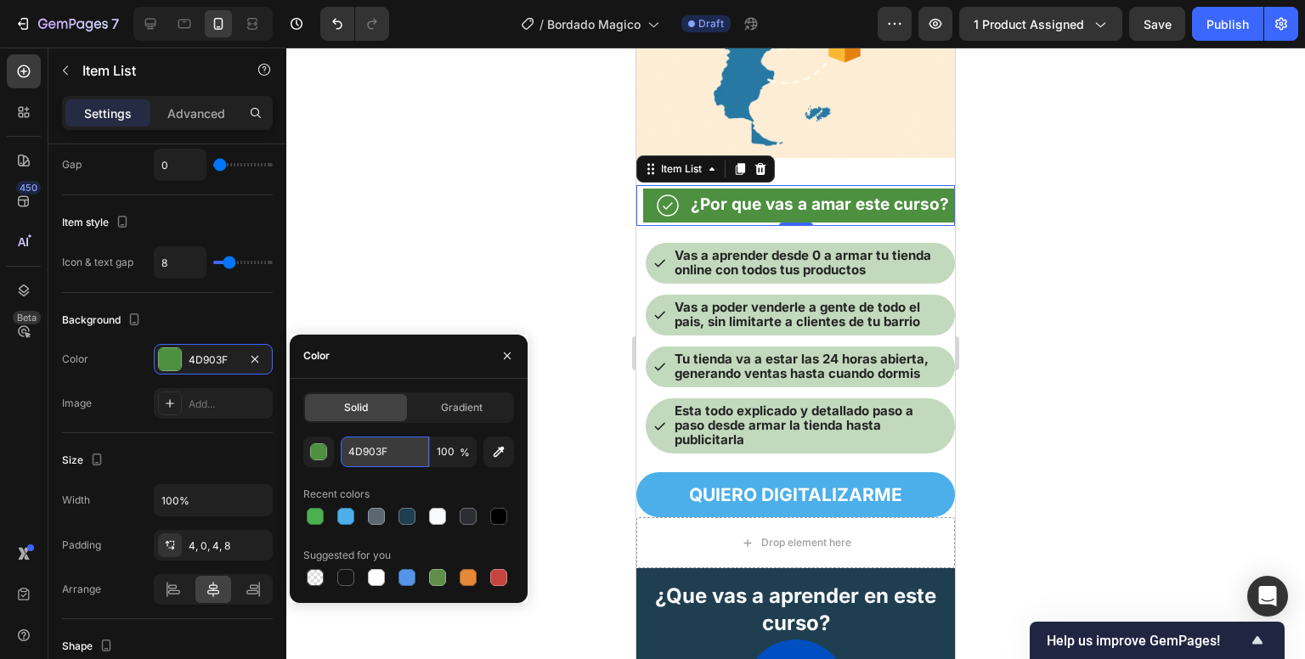
click at [357, 456] on input "4D903F" at bounding box center [385, 452] width 88 height 31
paste input "CAF50"
type input "4CAF50"
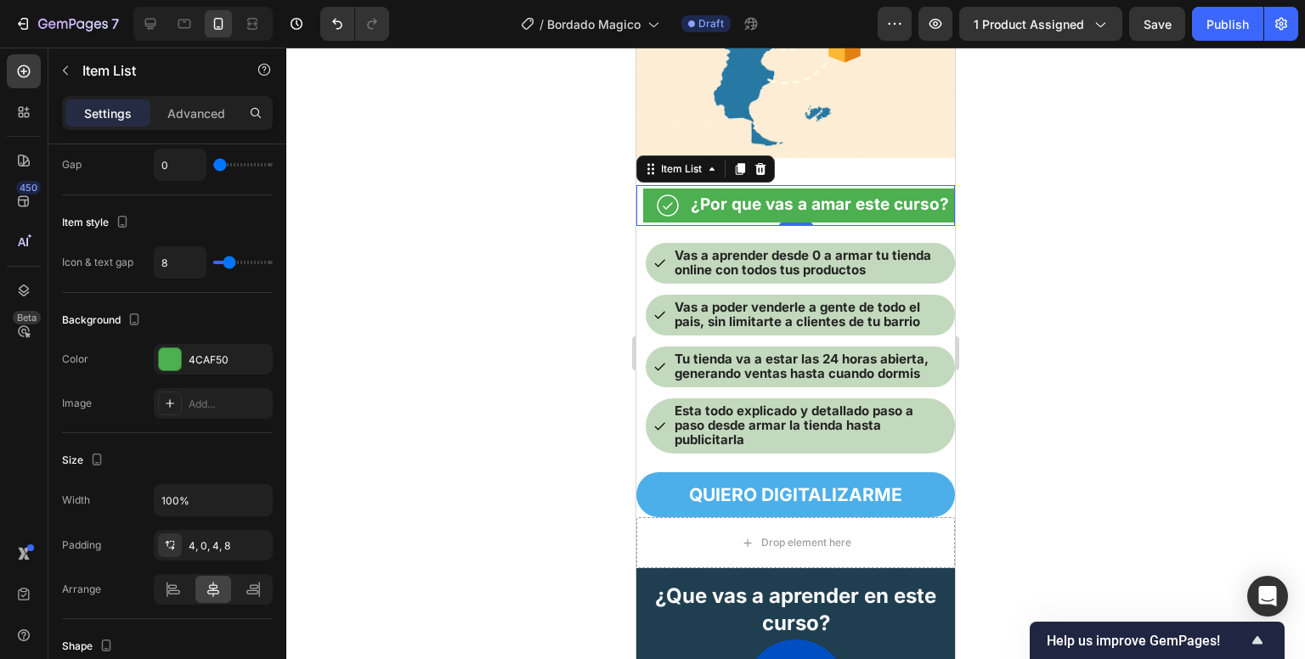
click at [496, 271] on div at bounding box center [795, 354] width 1019 height 612
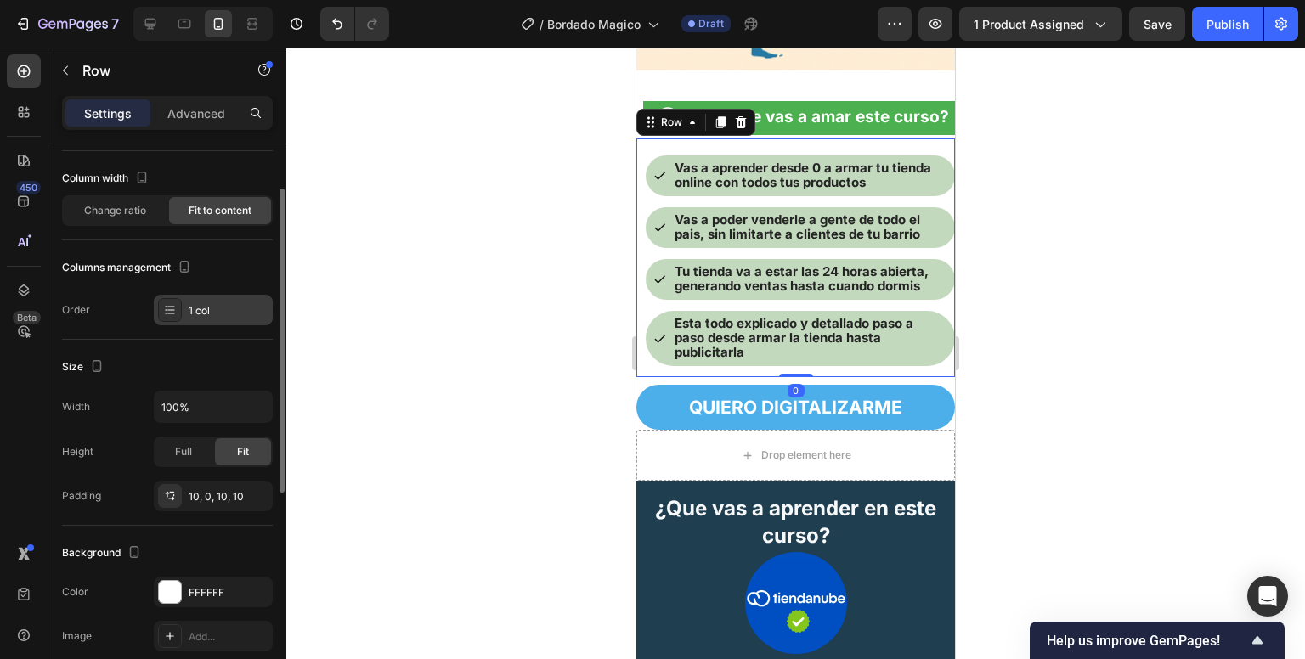
scroll to position [83, 0]
click at [200, 307] on div "1 col" at bounding box center [229, 310] width 80 height 15
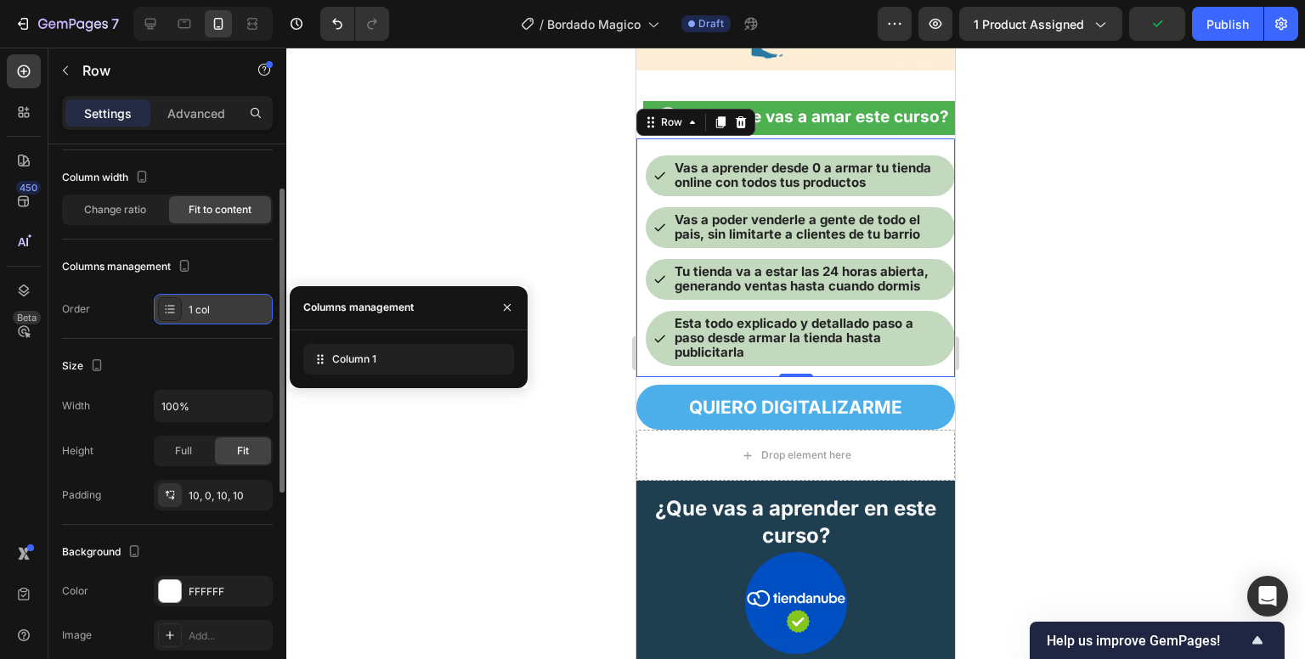
click at [200, 307] on div "1 col" at bounding box center [229, 310] width 80 height 15
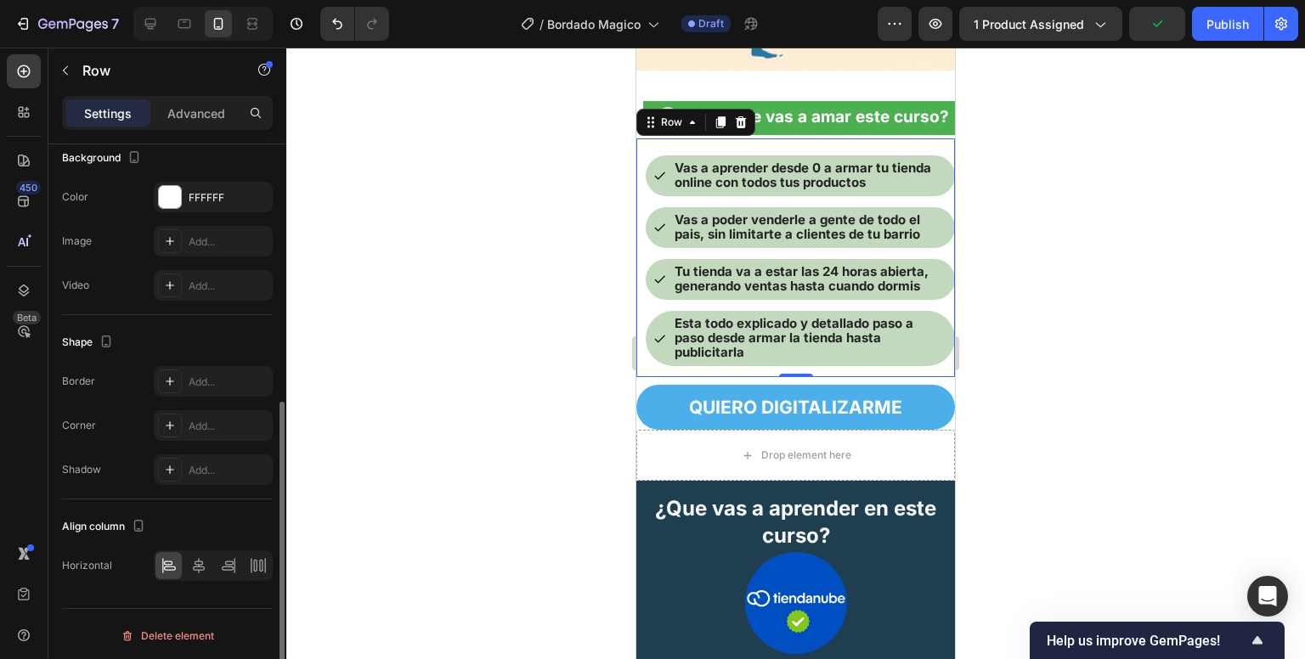
scroll to position [478, 0]
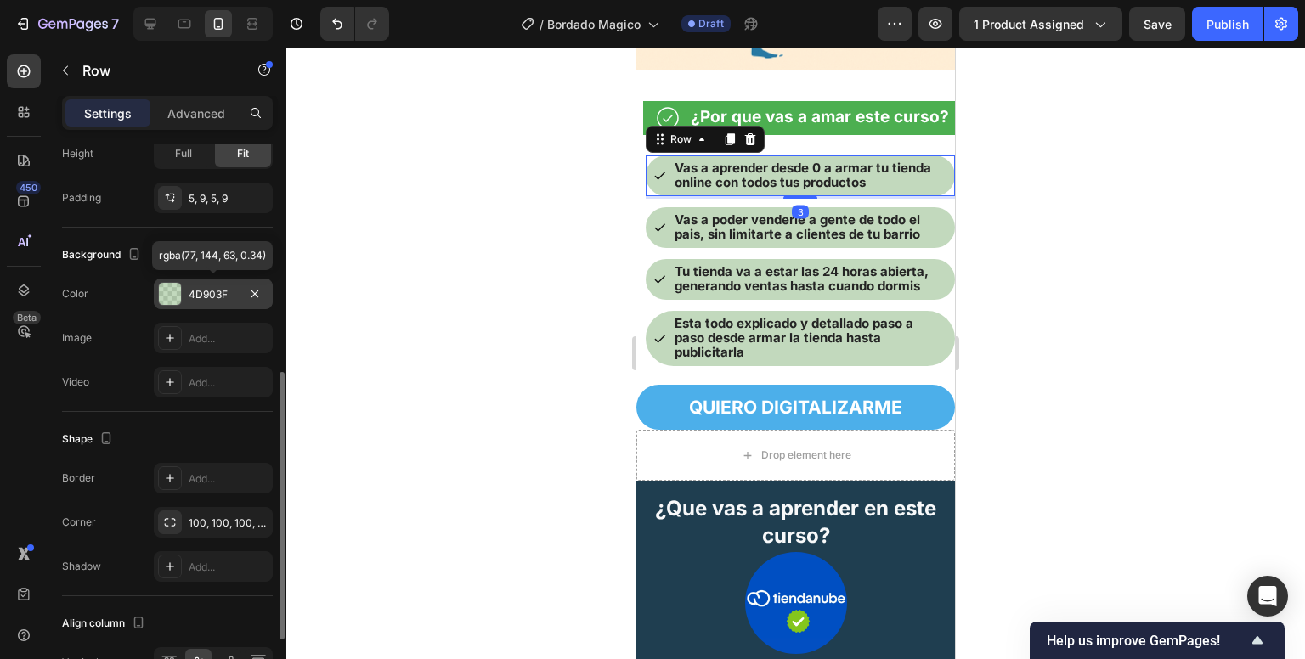
click at [213, 287] on div "4D903F" at bounding box center [213, 294] width 49 height 15
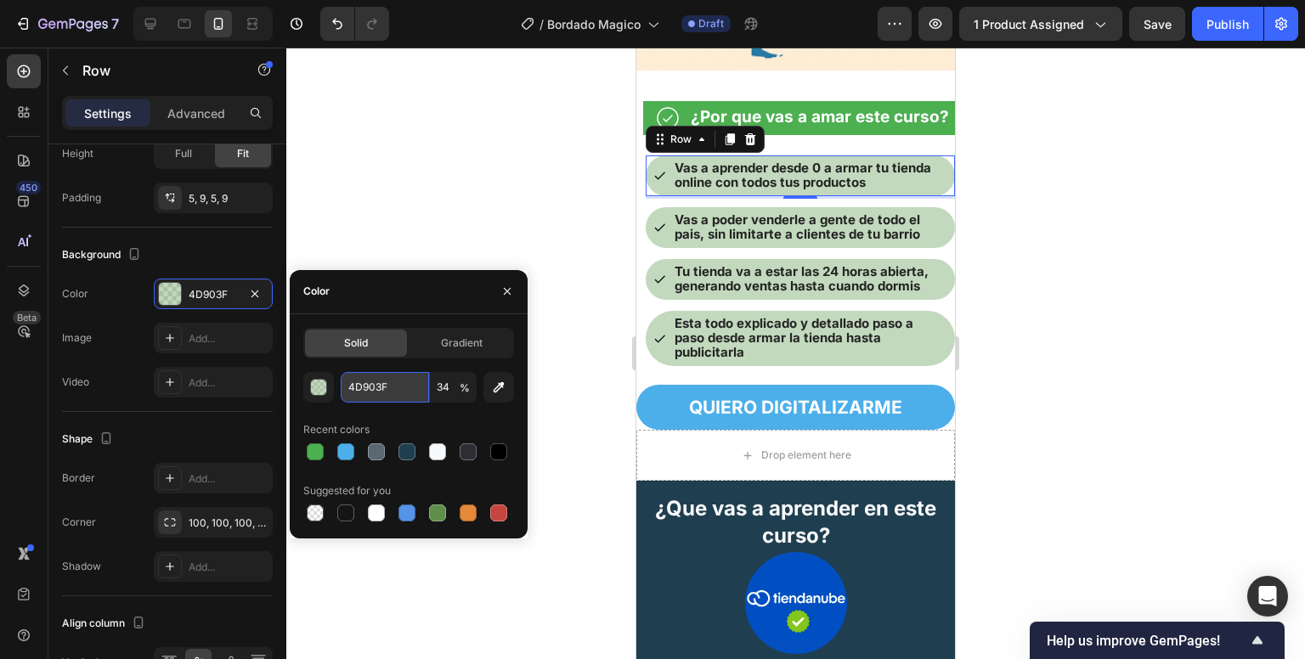
click at [388, 394] on input "4D903F" at bounding box center [385, 387] width 88 height 31
paste input "CAF50"
type input "4CAF50"
click at [652, 247] on div "Icon Vas a poder venderle a gente de todo el pais, sin limitarte a clientes de …" at bounding box center [800, 227] width 309 height 41
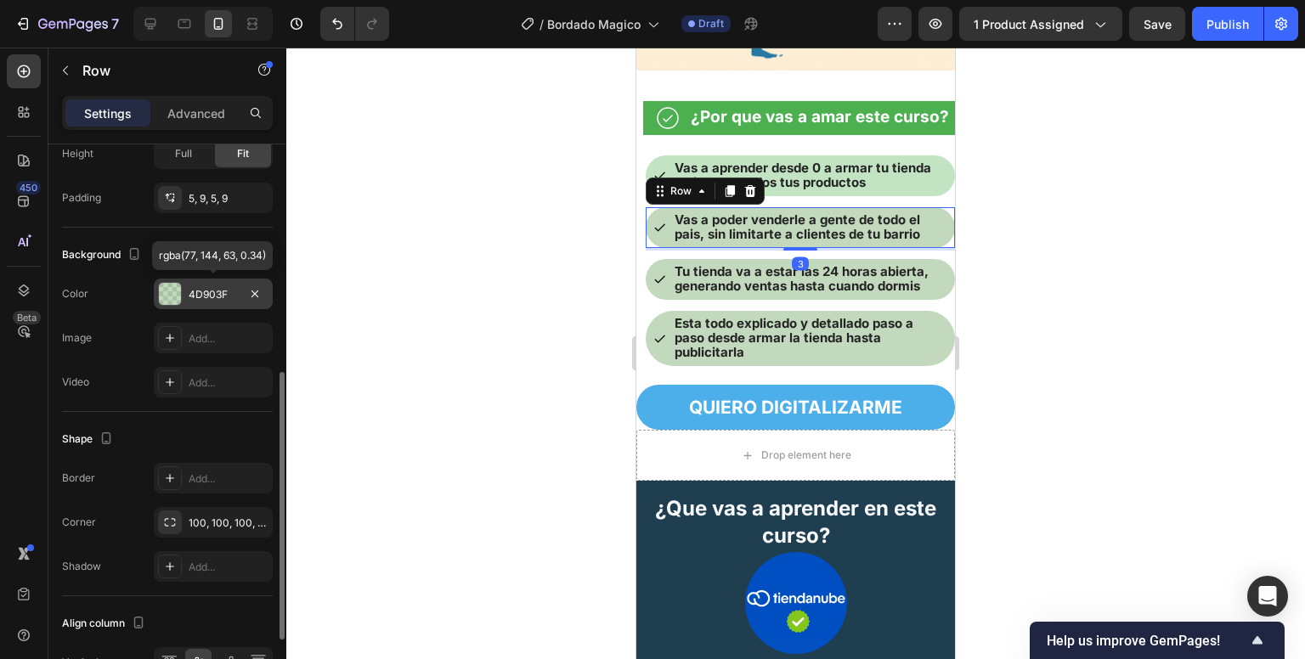
click at [169, 304] on div "4D903F" at bounding box center [213, 294] width 119 height 31
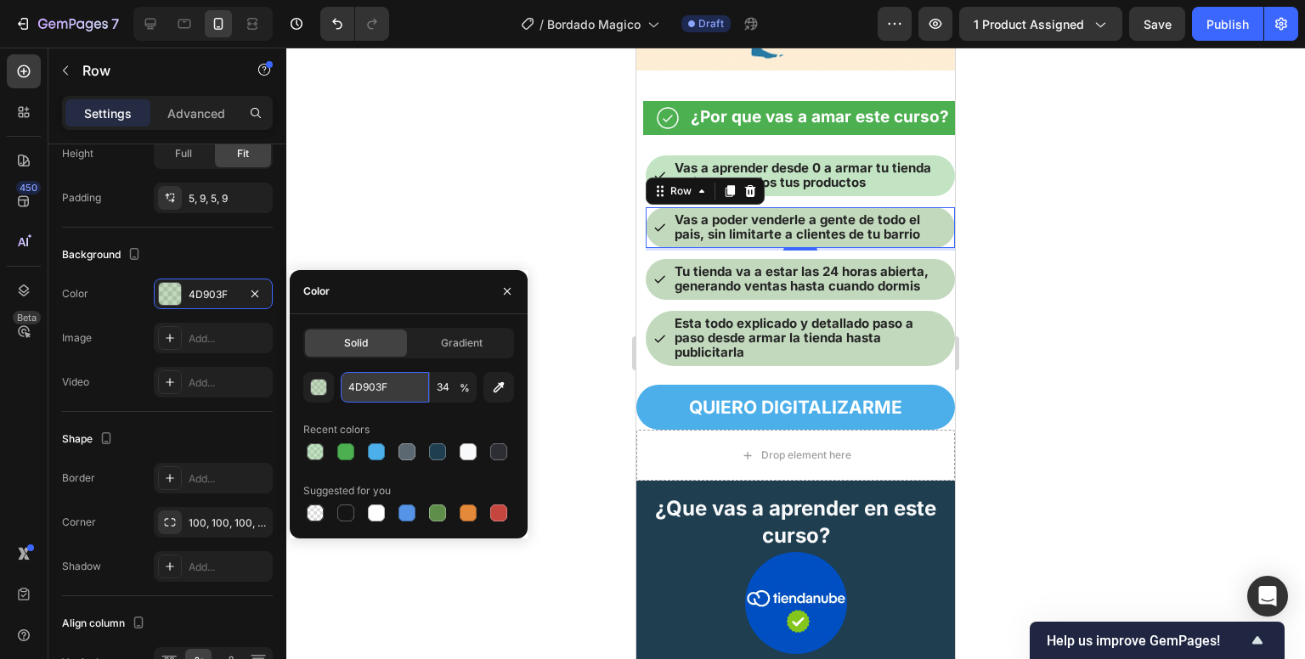
click at [368, 381] on input "4D903F" at bounding box center [385, 387] width 88 height 31
paste input "CAF50"
type input "4CAF50"
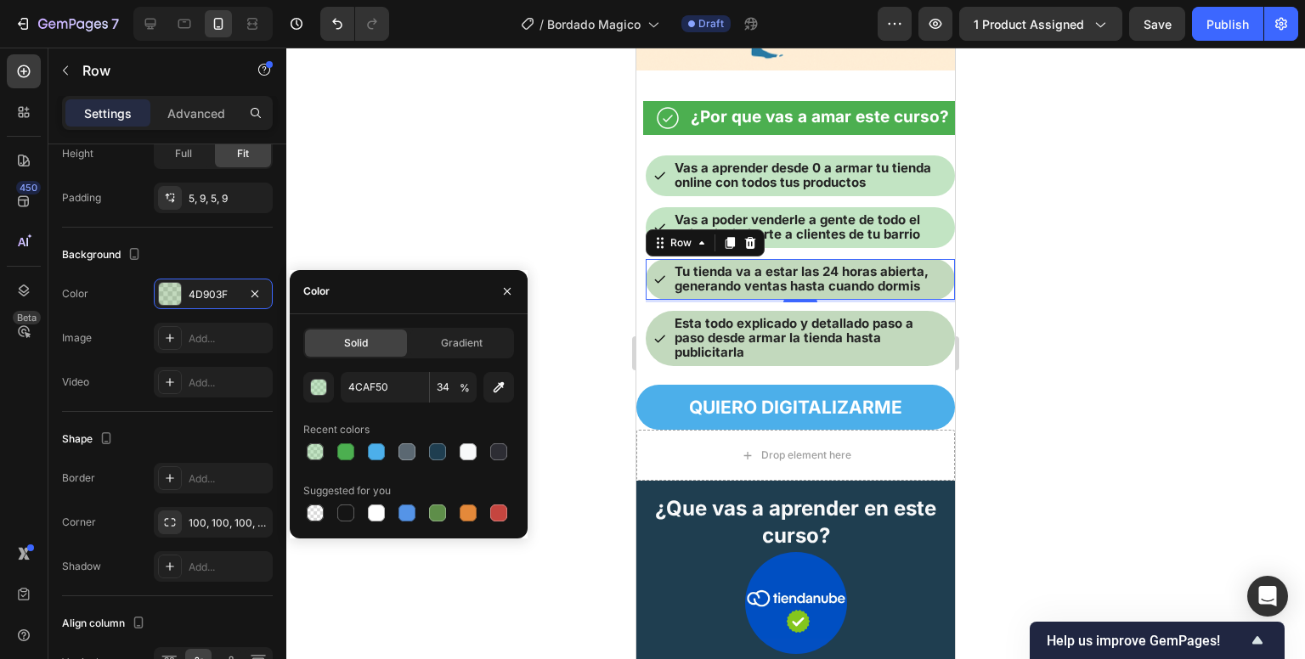
click at [659, 300] on div "Icon Tu tienda va a estar las 24 horas abierta, generando ventas hasta cuando d…" at bounding box center [800, 279] width 309 height 41
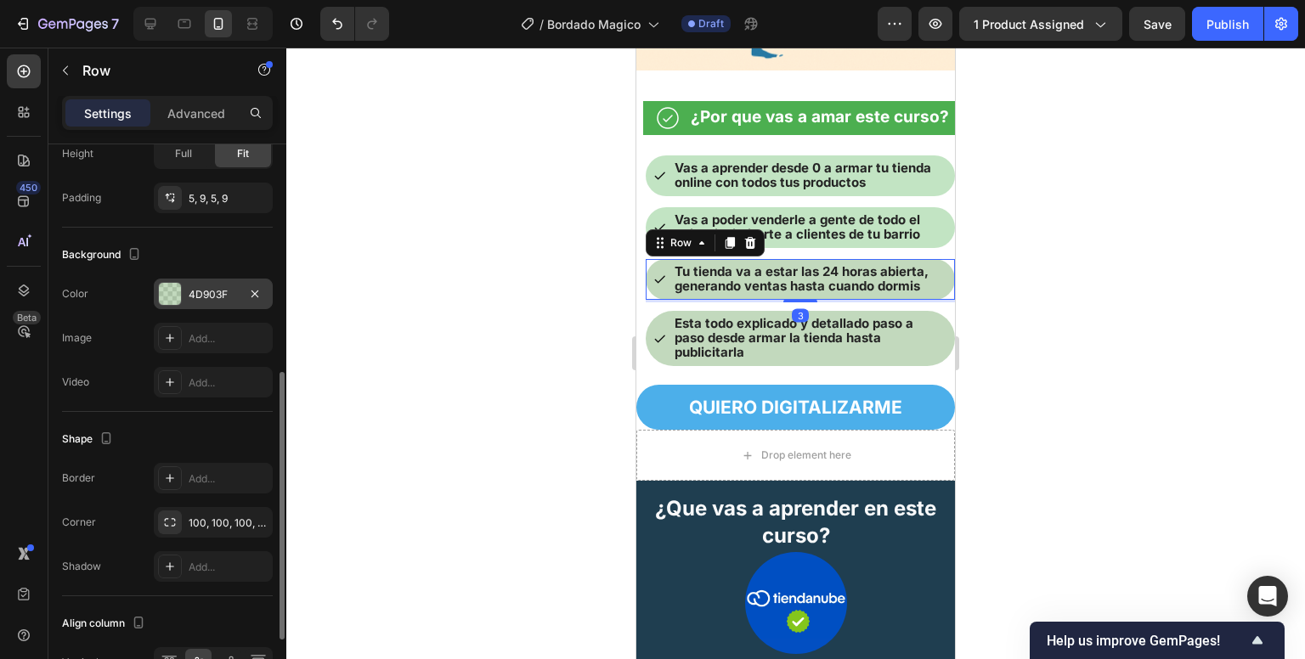
click at [212, 287] on div "4D903F" at bounding box center [213, 294] width 49 height 15
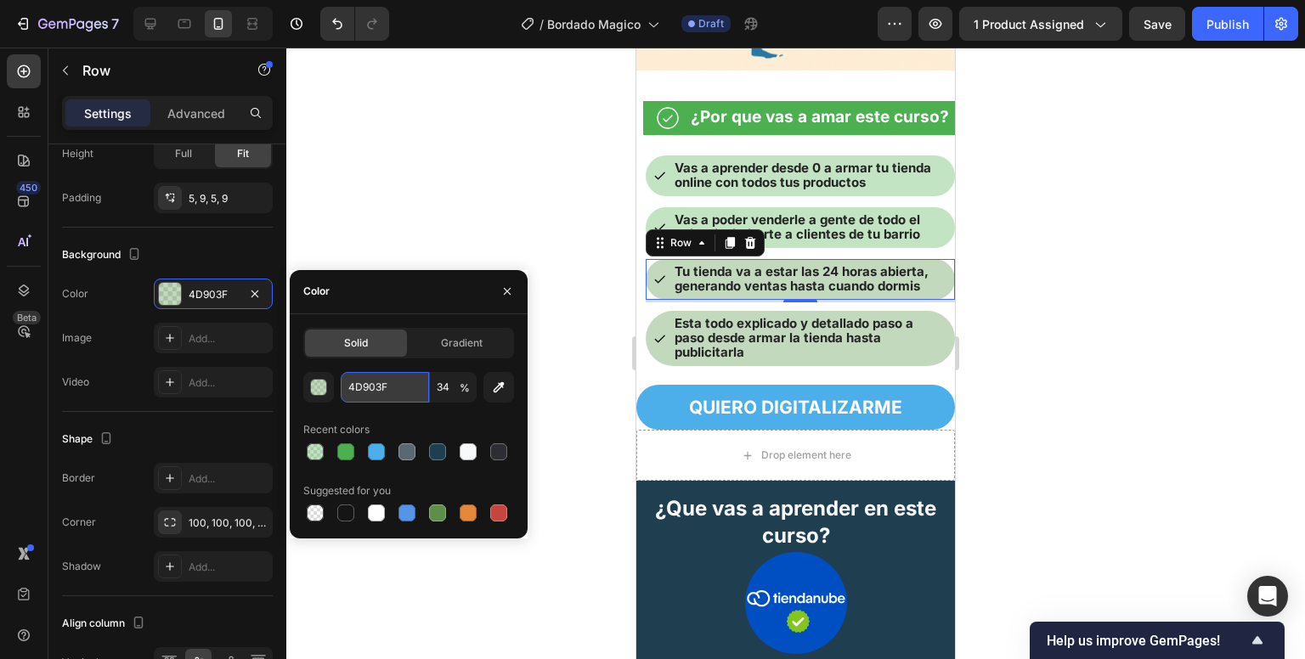
paste input "CAF50"
type input "4CAF50"
click at [350, 389] on input "4CAF50" at bounding box center [385, 387] width 88 height 31
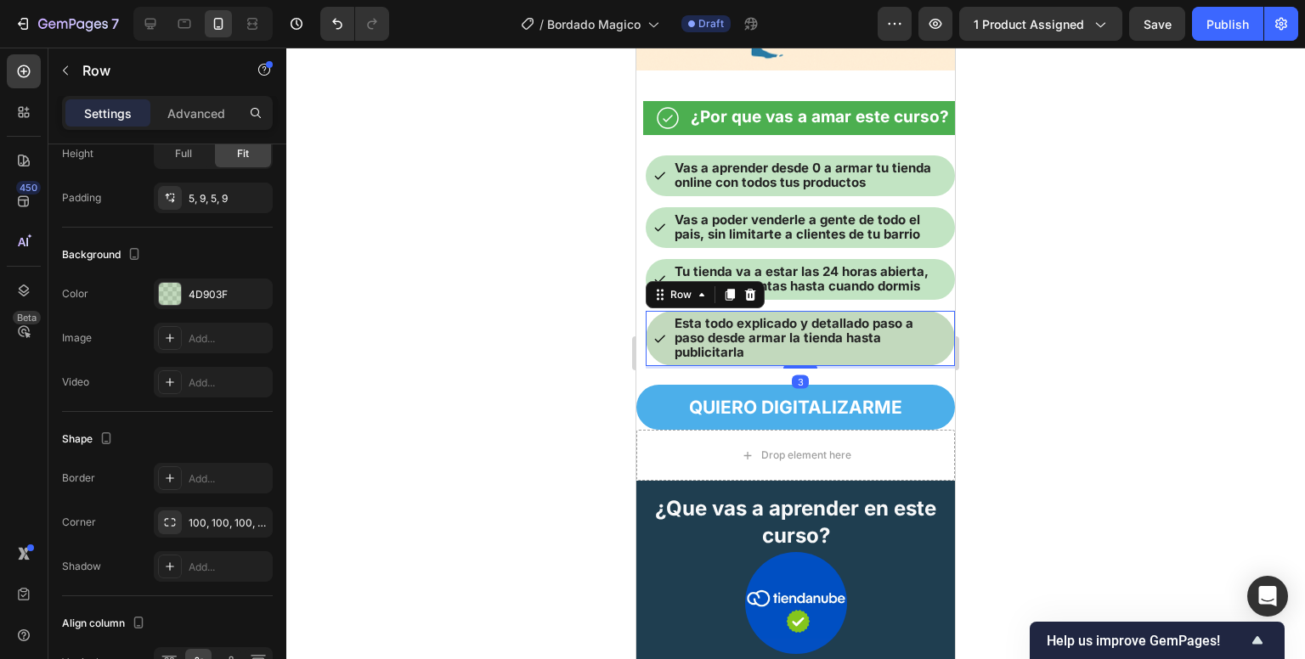
click at [670, 353] on div "Icon Esta todo explicado y detallado paso a paso desde armar la tienda hasta pu…" at bounding box center [800, 338] width 309 height 55
click at [187, 297] on div "4D903F" at bounding box center [213, 294] width 119 height 31
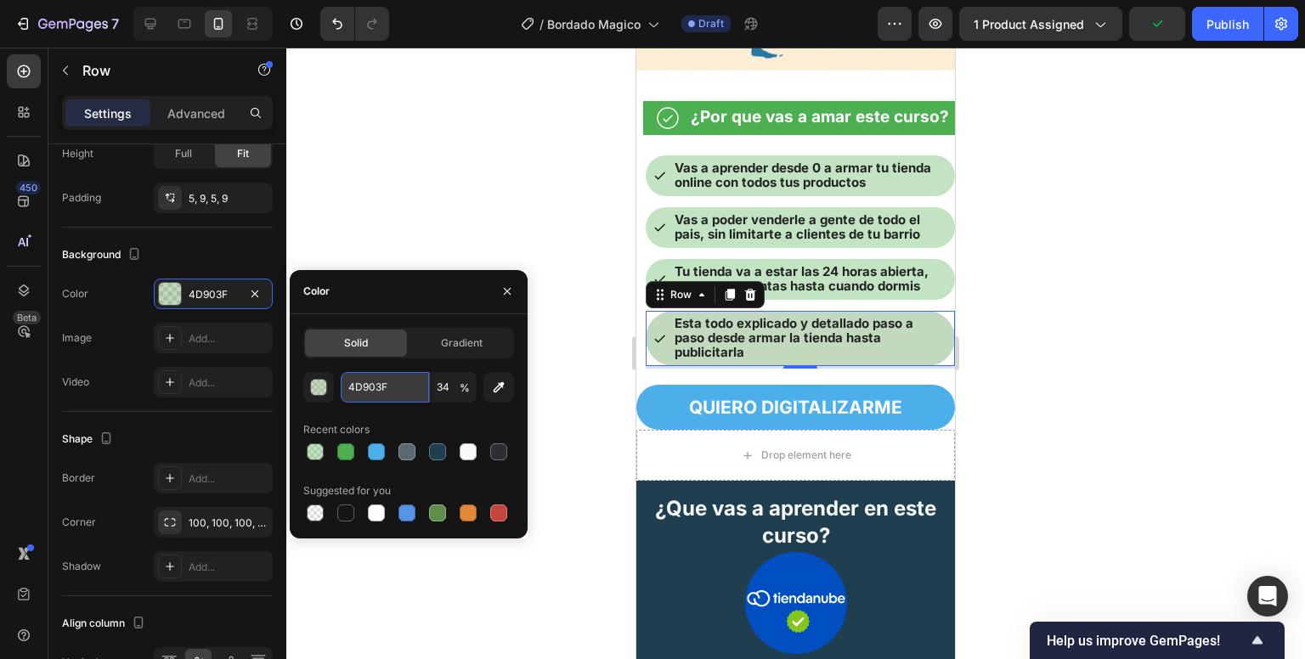
click at [367, 386] on input "4D903F" at bounding box center [385, 387] width 88 height 31
paste input "CAF50"
type input "4CAF50"
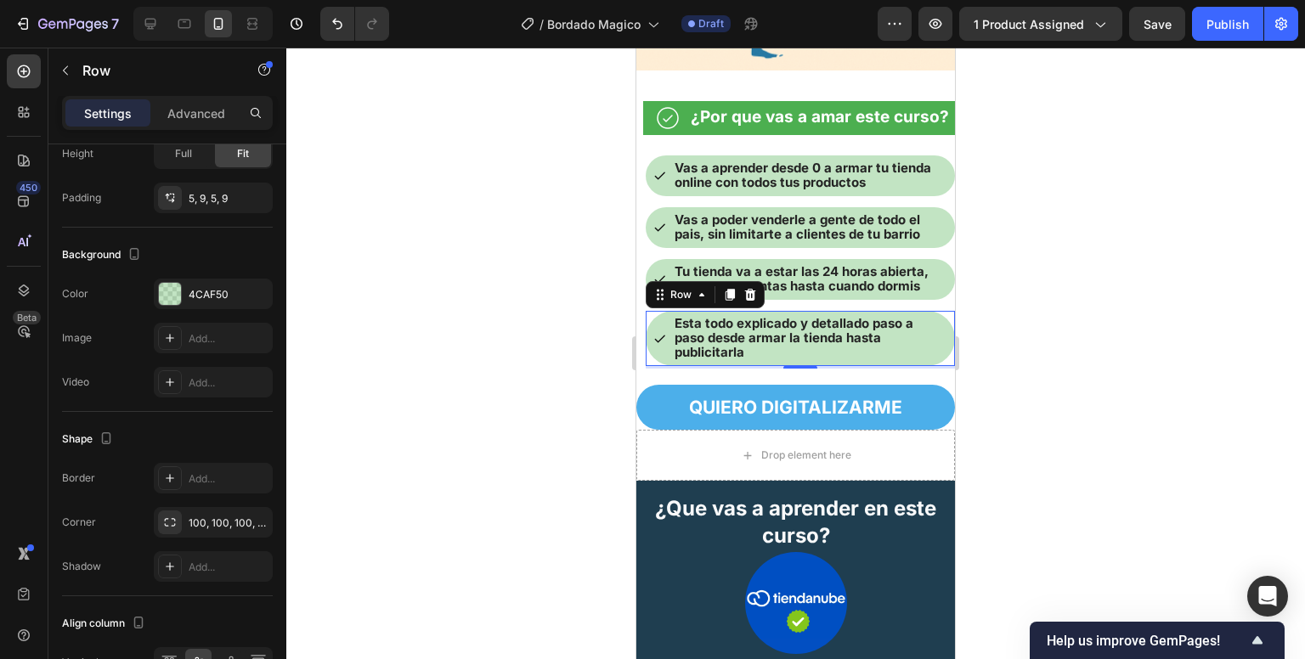
click at [507, 223] on div at bounding box center [795, 354] width 1019 height 612
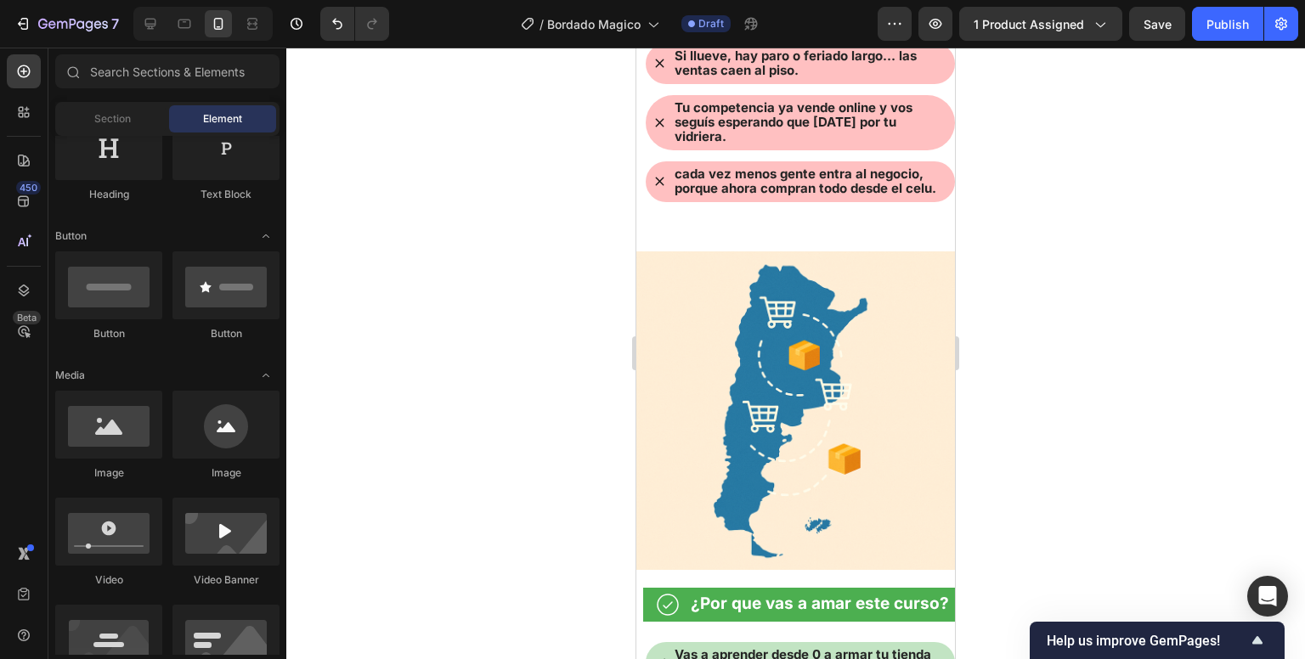
scroll to position [834, 0]
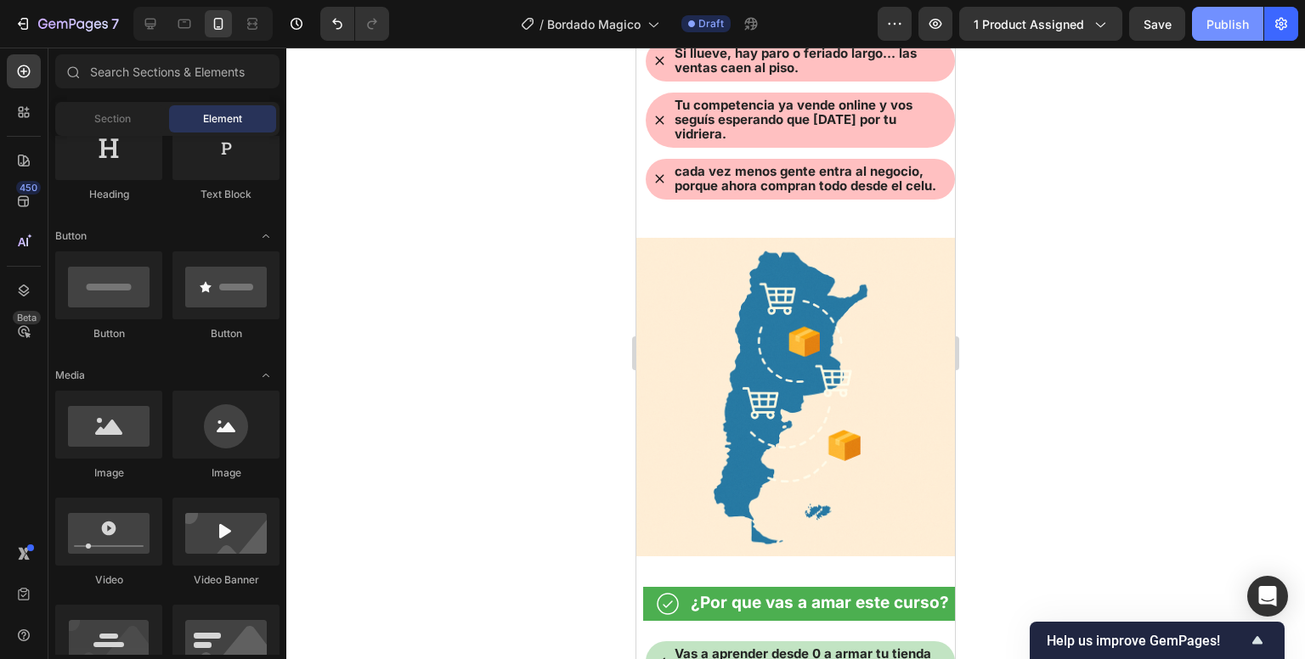
click at [1227, 37] on button "Publish" at bounding box center [1227, 24] width 71 height 34
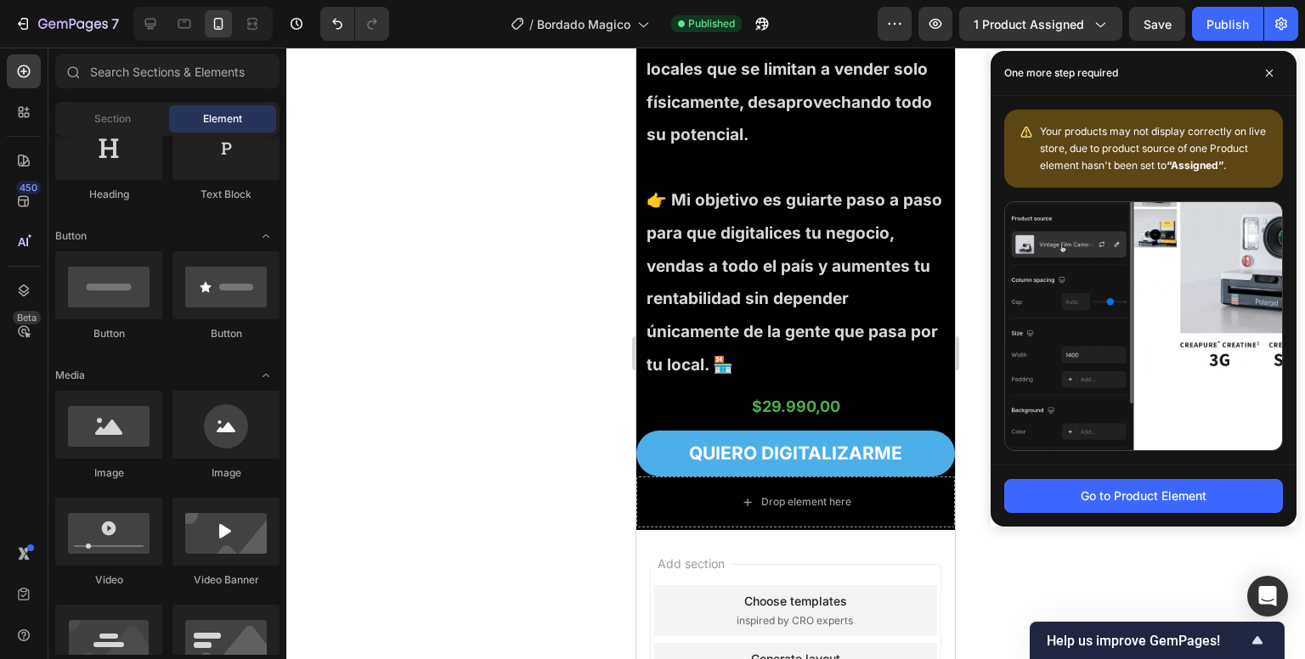
scroll to position [5875, 0]
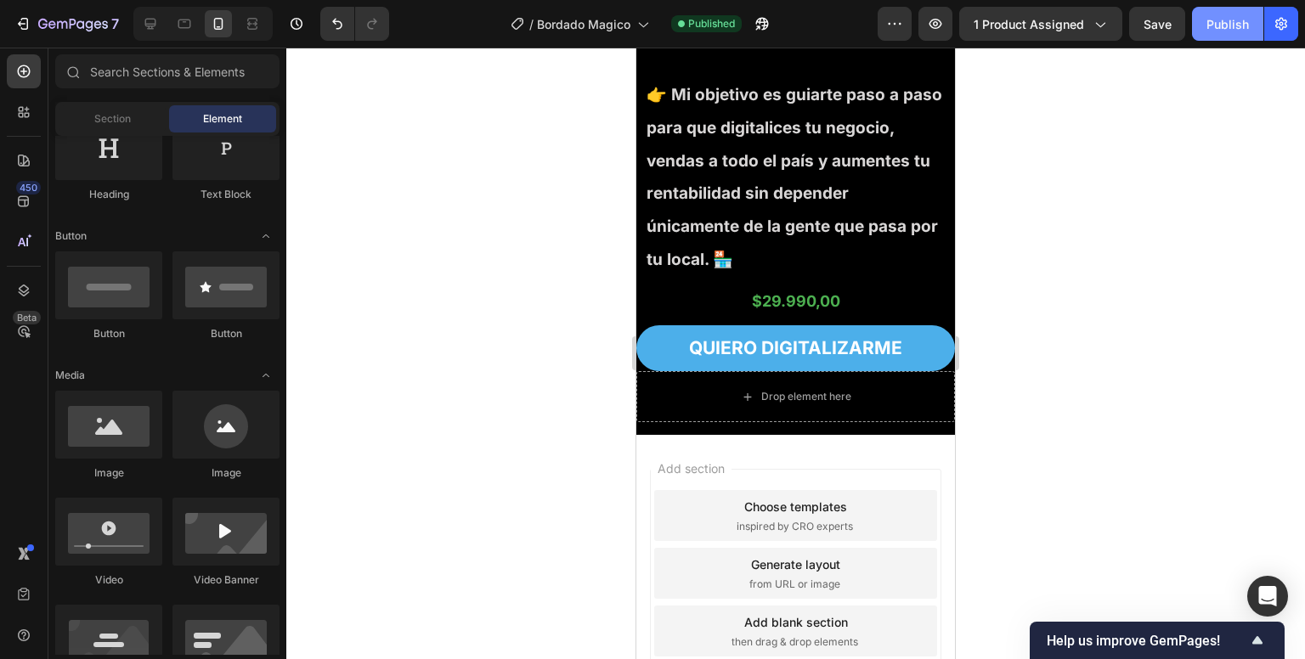
click at [1223, 19] on div "Publish" at bounding box center [1228, 24] width 42 height 18
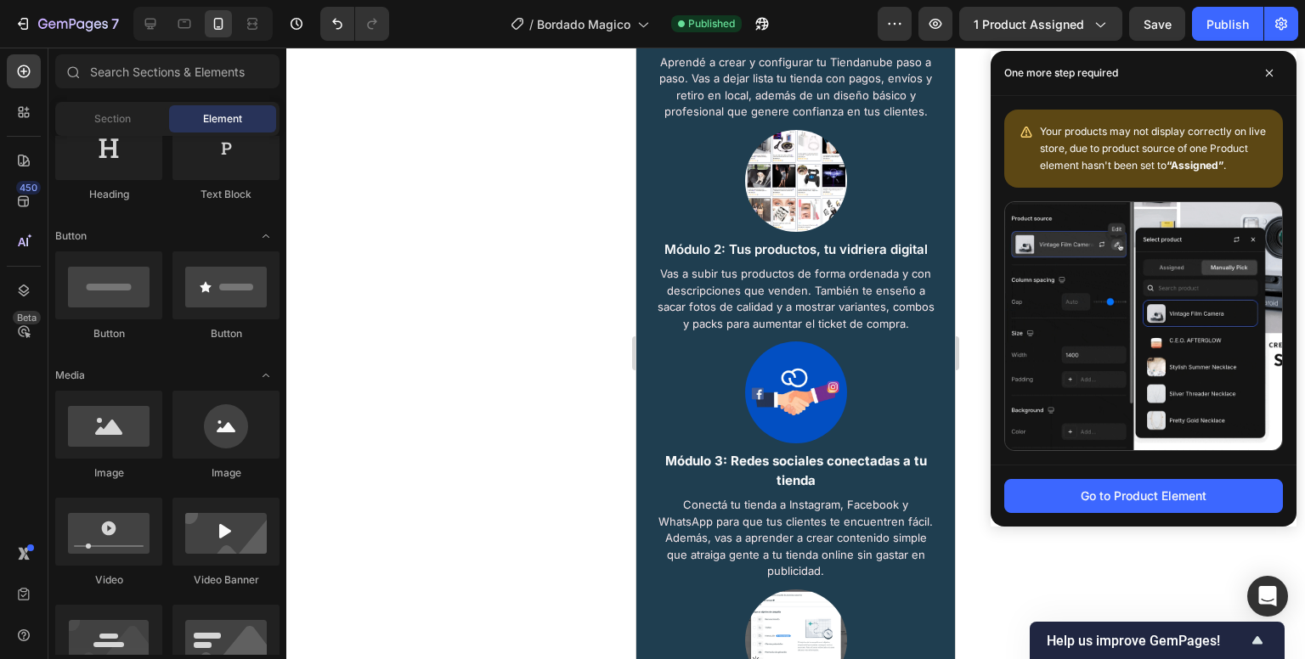
scroll to position [1764, 0]
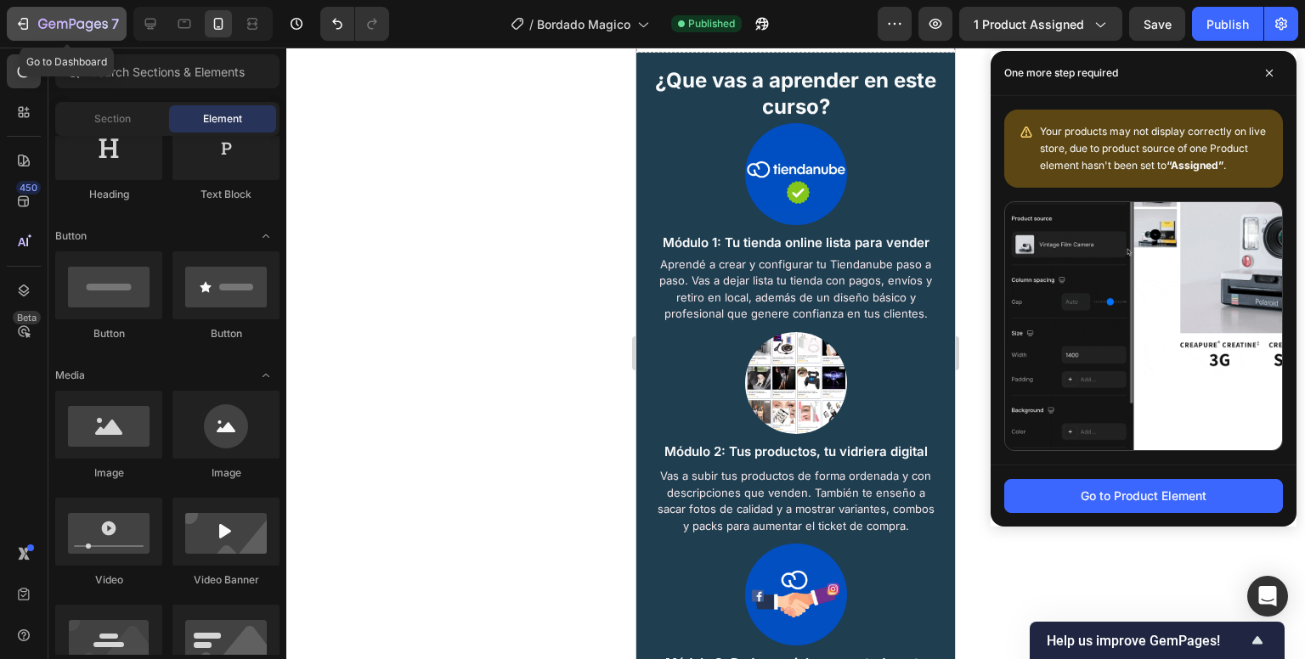
click at [48, 20] on icon "button" at bounding box center [73, 25] width 70 height 14
